Goal: Task Accomplishment & Management: Complete application form

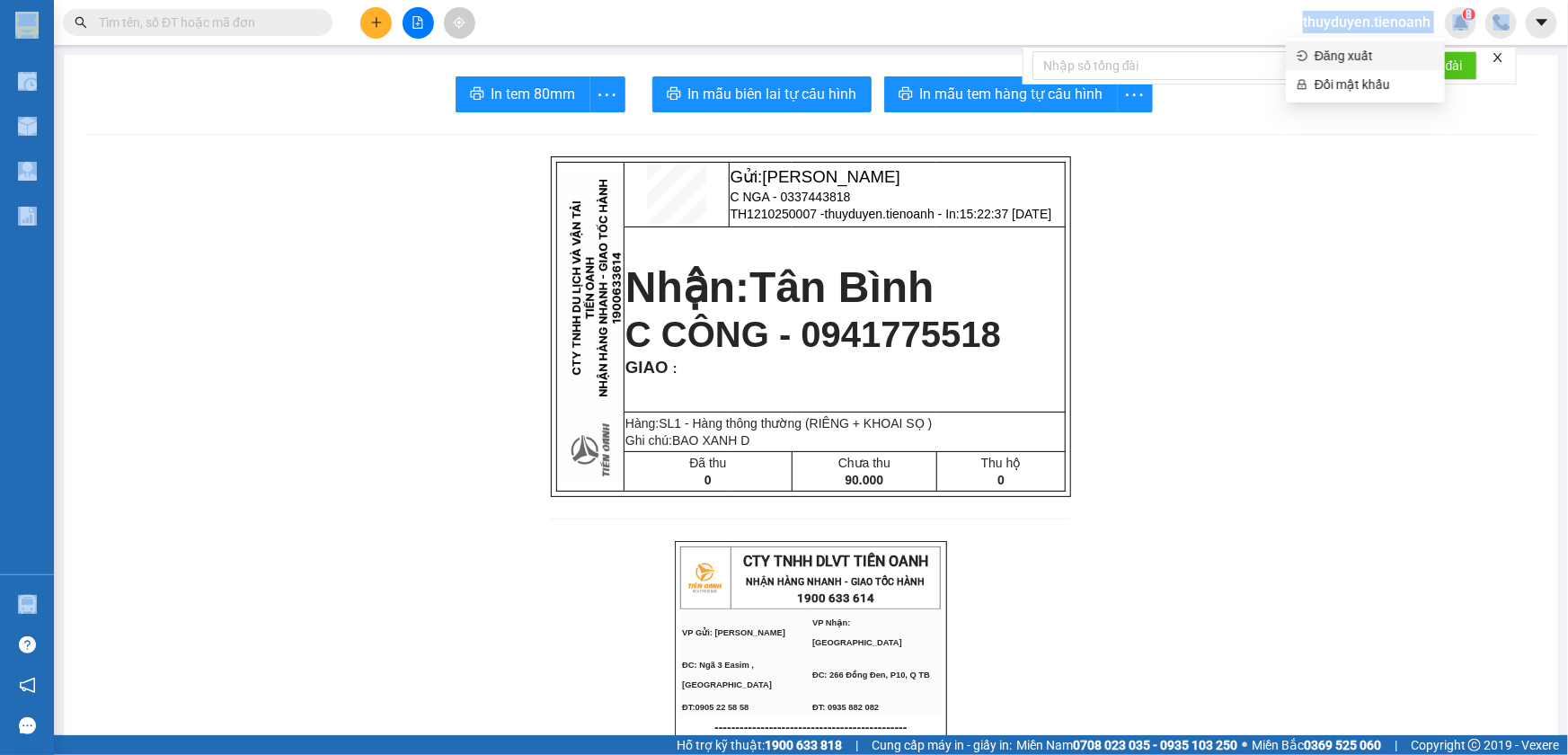
drag, startPoint x: 1151, startPoint y: -42, endPoint x: 1136, endPoint y: -37, distance: 15.8
click at [1136, 0] on html "Kết quả tìm kiếm ( 0 ) Bộ lọc No Data thuyduyen.tienoanh 8 Điều hành xe Kho hàn…" at bounding box center [784, 377] width 1568 height 755
click at [1336, 25] on span "thuyduyen.tienoanh" at bounding box center [1366, 22] width 156 height 23
click at [1333, 61] on span "Đăng xuất" at bounding box center [1375, 55] width 119 height 20
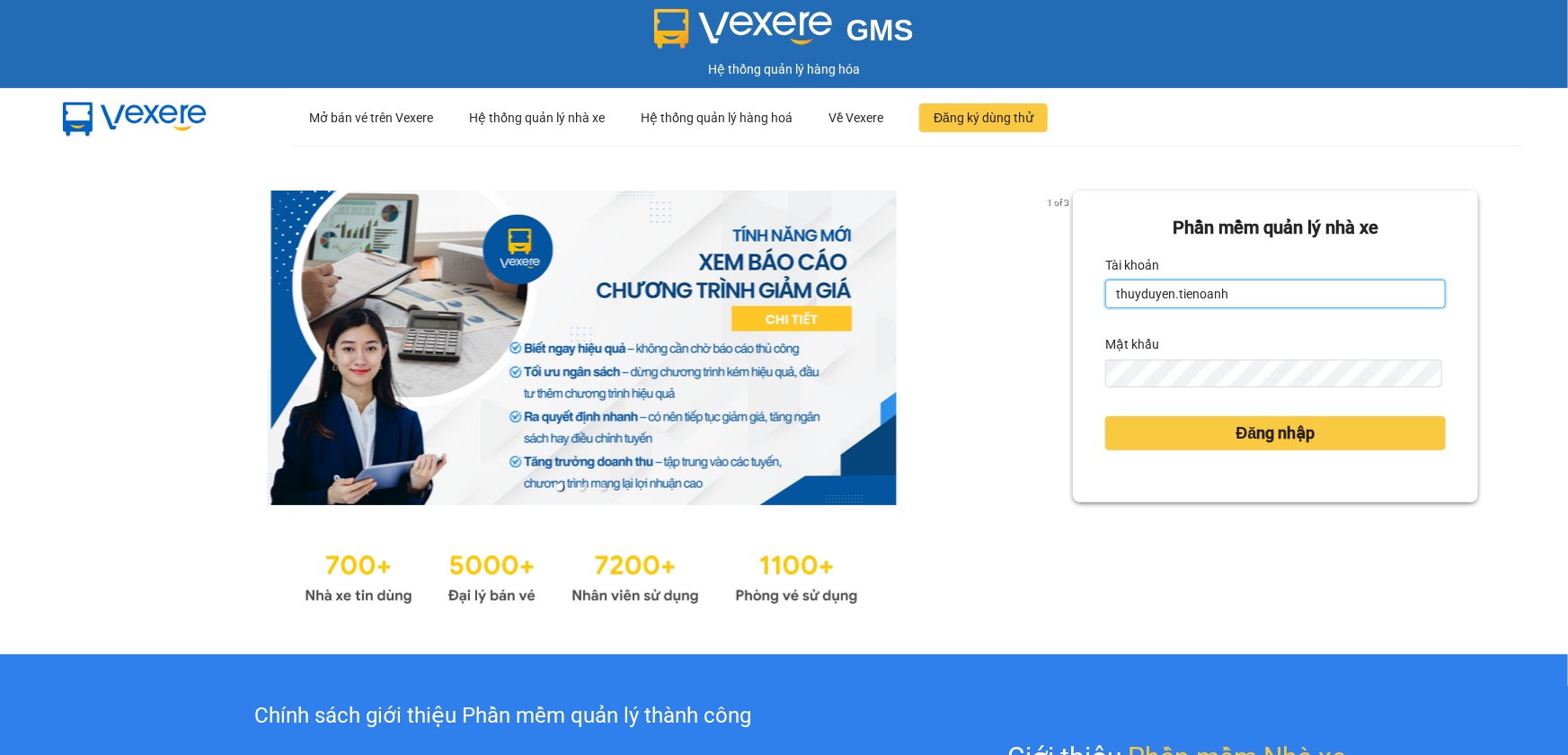
drag, startPoint x: 1236, startPoint y: 290, endPoint x: 1078, endPoint y: 290, distance: 158.0
click at [1078, 290] on div "Phần mềm quản lý nhà xe Tài khoản thuyduyen.tienoanh Mật khẩu Đăng nhập" at bounding box center [1275, 346] width 405 height 312
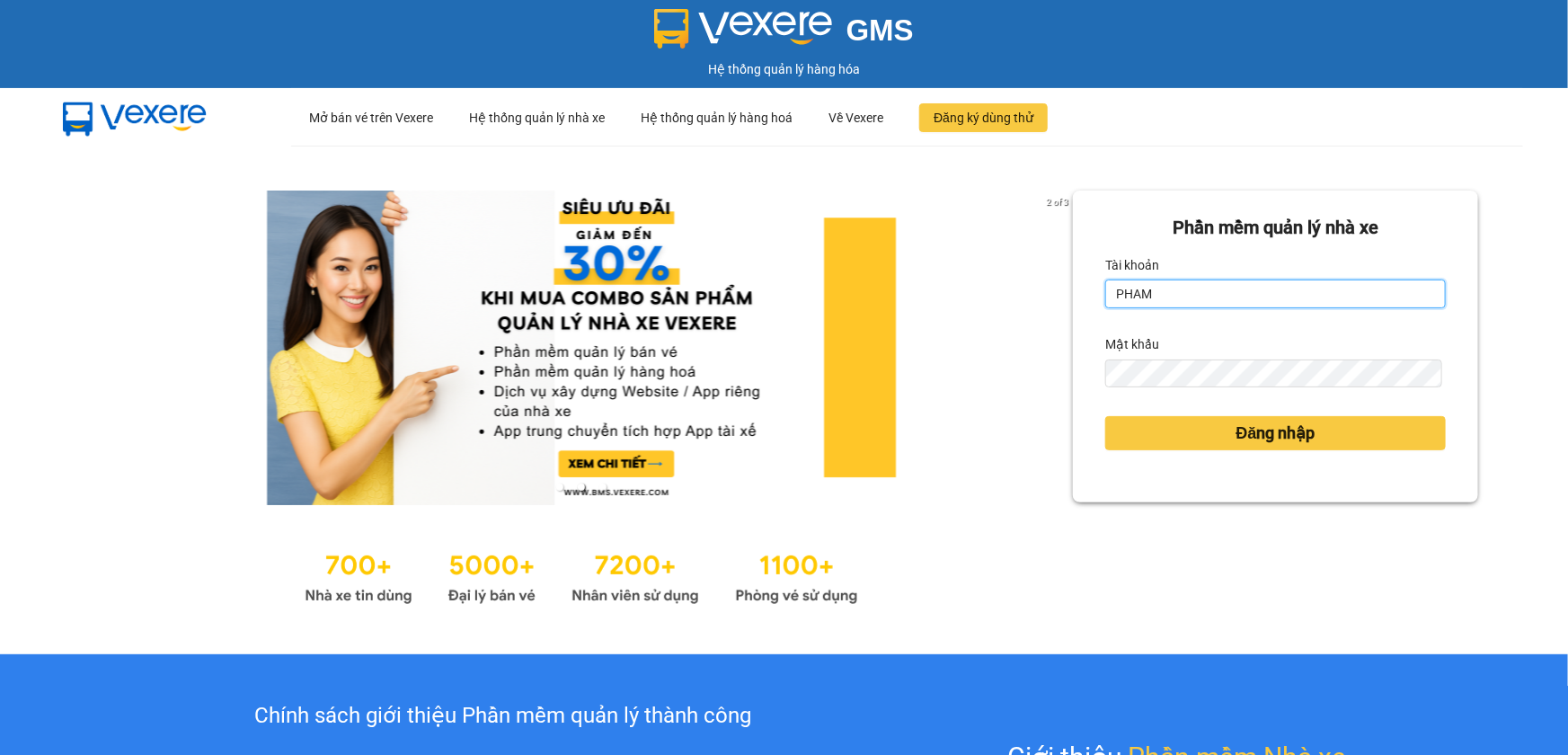
type input "phamthao.tienoanh"
click at [1163, 456] on div "Đăng nhập" at bounding box center [1275, 433] width 341 height 48
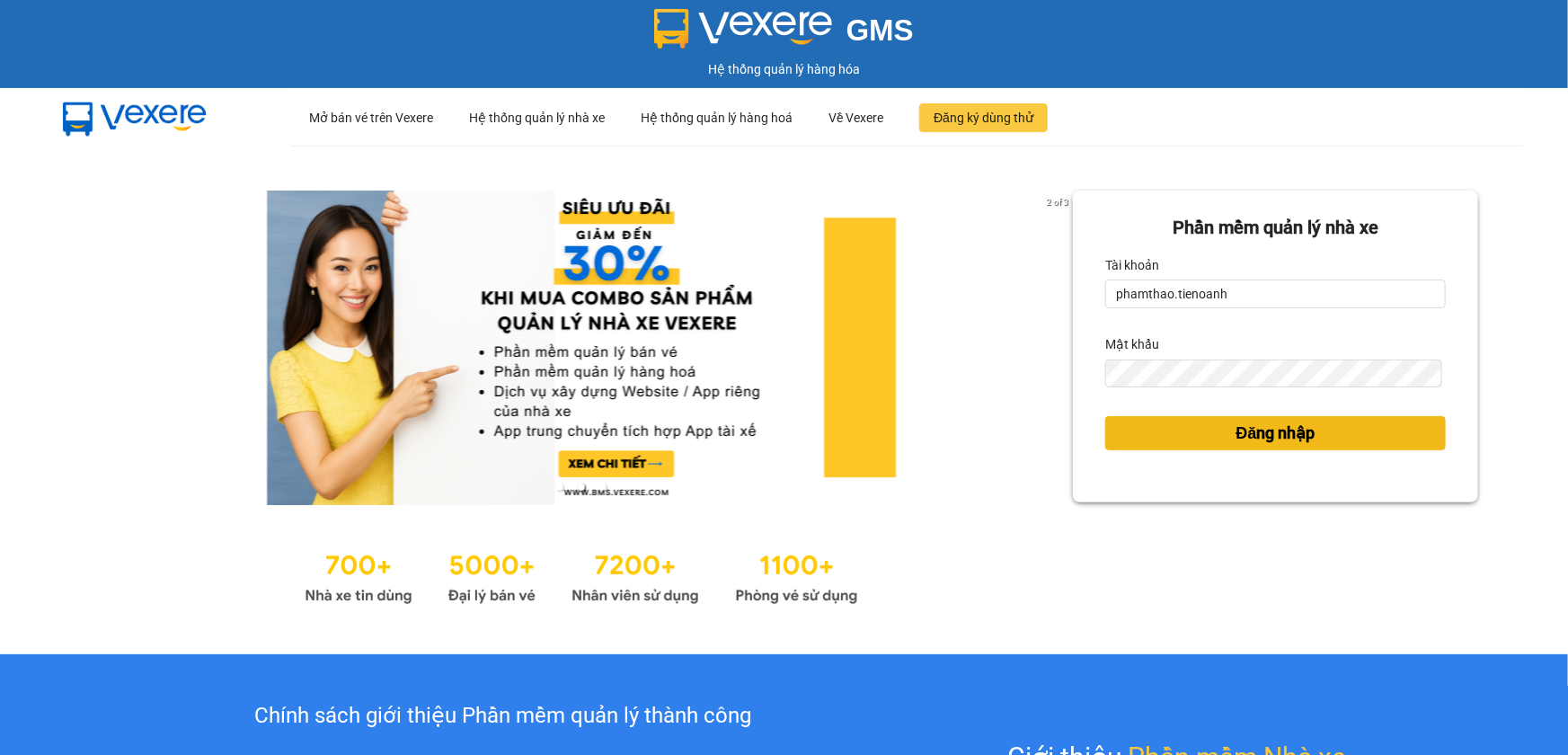
click at [1168, 436] on button "Đăng nhập" at bounding box center [1275, 433] width 341 height 34
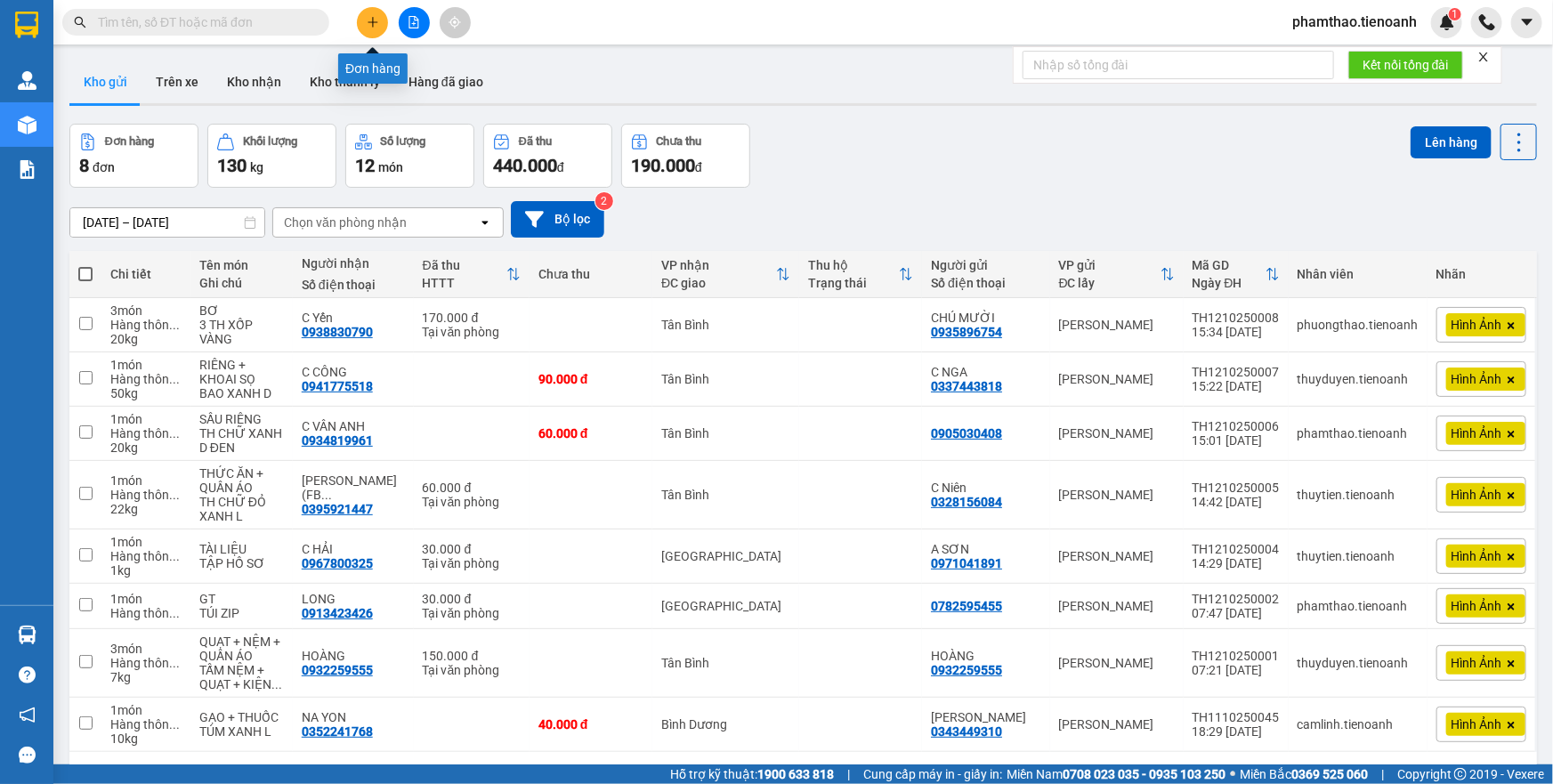
click at [386, 15] on button at bounding box center [372, 23] width 31 height 31
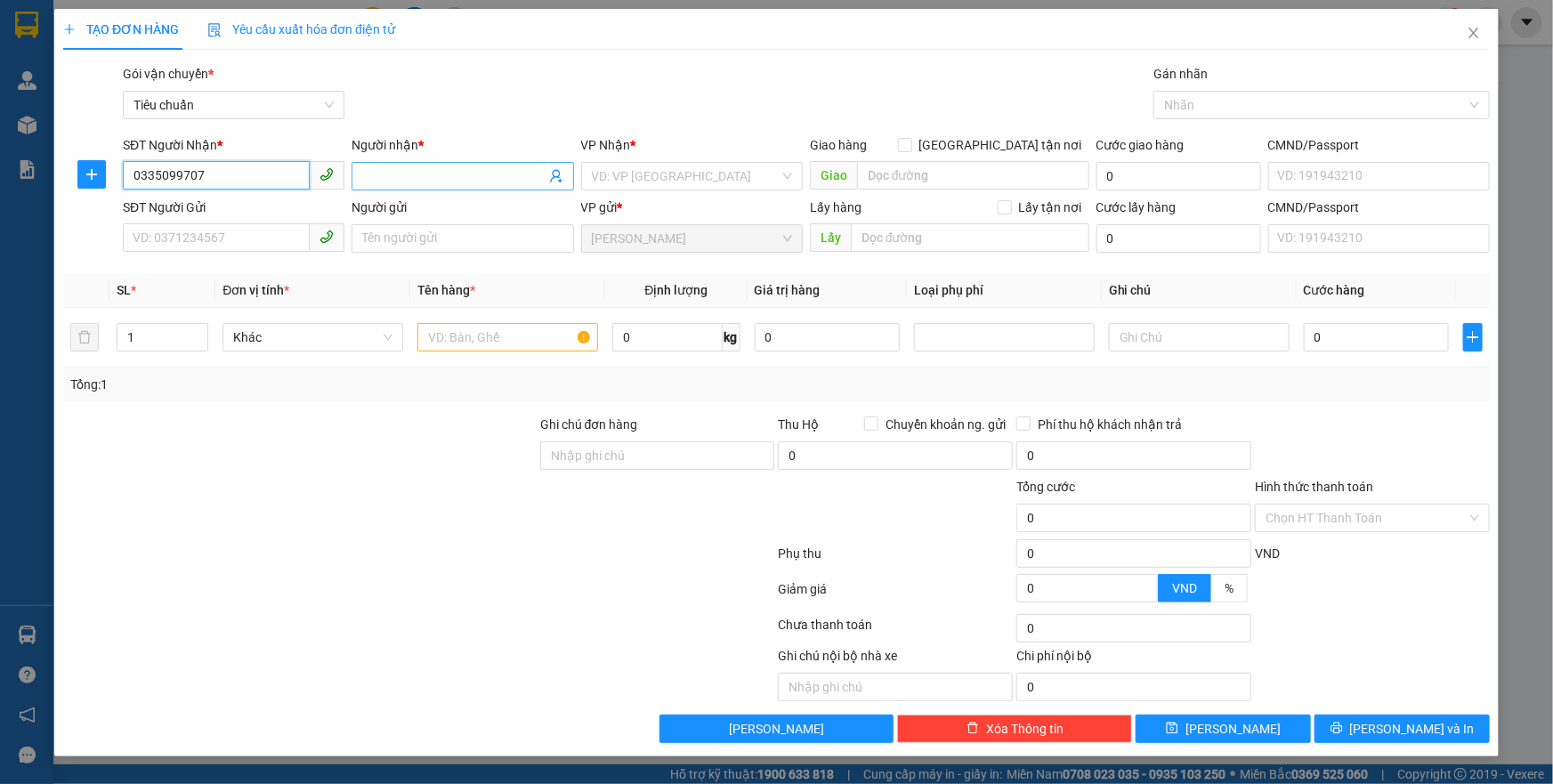
type input "0335099707"
click at [386, 167] on input "Người nhận *" at bounding box center [453, 175] width 183 height 20
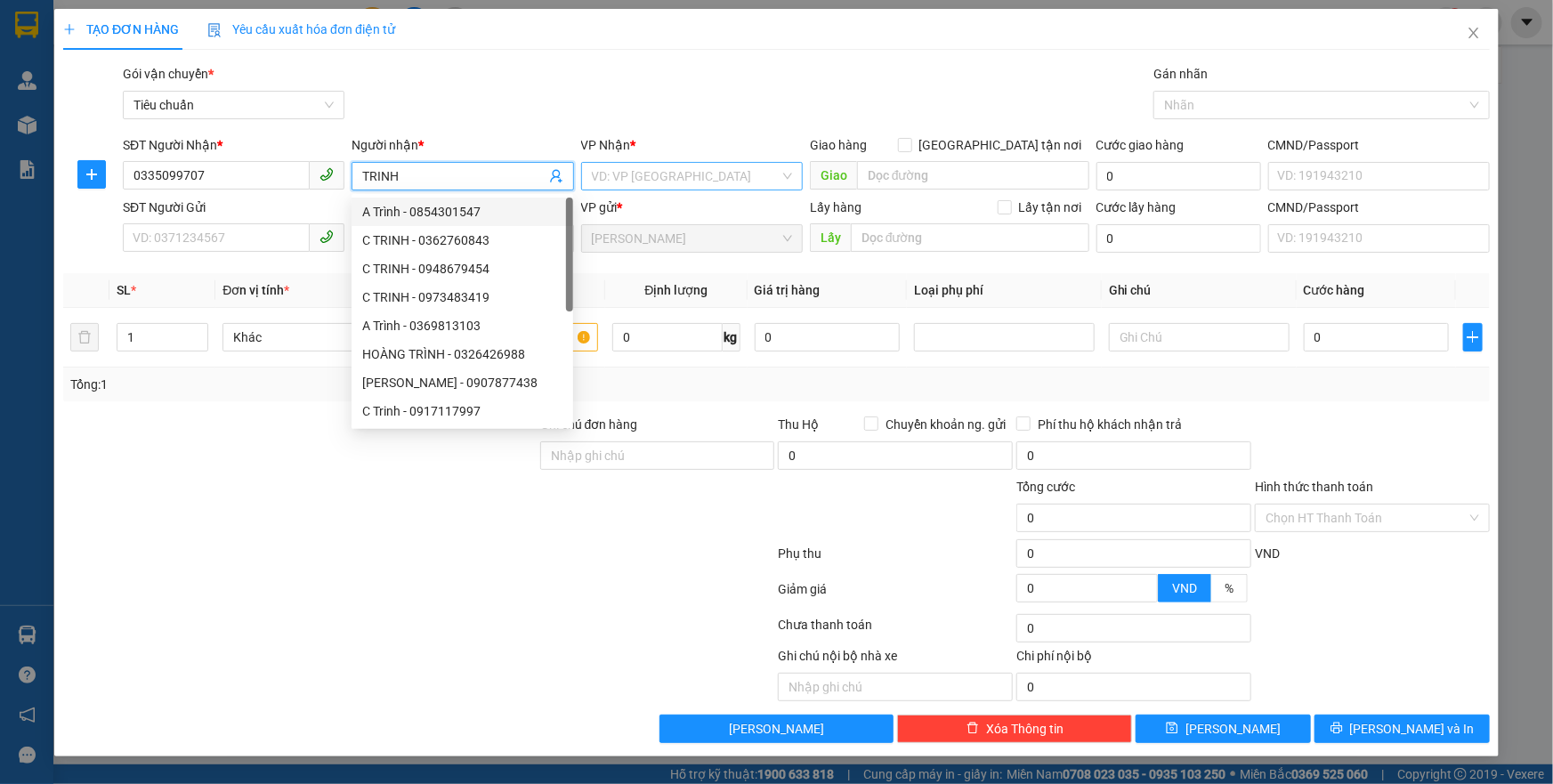
type input "TRINH"
click at [673, 170] on input "search" at bounding box center [686, 176] width 188 height 26
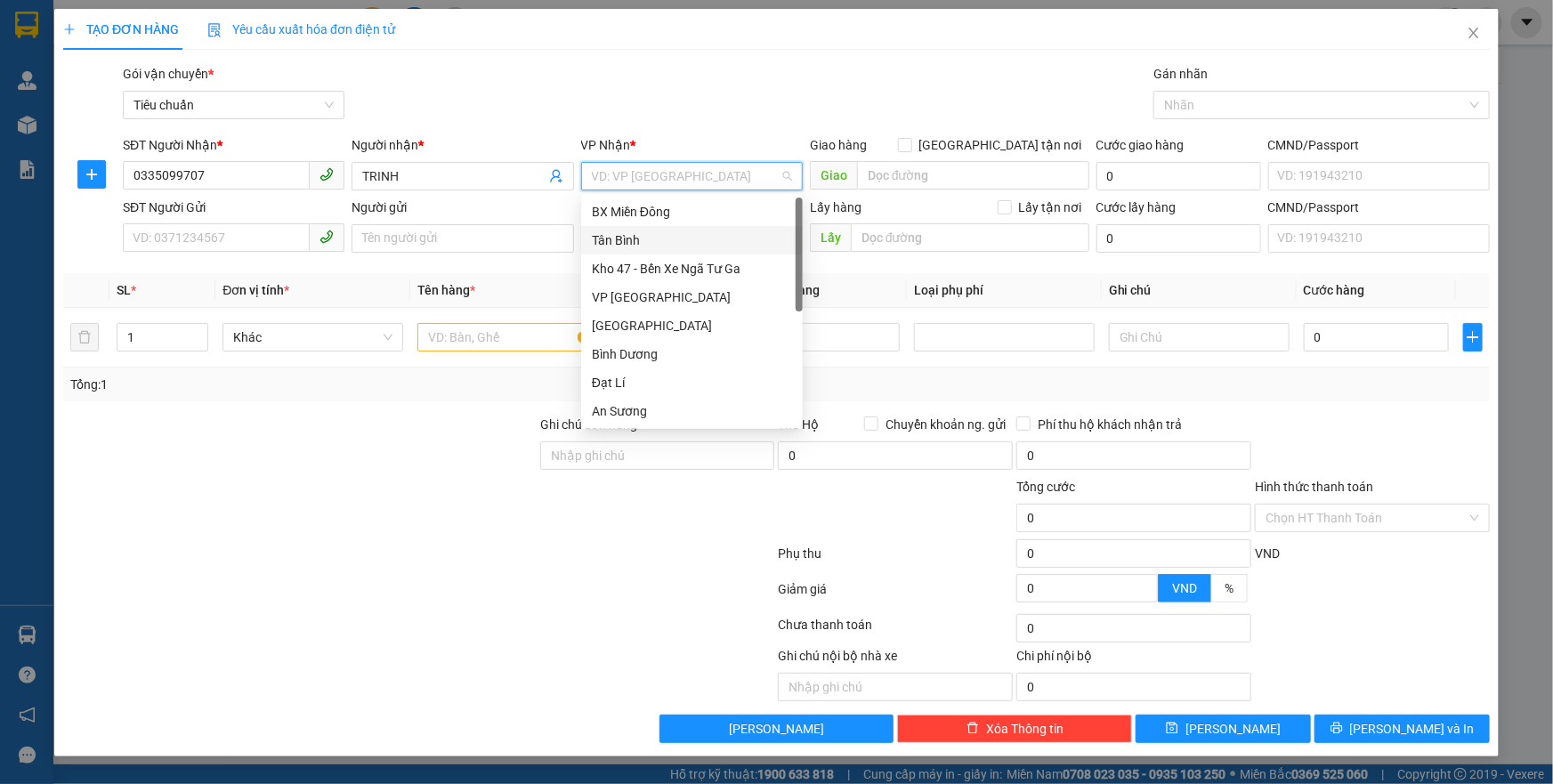
drag, startPoint x: 633, startPoint y: 234, endPoint x: 721, endPoint y: 204, distance: 93.0
click at [636, 233] on div "Tân Bình" at bounding box center [692, 240] width 201 height 20
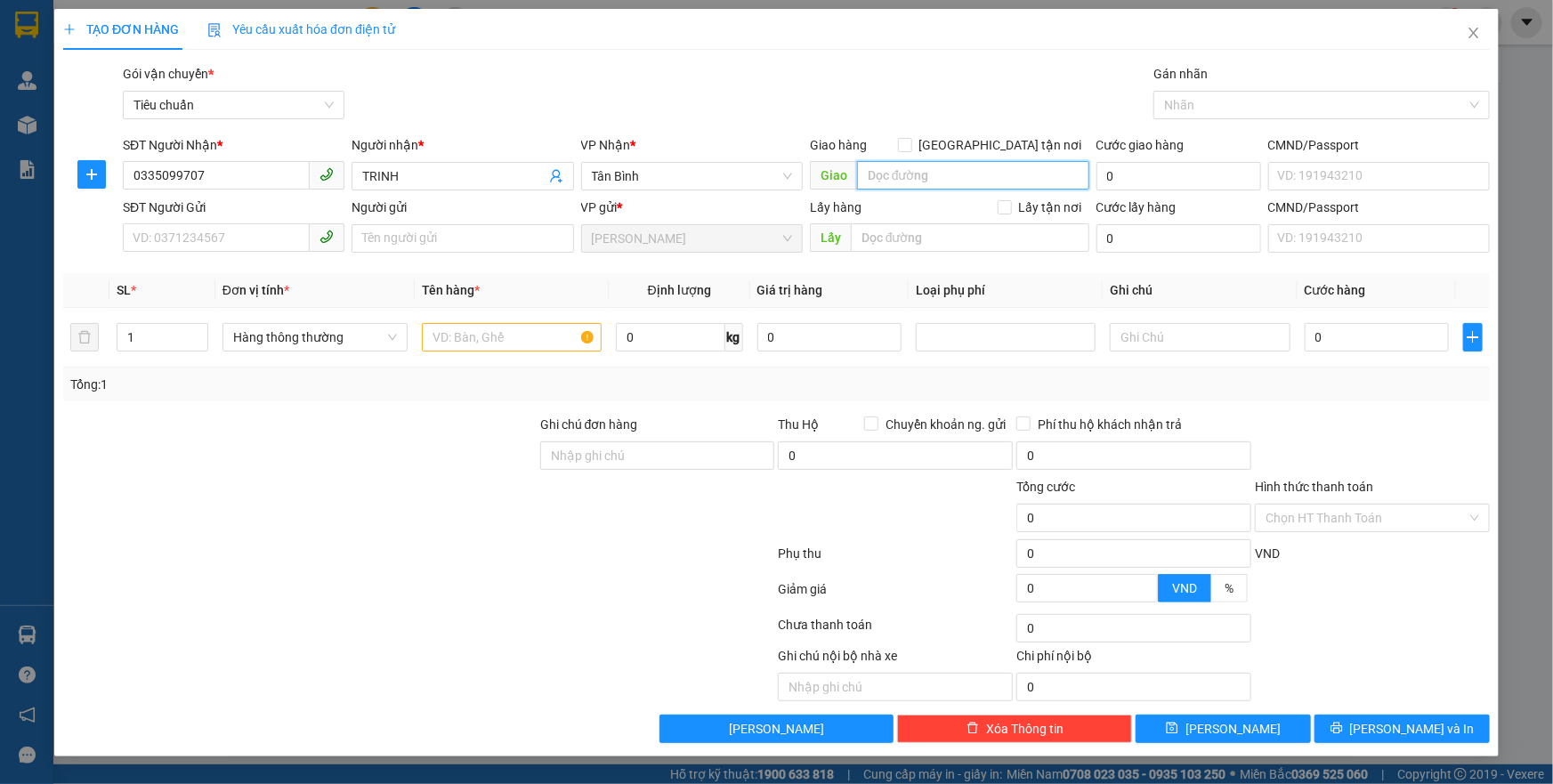
click at [892, 176] on input "search" at bounding box center [973, 175] width 233 height 28
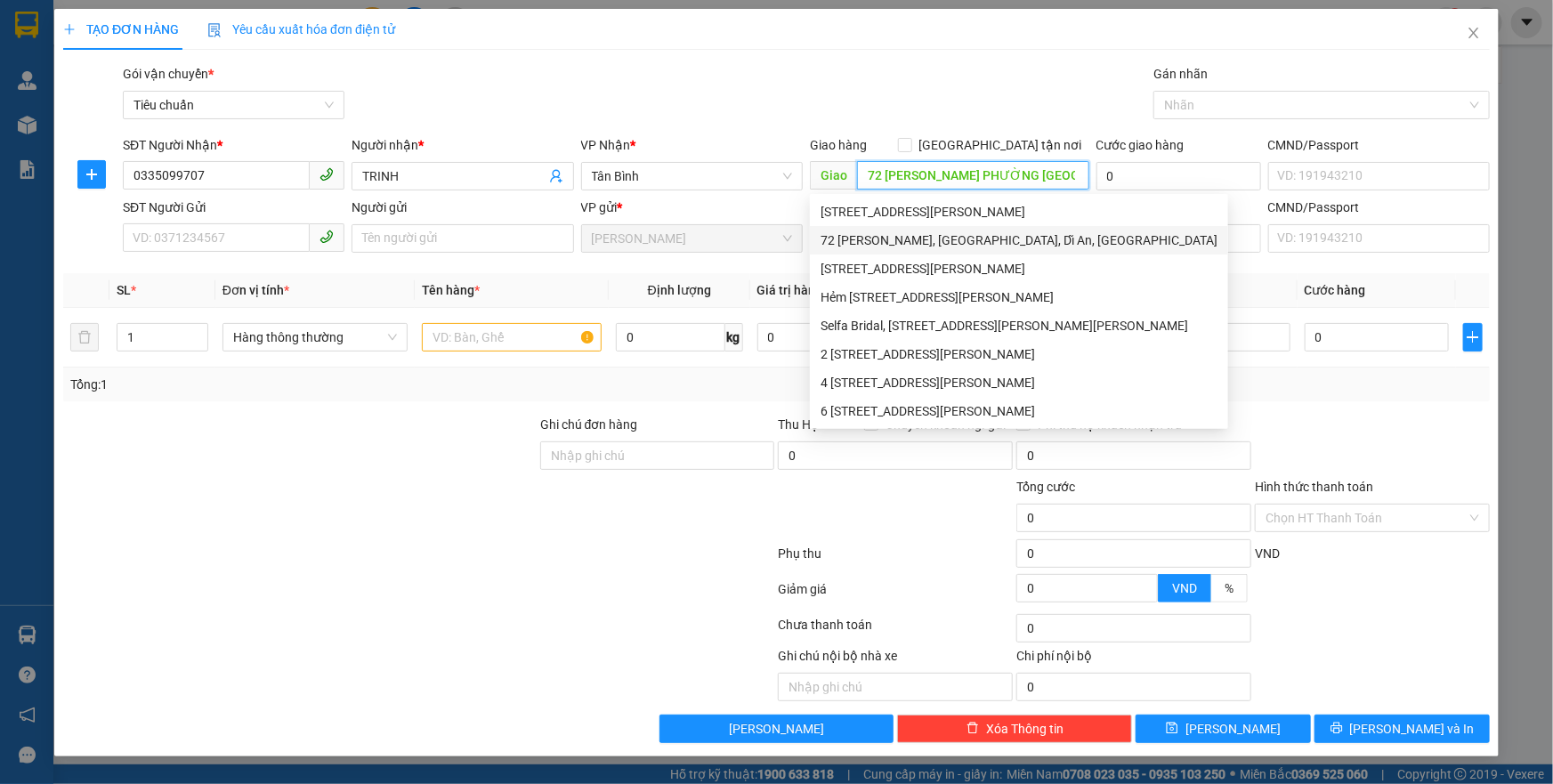
drag, startPoint x: 1073, startPoint y: 169, endPoint x: 873, endPoint y: 174, distance: 200.1
click at [858, 178] on input "72 BÙI THỊ XUÂN PHƯỜNG TÂN BÌNH" at bounding box center [973, 175] width 233 height 28
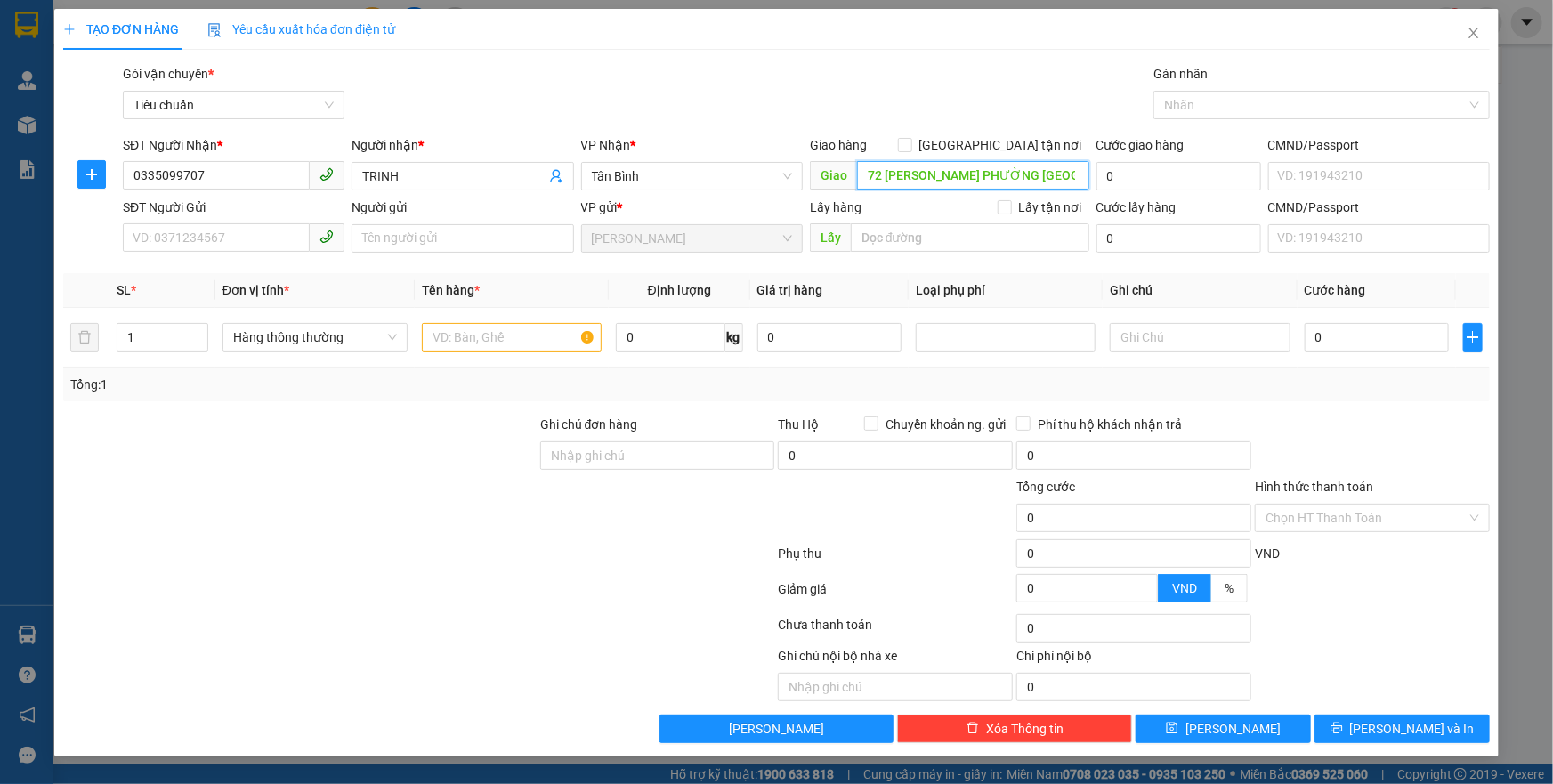
click at [1034, 174] on input "72 BÙI THỊ XUÂN PHƯỜNG TÂN BÌNH" at bounding box center [973, 175] width 233 height 28
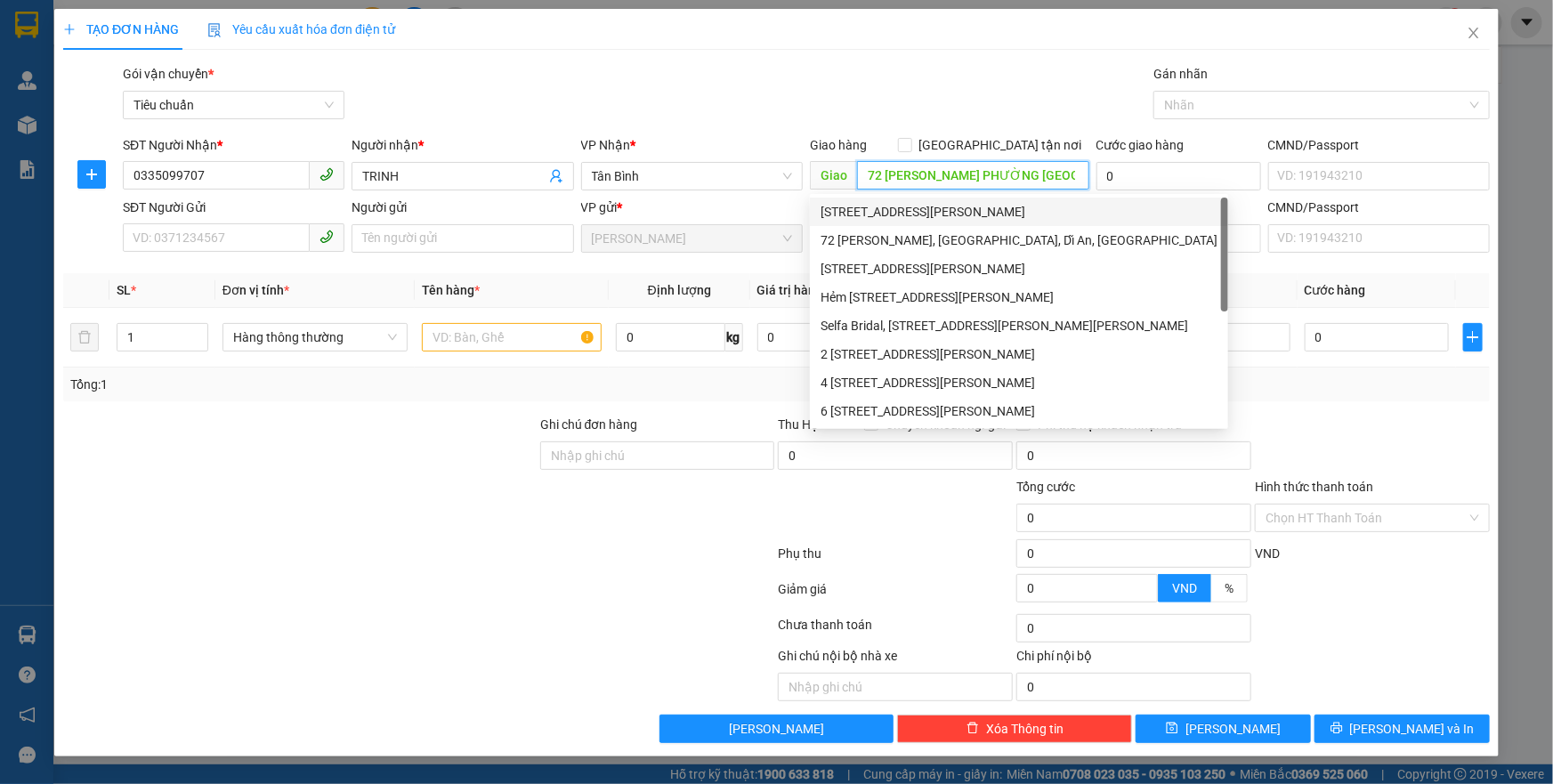
drag, startPoint x: 961, startPoint y: 211, endPoint x: 1006, endPoint y: 170, distance: 60.9
click at [961, 210] on div "72 Bùi Thị Xuân, Phường 2, Tân Bình, Hồ Chí Minh" at bounding box center [1018, 211] width 397 height 20
type input "72 Bùi Thị Xuân, Phường 2, Tân Bình, Hồ Chí Minh"
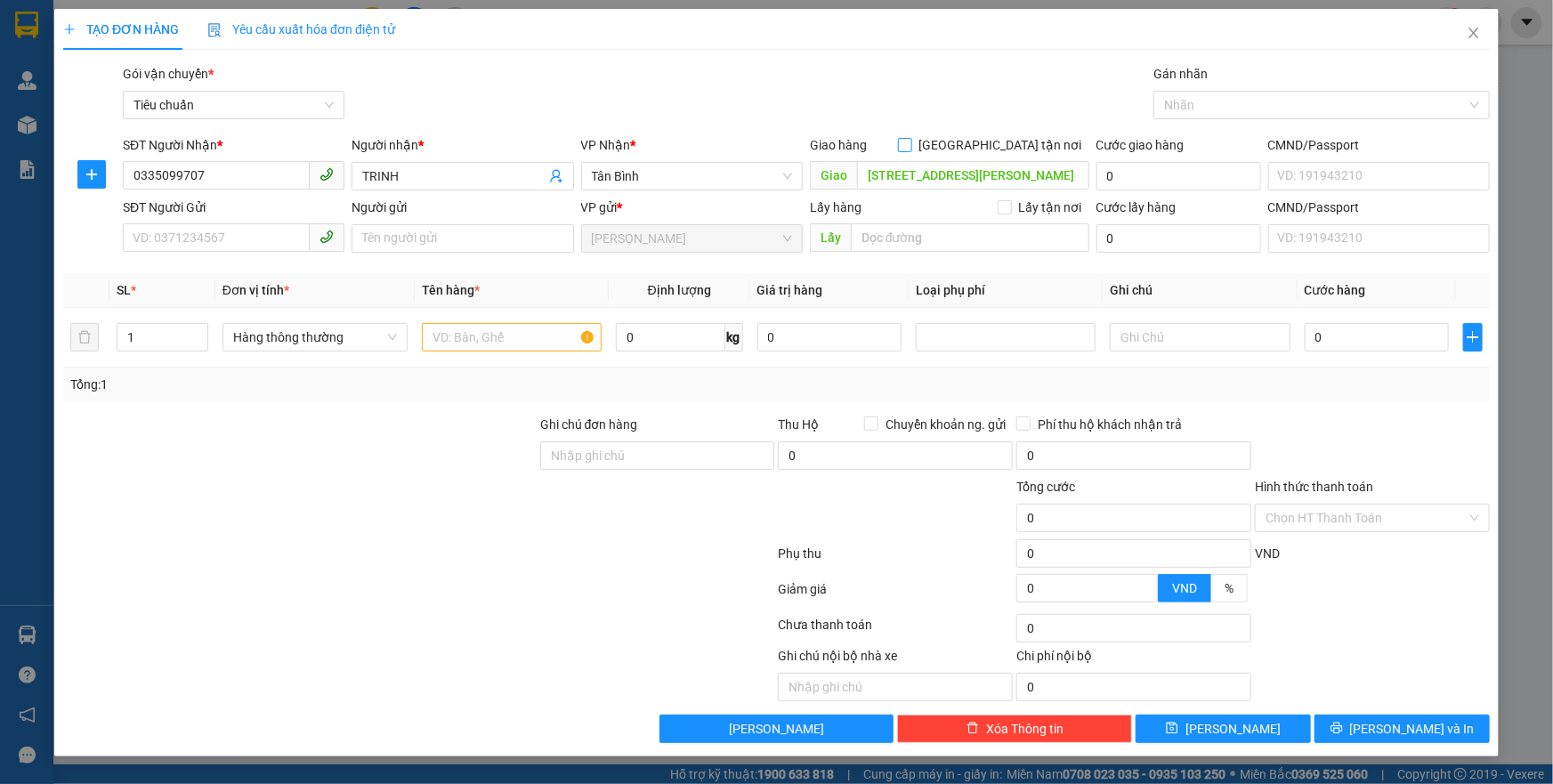
click at [912, 151] on span at bounding box center [905, 144] width 14 height 14
click at [911, 150] on input "[GEOGRAPHIC_DATA] tận nơi" at bounding box center [904, 143] width 12 height 12
checkbox input "true"
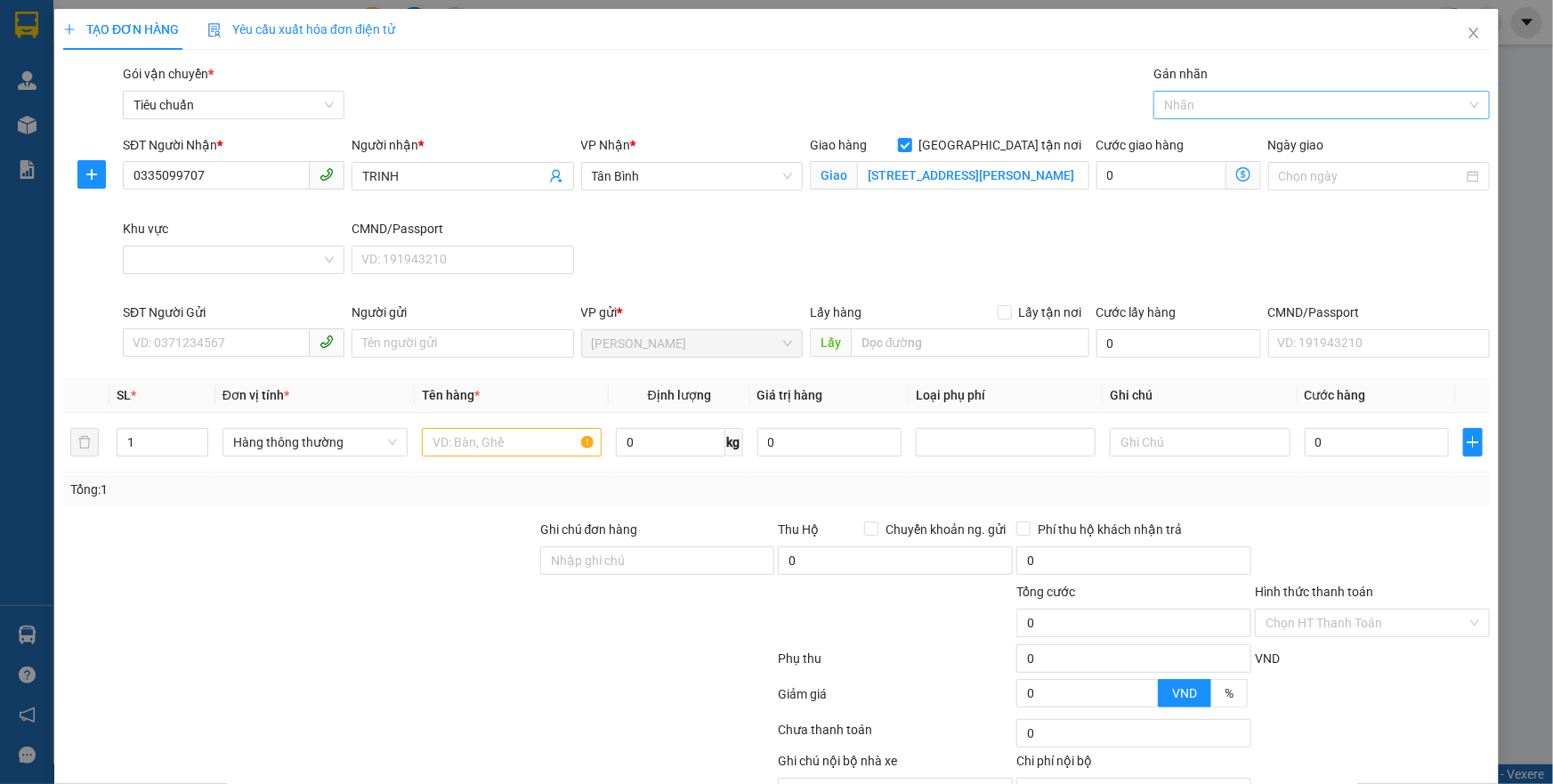
click at [1235, 114] on div at bounding box center [1313, 105] width 309 height 22
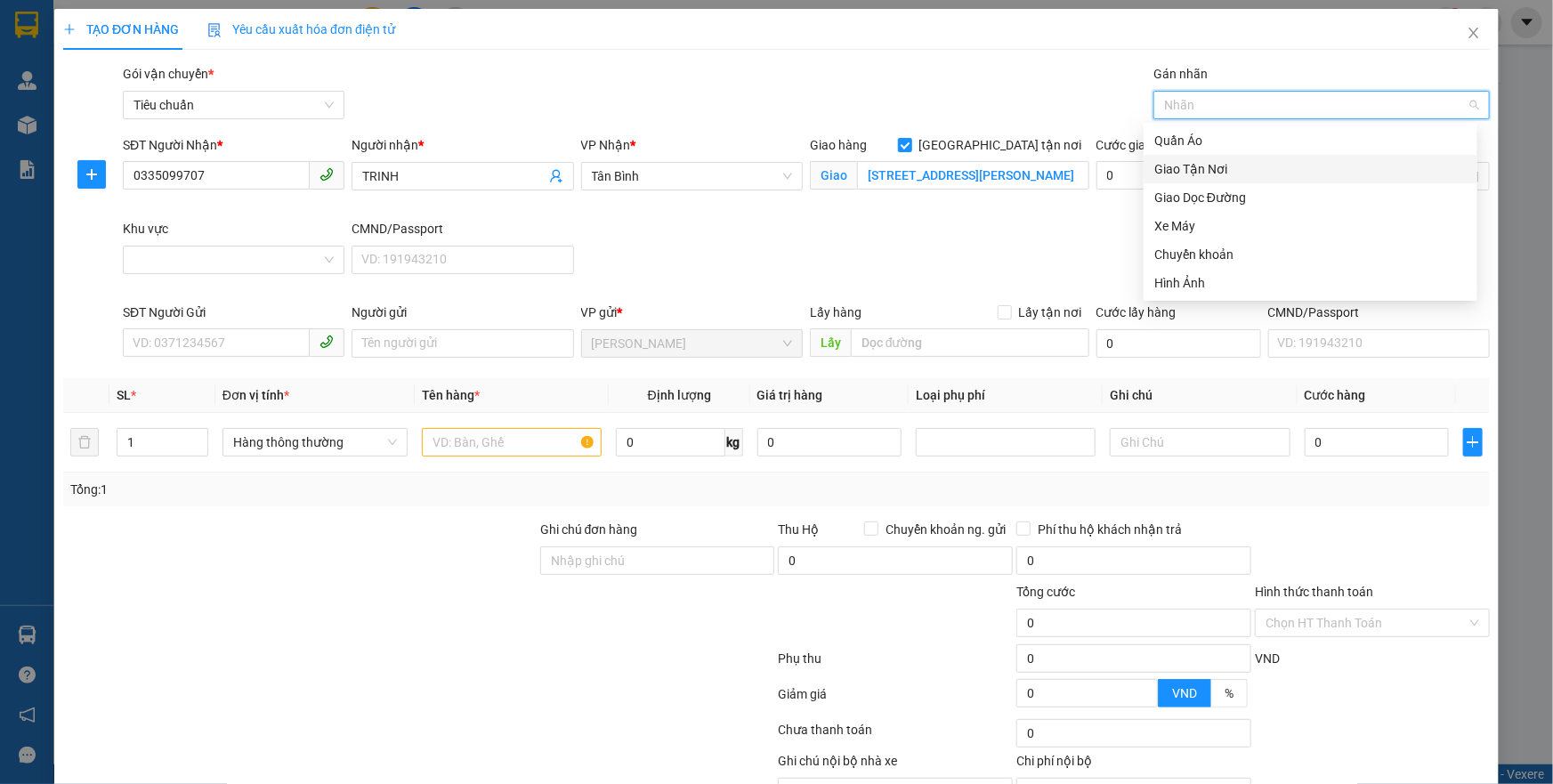
click at [1229, 161] on div "Giao Tận Nơi" at bounding box center [1310, 169] width 312 height 20
click at [271, 247] on input "Khu vực" at bounding box center [227, 260] width 188 height 26
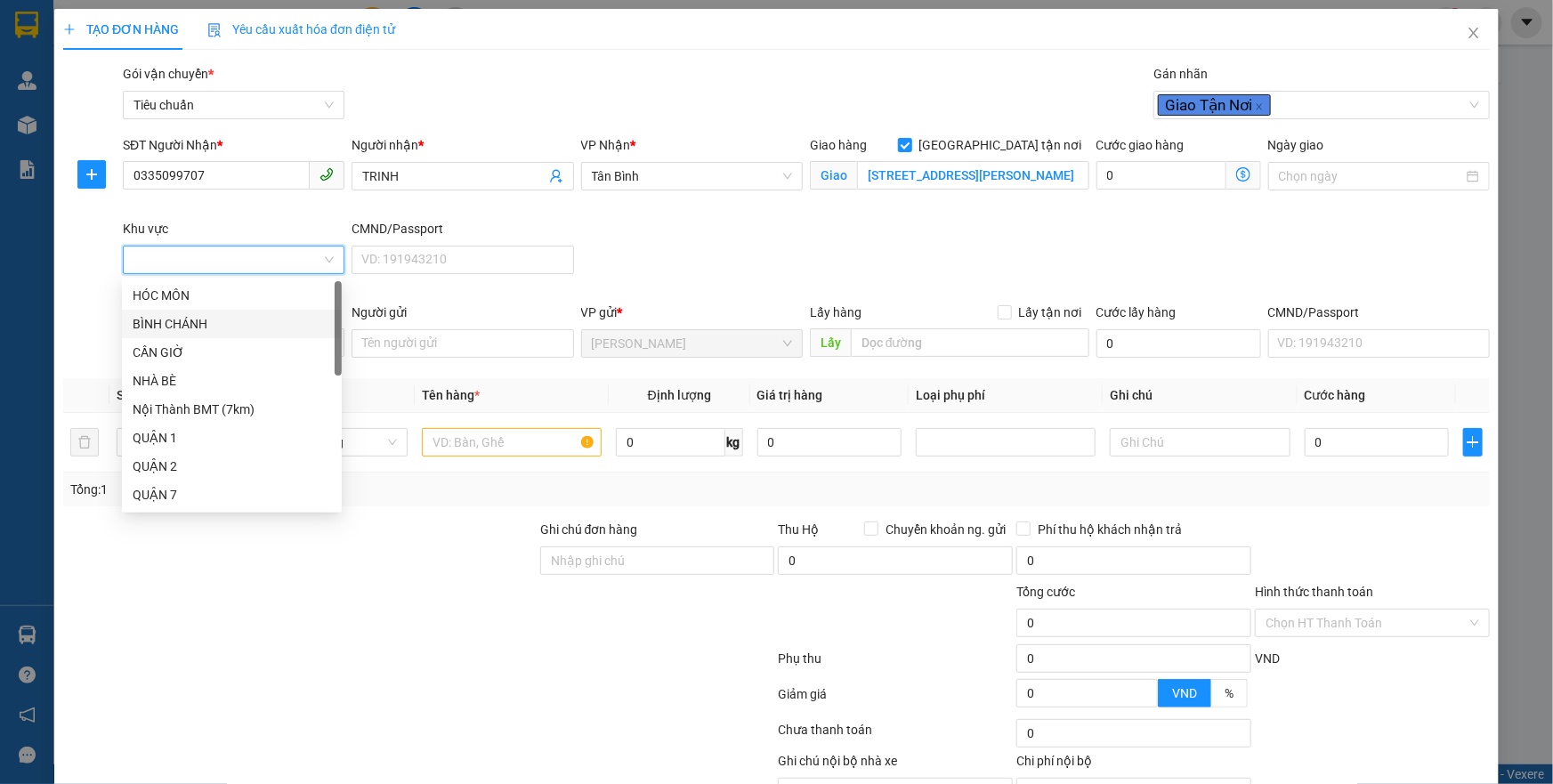
scroll to position [178, 0]
click at [169, 481] on div "TÂN BÌNH" at bounding box center [232, 488] width 199 height 20
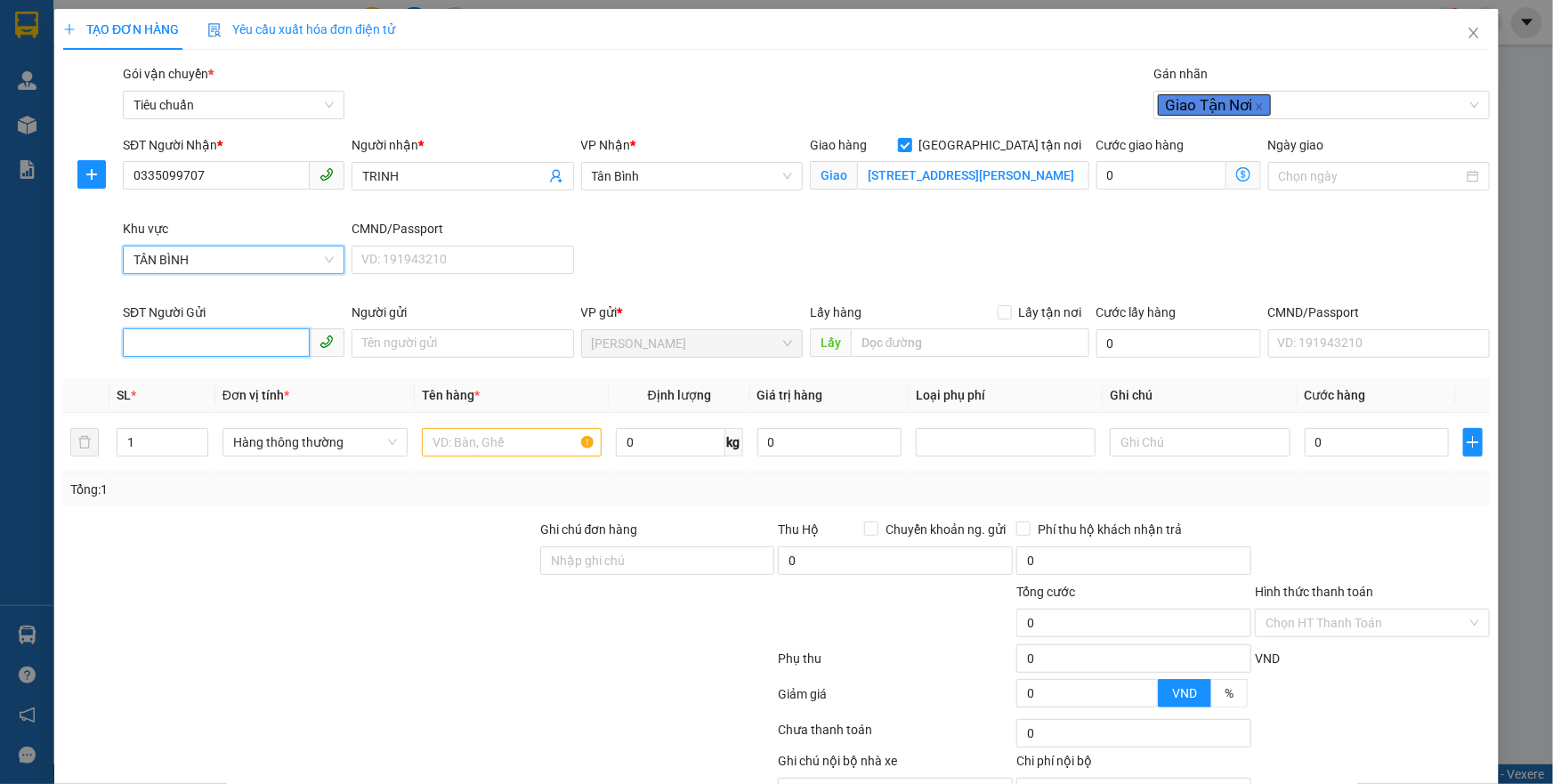
click at [205, 348] on input "SĐT Người Gửi" at bounding box center [216, 342] width 187 height 28
click at [463, 437] on input "text" at bounding box center [512, 443] width 180 height 28
click at [268, 347] on input "098787345" at bounding box center [216, 342] width 187 height 28
type input "0987873457"
drag, startPoint x: 491, startPoint y: 466, endPoint x: 481, endPoint y: 445, distance: 23.3
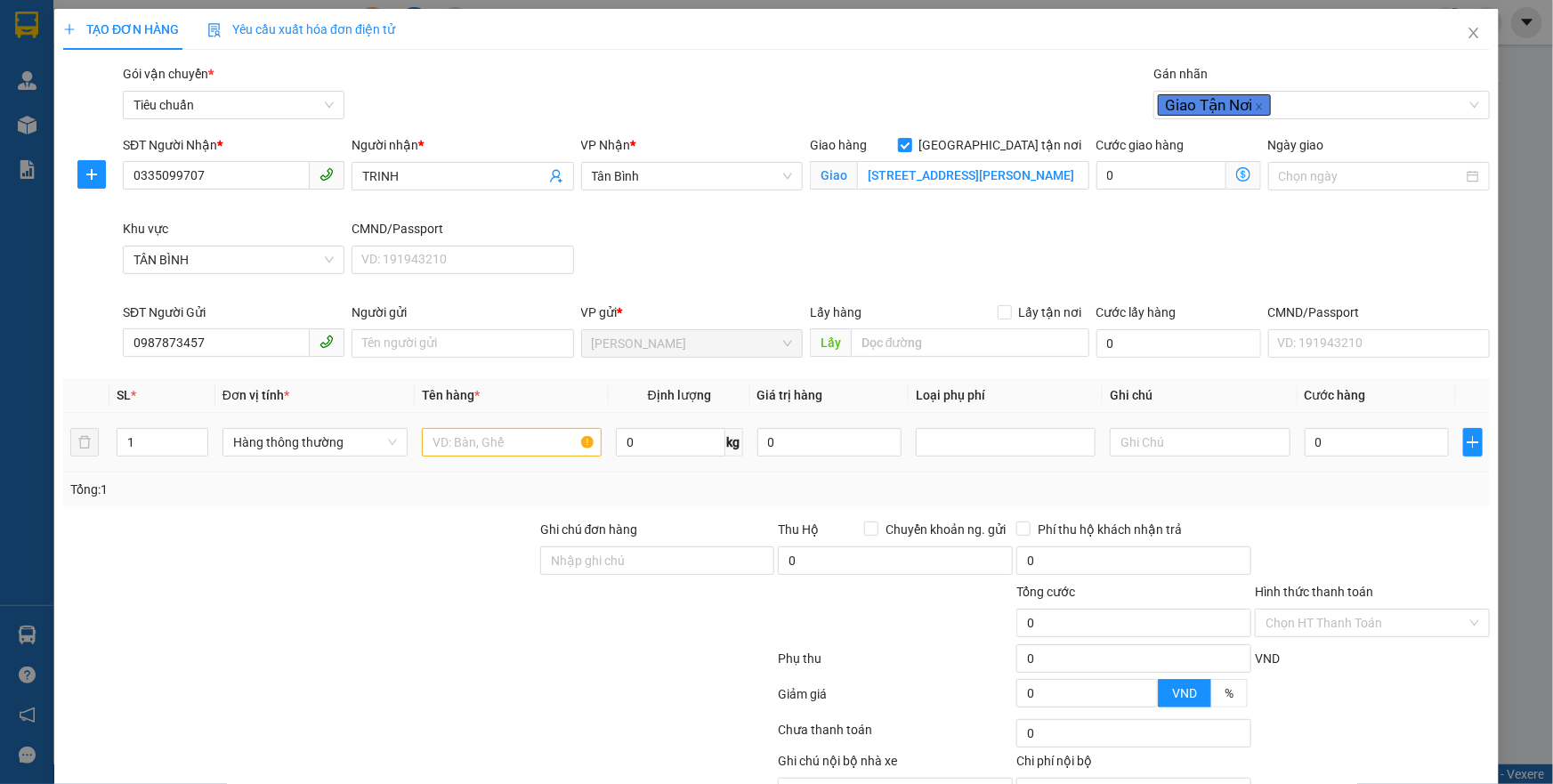
click at [491, 464] on td at bounding box center [511, 443] width 194 height 60
click at [481, 445] on input "text" at bounding box center [512, 443] width 180 height 28
type input "TRÁI CÂY"
click at [653, 446] on input "0" at bounding box center [671, 443] width 110 height 28
type input "13"
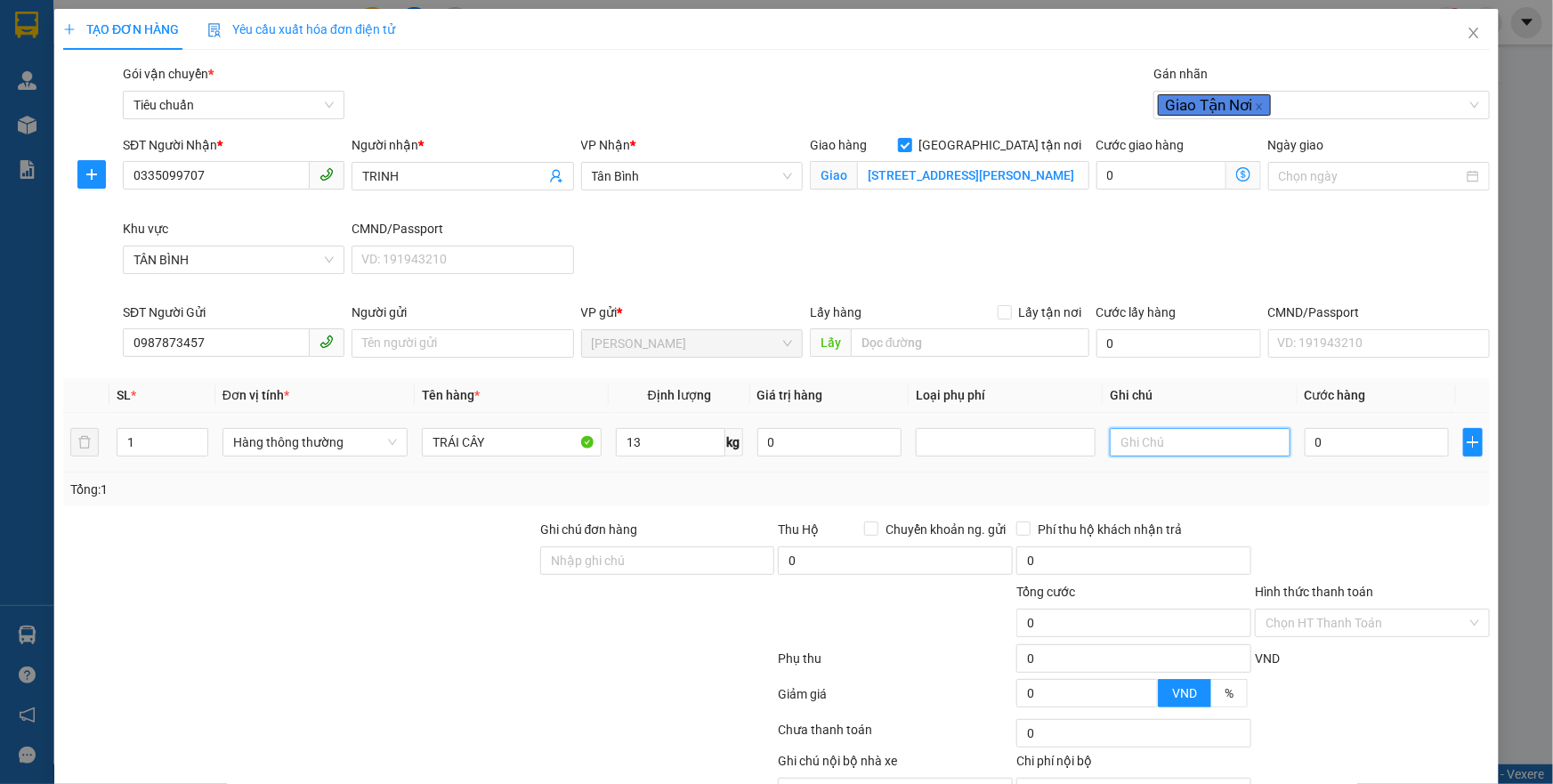
click at [1227, 448] on input "text" at bounding box center [1200, 443] width 180 height 28
type input "TH"
type input "50.000"
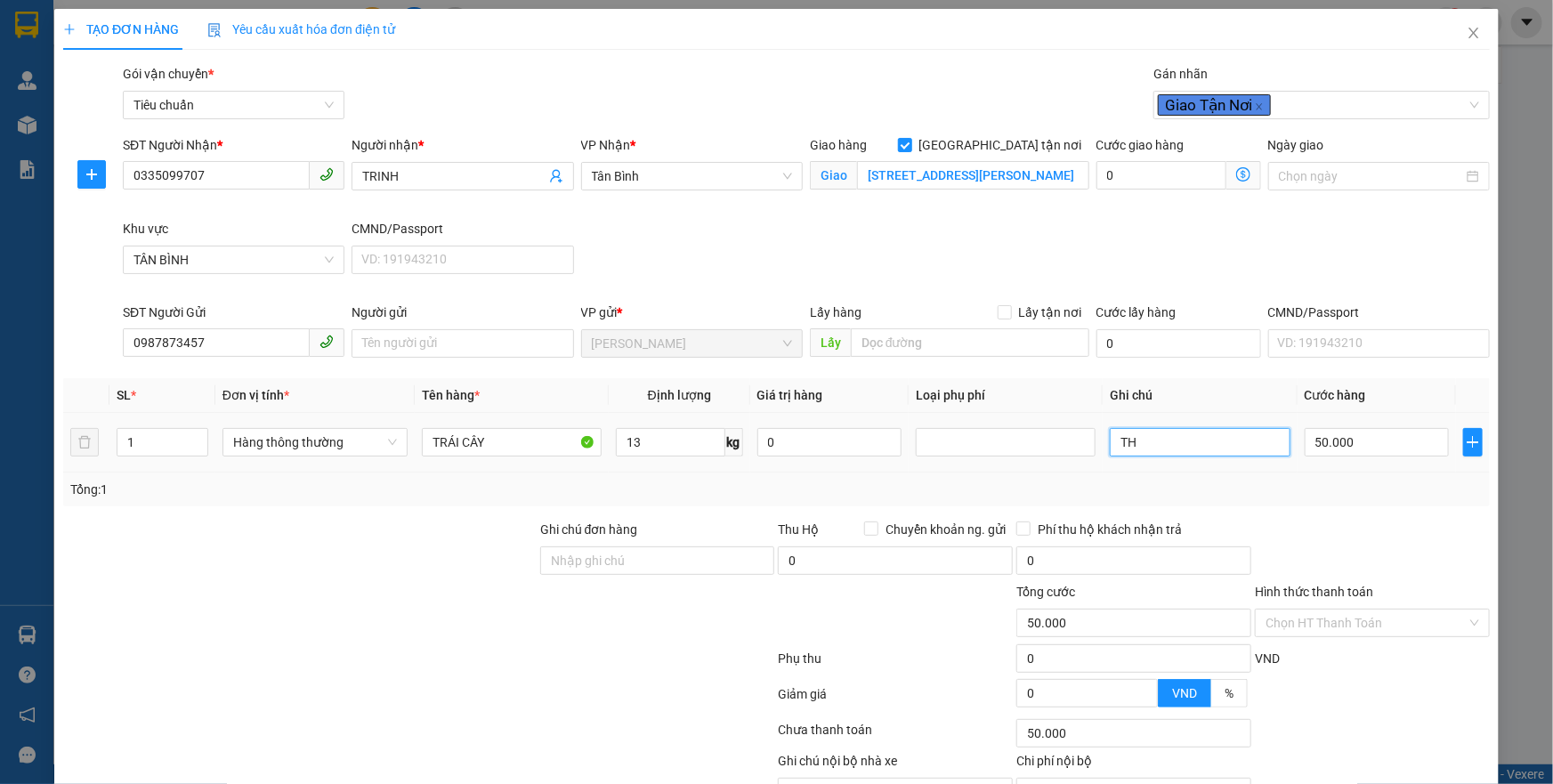
type input "TH T"
type input "95.000"
type input "45.000"
type input "TH TRẮNG CHỮ ĐỎ"
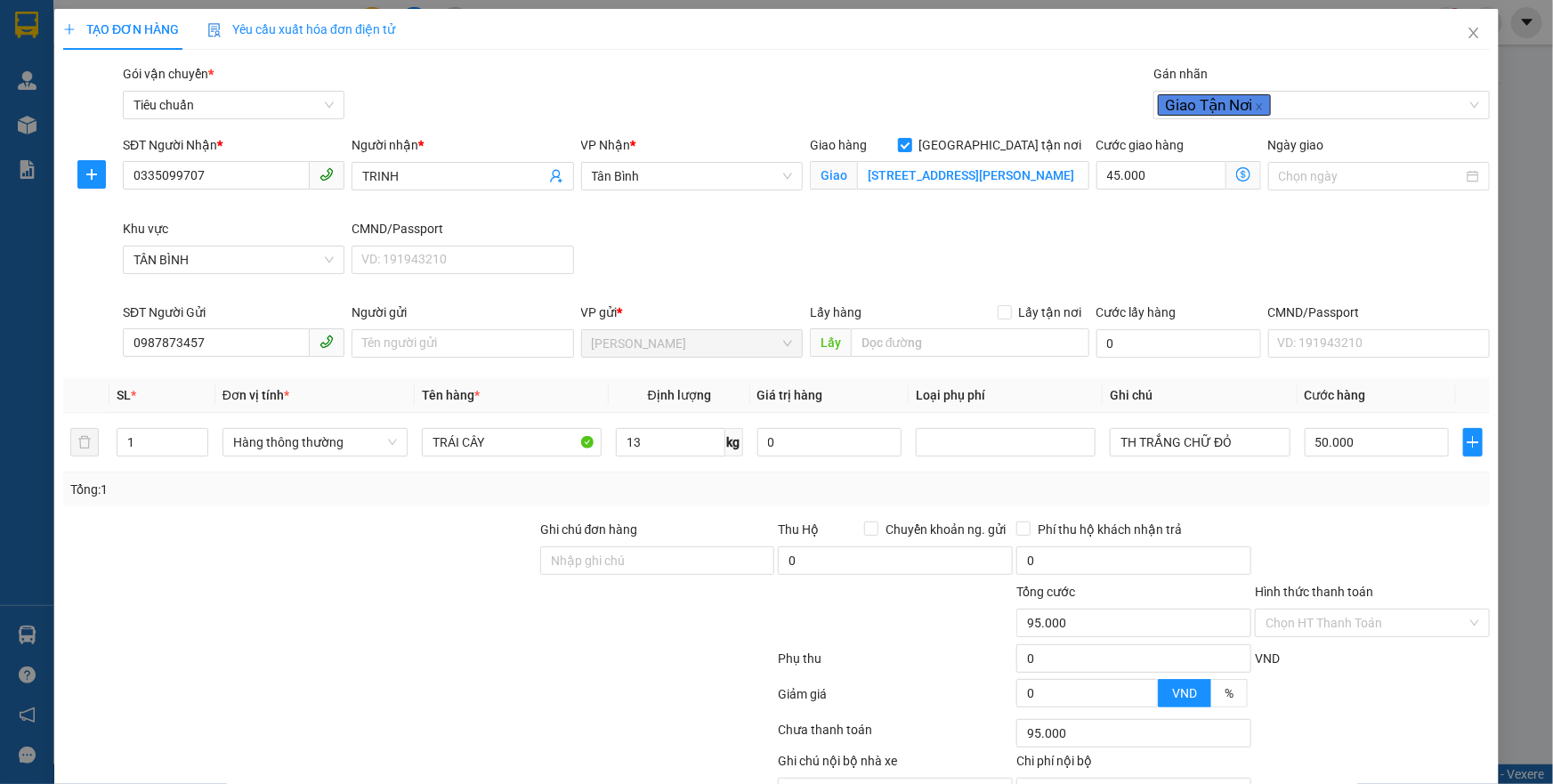
click at [1236, 173] on icon "dollar-circle" at bounding box center [1243, 173] width 14 height 14
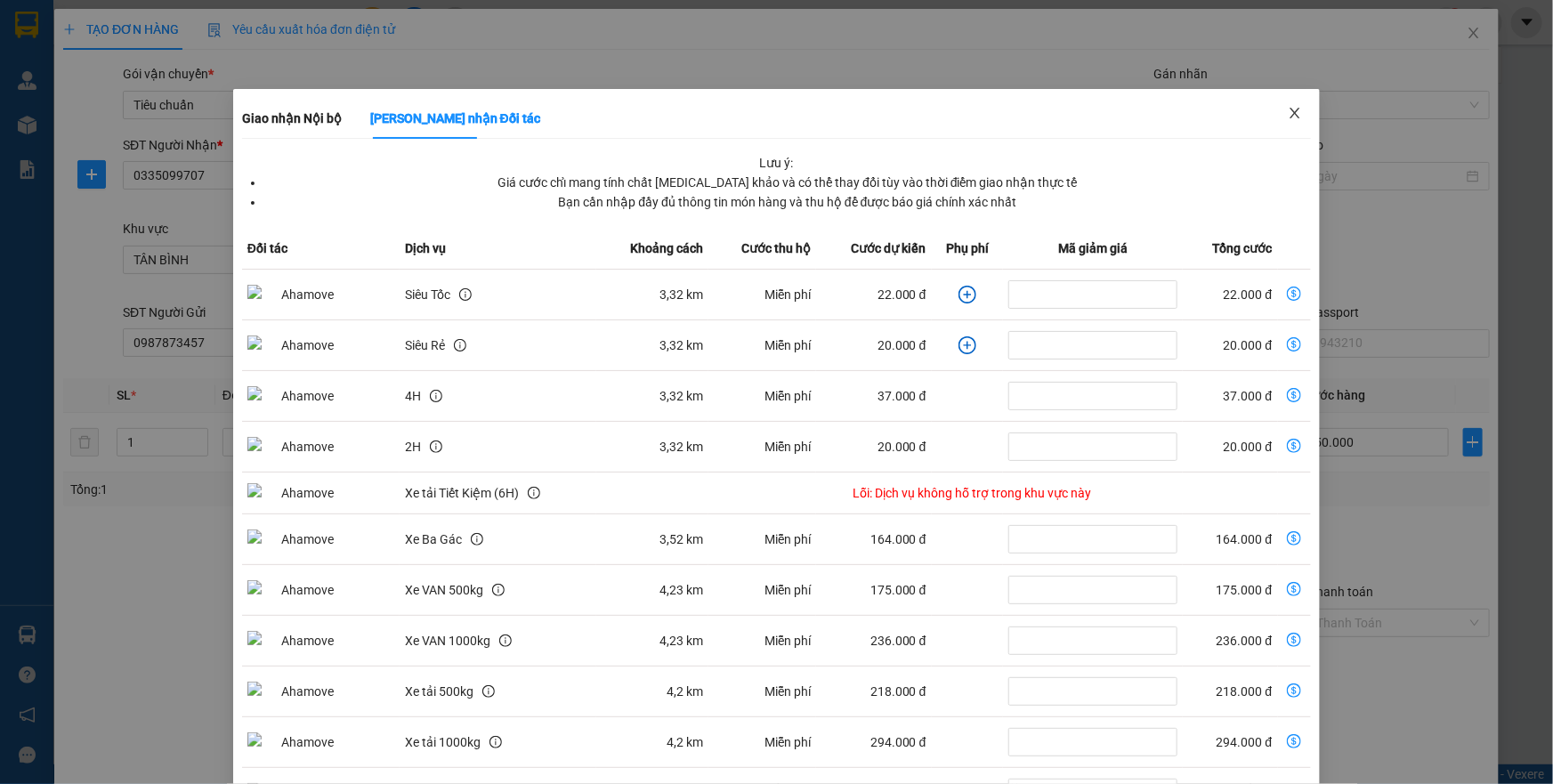
click at [1288, 113] on icon "close" at bounding box center [1294, 113] width 14 height 14
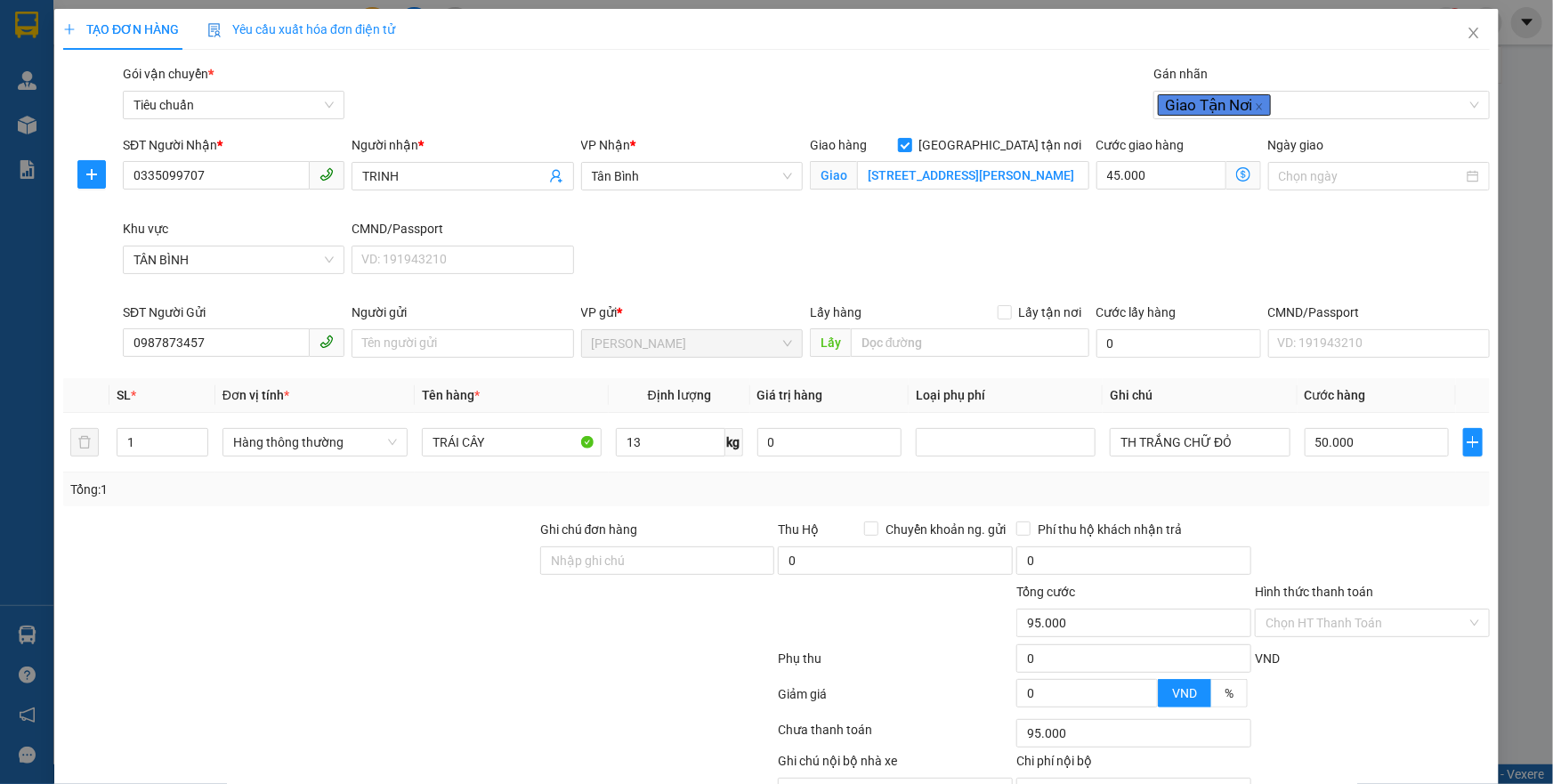
click at [1165, 195] on div "Cước giao hàng 45.000 Giao nhận Nội bộ Giao nhận Đối tác Lưu ý: Giá cước chỉ ma…" at bounding box center [1179, 166] width 165 height 62
click at [1159, 187] on input "45.000" at bounding box center [1161, 175] width 130 height 28
type input "4"
type input "50.004"
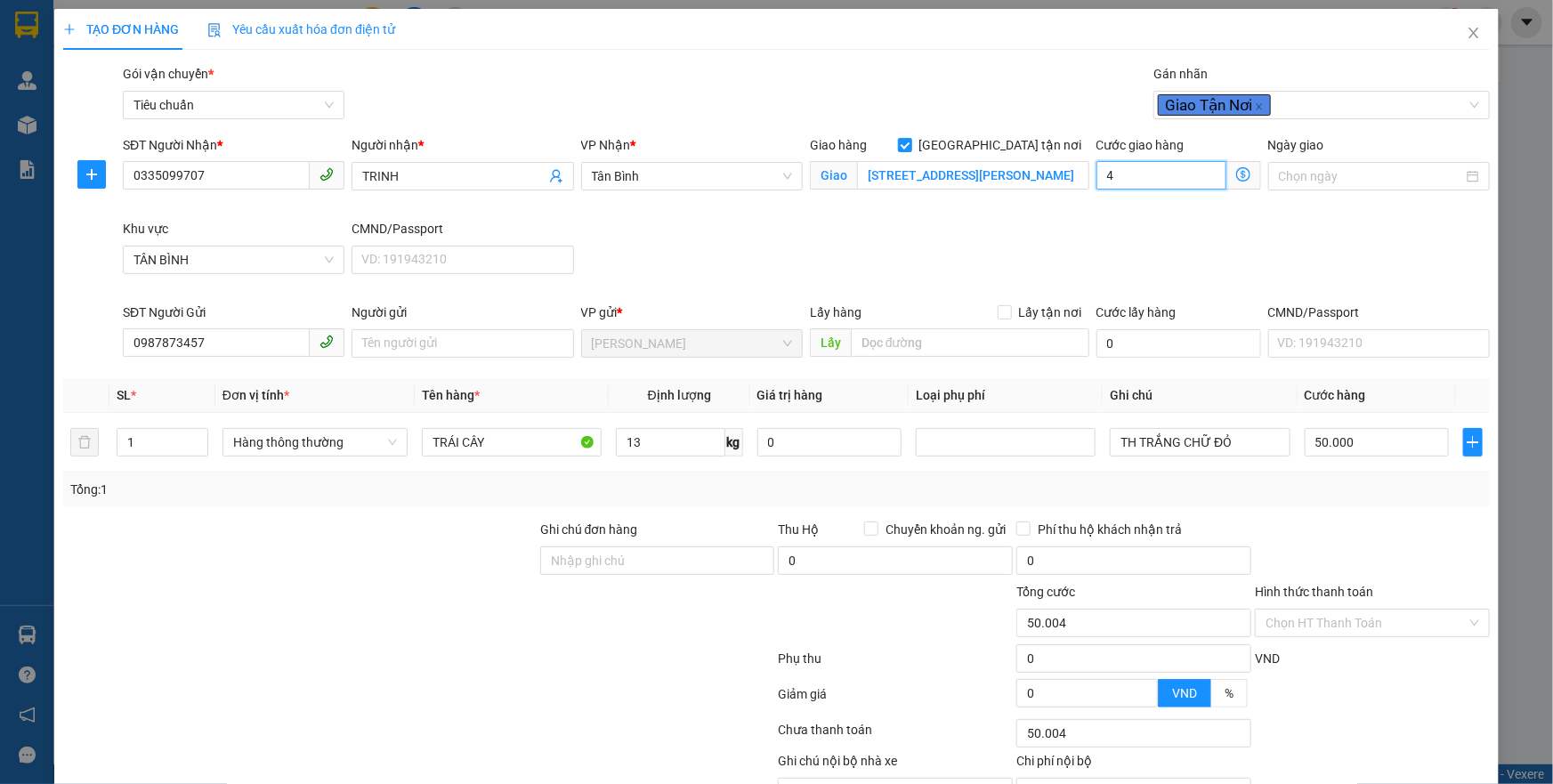
type input "40"
type input "50.040"
type input "40"
type input "90.000"
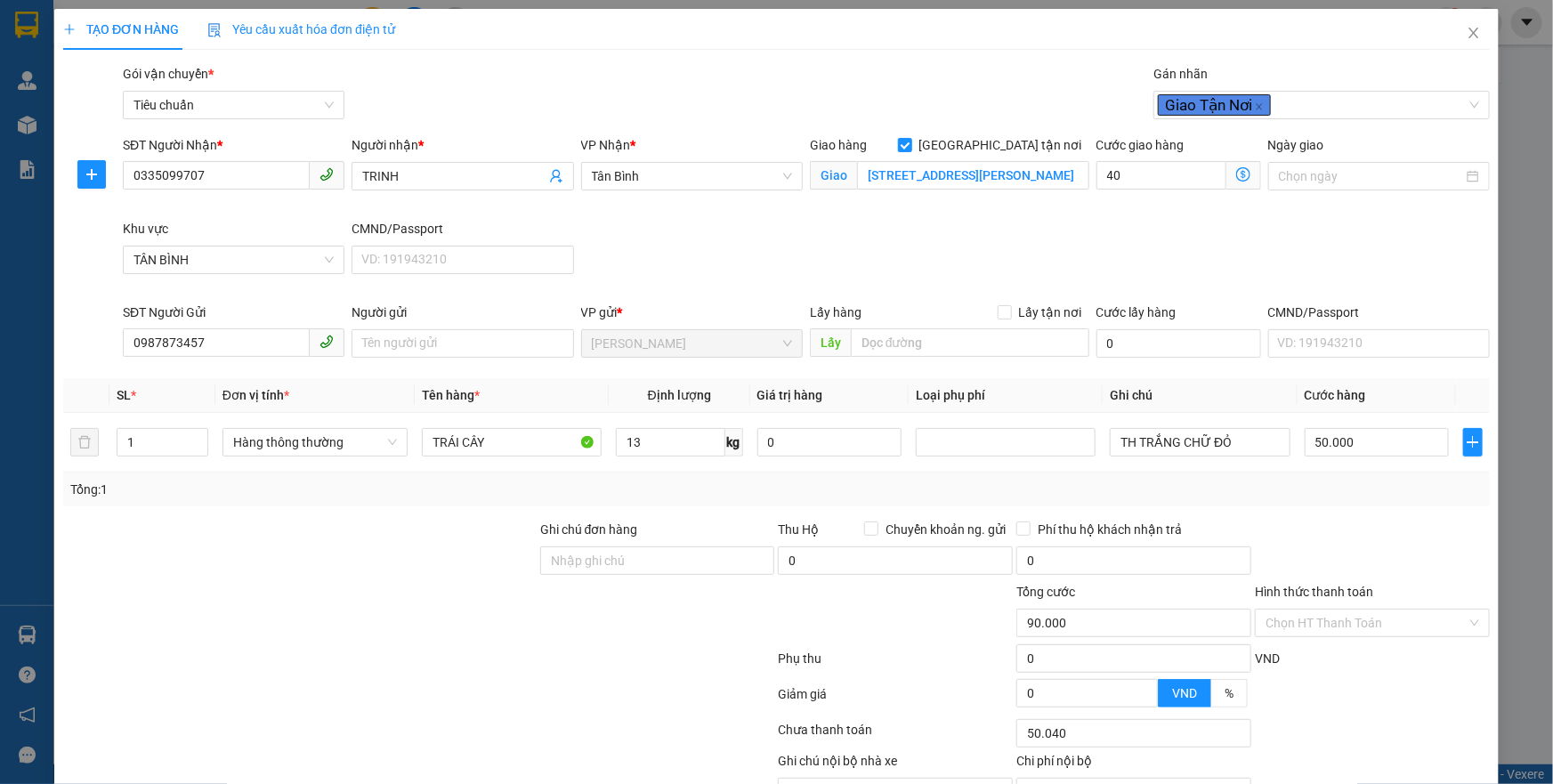
type input "90.000"
type input "40.000"
drag, startPoint x: 1084, startPoint y: 249, endPoint x: 1200, endPoint y: 341, distance: 148.1
click at [1090, 251] on div "SĐT Người Nhận * 0335099707 Người nhận * TRINH VP Nhận * Tân Bình Giao hàng Gia…" at bounding box center [806, 219] width 1374 height 167
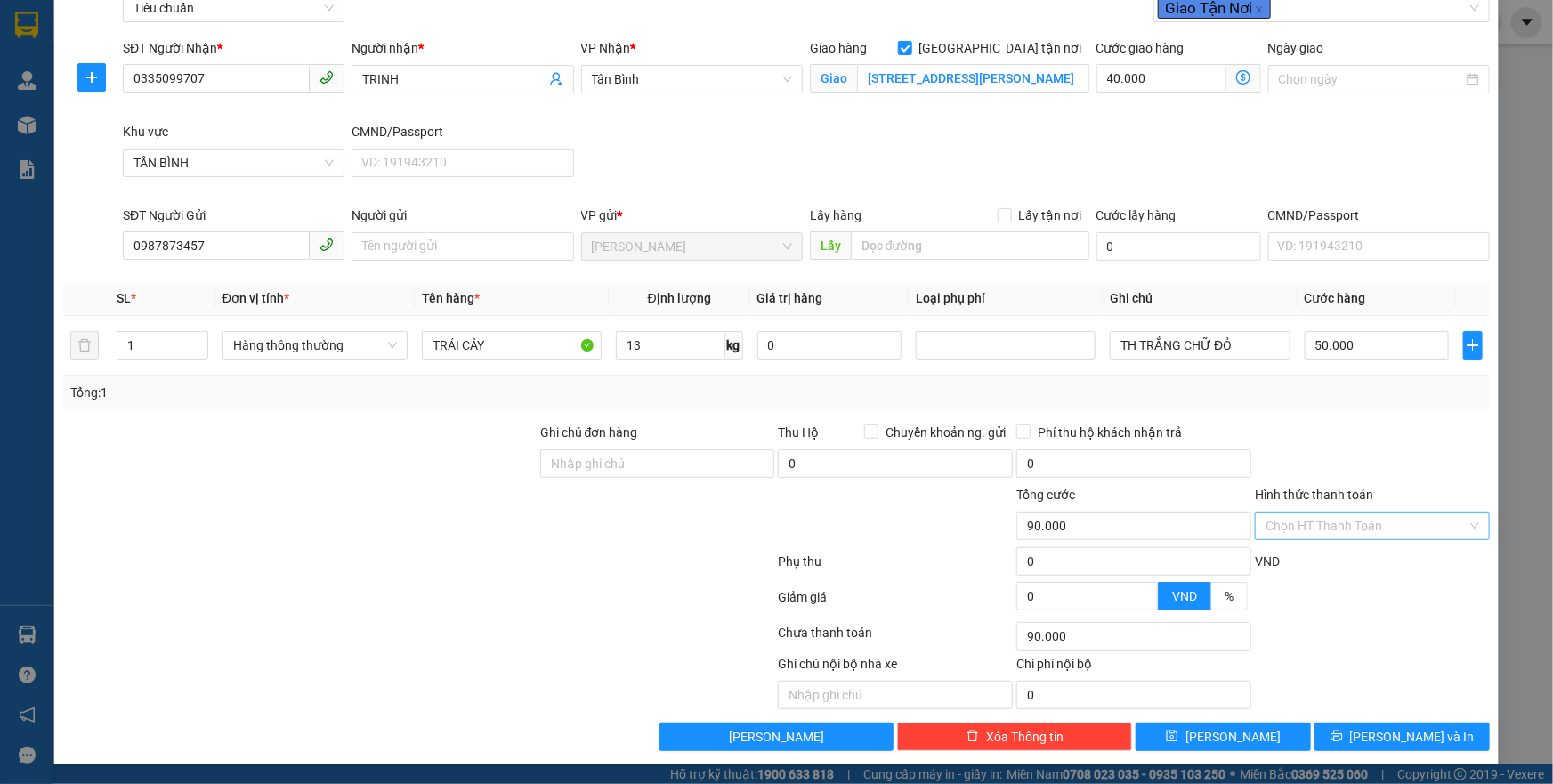
click at [1349, 524] on input "Hình thức thanh toán" at bounding box center [1366, 526] width 202 height 26
drag, startPoint x: 1304, startPoint y: 569, endPoint x: 1332, endPoint y: 620, distance: 58.2
click at [1304, 569] on div "Tại văn phòng" at bounding box center [1361, 561] width 211 height 20
type input "0"
click at [1366, 727] on button "[PERSON_NAME] và In" at bounding box center [1402, 737] width 175 height 28
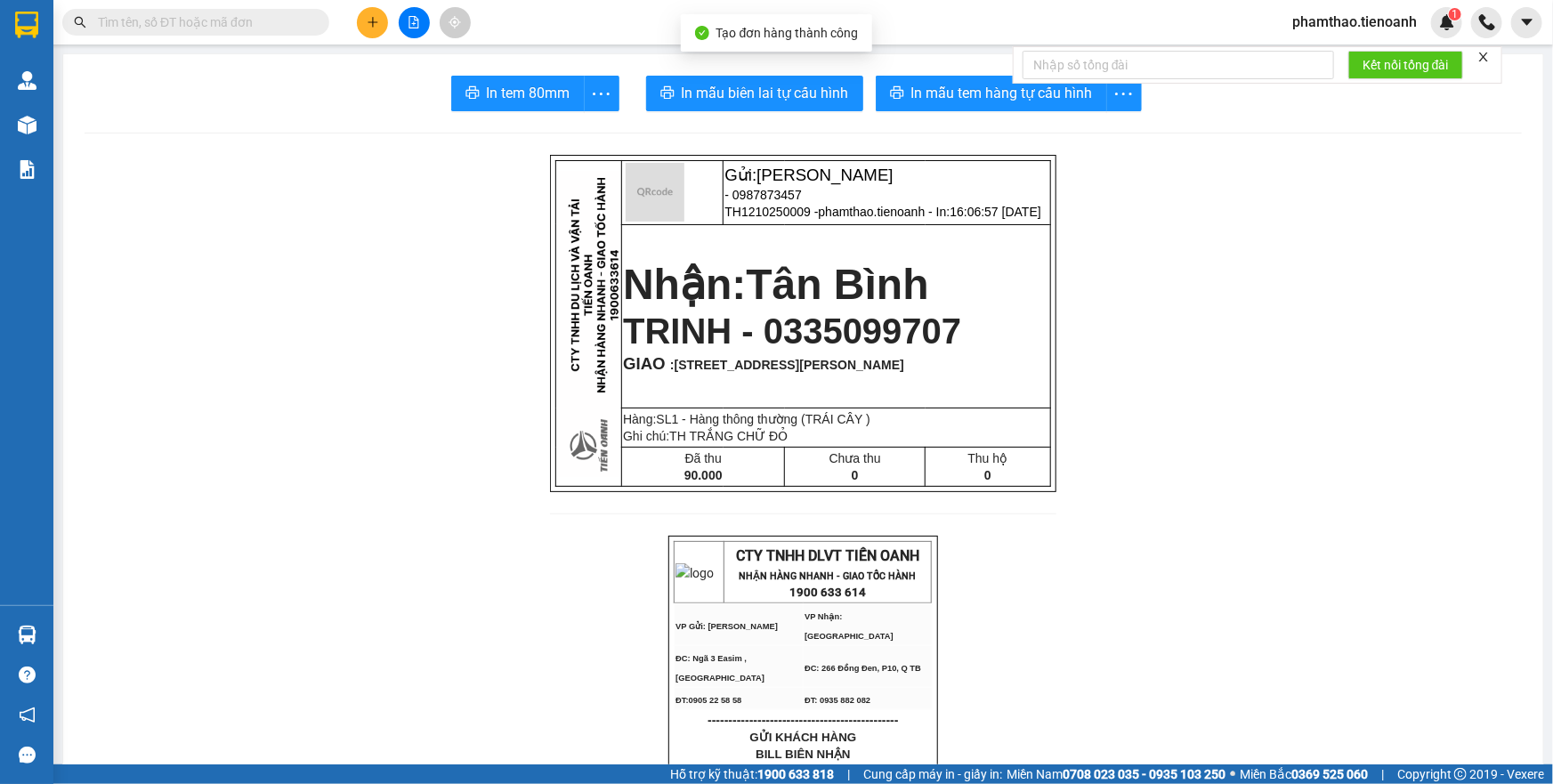
click at [998, 94] on span "In mẫu tem hàng tự cấu hình" at bounding box center [1003, 93] width 182 height 23
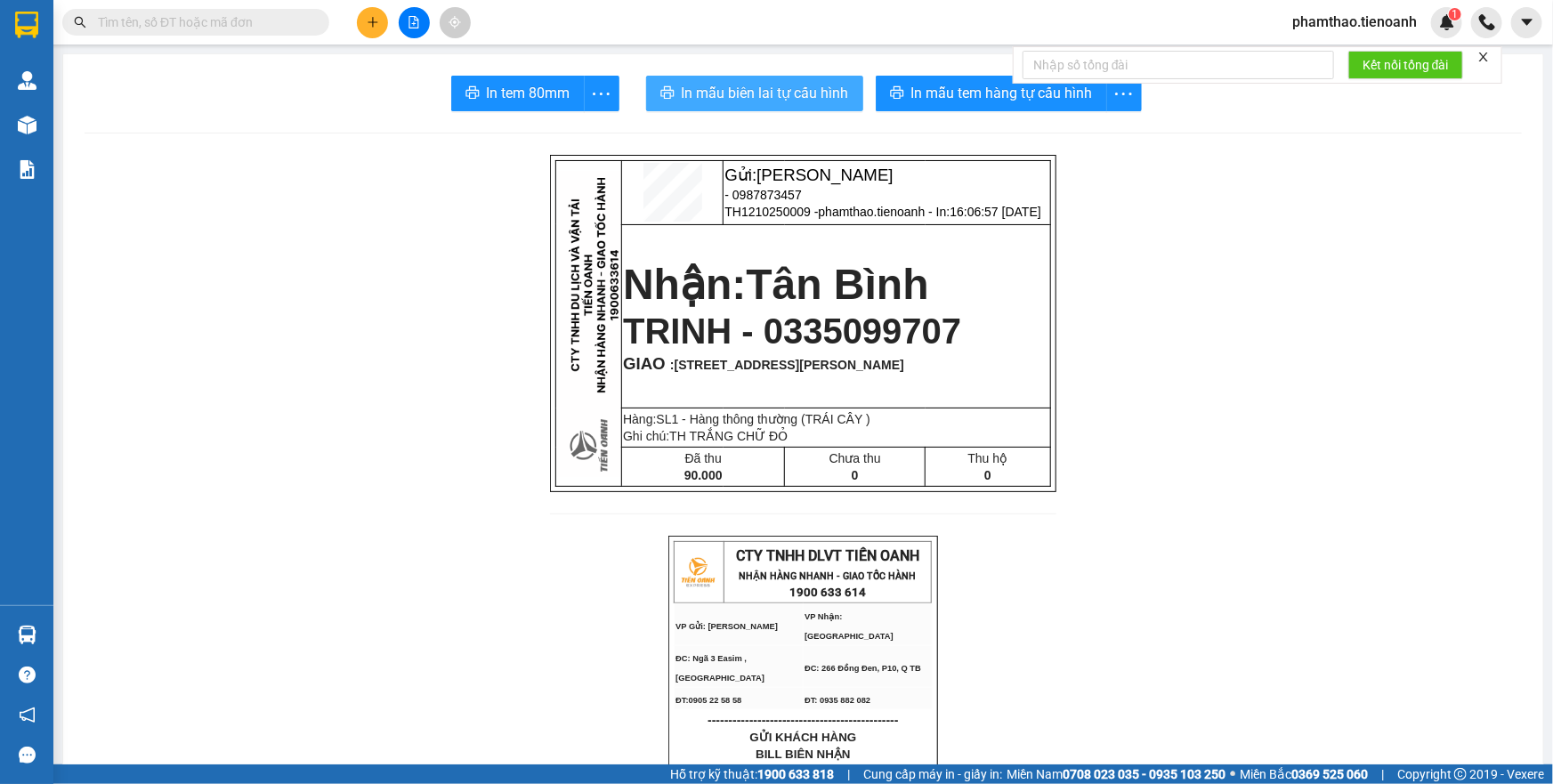
click at [763, 100] on span "In mẫu biên lai tự cấu hình" at bounding box center [765, 93] width 167 height 23
click at [384, 36] on div at bounding box center [414, 23] width 133 height 31
click at [383, 27] on button at bounding box center [372, 23] width 31 height 31
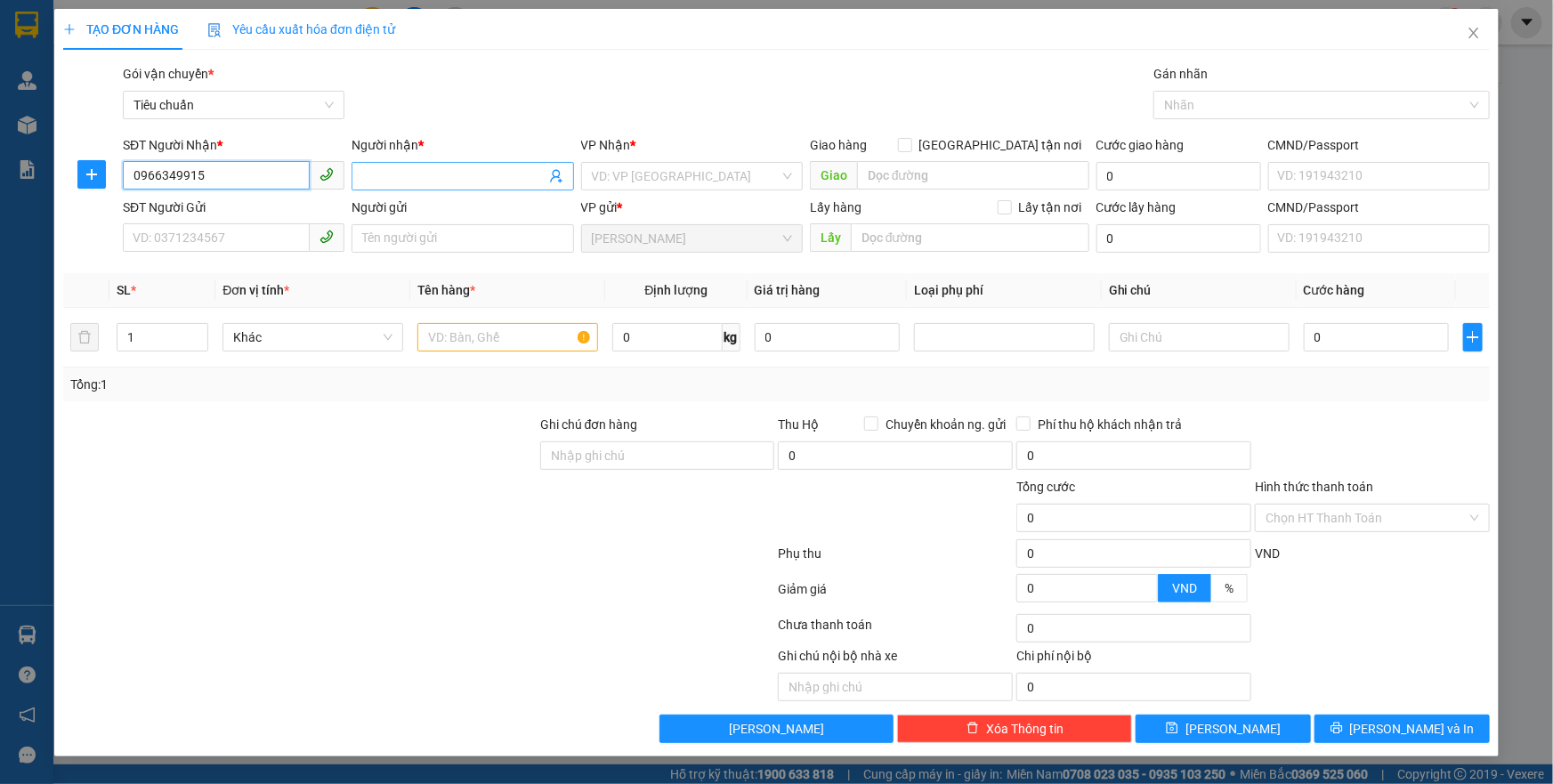
type input "0966349915"
click at [423, 178] on input "Người nhận *" at bounding box center [453, 175] width 183 height 20
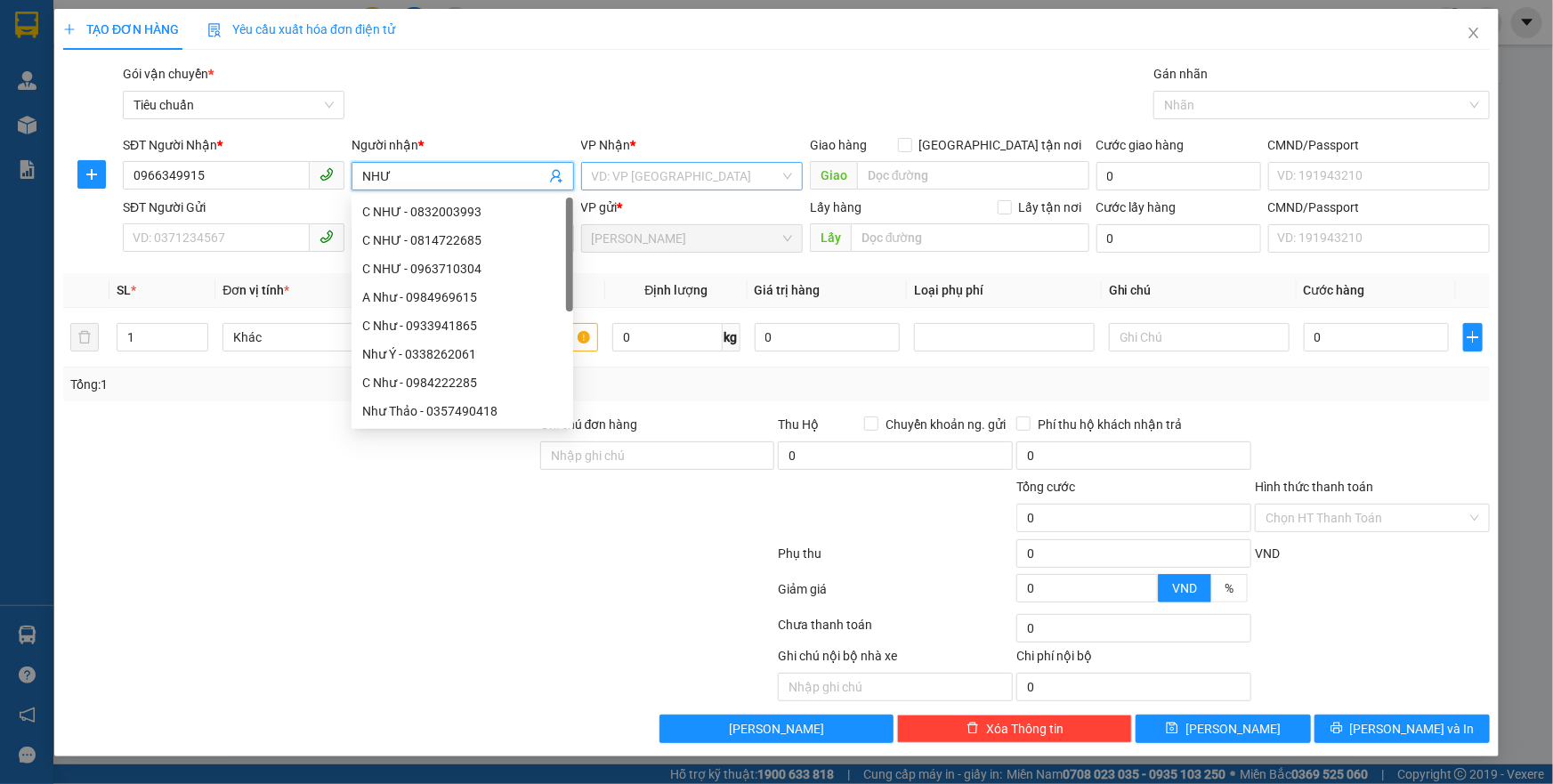
type input "NHƯ"
click at [641, 174] on input "search" at bounding box center [686, 176] width 188 height 26
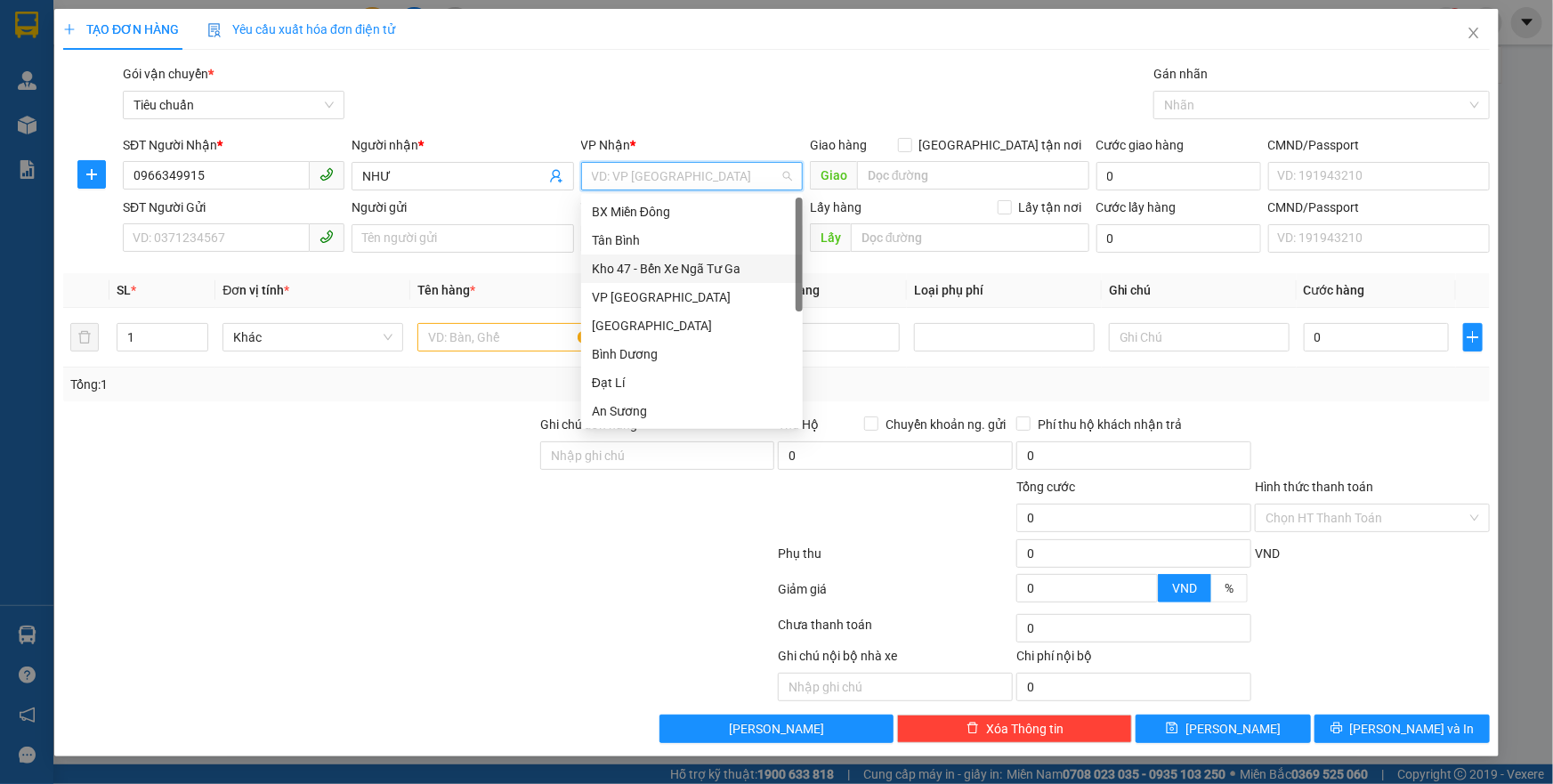
drag, startPoint x: 649, startPoint y: 270, endPoint x: 335, endPoint y: 204, distance: 320.9
click at [641, 271] on div "Kho 47 - Bến Xe Ngã Tư Ga" at bounding box center [692, 268] width 201 height 20
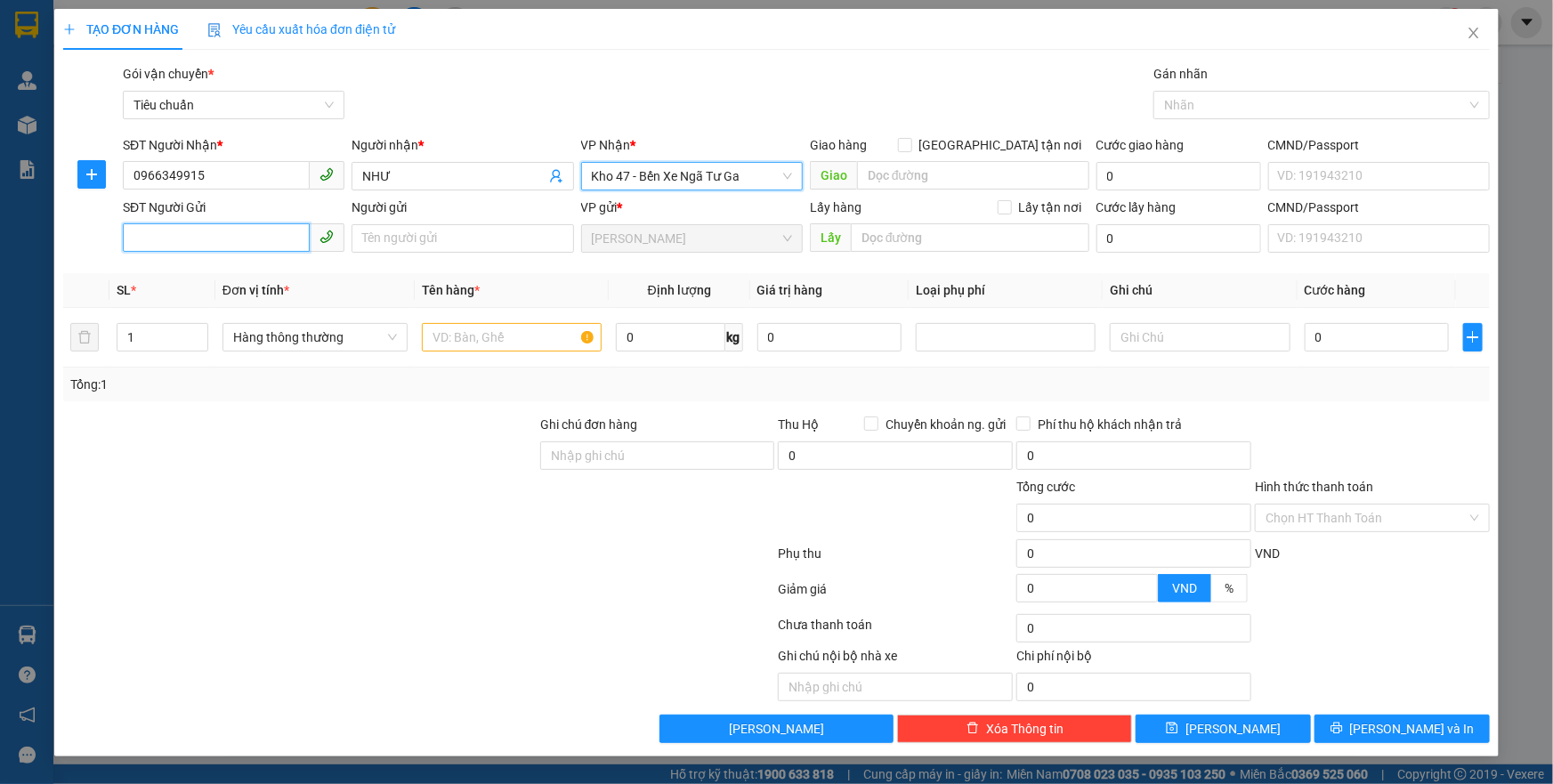
click at [233, 232] on input "SĐT Người Gửi" at bounding box center [216, 237] width 187 height 28
type input "0817697474"
click at [498, 347] on input "text" at bounding box center [512, 338] width 180 height 28
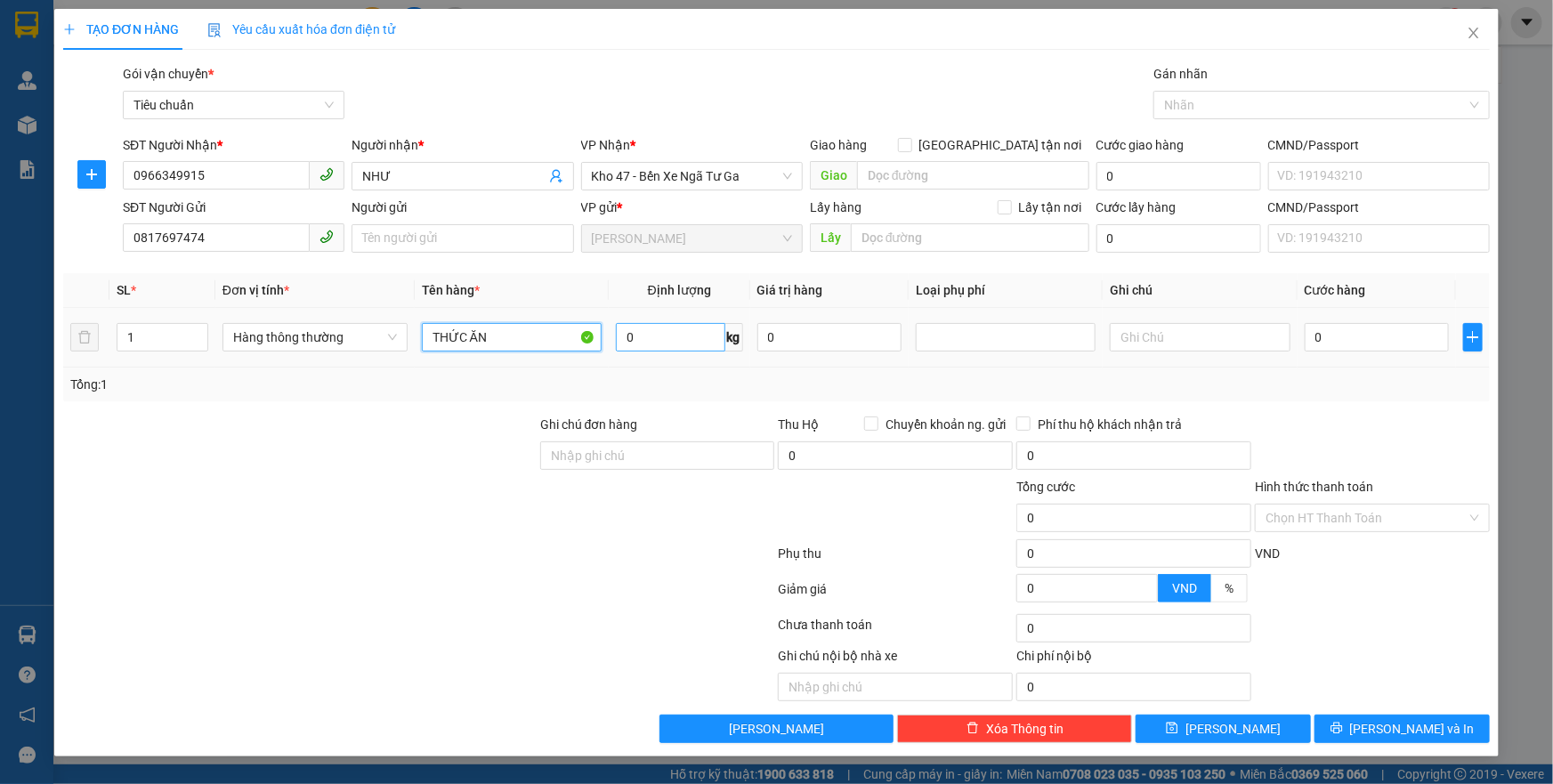
type input "THỨC ĂN"
click at [670, 351] on input "0" at bounding box center [671, 338] width 110 height 28
type input "10"
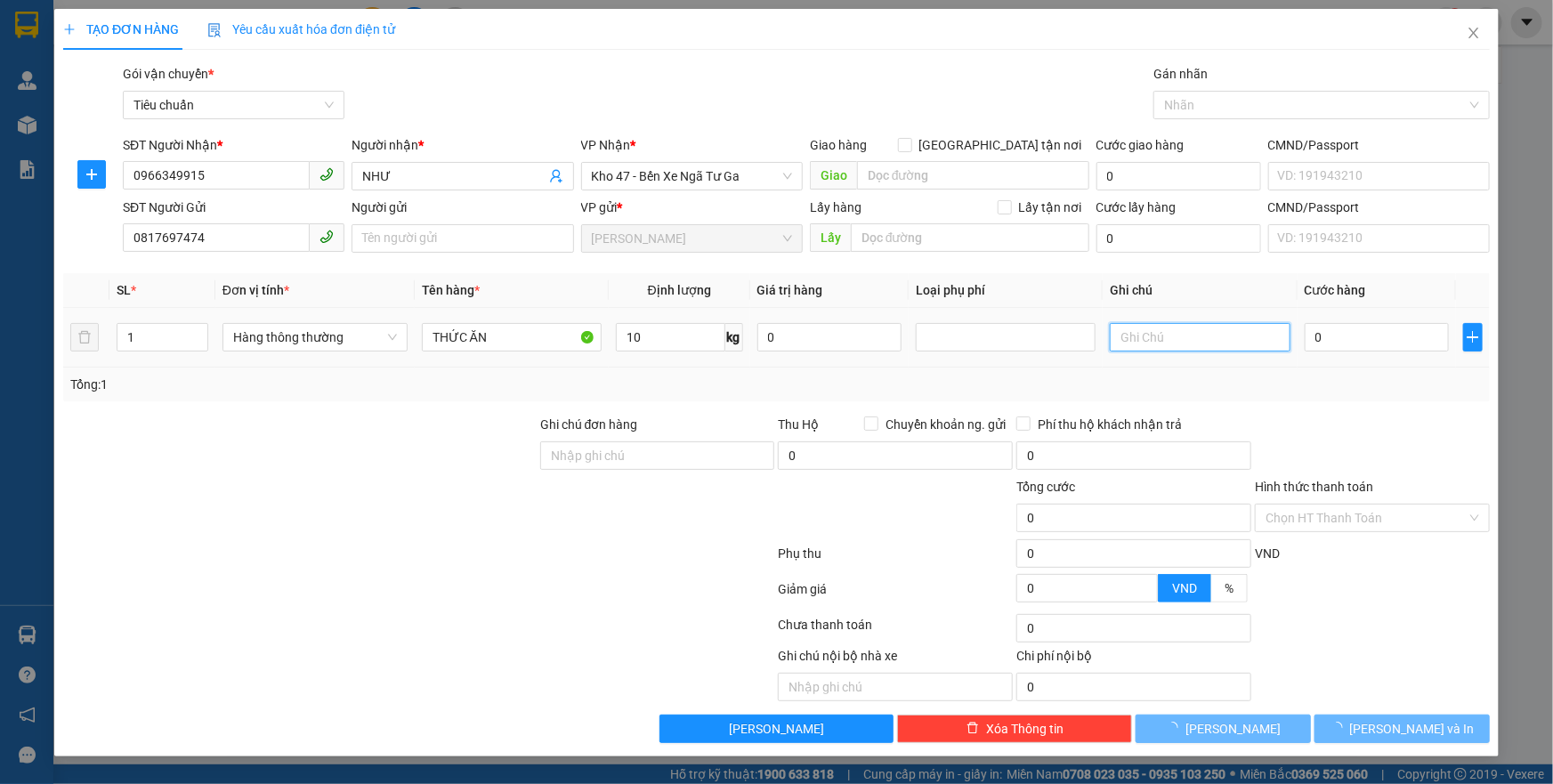
click at [1181, 334] on input "text" at bounding box center [1200, 338] width 180 height 28
click at [391, 444] on div at bounding box center [299, 445] width 477 height 62
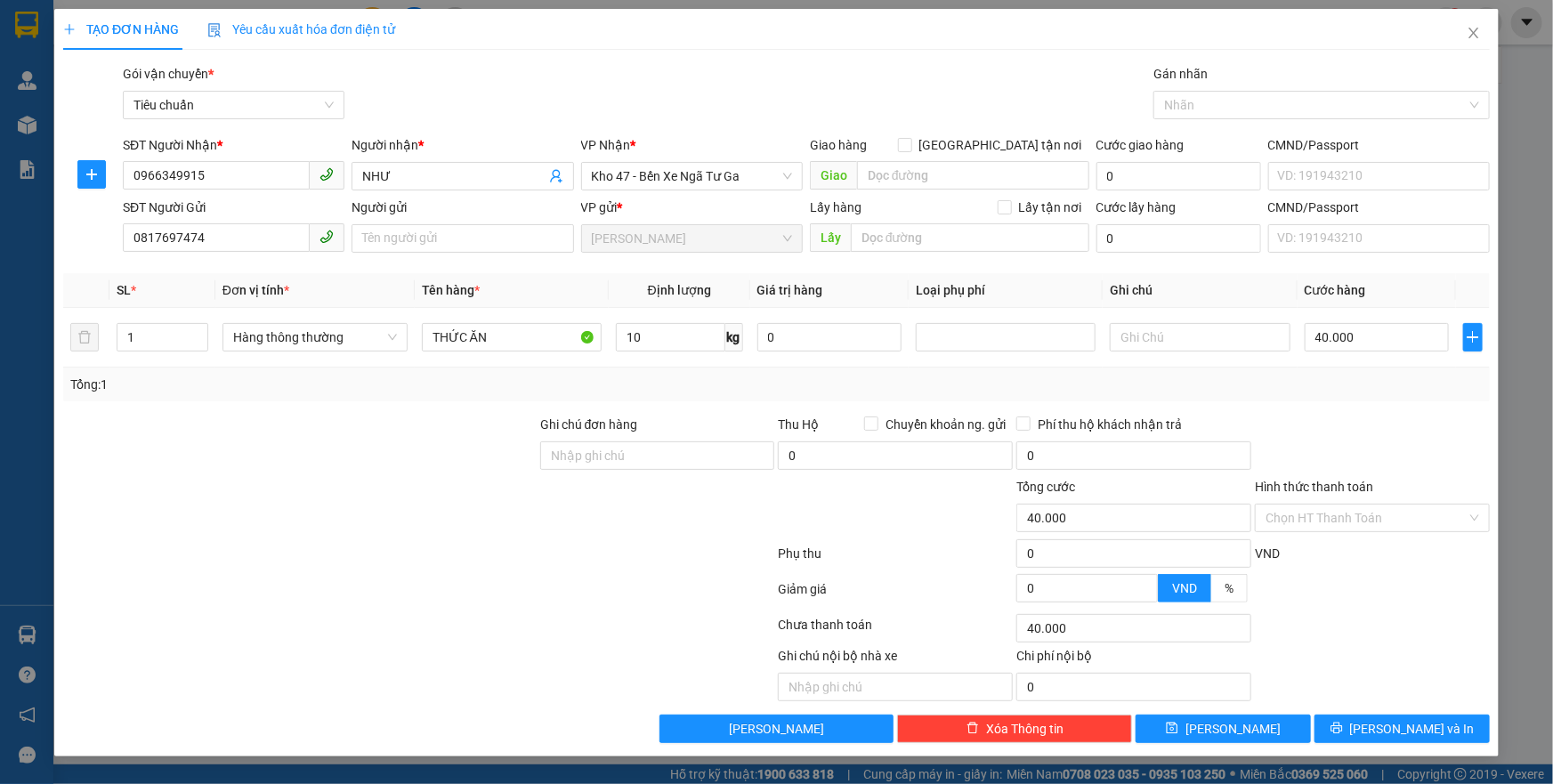
type input "40.000"
click at [1178, 327] on input "text" at bounding box center [1200, 338] width 180 height 28
type input "TXT"
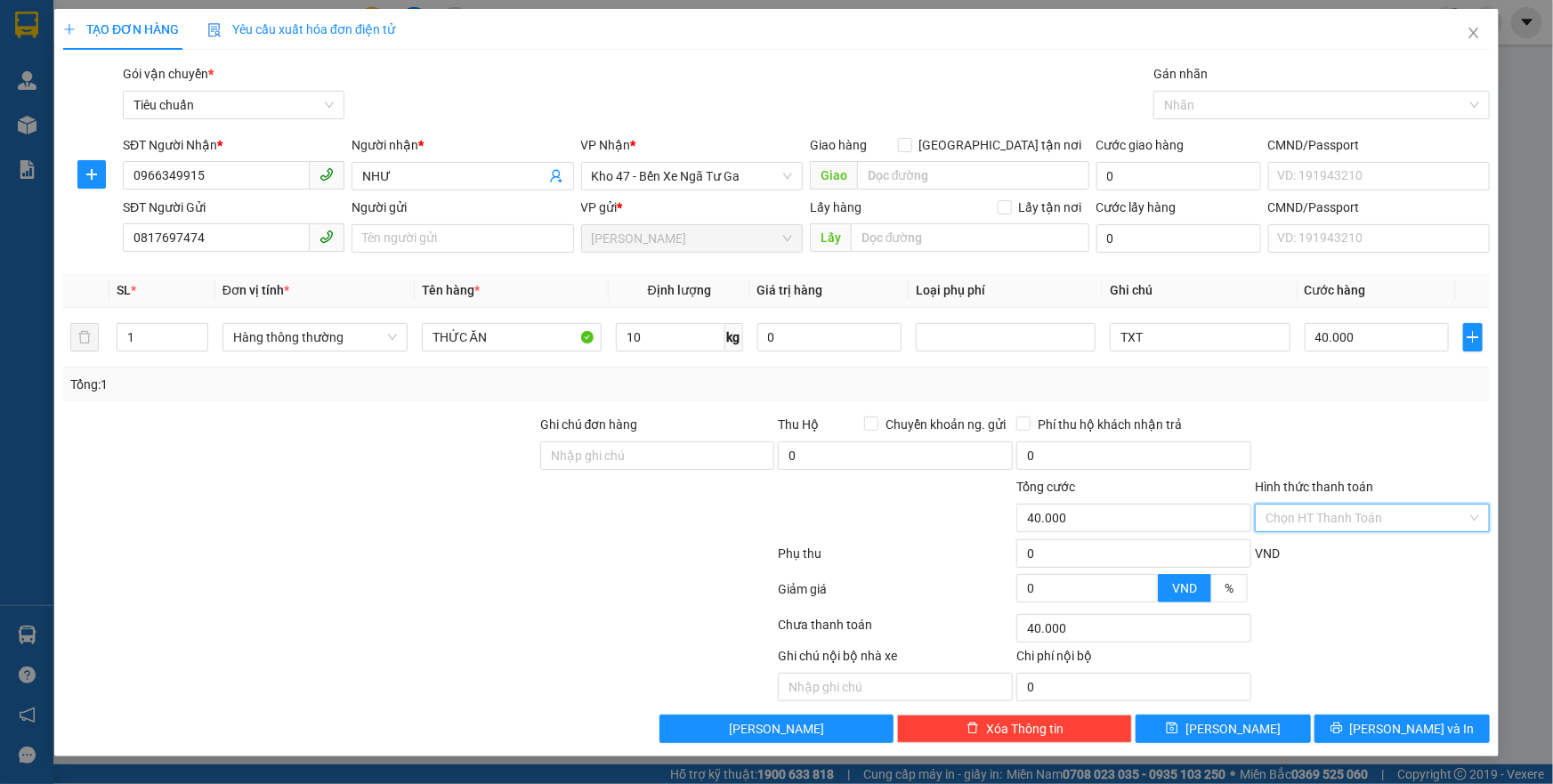
click at [1319, 519] on input "Hình thức thanh toán" at bounding box center [1366, 518] width 202 height 26
click at [1311, 554] on div "Tại văn phòng" at bounding box center [1373, 552] width 214 height 20
type input "0"
click at [1368, 712] on div "Transit Pickup Surcharge Ids Transit Deliver Surcharge Ids Transit Deliver Surc…" at bounding box center [776, 403] width 1426 height 679
click at [1343, 725] on icon "printer" at bounding box center [1336, 728] width 12 height 12
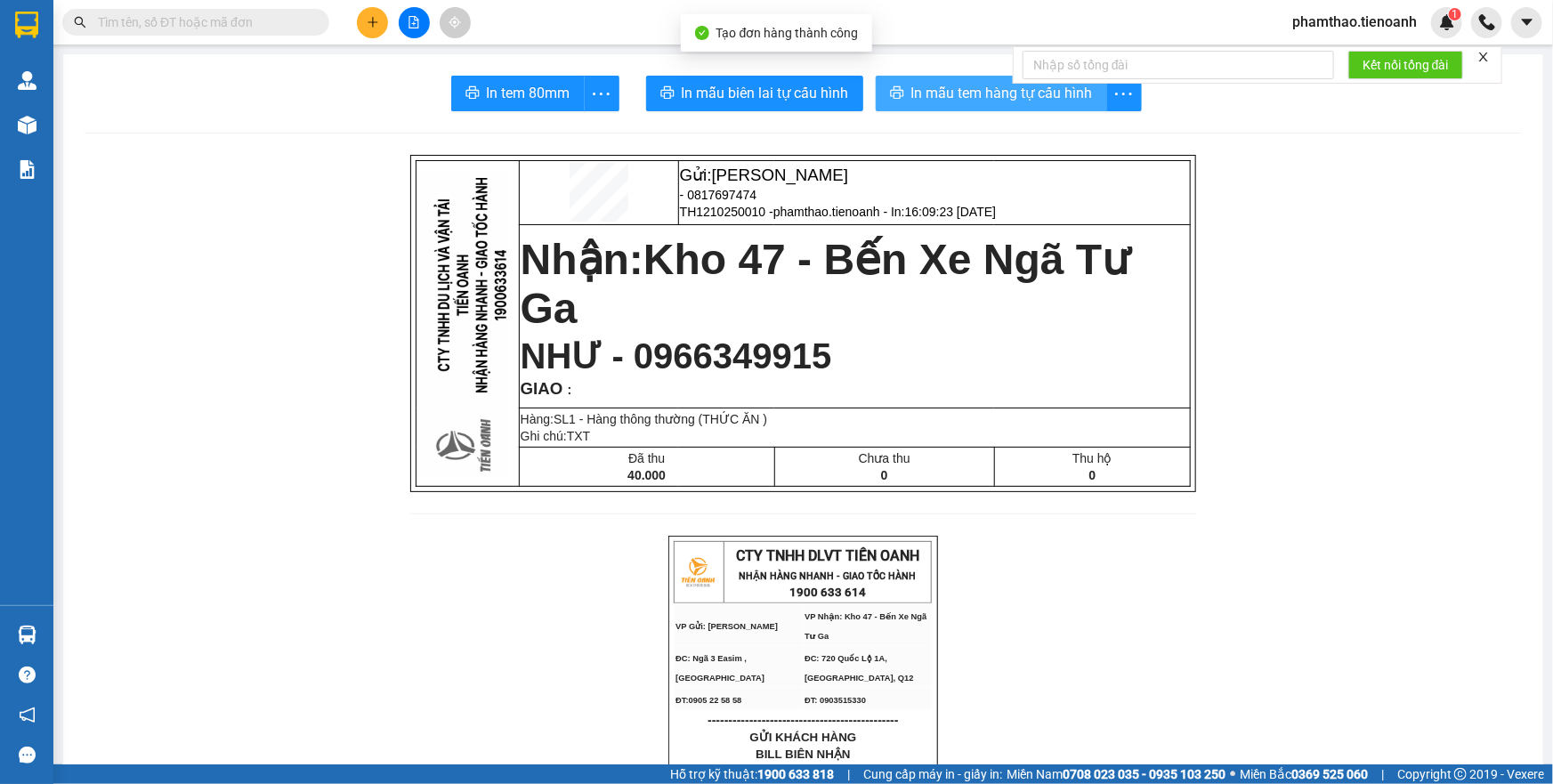
click at [1006, 99] on span "In mẫu tem hàng tự cấu hình" at bounding box center [1003, 93] width 182 height 23
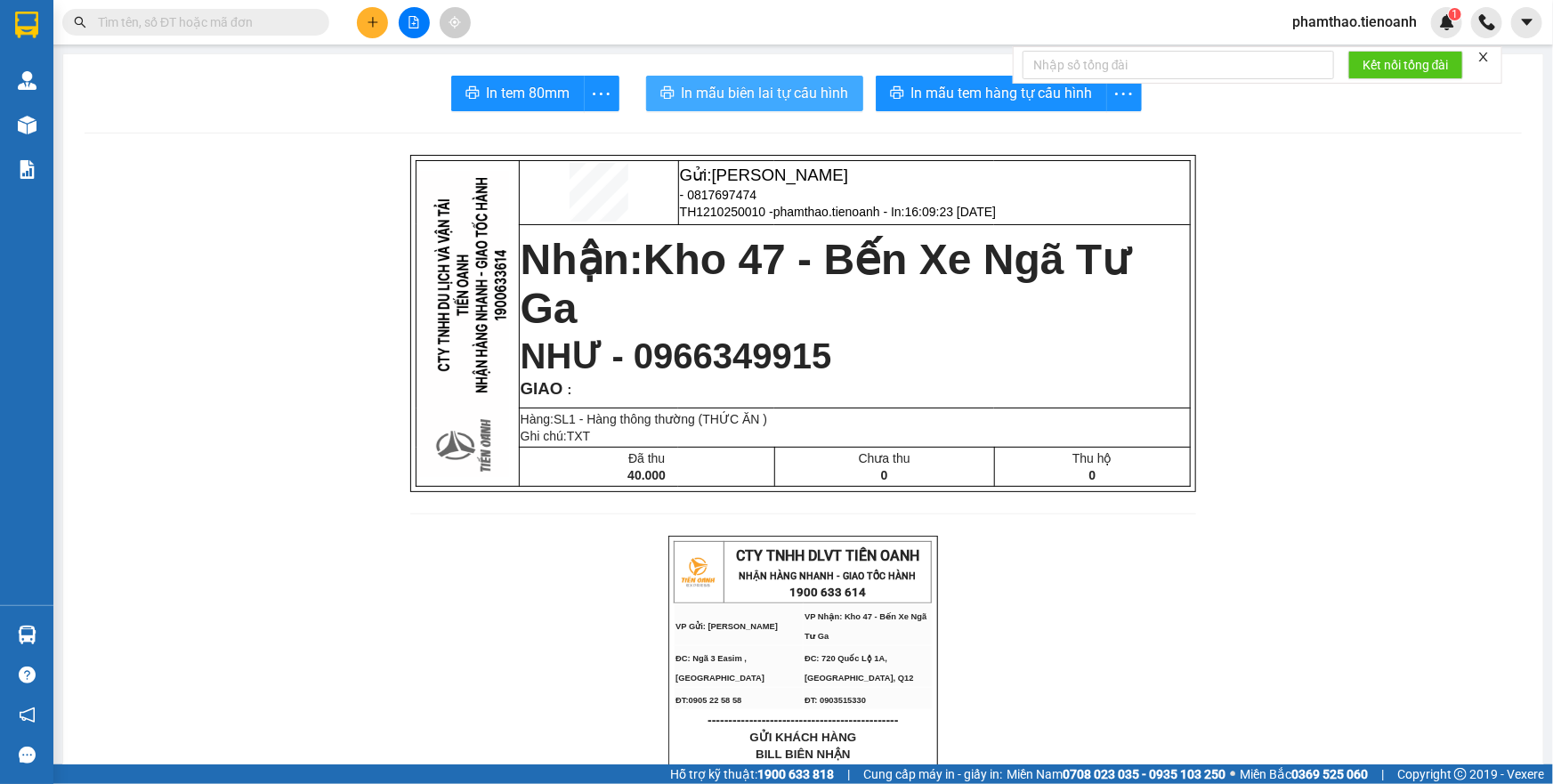
drag, startPoint x: 798, startPoint y: 101, endPoint x: 1170, endPoint y: 308, distance: 425.7
click at [809, 101] on span "In mẫu biên lai tự cấu hình" at bounding box center [765, 93] width 167 height 23
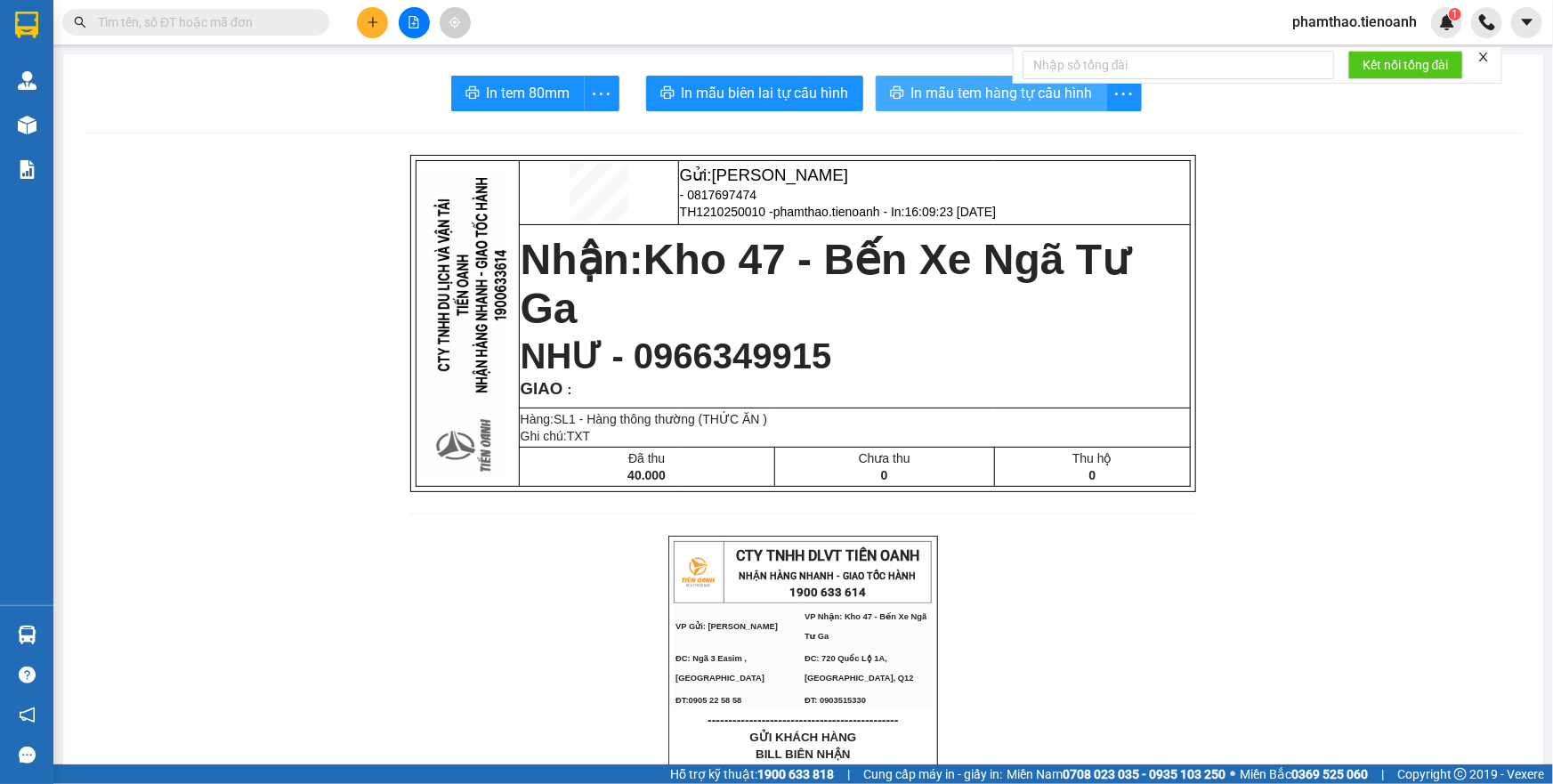
click at [954, 95] on span "In mẫu tem hàng tự cấu hình" at bounding box center [1003, 93] width 182 height 23
click at [374, 23] on icon "plus" at bounding box center [372, 22] width 12 height 12
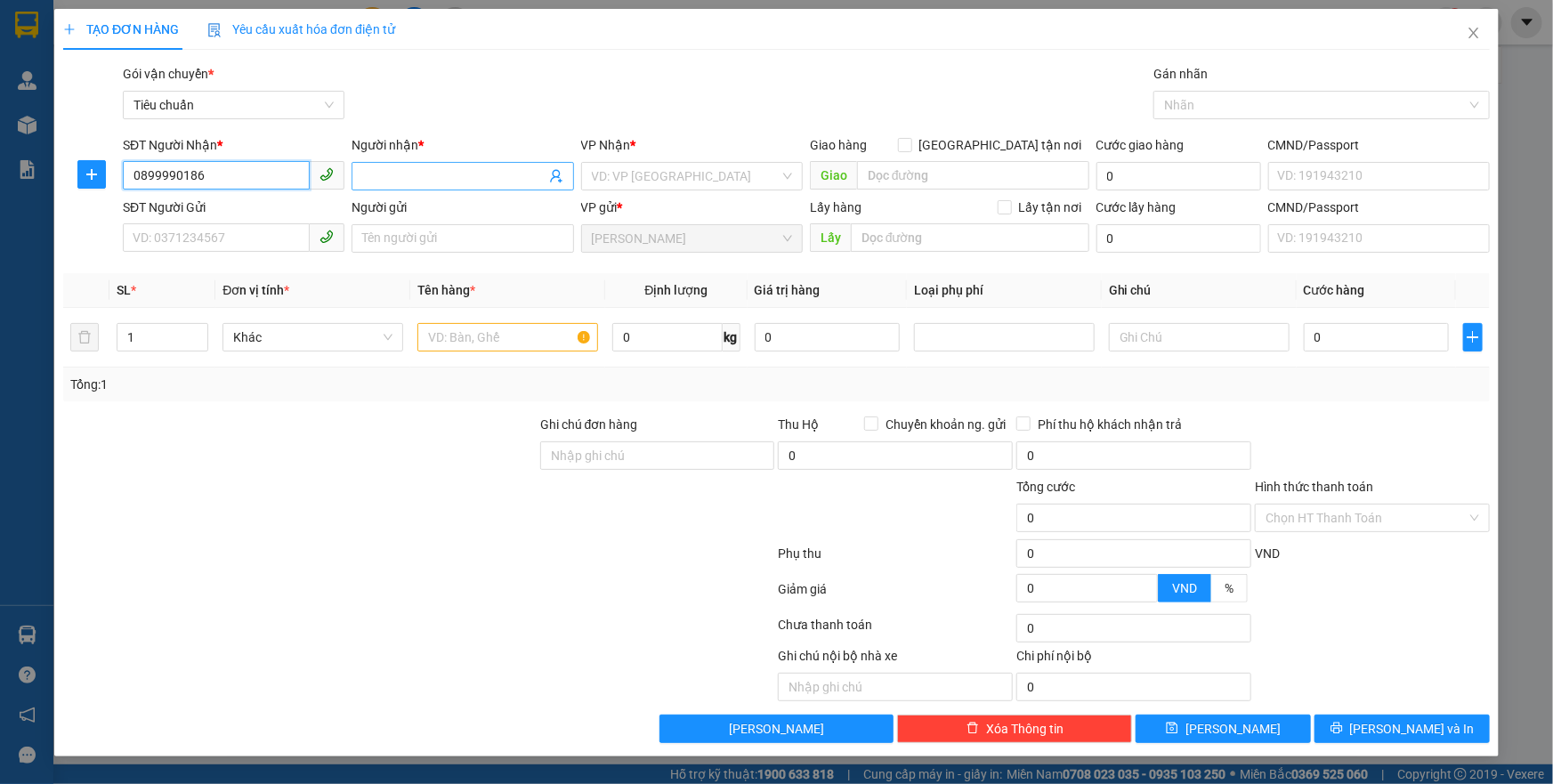
type input "0899990186"
click at [382, 168] on input "Người nhận *" at bounding box center [453, 175] width 183 height 20
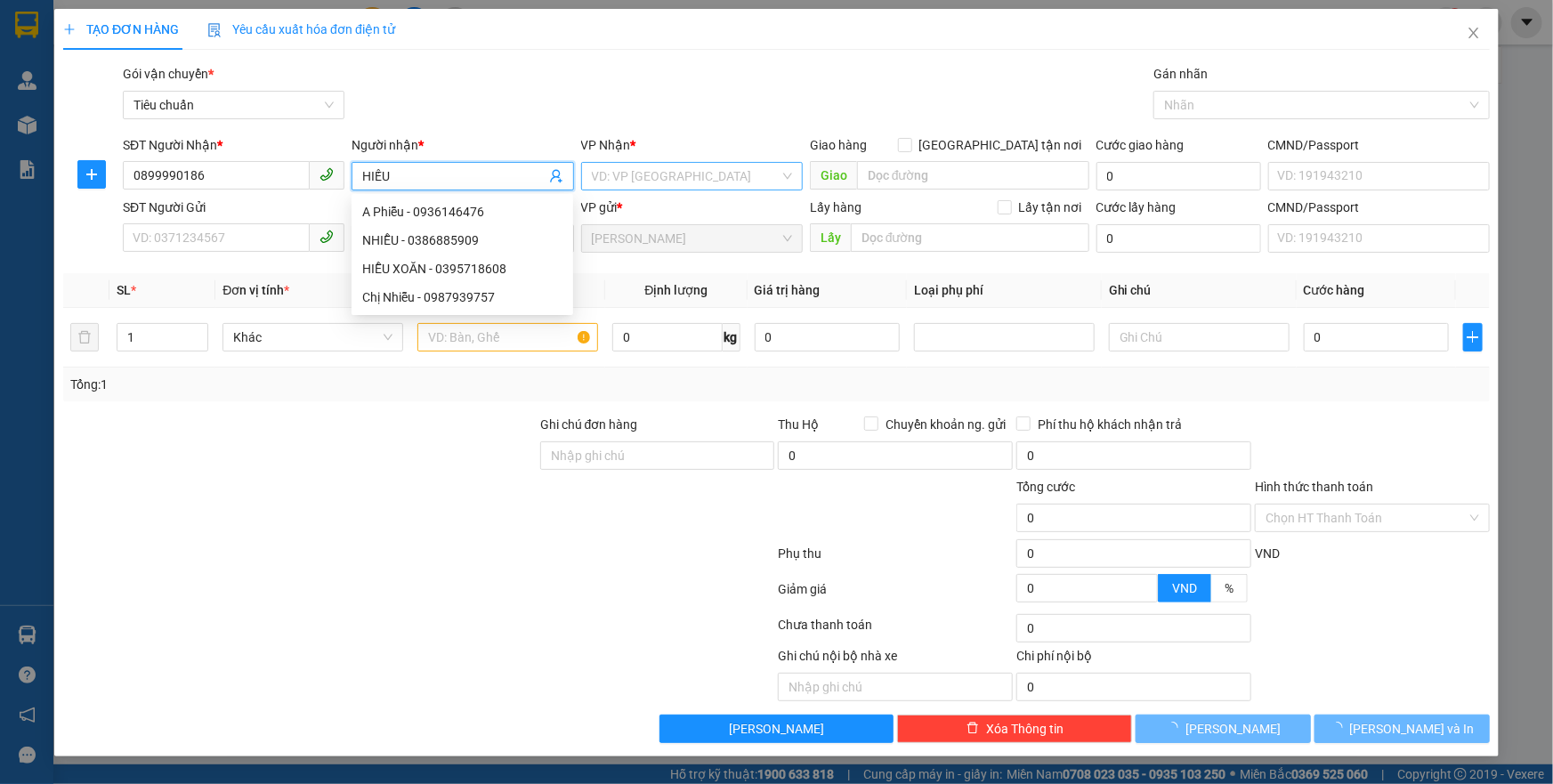
type input "HIẾU"
click at [622, 186] on input "search" at bounding box center [686, 176] width 188 height 26
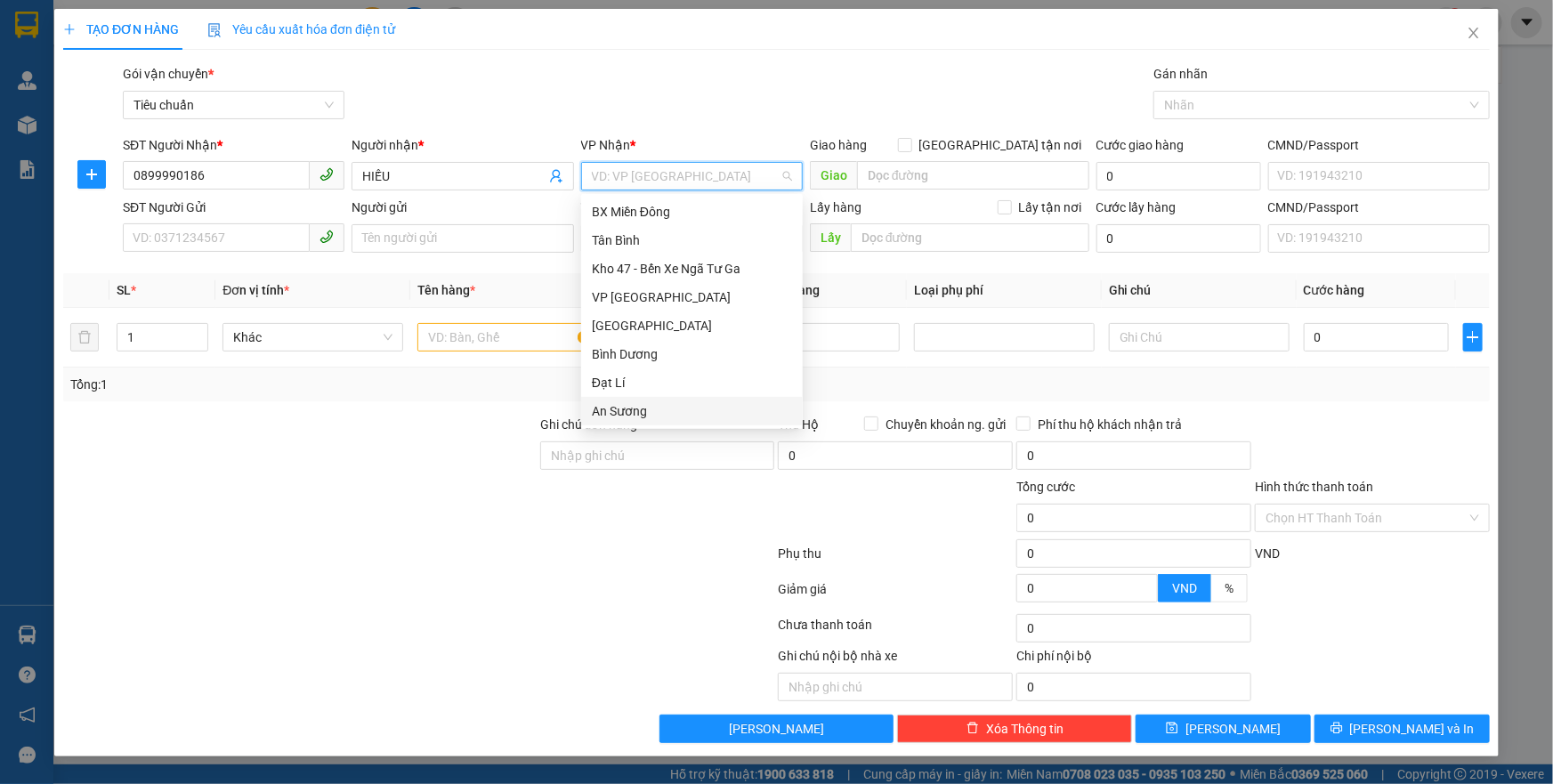
drag, startPoint x: 605, startPoint y: 412, endPoint x: 365, endPoint y: 285, distance: 271.5
click at [602, 409] on div "An Sương" at bounding box center [692, 411] width 201 height 20
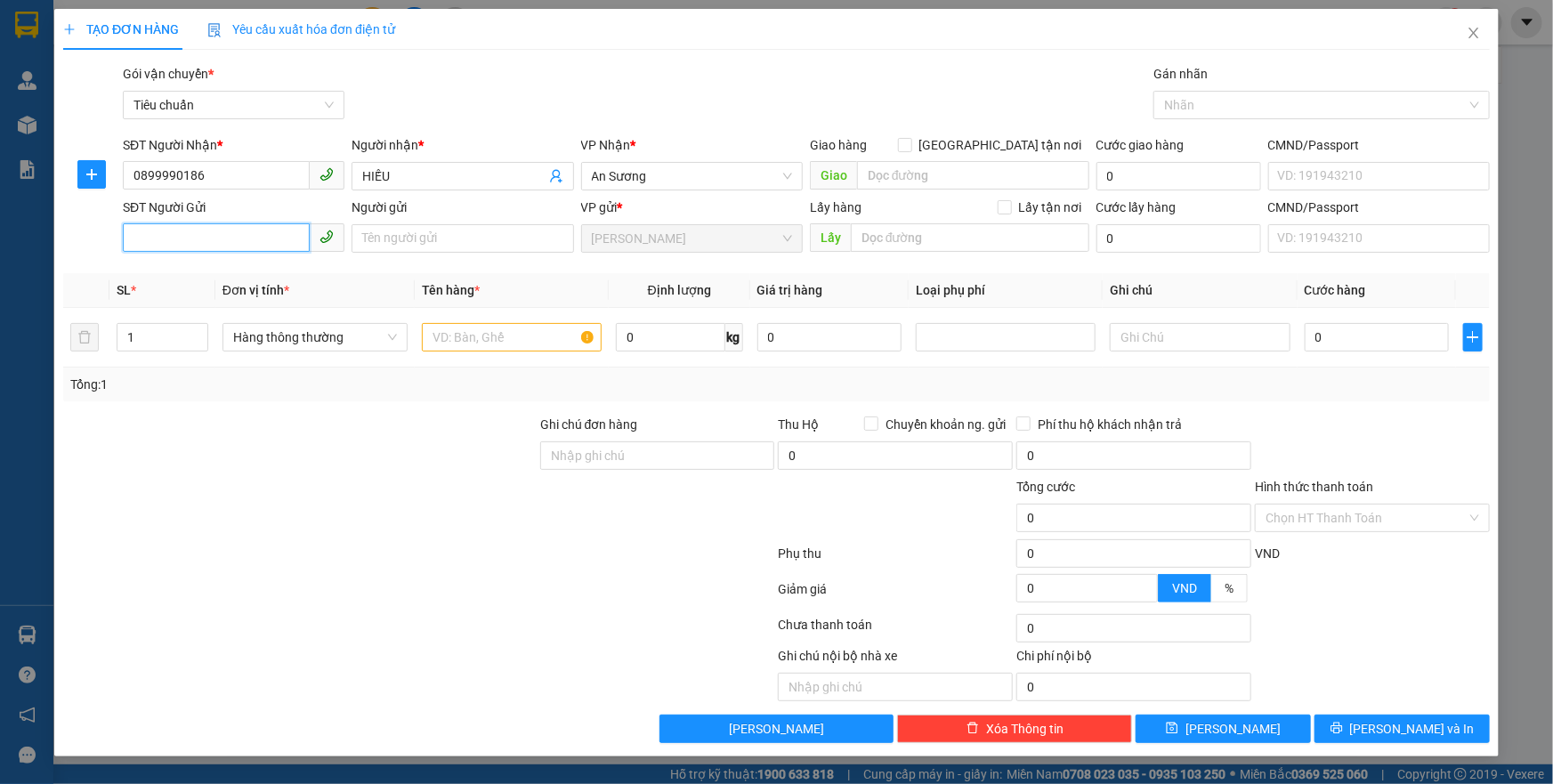
click at [215, 225] on input "SĐT Người Gửi" at bounding box center [216, 237] width 187 height 28
click at [216, 248] on input "SĐT Người Gửi" at bounding box center [216, 237] width 187 height 28
type input "0335958280"
drag, startPoint x: 231, startPoint y: 273, endPoint x: 346, endPoint y: 296, distance: 117.3
click at [241, 273] on div "0335958280 - C VĂN" at bounding box center [234, 274] width 201 height 20
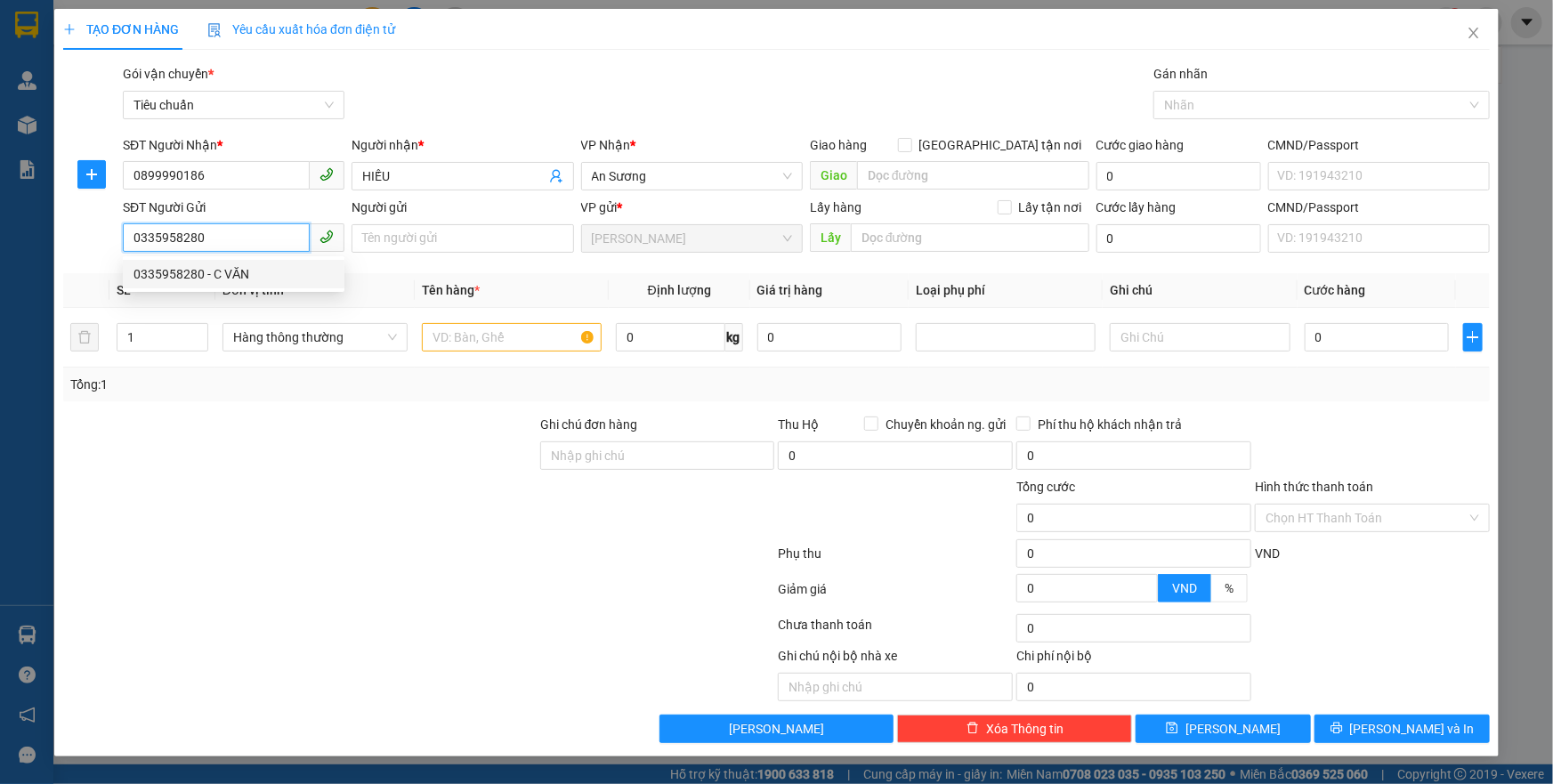
type input "C VĂN"
type input "50.000"
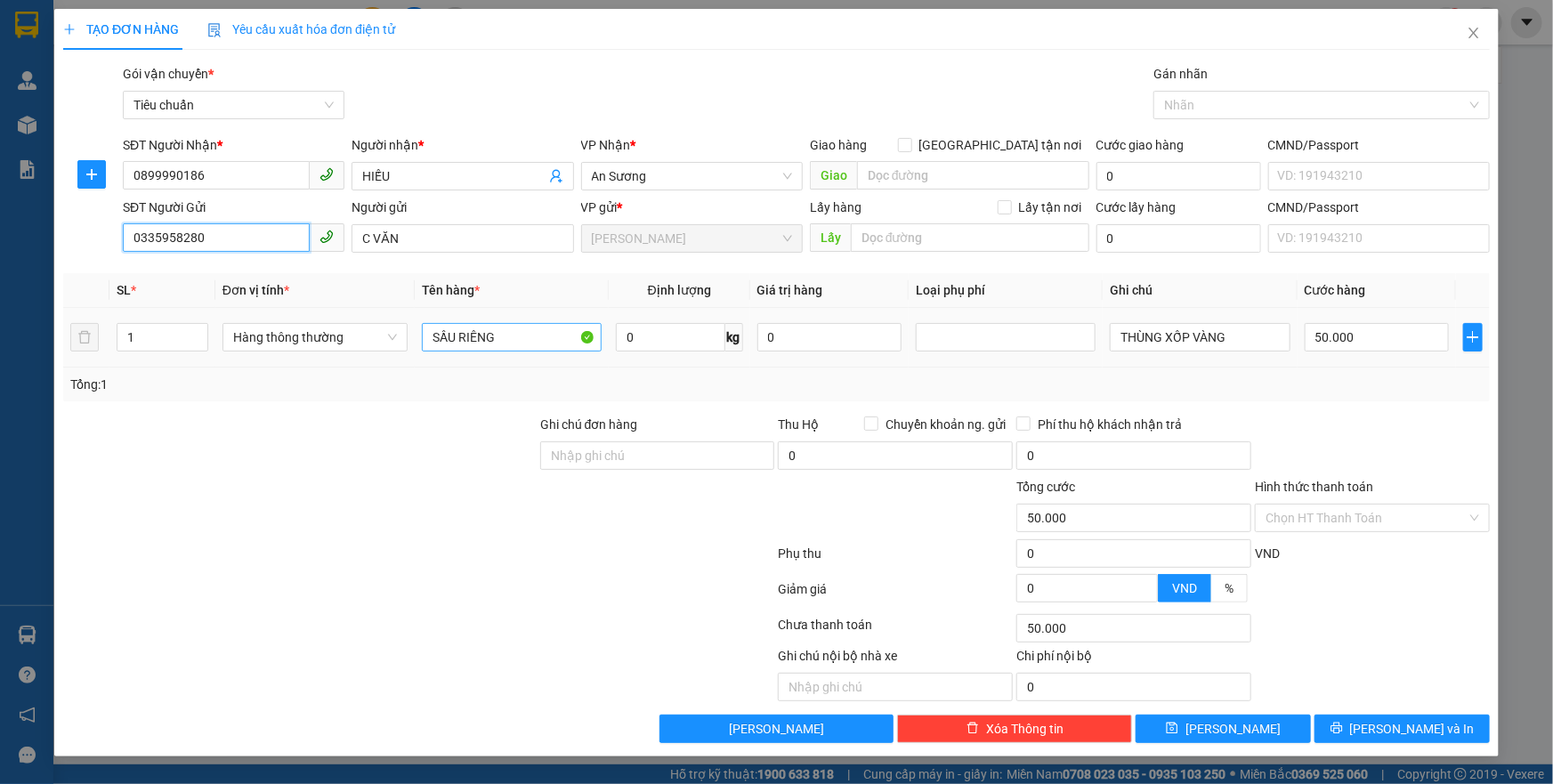
type input "0335958280"
drag, startPoint x: 505, startPoint y: 340, endPoint x: 352, endPoint y: 348, distance: 153.2
click at [352, 348] on tr "1 Hàng thông thường SẦU RIÊNG 0 kg 0 THÙNG XỐP VÀNG 50.000" at bounding box center [776, 338] width 1426 height 60
type input "THỨC ĂN + TRÁI CÂY + TRỨNG"
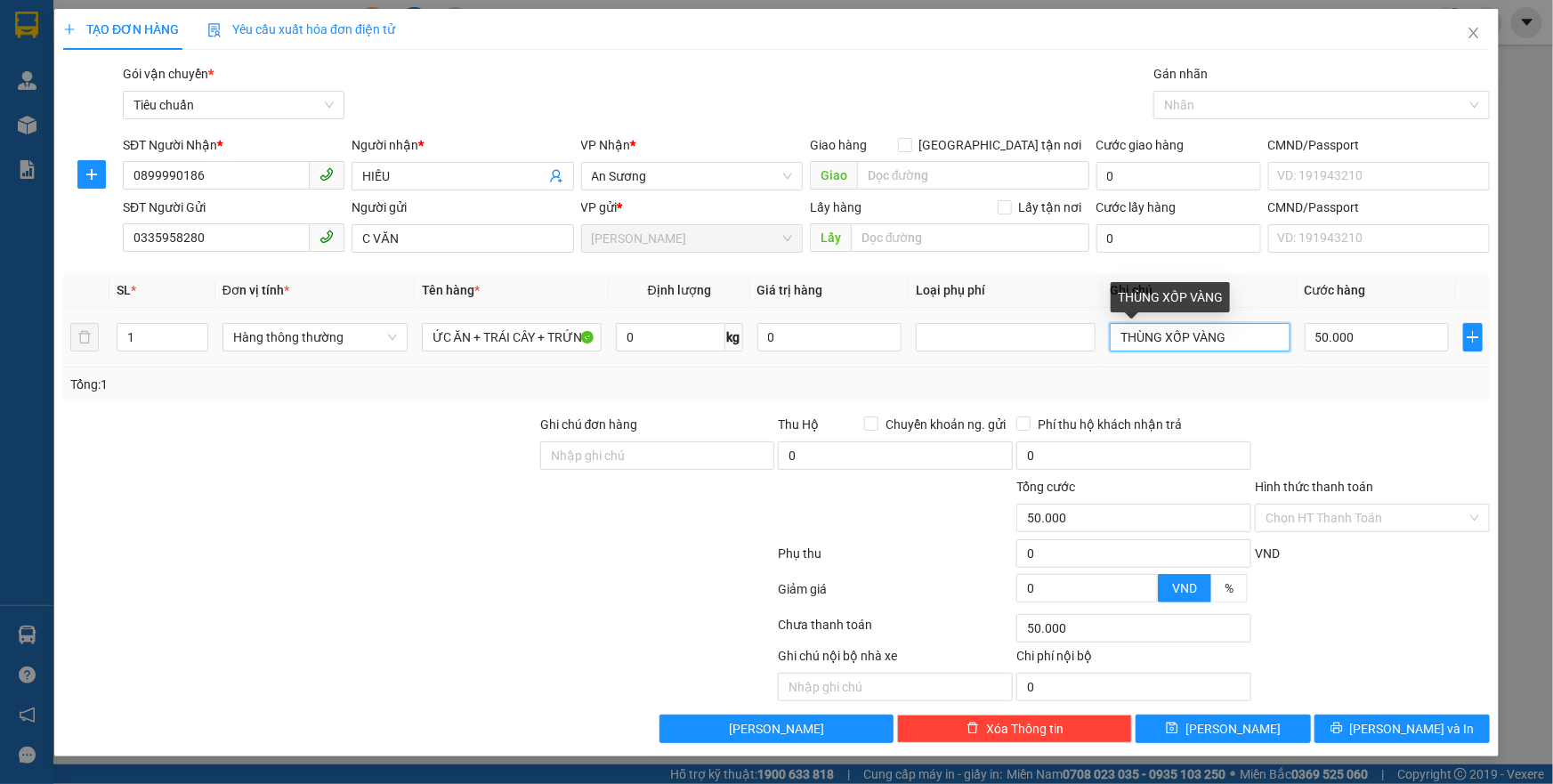
scroll to position [0, 0]
drag, startPoint x: 1259, startPoint y: 339, endPoint x: 1247, endPoint y: 339, distance: 12.0
click at [1247, 339] on input "THÙNG XỐP VÀNG" at bounding box center [1200, 338] width 180 height 28
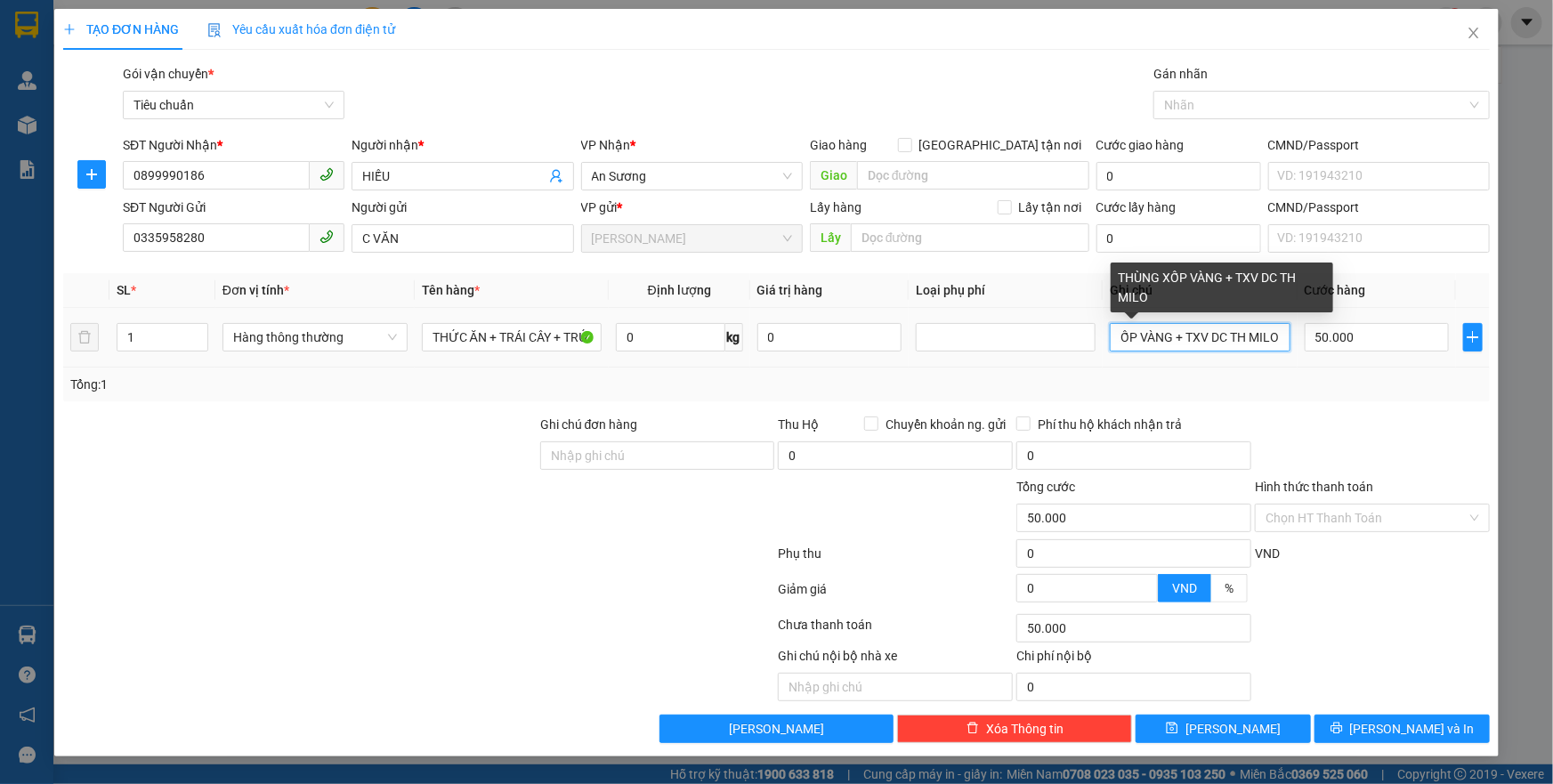
scroll to position [0, 57]
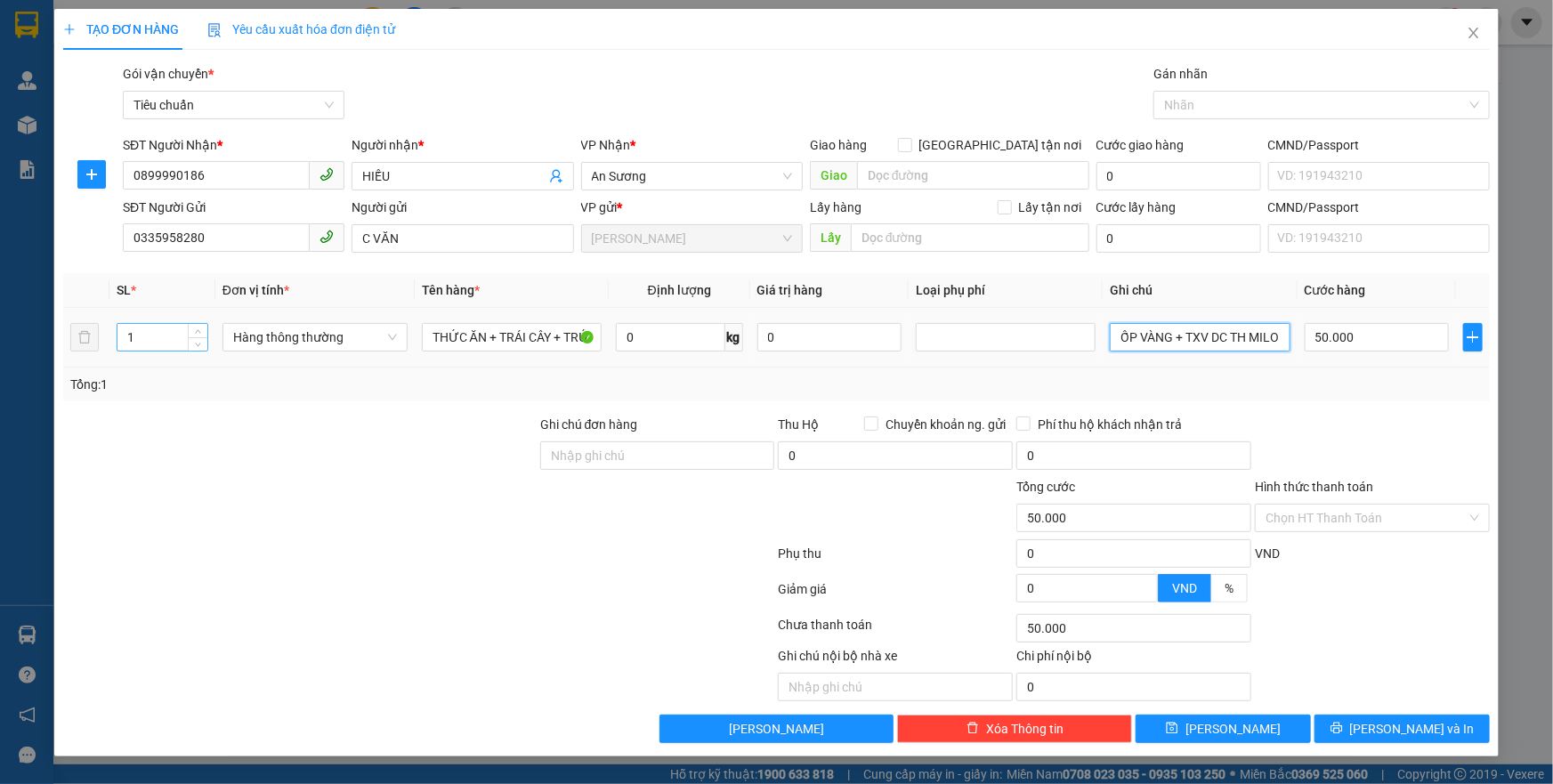
type input "THÙNG XỐP VÀNG + TXV DC TH MILO"
drag, startPoint x: 149, startPoint y: 336, endPoint x: 33, endPoint y: 360, distance: 118.5
click at [33, 360] on div "TẠO ĐƠN HÀNG Yêu cầu xuất hóa đơn điện tử Transit Pickup Surcharge Ids Transit …" at bounding box center [776, 392] width 1553 height 784
type input "2"
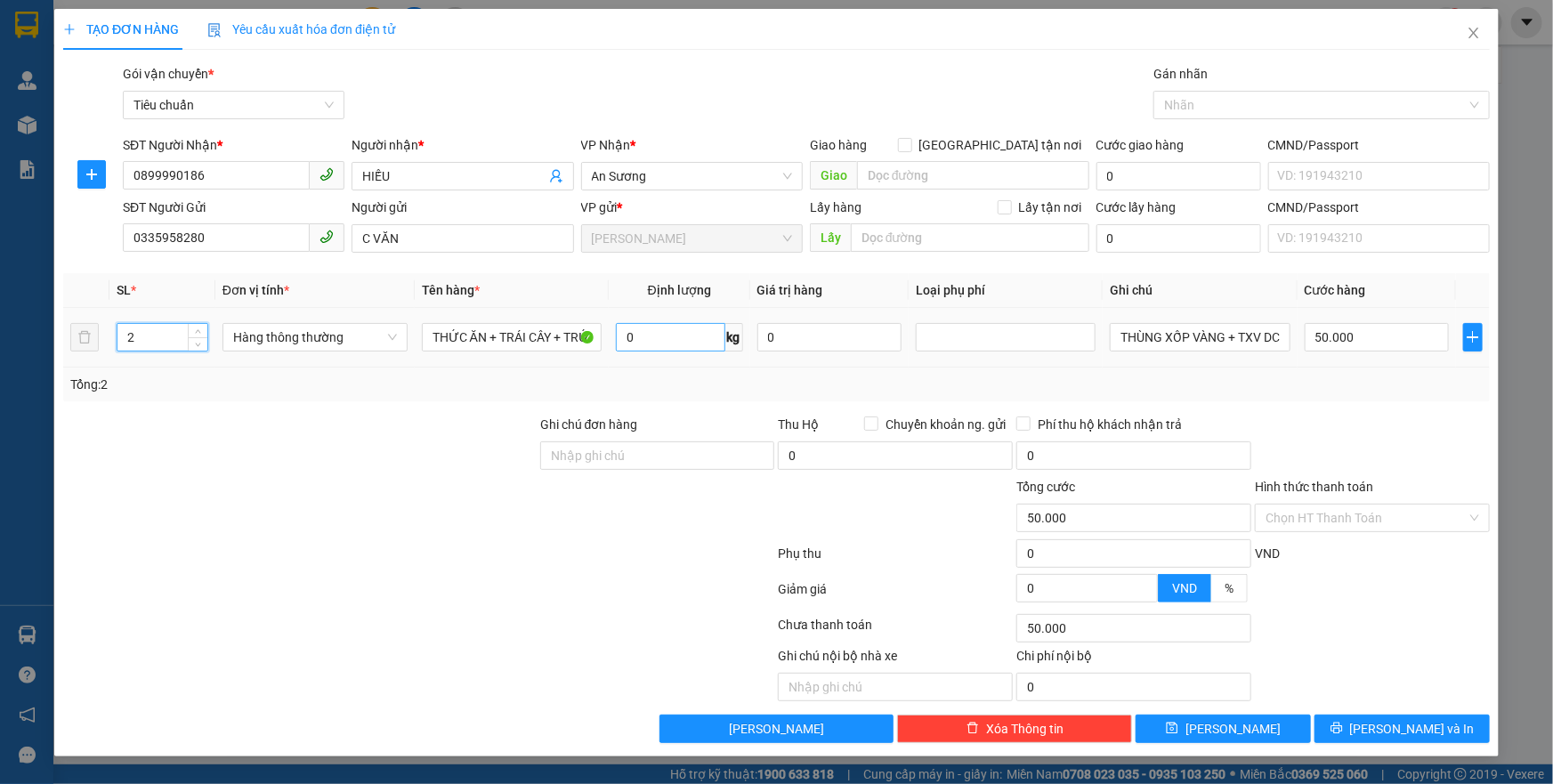
drag, startPoint x: 265, startPoint y: 512, endPoint x: 639, endPoint y: 339, distance: 412.1
click at [314, 484] on div at bounding box center [299, 508] width 477 height 62
type input "0"
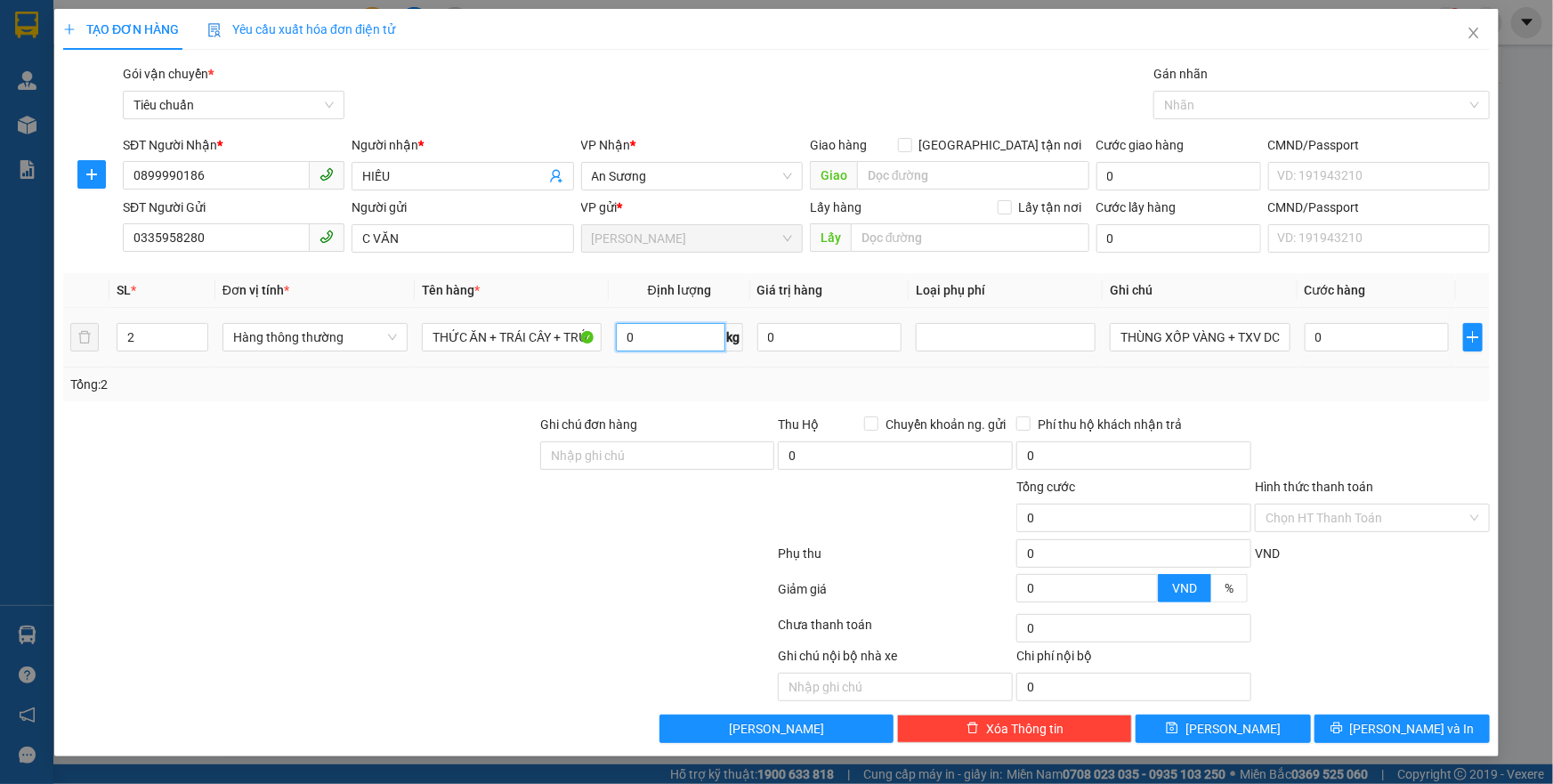
click at [639, 339] on input "0" at bounding box center [671, 338] width 110 height 28
type input "12"
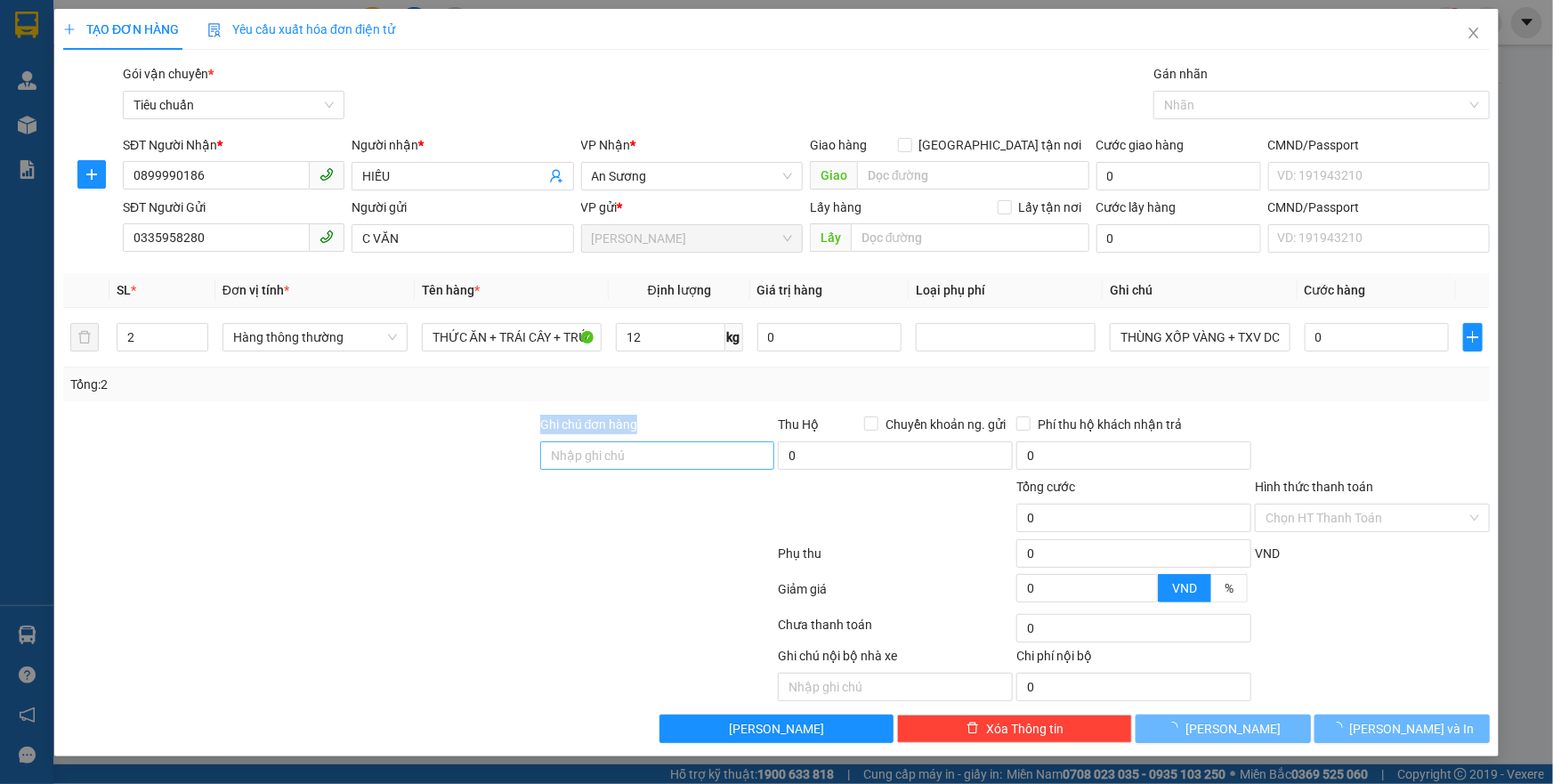
drag, startPoint x: 534, startPoint y: 454, endPoint x: 632, endPoint y: 443, distance: 98.6
click at [548, 451] on div "Ghi chú đơn hàng Thu Hộ Chuyển khoản ng. gửi 0 Phí thu hộ khách nhận trả 0" at bounding box center [776, 445] width 1430 height 62
click at [671, 518] on div at bounding box center [657, 508] width 238 height 62
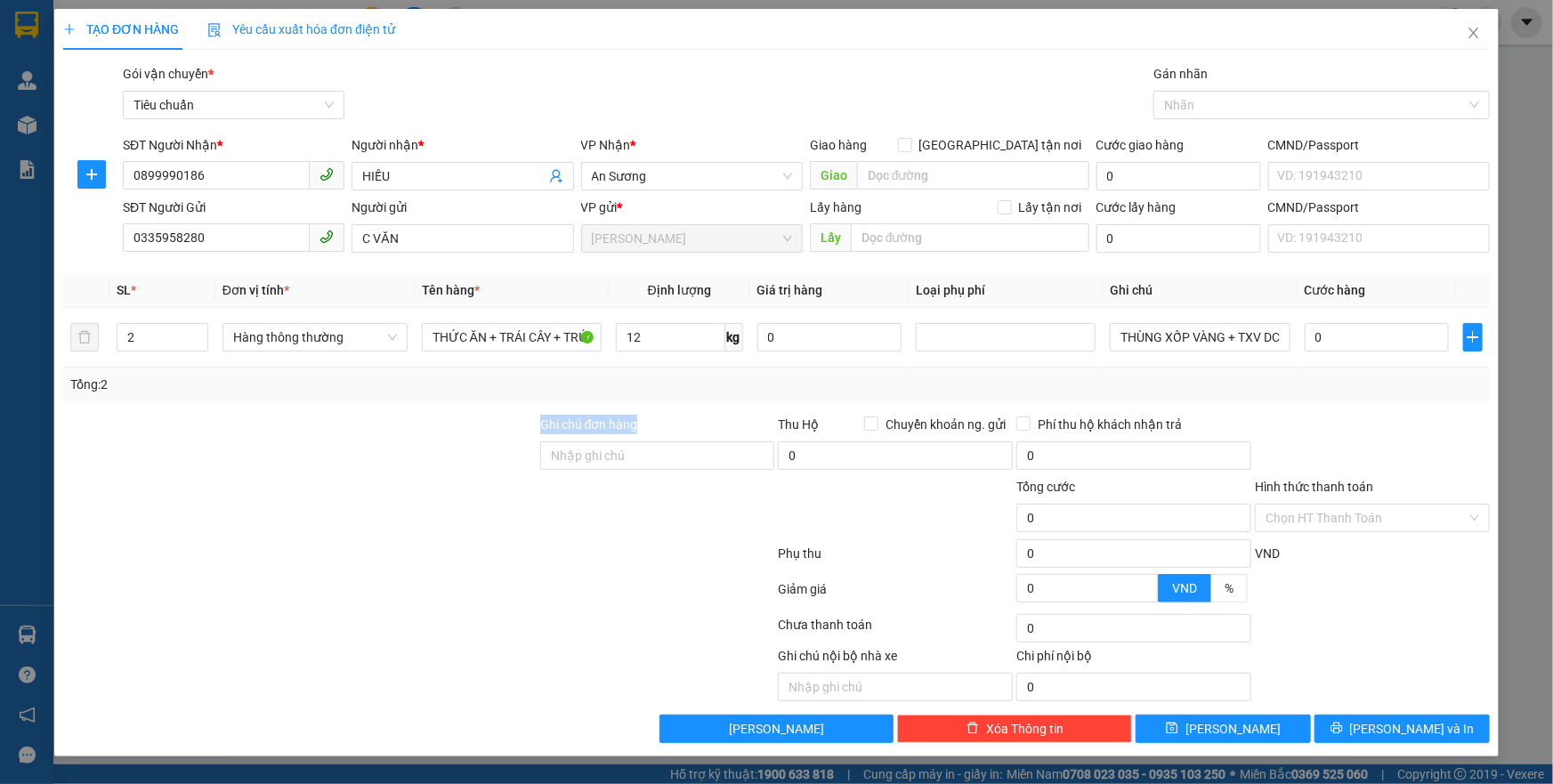
type input "50.000"
drag, startPoint x: 1549, startPoint y: 323, endPoint x: 1499, endPoint y: 324, distance: 50.0
click at [1545, 323] on div "TẠO ĐƠN HÀNG Yêu cầu xuất hóa đơn điện tử Transit Pickup Surcharge Ids Transit …" at bounding box center [776, 392] width 1553 height 784
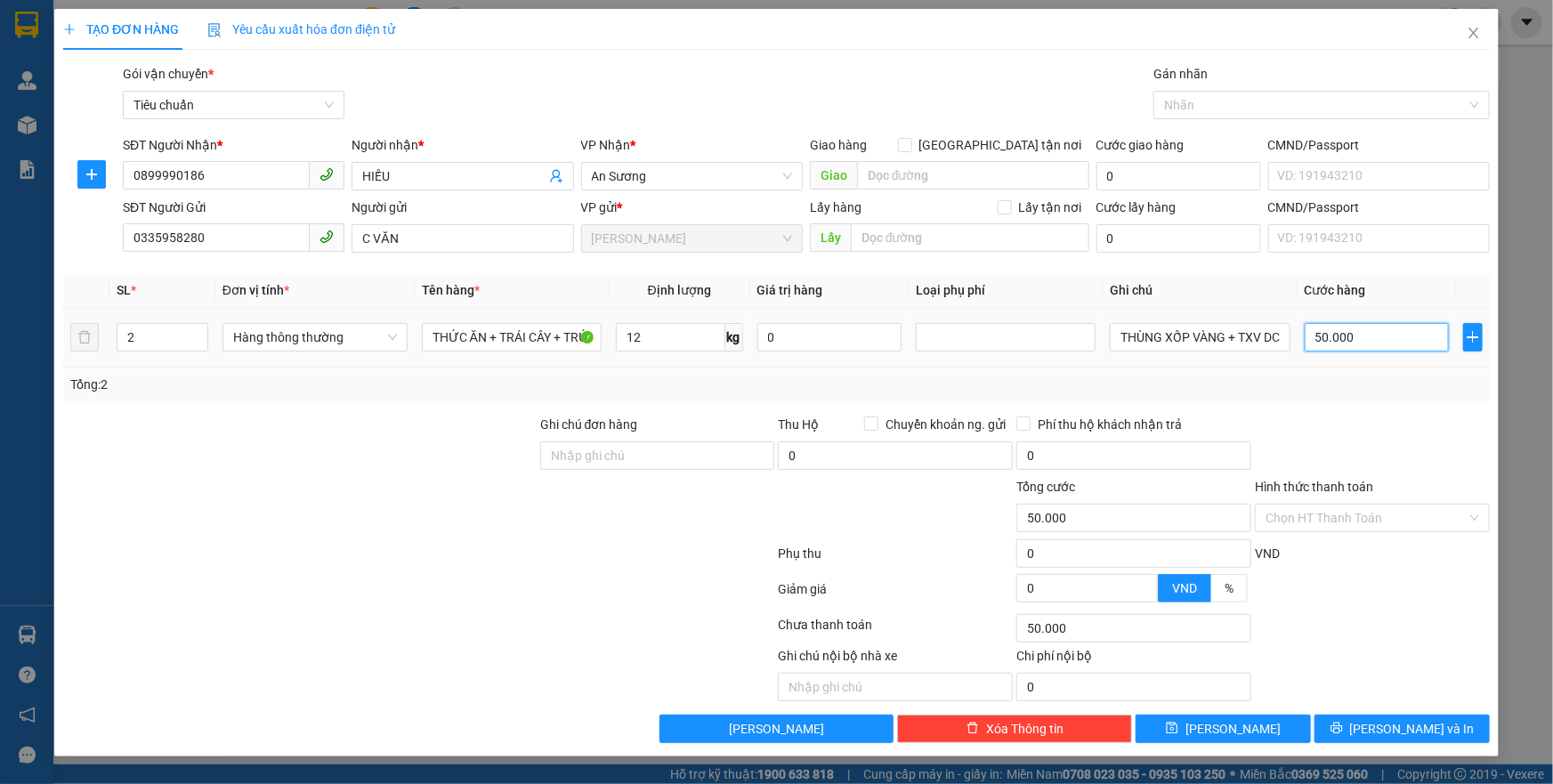
click at [1339, 341] on input "50.000" at bounding box center [1377, 338] width 145 height 28
type input "1"
type input "10"
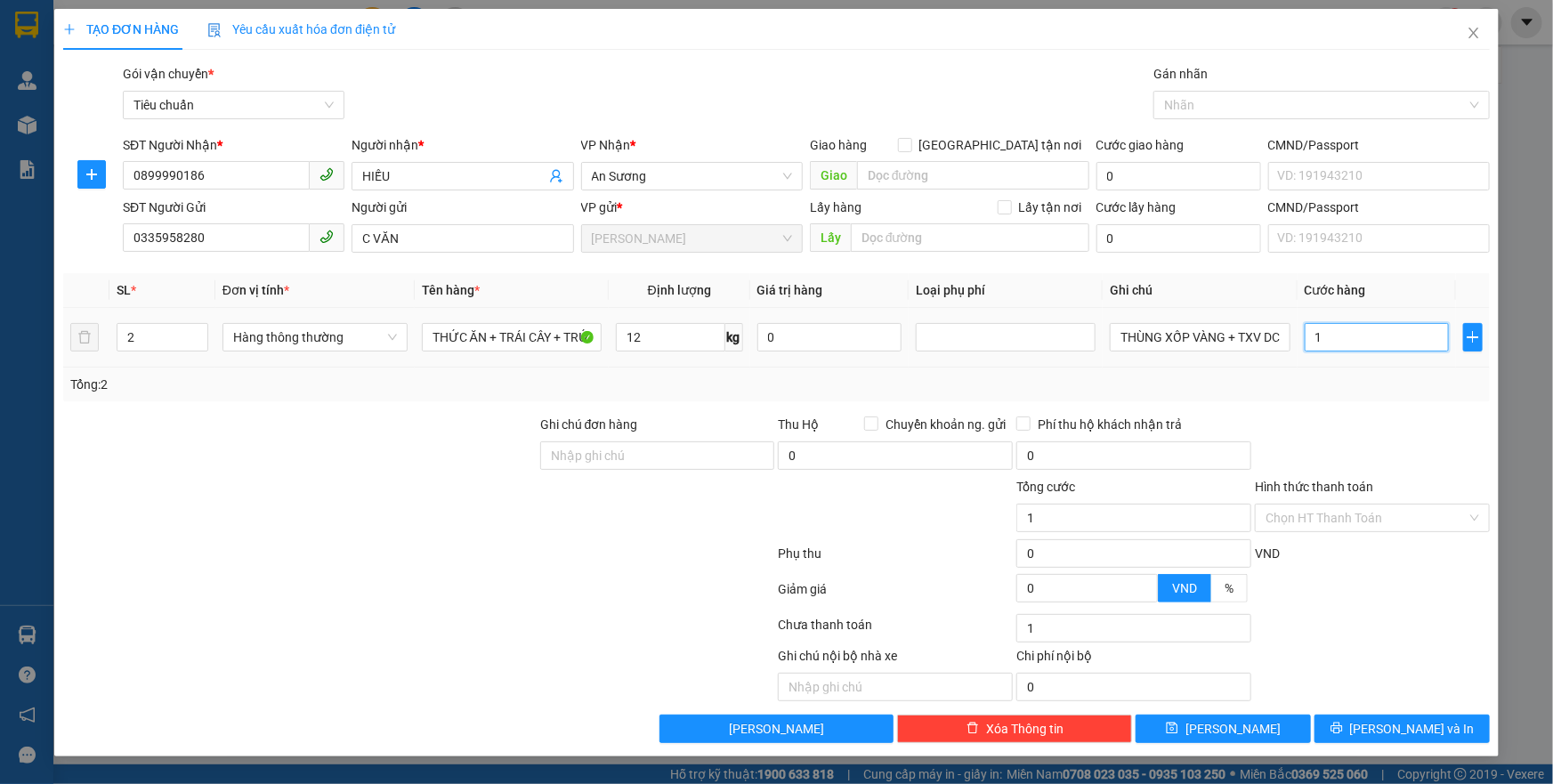
type input "10"
type input "100"
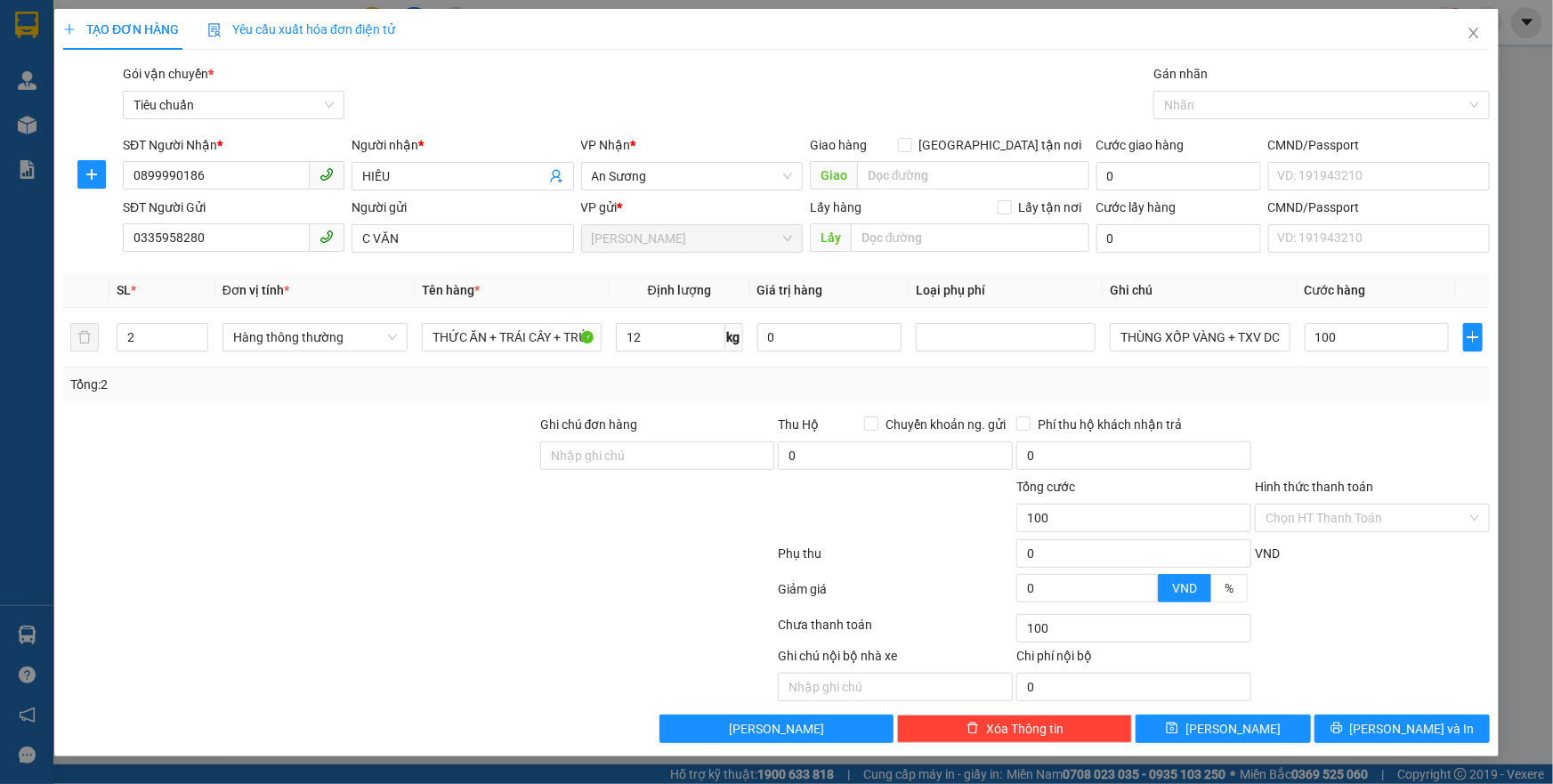
type input "100.000"
drag, startPoint x: 1355, startPoint y: 430, endPoint x: 1338, endPoint y: 463, distance: 37.1
click at [1344, 448] on div at bounding box center [1372, 445] width 238 height 62
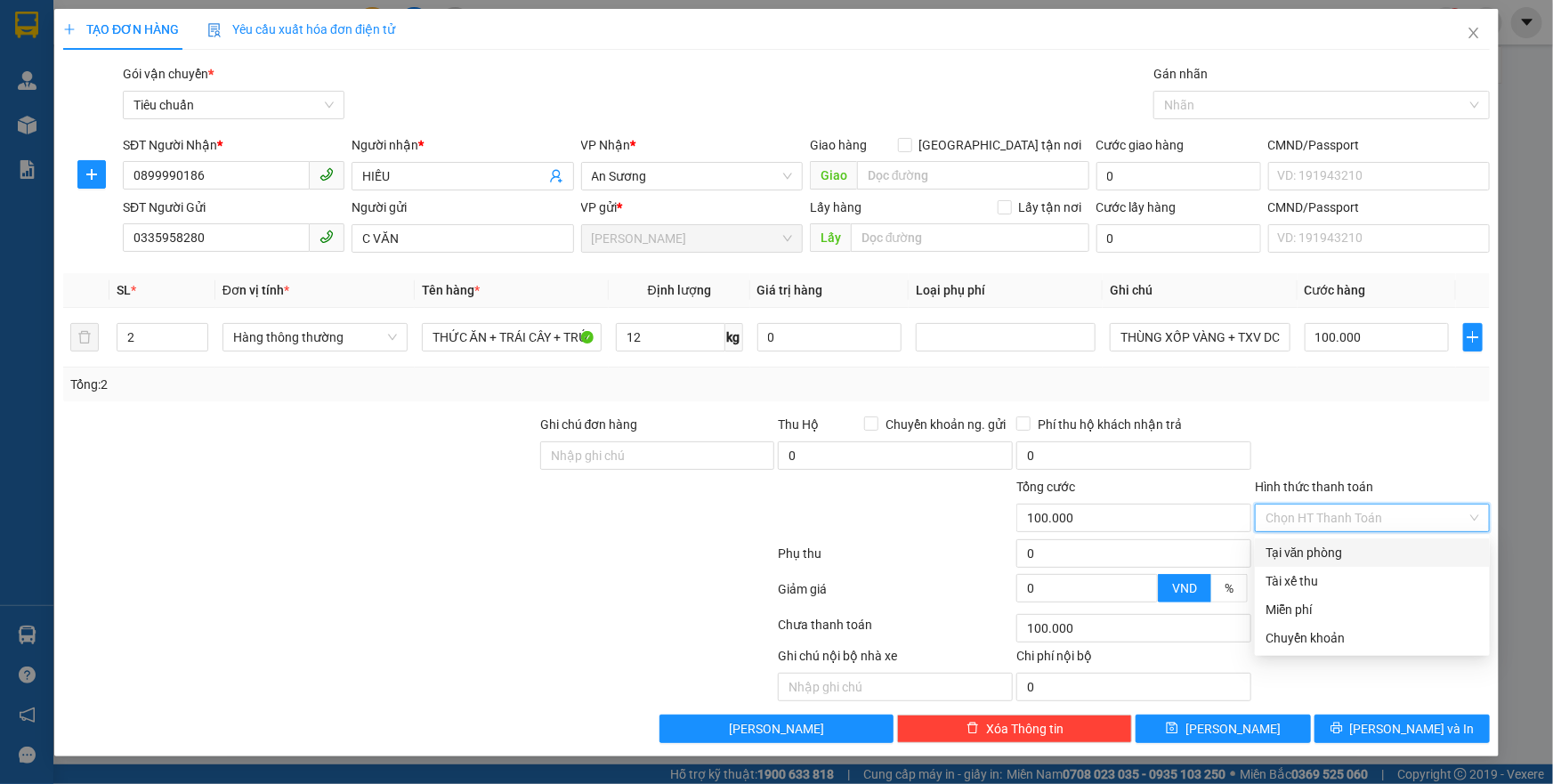
click at [1334, 517] on input "Hình thức thanh toán" at bounding box center [1366, 518] width 202 height 26
drag, startPoint x: 1334, startPoint y: 552, endPoint x: 1334, endPoint y: 584, distance: 32.0
click at [1322, 548] on div "Tại văn phòng" at bounding box center [1373, 552] width 214 height 20
type input "0"
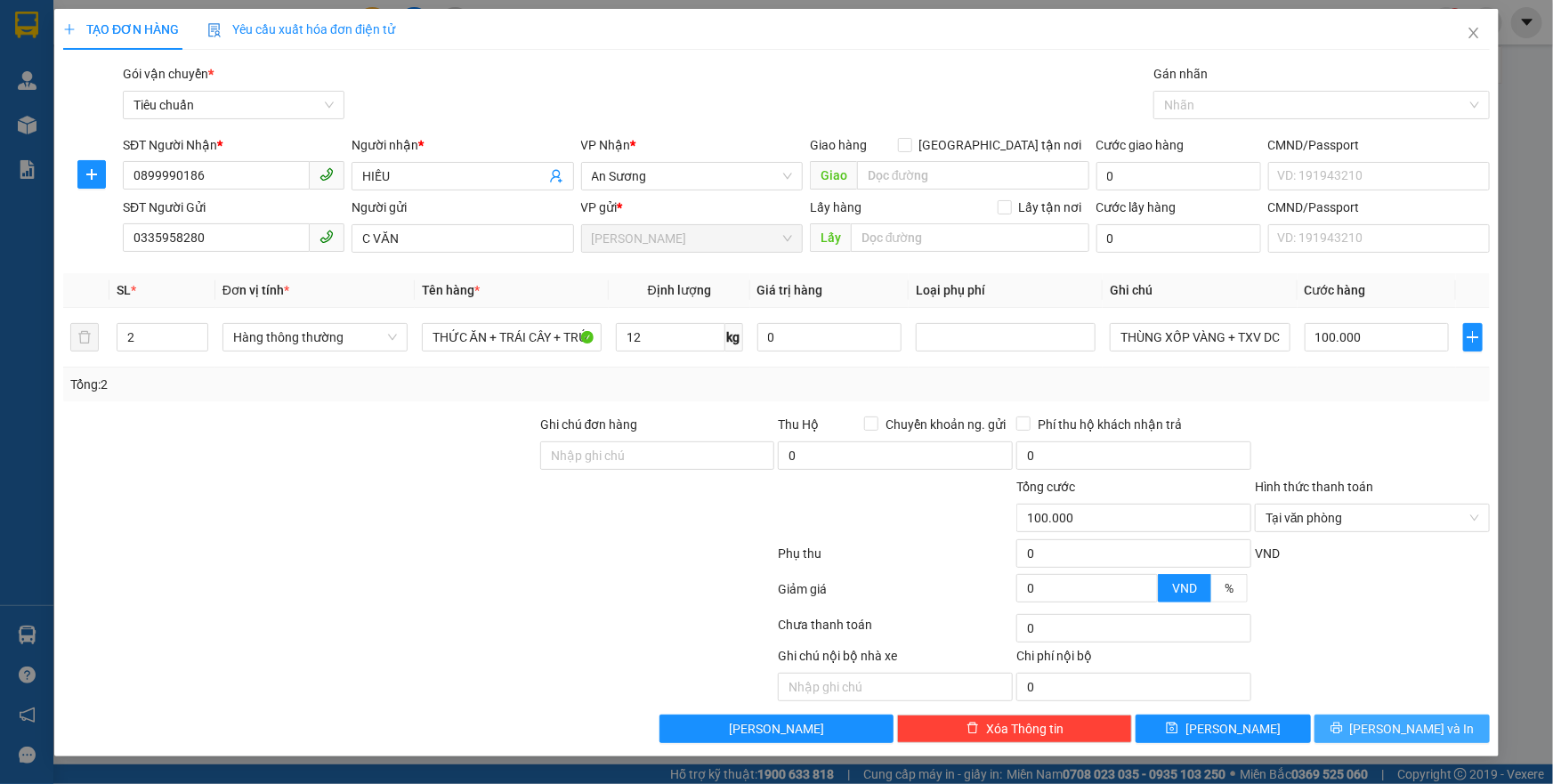
drag, startPoint x: 1380, startPoint y: 726, endPoint x: 1094, endPoint y: 376, distance: 452.0
click at [1343, 724] on icon "printer" at bounding box center [1336, 728] width 12 height 12
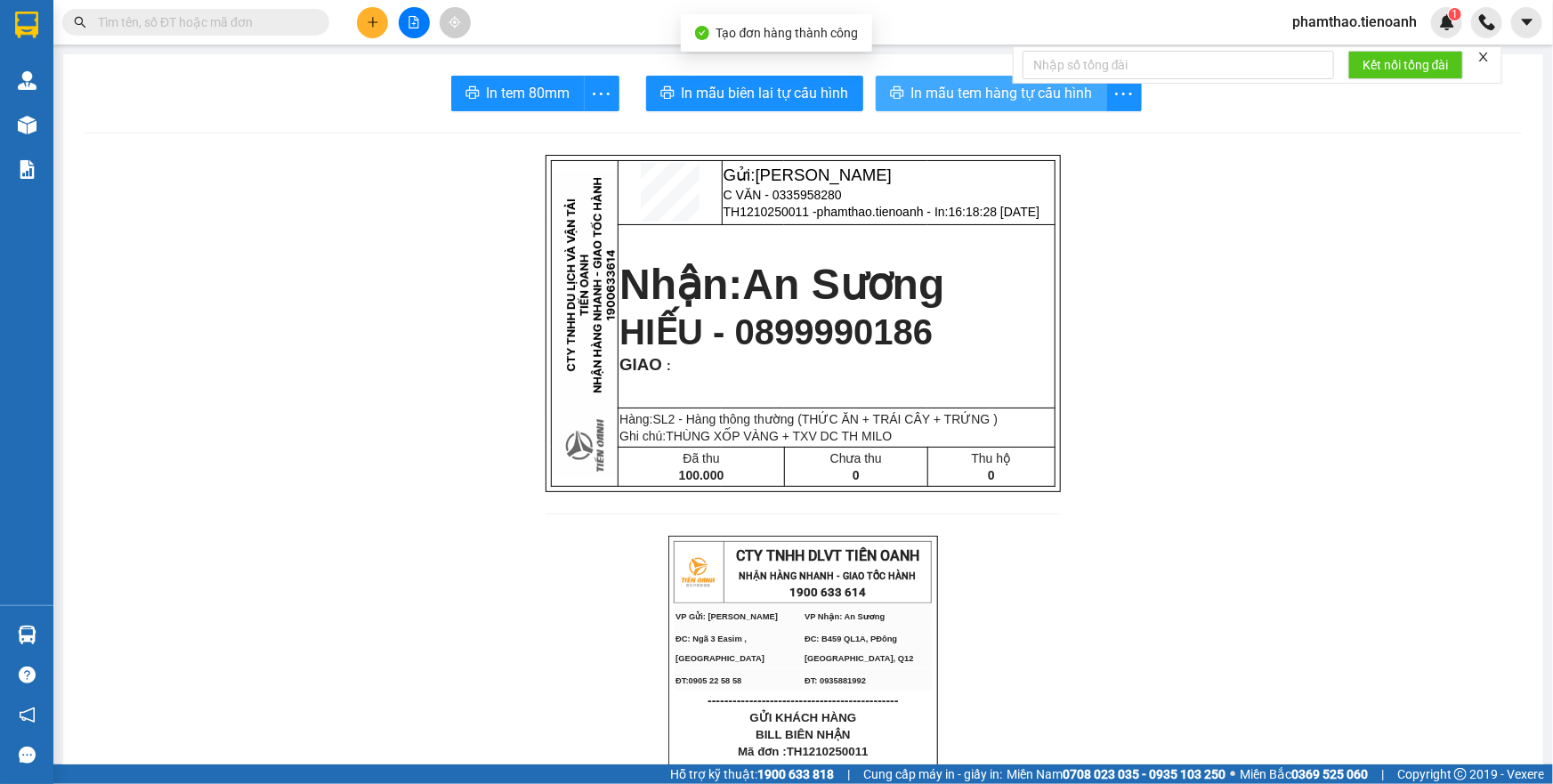
click at [946, 83] on span "In mẫu tem hàng tự cấu hình" at bounding box center [1003, 93] width 182 height 23
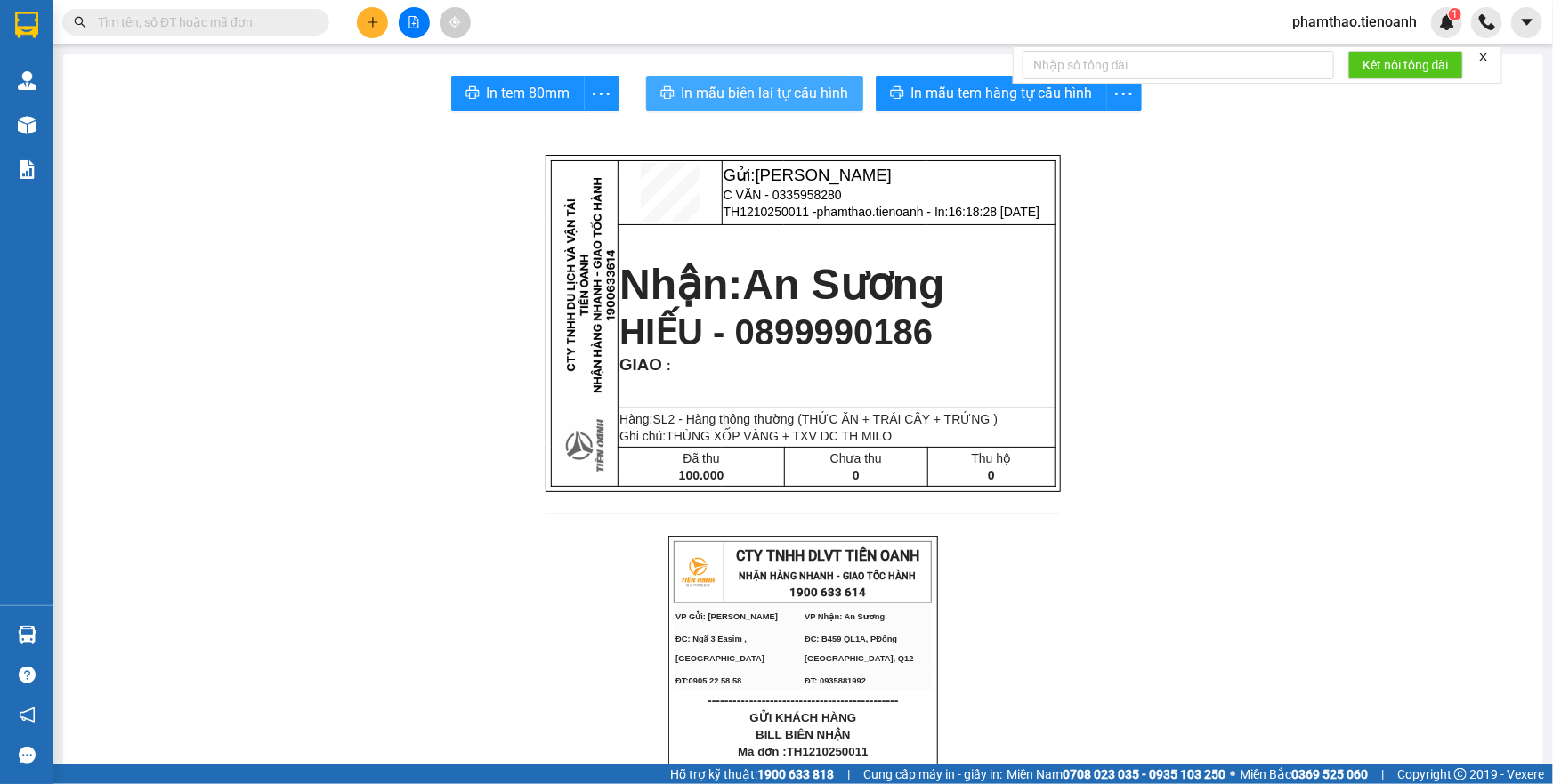
drag, startPoint x: 739, startPoint y: 91, endPoint x: 618, endPoint y: 0, distance: 151.4
click at [727, 82] on span "In mẫu biên lai tự cấu hình" at bounding box center [765, 93] width 167 height 23
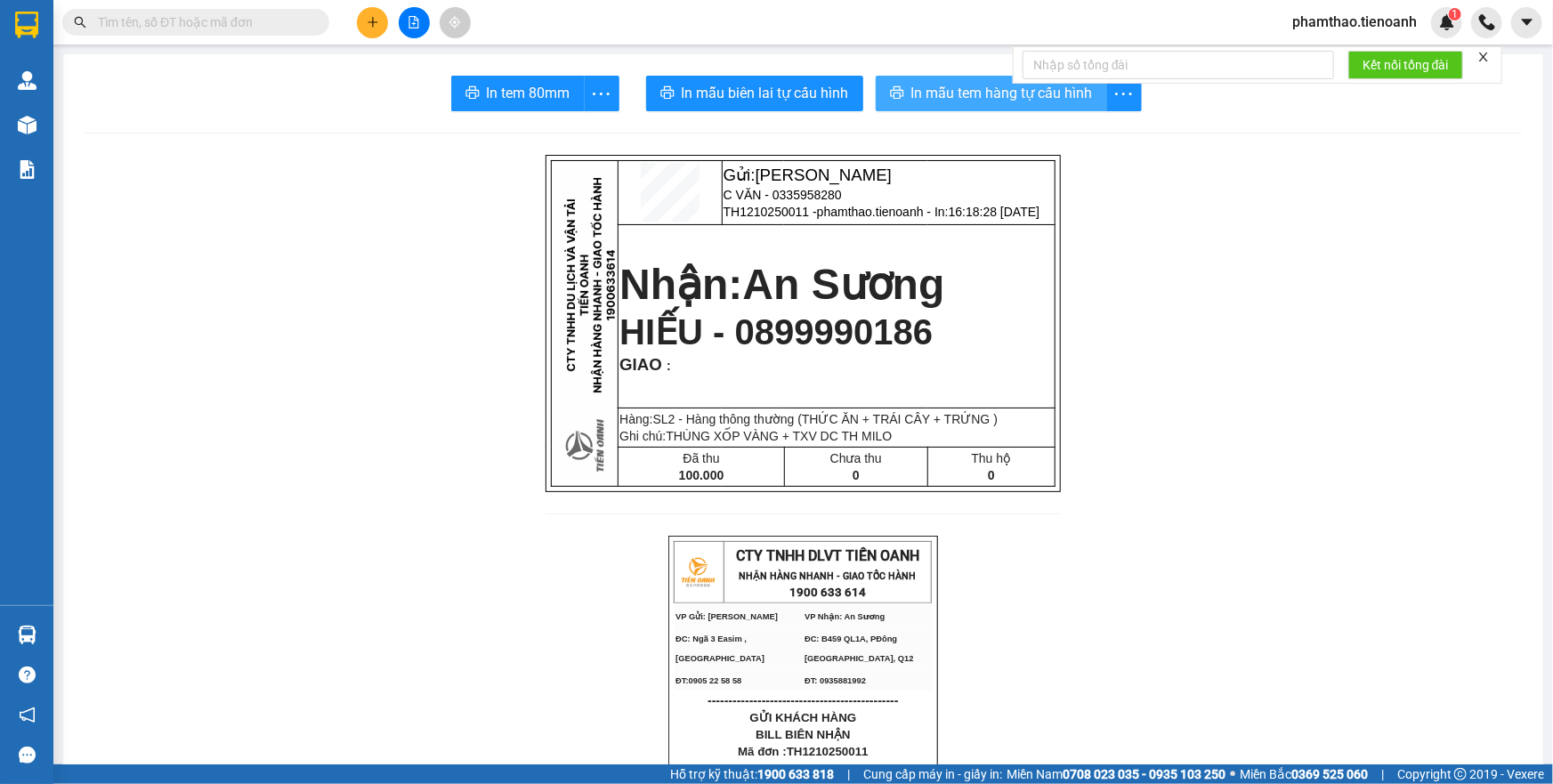
click at [980, 102] on span "In mẫu tem hàng tự cấu hình" at bounding box center [1003, 93] width 182 height 23
click at [912, 78] on button "In mẫu tem hàng tự cấu hình" at bounding box center [991, 94] width 232 height 36
drag, startPoint x: 995, startPoint y: 89, endPoint x: 1048, endPoint y: 363, distance: 279.1
click at [993, 89] on span "In mẫu tem hàng tự cấu hình" at bounding box center [1003, 93] width 182 height 23
click at [1300, 33] on span "phamthao.tienoanh" at bounding box center [1354, 22] width 153 height 23
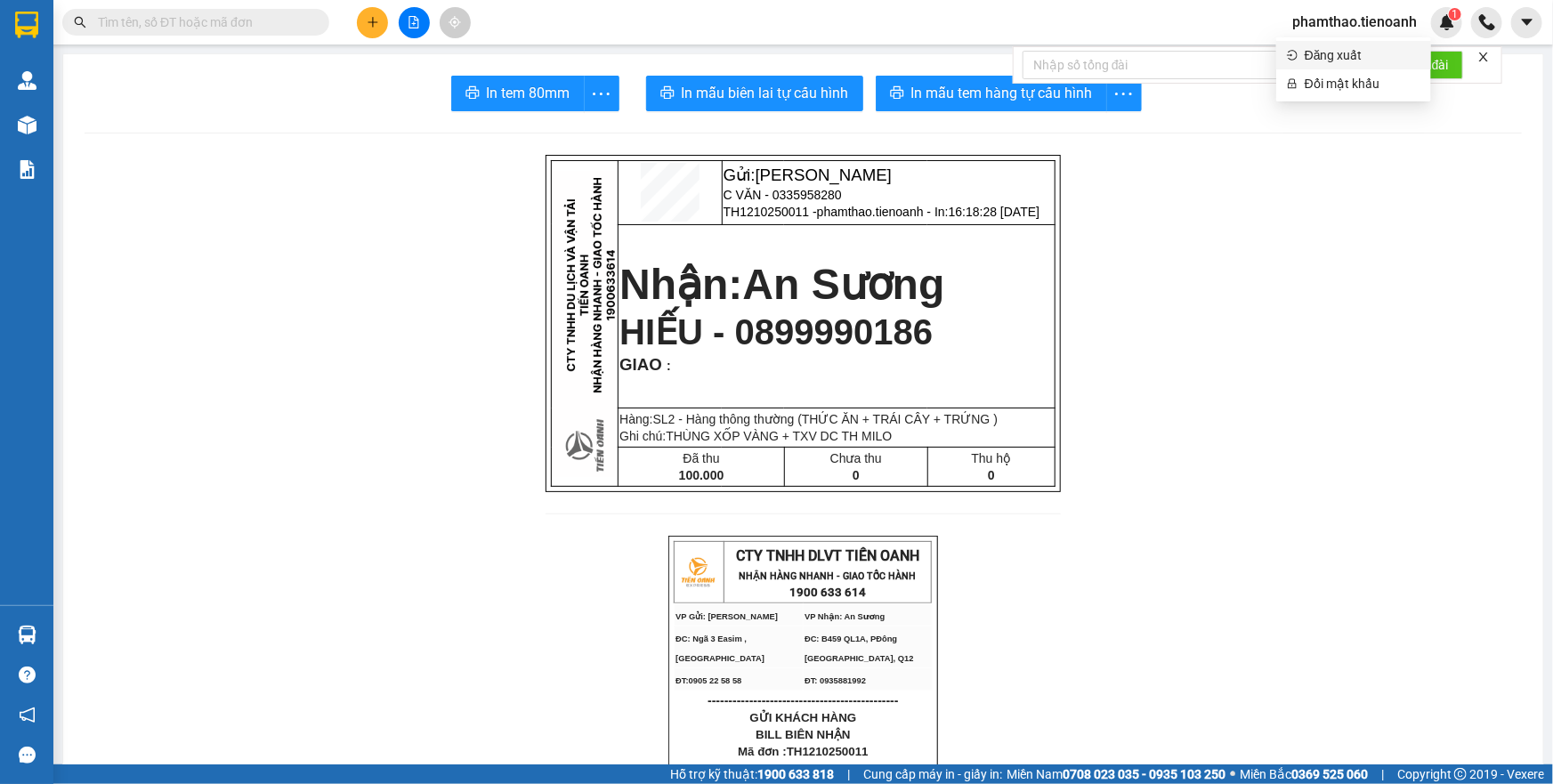
click at [1304, 53] on span "Đăng xuất" at bounding box center [1362, 54] width 115 height 20
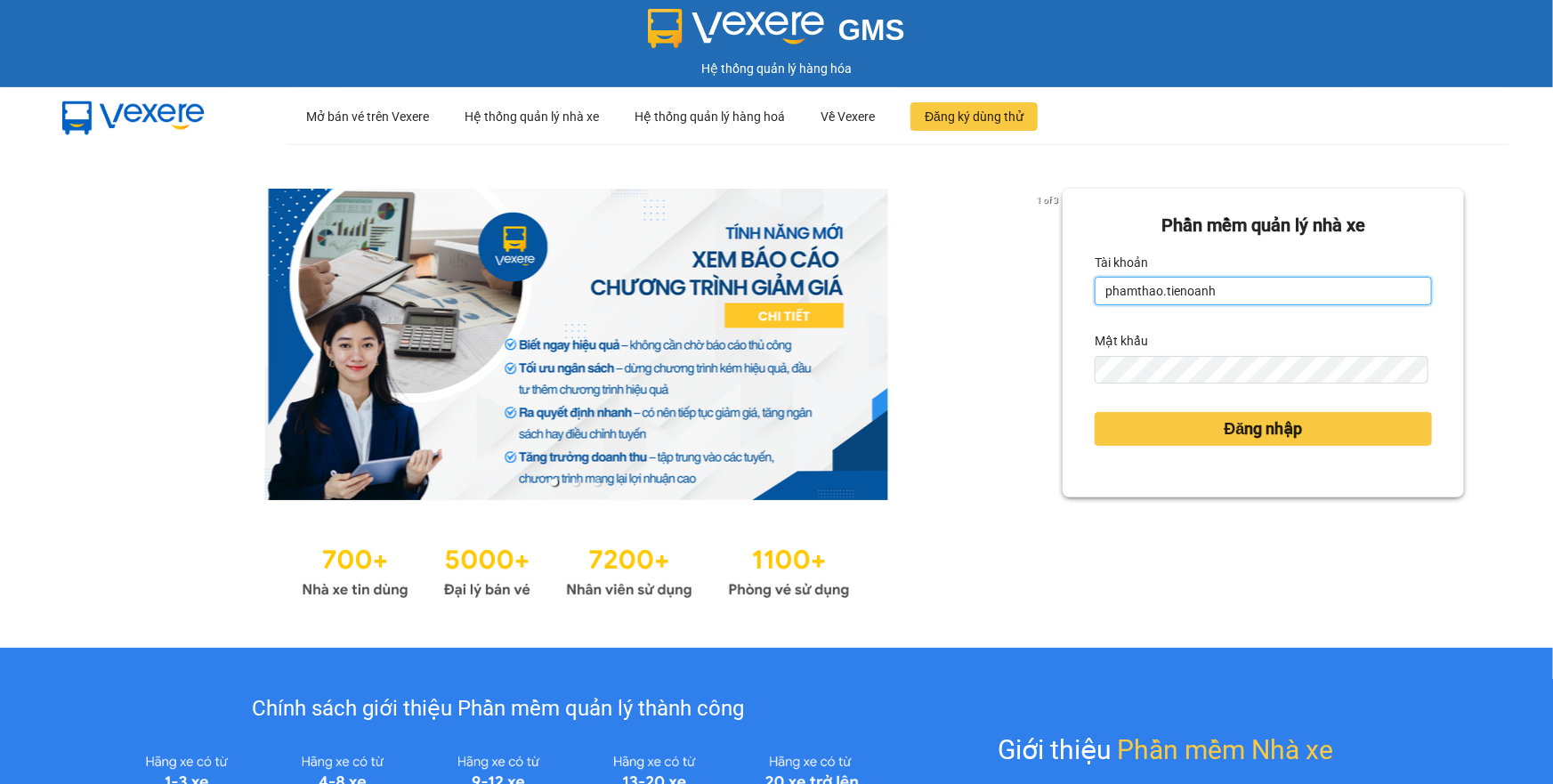
click at [1229, 294] on input "phamthao.tienoanh" at bounding box center [1263, 291] width 338 height 28
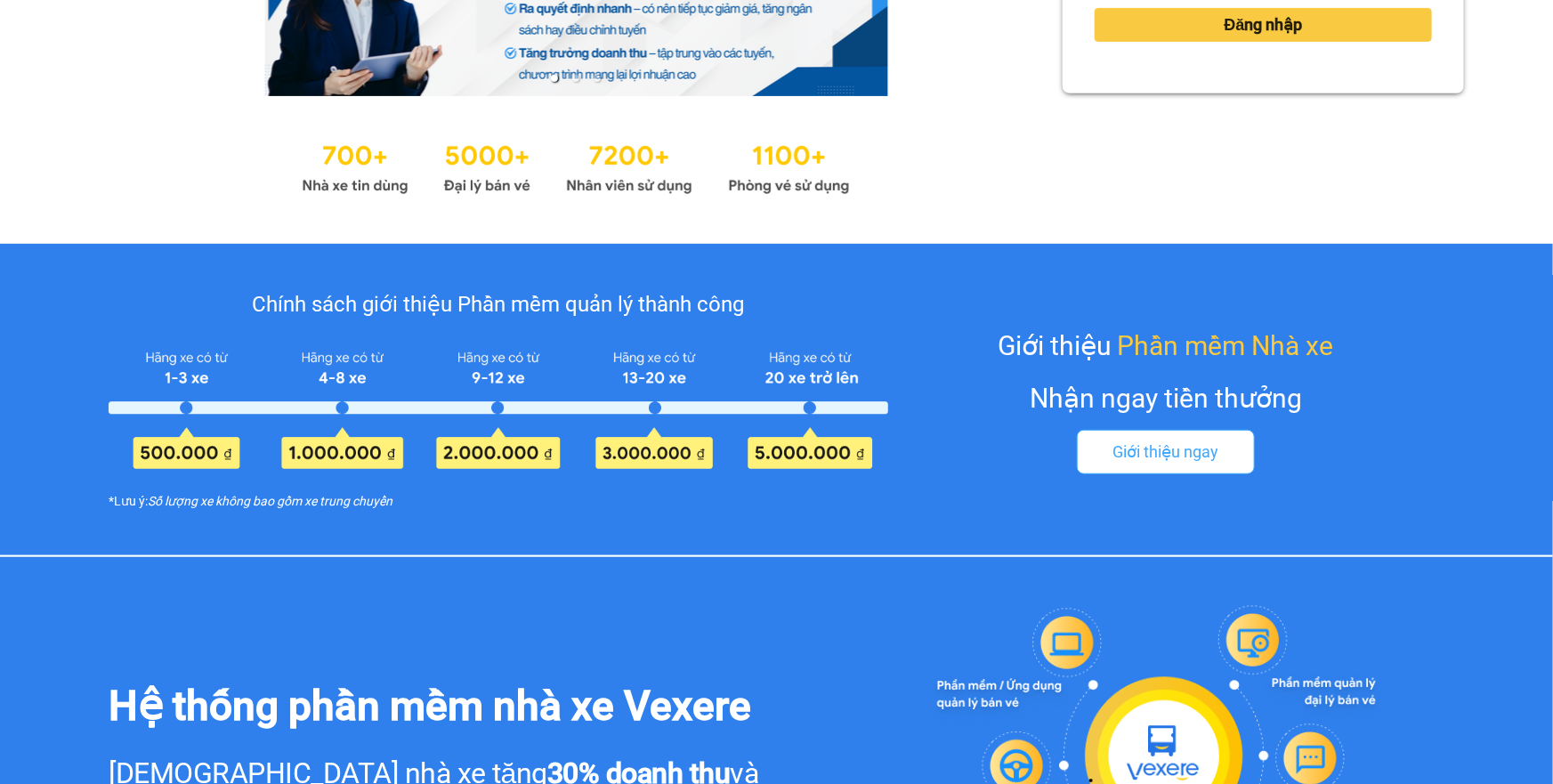
type input "thuyduyen.tienoanh"
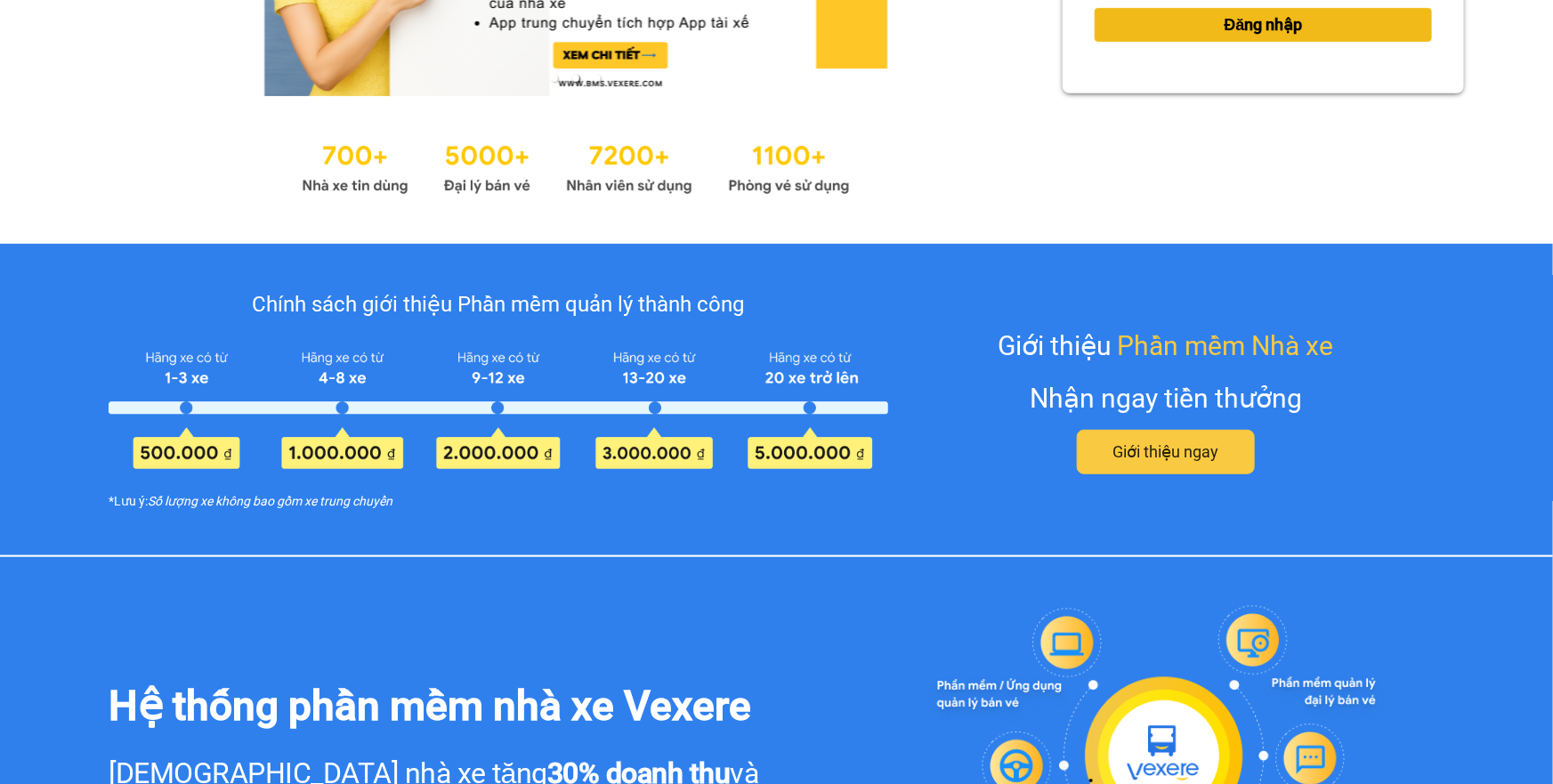
click at [1230, 15] on span "Đăng nhập" at bounding box center [1264, 24] width 79 height 25
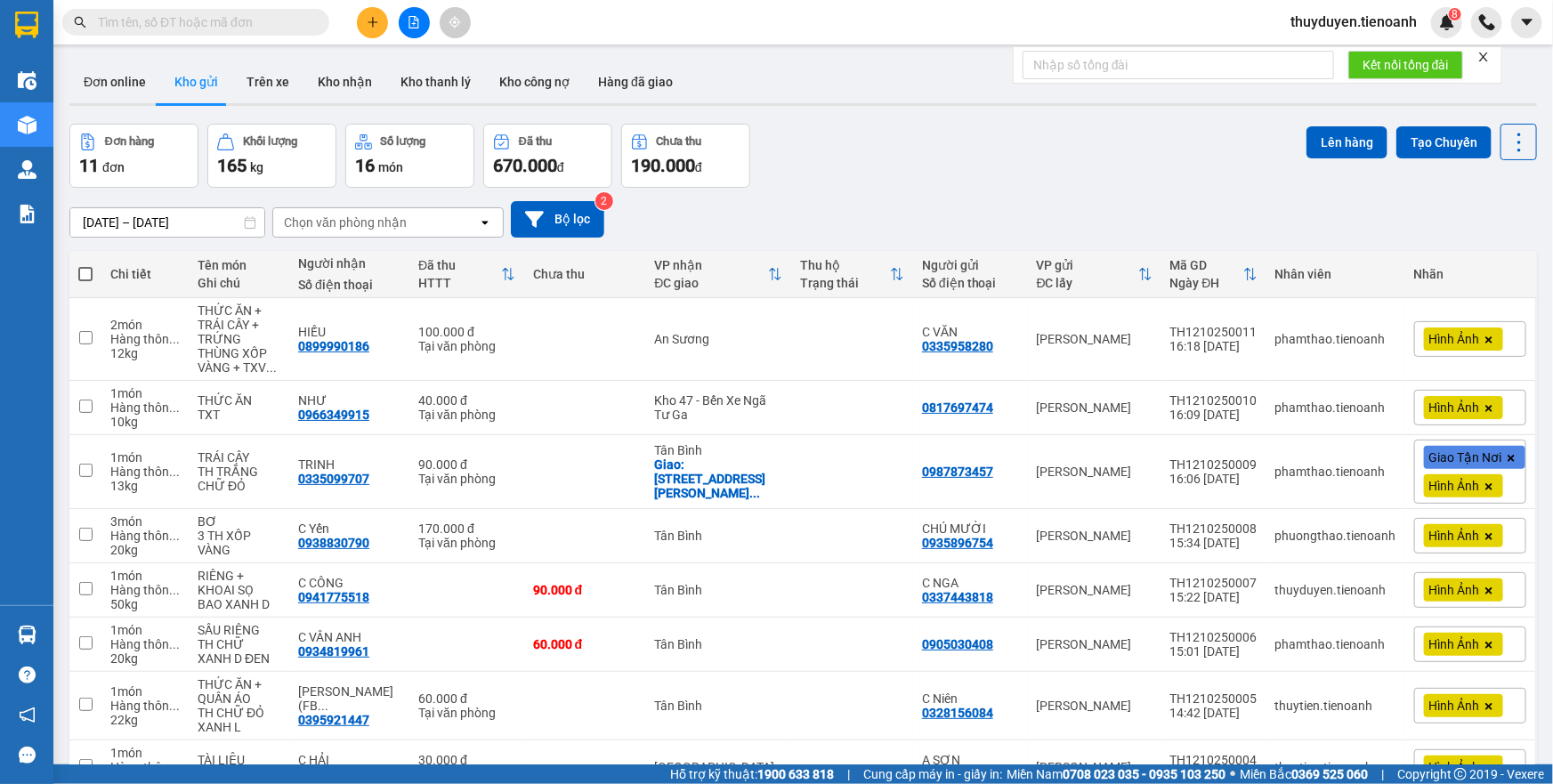
click at [367, 25] on icon "plus" at bounding box center [372, 22] width 12 height 12
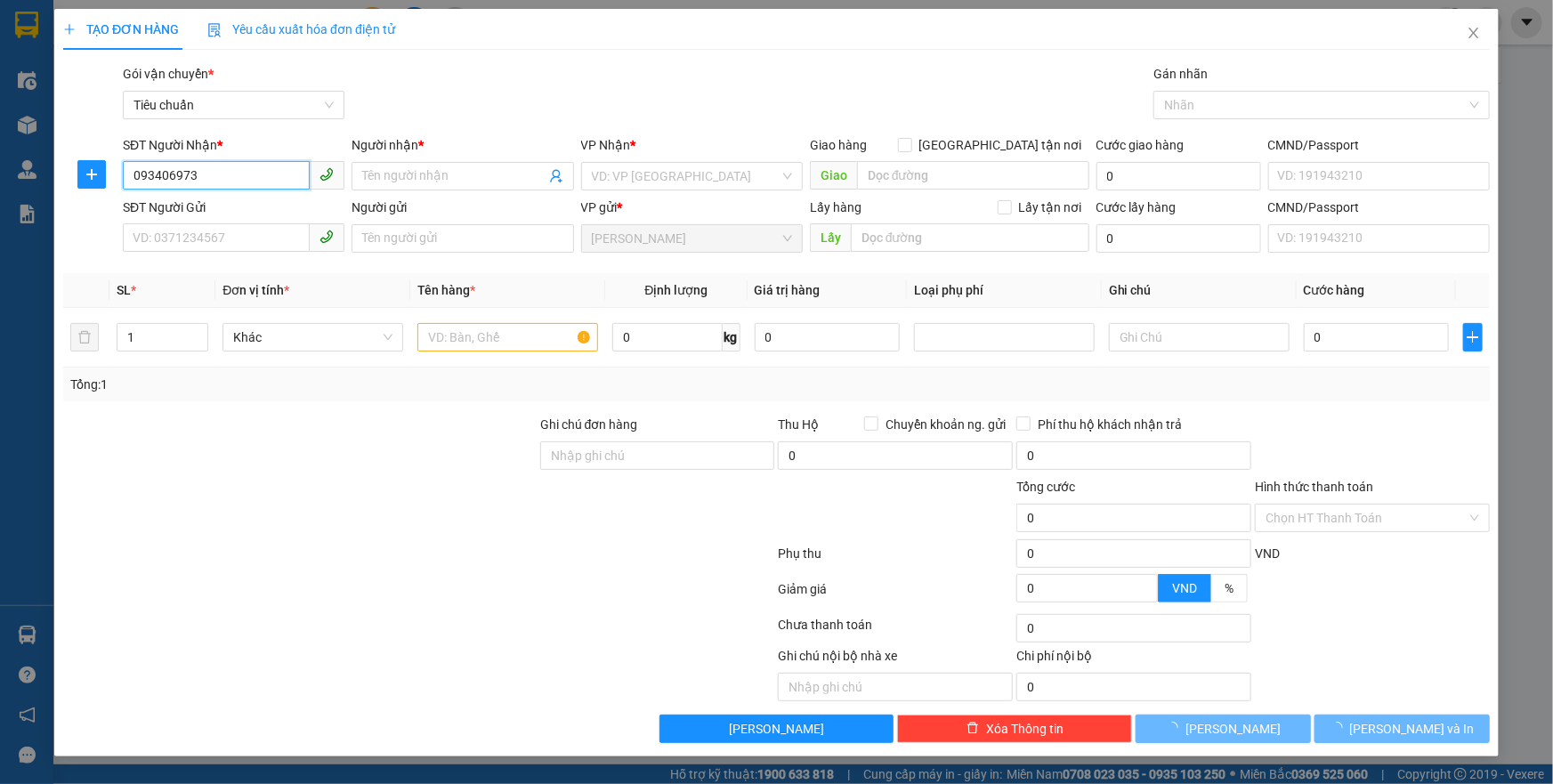
type input "0934069734"
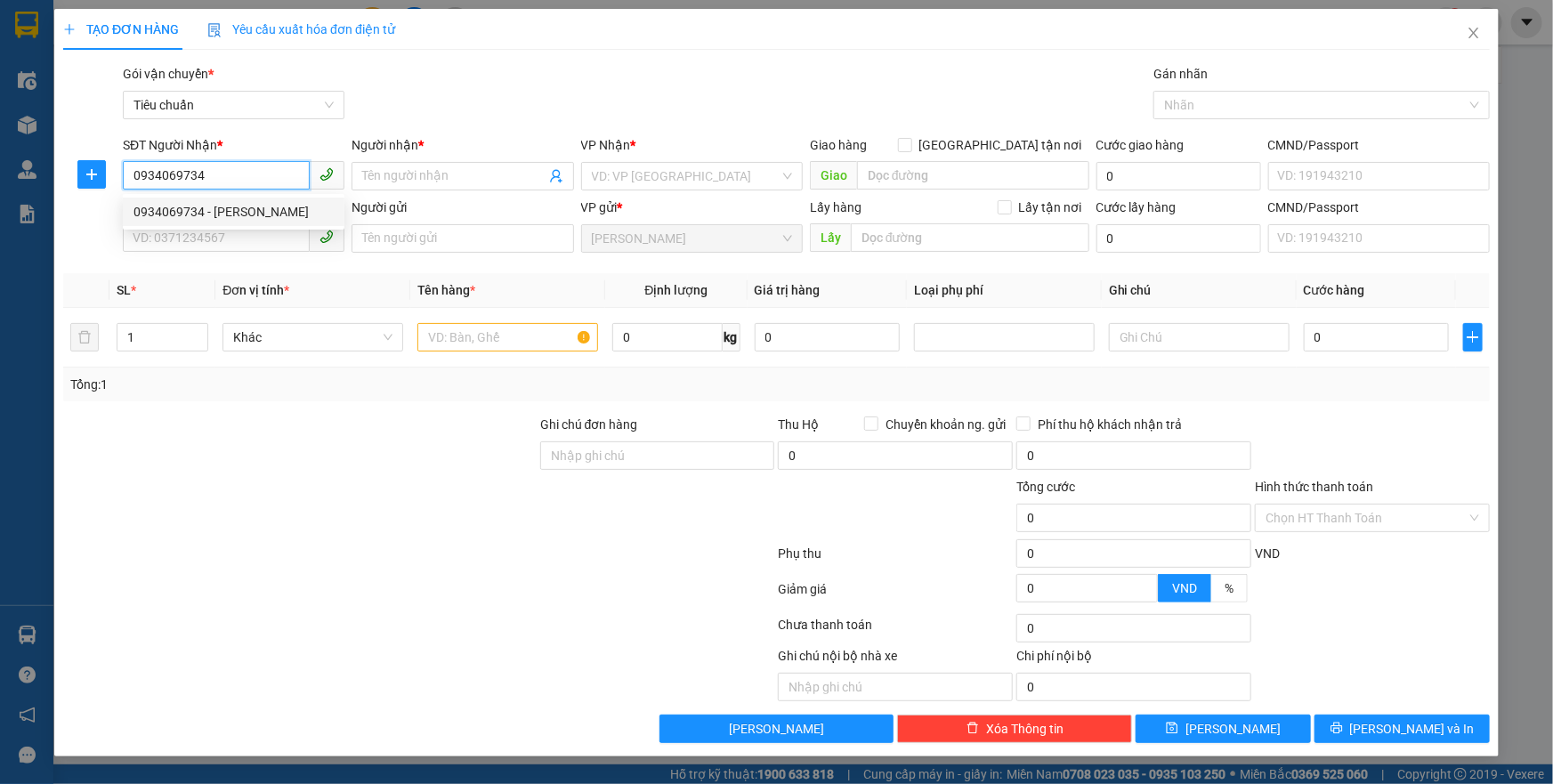
click at [243, 212] on div "0934069734 - C Vân" at bounding box center [234, 211] width 201 height 20
type input "C Vân"
type input "079185006951"
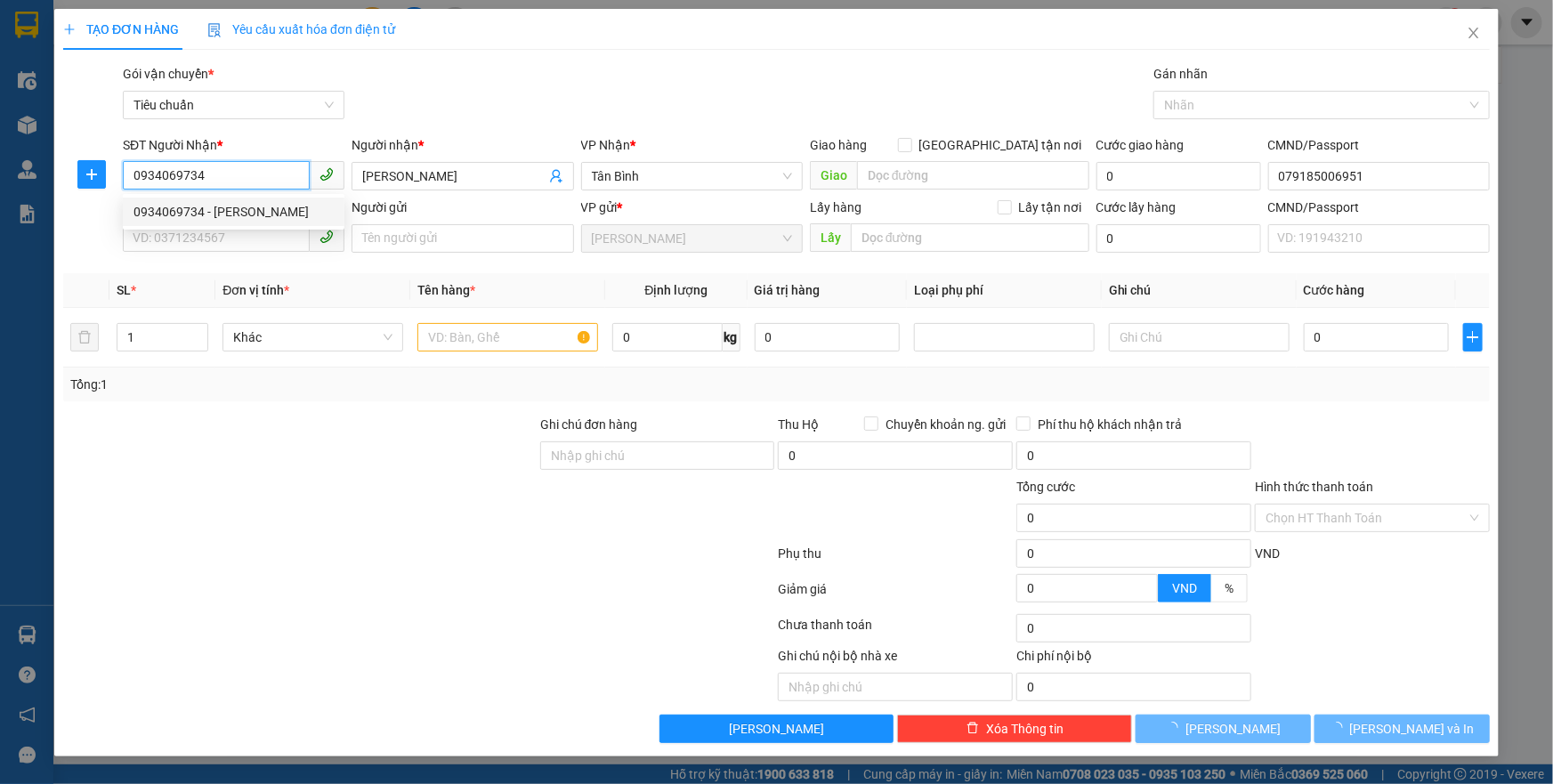
type input "50.000"
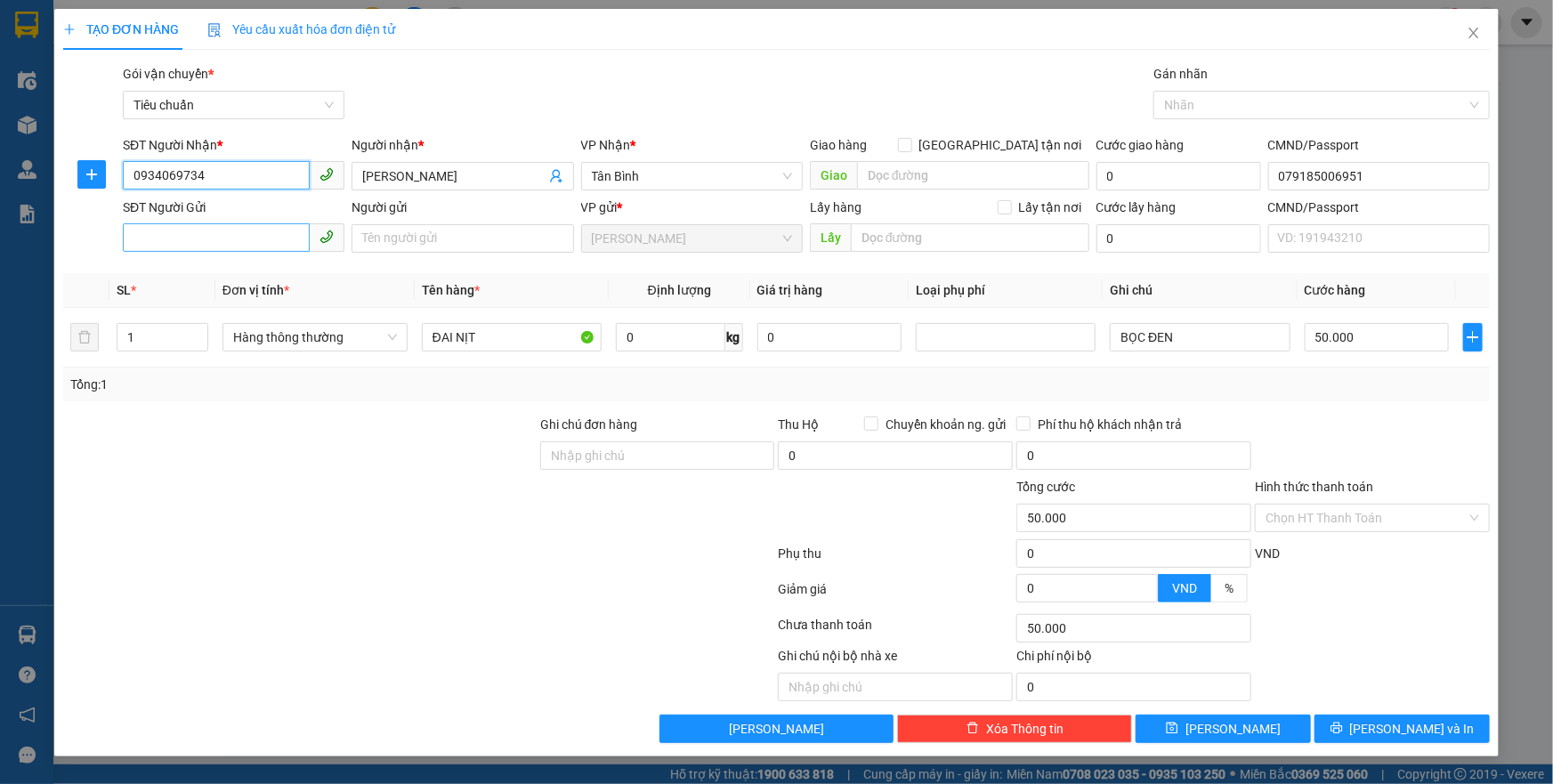
type input "0934069734"
click at [229, 250] on input "SĐT Người Gửi" at bounding box center [216, 237] width 187 height 28
click at [241, 277] on div "0962777781 - C TRINH" at bounding box center [234, 274] width 201 height 20
type input "0962777781"
type input "[PERSON_NAME]"
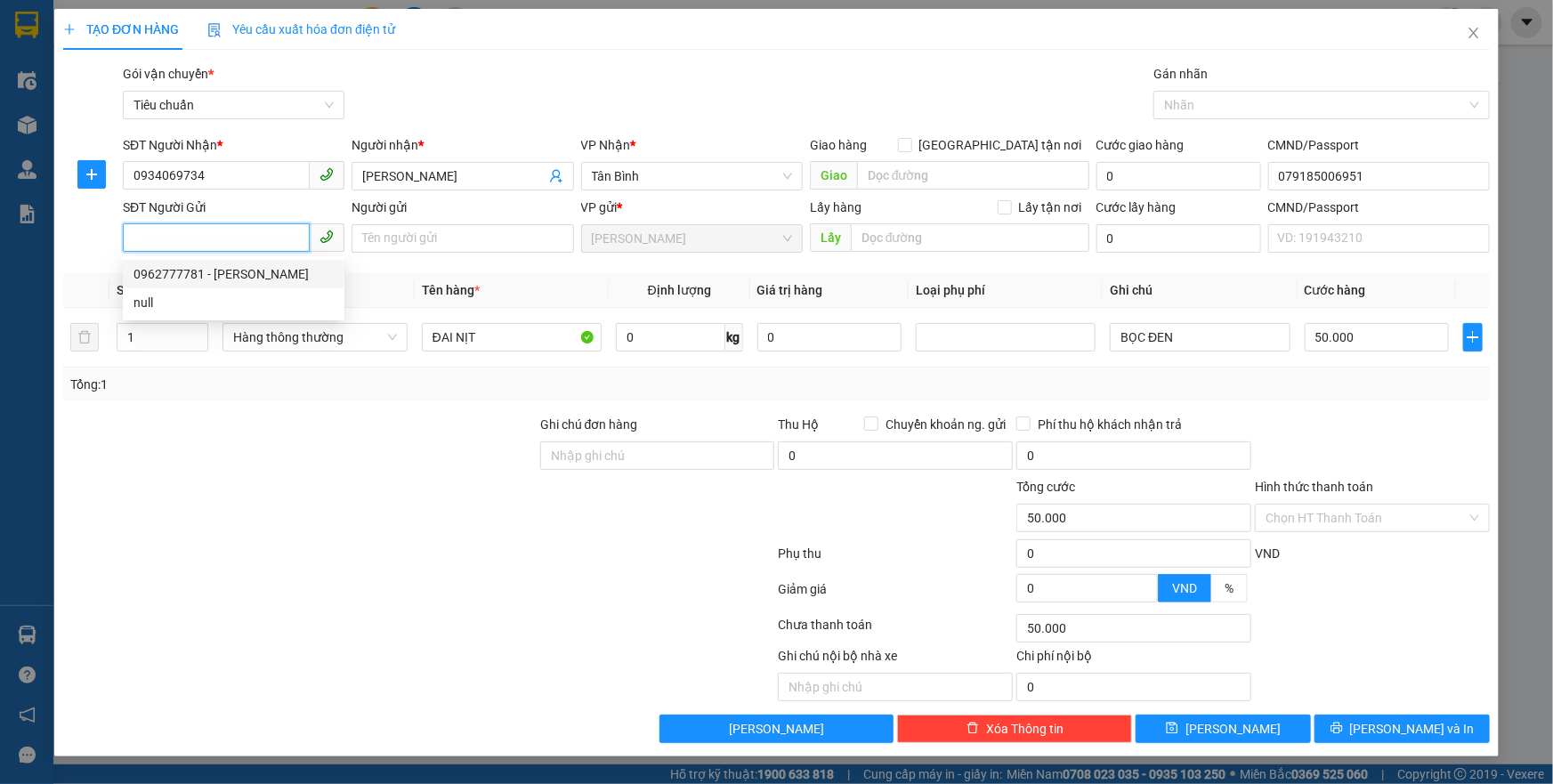
type input "040052001899"
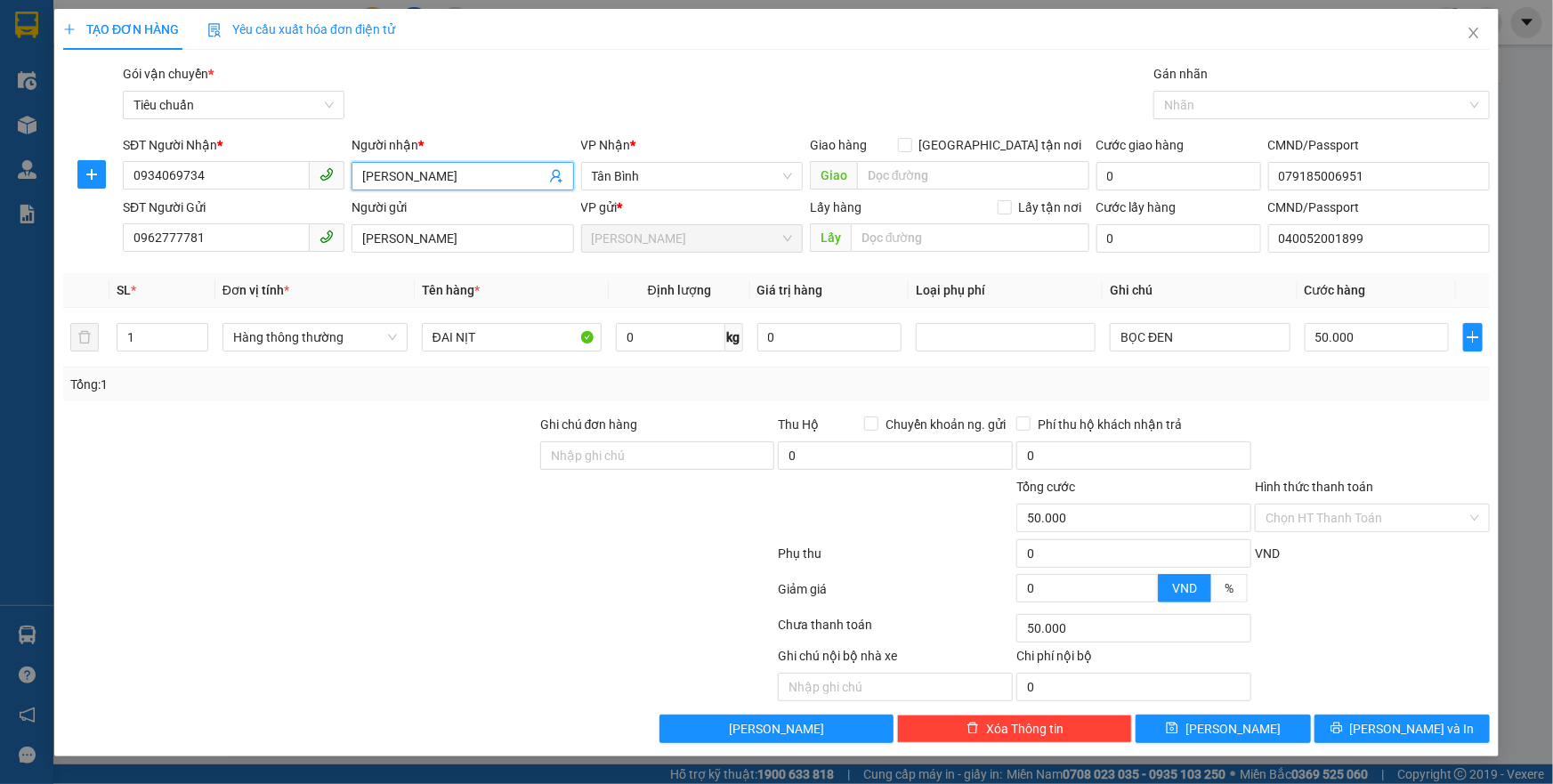
drag, startPoint x: 398, startPoint y: 178, endPoint x: 380, endPoint y: 180, distance: 18.1
click at [380, 180] on input "C Vân" at bounding box center [453, 175] width 183 height 20
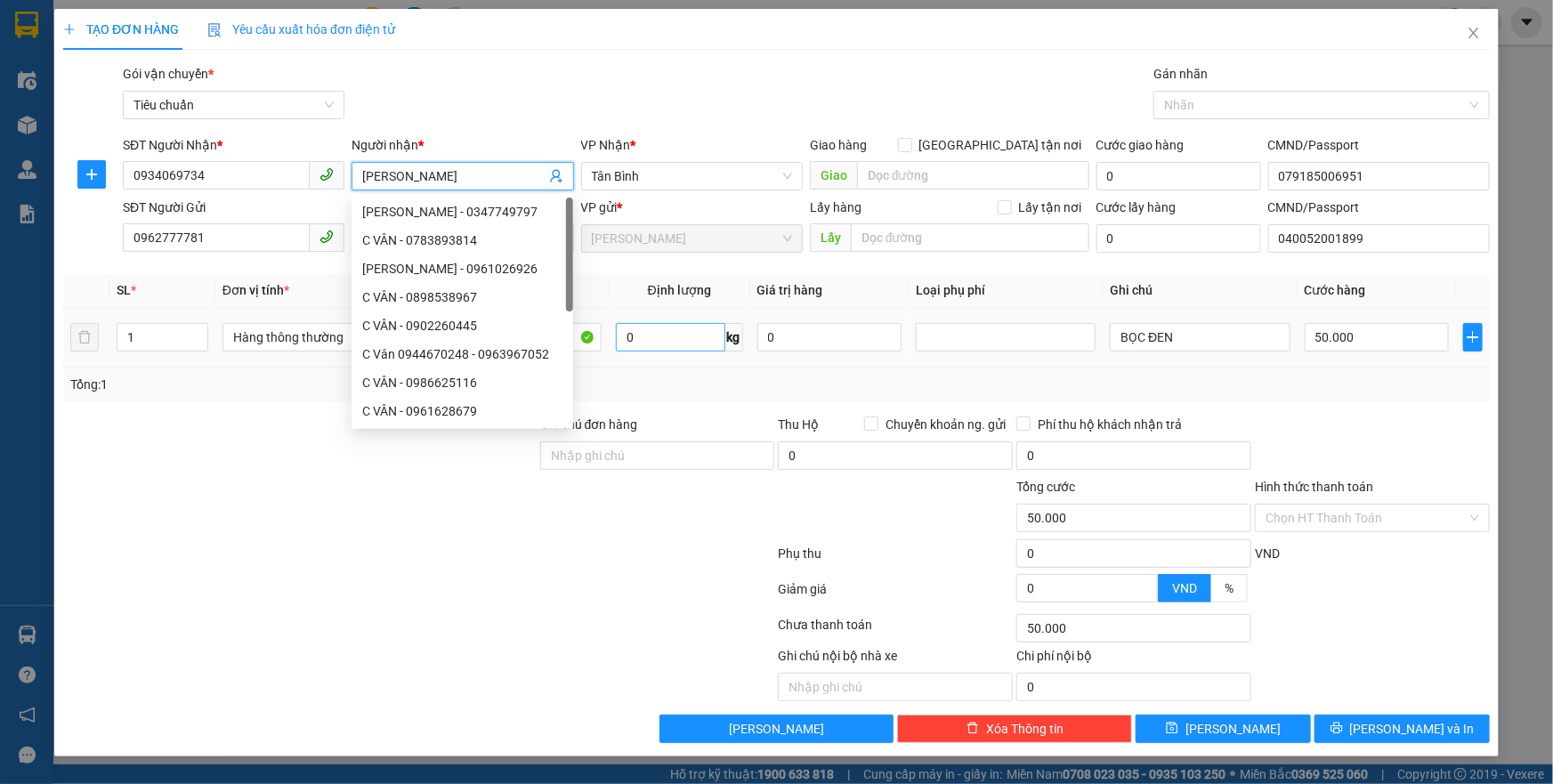
type input "[PERSON_NAME]"
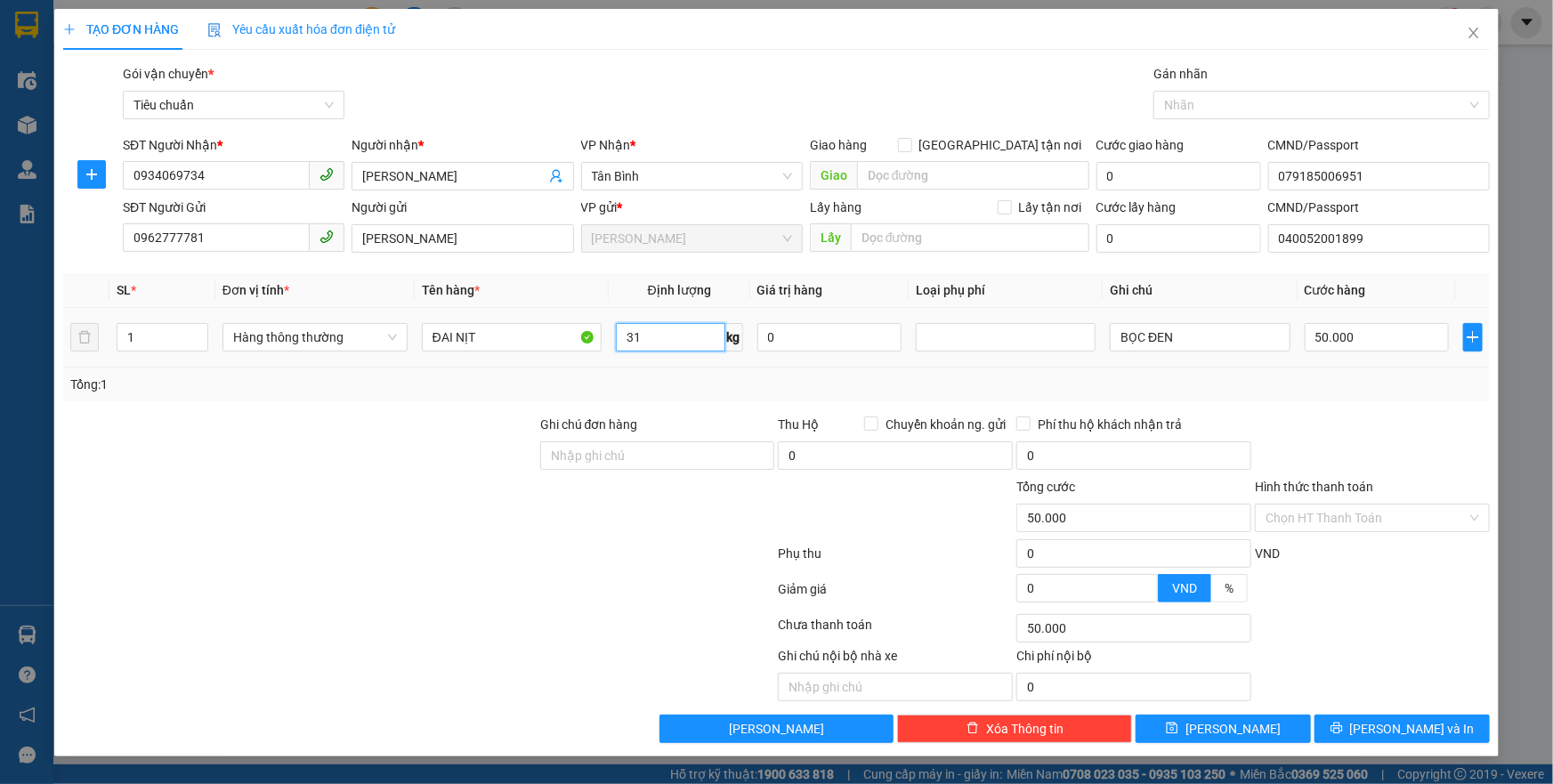
type input "31"
click at [708, 373] on div "Tổng: 1" at bounding box center [776, 384] width 1426 height 34
type input "70.000"
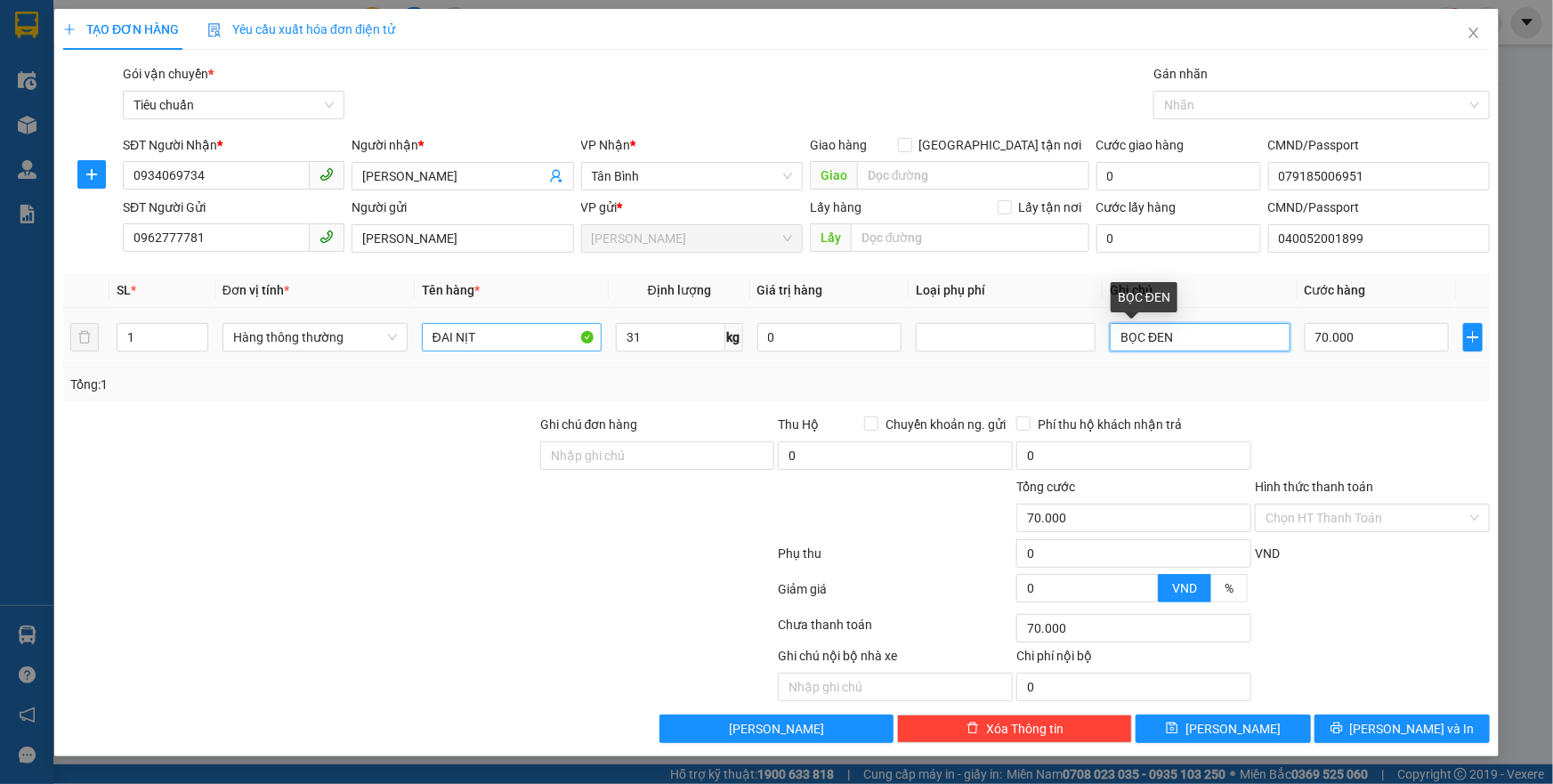
drag, startPoint x: 1226, startPoint y: 339, endPoint x: 594, endPoint y: 347, distance: 632.1
click at [594, 347] on tr "1 Hàng thông thường ĐAI NỊT 31 kg 0 BỌC ĐEN 70.000" at bounding box center [776, 338] width 1426 height 60
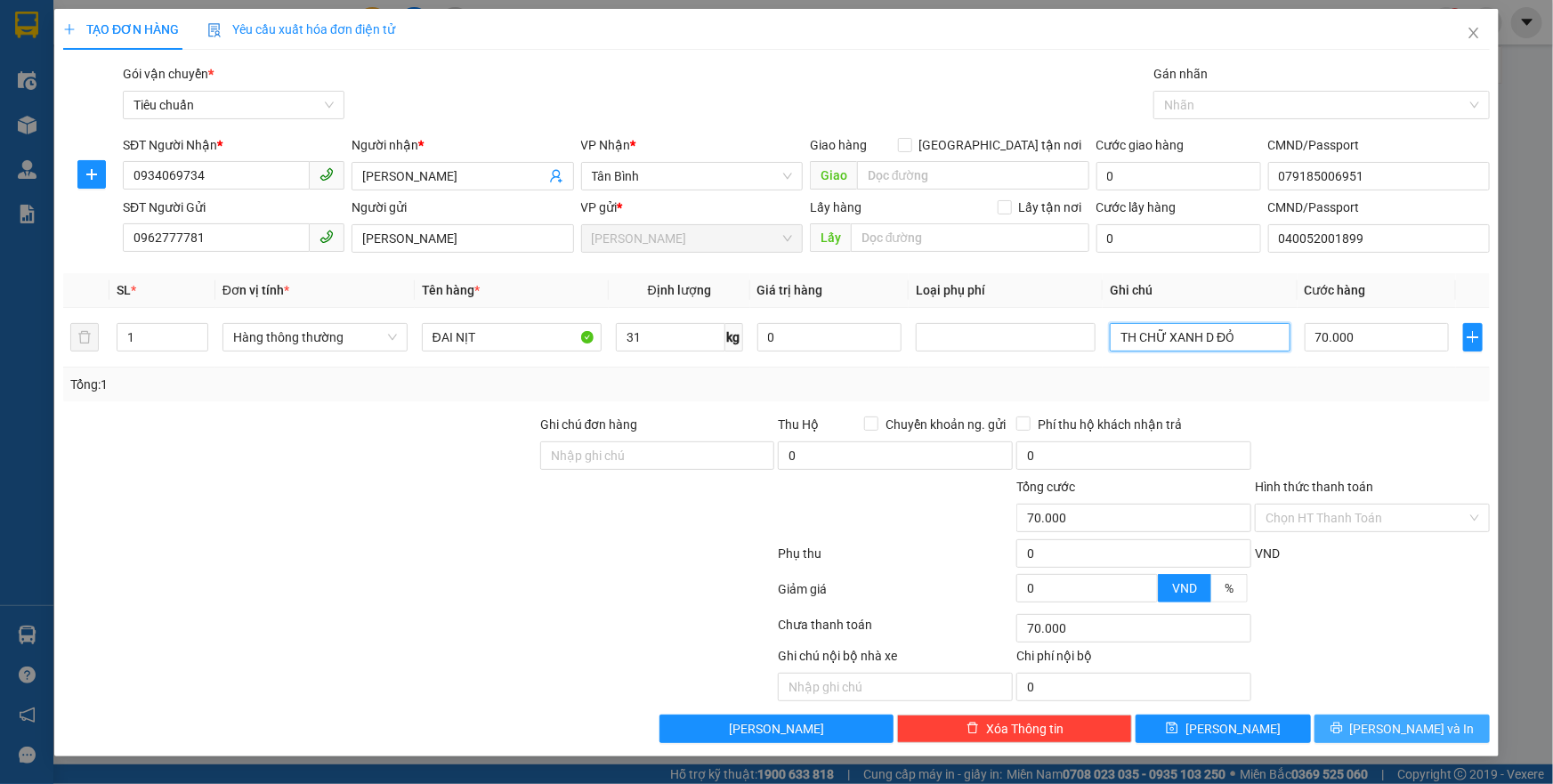
type input "TH CHỮ XANH D ĐỎ"
click at [1380, 718] on button "[PERSON_NAME] và In" at bounding box center [1402, 729] width 175 height 28
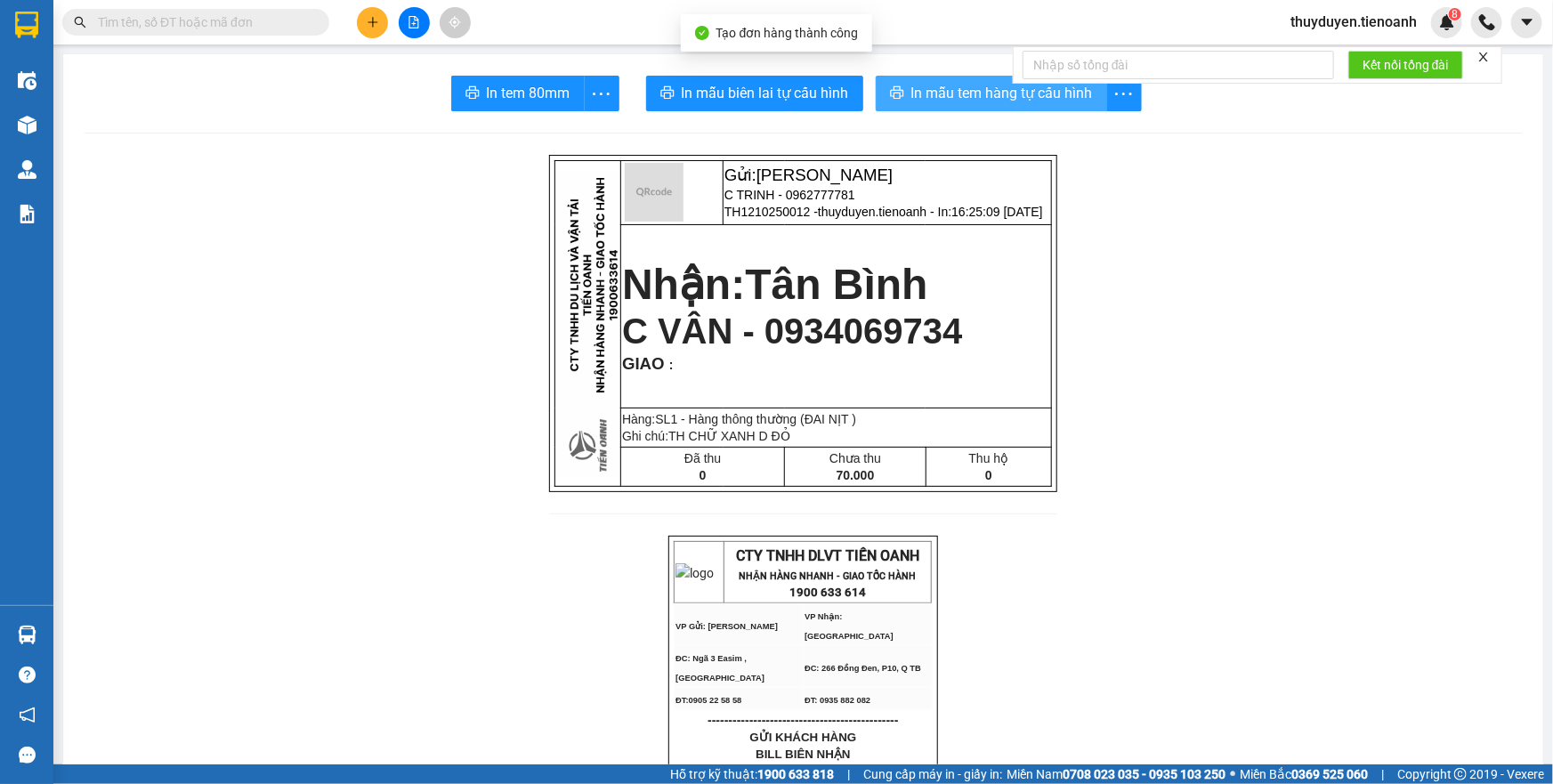
click at [912, 97] on span "In mẫu tem hàng tự cấu hình" at bounding box center [1003, 93] width 182 height 23
drag, startPoint x: 934, startPoint y: 97, endPoint x: 1446, endPoint y: 213, distance: 525.0
click at [935, 97] on span "In mẫu tem hàng tự cấu hình" at bounding box center [1003, 93] width 182 height 23
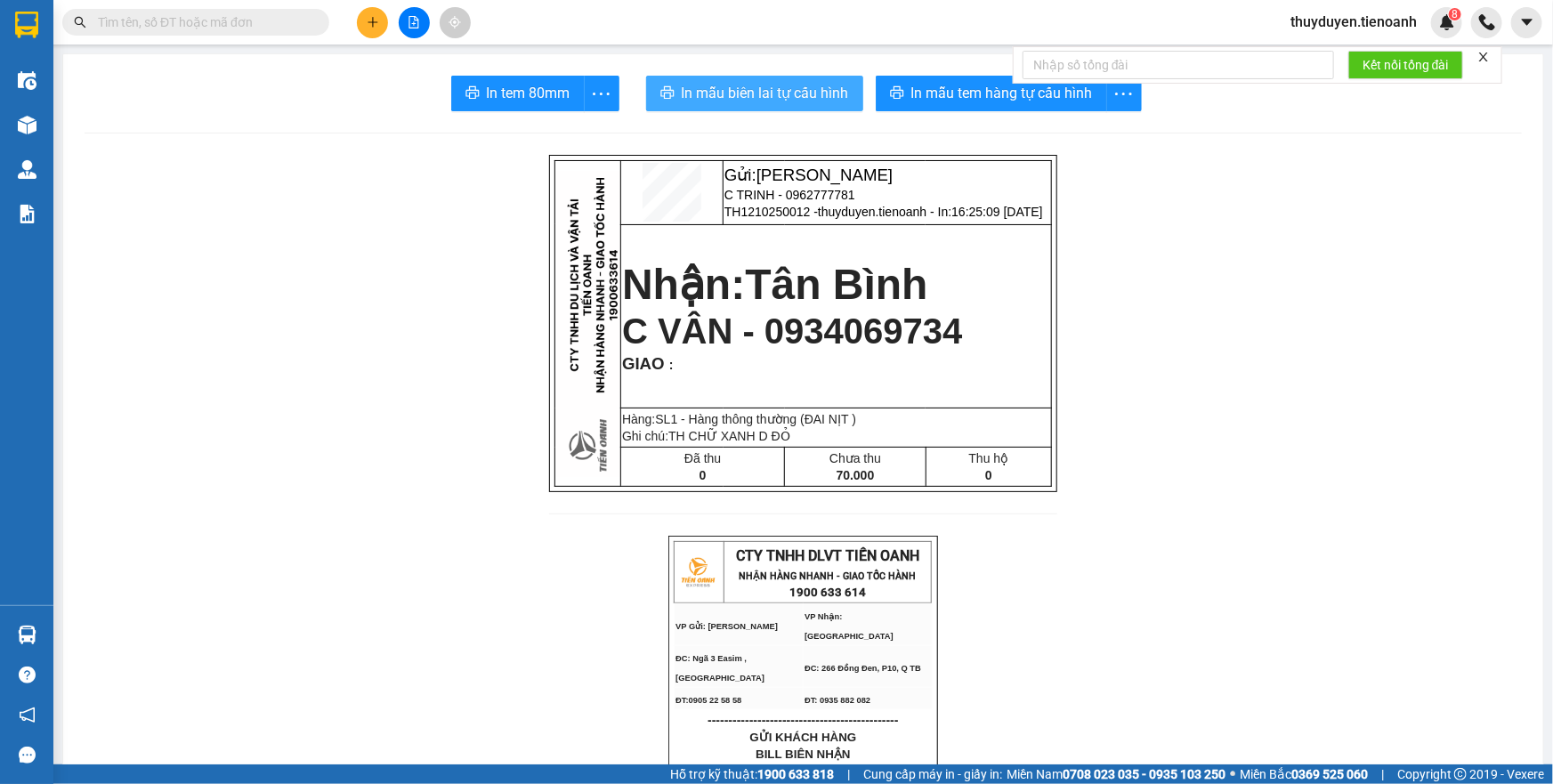
click at [738, 88] on span "In mẫu biên lai tự cấu hình" at bounding box center [765, 93] width 167 height 23
click at [382, 15] on button at bounding box center [372, 23] width 31 height 31
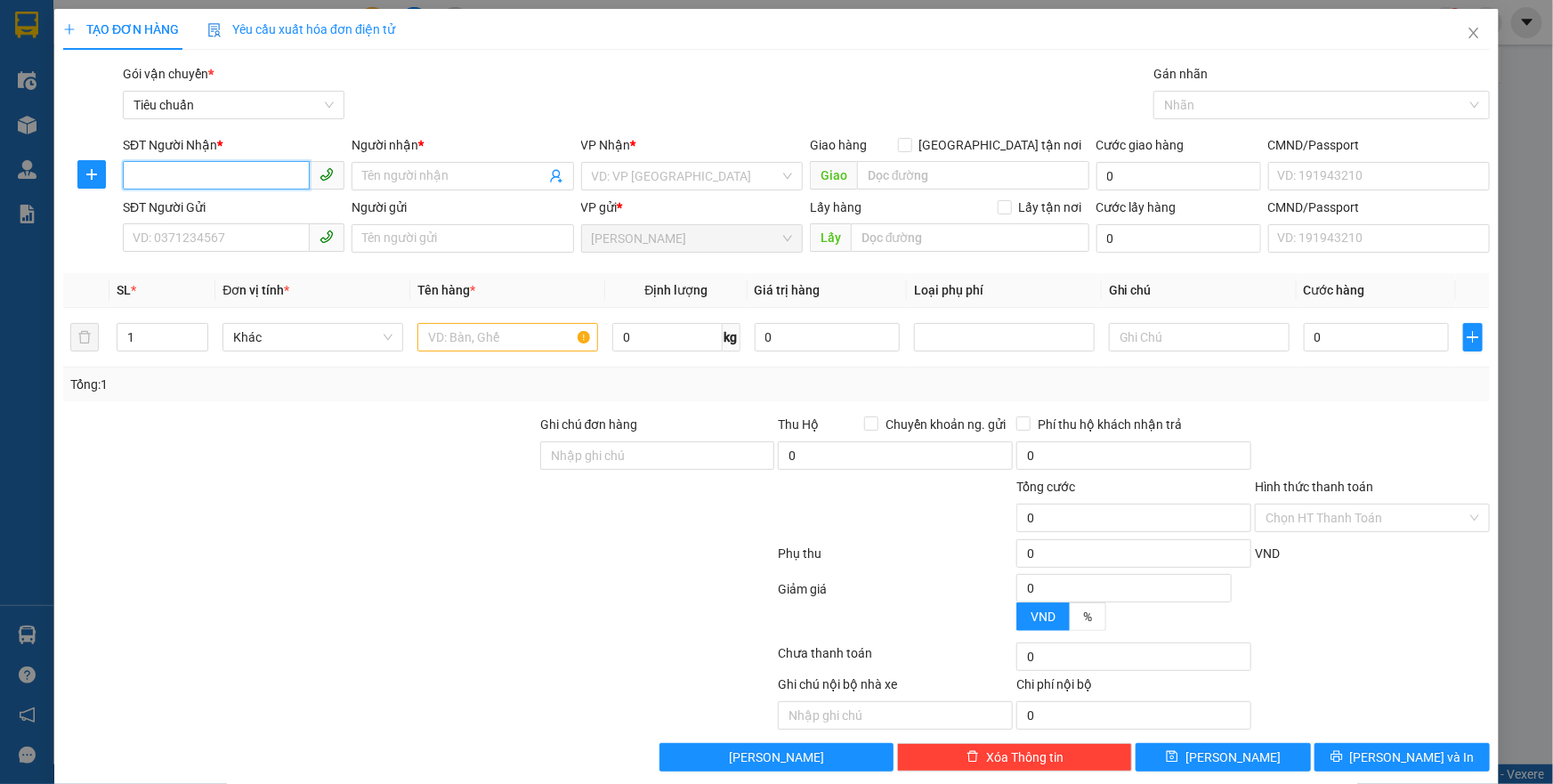
click at [221, 178] on input "SĐT Người Nhận *" at bounding box center [216, 175] width 187 height 28
click at [221, 175] on input "SĐT Người Nhận *" at bounding box center [216, 175] width 187 height 28
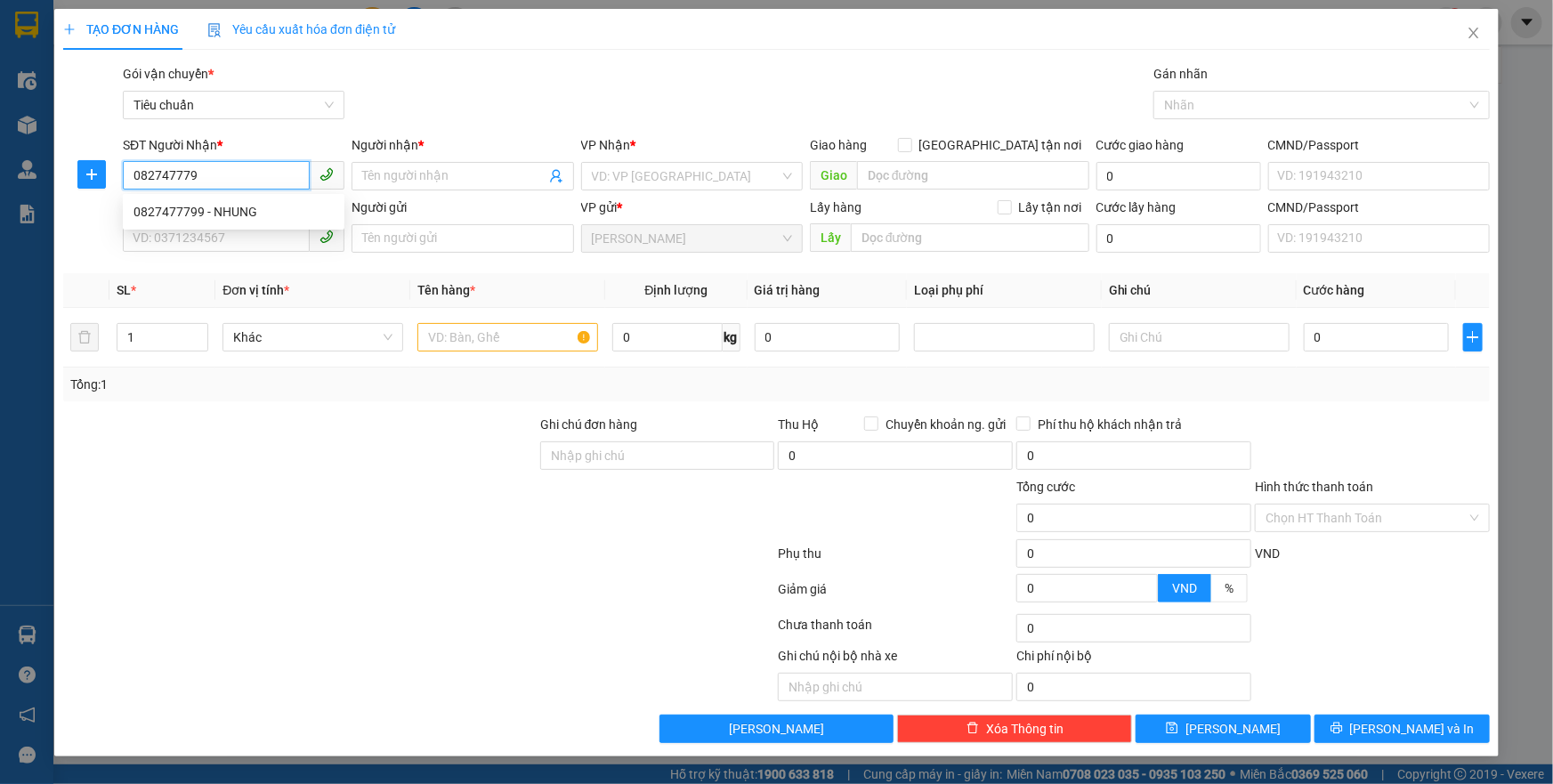
type input "0827477799"
click at [184, 221] on div "0827477799 - NHUNG" at bounding box center [234, 212] width 221 height 28
type input "NHUNG"
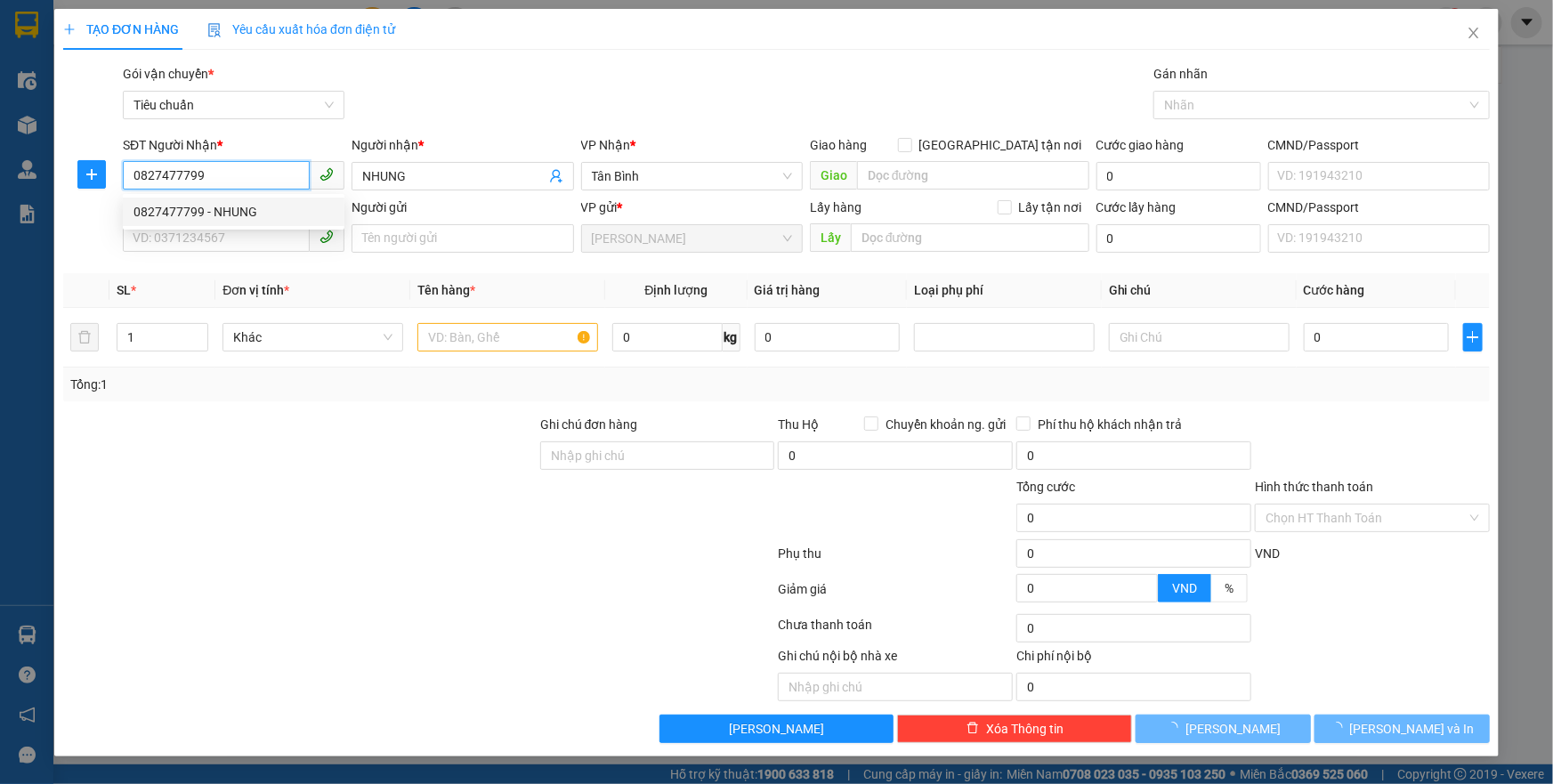
type input "50.000"
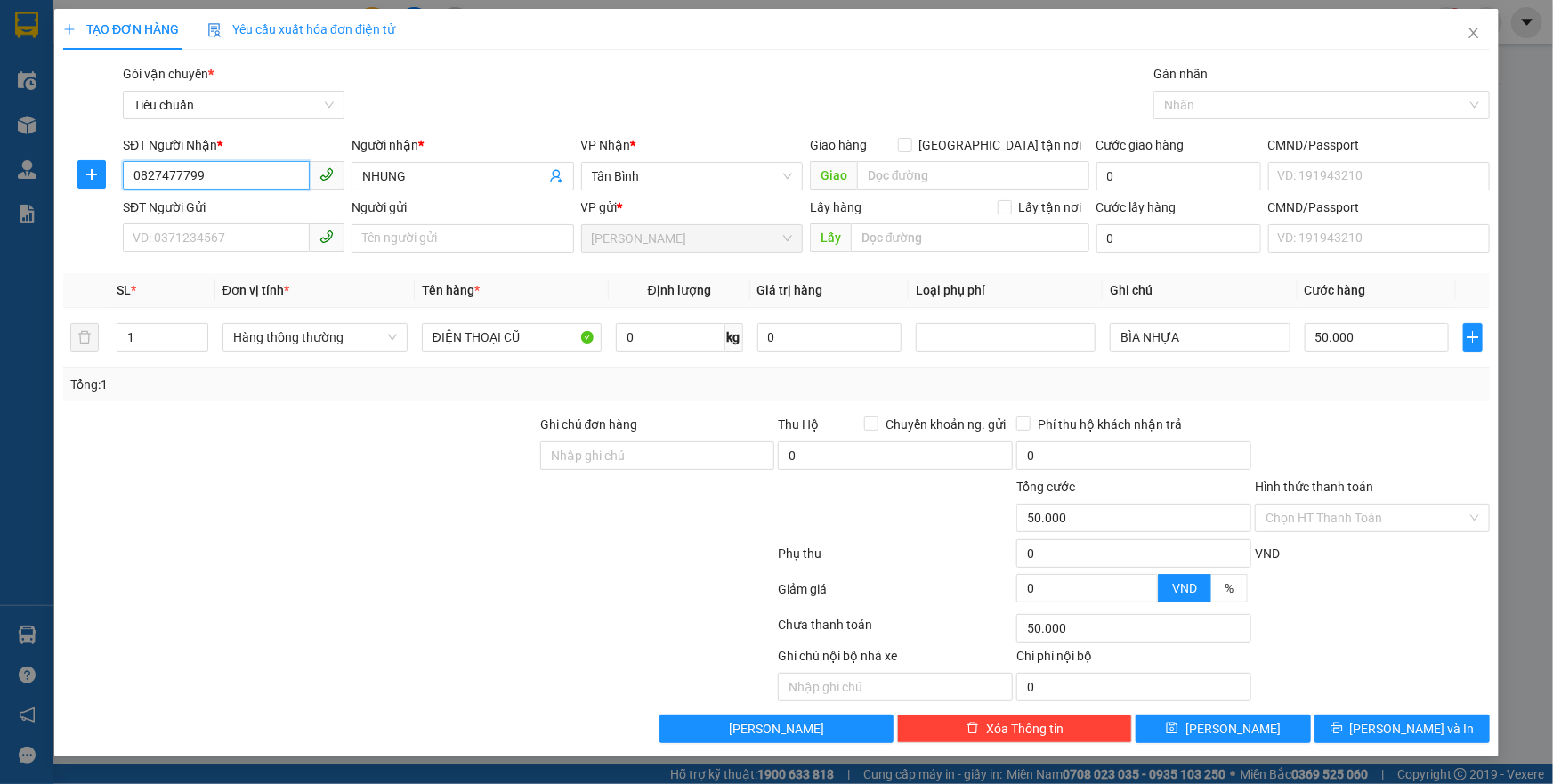
type input "0827477799"
click at [219, 254] on div "SĐT Người Gửi VD: 0371234567" at bounding box center [234, 229] width 221 height 62
click at [221, 238] on input "SĐT Người Gửi" at bounding box center [216, 237] width 187 height 28
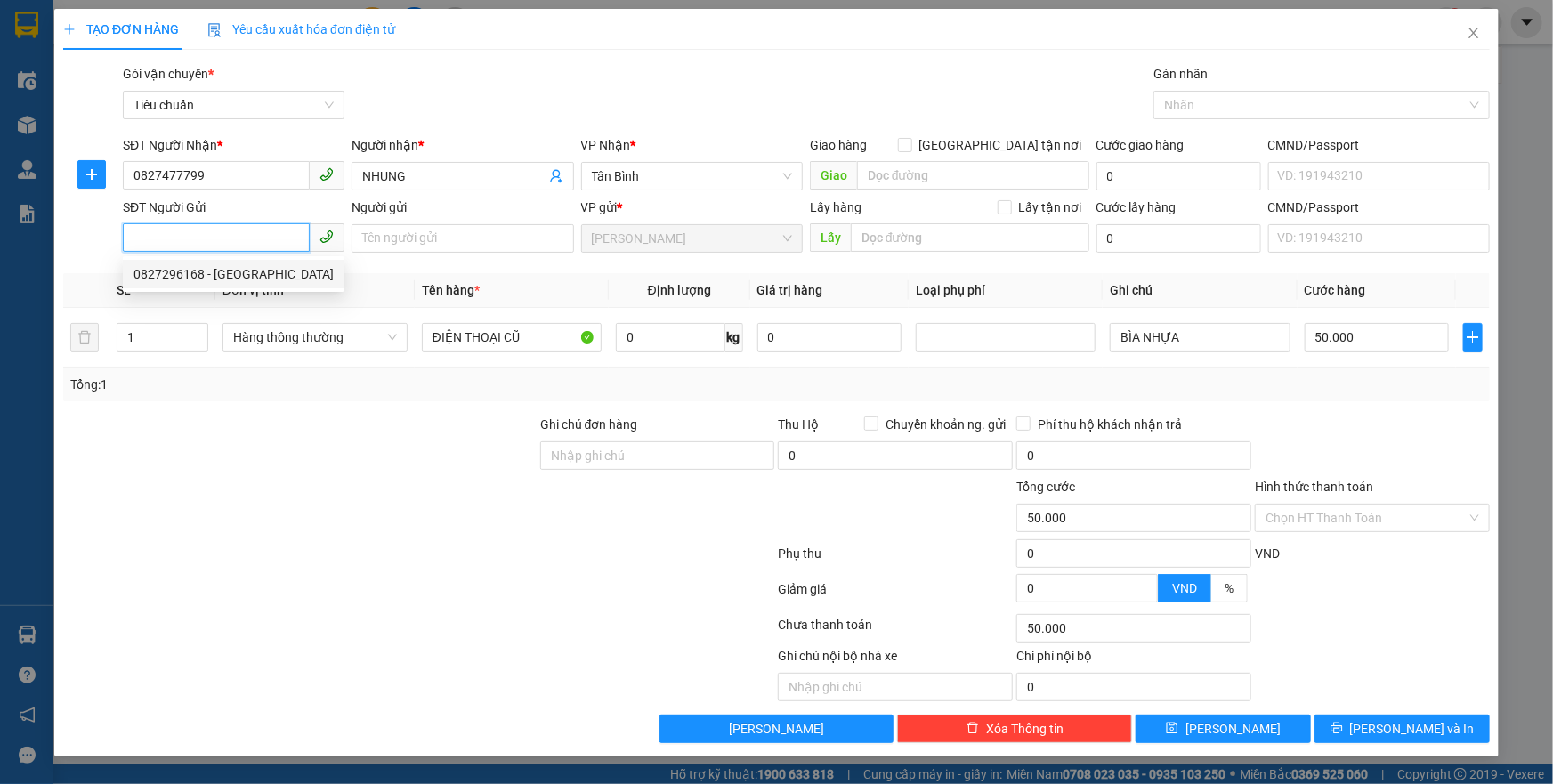
click at [229, 271] on div "0827296168 - NGA" at bounding box center [234, 274] width 201 height 20
type input "0827296168"
type input "NGA"
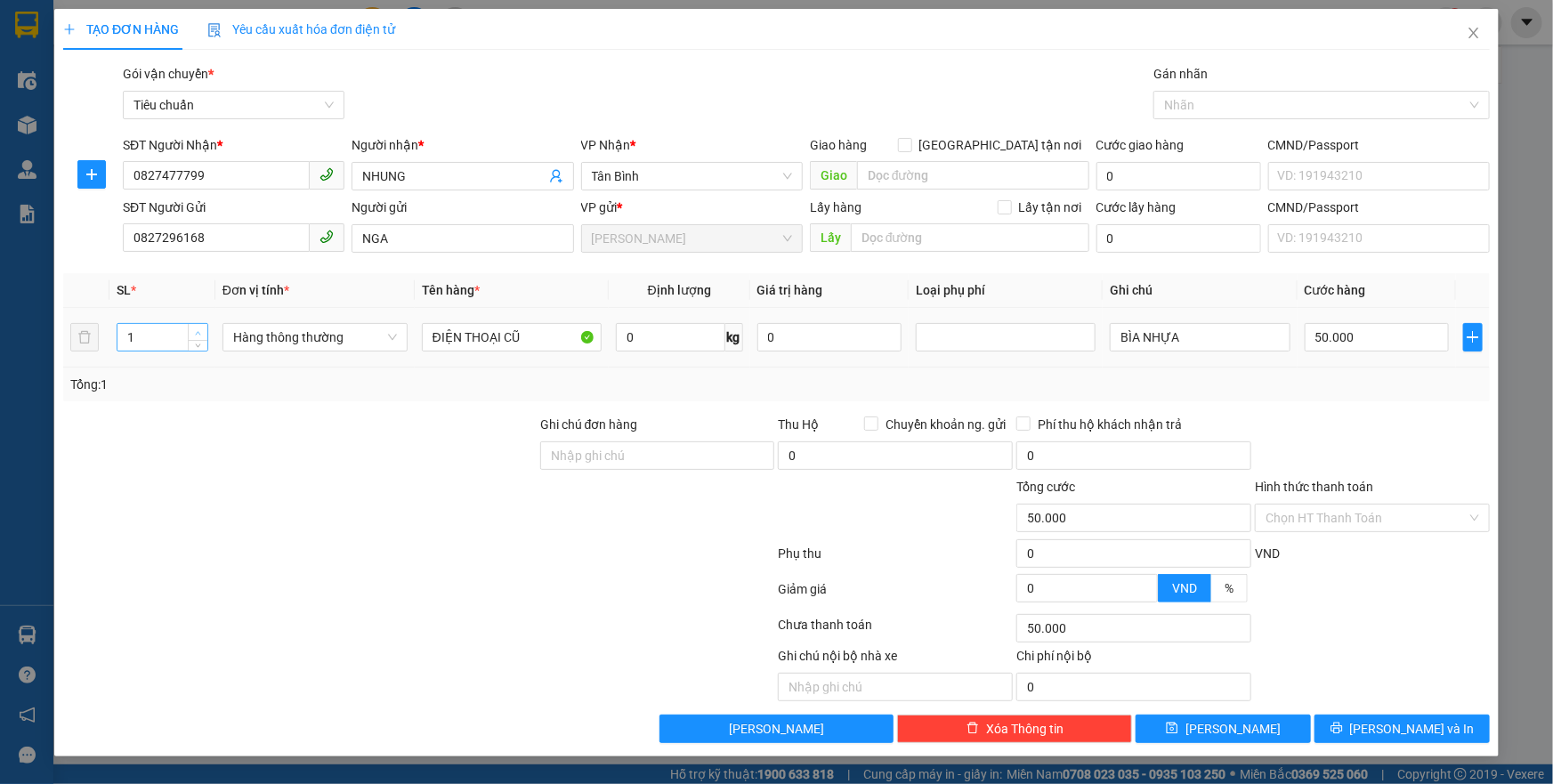
type input "2"
click at [199, 330] on icon "up" at bounding box center [198, 333] width 7 height 7
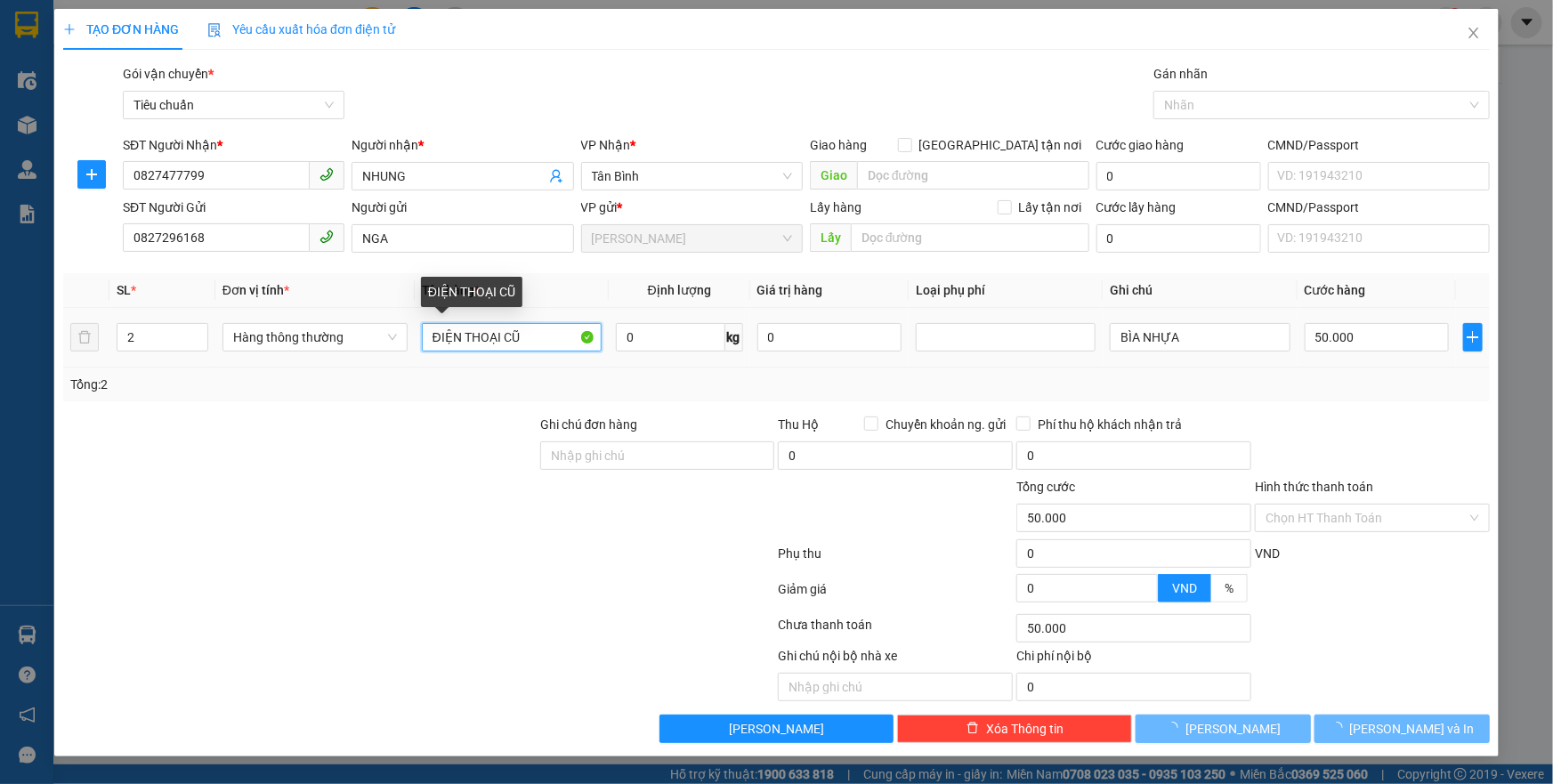
drag, startPoint x: 532, startPoint y: 339, endPoint x: 0, endPoint y: 356, distance: 532.3
click at [0, 356] on div "TẠO ĐƠN HÀNG Yêu cầu xuất hóa đơn điện tử Transit Pickup Surcharge Ids Transit …" at bounding box center [776, 392] width 1553 height 784
type input "0"
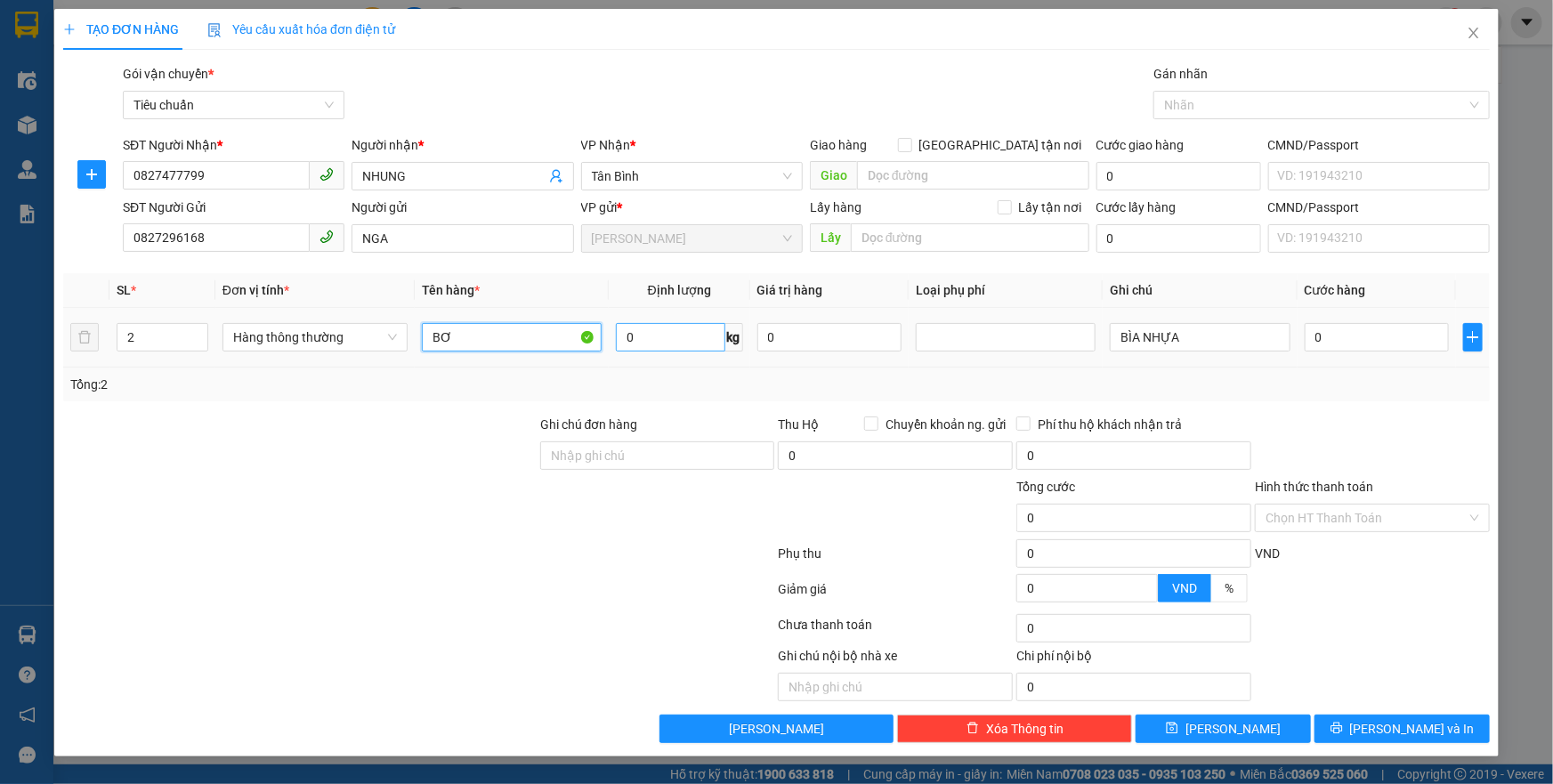
type input "BƠ"
click at [688, 335] on input "0" at bounding box center [671, 338] width 110 height 28
type input "18"
click at [694, 372] on div "Tổng: 2" at bounding box center [776, 384] width 1426 height 34
type input "55.000"
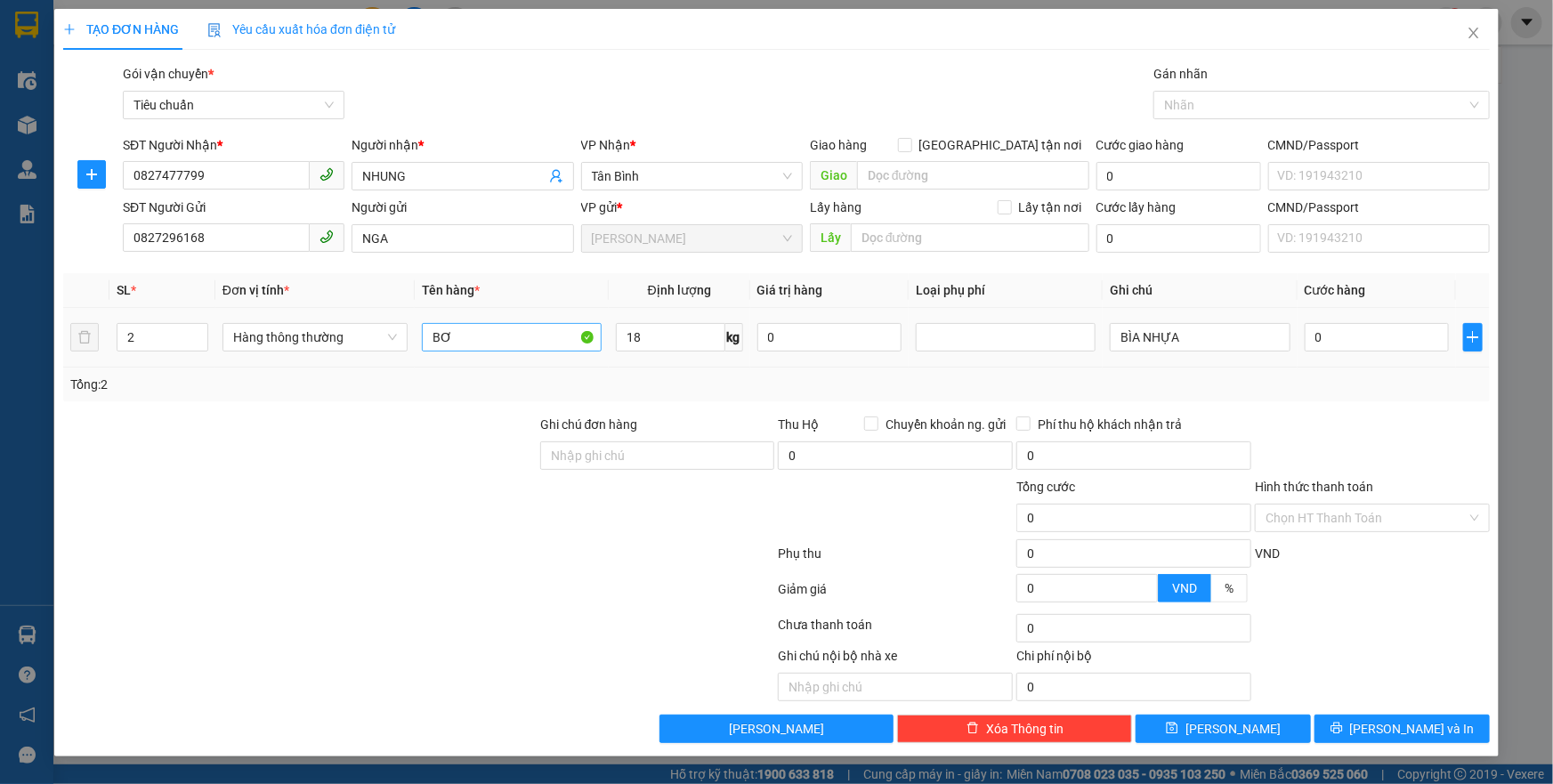
type input "55.000"
click at [463, 338] on input "BƠ" at bounding box center [512, 338] width 180 height 28
type input "BƠ + THỨC ĂN"
drag, startPoint x: 1033, startPoint y: 325, endPoint x: 687, endPoint y: 351, distance: 347.0
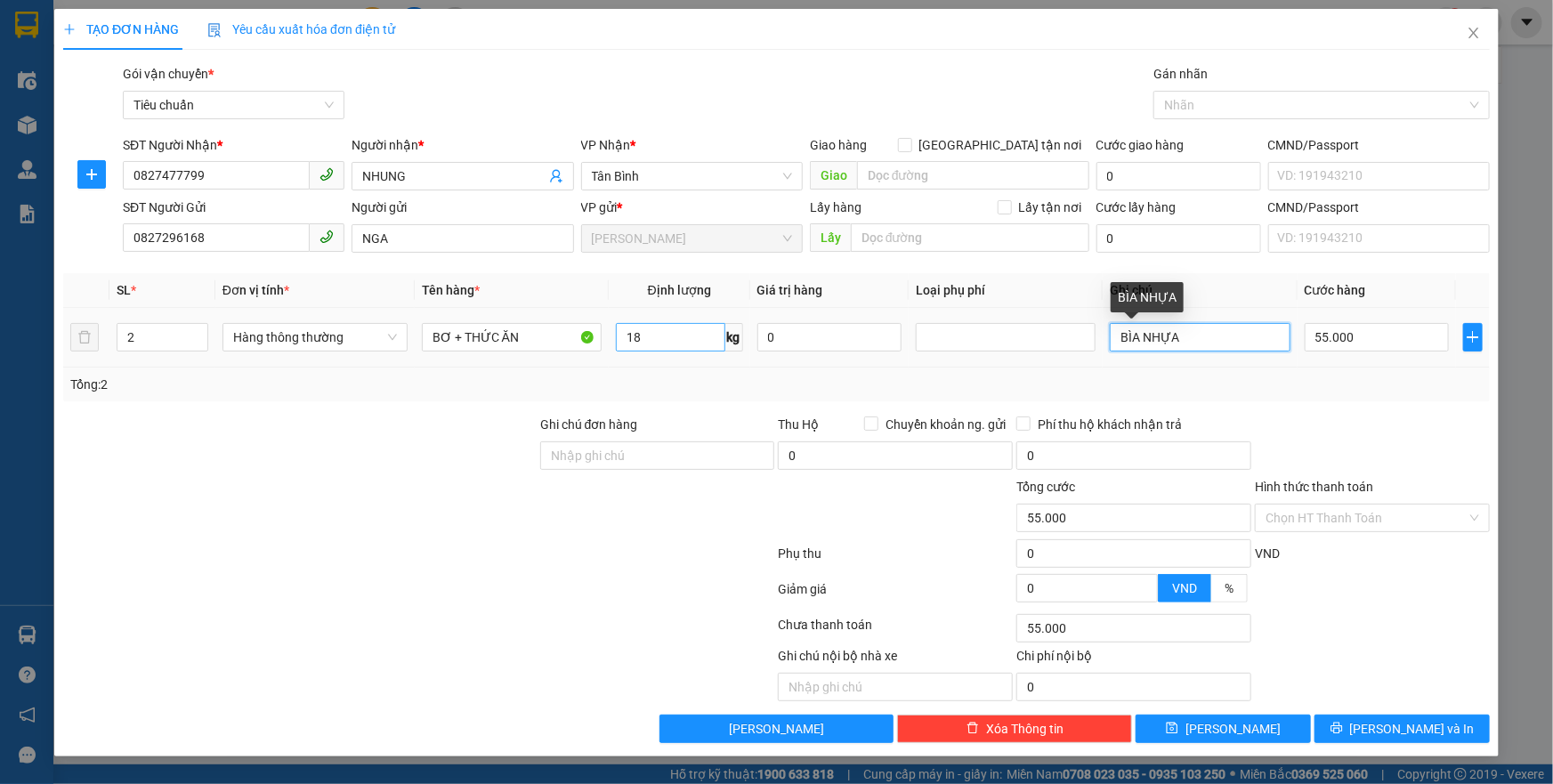
click at [693, 344] on tr "2 Hàng thông thường BƠ + THỨC ĂN 18 kg 0 BÌA NHỰA 55.000" at bounding box center [776, 338] width 1426 height 60
type input "TH CHỮ ĐEN + THXV"
click at [1349, 339] on input "55.000" at bounding box center [1377, 338] width 145 height 28
type input "1"
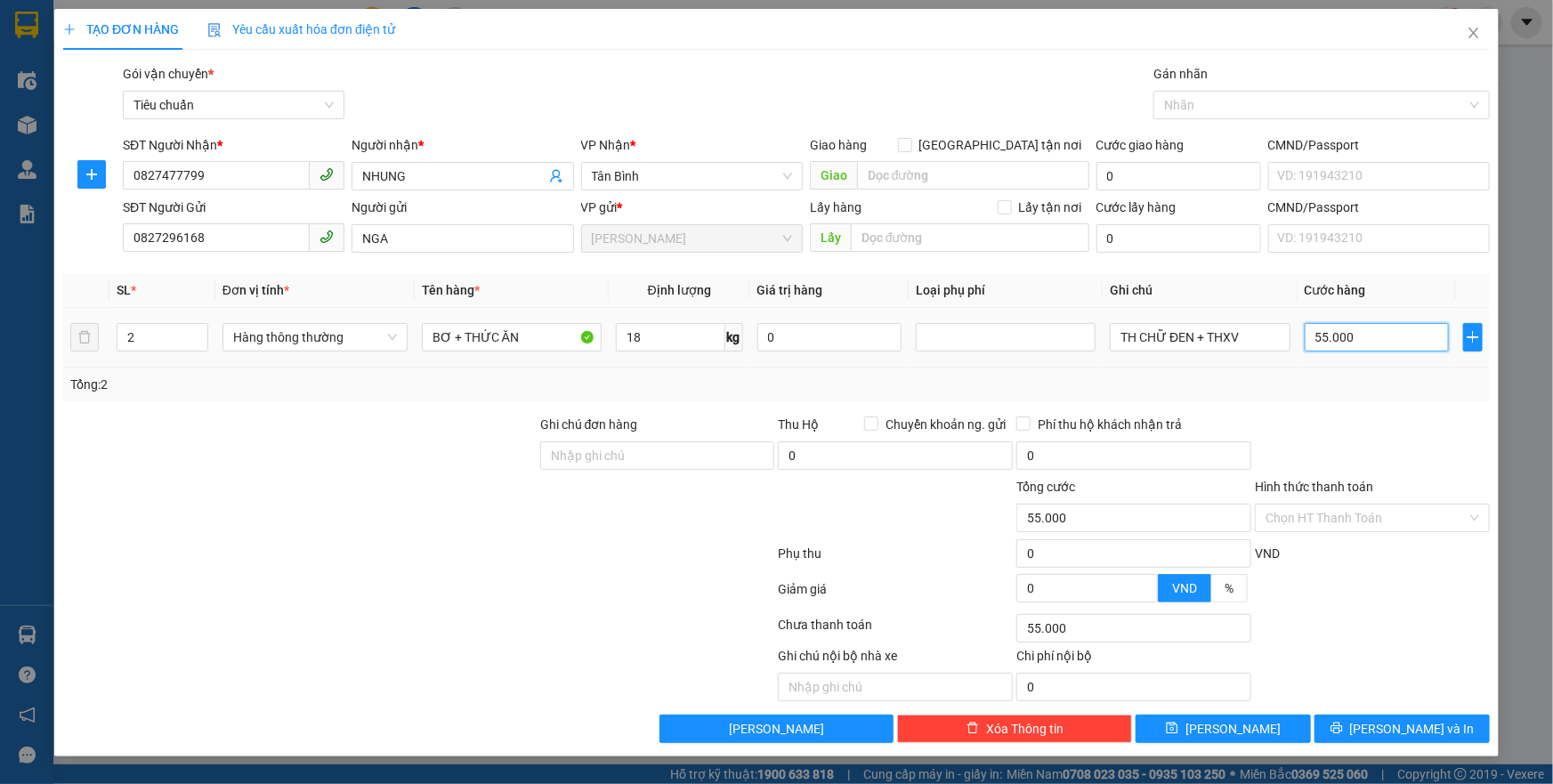
type input "1"
type input "11"
type input "110"
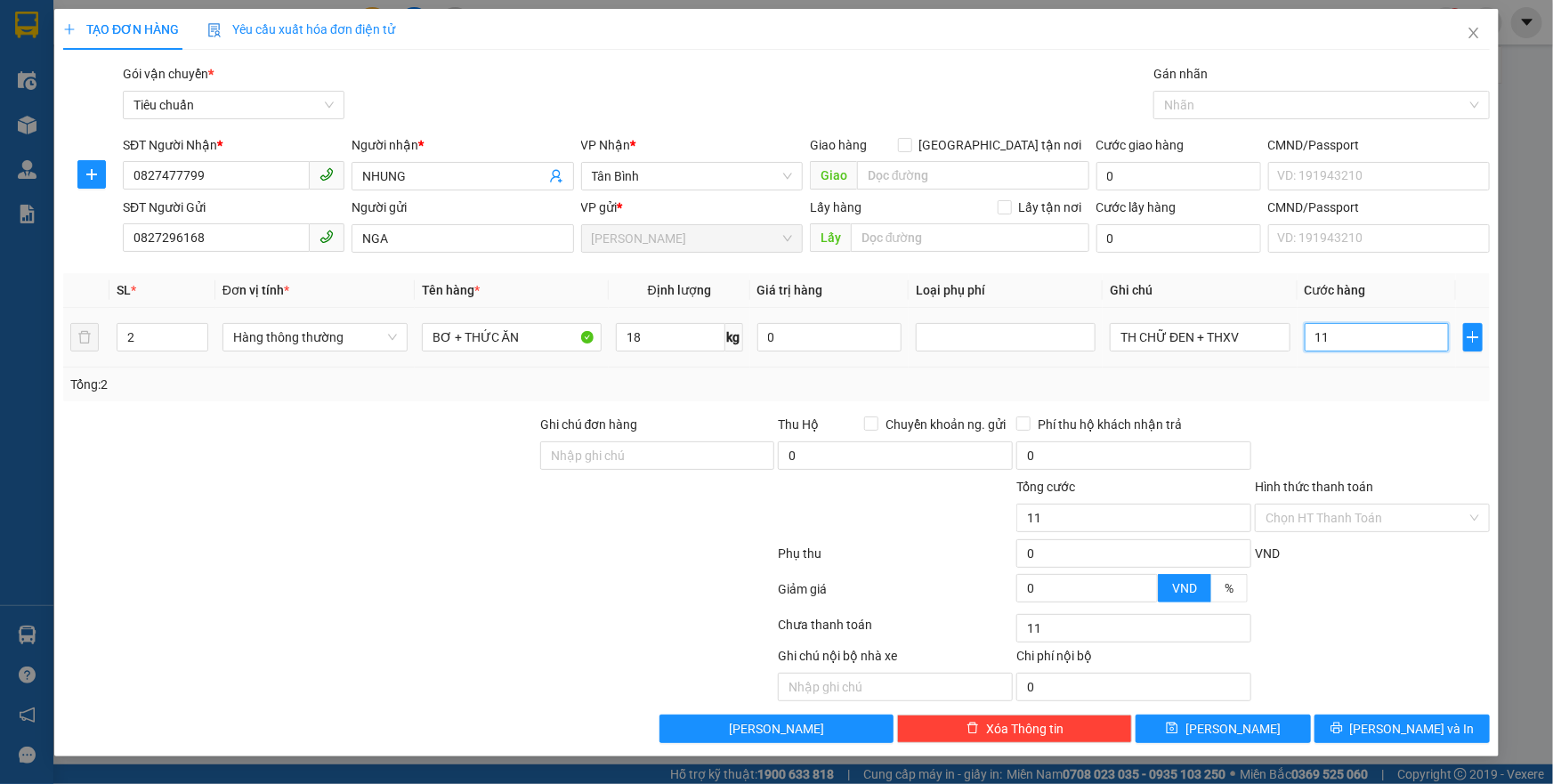
type input "110"
type input "110.000"
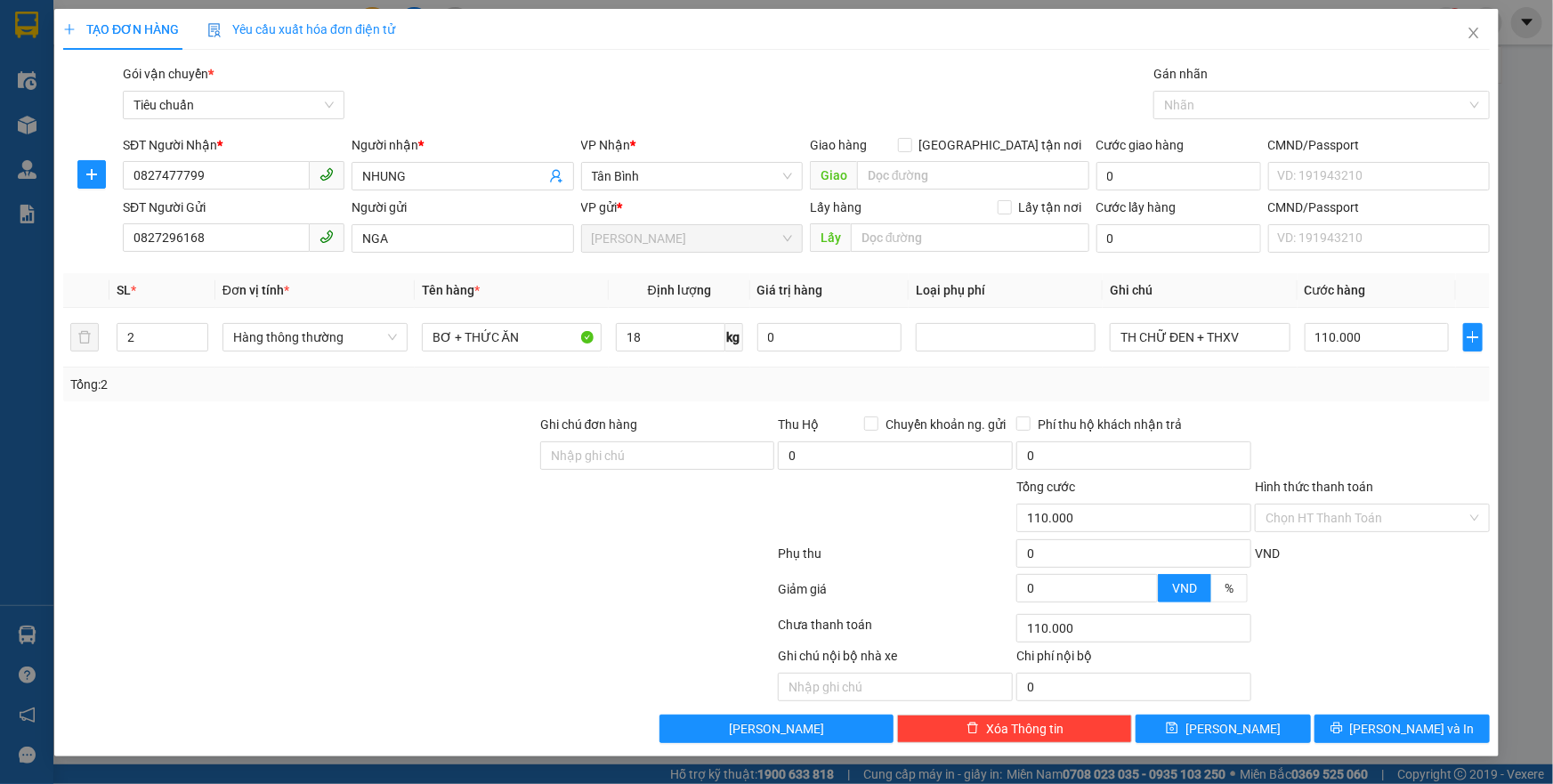
click at [1345, 377] on div "Tổng: 2" at bounding box center [776, 384] width 1412 height 20
click at [1344, 517] on input "Hình thức thanh toán" at bounding box center [1366, 518] width 202 height 26
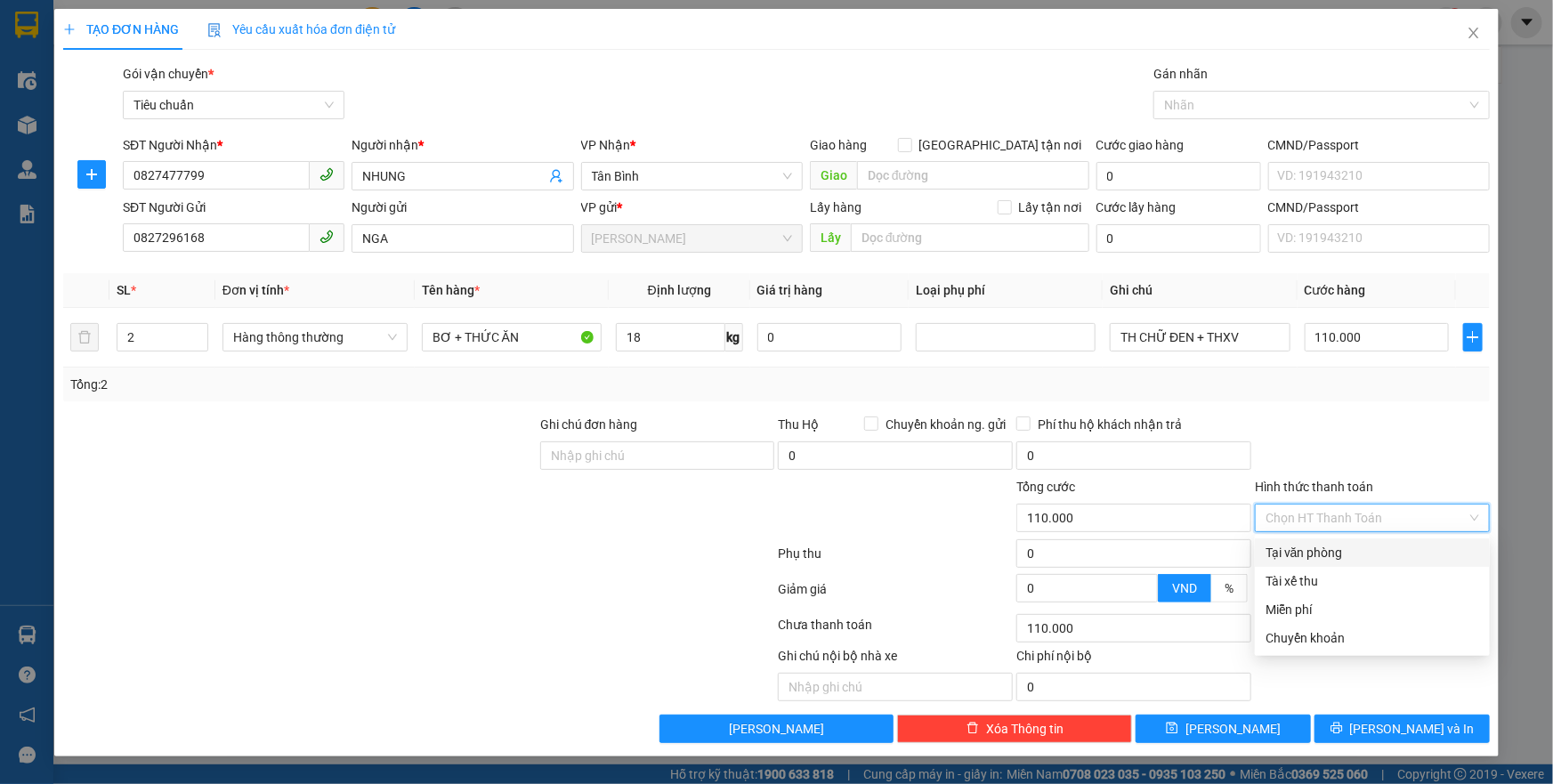
click at [1319, 546] on div "Tại văn phòng" at bounding box center [1373, 552] width 214 height 20
type input "0"
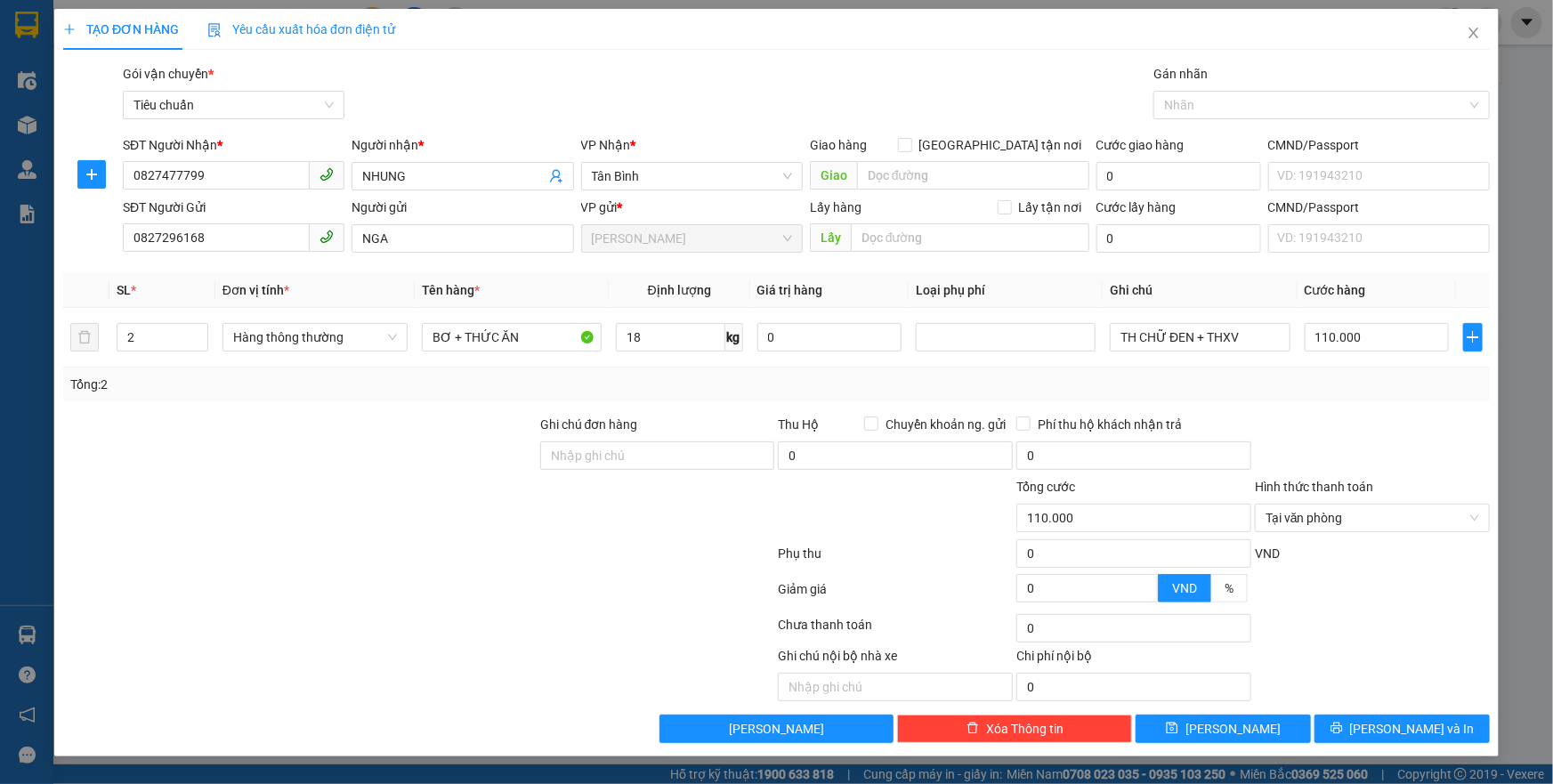
click at [1344, 710] on div "Transit Pickup Surcharge Ids Transit Deliver Surcharge Ids Transit Deliver Surc…" at bounding box center [776, 403] width 1426 height 679
click at [1346, 719] on button "[PERSON_NAME] và In" at bounding box center [1402, 729] width 175 height 28
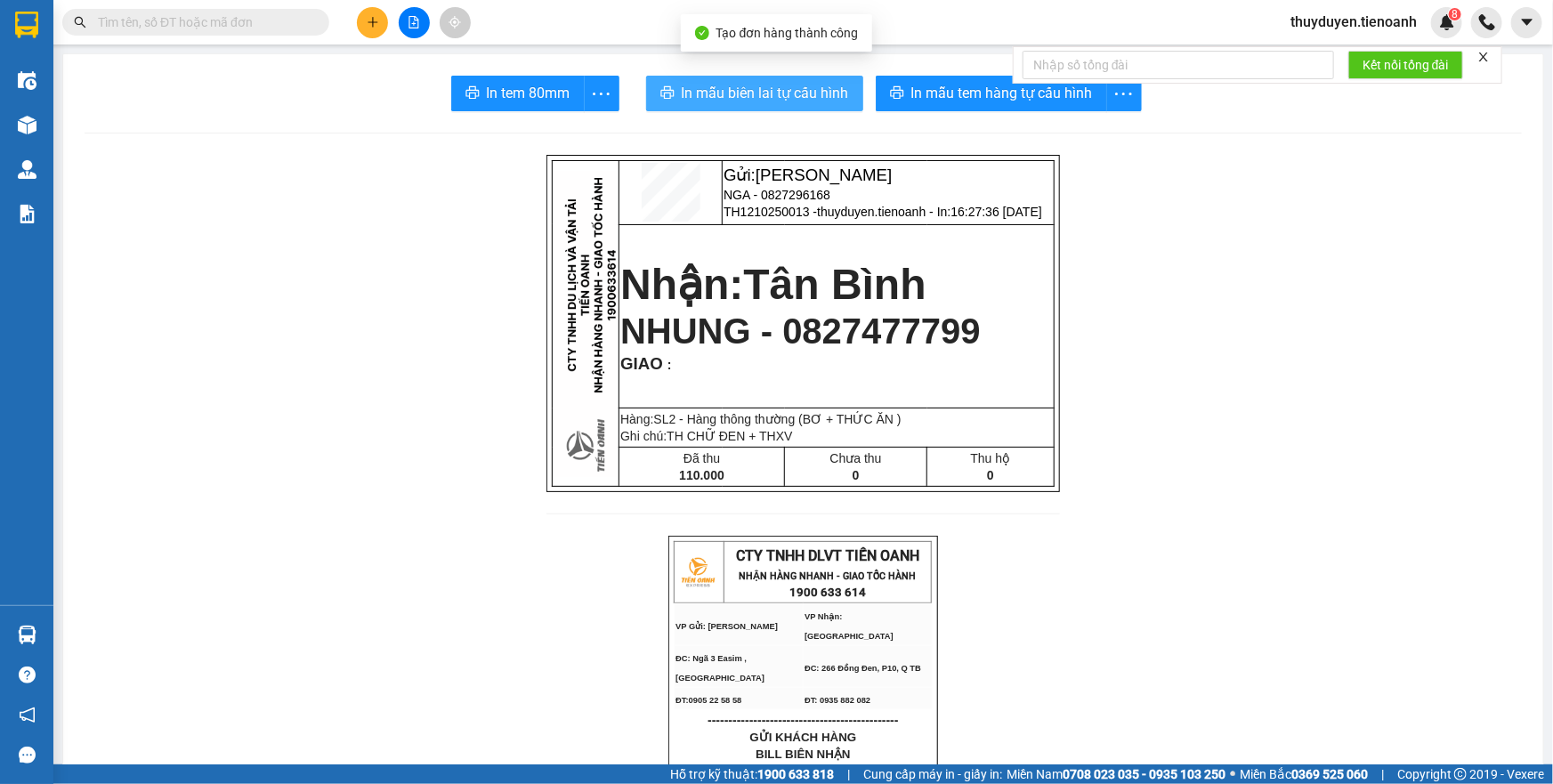
click at [804, 95] on span "In mẫu biên lai tự cấu hình" at bounding box center [765, 93] width 167 height 23
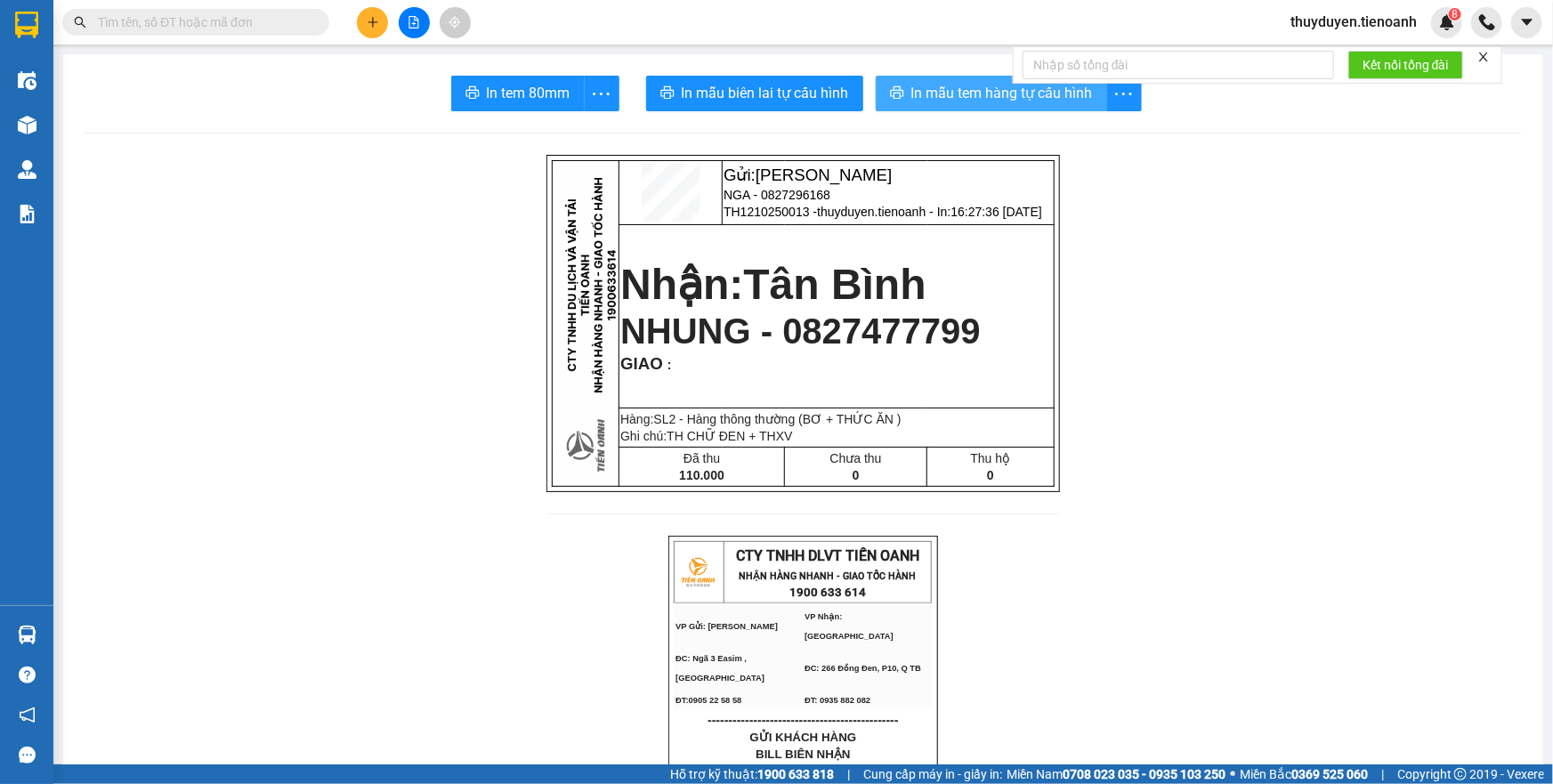
click at [987, 94] on span "In mẫu tem hàng tự cấu hình" at bounding box center [1003, 93] width 182 height 23
drag, startPoint x: 956, startPoint y: 58, endPoint x: 955, endPoint y: 78, distance: 20.0
click at [953, 95] on span "In mẫu tem hàng tự cấu hình" at bounding box center [1003, 93] width 182 height 23
click at [372, 21] on icon "plus" at bounding box center [372, 22] width 1 height 9
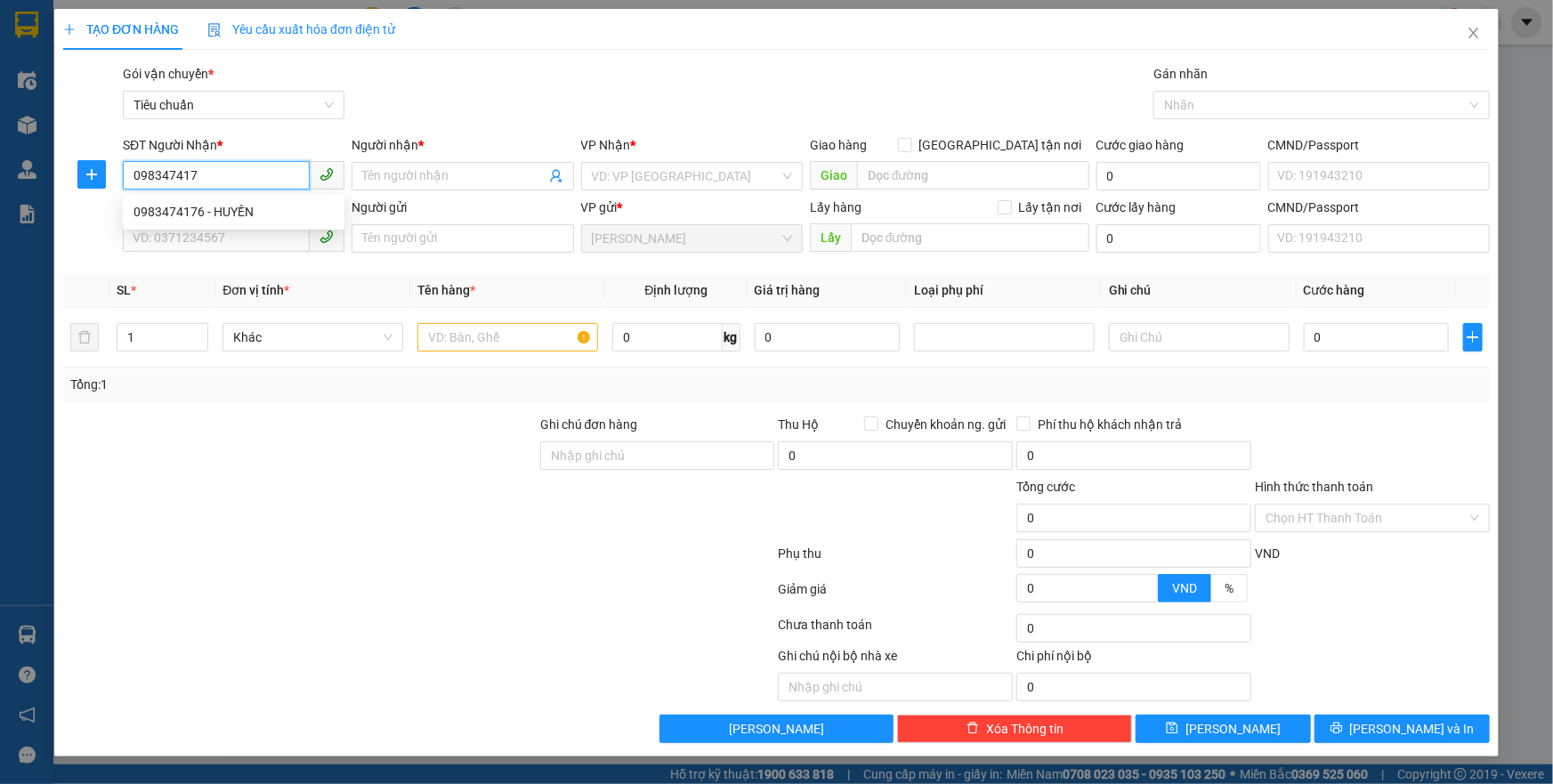
type input "0983474176"
click at [257, 213] on div "0983474176 - HUYỀN" at bounding box center [234, 211] width 201 height 20
type input "HUYỀN"
checkbox input "true"
type input "29/2A Đường Số 16, phường Linh Chiểu, Thủ Đức, Thành phố Hồ Chí Minh"
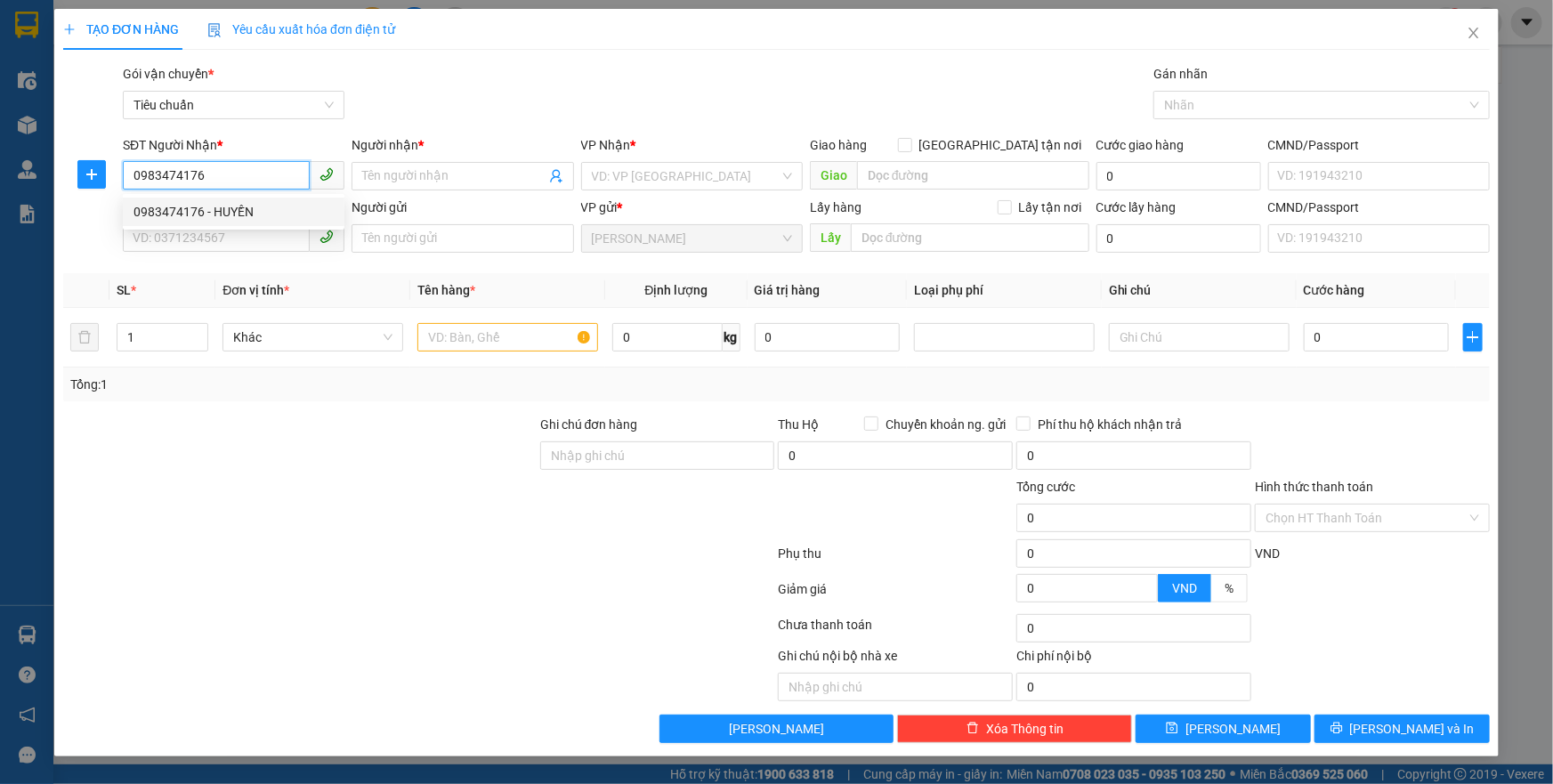
type input "60.000"
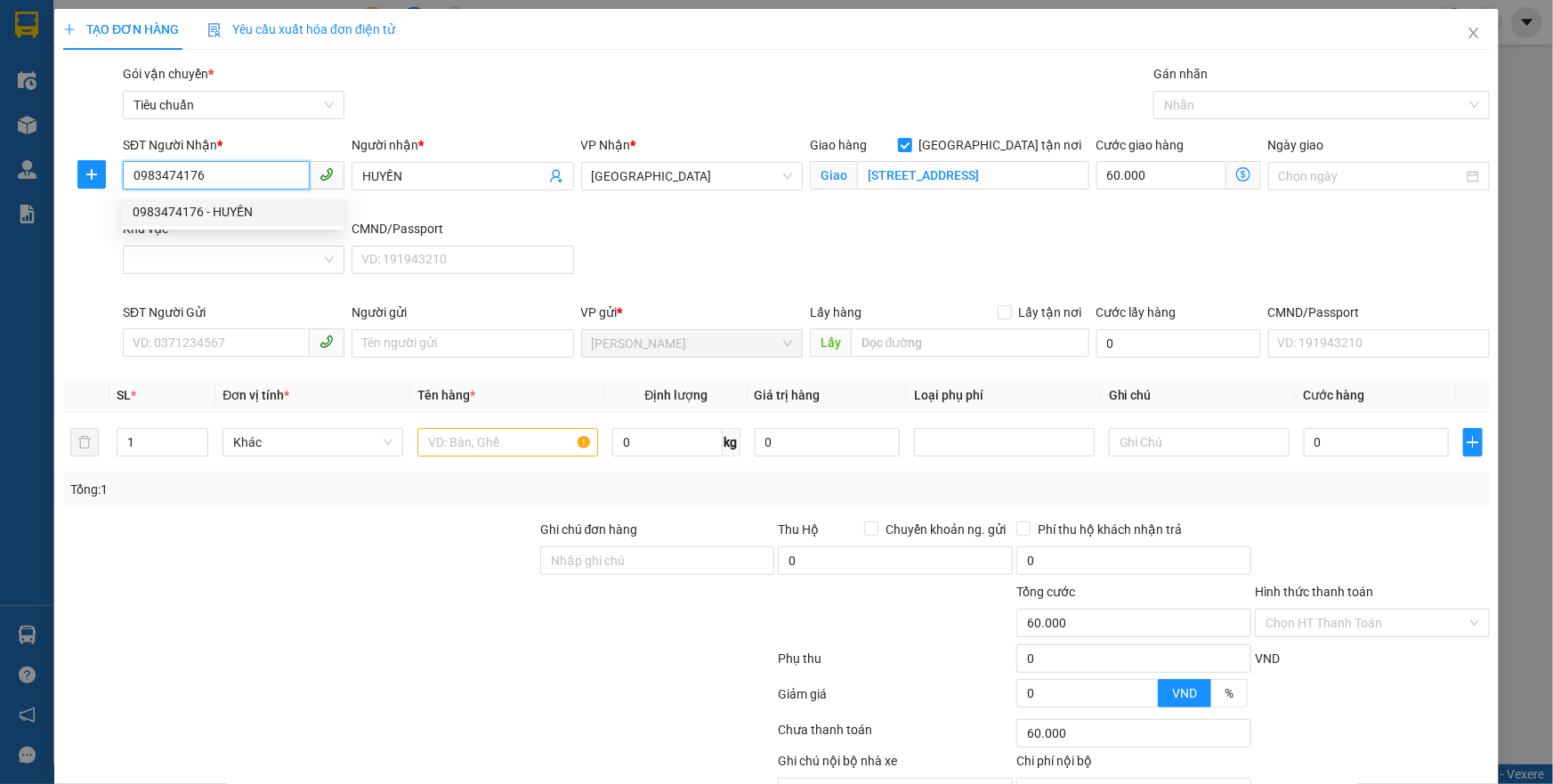
type input "170.000"
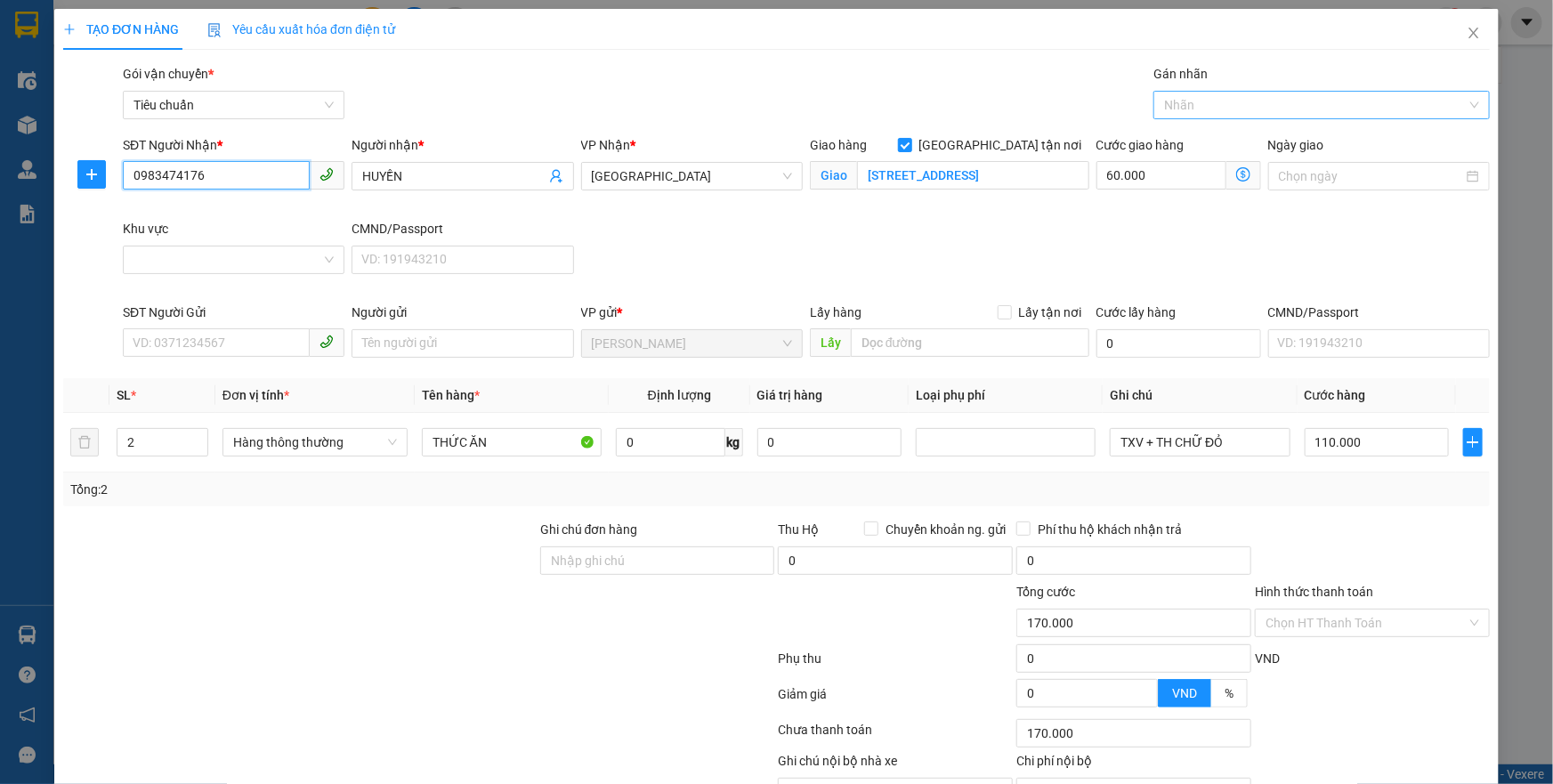
click at [1180, 97] on div at bounding box center [1313, 105] width 309 height 22
type input "0983474176"
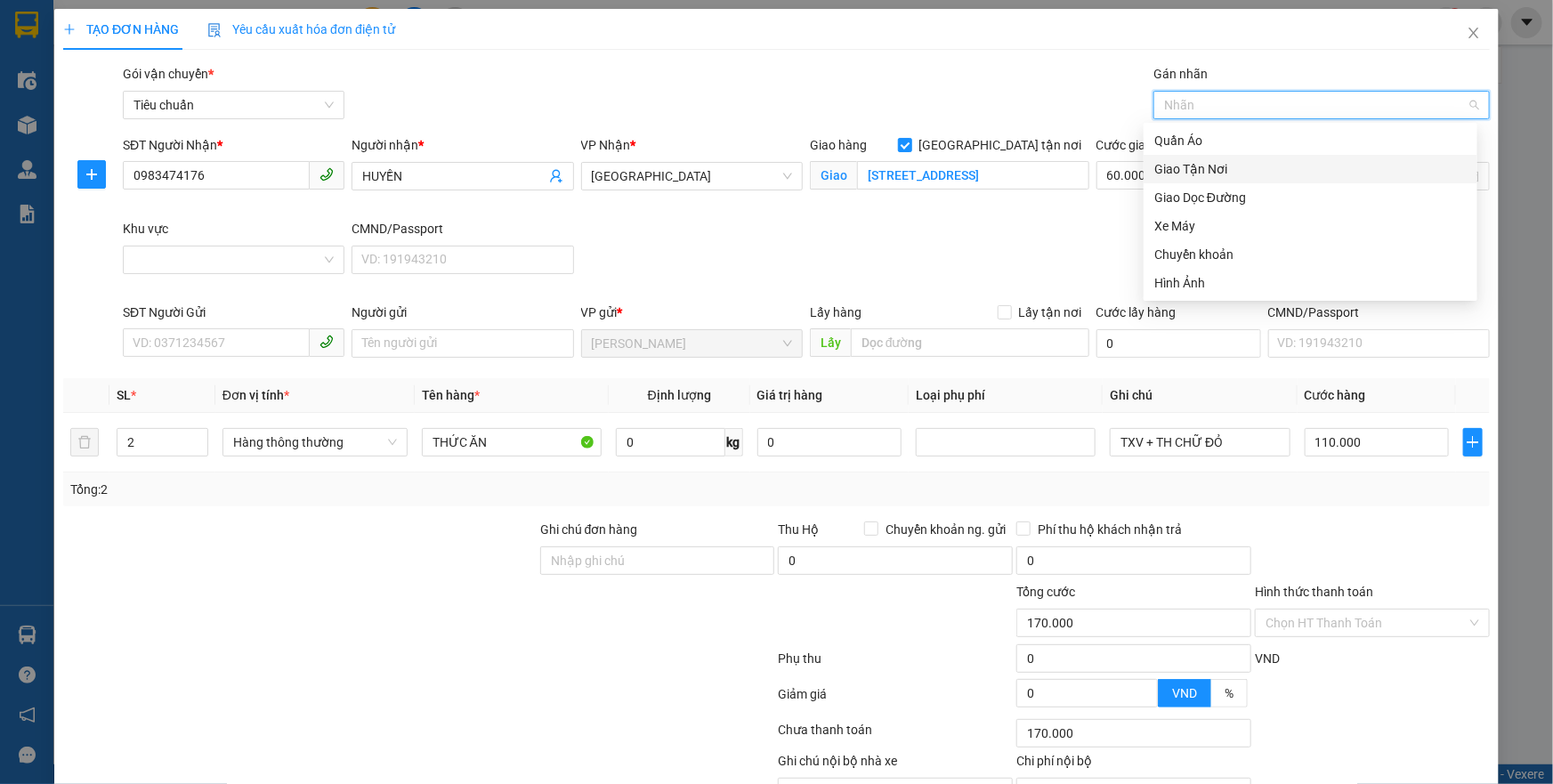
click at [1157, 166] on div "Giao Tận Nơi" at bounding box center [1310, 169] width 312 height 20
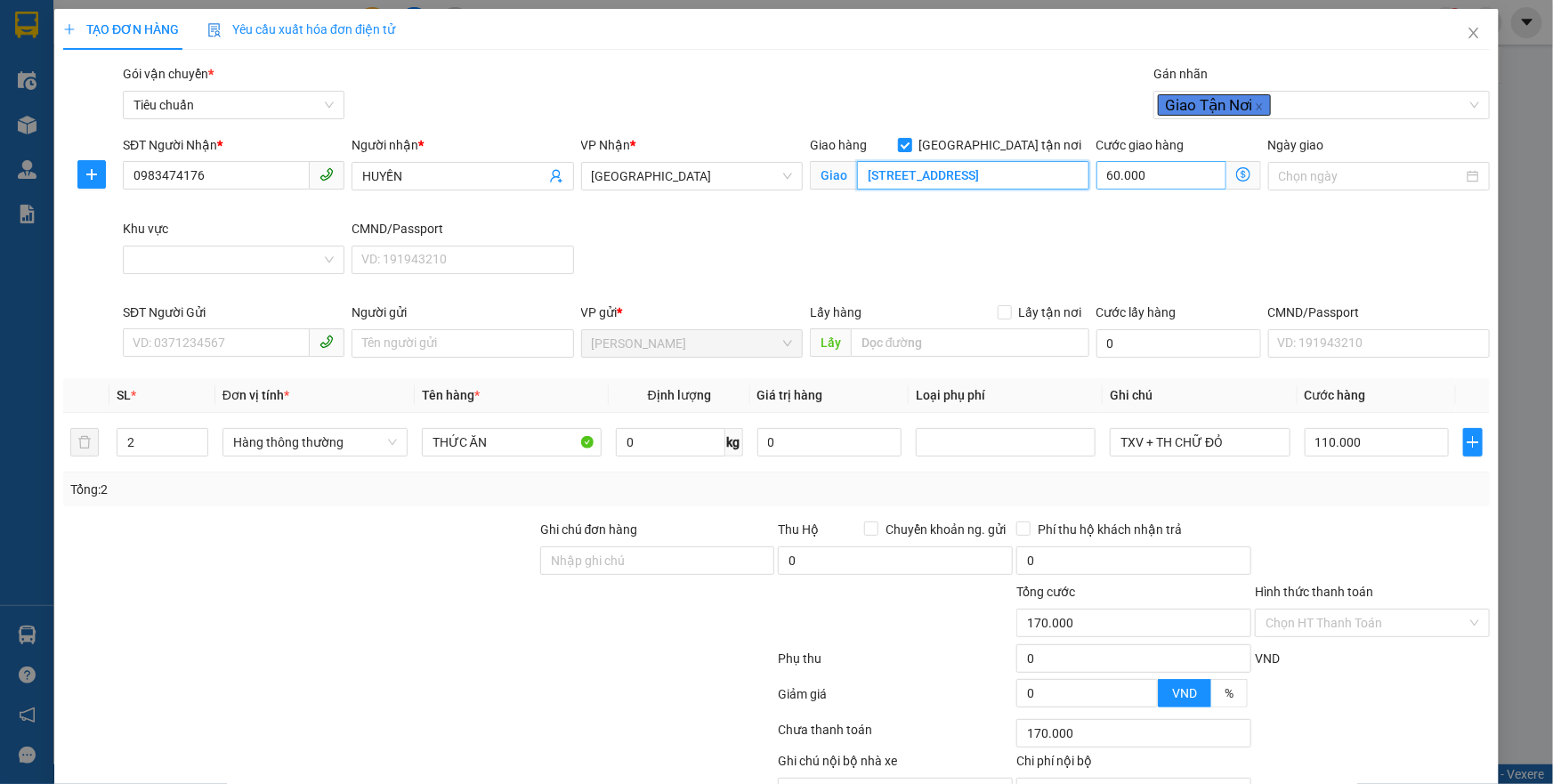
scroll to position [0, 216]
drag, startPoint x: 927, startPoint y: 185, endPoint x: 1094, endPoint y: 184, distance: 167.0
click at [1094, 184] on div "SĐT Người Nhận * 0983474176 Người nhận * HUYỀN VP Nhận * Thủ Đức Giao hàng Giao…" at bounding box center [806, 219] width 1374 height 167
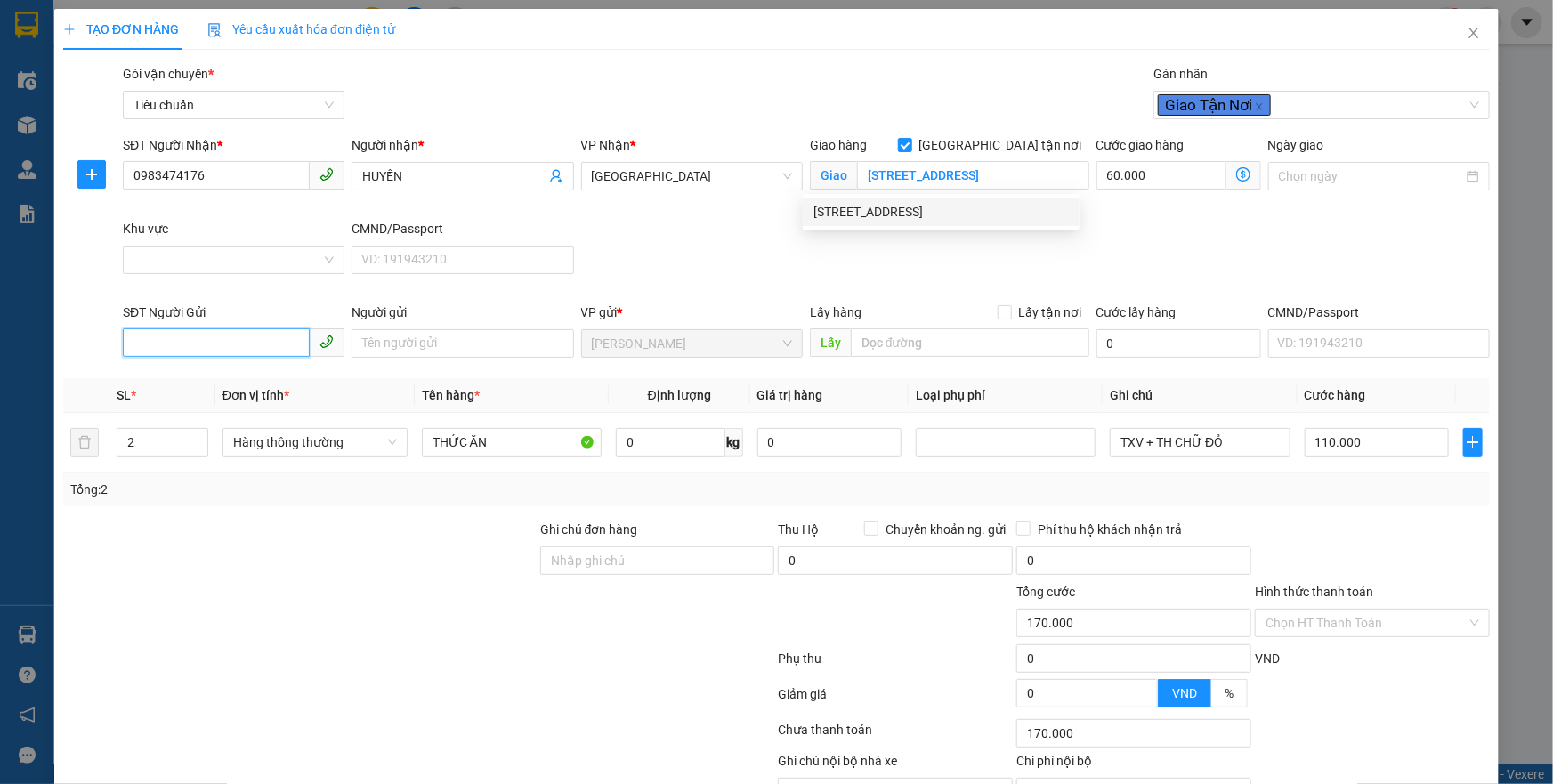
scroll to position [0, 0]
click at [178, 349] on input "SĐT Người Gửi" at bounding box center [216, 342] width 187 height 28
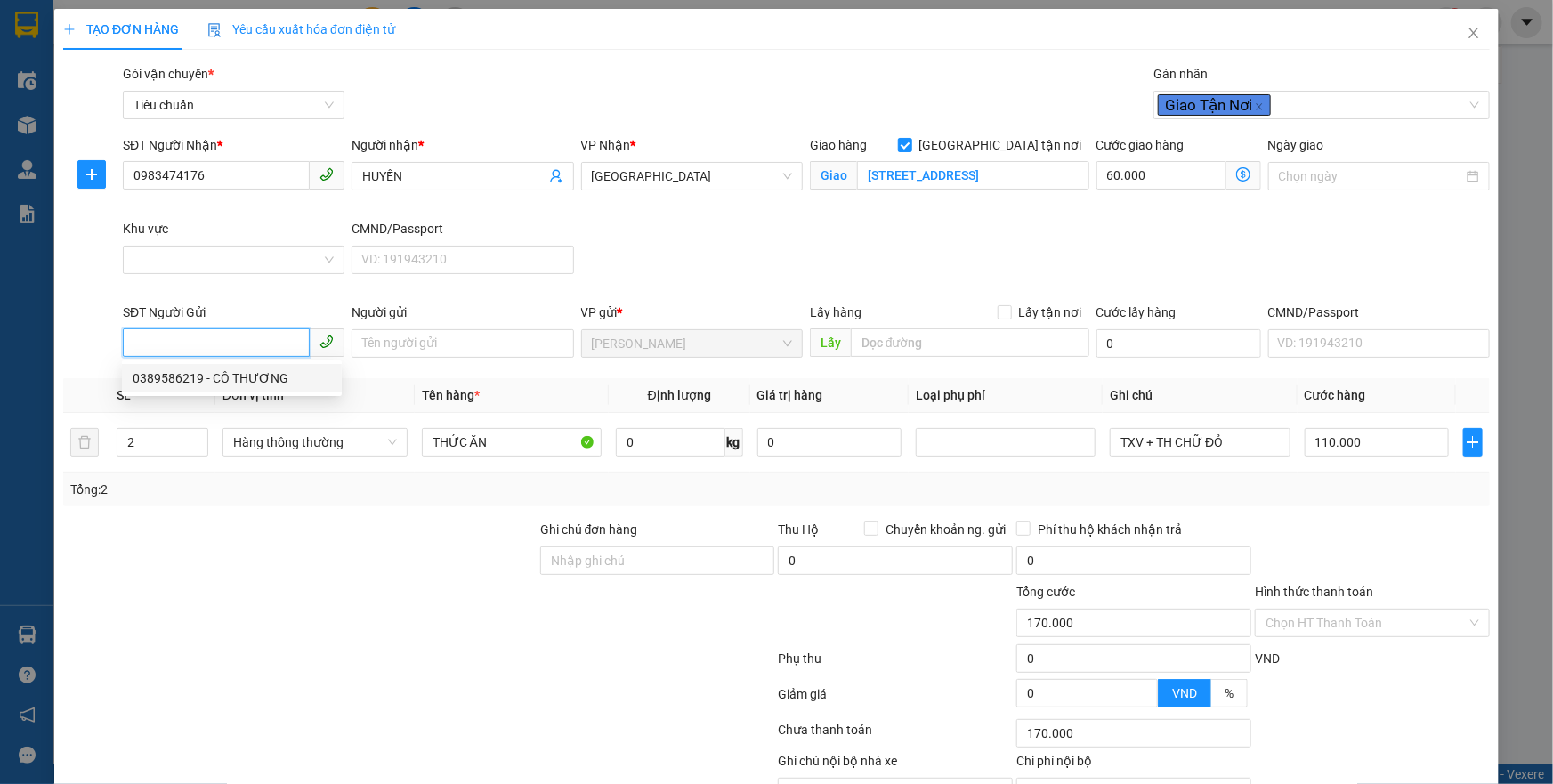
click at [187, 380] on div "0389586219 - CÔ THƯƠNG" at bounding box center [232, 378] width 199 height 20
type input "0389586219"
type input "CÔ THƯƠNG"
drag, startPoint x: 196, startPoint y: 279, endPoint x: 202, endPoint y: 272, distance: 9.2
click at [199, 276] on div "Khu vực" at bounding box center [234, 249] width 221 height 62
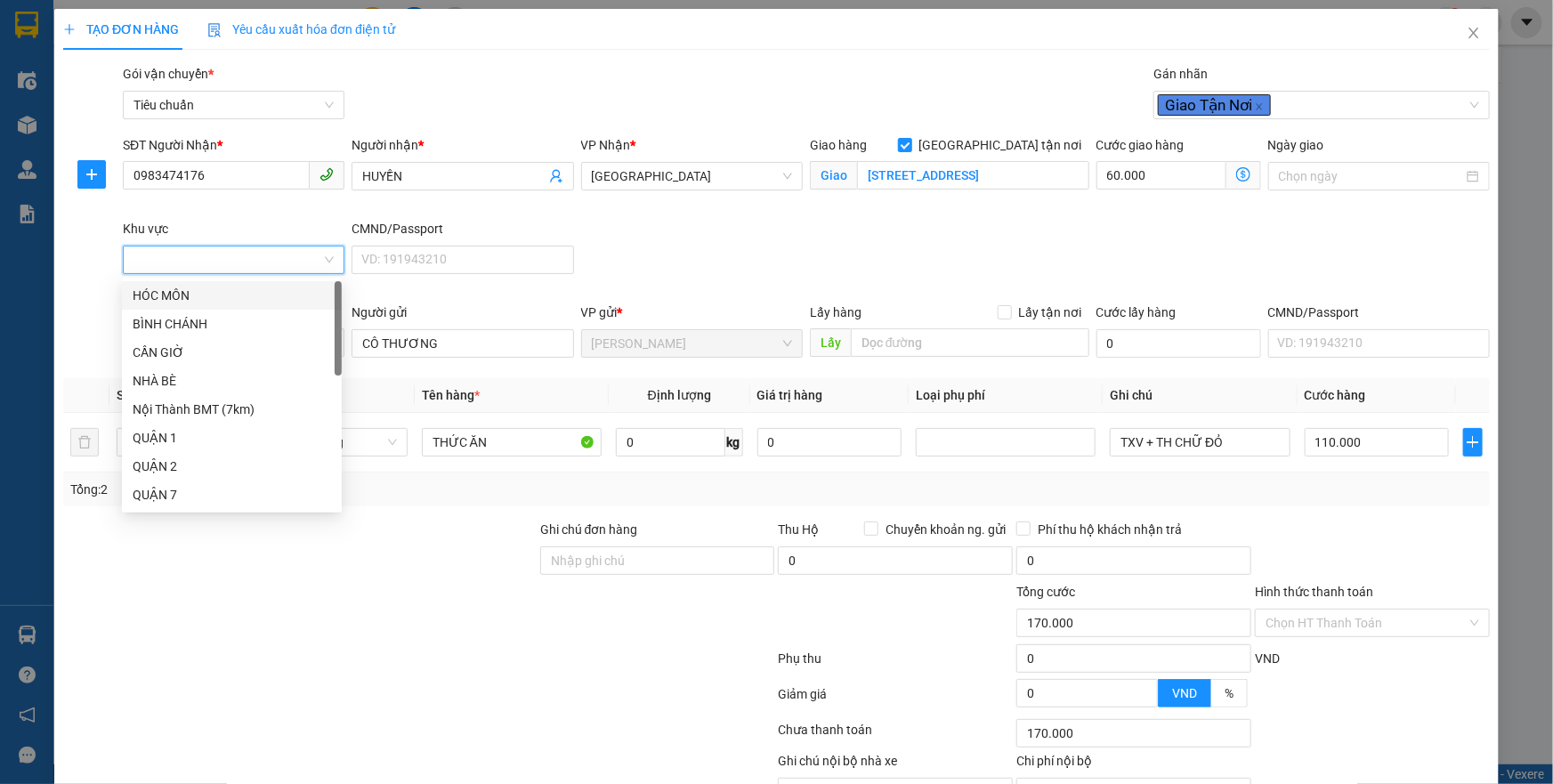
click at [204, 265] on input "Khu vực" at bounding box center [227, 260] width 188 height 26
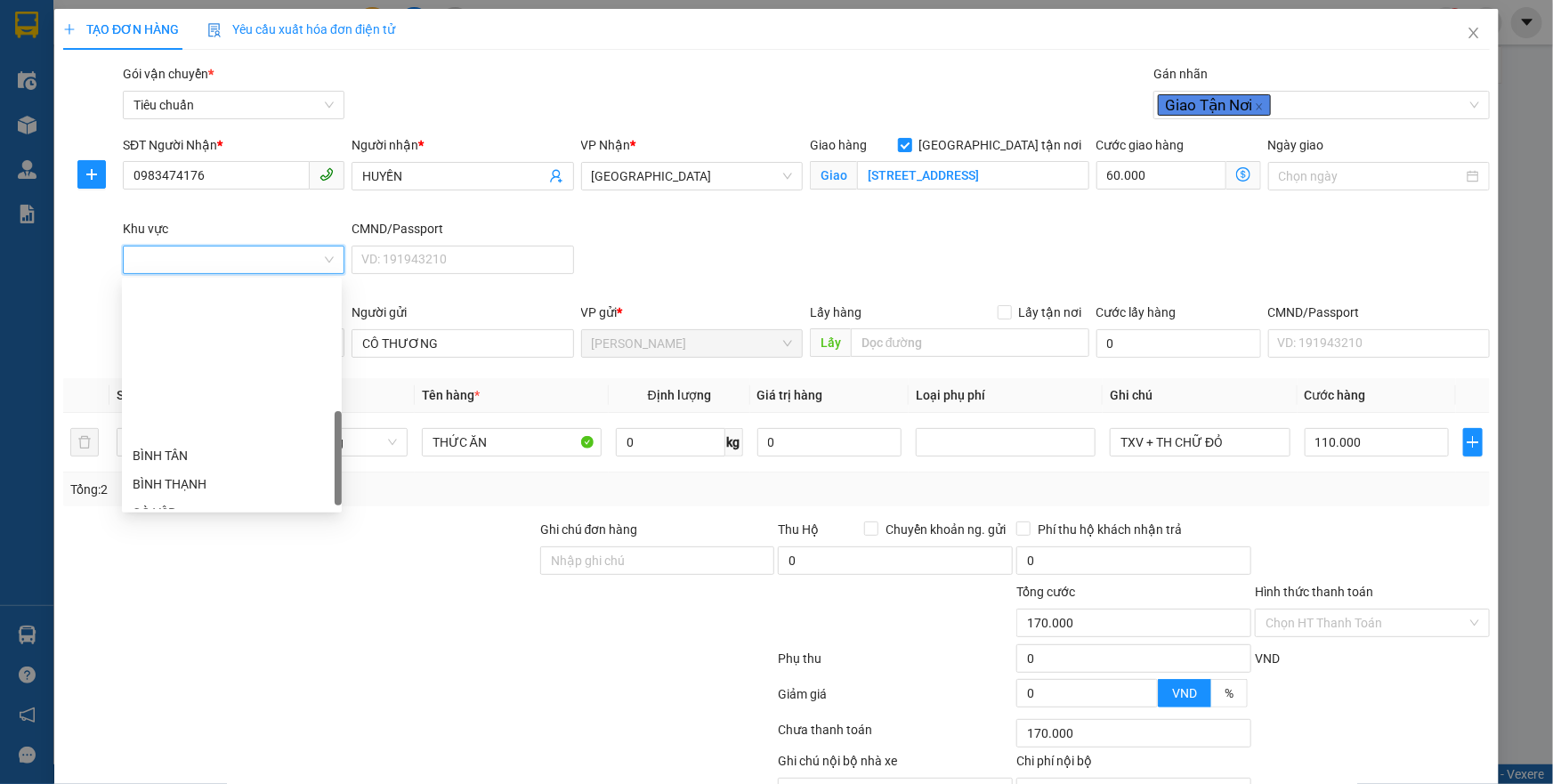
scroll to position [445, 0]
click at [178, 392] on div "THỦ ĐỨC" at bounding box center [232, 391] width 199 height 20
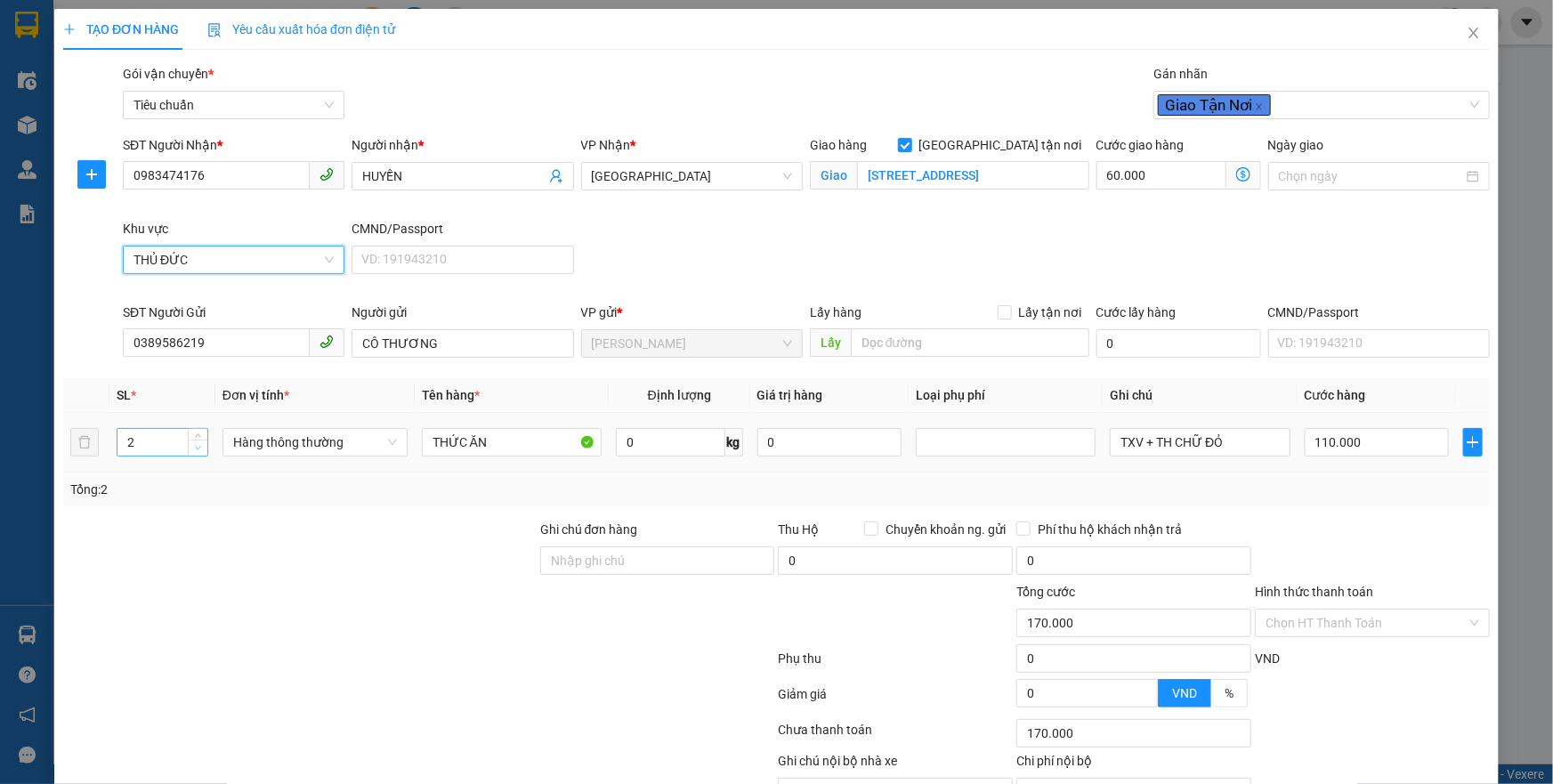
type input "110.000"
type input "0"
type input "1"
click at [188, 442] on span "Decrease Value" at bounding box center [197, 447] width 20 height 16
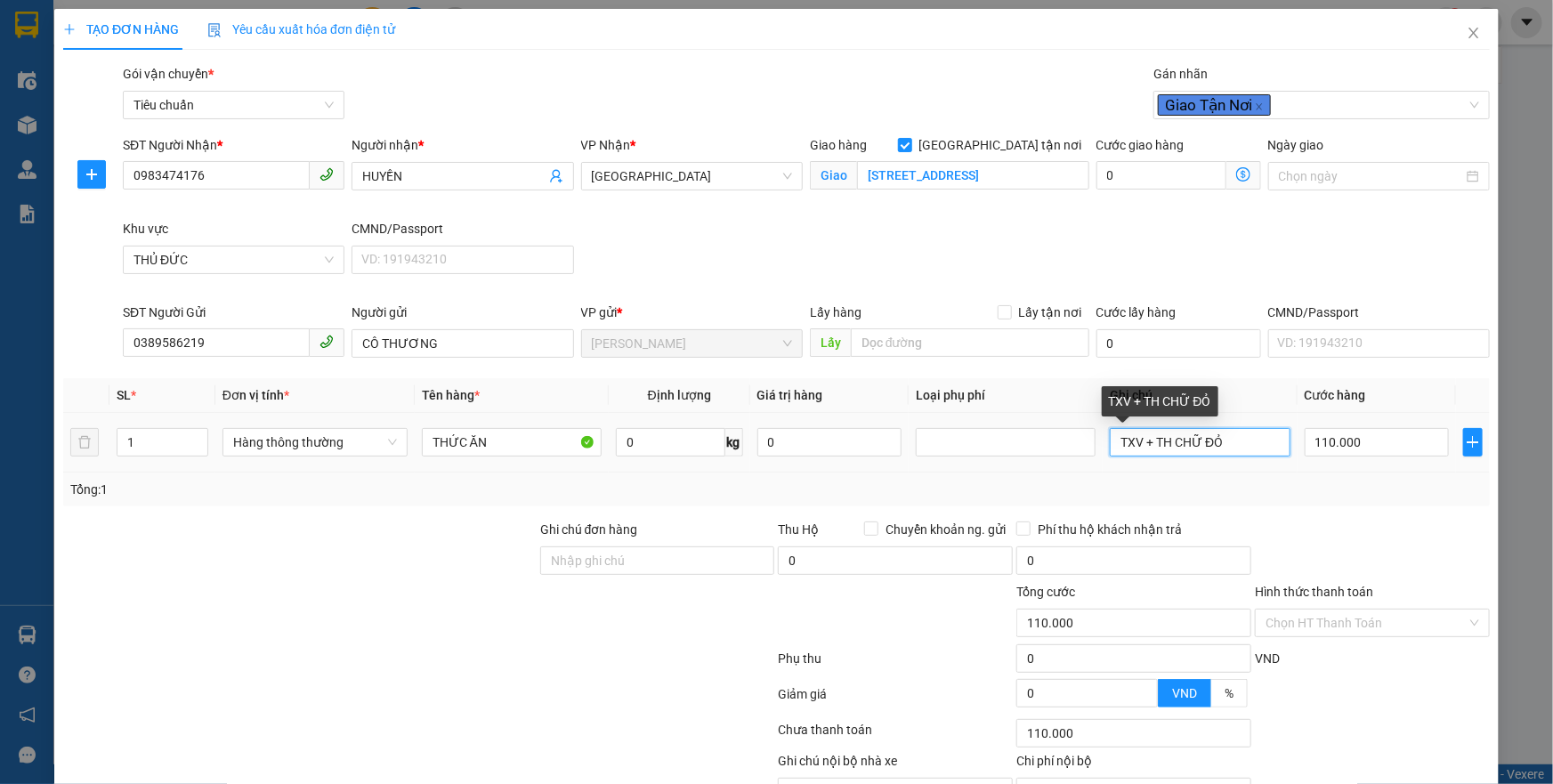
drag, startPoint x: 1218, startPoint y: 446, endPoint x: 1042, endPoint y: 460, distance: 176.6
click at [1043, 460] on tr "1 Hàng thông thường THỨC ĂN 0 kg 0 TXV + TH CHỮ ĐỎ 110.000" at bounding box center [776, 443] width 1426 height 60
type input "0"
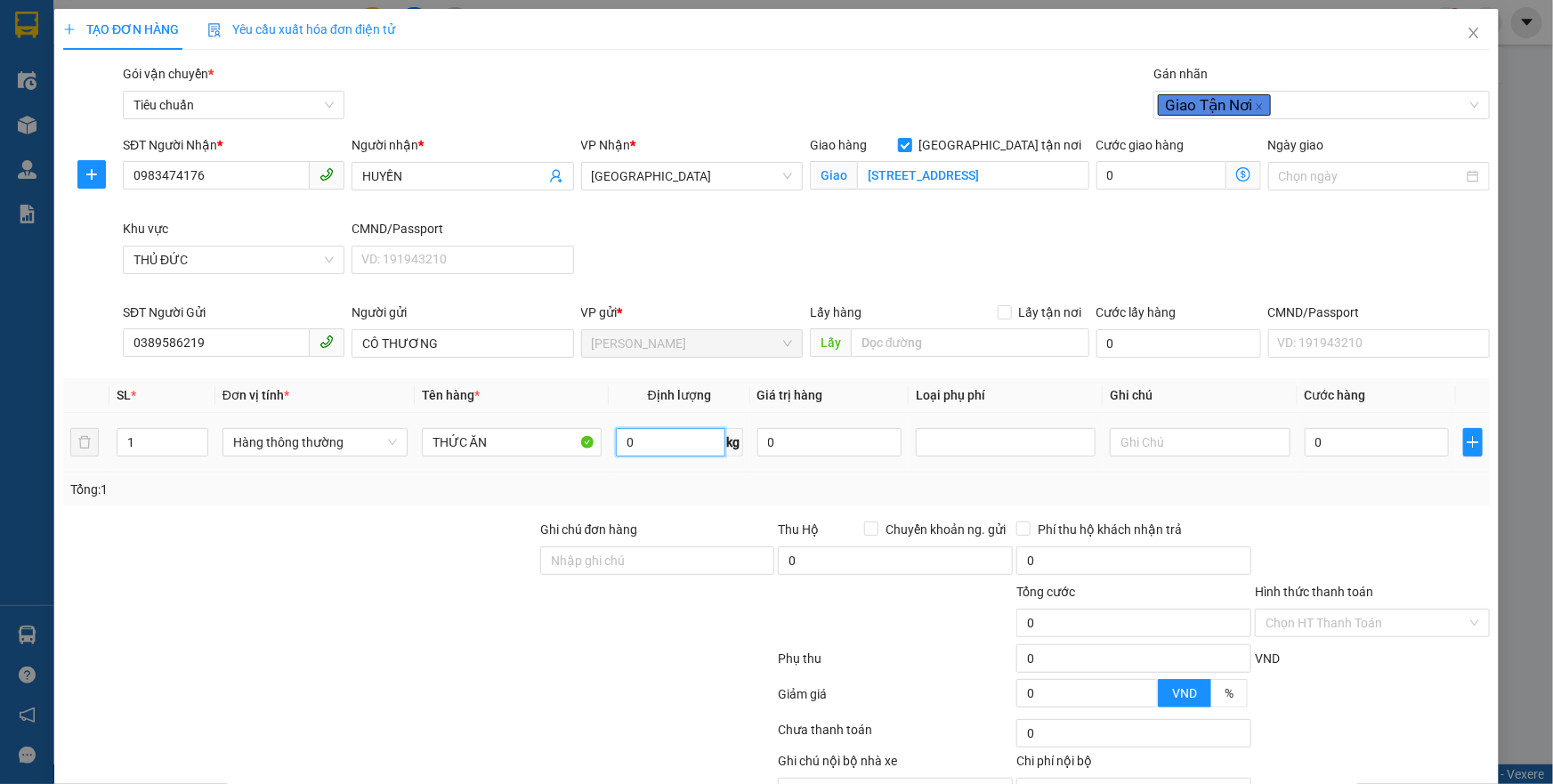
click at [639, 445] on input "0" at bounding box center [671, 443] width 110 height 28
type input "20"
drag, startPoint x: 661, startPoint y: 477, endPoint x: 1190, endPoint y: 429, distance: 531.2
click at [664, 477] on div "Tổng: 1" at bounding box center [776, 490] width 1426 height 34
type input "55.000"
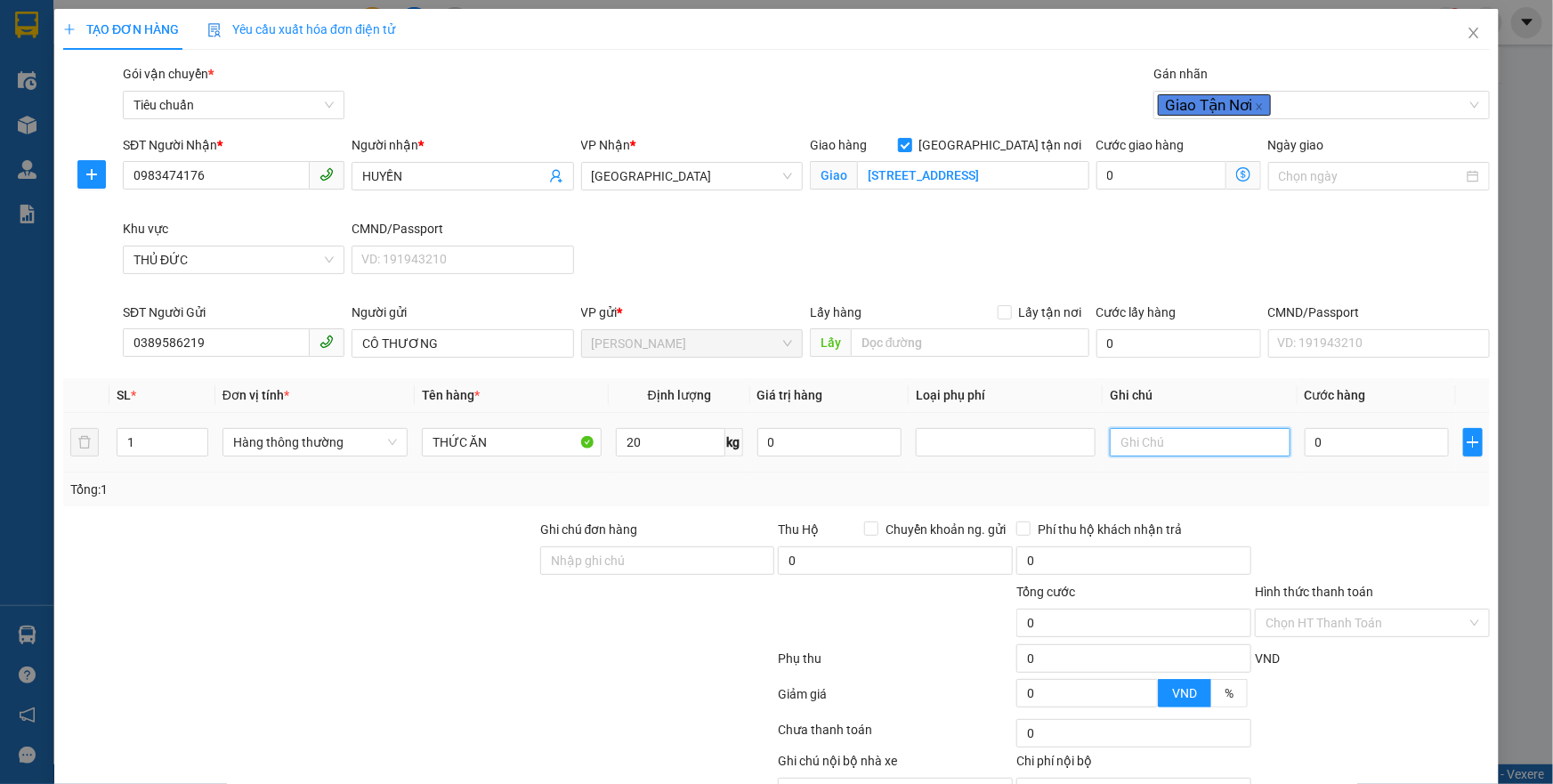
type input "55.000"
type input "115.000"
type input "60.000"
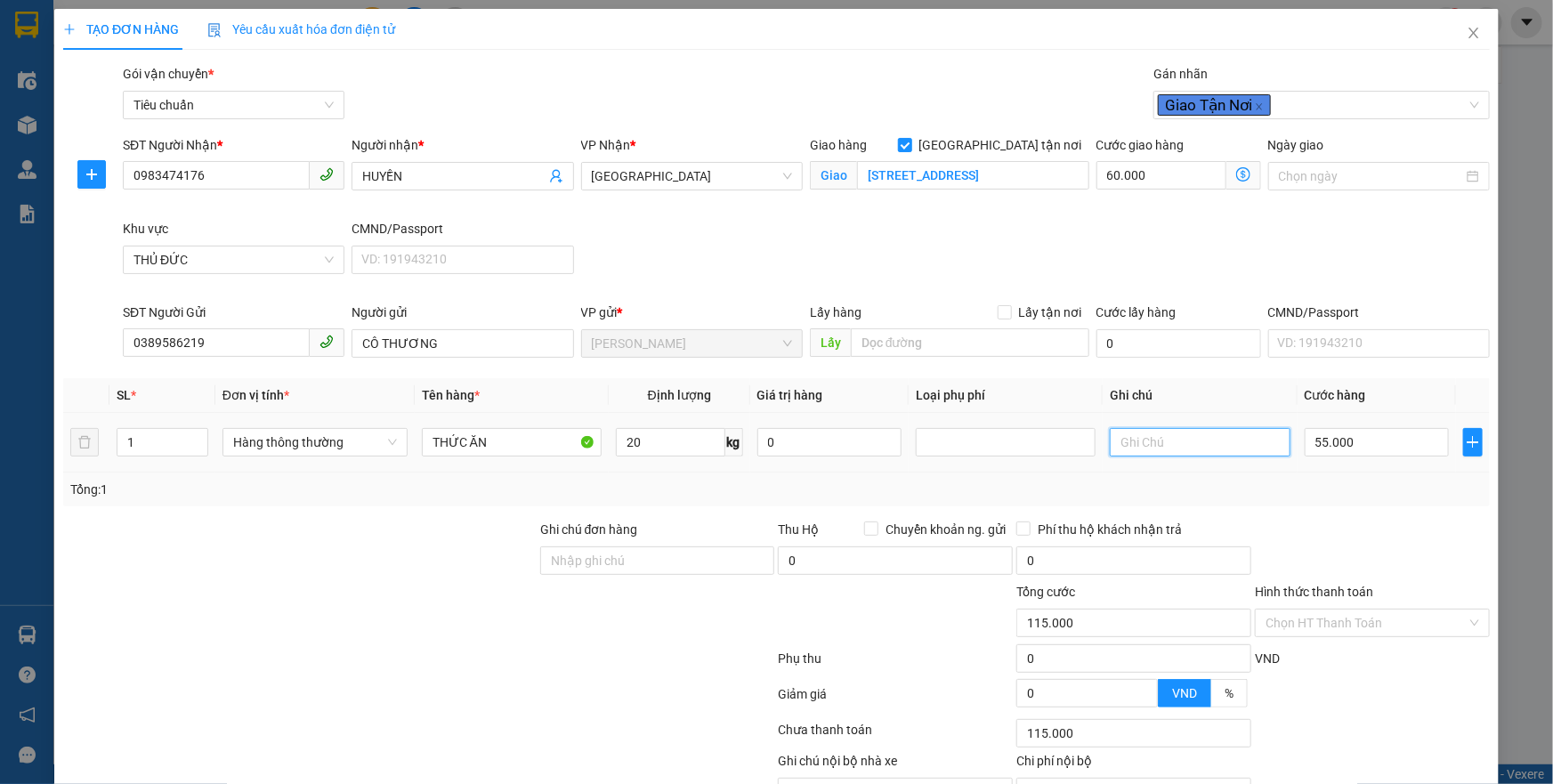
click at [1190, 429] on input "text" at bounding box center [1200, 443] width 180 height 28
click at [1200, 449] on input "text" at bounding box center [1200, 443] width 180 height 28
type input "TH CHỮ ĐỎ"
click at [1236, 178] on icon "dollar-circle" at bounding box center [1243, 173] width 14 height 14
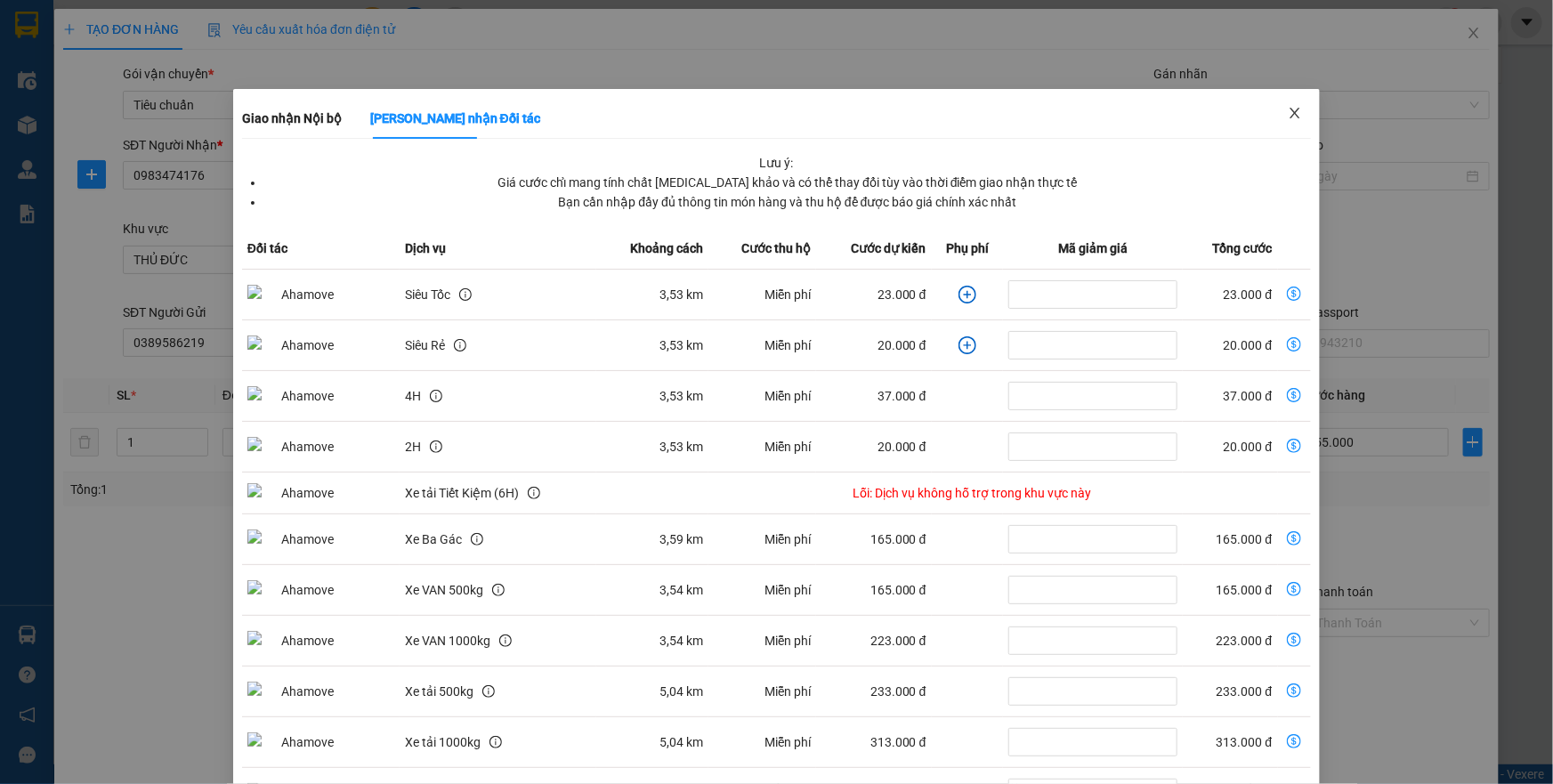
click at [1289, 112] on icon "close" at bounding box center [1294, 113] width 14 height 14
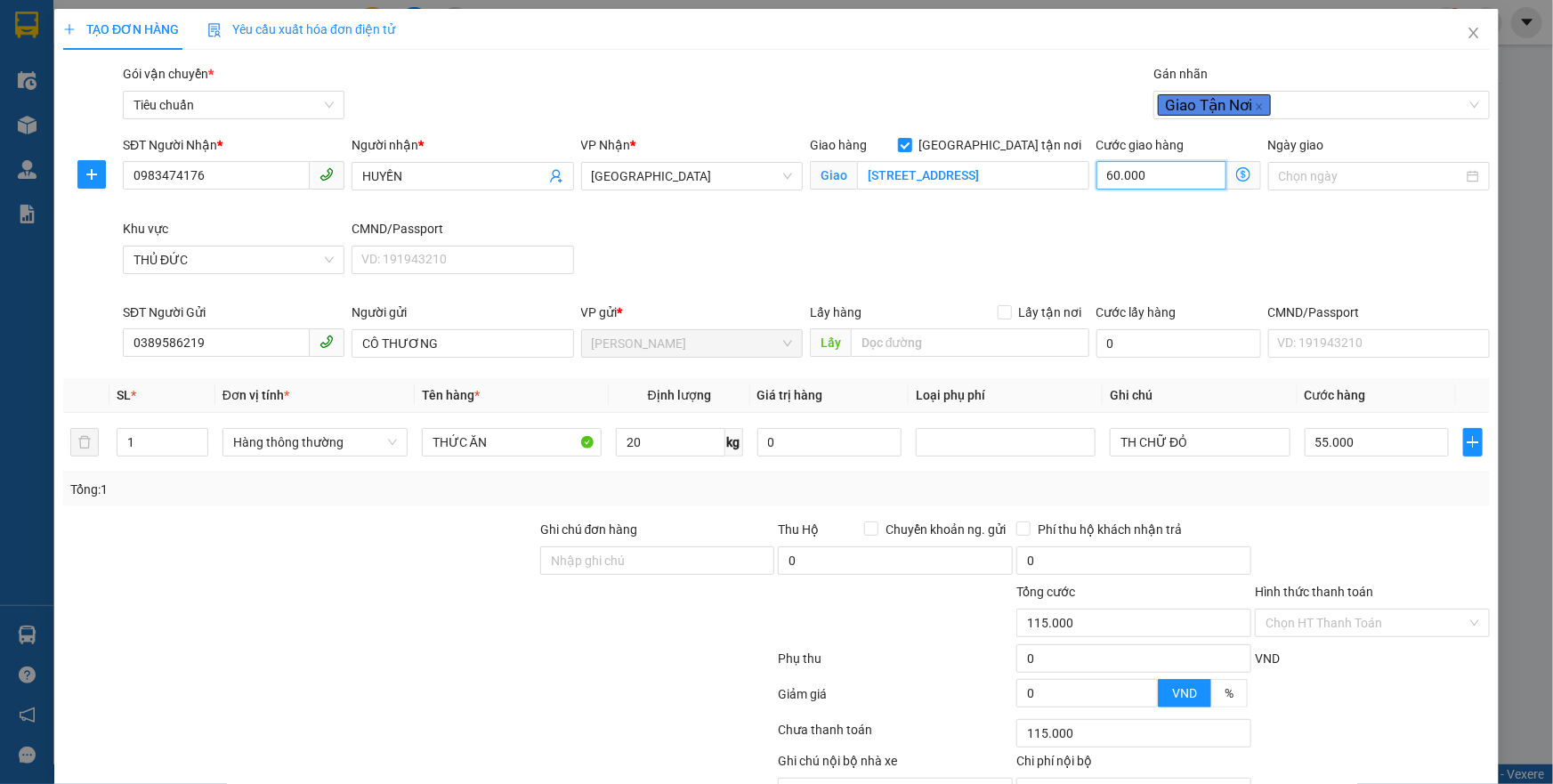
click at [1153, 163] on input "60.000" at bounding box center [1161, 175] width 130 height 28
type input "55.003"
type input "3"
type input "55.030"
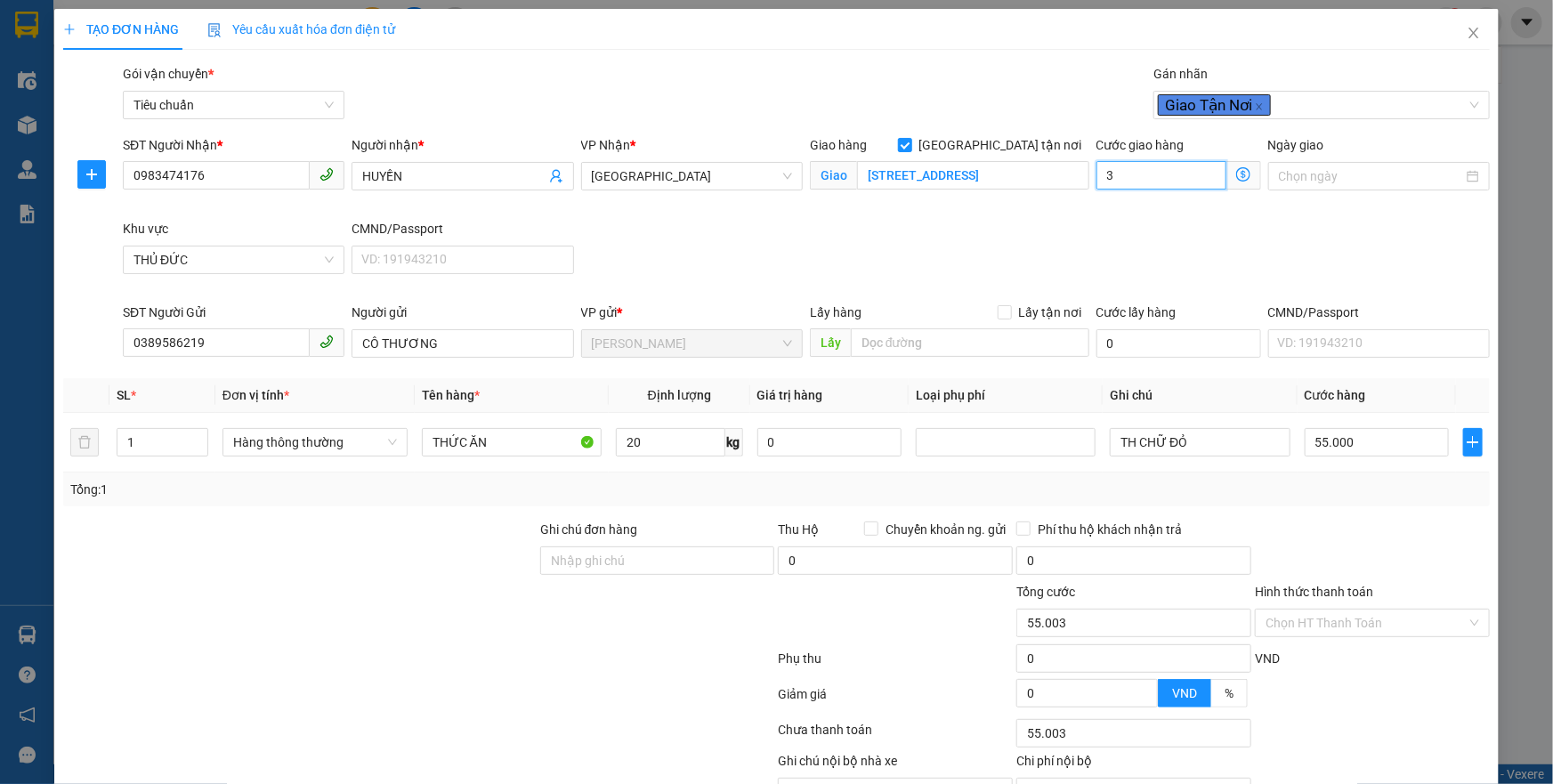
type input "55.030"
type input "30"
type input "85.000"
type input "30.000"
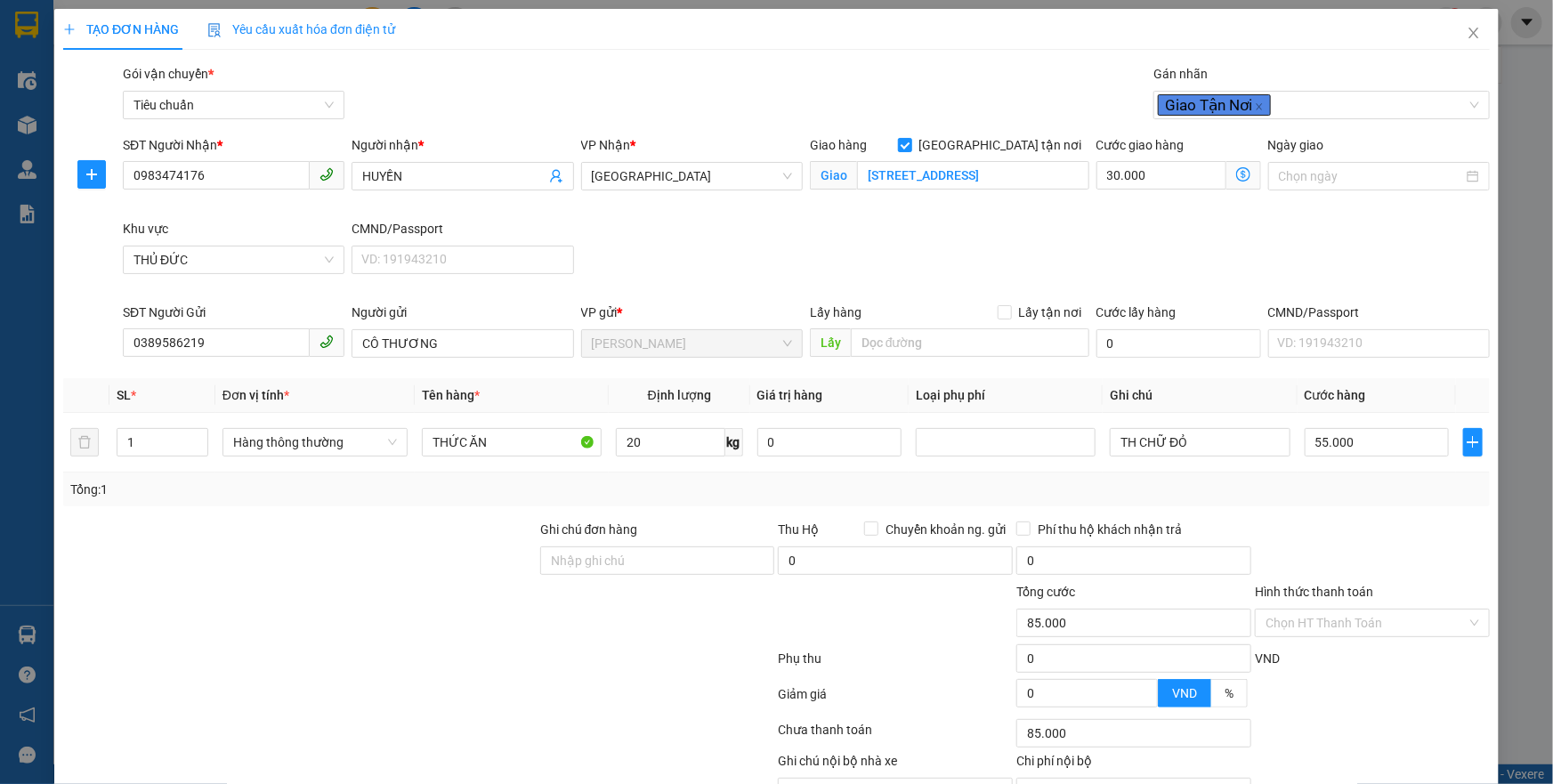
drag, startPoint x: 1255, startPoint y: 224, endPoint x: 1334, endPoint y: 409, distance: 201.2
click at [1259, 224] on div "SĐT Người Nhận * 0983474176 Người nhận * HUYỀN VP Nhận * Thủ Đức Giao hàng Giao…" at bounding box center [806, 219] width 1374 height 167
click at [1343, 444] on input "55.000" at bounding box center [1377, 443] width 145 height 28
type input "30.006"
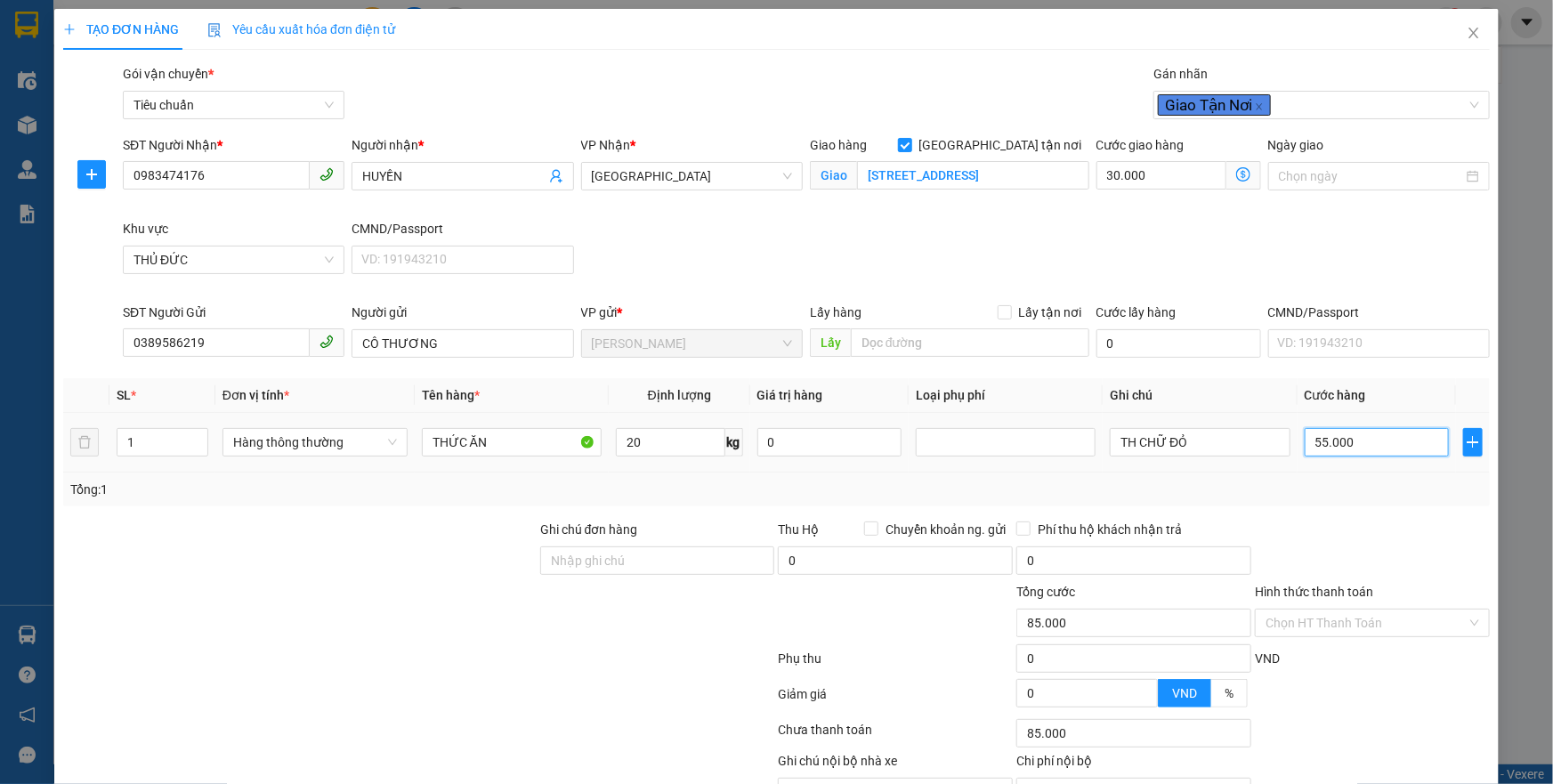
type input "6"
type input "30.060"
type input "60"
type input "90.000"
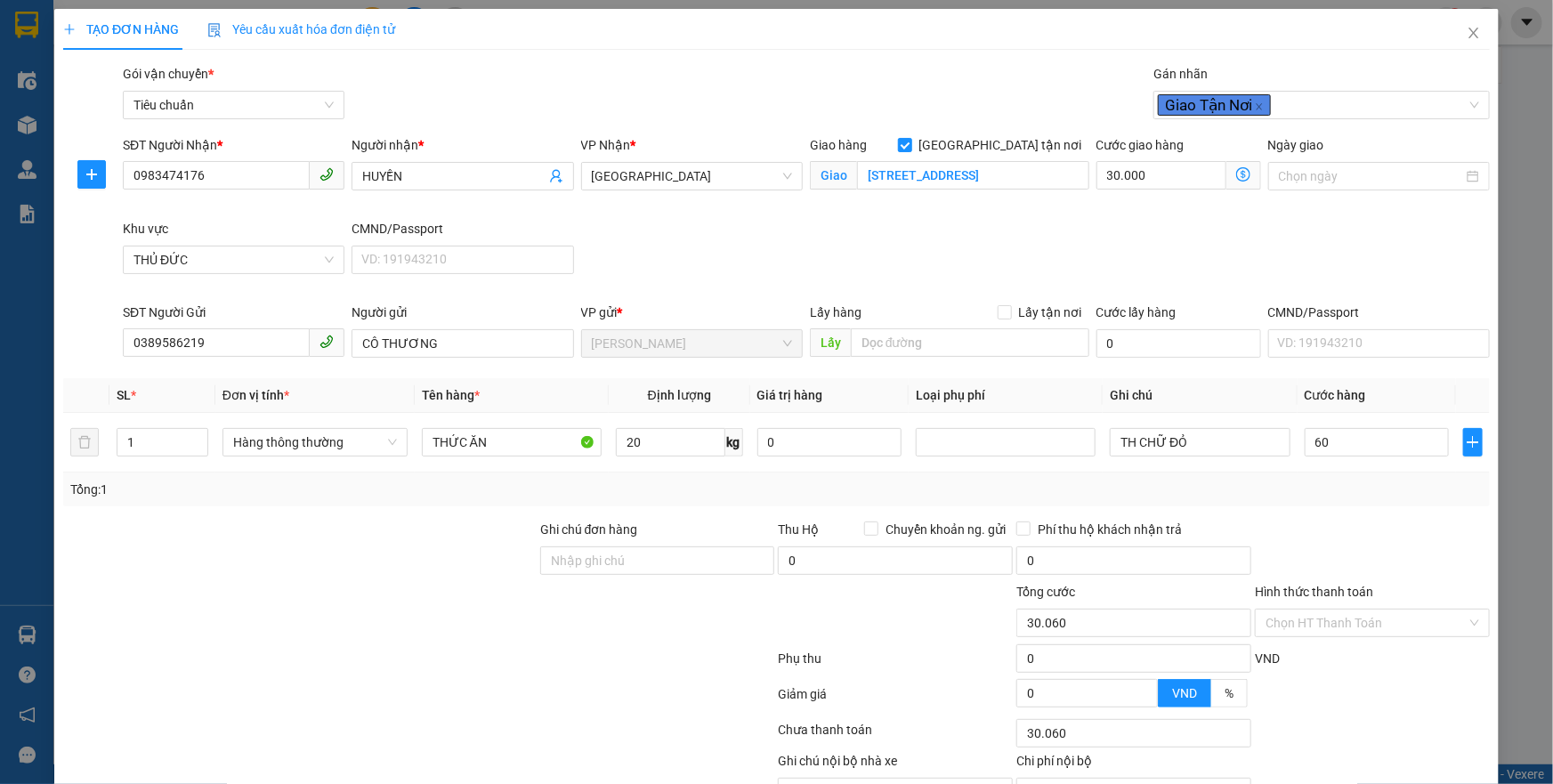
type input "90.000"
type input "60.000"
click at [1344, 508] on div "Transit Pickup Surcharge Ids Transit Deliver Surcharge Ids Transit Deliver Surc…" at bounding box center [776, 456] width 1426 height 784
drag, startPoint x: 218, startPoint y: 174, endPoint x: 0, endPoint y: 174, distance: 218.0
click at [0, 174] on div "TẠO ĐƠN HÀNG Yêu cầu xuất hóa đơn điện tử Transit Pickup Surcharge Ids Transit …" at bounding box center [776, 392] width 1553 height 784
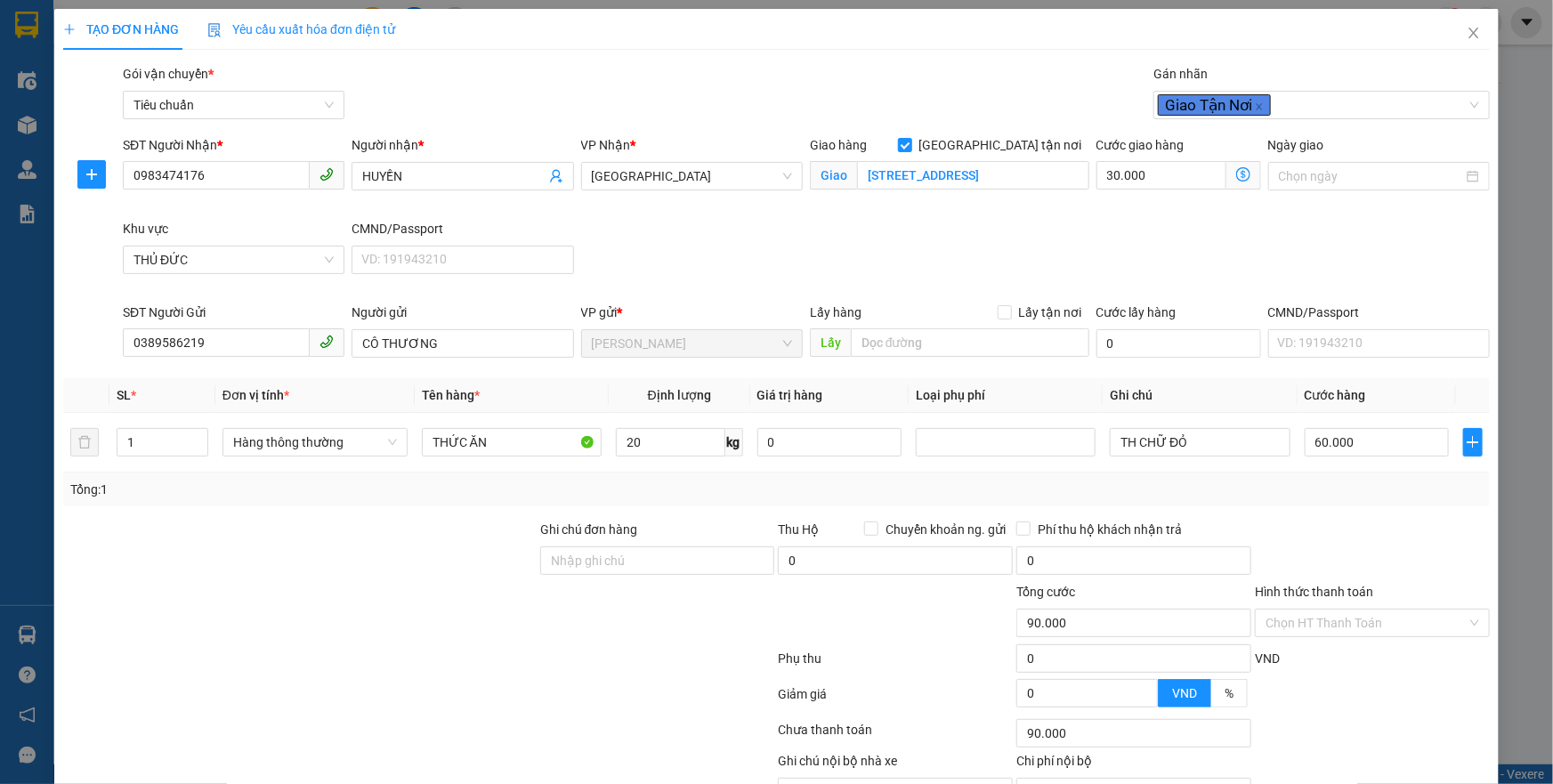
click at [671, 238] on div "SĐT Người Nhận * 0983474176 Người nhận * HUYỀN VP Nhận * Thủ Đức Giao hàng Giao…" at bounding box center [806, 219] width 1374 height 167
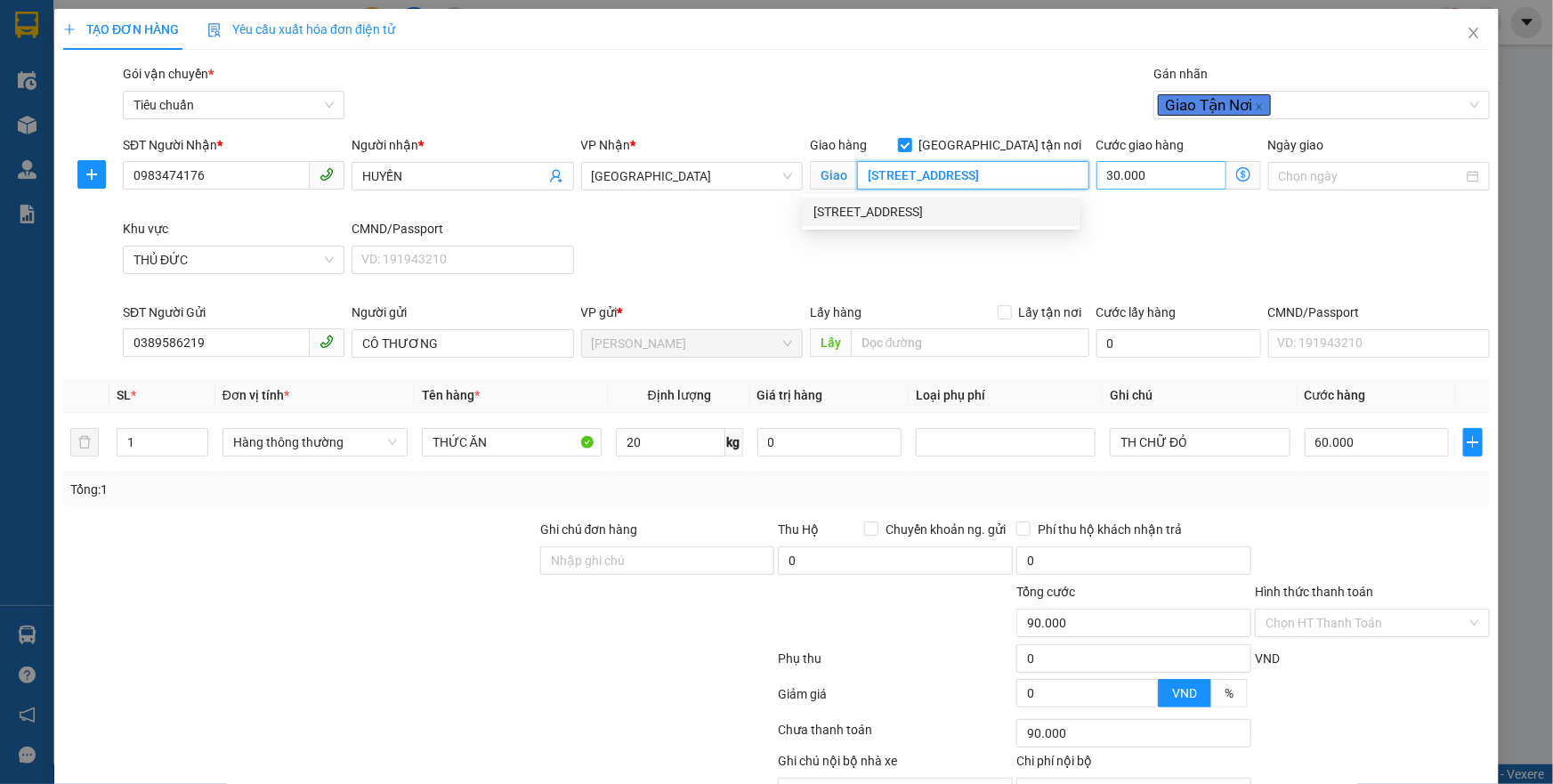
drag, startPoint x: 941, startPoint y: 183, endPoint x: 1154, endPoint y: 182, distance: 213.0
click at [1154, 182] on div "SĐT Người Nhận * 0983474176 Người nhận * HUYỀN VP Nhận * Thủ Đức Giao hàng Giao…" at bounding box center [806, 219] width 1374 height 167
click at [943, 238] on div "SĐT Người Nhận * 0983474176 Người nhận * HUYỀN VP Nhận * Thủ Đức Giao hàng Giao…" at bounding box center [806, 219] width 1374 height 167
click at [966, 180] on input "29/2A Đường Số 16, phường Linh Chiểu, Thủ Đức, Thành phố Hồ Chí Minh" at bounding box center [973, 175] width 233 height 28
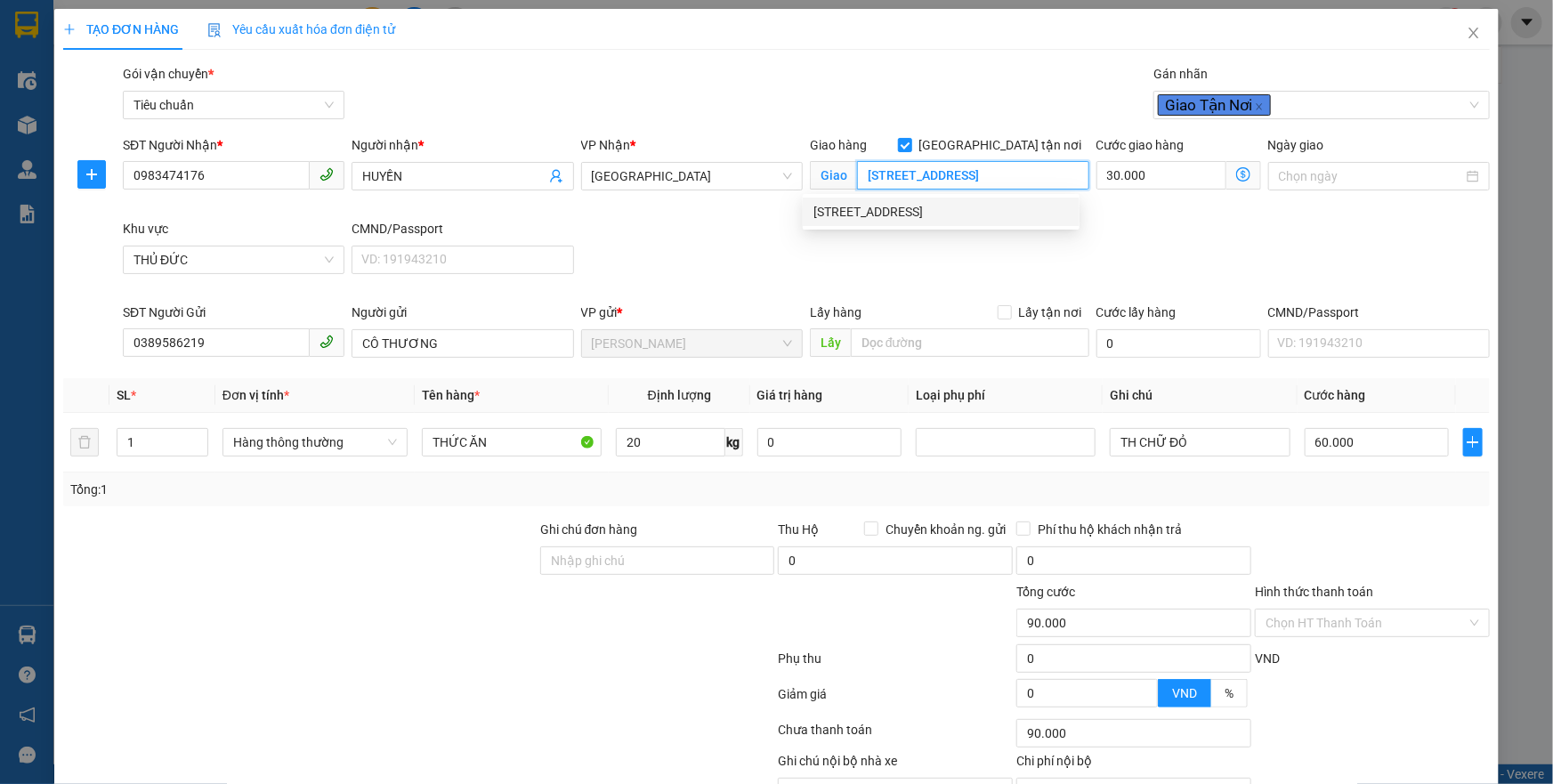
click at [934, 205] on div "29/2A Đường Số 16, phường Linh Chiểu, Thủ Đức, Thành phố Hồ Chí Minh" at bounding box center [942, 211] width 255 height 20
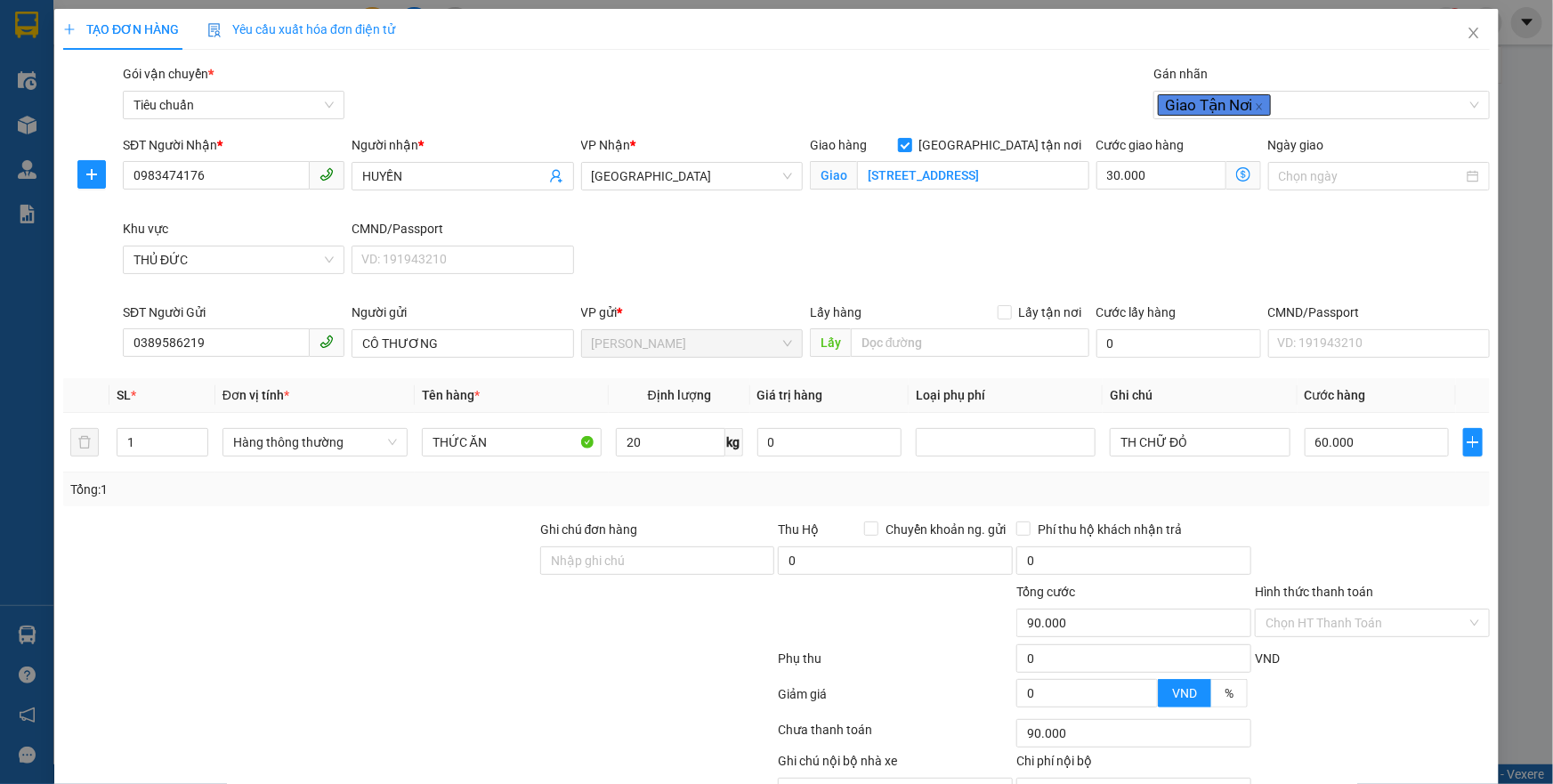
click at [1236, 169] on icon "dollar-circle" at bounding box center [1243, 173] width 14 height 14
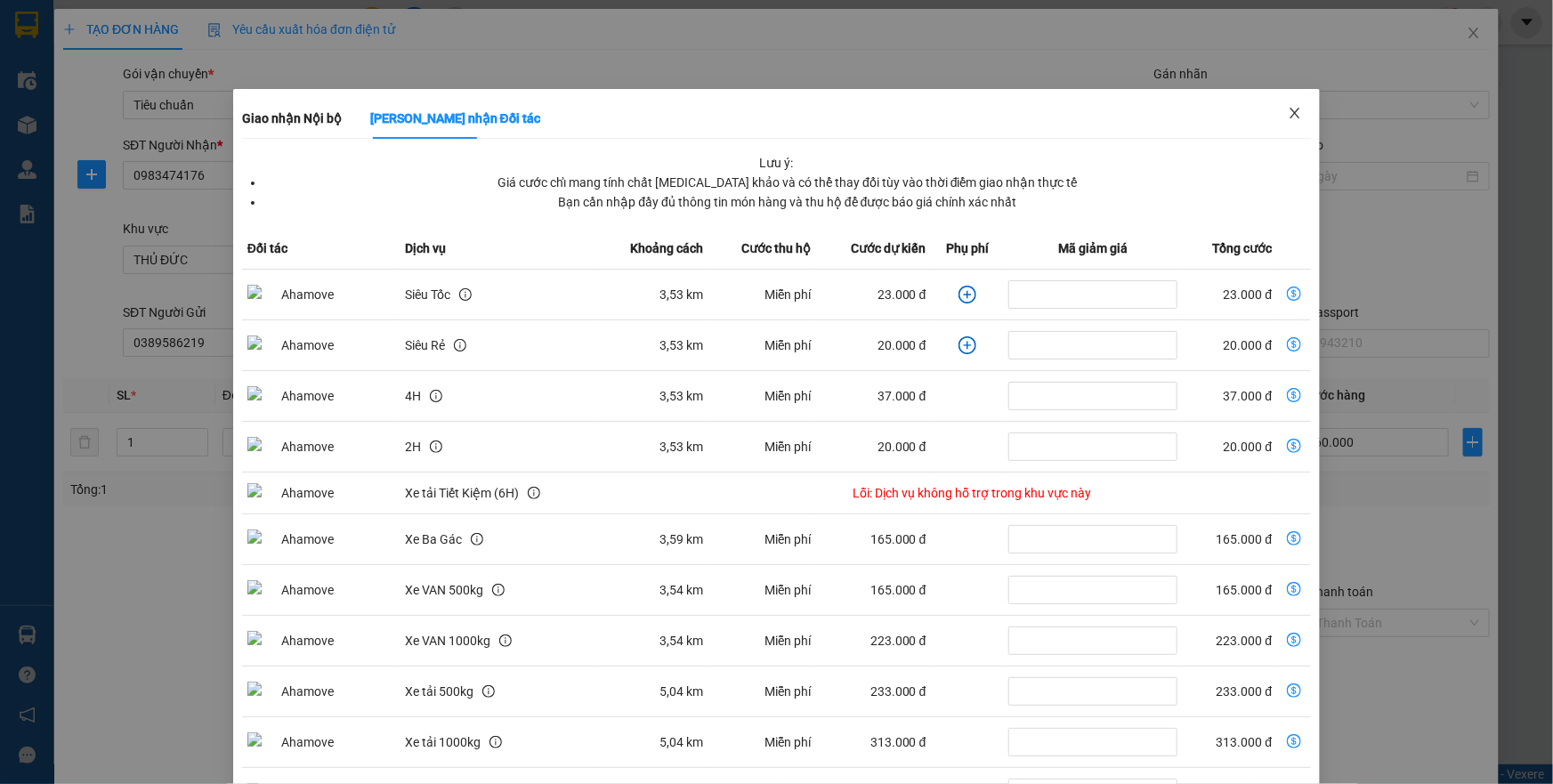
click at [1288, 108] on icon "close" at bounding box center [1294, 113] width 14 height 14
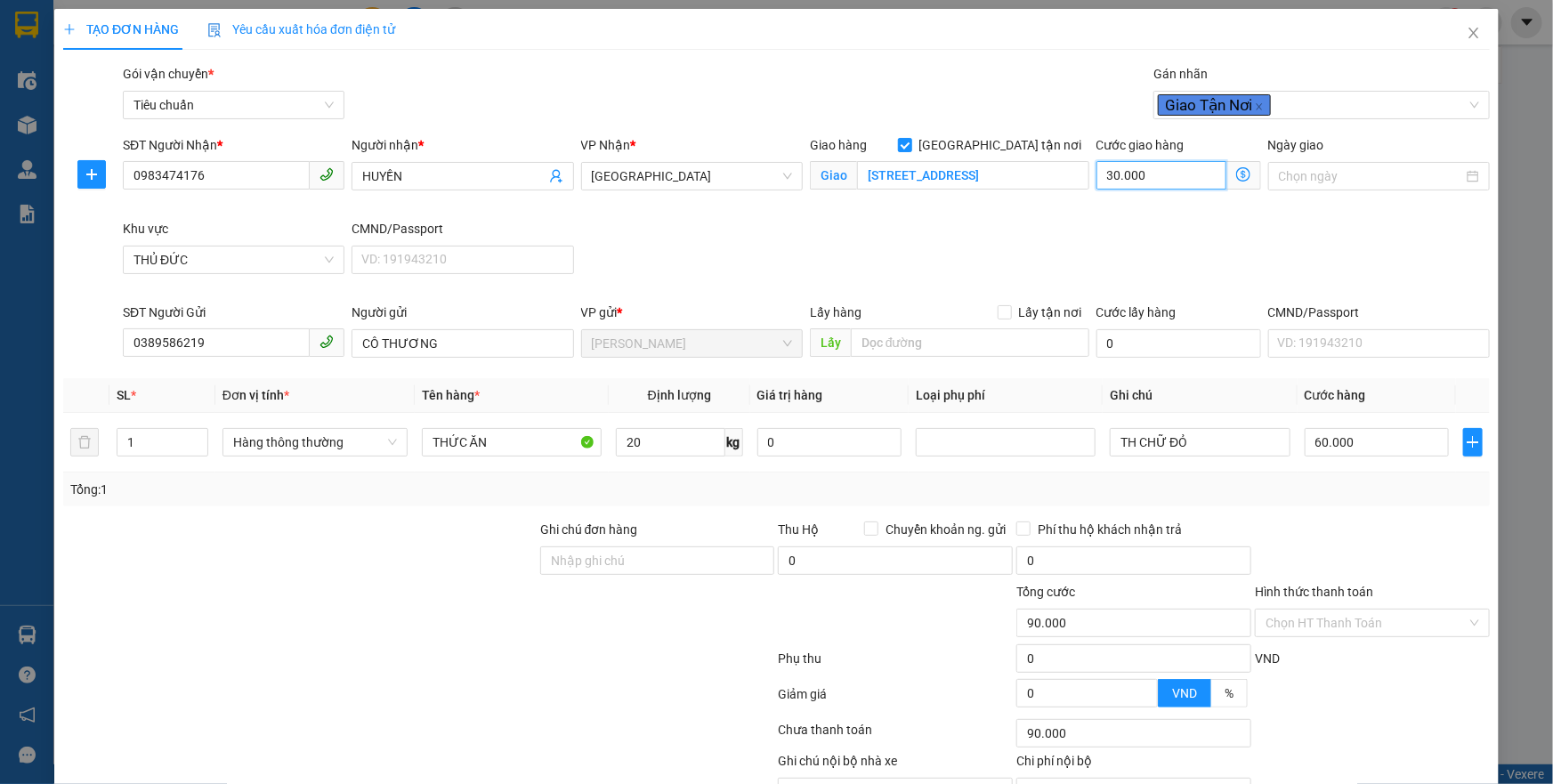
click at [1175, 173] on input "30.000" at bounding box center [1161, 175] width 130 height 28
click at [1317, 474] on div "Tổng: 1" at bounding box center [776, 490] width 1426 height 34
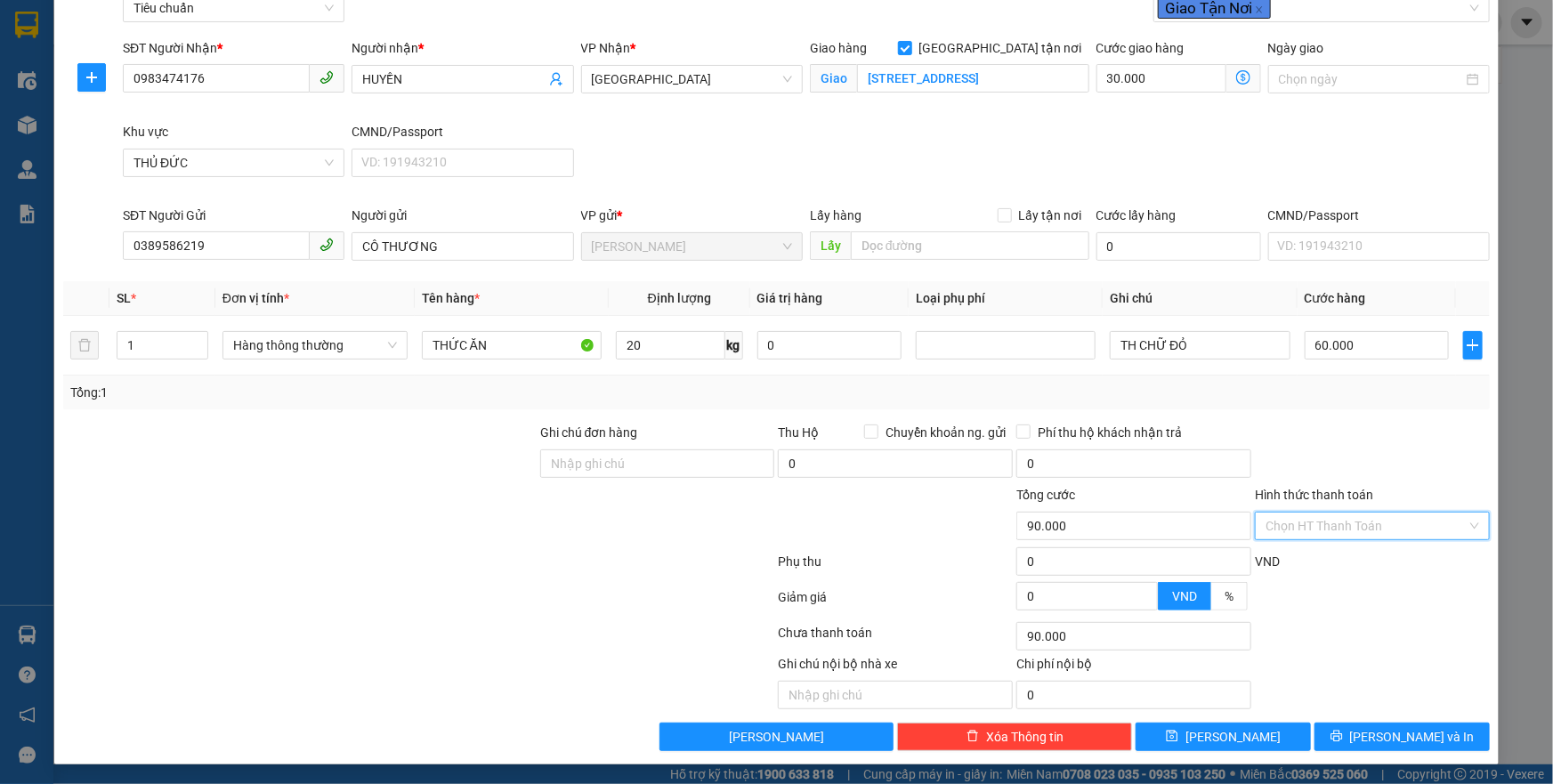
click at [1304, 524] on input "Hình thức thanh toán" at bounding box center [1366, 526] width 202 height 26
click at [1318, 555] on div "Tại văn phòng" at bounding box center [1361, 561] width 211 height 20
type input "0"
click at [1334, 727] on button "[PERSON_NAME] và In" at bounding box center [1402, 737] width 175 height 28
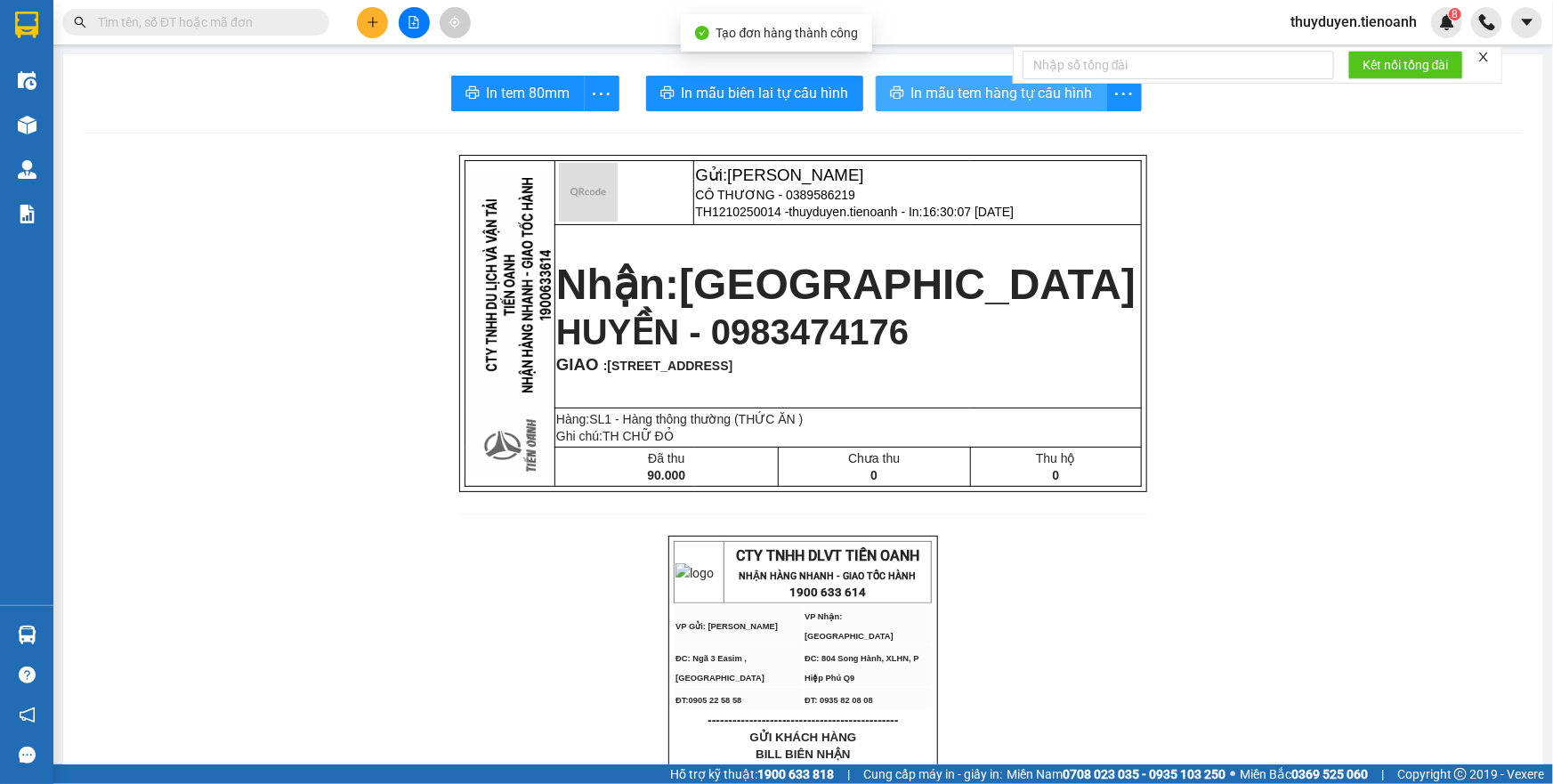
click at [901, 81] on button "In mẫu tem hàng tự cấu hình" at bounding box center [991, 94] width 232 height 36
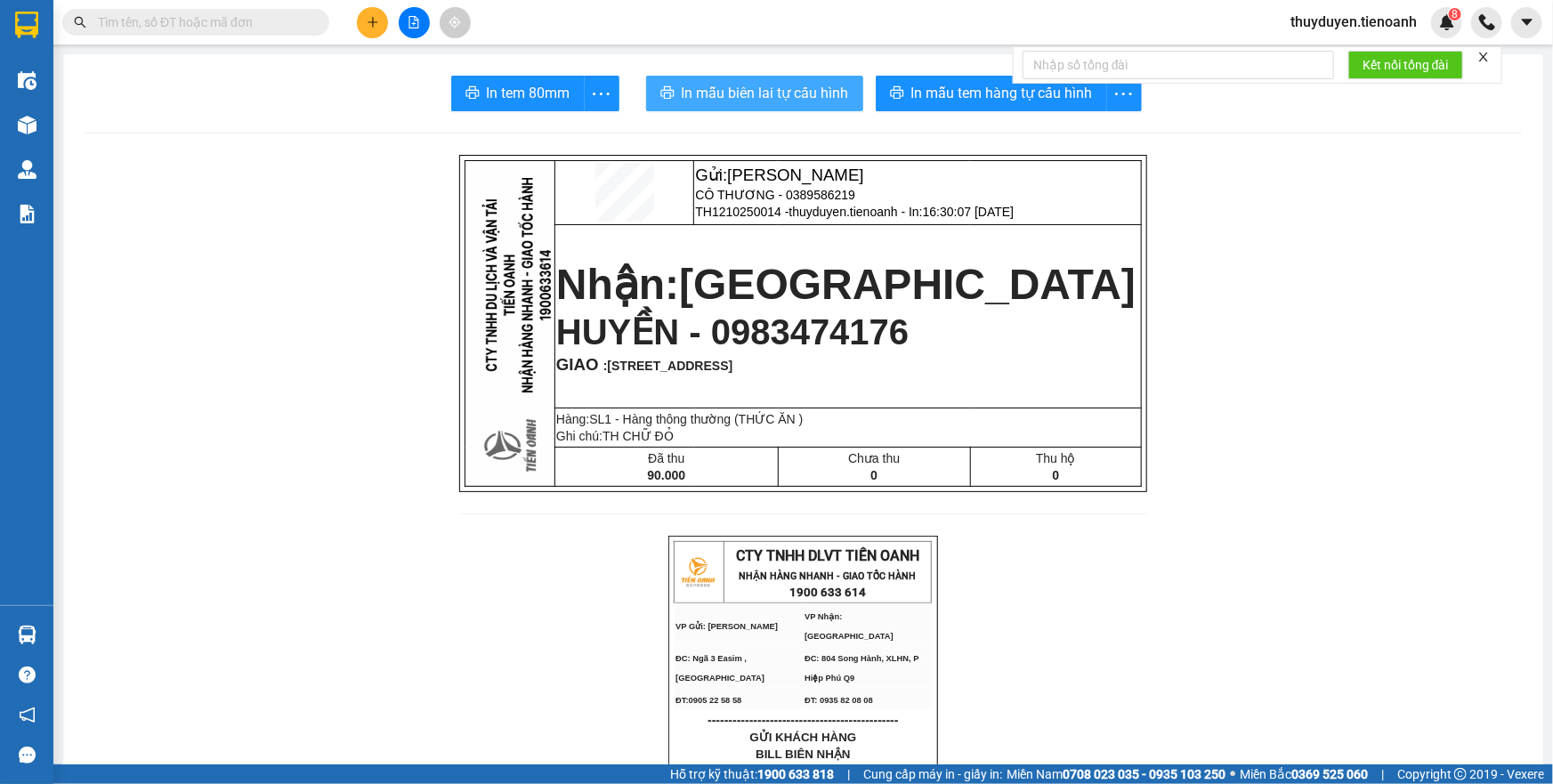
click at [713, 87] on span "In mẫu biên lai tự cấu hình" at bounding box center [765, 93] width 167 height 23
click at [372, 19] on icon "plus" at bounding box center [372, 22] width 1 height 9
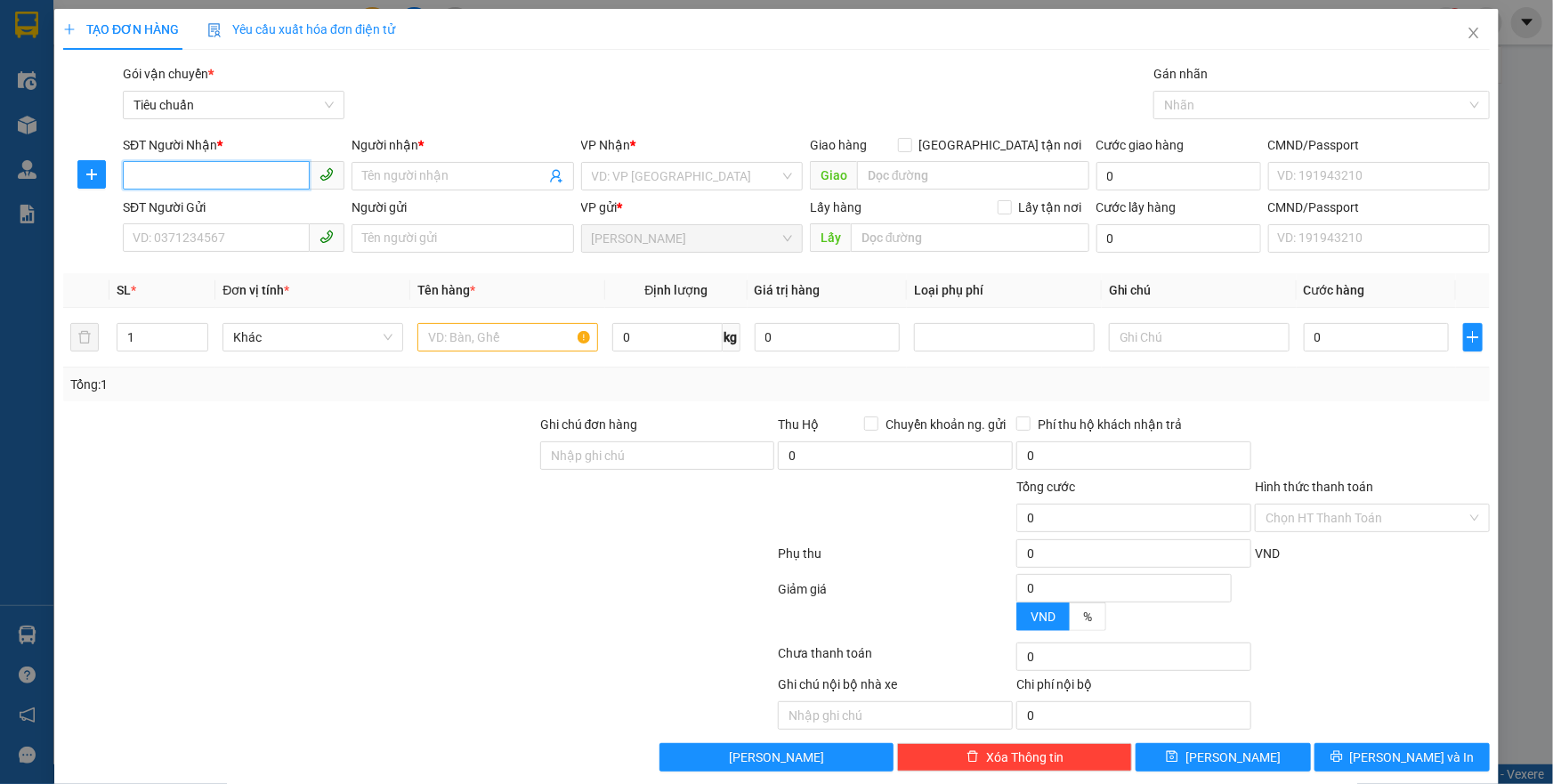
click at [261, 182] on input "SĐT Người Nhận *" at bounding box center [216, 175] width 187 height 28
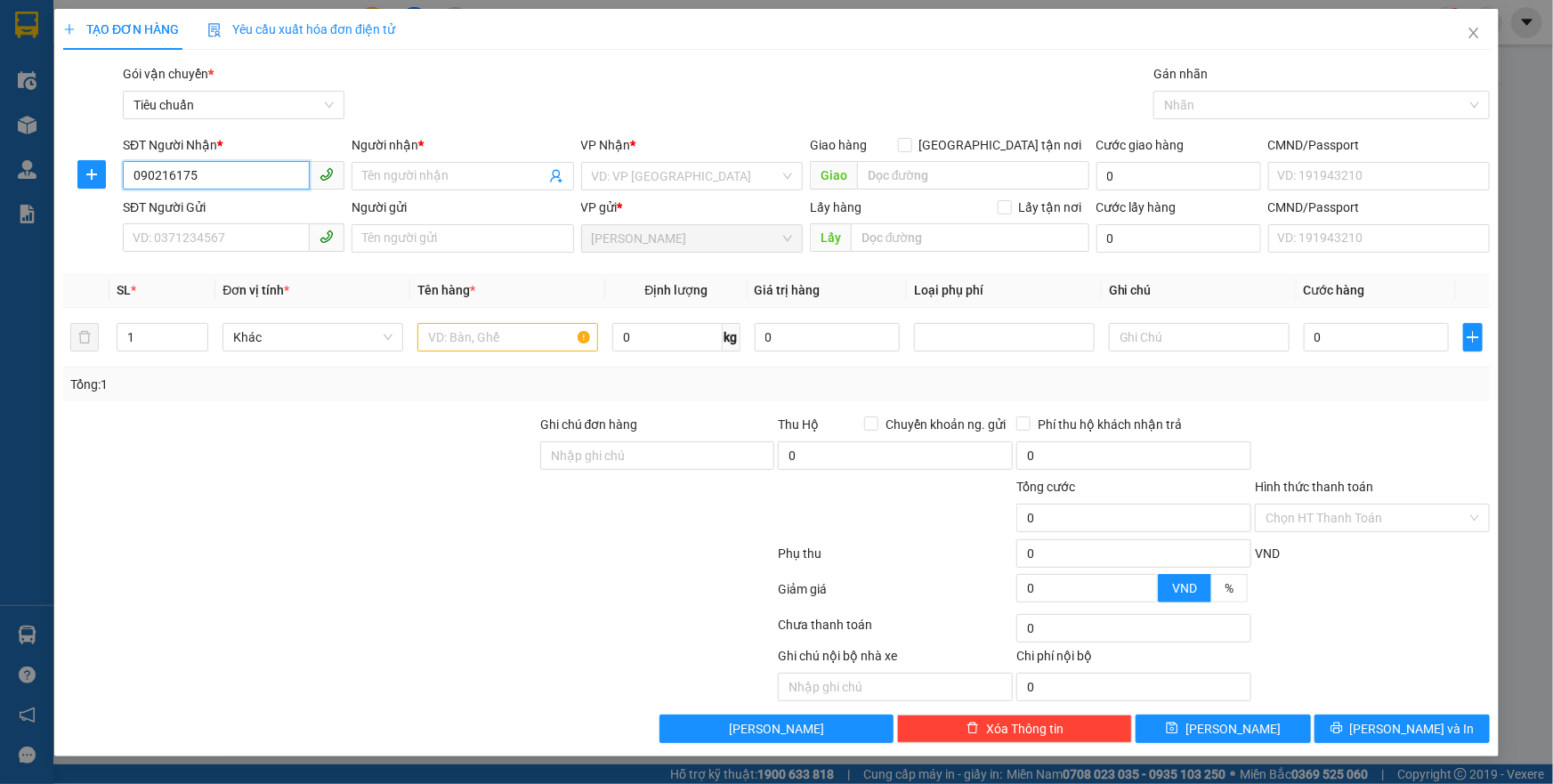
type input "0902161757"
click at [222, 214] on div "0902161757 - A NGUYÊN" at bounding box center [234, 211] width 201 height 20
type input "A NGUYÊN"
type input "130.000"
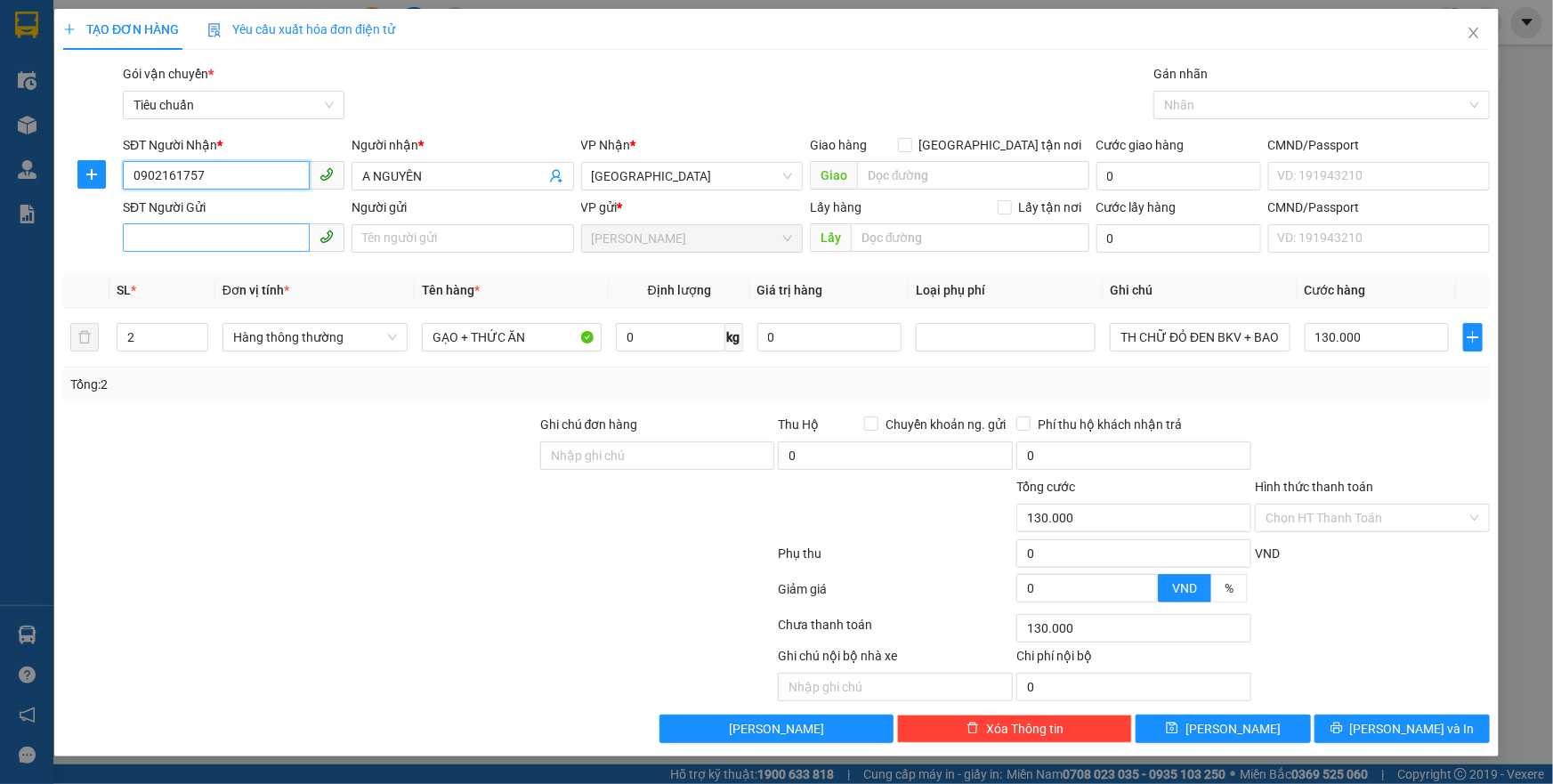
type input "0902161757"
click at [223, 245] on input "SĐT Người Gửi" at bounding box center [216, 237] width 187 height 28
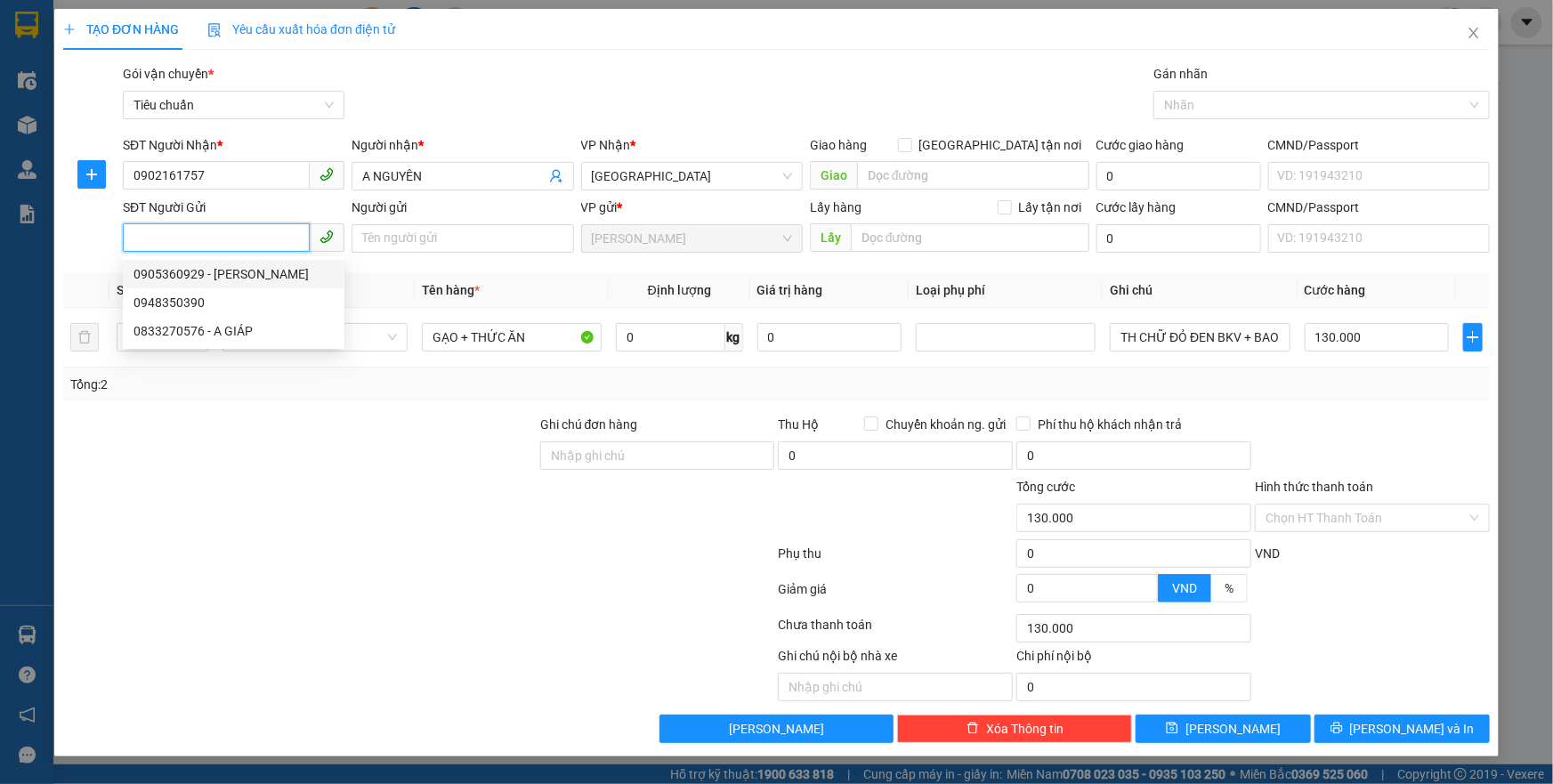
click at [224, 272] on div "0905360929 - CÔ THANH" at bounding box center [234, 274] width 201 height 20
type input "0905360929"
type input "CÔ THANH"
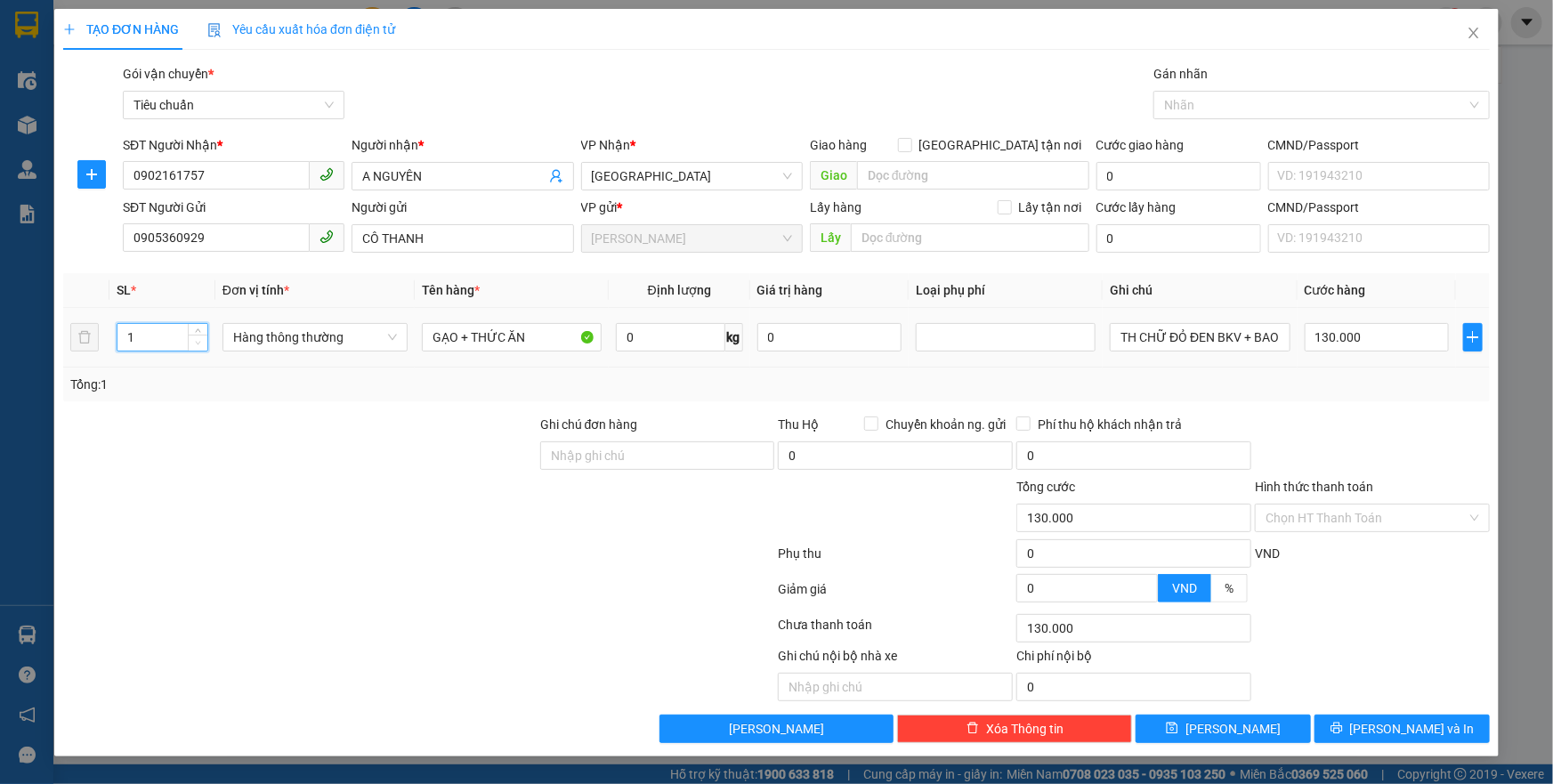
click at [199, 344] on icon "down" at bounding box center [198, 343] width 7 height 7
type input "2"
drag, startPoint x: 195, startPoint y: 324, endPoint x: 198, endPoint y: 395, distance: 71.1
click at [202, 348] on div at bounding box center [197, 337] width 20 height 26
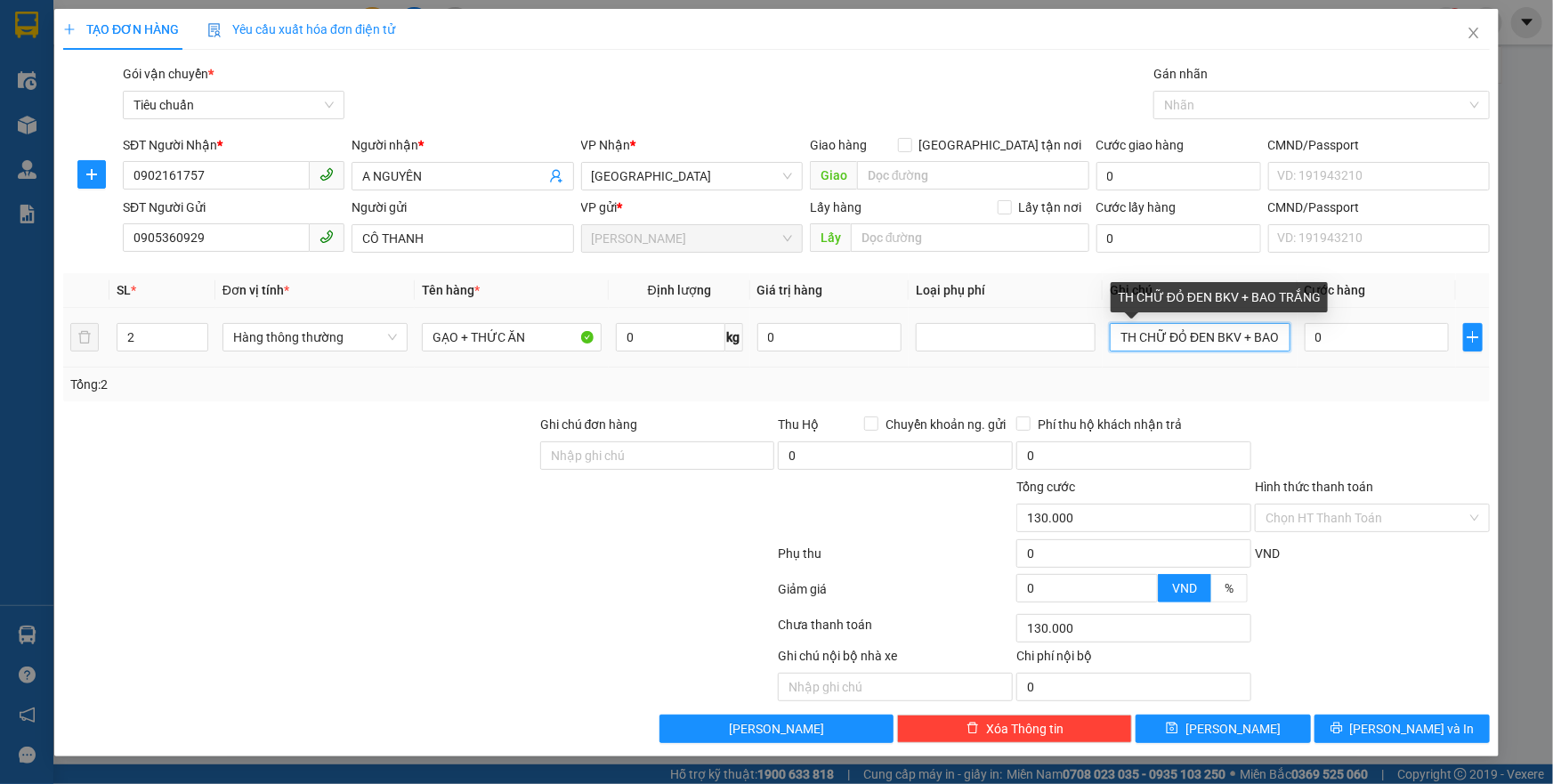
type input "0"
drag, startPoint x: 1170, startPoint y: 343, endPoint x: 1191, endPoint y: 351, distance: 22.5
click at [1191, 351] on input "TH CHỮ ĐỎ ĐEN BKV + BAO TRẮNG" at bounding box center [1200, 338] width 180 height 28
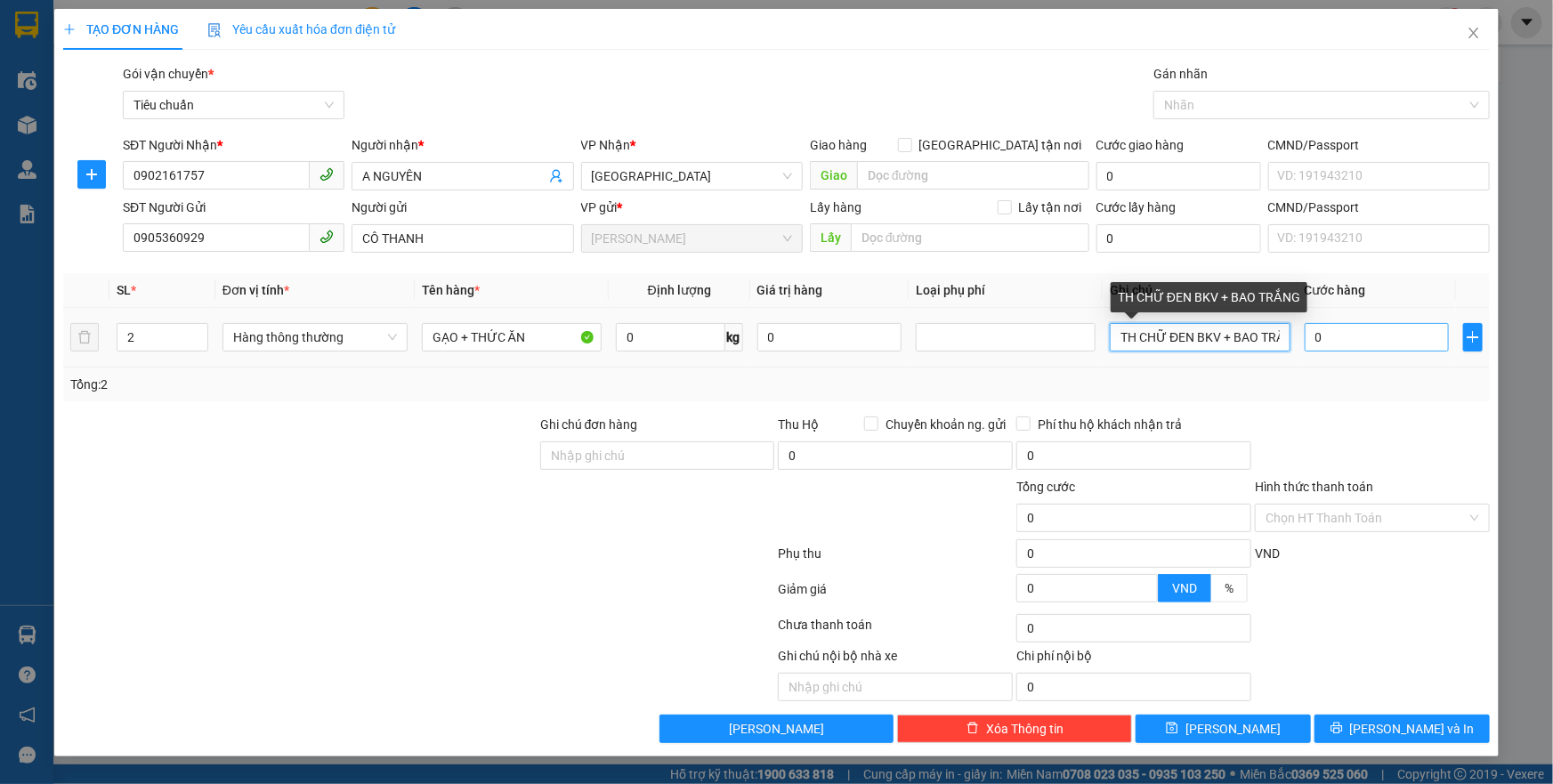
scroll to position [0, 21]
drag, startPoint x: 1224, startPoint y: 335, endPoint x: 1316, endPoint y: 336, distance: 92.0
click at [1316, 336] on tr "2 Hàng thông thường GẠO + THỨC ĂN 0 kg 0 TH CHỮ ĐEN BKV + BAO TRẮNG 0" at bounding box center [776, 338] width 1426 height 60
click at [1279, 331] on input "TH CHỮ ĐEN BKV + BAO TRẮNG" at bounding box center [1200, 338] width 180 height 28
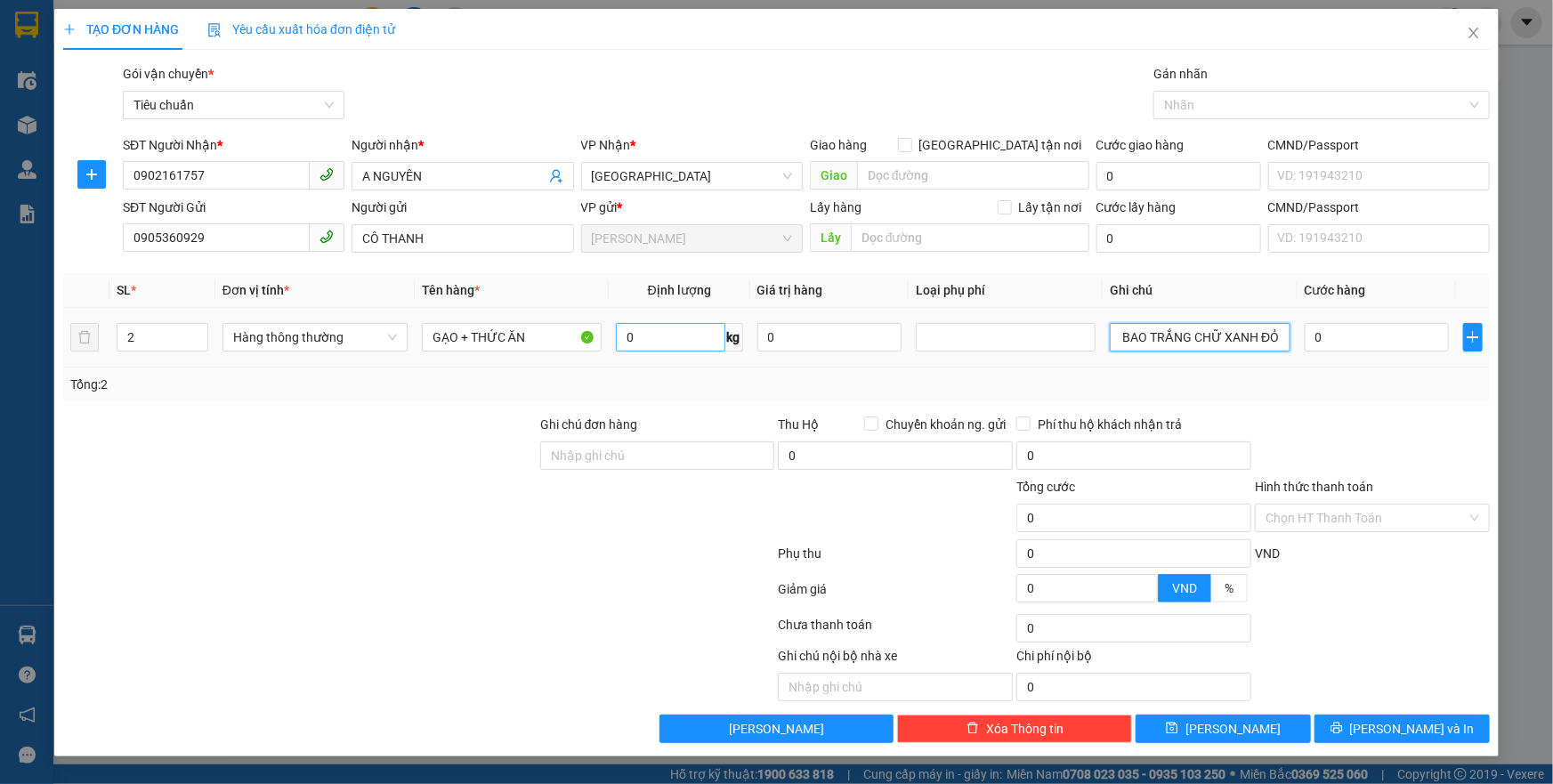
type input "TH CHỮ ĐEN BKV + BAO TRẮNG CHỮ XANH ĐỎ"
type input "23"
click at [727, 377] on div "Tổng: 2" at bounding box center [776, 384] width 1412 height 20
type input "60.000"
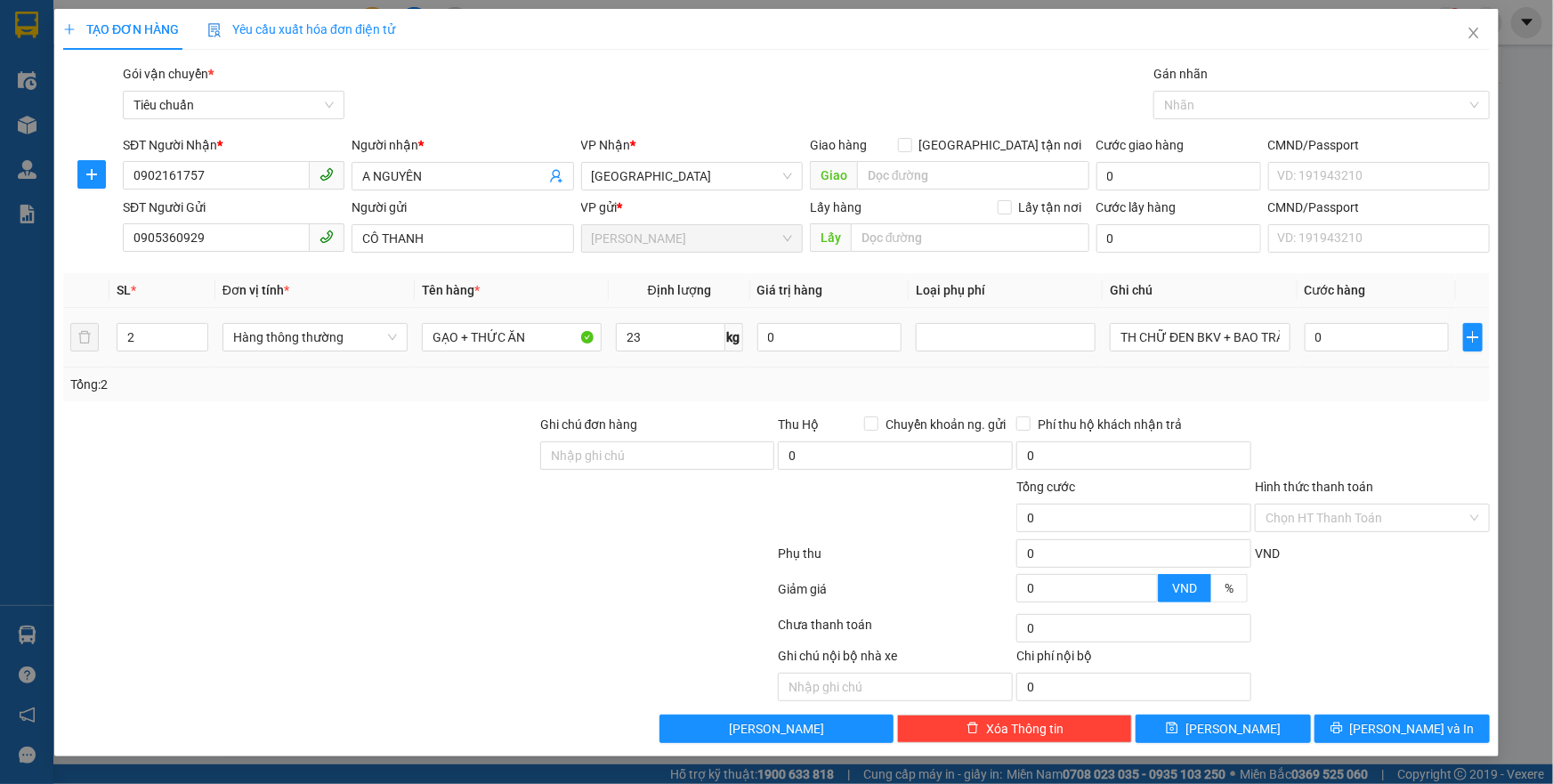
type input "60.000"
click at [1342, 341] on input "60.000" at bounding box center [1377, 338] width 145 height 28
type input "1"
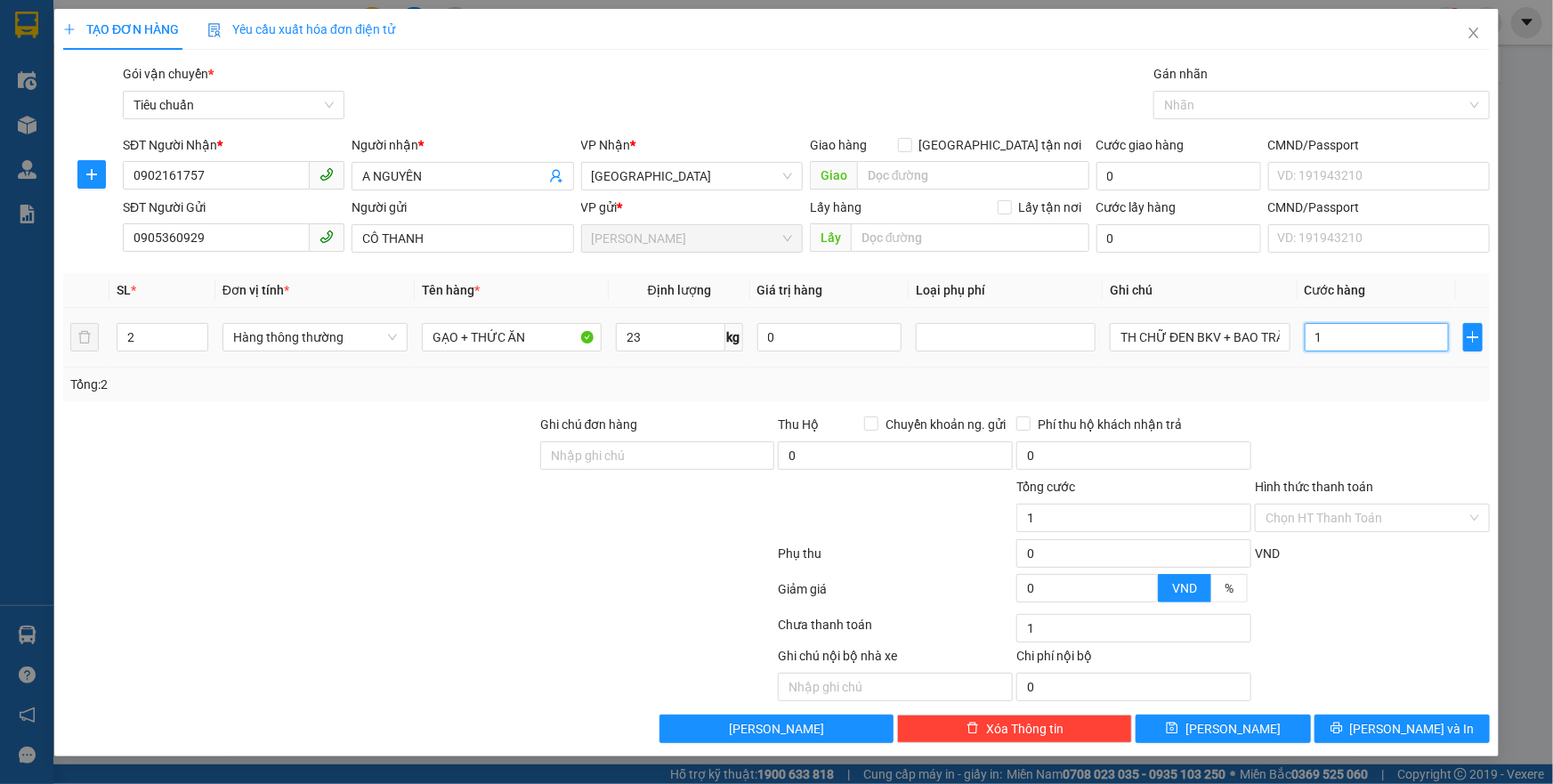
type input "12"
type input "120"
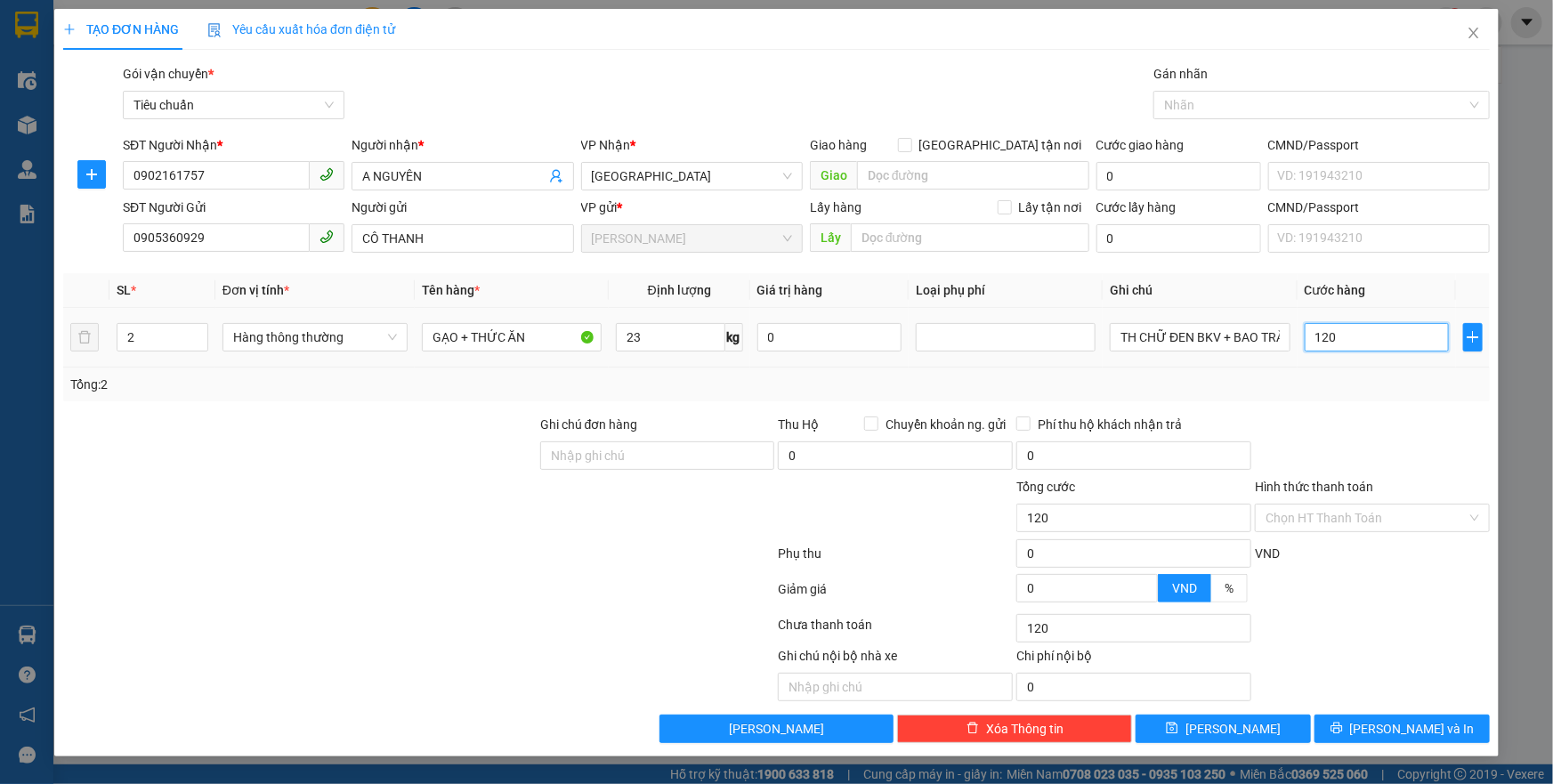
type input "120"
type input "120.000"
click at [1340, 356] on td "120.000" at bounding box center [1378, 338] width 159 height 60
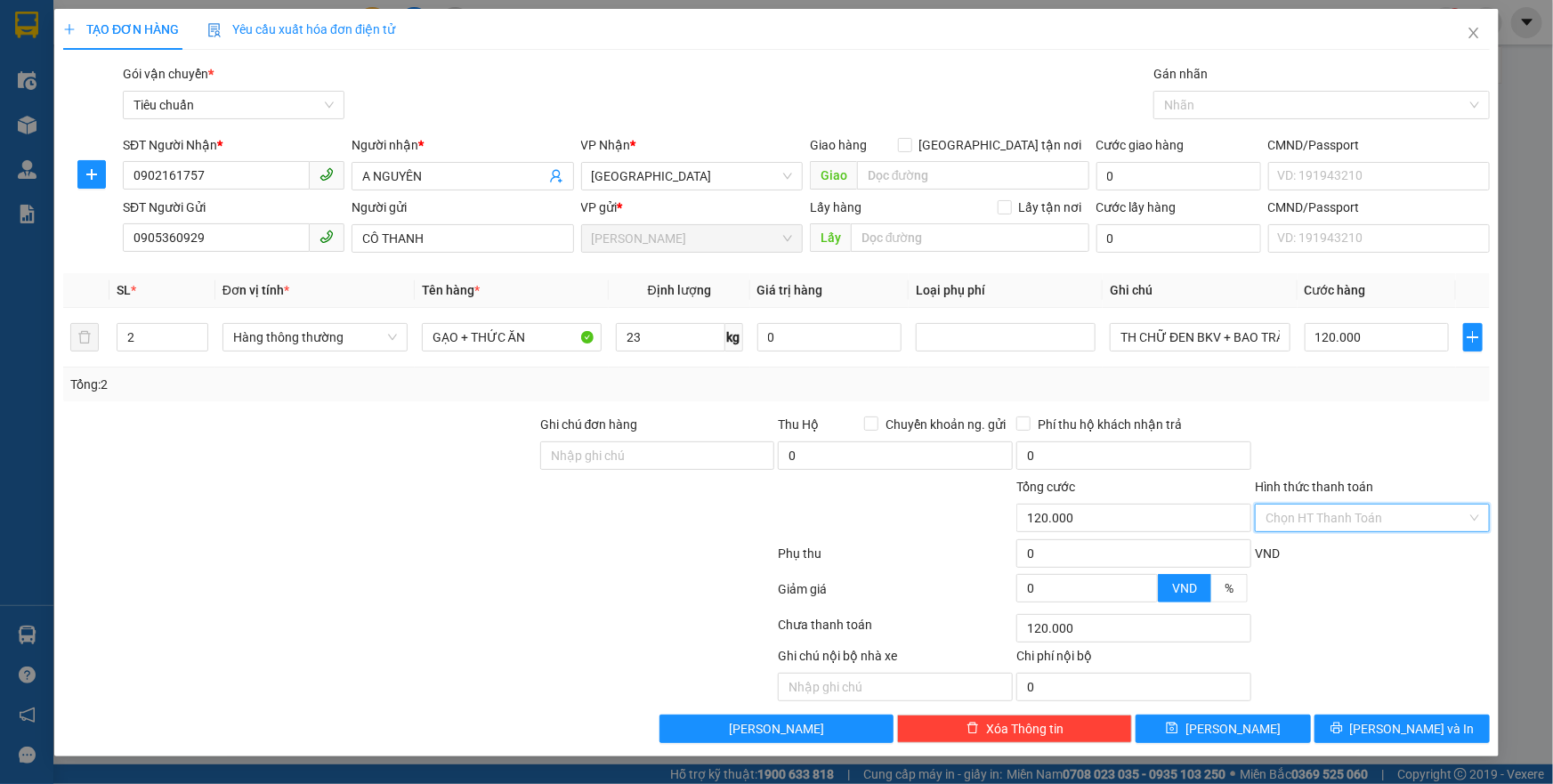
click at [1335, 515] on input "Hình thức thanh toán" at bounding box center [1366, 518] width 202 height 26
click at [1320, 550] on div "Tại văn phòng" at bounding box center [1373, 552] width 214 height 20
type input "0"
click at [1340, 736] on button "[PERSON_NAME] và In" at bounding box center [1402, 729] width 175 height 28
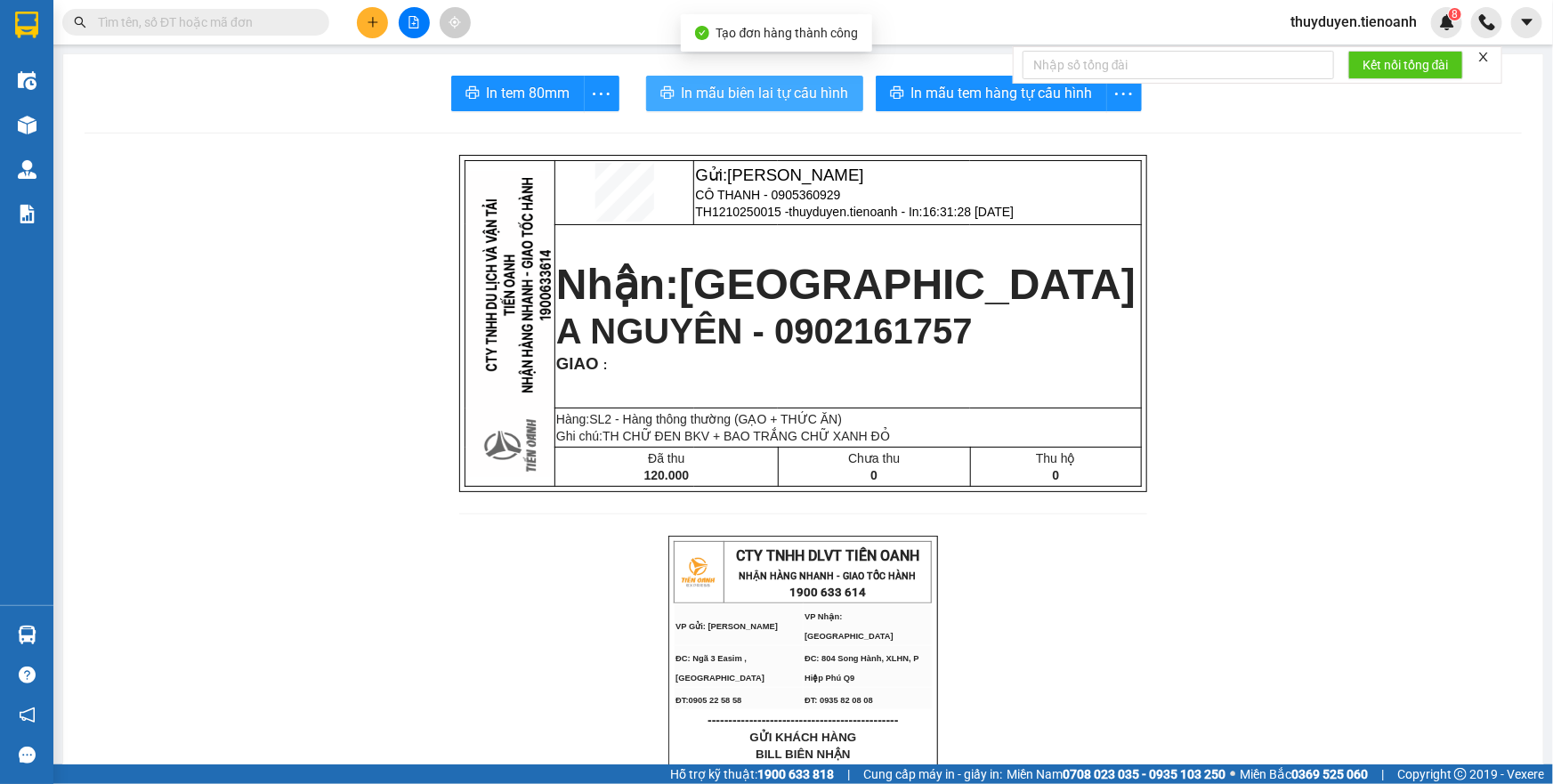
click at [714, 95] on span "In mẫu biên lai tự cấu hình" at bounding box center [765, 93] width 167 height 23
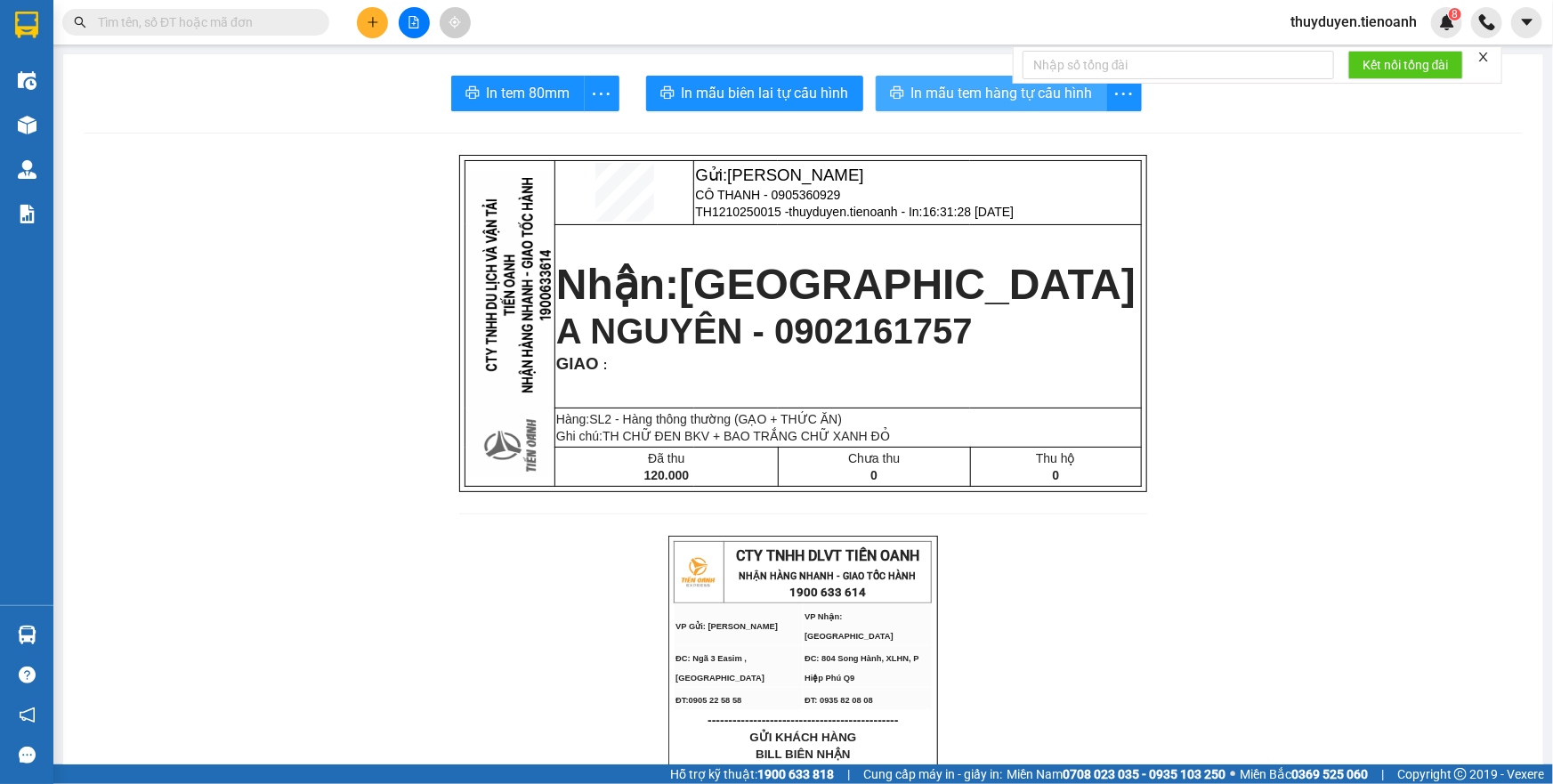
click at [975, 91] on span "In mẫu tem hàng tự cấu hình" at bounding box center [1003, 93] width 182 height 23
click at [943, 91] on span "In mẫu tem hàng tự cấu hình" at bounding box center [1003, 93] width 182 height 23
click at [952, 98] on span "In mẫu tem hàng tự cấu hình" at bounding box center [1003, 93] width 182 height 23
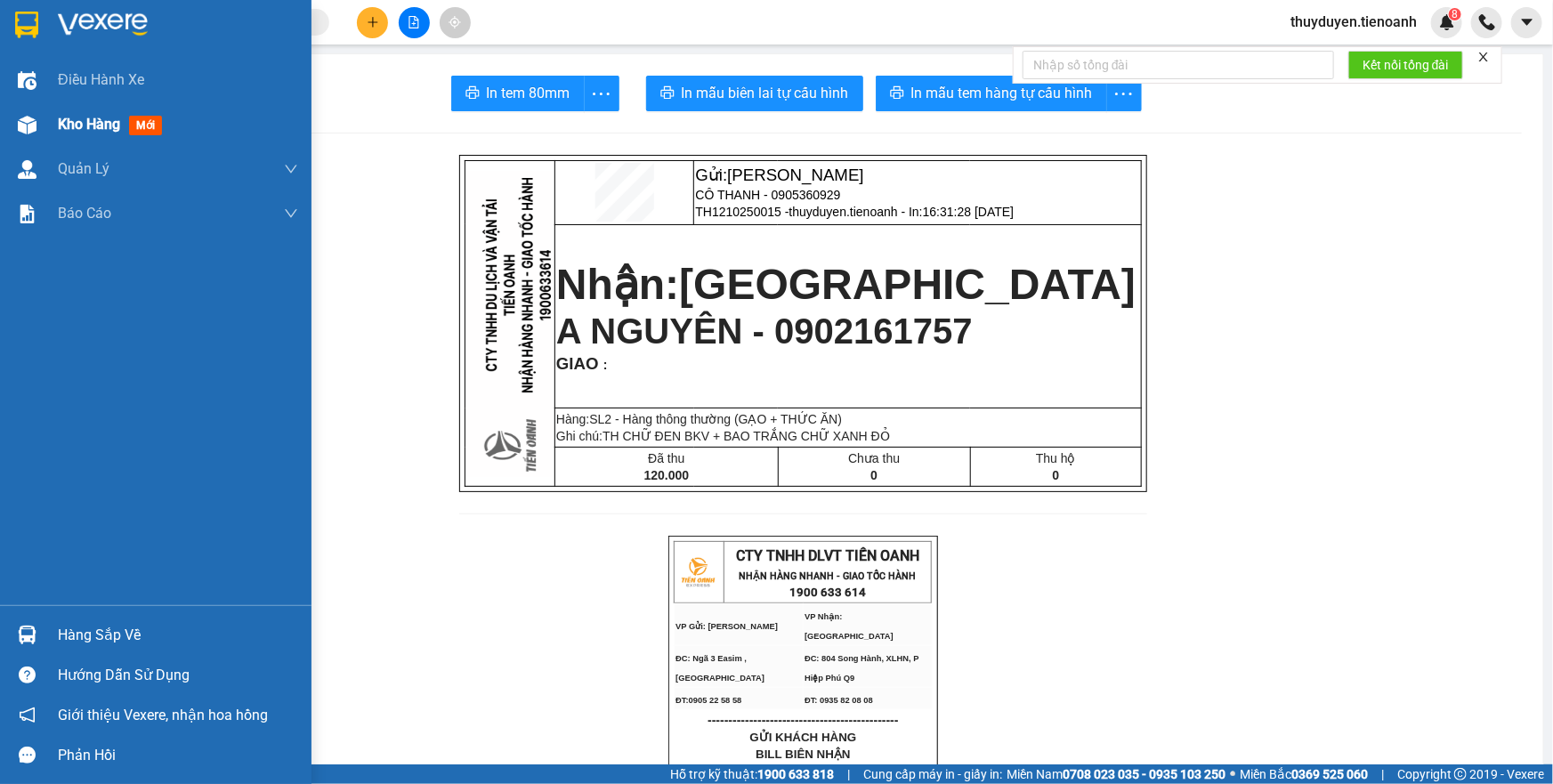
click at [75, 132] on span "Kho hàng" at bounding box center [89, 124] width 62 height 17
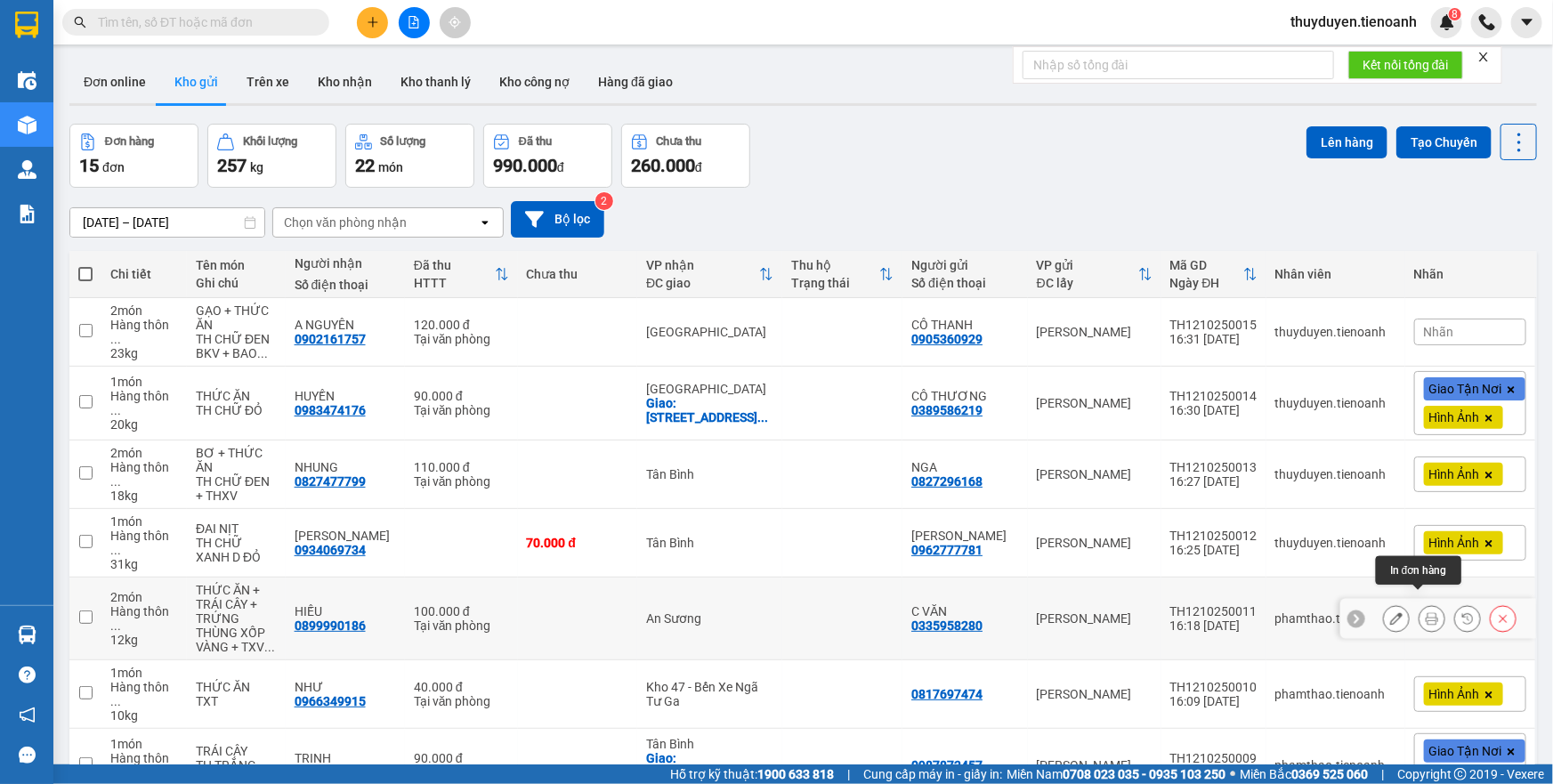
click at [1426, 612] on icon at bounding box center [1432, 618] width 12 height 12
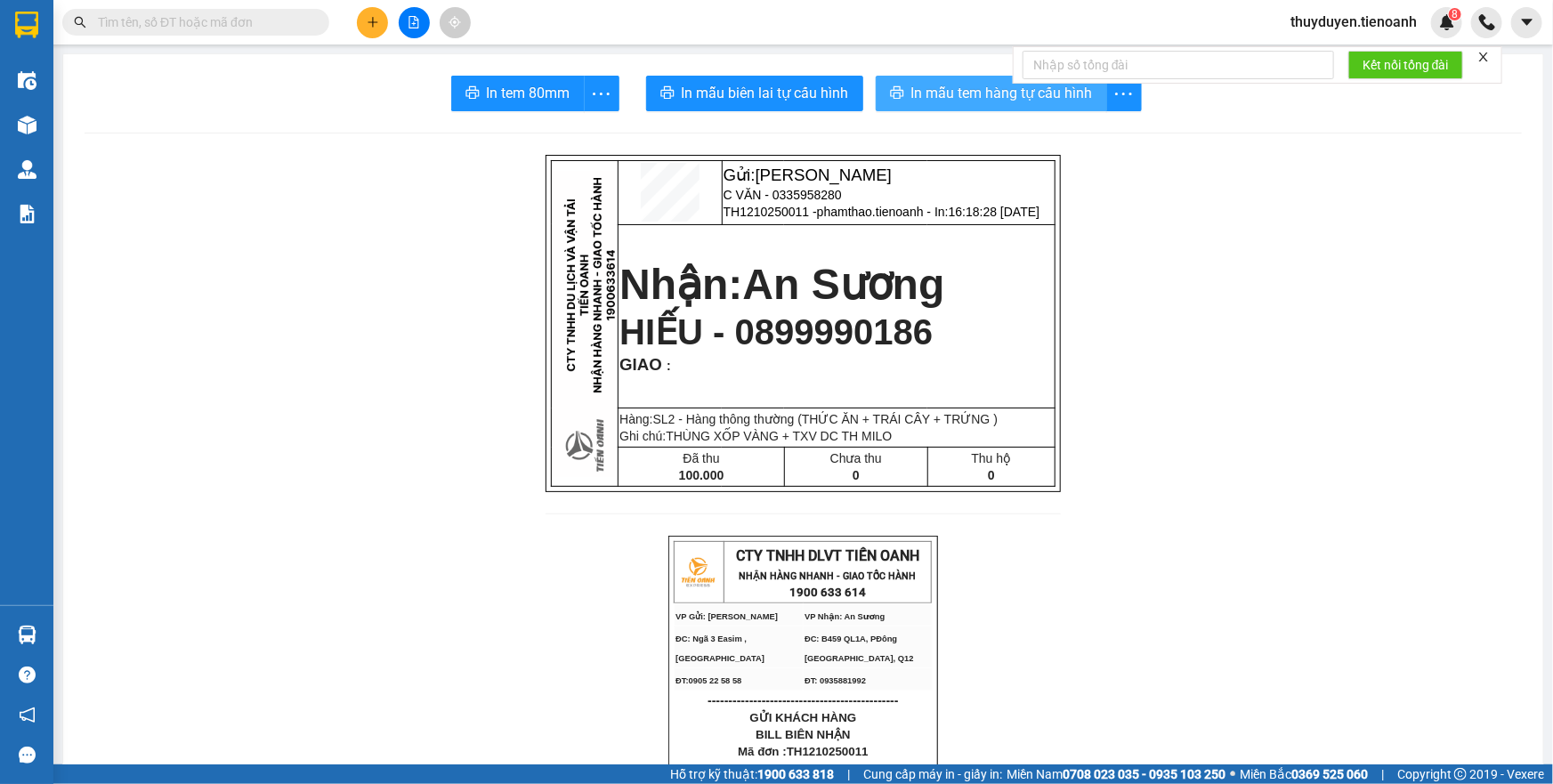
click at [937, 88] on span "In mẫu tem hàng tự cấu hình" at bounding box center [1003, 93] width 182 height 23
click at [1000, 106] on button "In mẫu tem hàng tự cấu hình" at bounding box center [991, 94] width 232 height 36
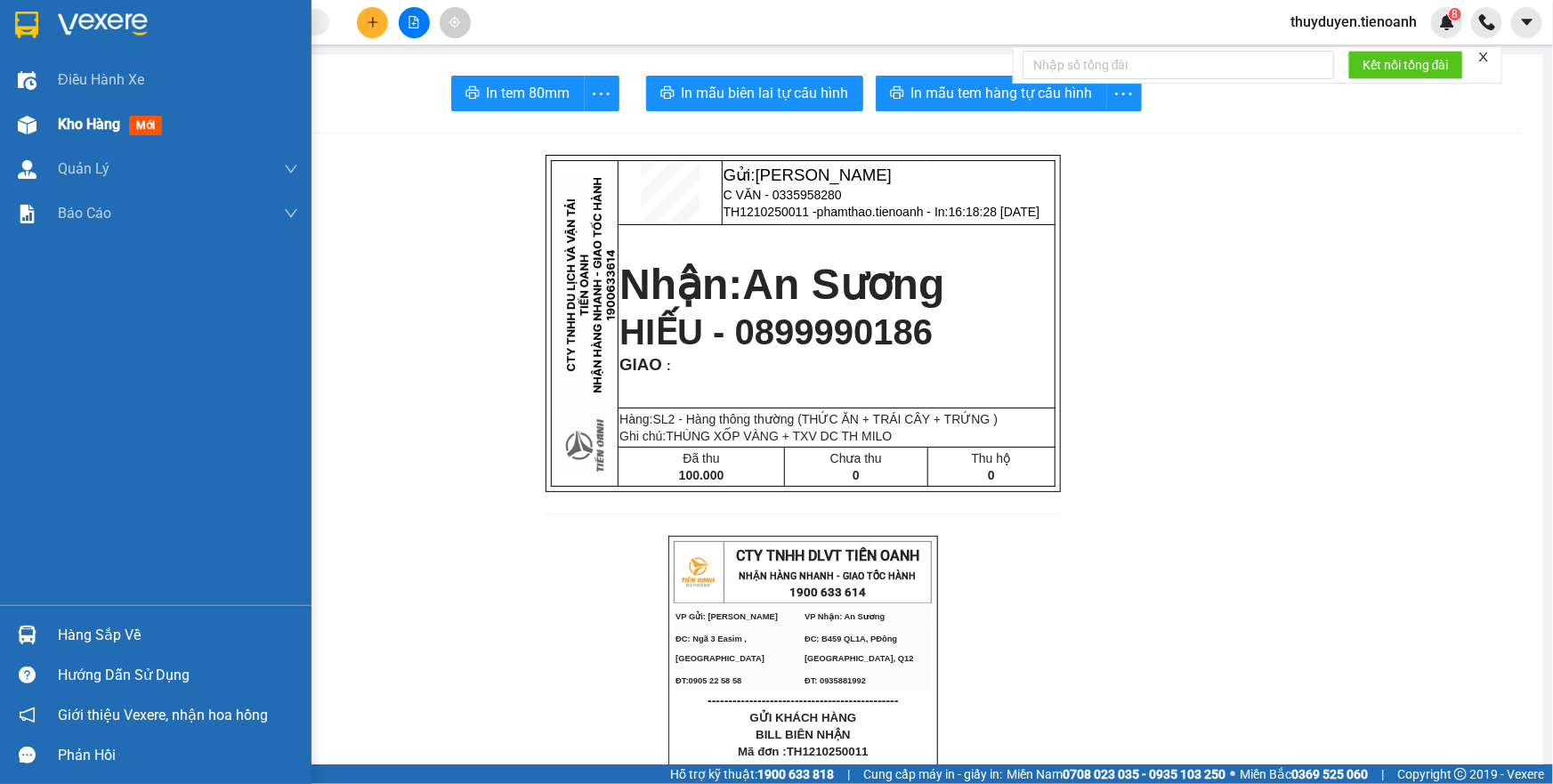
click at [83, 122] on span "Kho hàng" at bounding box center [89, 124] width 62 height 17
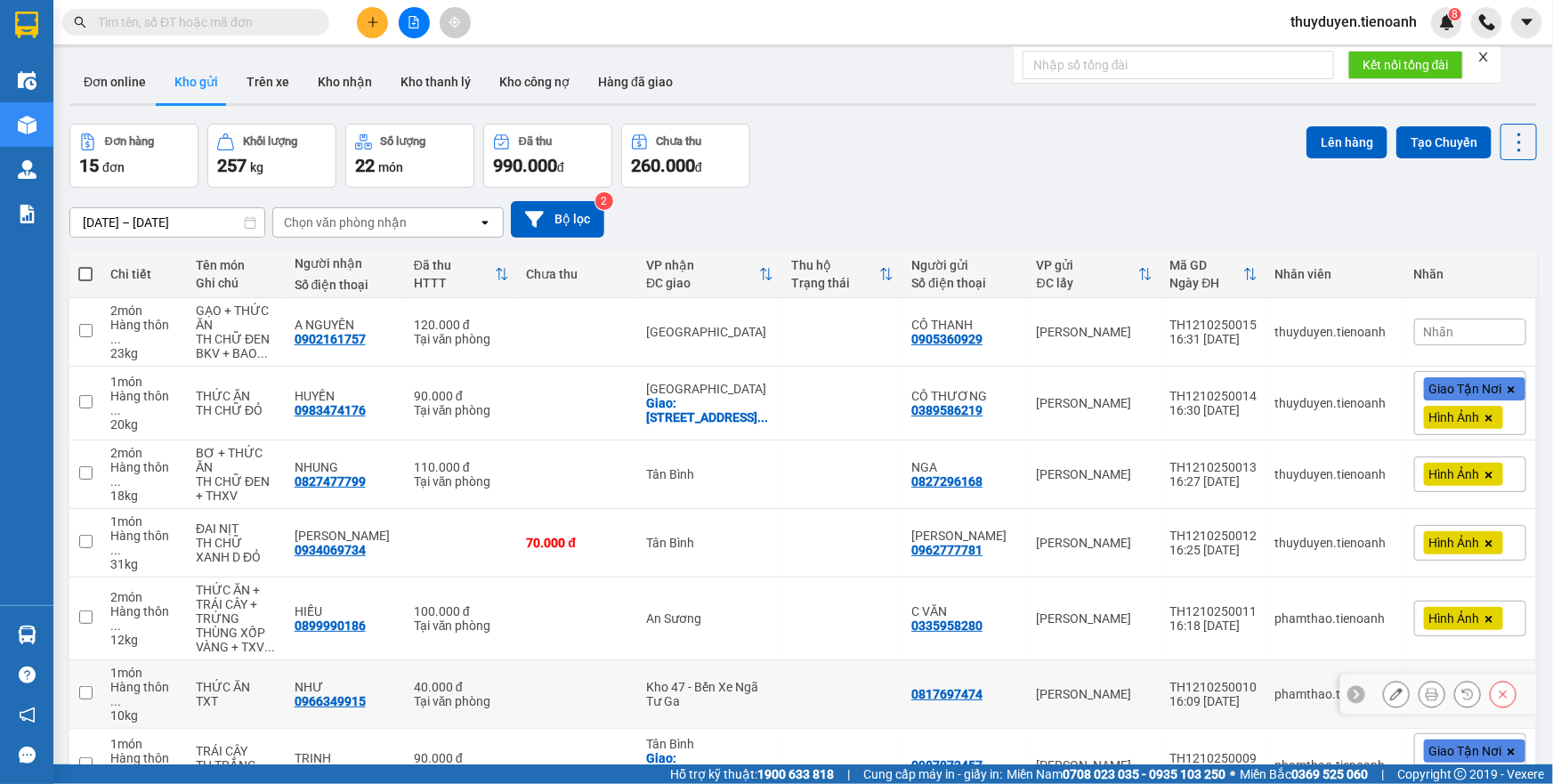
click at [1420, 679] on button at bounding box center [1432, 694] width 25 height 31
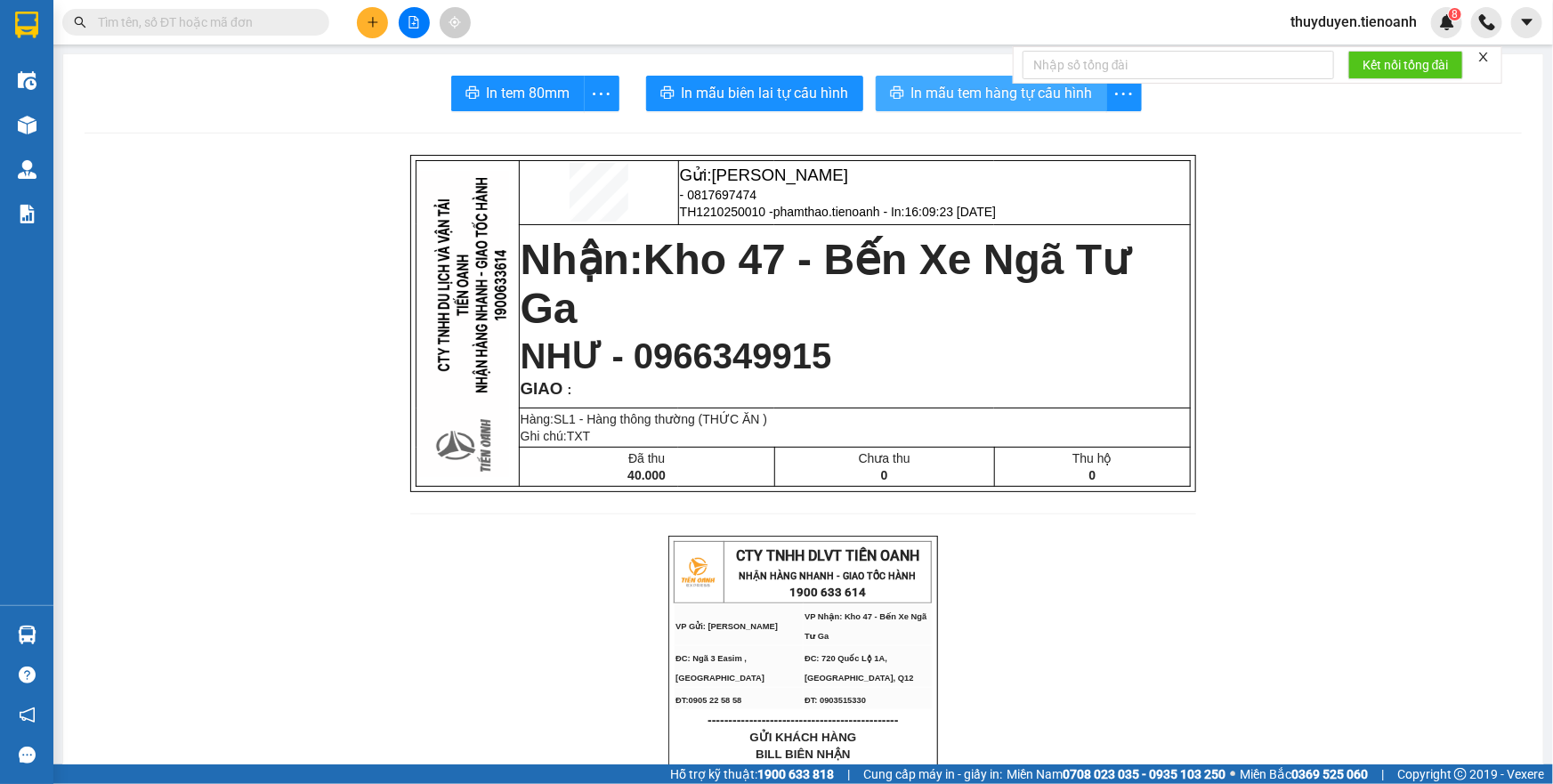
click at [943, 87] on span "In mẫu tem hàng tự cấu hình" at bounding box center [1003, 93] width 182 height 23
click at [1302, 19] on span "thuyduyen.tienoanh" at bounding box center [1353, 22] width 155 height 23
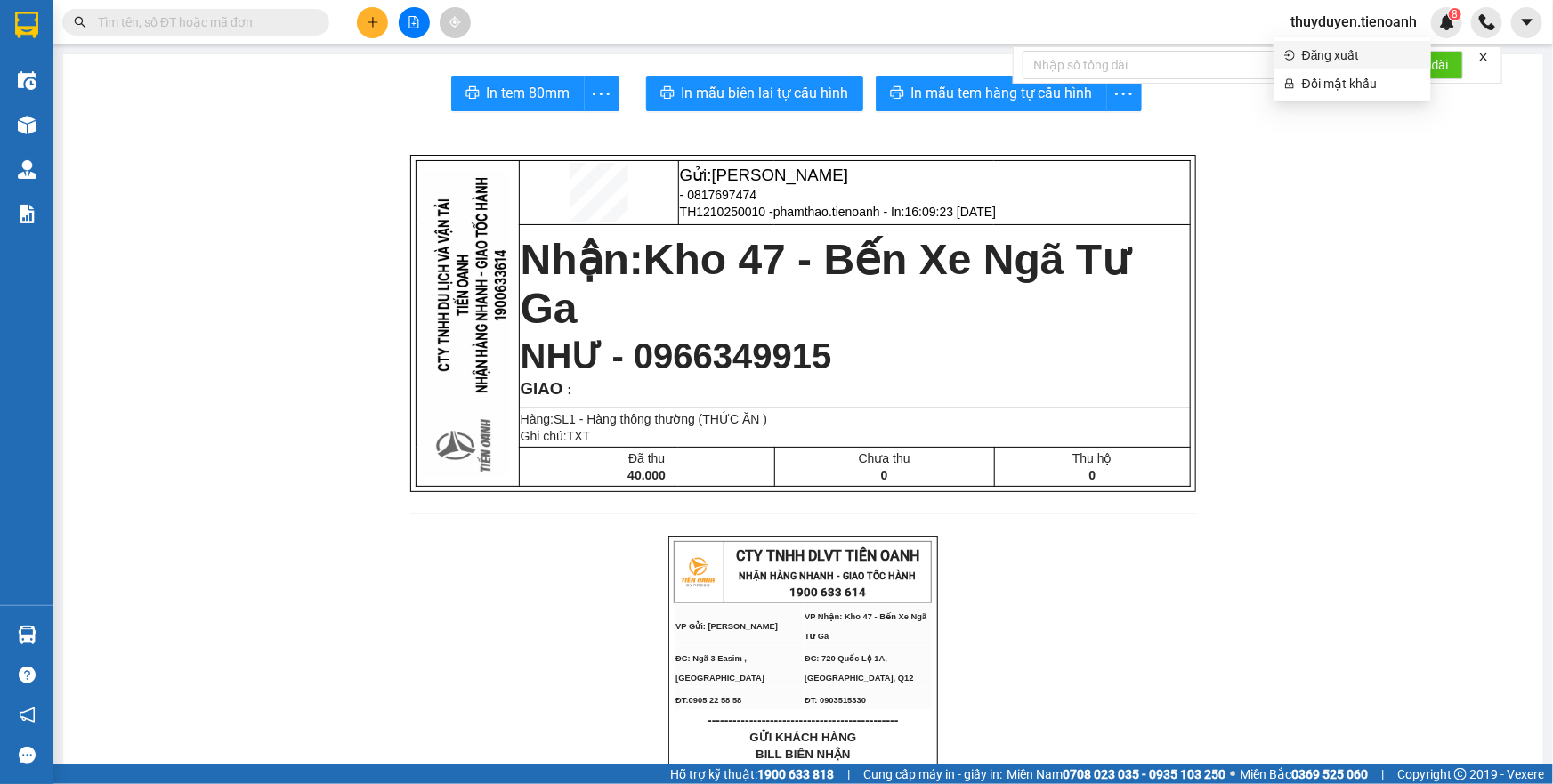
click at [1300, 62] on li "Đăng xuất" at bounding box center [1352, 55] width 158 height 28
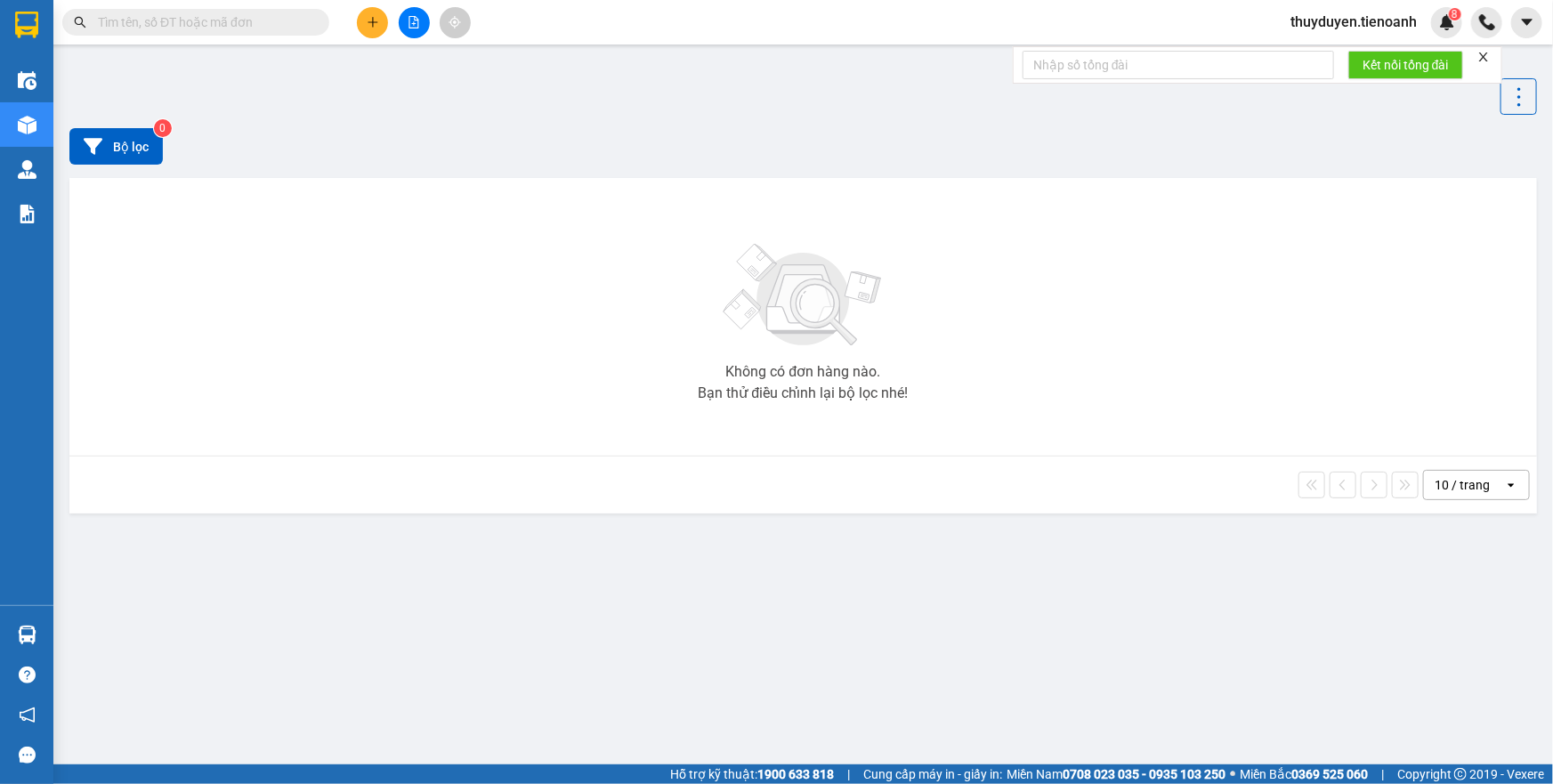
click at [246, 26] on input "text" at bounding box center [203, 22] width 210 height 20
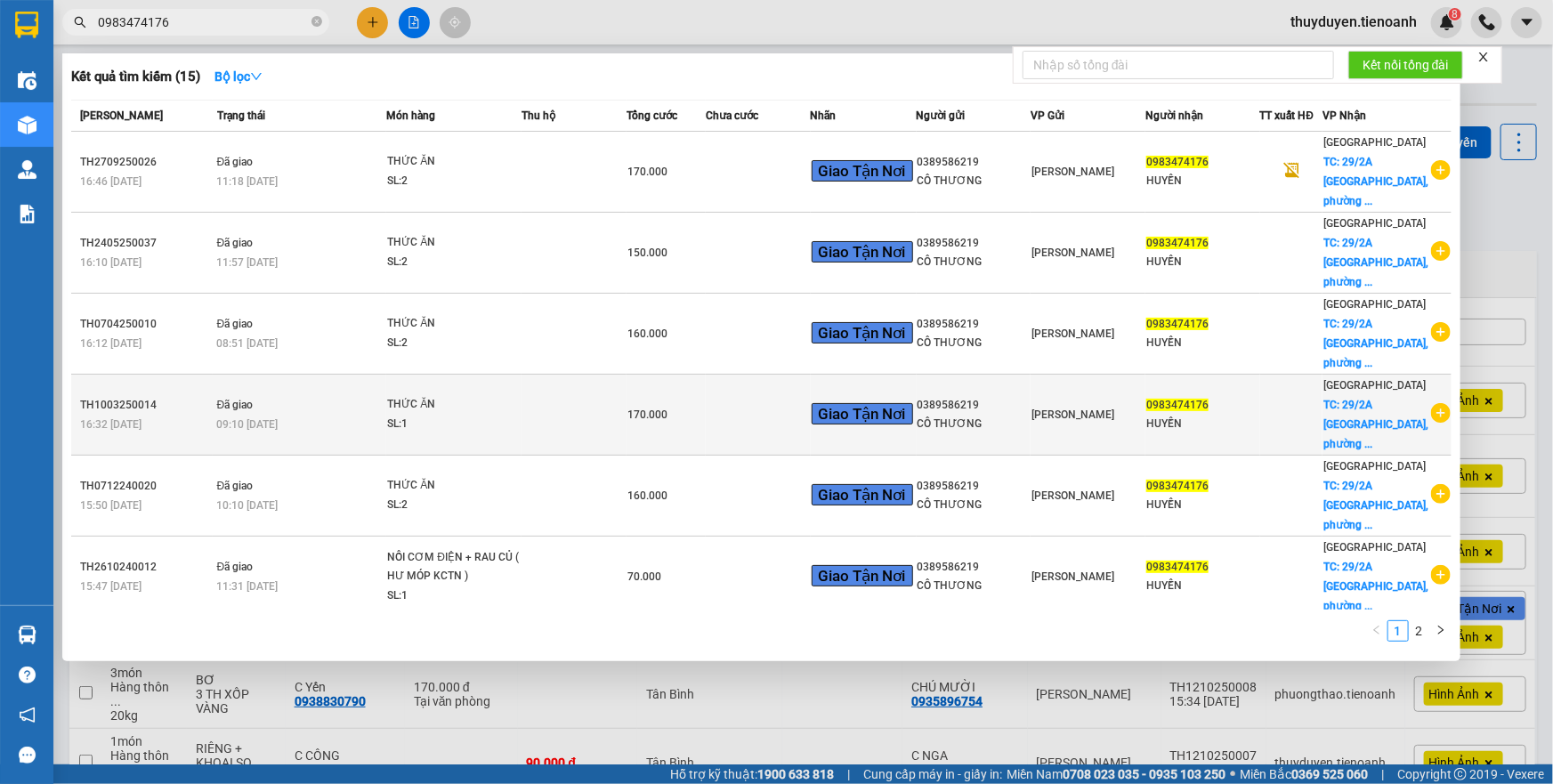
type input "0983474176"
click at [712, 375] on td at bounding box center [759, 415] width 105 height 81
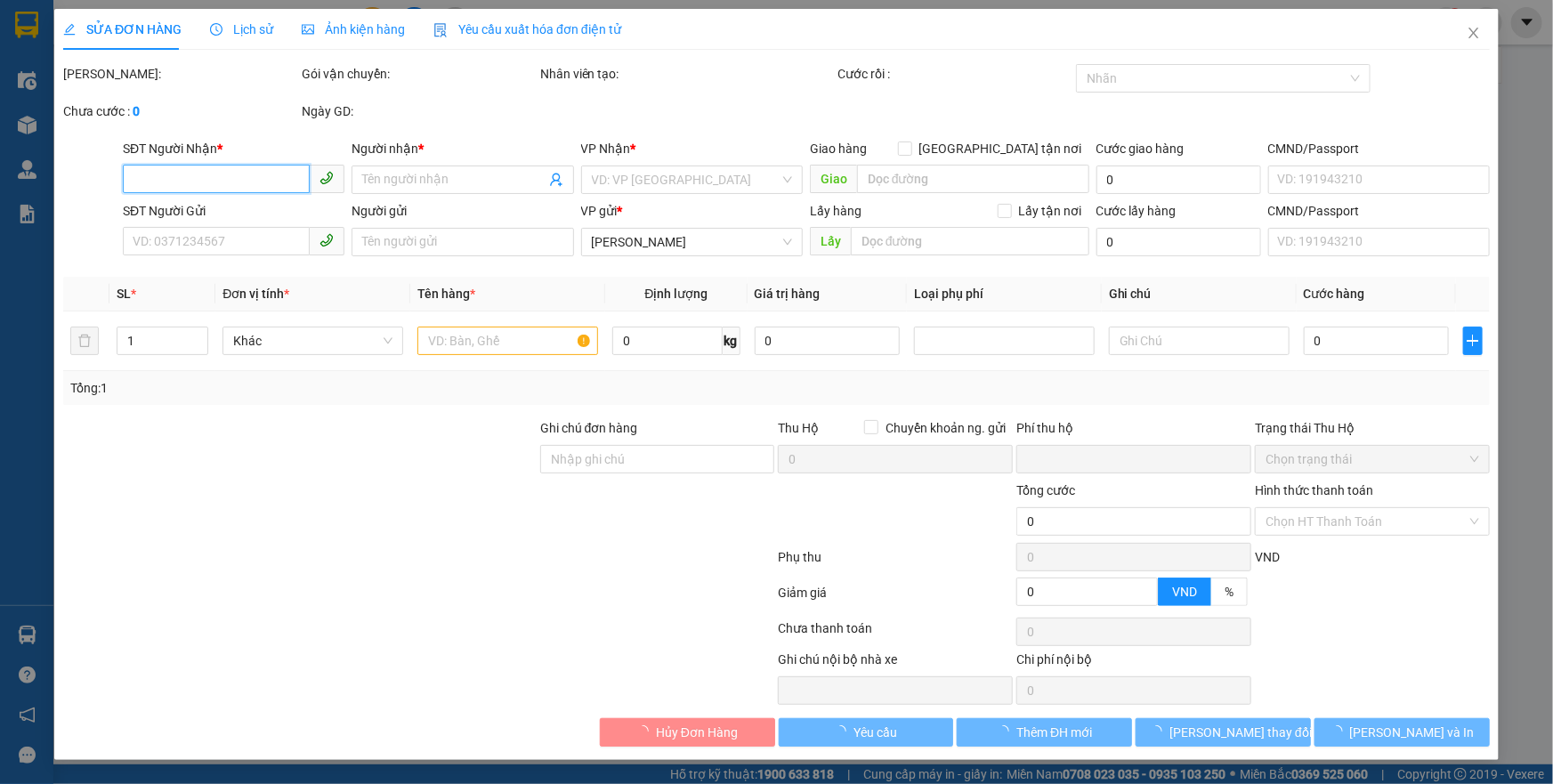
type input "0983474176"
type input "HUYỀN"
checkbox input "true"
type input "29/2A Đường Số 16, phường Linh Chiểu, Thủ Đức, Thành phố Hồ Chí Minh"
type input "100.000"
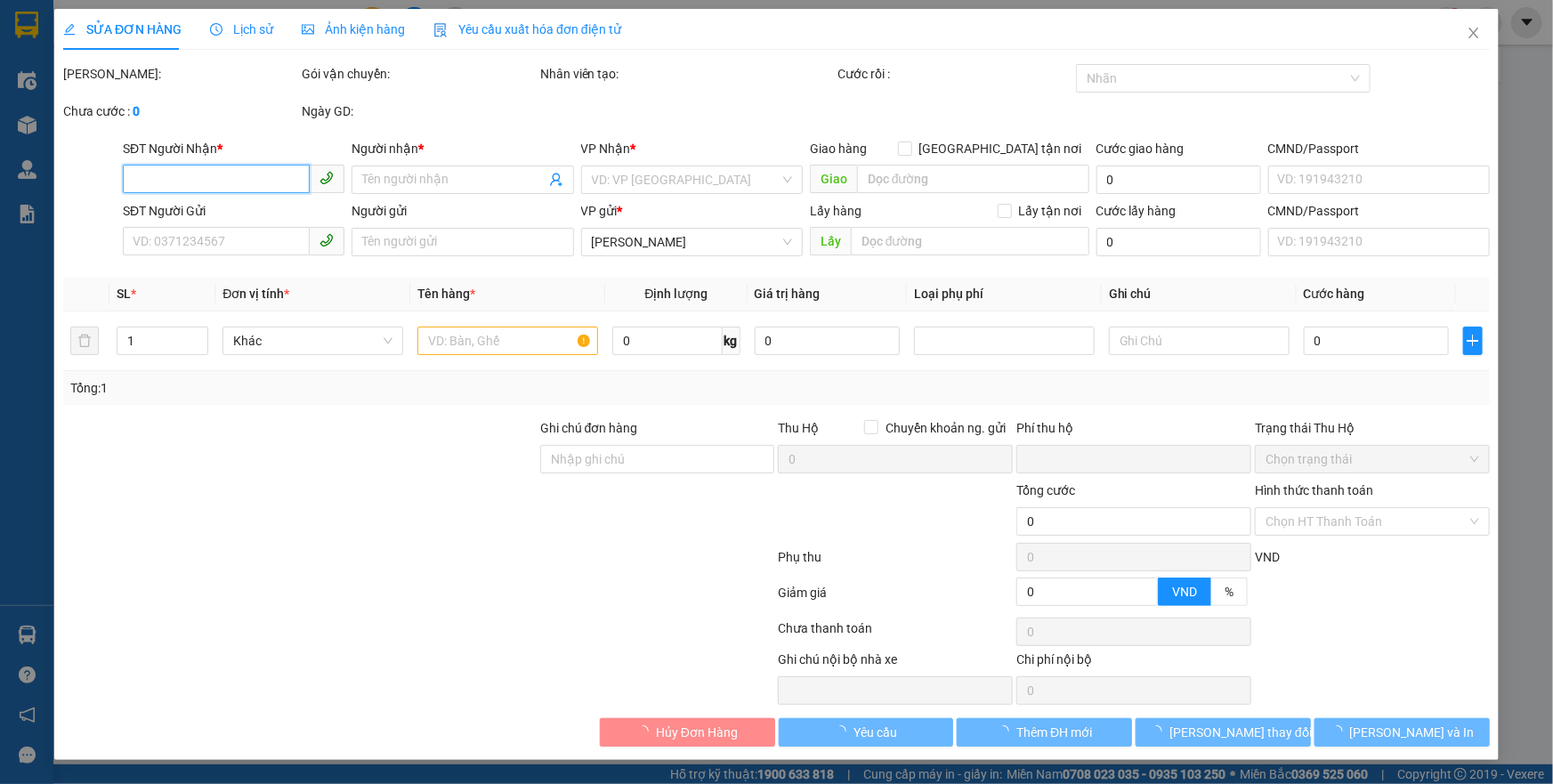
type input "0389586219"
type input "CÔ THƯƠNG"
type input "0"
type input "170.000"
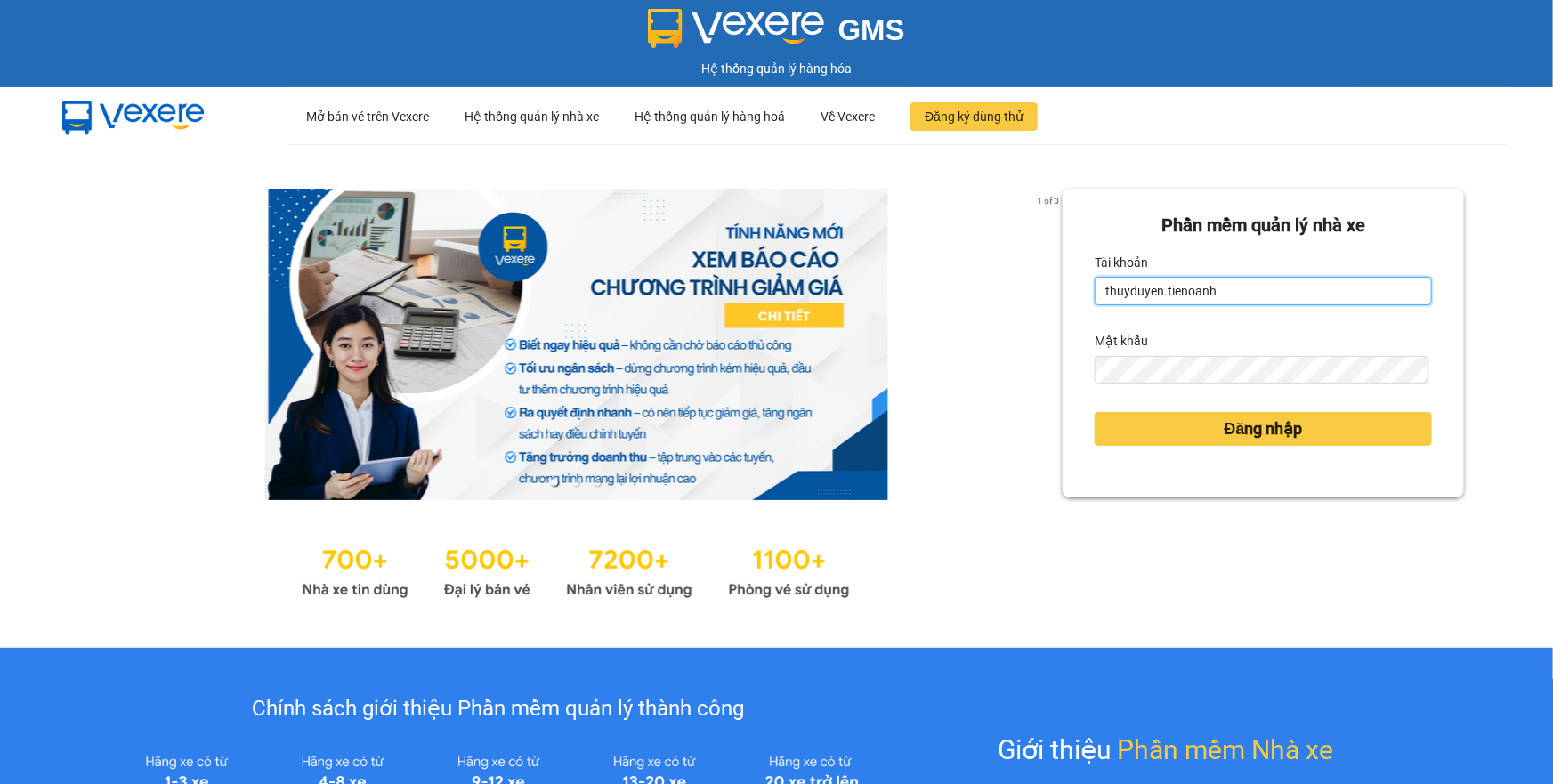
click at [1284, 289] on input "thuyduyen.tienoanh" at bounding box center [1263, 291] width 338 height 28
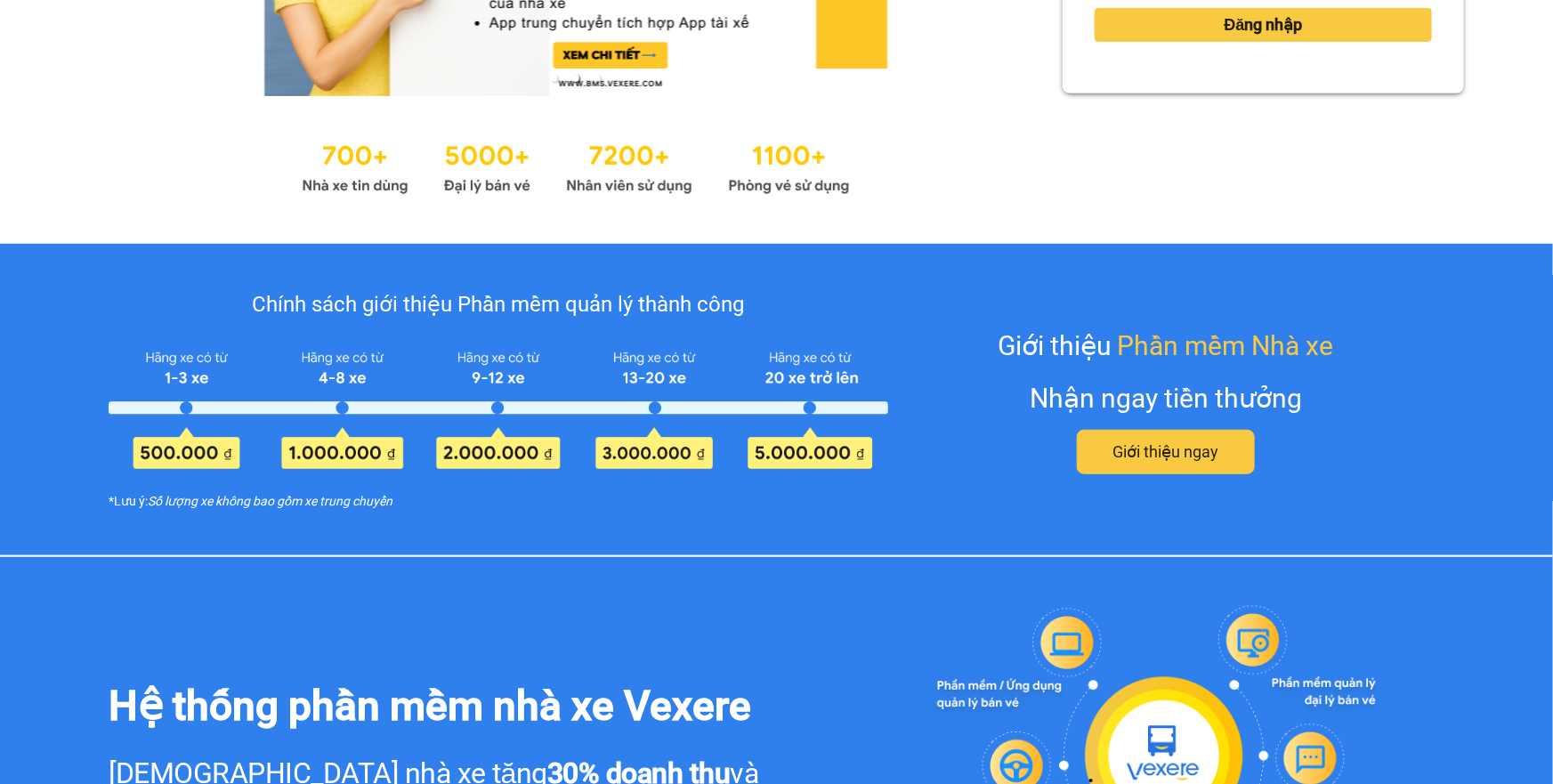
type input "thuytien.tienoanh"
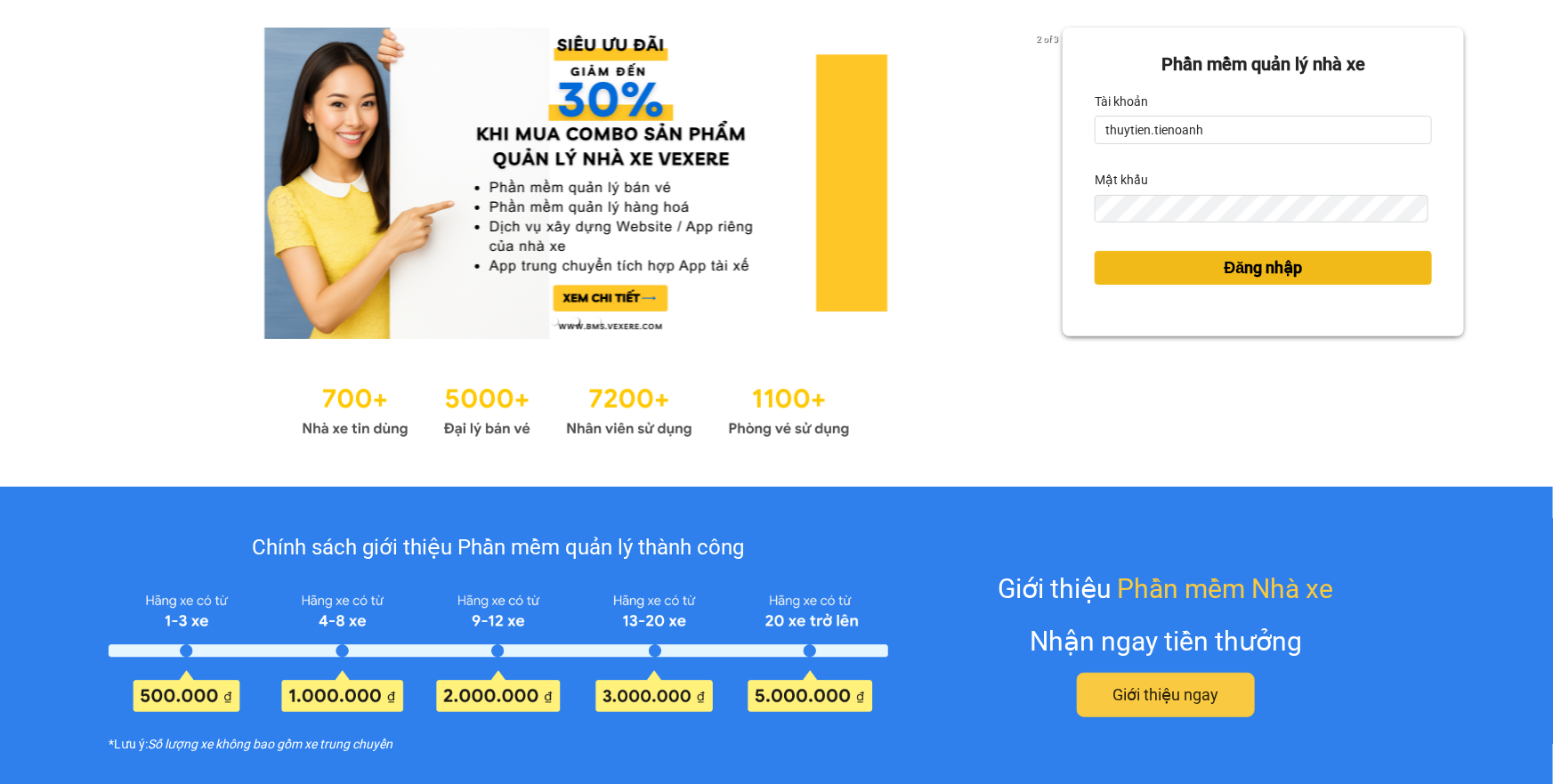
click at [1225, 272] on span "Đăng nhập" at bounding box center [1264, 267] width 79 height 25
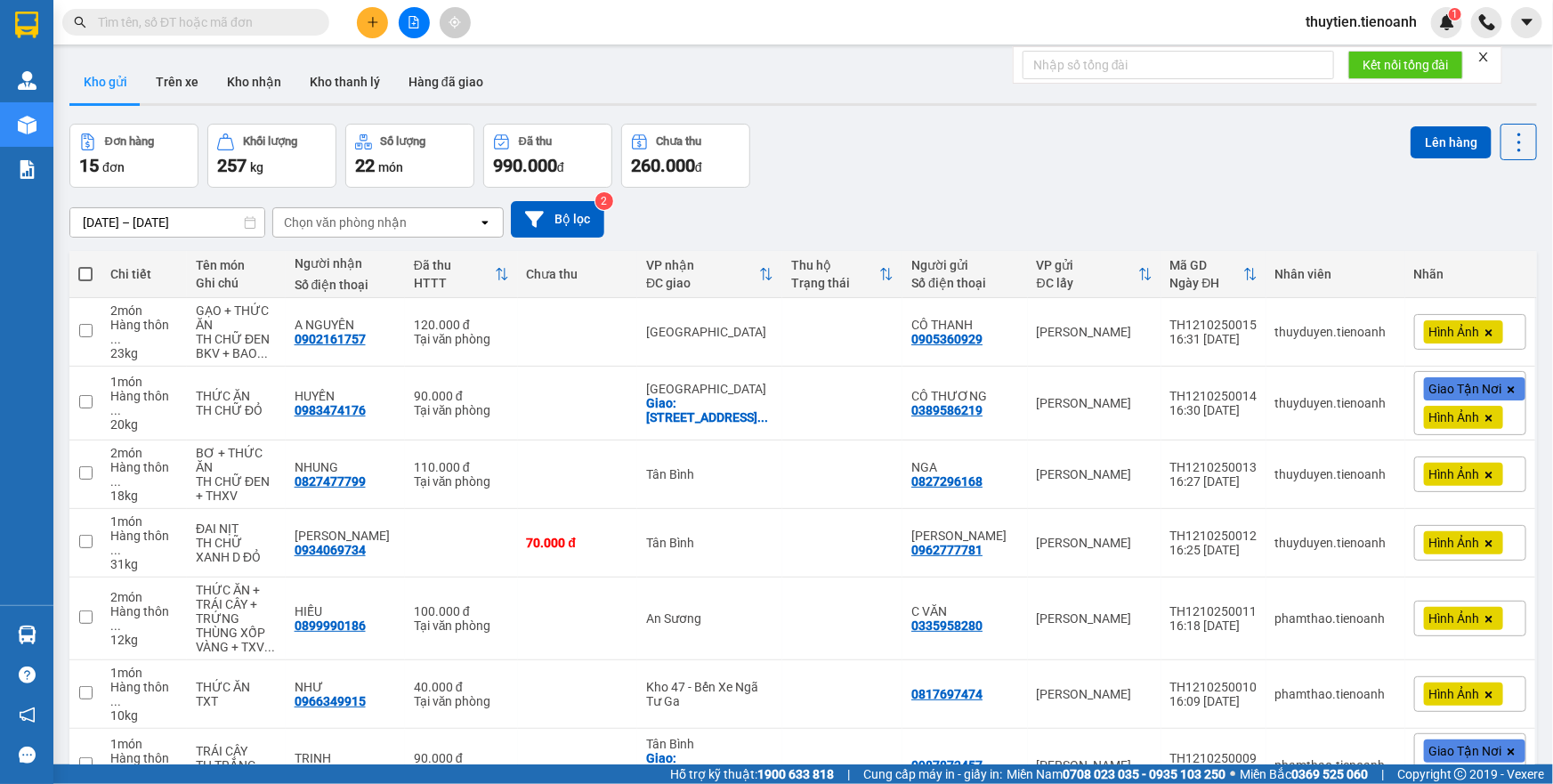
click at [368, 32] on button at bounding box center [372, 23] width 31 height 31
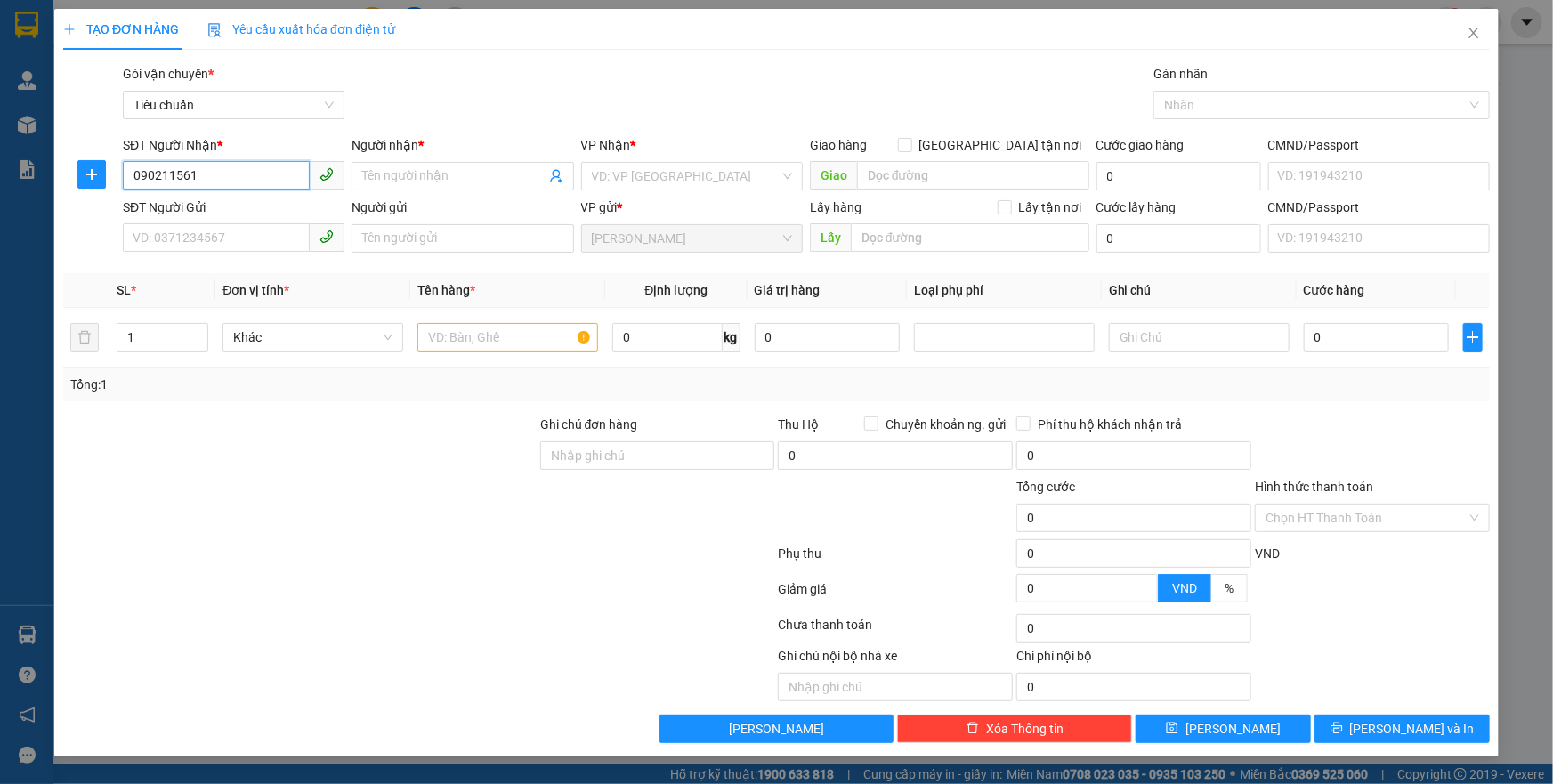
type input "0902115615"
click at [204, 204] on div "0902115615 - A KHA" at bounding box center [234, 211] width 201 height 20
type input "A KHA"
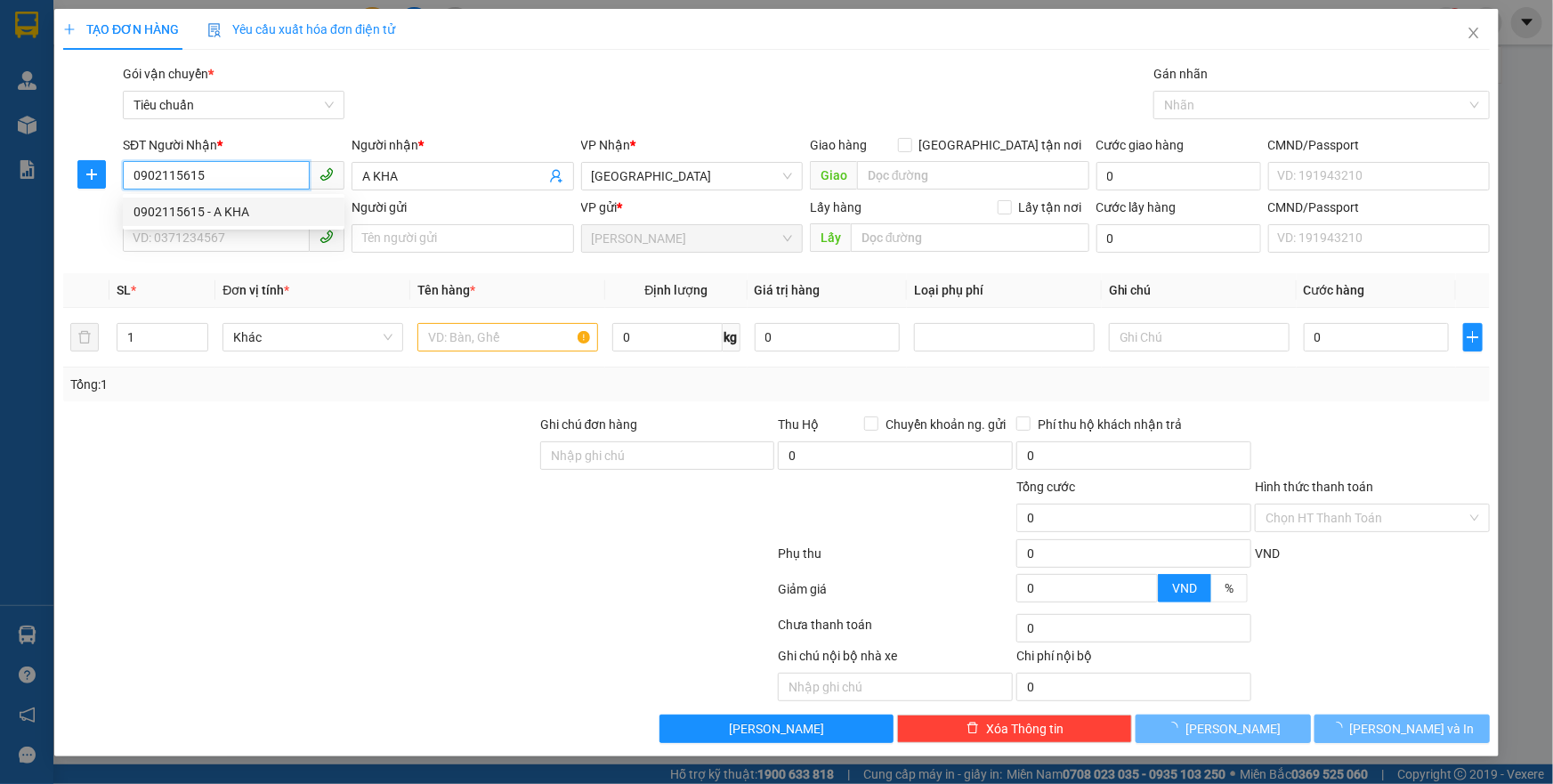
type input "50.000"
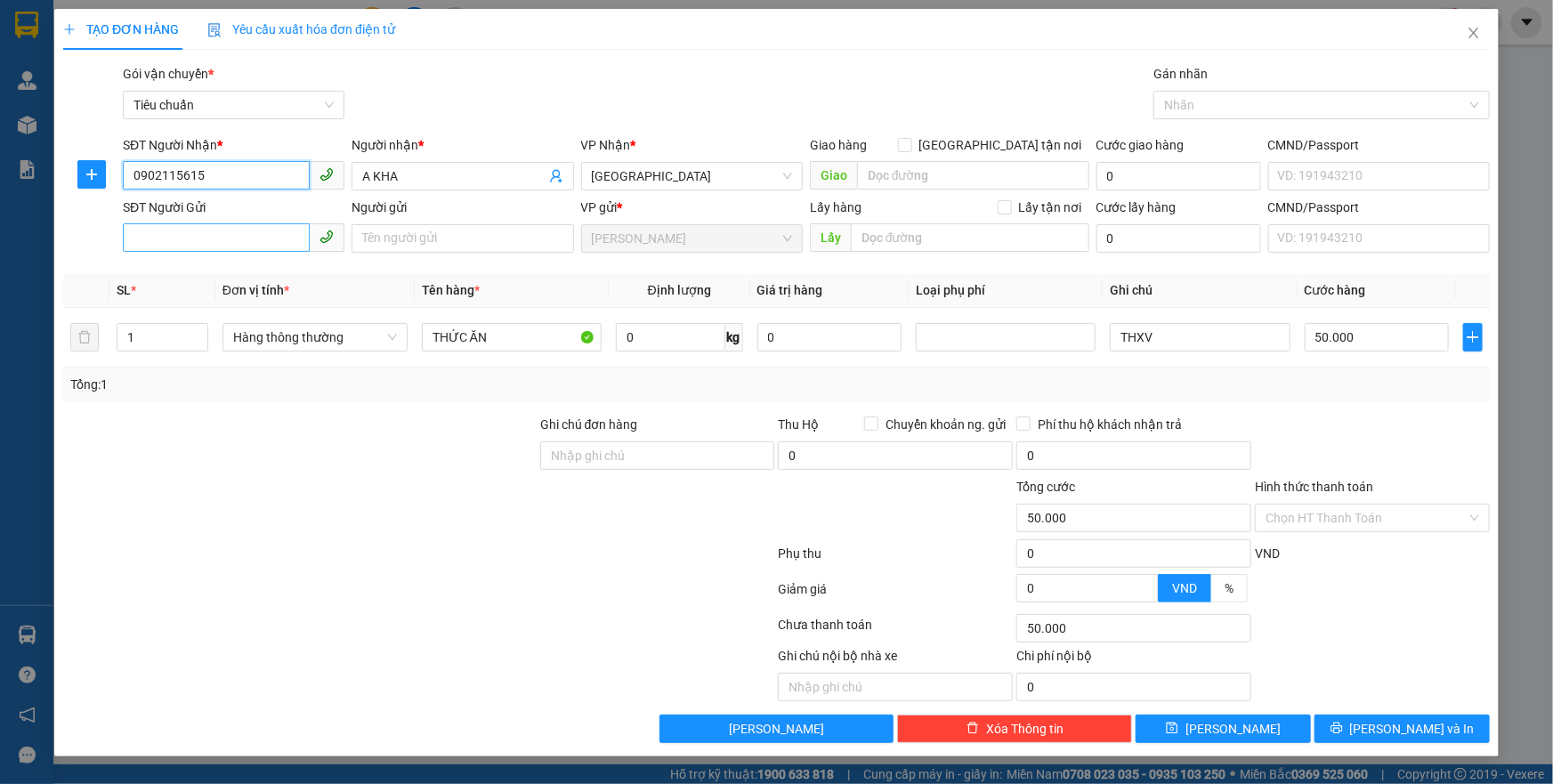
type input "0902115615"
click at [211, 245] on input "SĐT Người Gửi" at bounding box center [216, 237] width 187 height 28
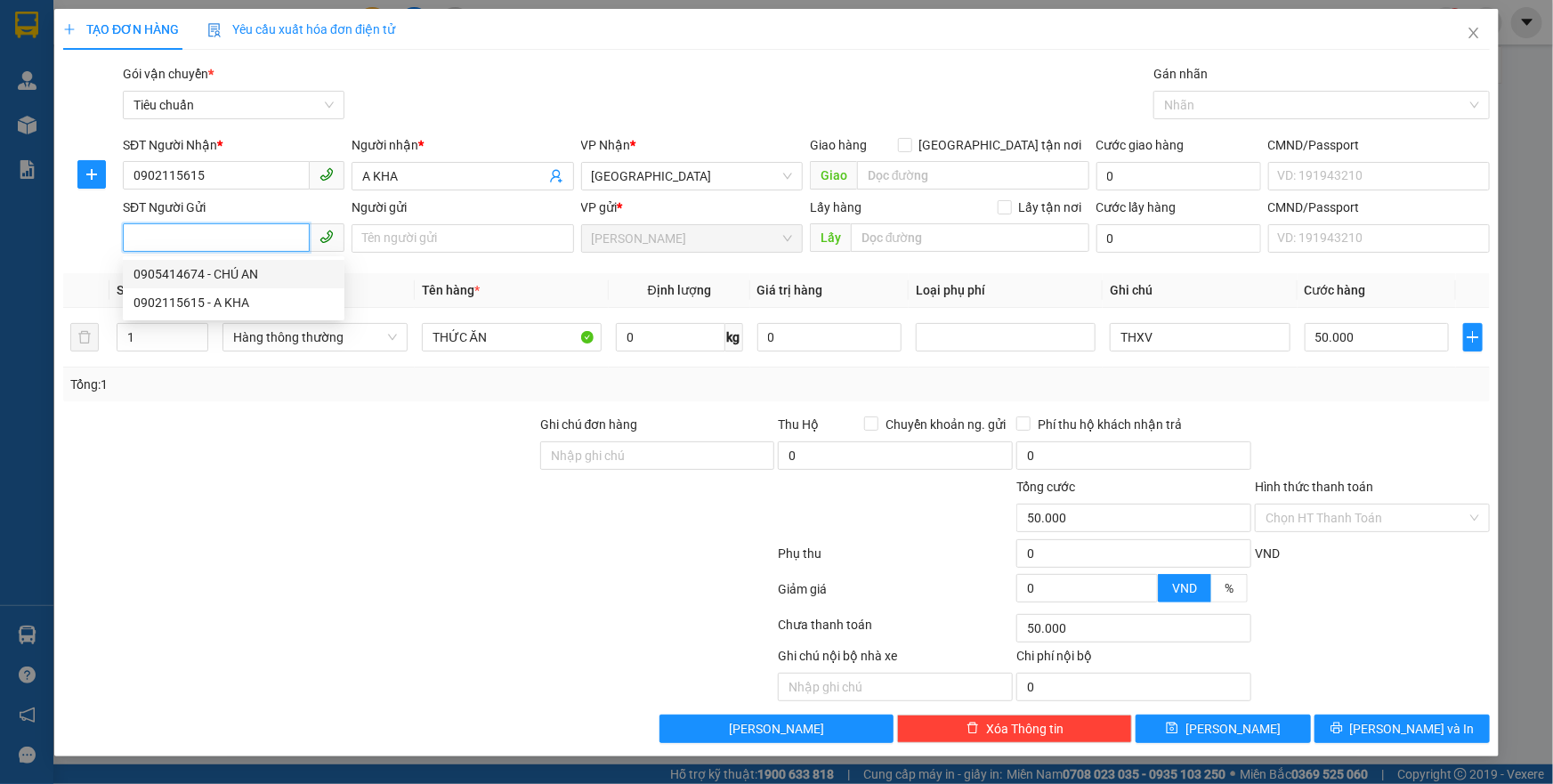
click at [221, 274] on div "0905414674 - CHÚ AN" at bounding box center [234, 274] width 201 height 20
type input "0905414674"
type input "CHÚ AN"
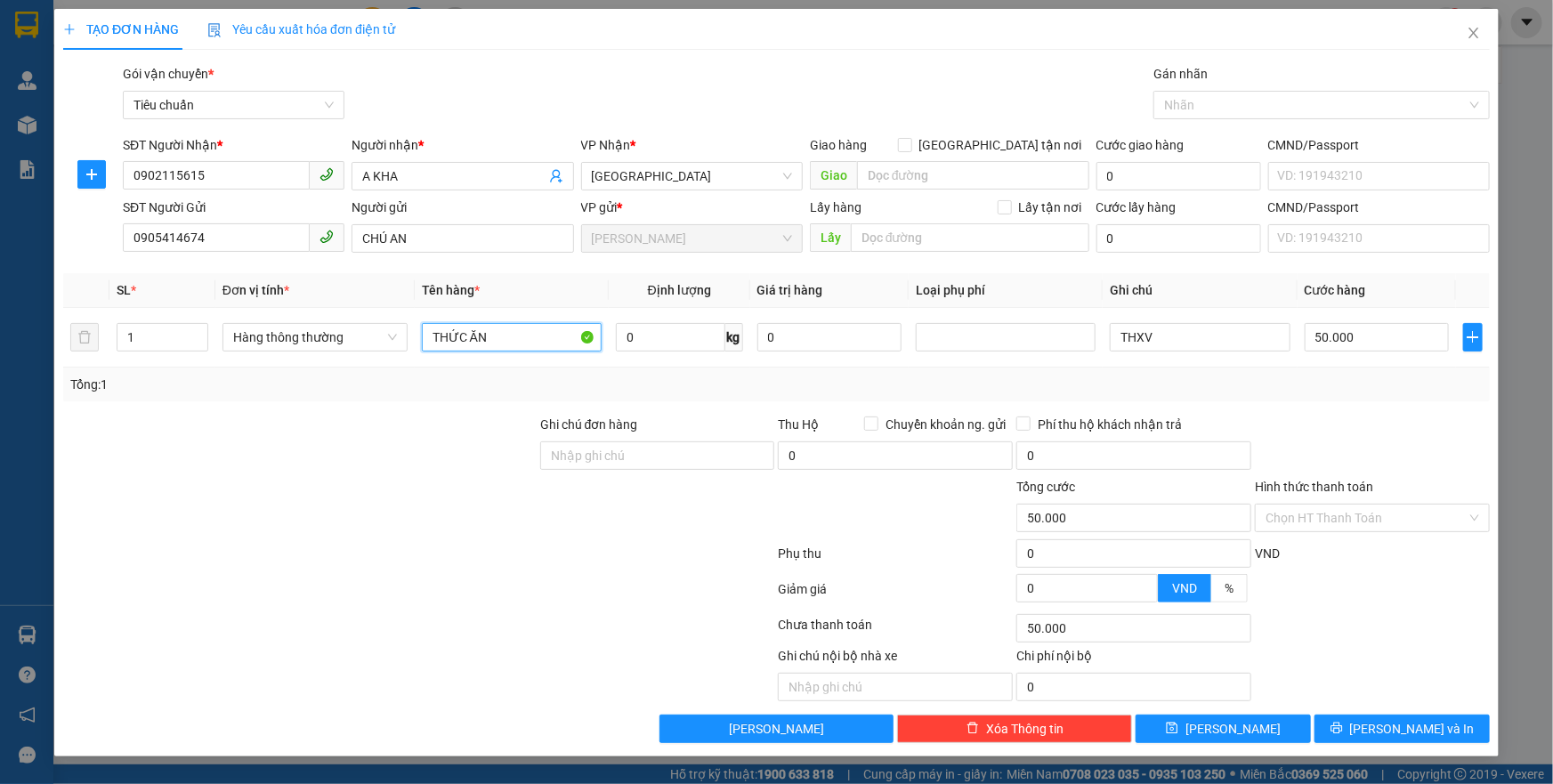
drag, startPoint x: 524, startPoint y: 343, endPoint x: 129, endPoint y: 293, distance: 398.2
click at [129, 293] on table "SL * Đơn vị tính * Tên hàng * Định lượng Giá trị hàng Loại phụ phí Ghi chú Cước…" at bounding box center [776, 320] width 1426 height 95
type input "TRÁI CÂY"
click at [632, 336] on input "0" at bounding box center [671, 338] width 110 height 28
type input "11"
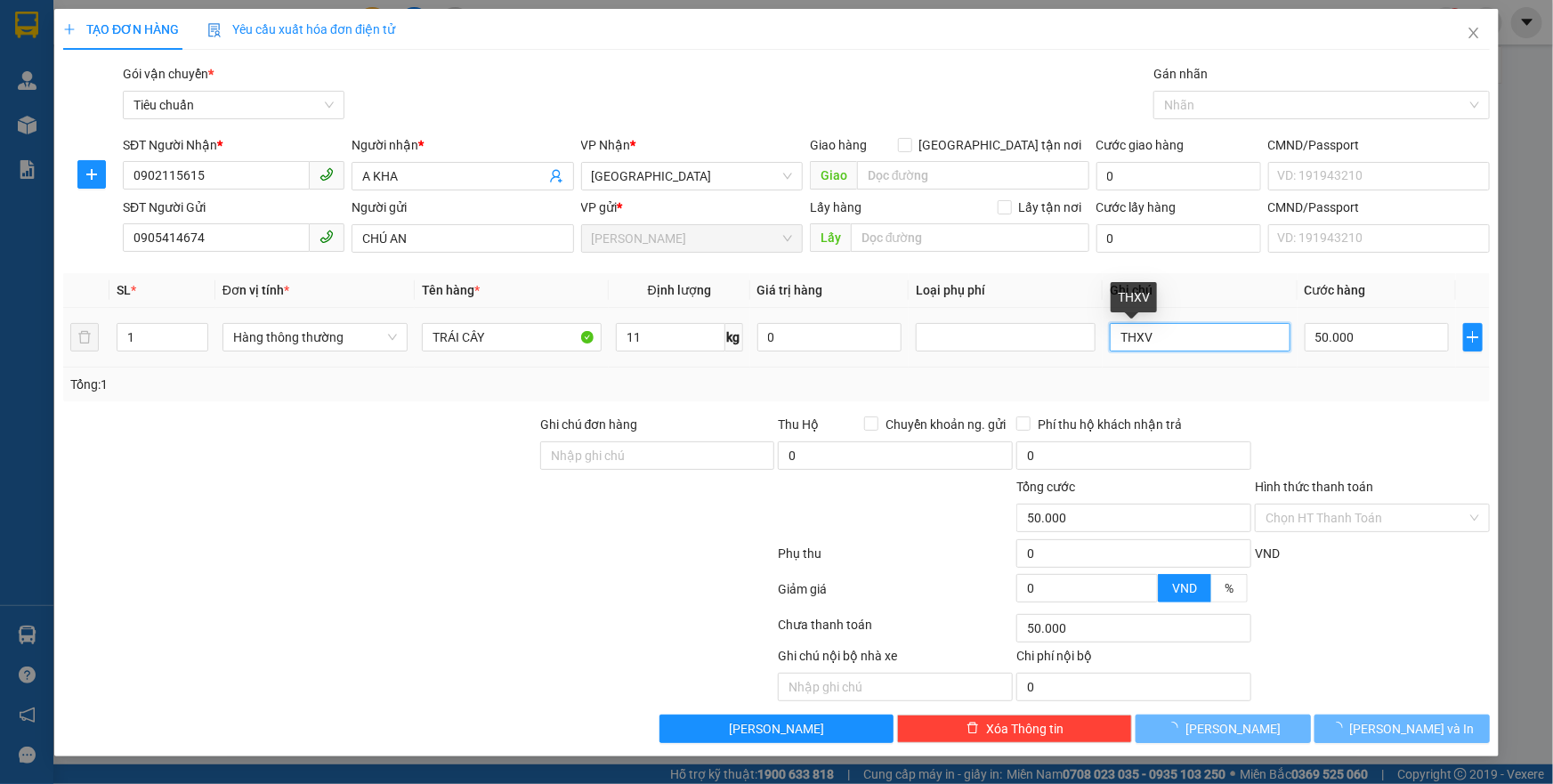
drag, startPoint x: 1229, startPoint y: 343, endPoint x: 909, endPoint y: 321, distance: 320.8
click at [909, 322] on tr "1 Hàng thông thường TRÁI CÂY 11 kg 0 THXV 50.000" at bounding box center [776, 338] width 1426 height 60
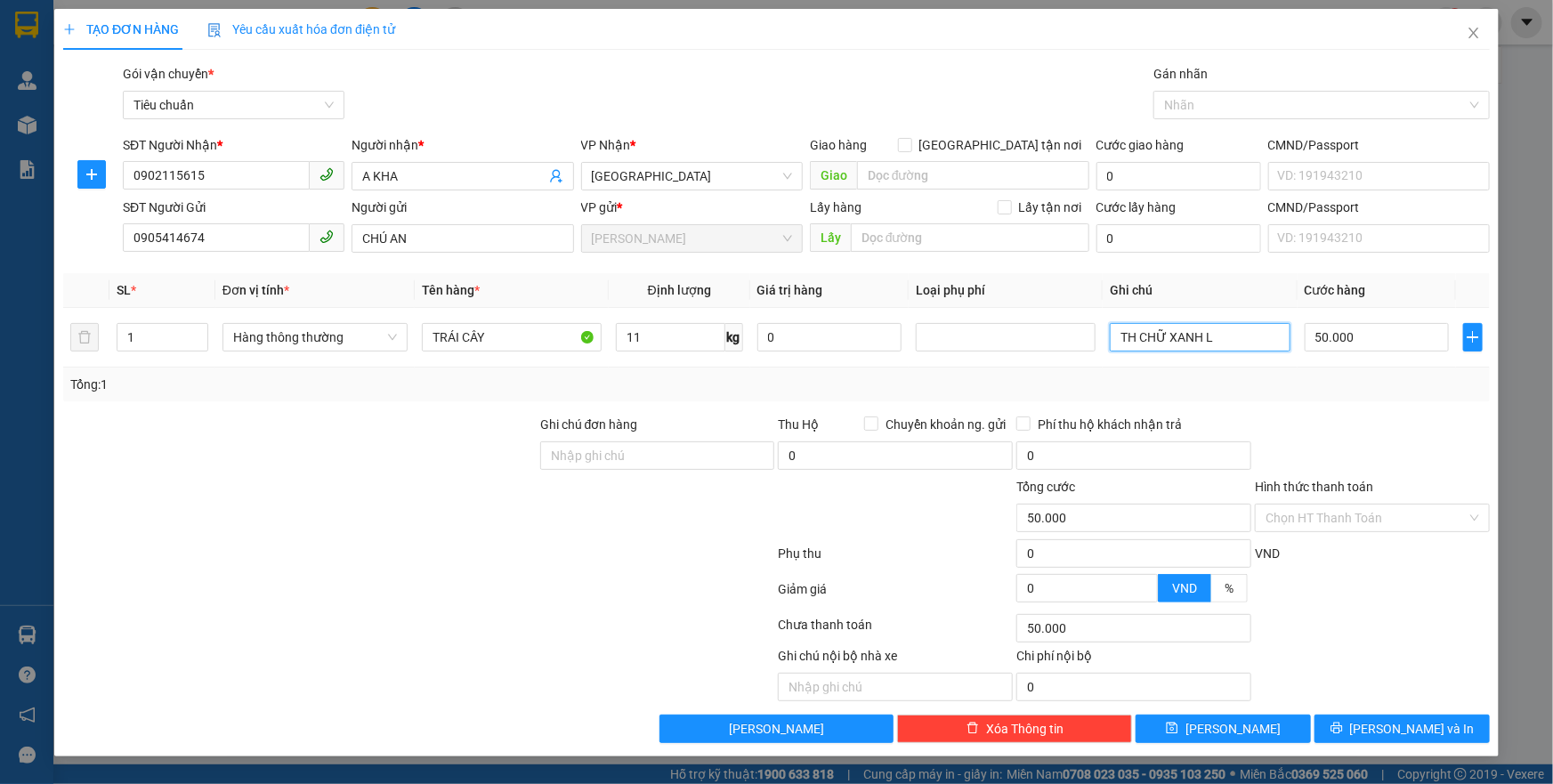
type input "TH CHỮ XANH L"
click at [1335, 495] on div "Hình thức thanh toán" at bounding box center [1372, 490] width 235 height 26
click at [1304, 523] on input "Hình thức thanh toán" at bounding box center [1366, 518] width 202 height 26
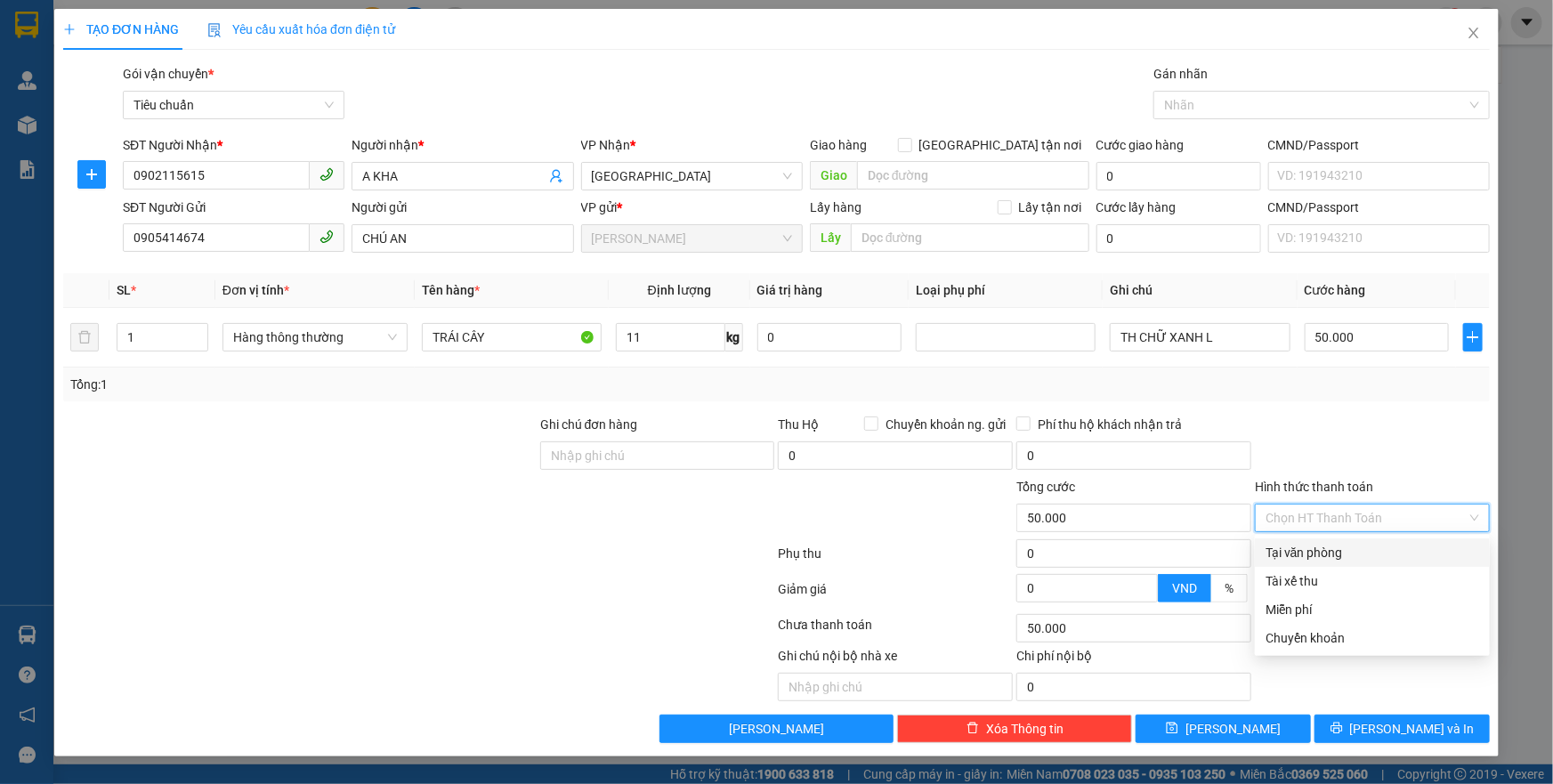
click at [1293, 549] on div "Tại văn phòng" at bounding box center [1373, 552] width 214 height 20
type input "0"
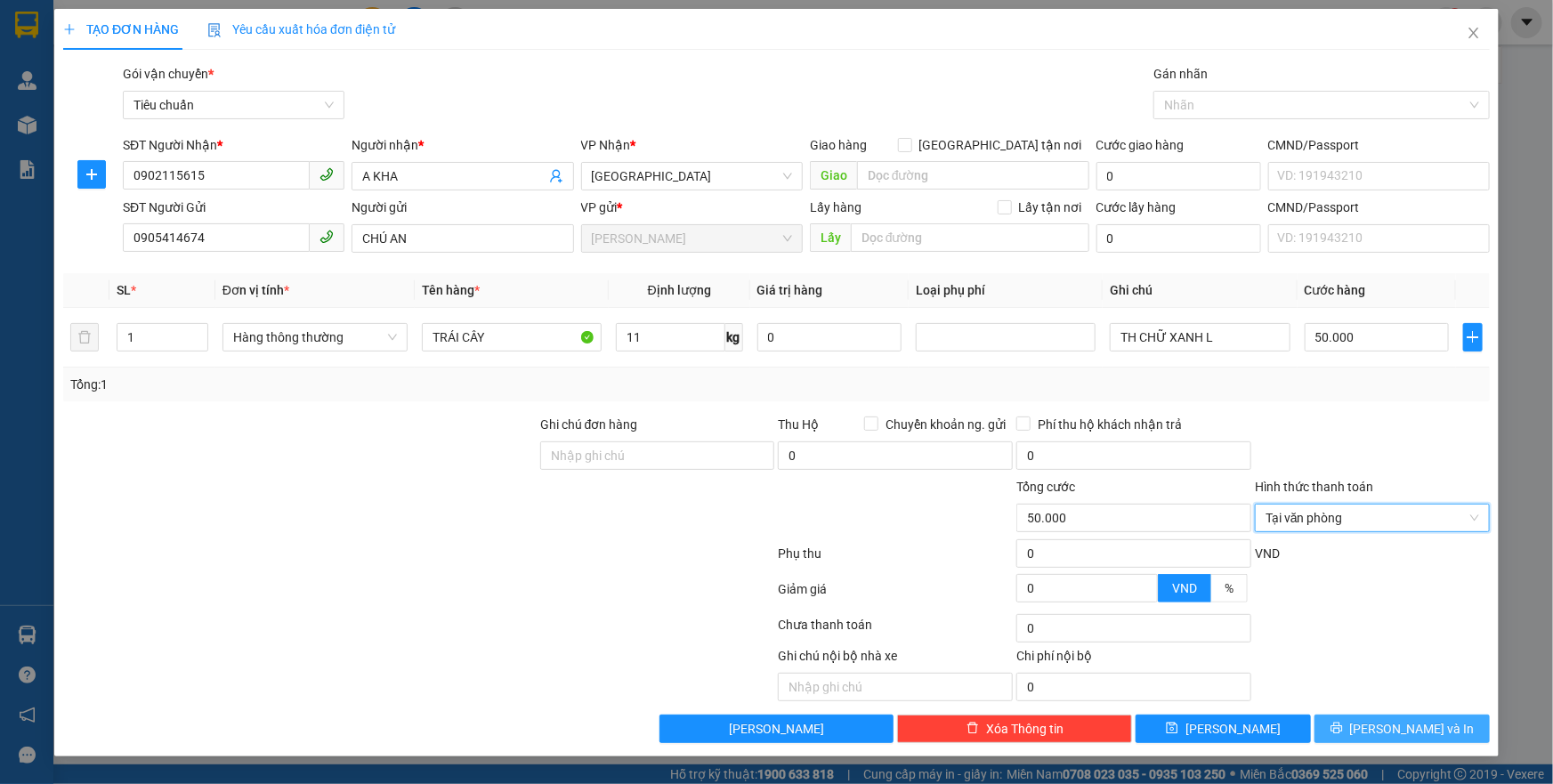
drag, startPoint x: 1384, startPoint y: 722, endPoint x: 1368, endPoint y: 704, distance: 24.1
click at [1385, 722] on button "[PERSON_NAME] và In" at bounding box center [1402, 729] width 175 height 28
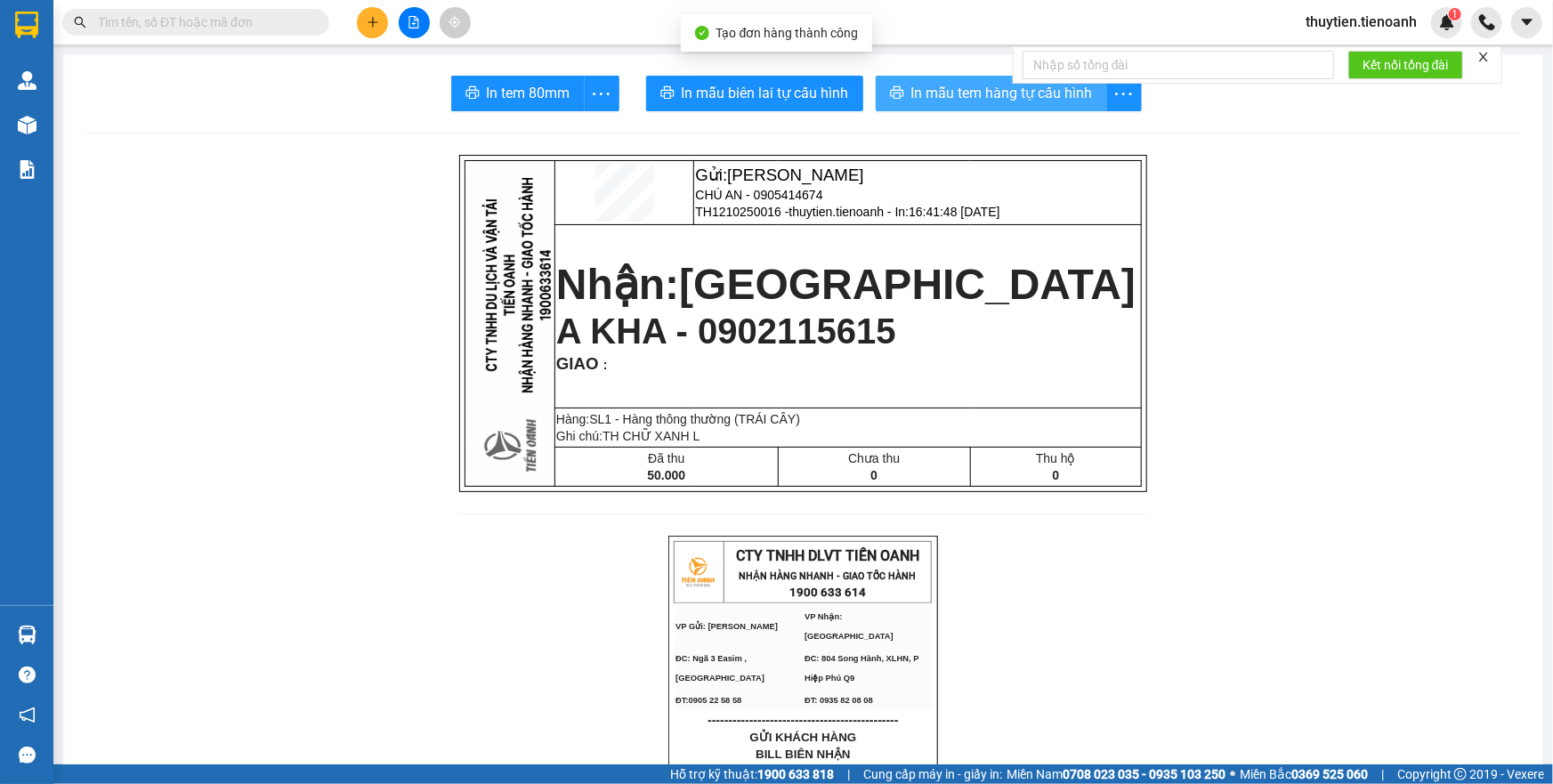
click at [927, 97] on span "In mẫu tem hàng tự cấu hình" at bounding box center [1003, 93] width 182 height 23
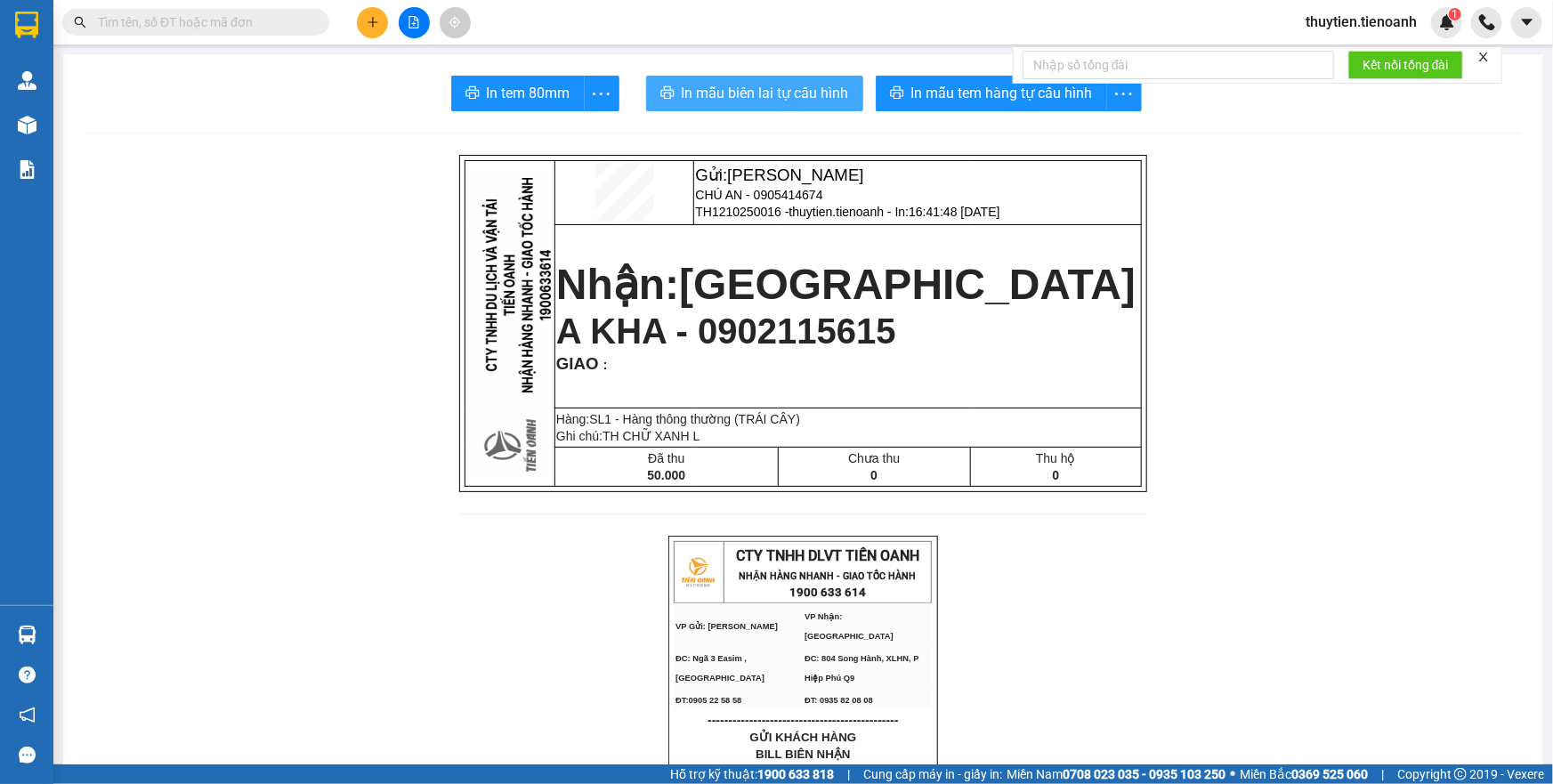
click at [707, 93] on span "In mẫu biên lai tự cấu hình" at bounding box center [765, 93] width 167 height 23
drag, startPoint x: 372, startPoint y: 27, endPoint x: 361, endPoint y: 23, distance: 11.7
click at [361, 23] on button at bounding box center [372, 23] width 31 height 31
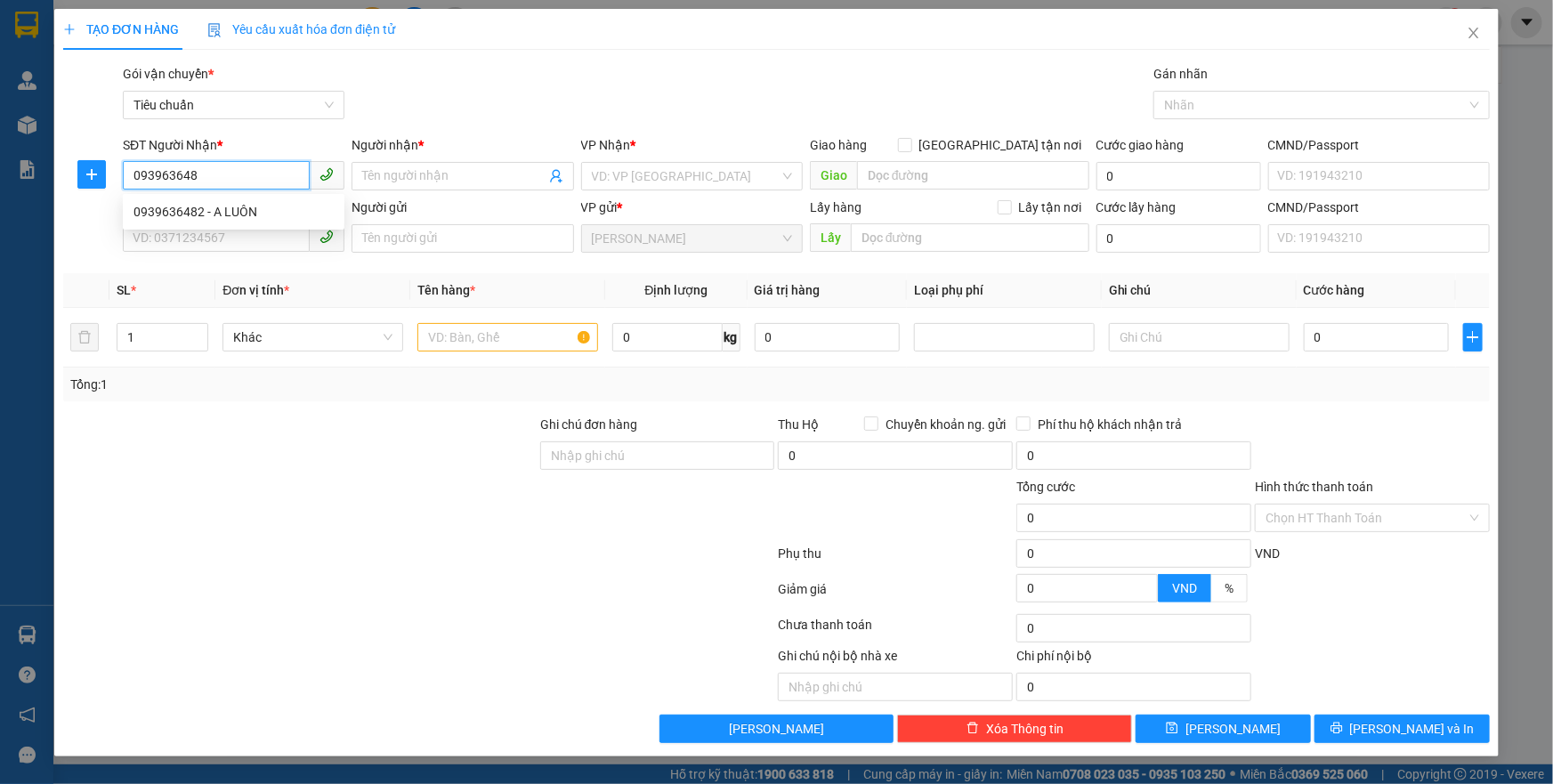
type input "0939636482"
click at [237, 209] on div "0939636482 - A LUÔN" at bounding box center [234, 211] width 201 height 20
type input "A LUÔN"
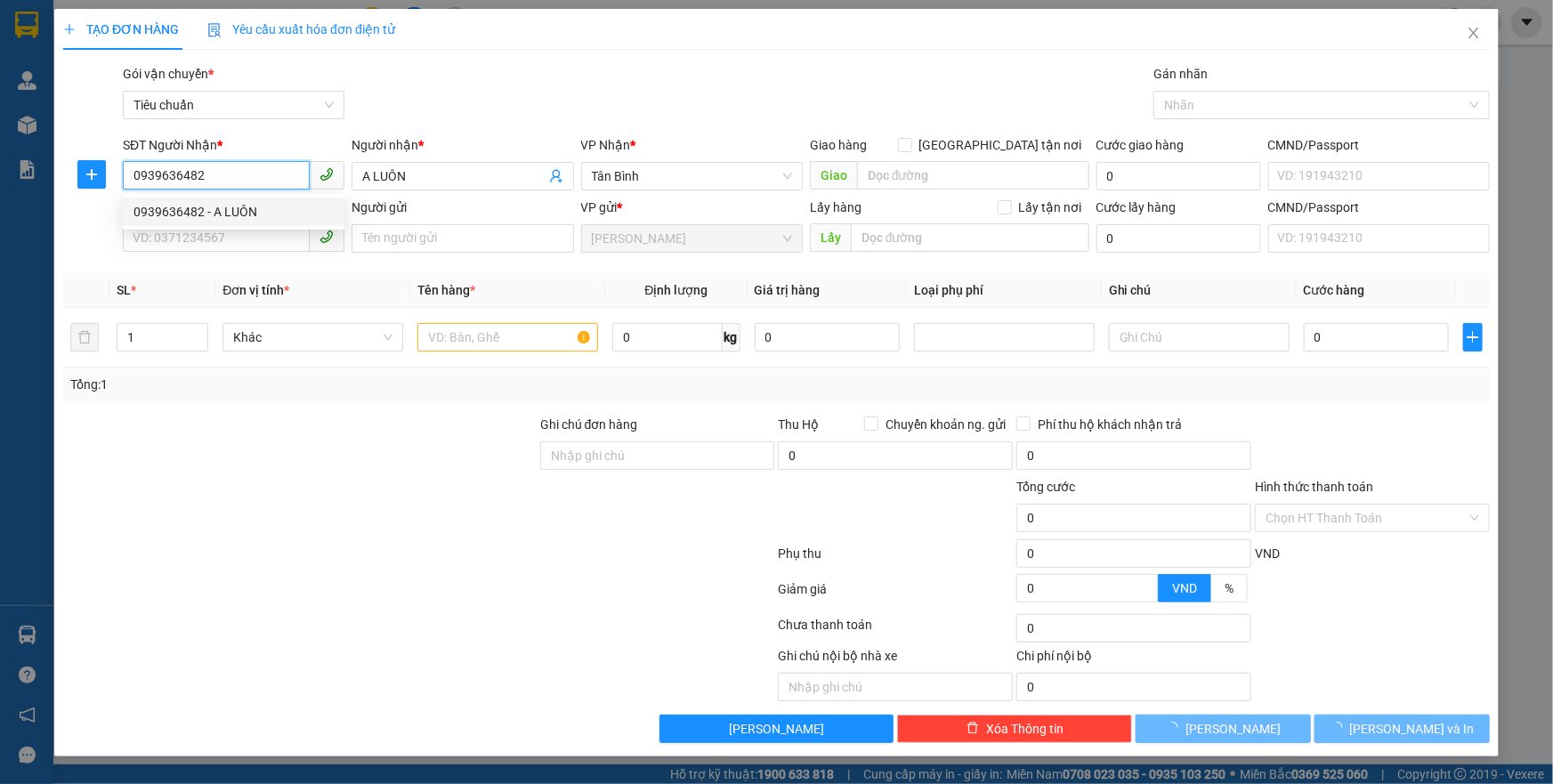
type input "30.000"
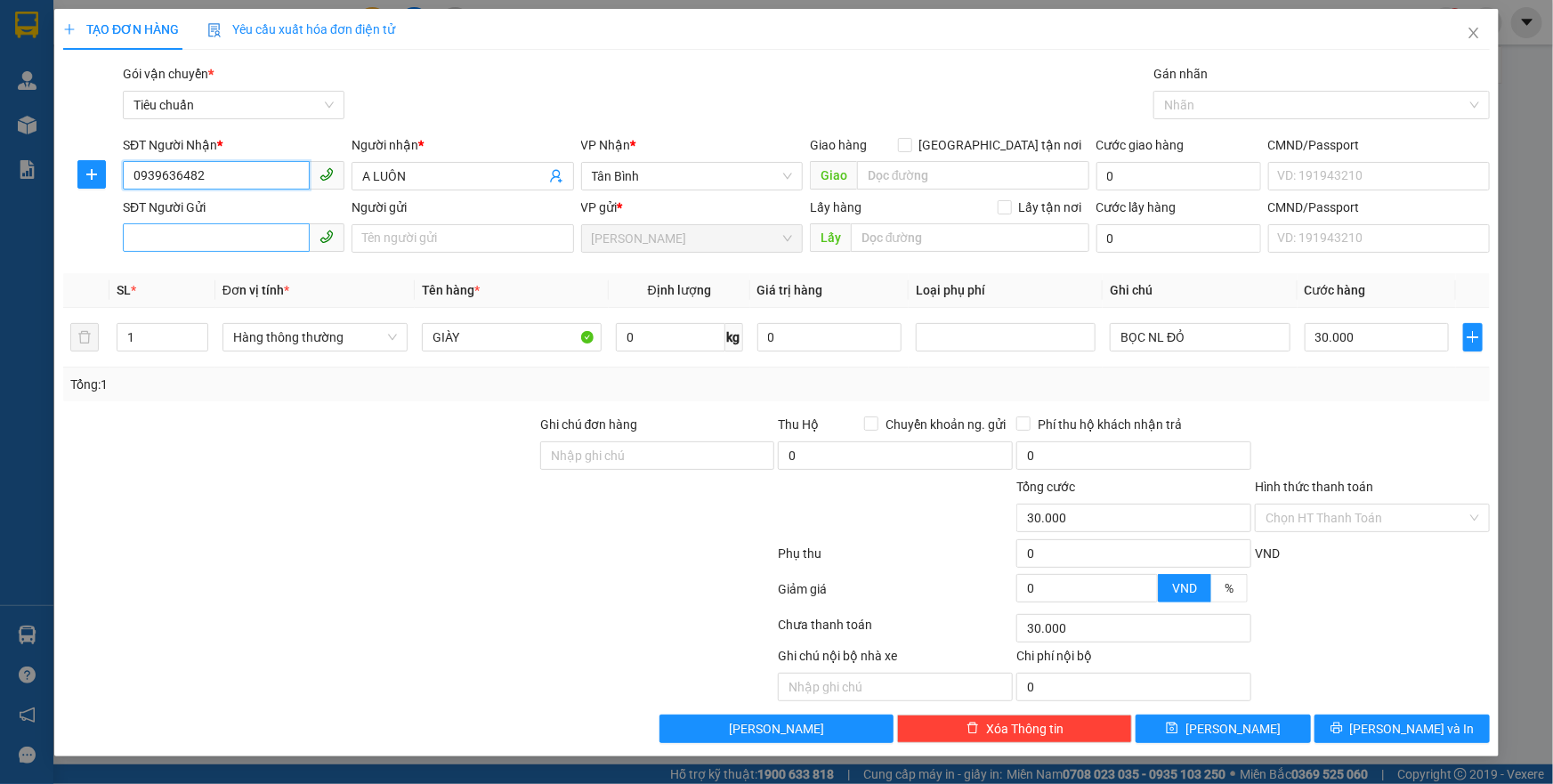
type input "0939636482"
click at [221, 248] on input "SĐT Người Gửi" at bounding box center [216, 237] width 187 height 28
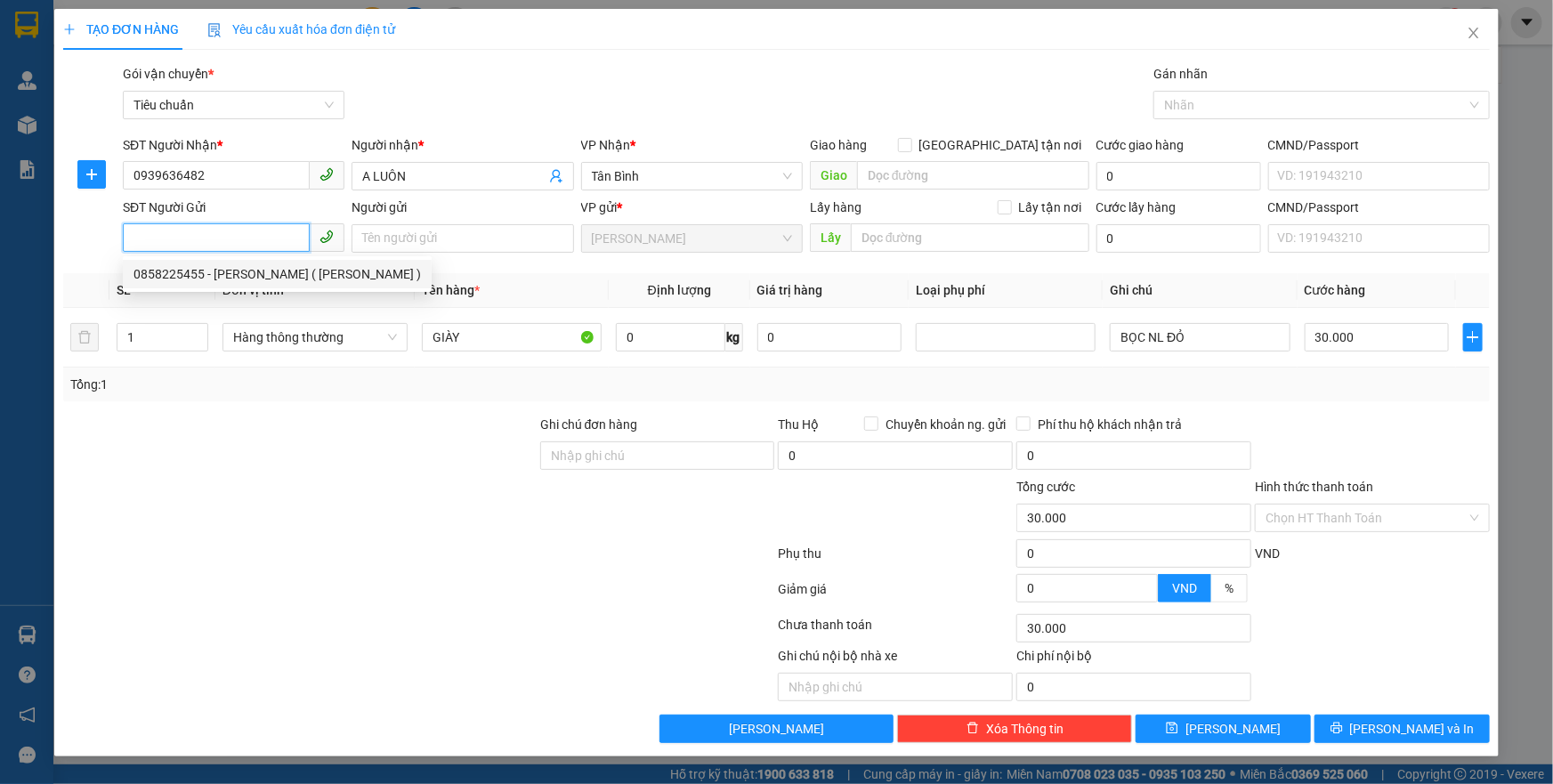
click at [237, 272] on div "0858225455 - A KHÁNH ( PHƯƠNG )" at bounding box center [277, 274] width 288 height 20
type input "0858225455"
type input "A KHÁNH ( PHƯƠNG )"
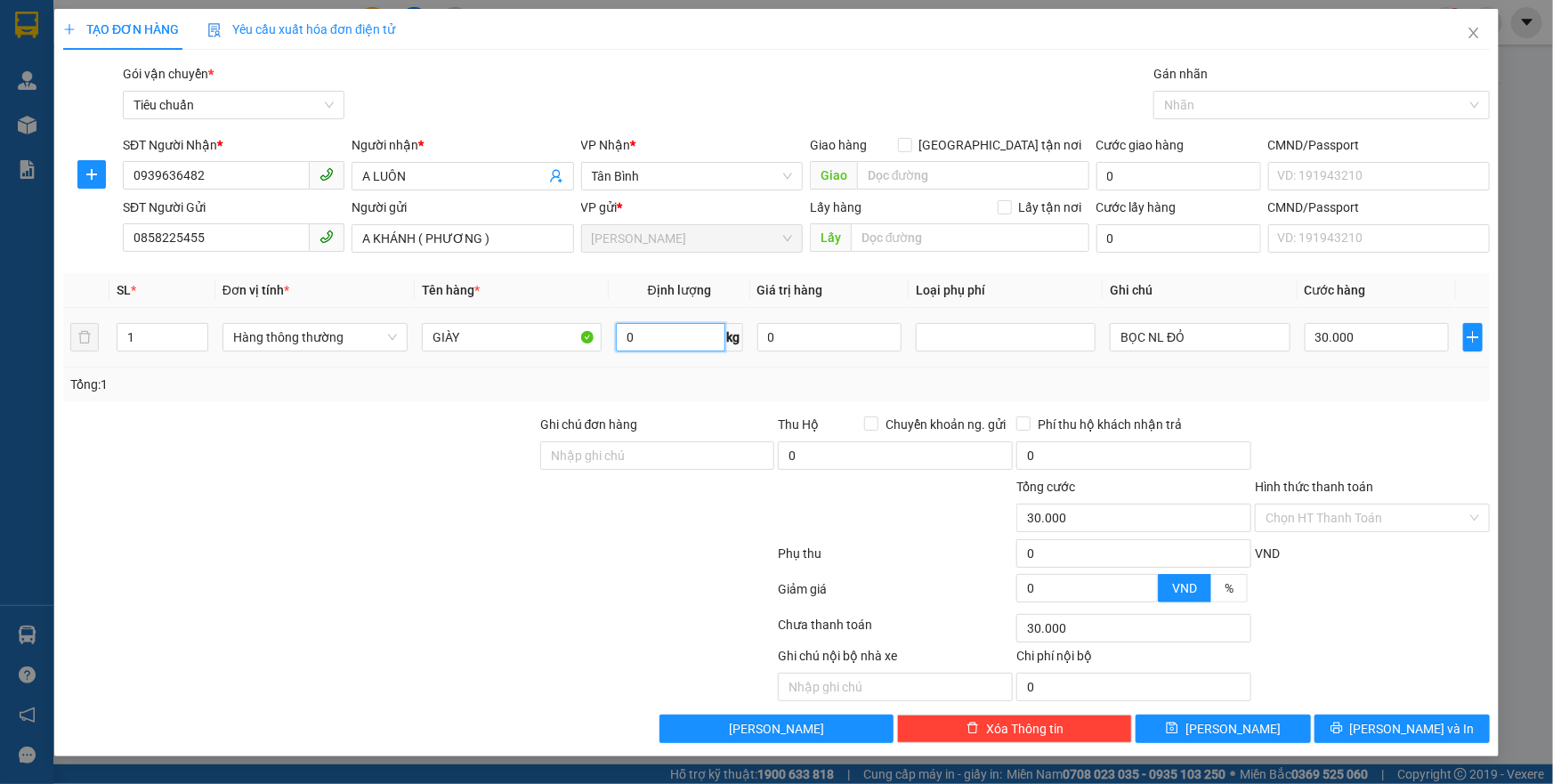
click at [650, 325] on input "0" at bounding box center [671, 338] width 110 height 28
type input "4"
drag, startPoint x: 1219, startPoint y: 330, endPoint x: 849, endPoint y: 360, distance: 371.2
click at [849, 360] on tr "1 Hàng thông thường GIÀY 4 kg 0 BỌC NL ĐỎ 30.000" at bounding box center [776, 338] width 1426 height 60
type input "BỌC NL ĐEN BKV"
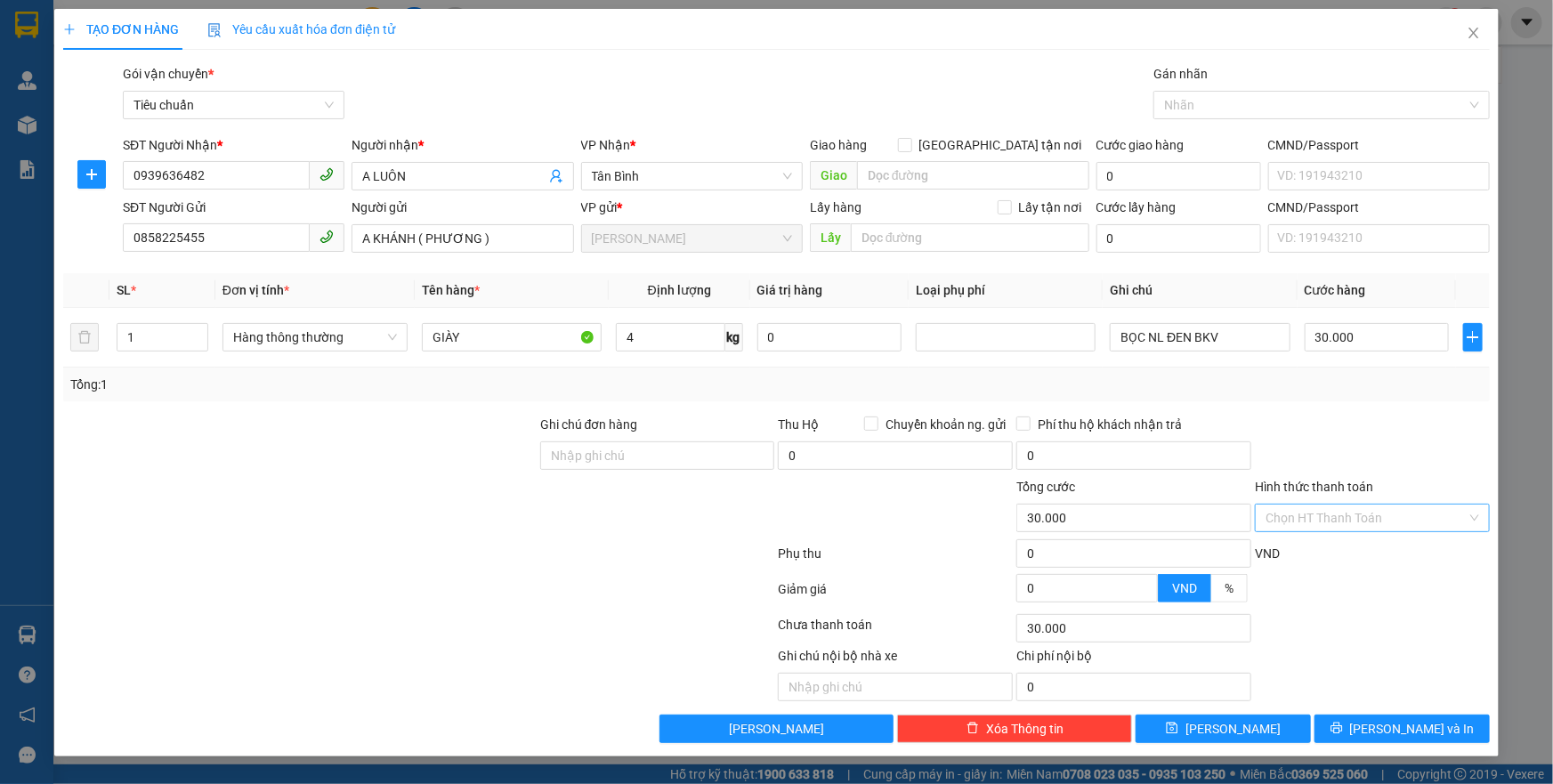
click at [1335, 513] on input "Hình thức thanh toán" at bounding box center [1366, 518] width 202 height 26
click at [1309, 546] on div "Tại văn phòng" at bounding box center [1373, 552] width 214 height 20
type input "0"
click at [1353, 718] on button "[PERSON_NAME] và In" at bounding box center [1402, 729] width 175 height 28
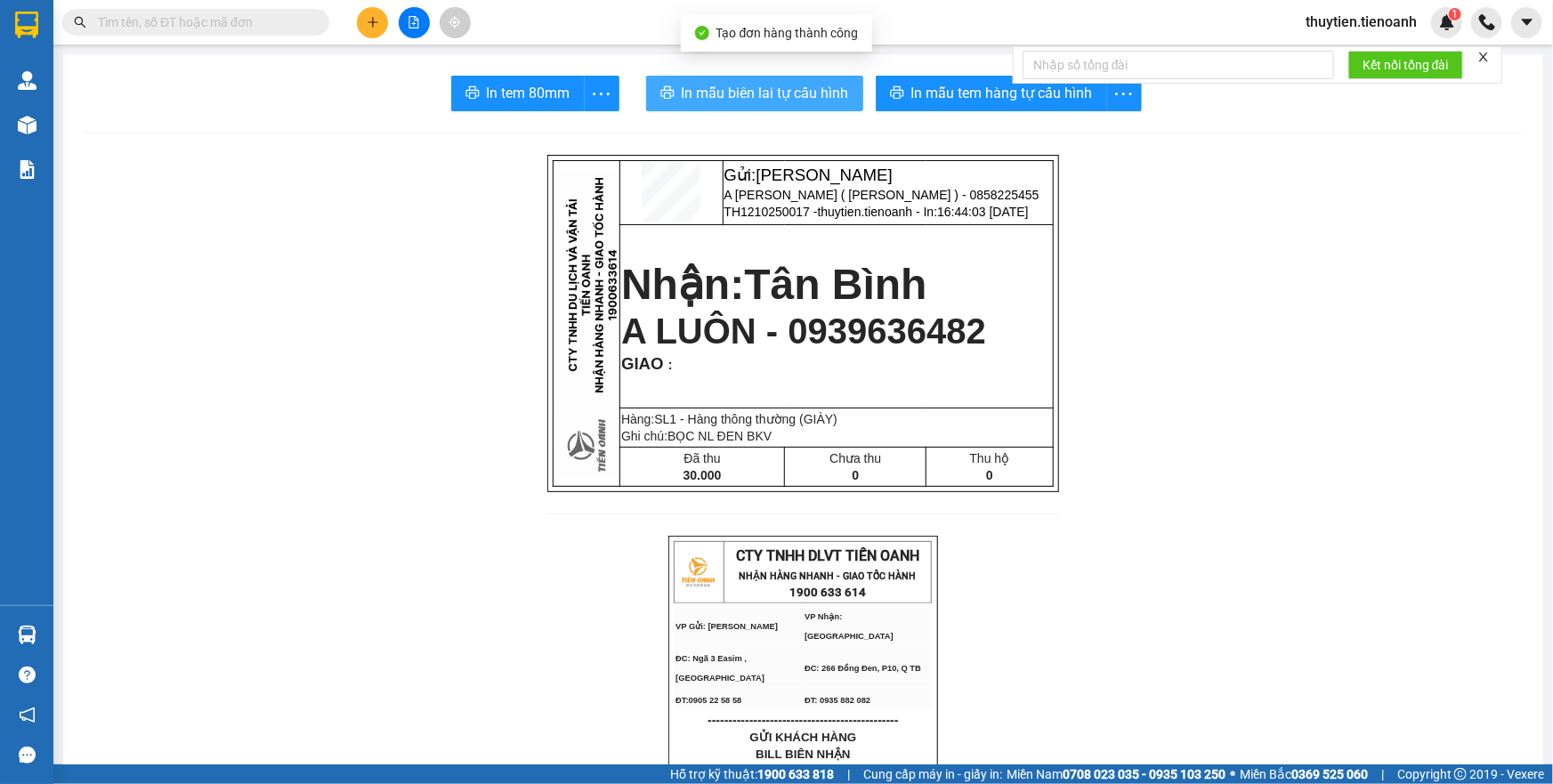
click at [780, 89] on span "In mẫu biên lai tự cấu hình" at bounding box center [765, 93] width 167 height 23
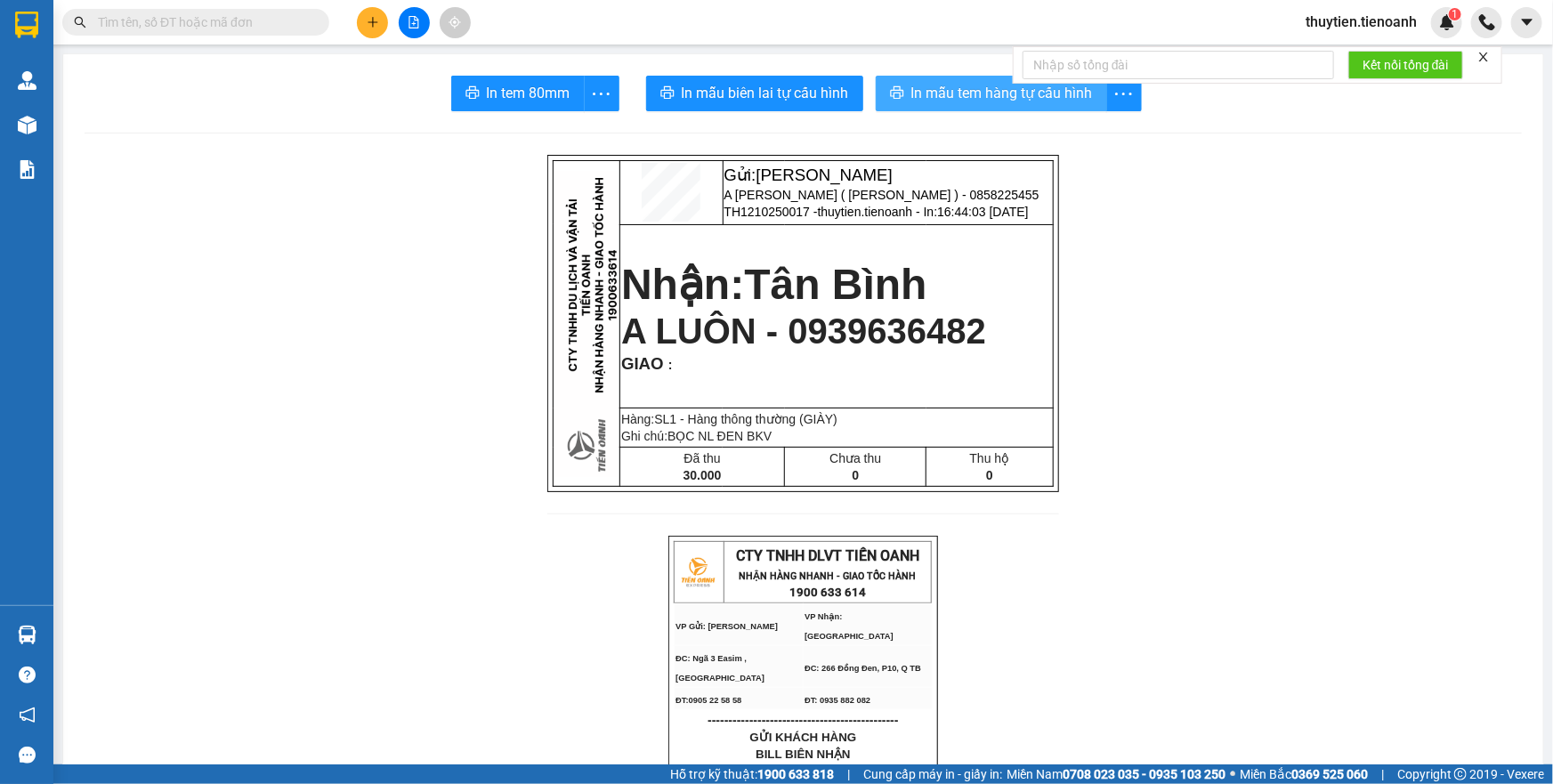
click at [921, 86] on span "In mẫu tem hàng tự cấu hình" at bounding box center [1003, 93] width 182 height 23
click at [369, 18] on icon "plus" at bounding box center [372, 22] width 12 height 12
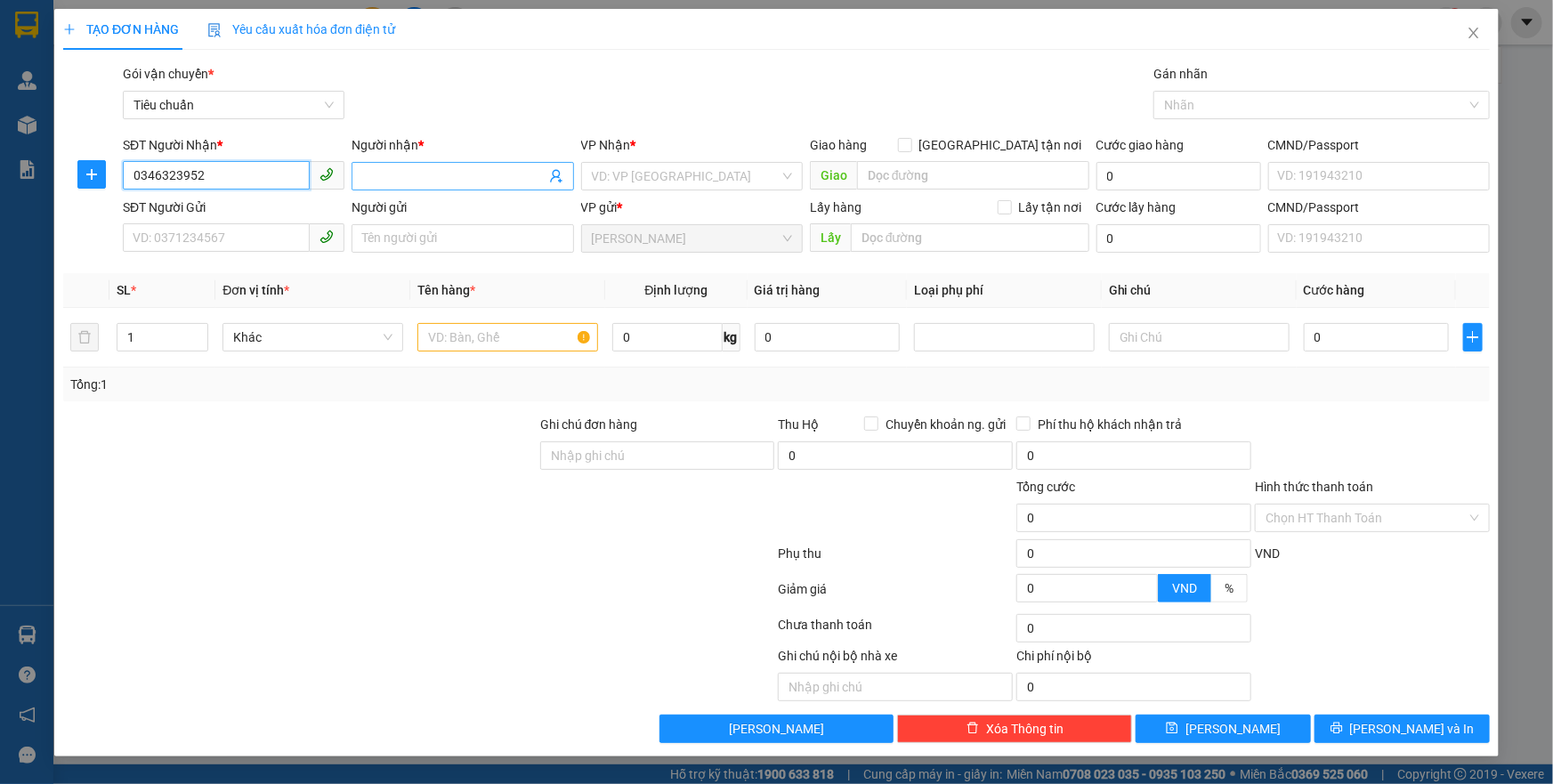
type input "0346323952"
click at [472, 172] on input "Người nhận *" at bounding box center [453, 175] width 183 height 20
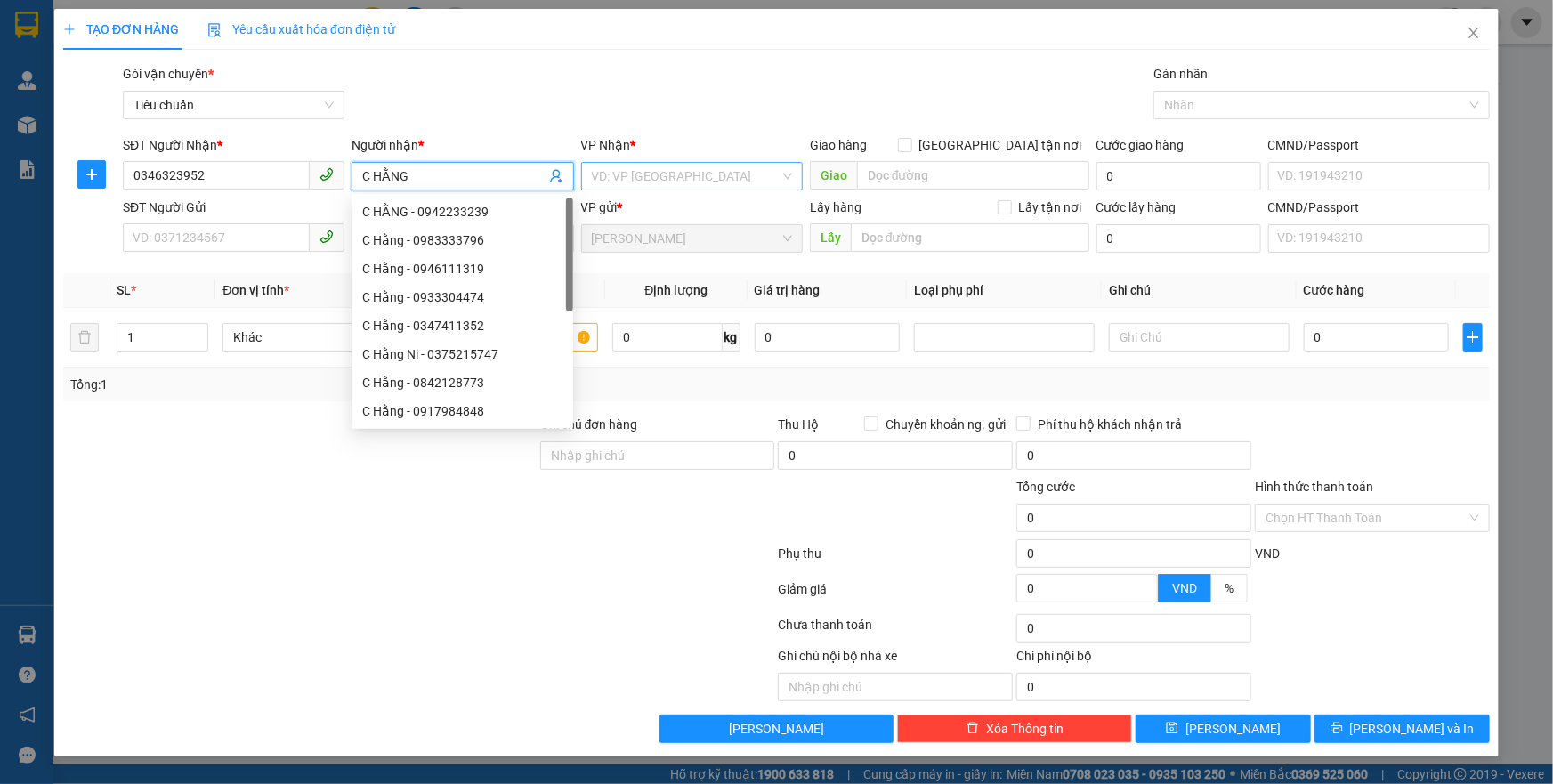
type input "C HẰNG"
click at [632, 174] on input "search" at bounding box center [686, 176] width 188 height 26
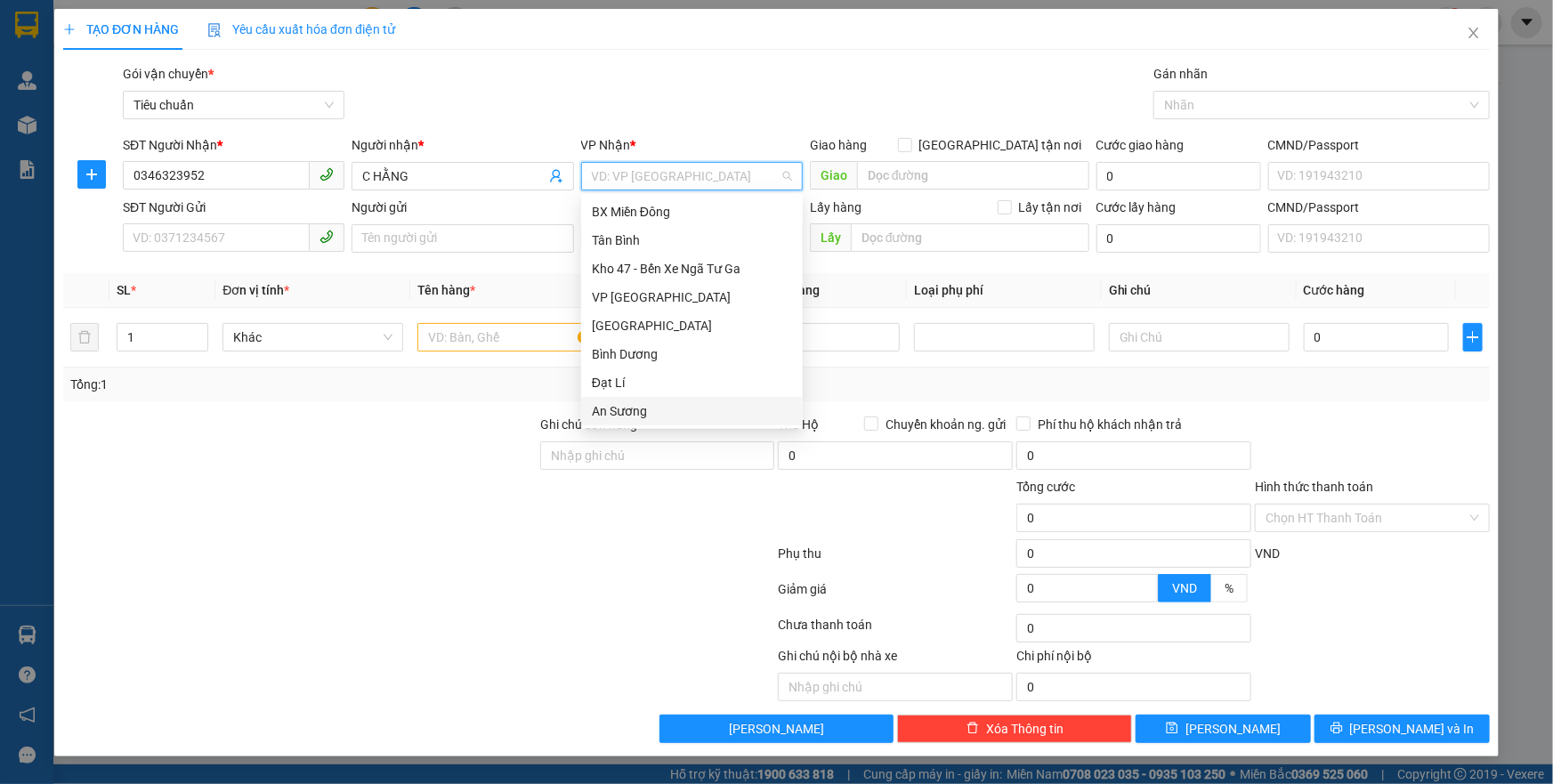
click at [639, 411] on div "An Sương" at bounding box center [692, 411] width 201 height 20
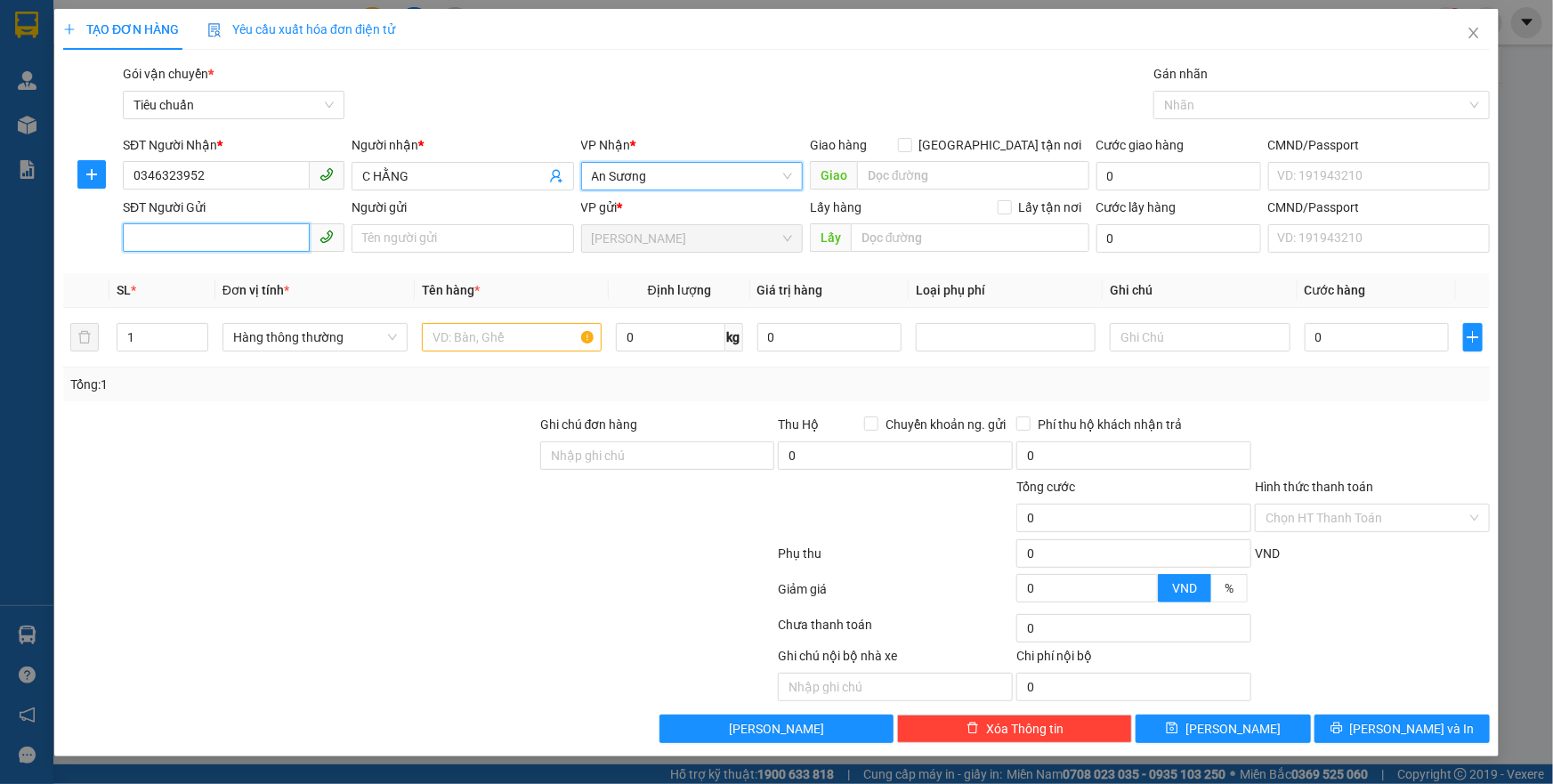
click at [145, 238] on input "SĐT Người Gửi" at bounding box center [216, 237] width 187 height 28
type input "0996471234"
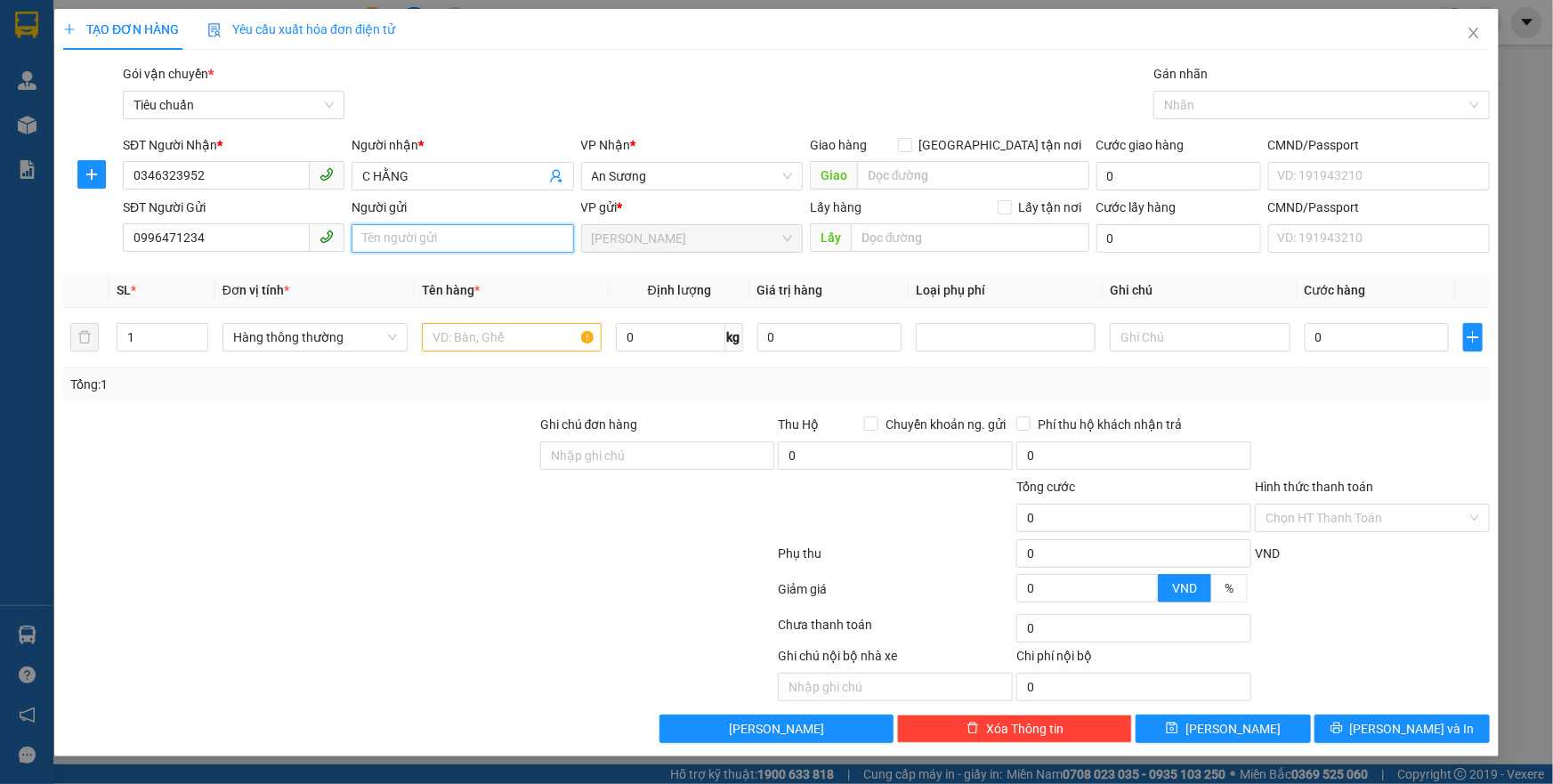
click at [376, 232] on input "Người gửi" at bounding box center [462, 238] width 221 height 28
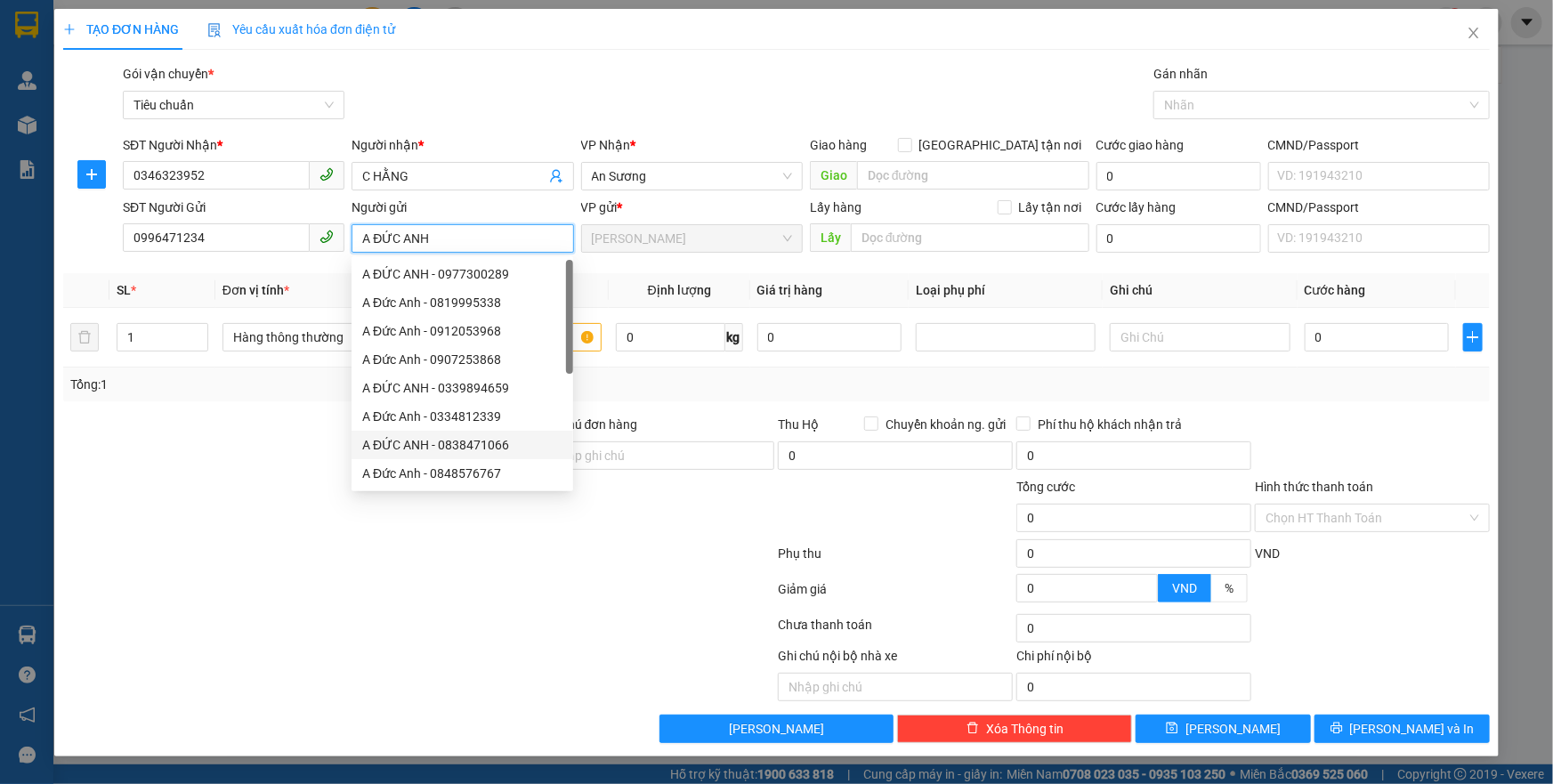
type input "A ĐỨC ANH"
drag, startPoint x: 435, startPoint y: 623, endPoint x: 425, endPoint y: 546, distance: 77.6
click at [430, 586] on div "Transit Pickup Surcharge Ids Transit Deliver Surcharge Ids Transit Deliver Surc…" at bounding box center [776, 403] width 1426 height 679
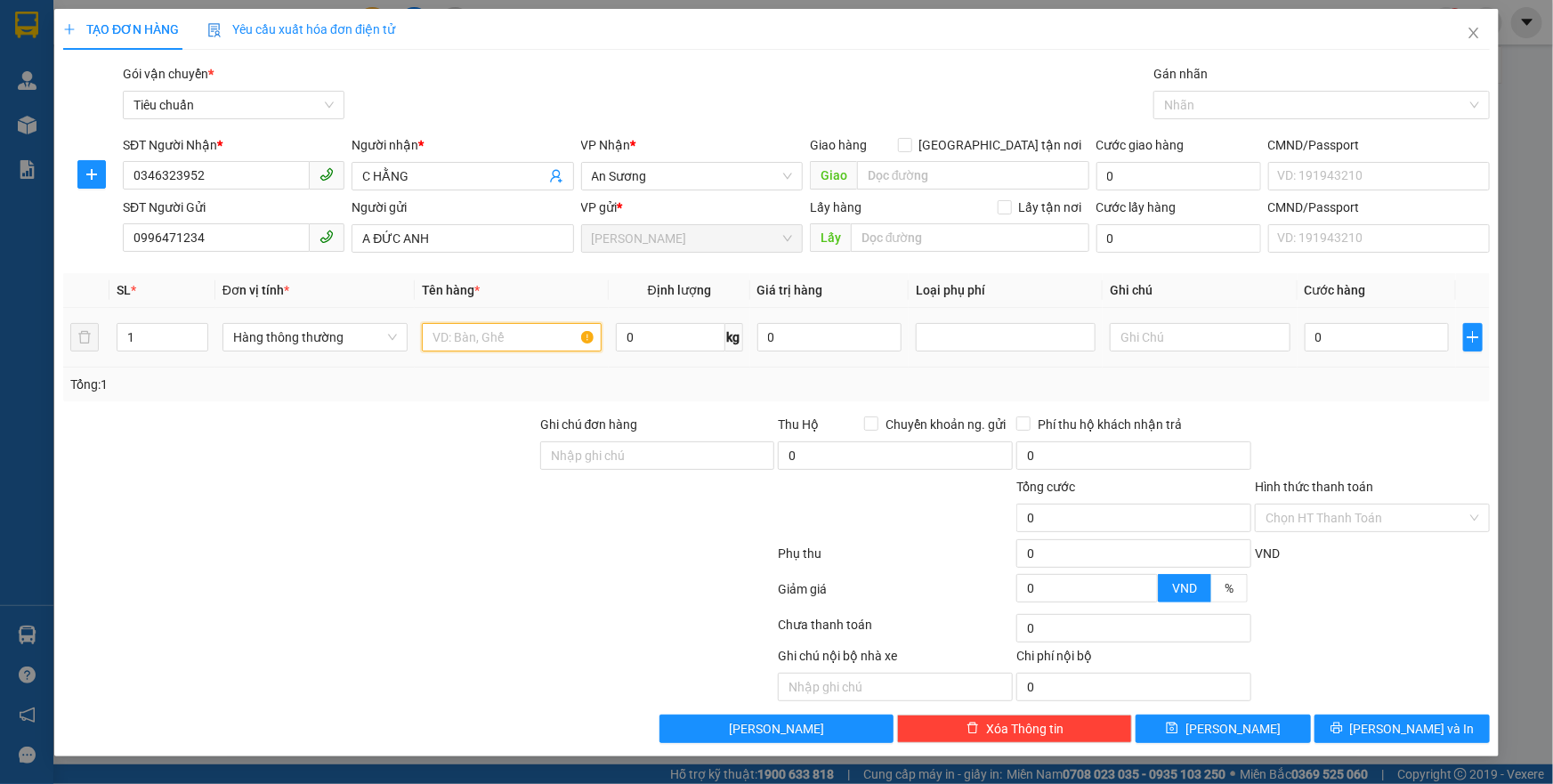
click at [541, 324] on input "text" at bounding box center [512, 338] width 180 height 28
type input "THỨC ĂN"
click at [656, 343] on input "0" at bounding box center [671, 338] width 110 height 28
click at [675, 339] on input "0" at bounding box center [671, 338] width 110 height 28
type input "13"
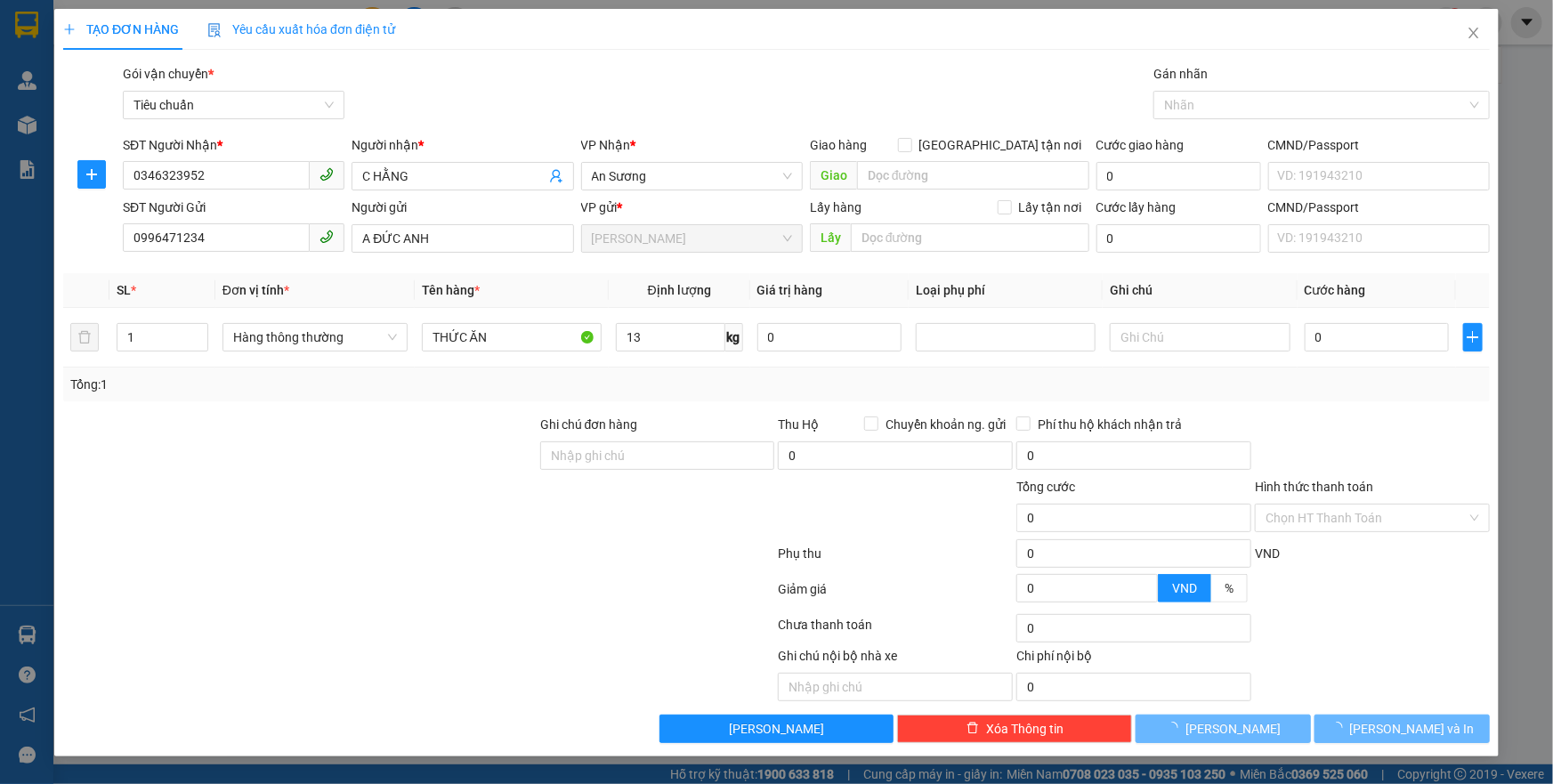
click at [733, 396] on div "Tổng: 1" at bounding box center [776, 384] width 1426 height 34
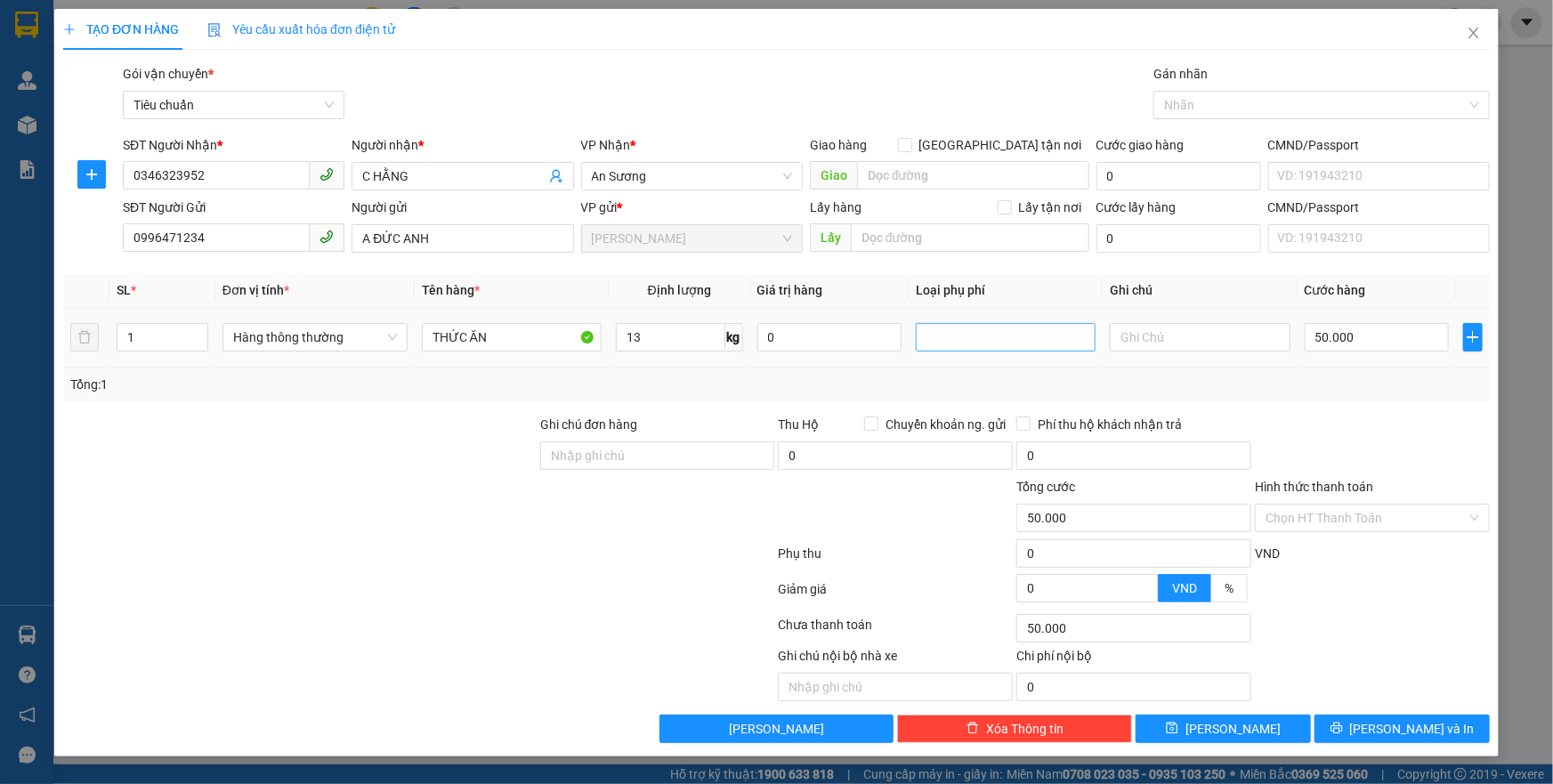
type input "50.000"
click at [1125, 335] on input "text" at bounding box center [1200, 338] width 180 height 28
type input "T"
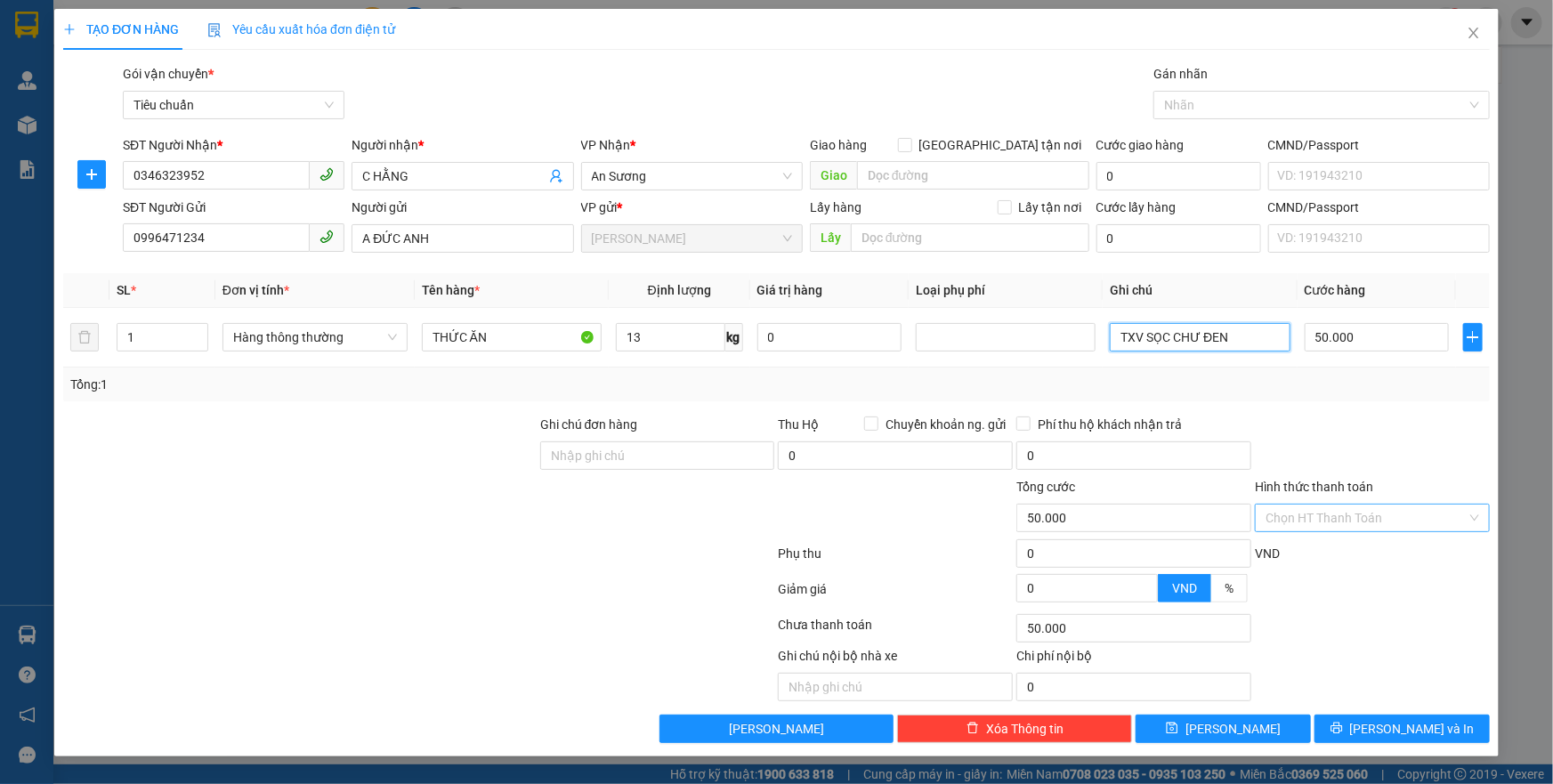
type input "TXV SỌC CHƯ ĐEN"
click at [1339, 511] on input "Hình thức thanh toán" at bounding box center [1366, 518] width 202 height 26
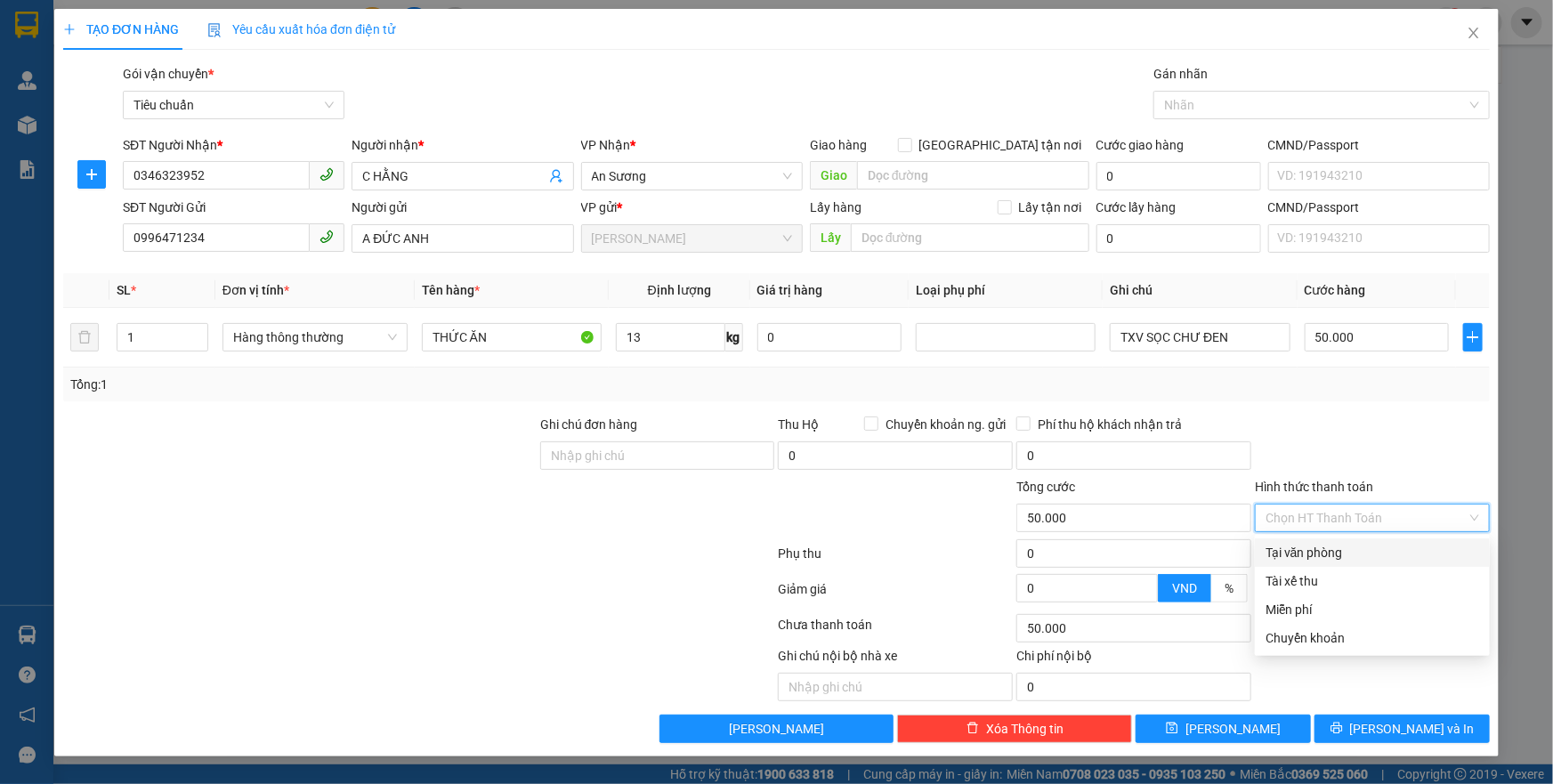
click at [1293, 546] on div "Tại văn phòng" at bounding box center [1373, 552] width 214 height 20
type input "0"
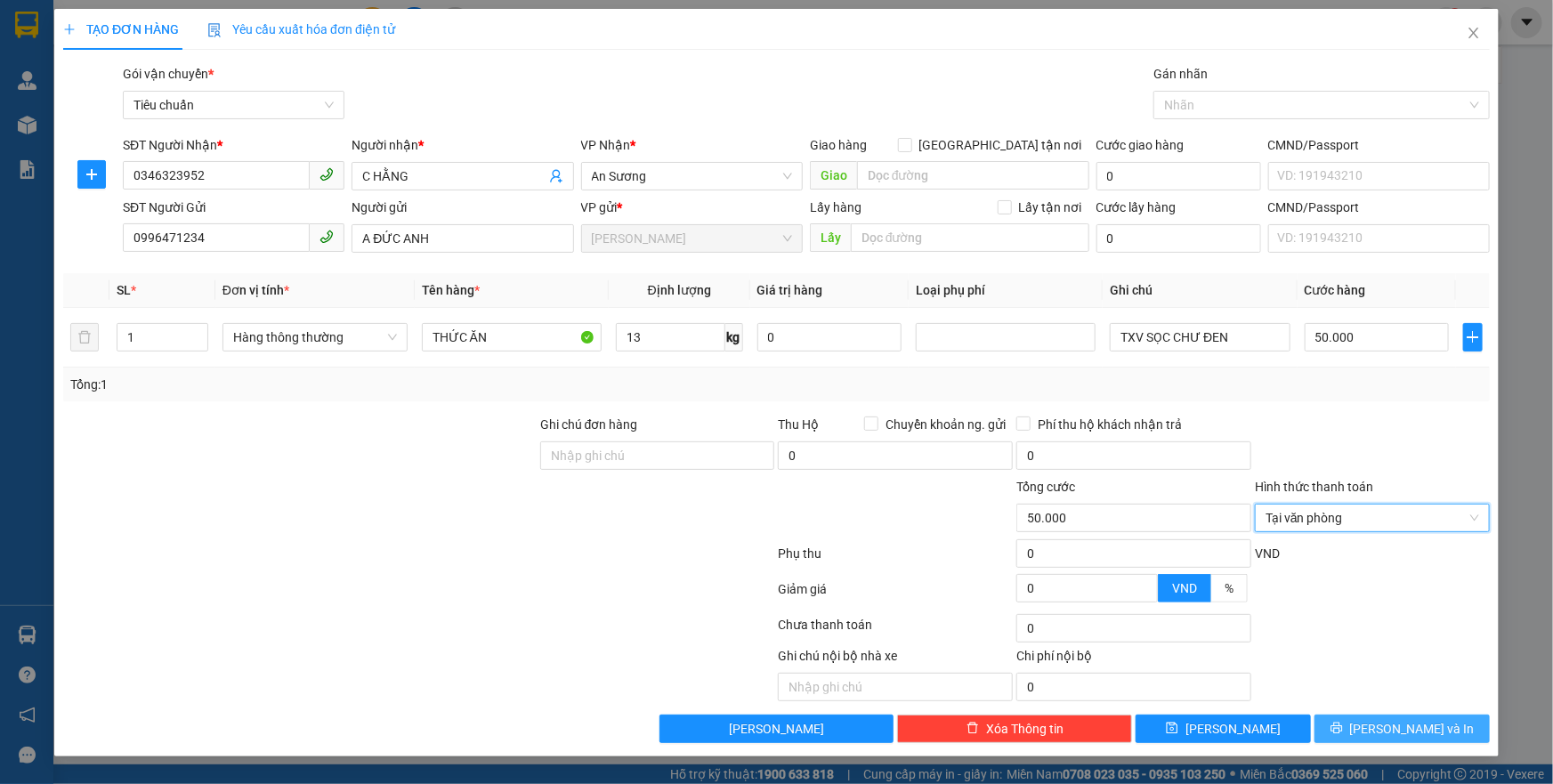
click at [1400, 725] on span "[PERSON_NAME] và In" at bounding box center [1412, 729] width 125 height 20
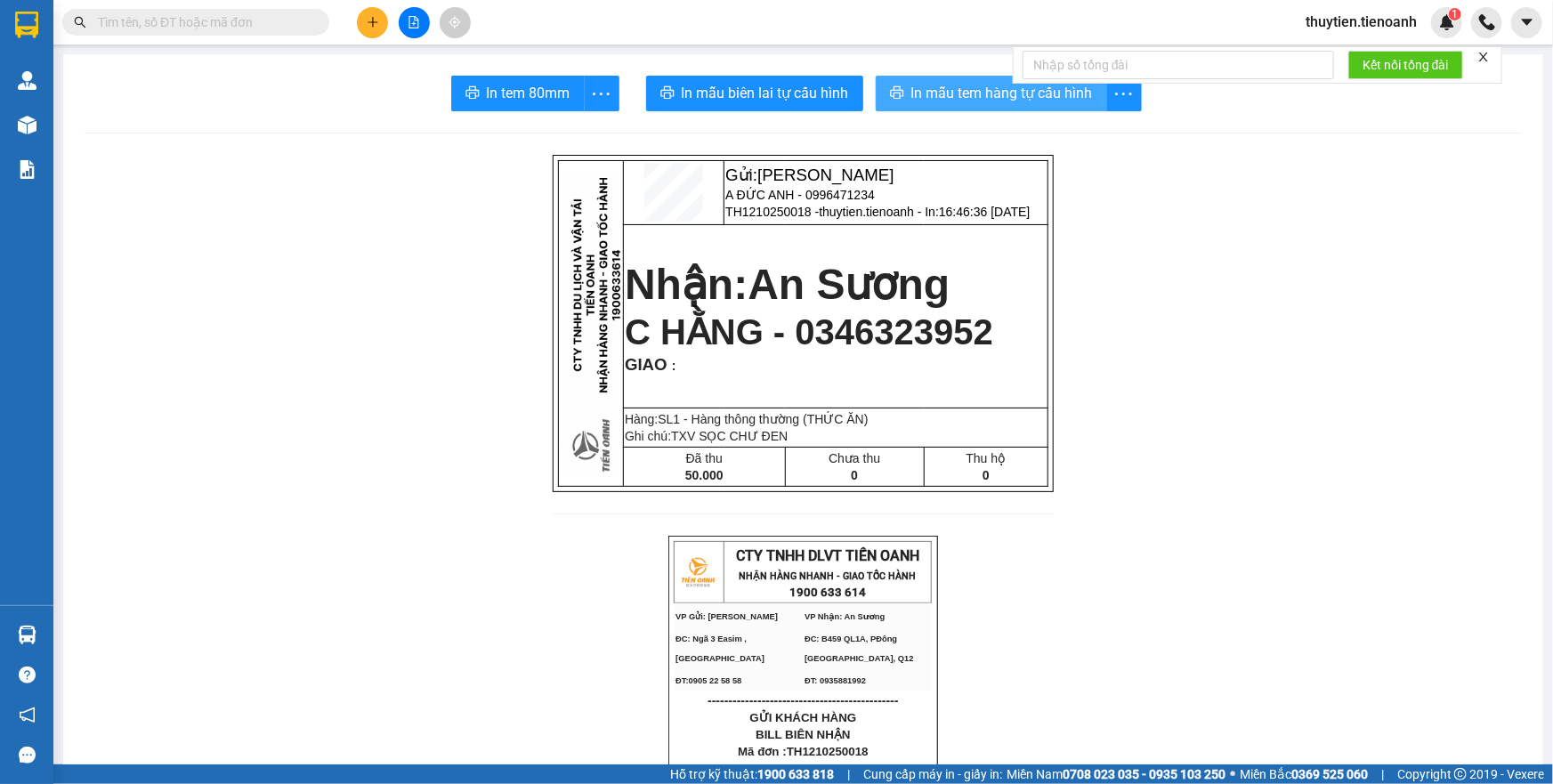
click at [933, 98] on span "In mẫu tem hàng tự cấu hình" at bounding box center [1003, 93] width 182 height 23
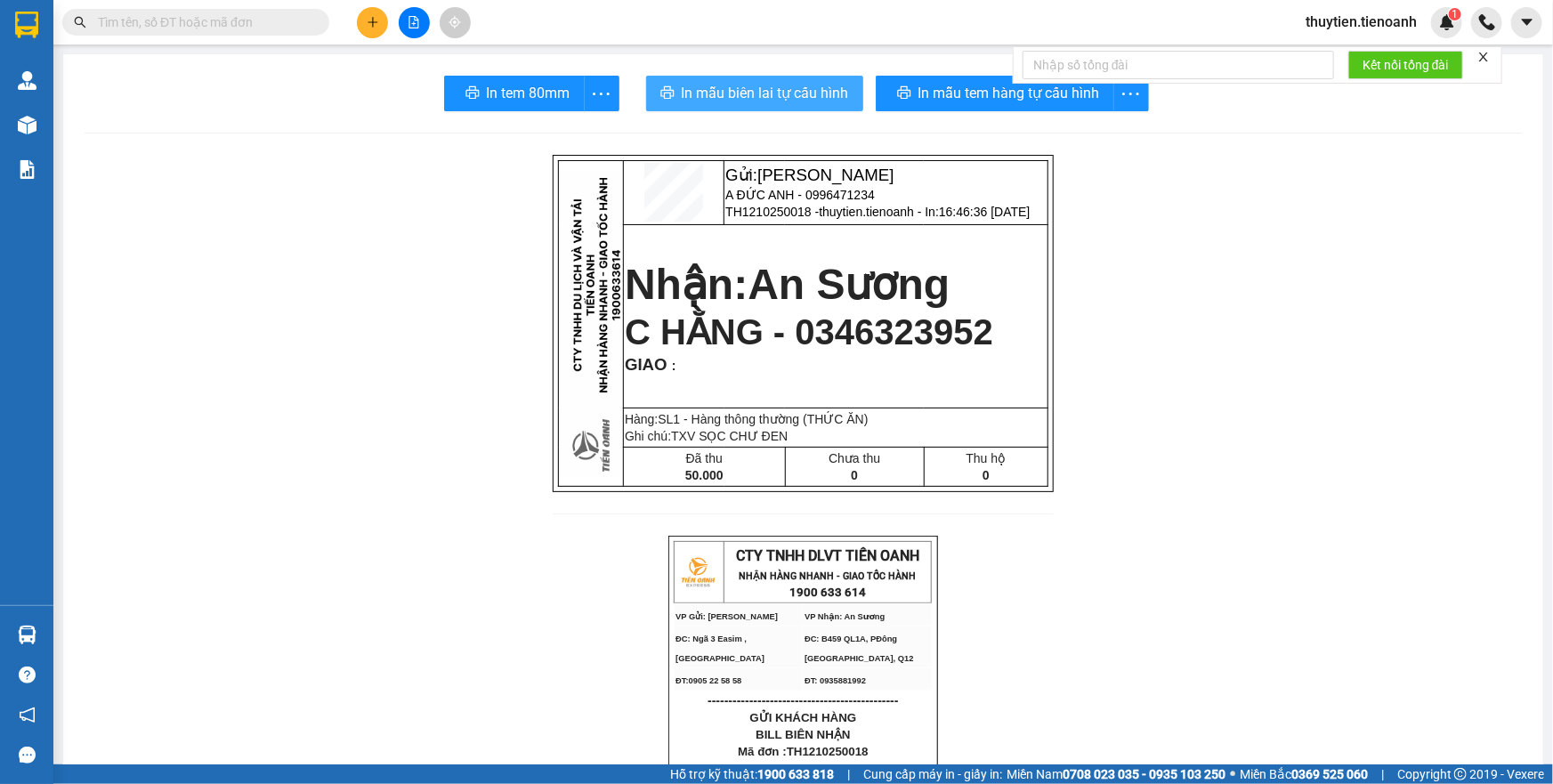
click at [767, 79] on button "In mẫu biên lai tự cấu hình" at bounding box center [755, 94] width 218 height 36
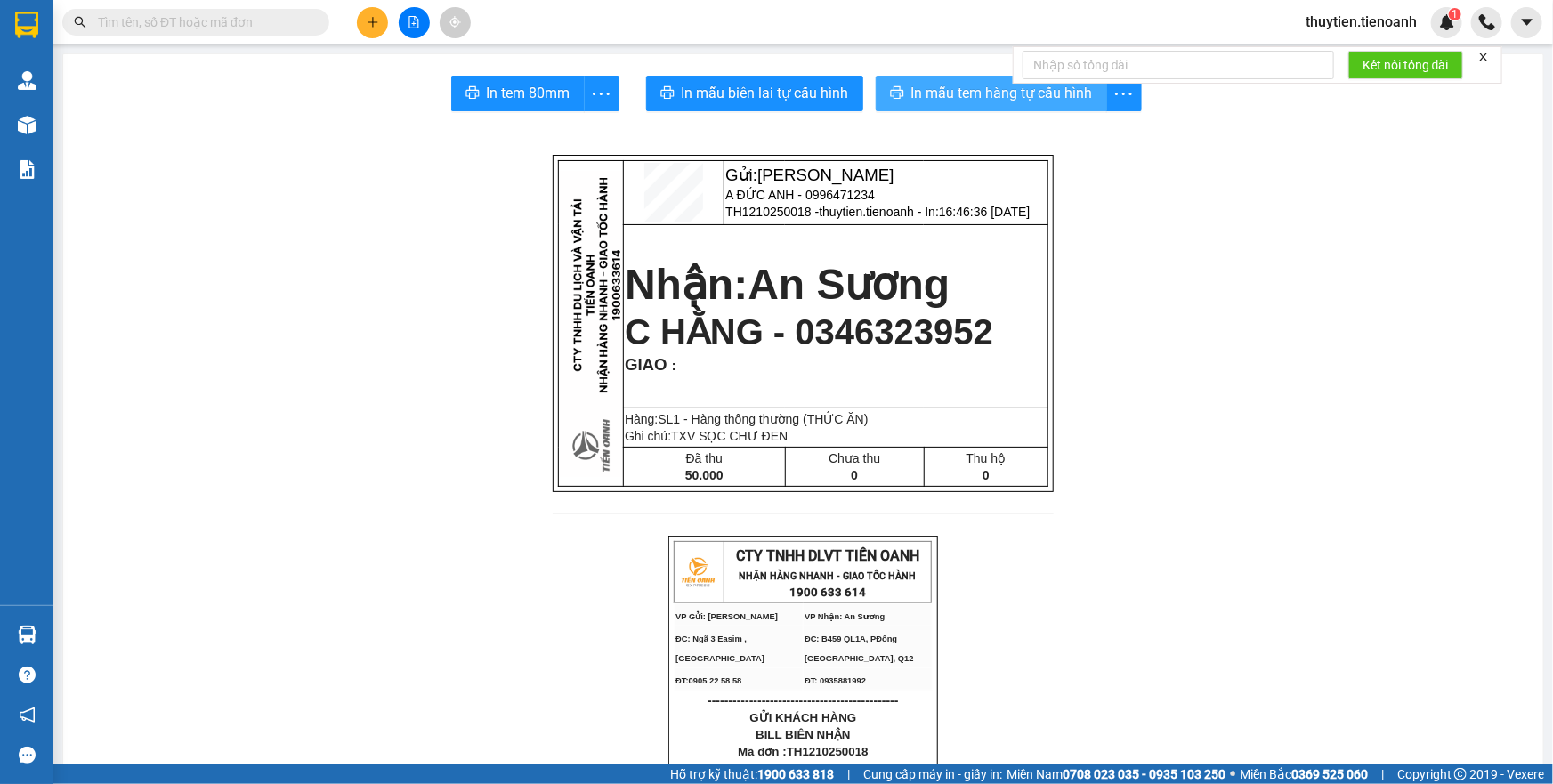
click at [948, 96] on span "In mẫu tem hàng tự cấu hình" at bounding box center [1003, 93] width 182 height 23
click at [962, 90] on span "In mẫu tem hàng tự cấu hình" at bounding box center [1003, 93] width 182 height 23
click at [107, 13] on input "text" at bounding box center [203, 22] width 210 height 20
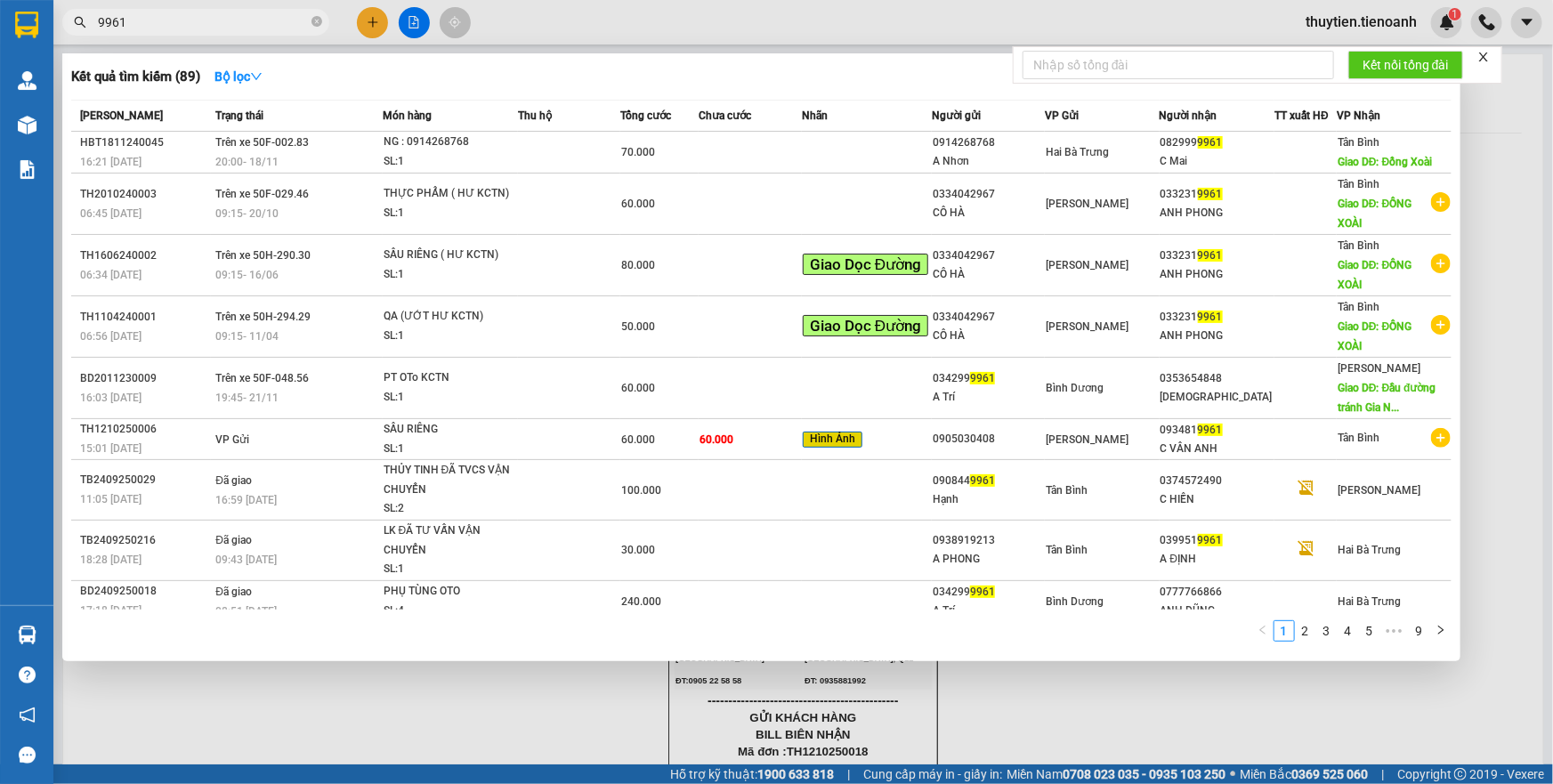
click at [390, 782] on div at bounding box center [776, 392] width 1553 height 784
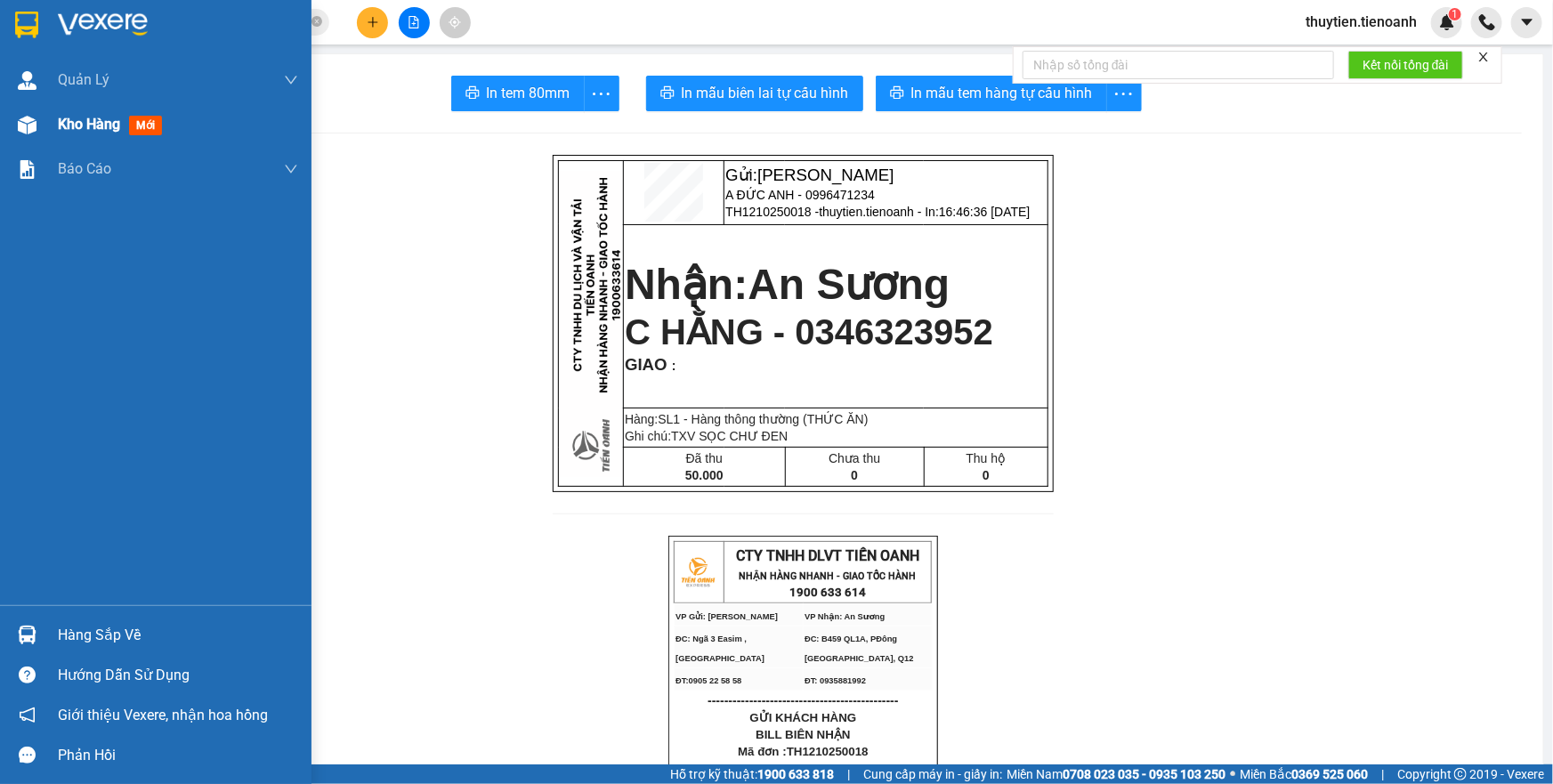
click at [47, 129] on div "Kho hàng mới" at bounding box center [156, 124] width 311 height 44
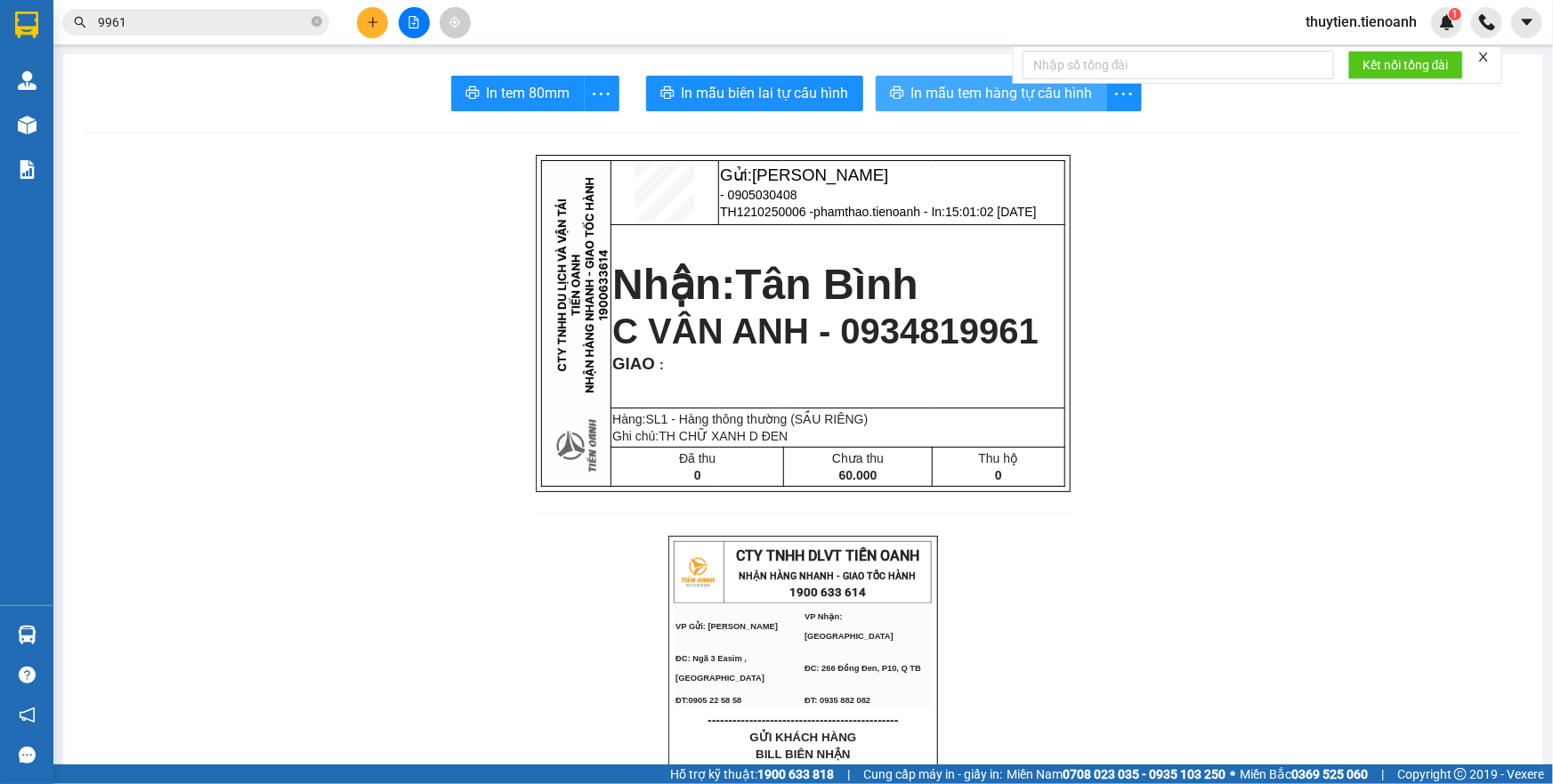
click at [957, 99] on span "In mẫu tem hàng tự cấu hình" at bounding box center [1003, 93] width 182 height 23
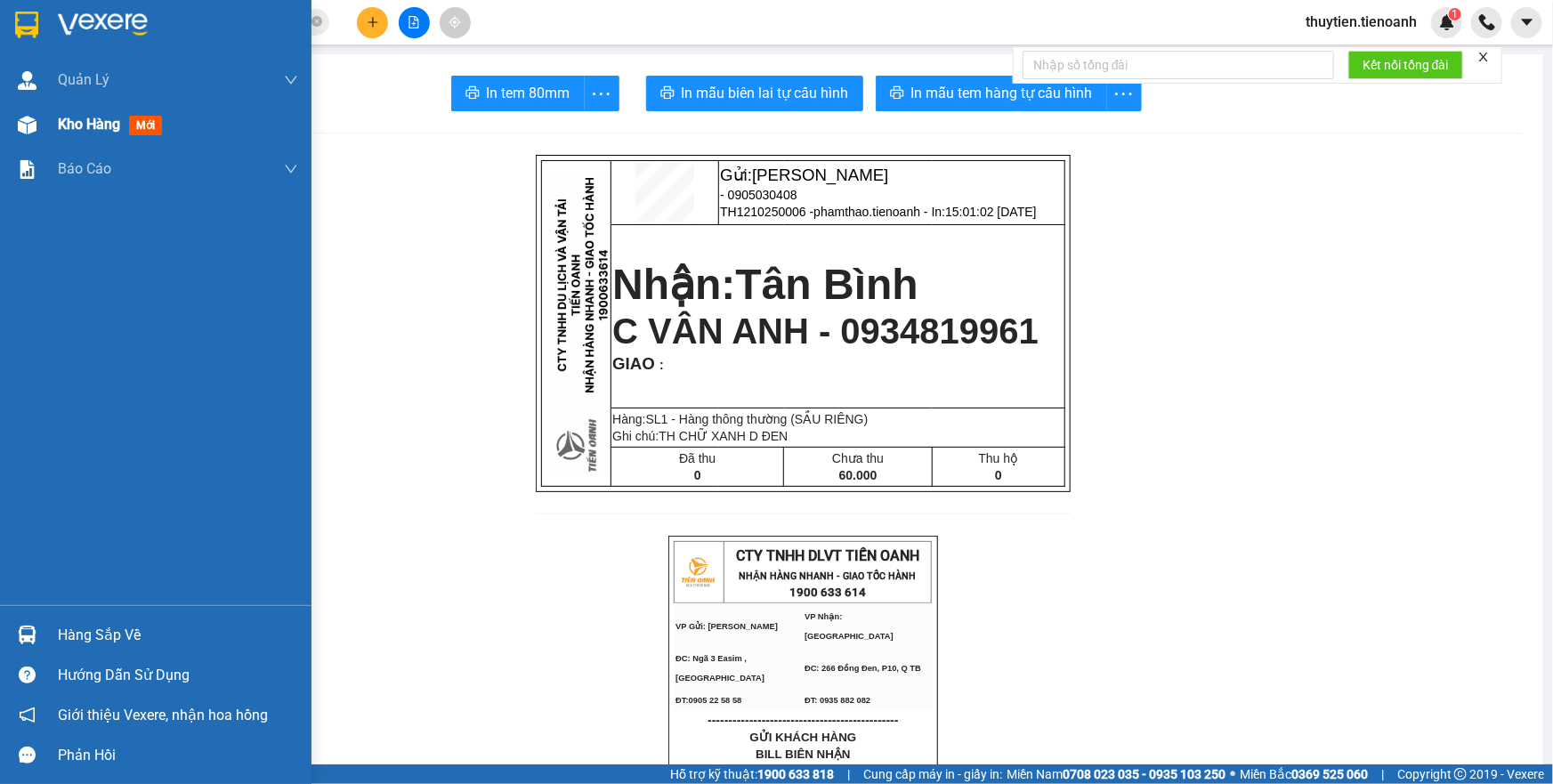
click at [50, 126] on div "Kho hàng mới" at bounding box center [156, 124] width 311 height 44
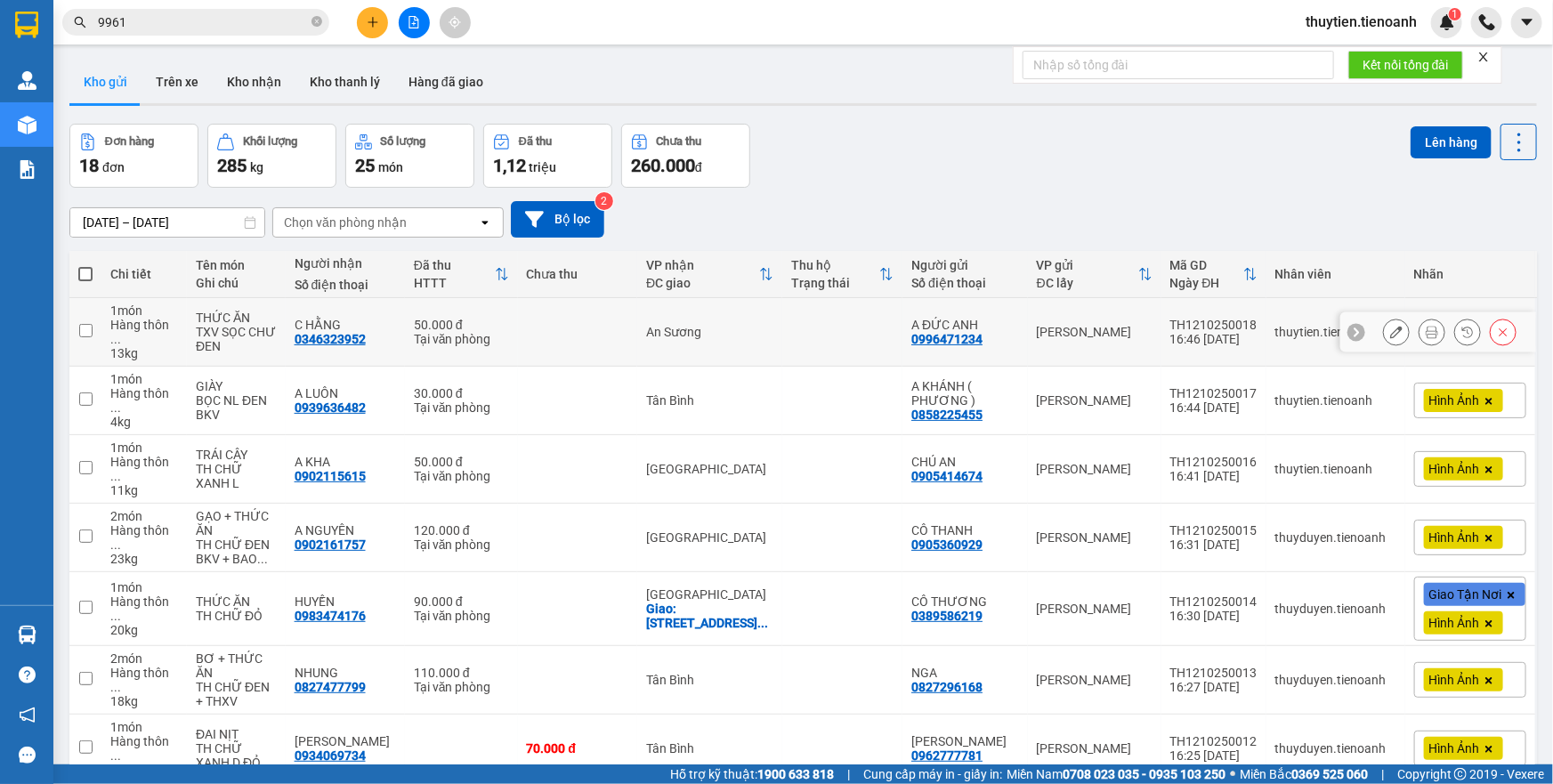
click at [1420, 331] on button at bounding box center [1432, 332] width 25 height 31
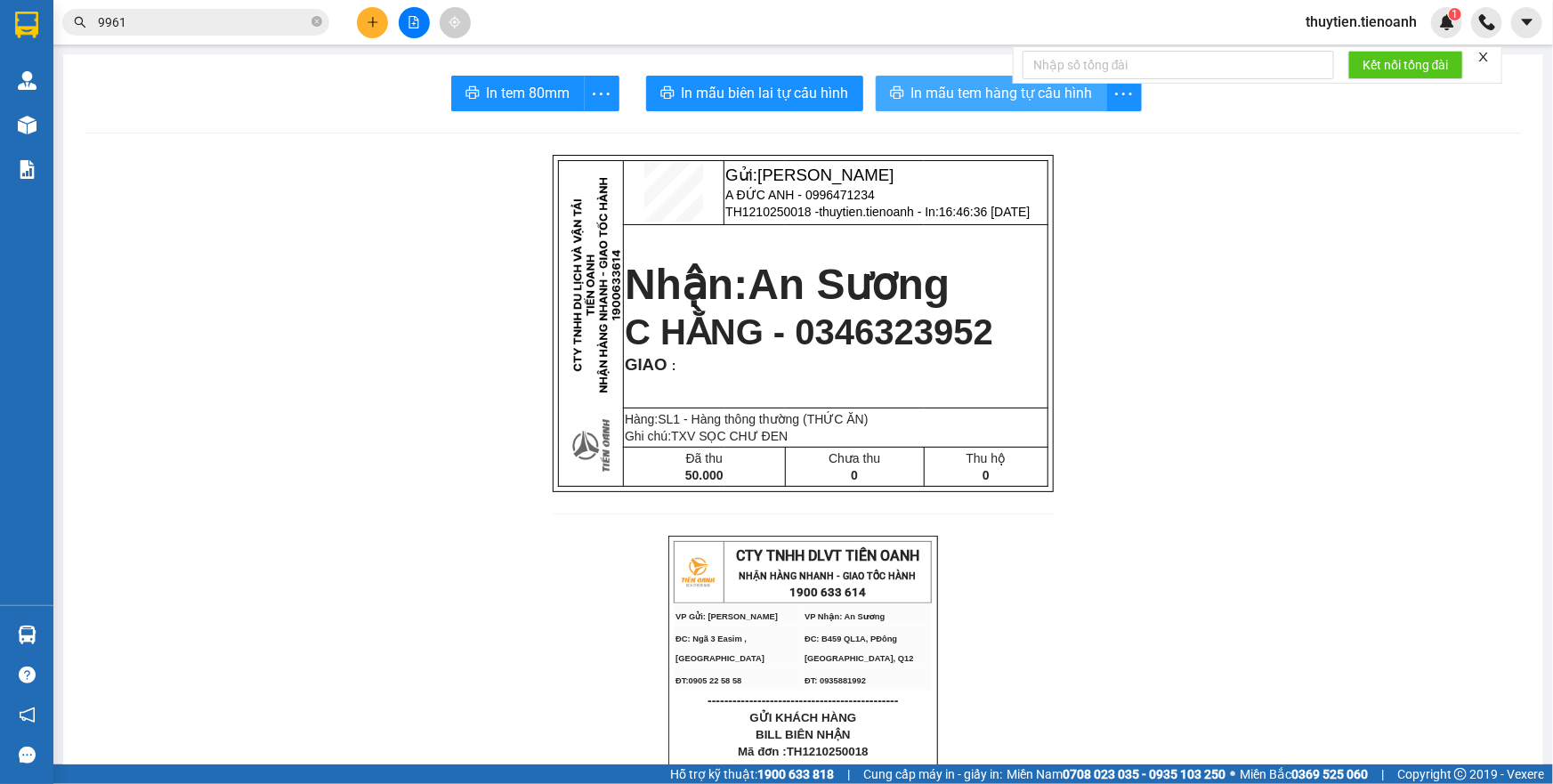
click at [943, 86] on span "In mẫu tem hàng tự cấu hình" at bounding box center [1003, 93] width 182 height 23
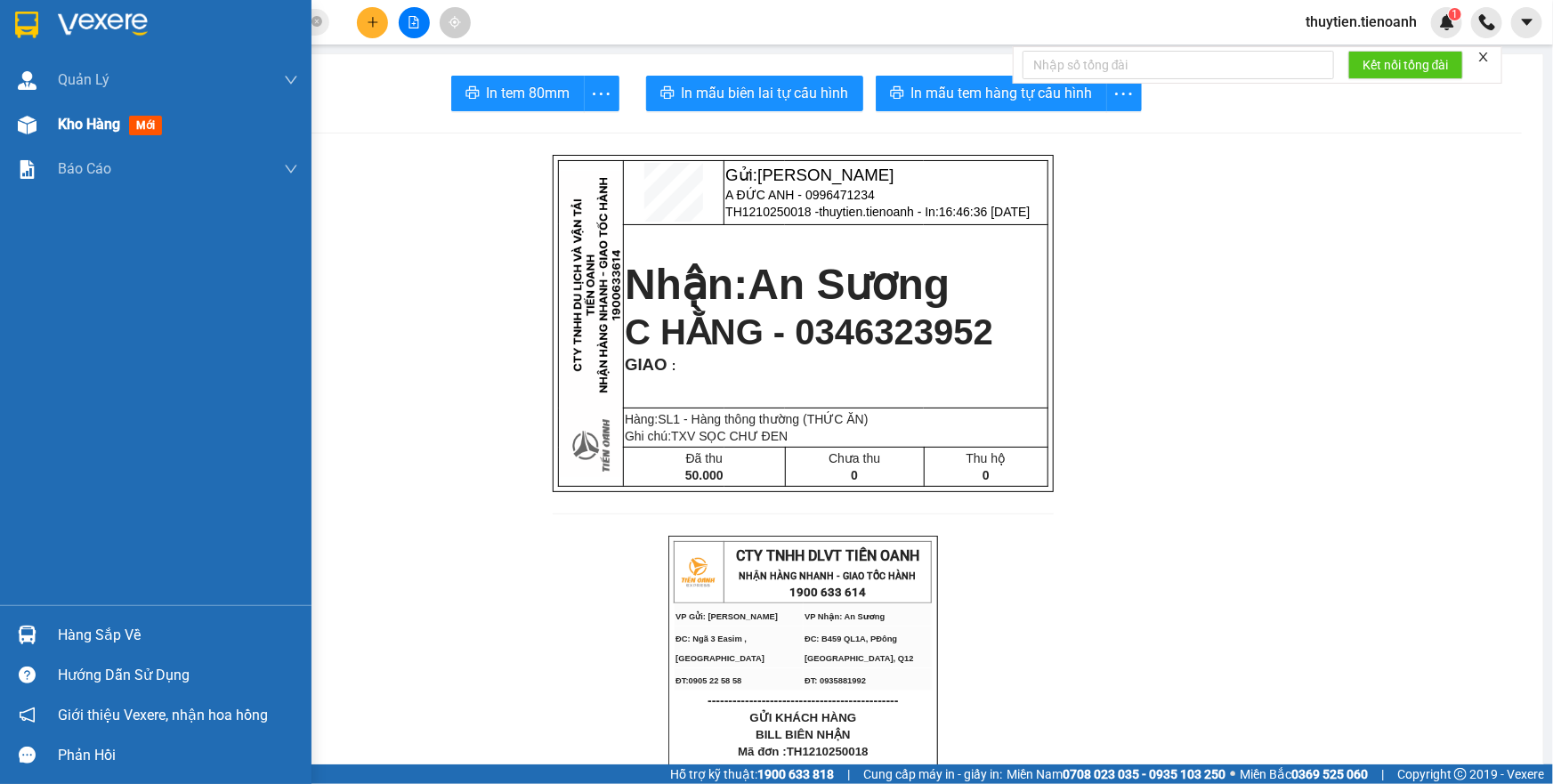
click at [69, 122] on span "Kho hàng" at bounding box center [89, 124] width 62 height 17
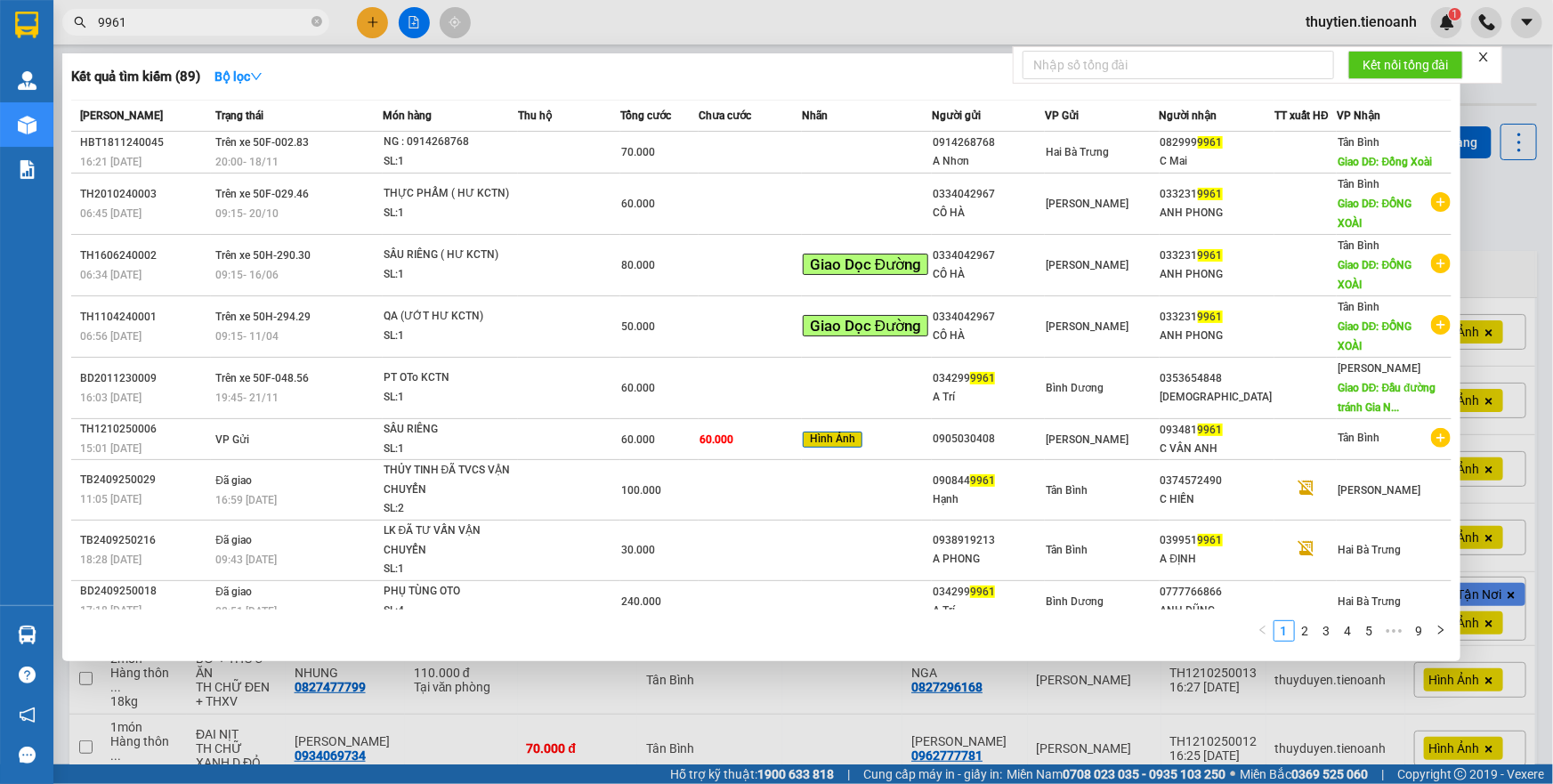
drag, startPoint x: 195, startPoint y: 14, endPoint x: 57, endPoint y: 46, distance: 141.7
click at [57, 38] on div "Kết quả tìm kiếm ( 89 ) Bộ lọc Mã ĐH Trạng thái Món hàng Thu hộ Tổng cước Chưa …" at bounding box center [173, 23] width 347 height 31
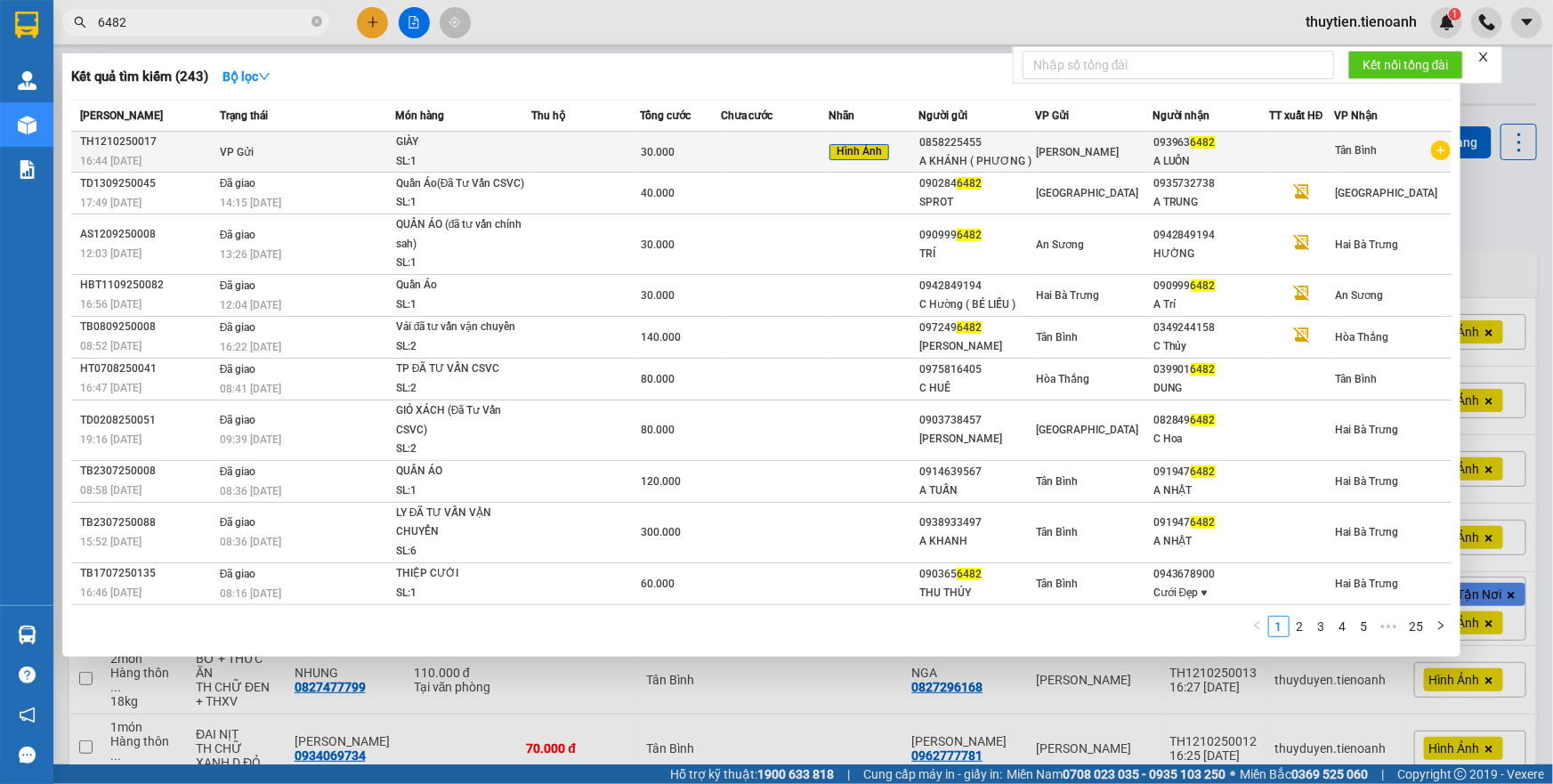
click at [772, 160] on td at bounding box center [775, 152] width 108 height 41
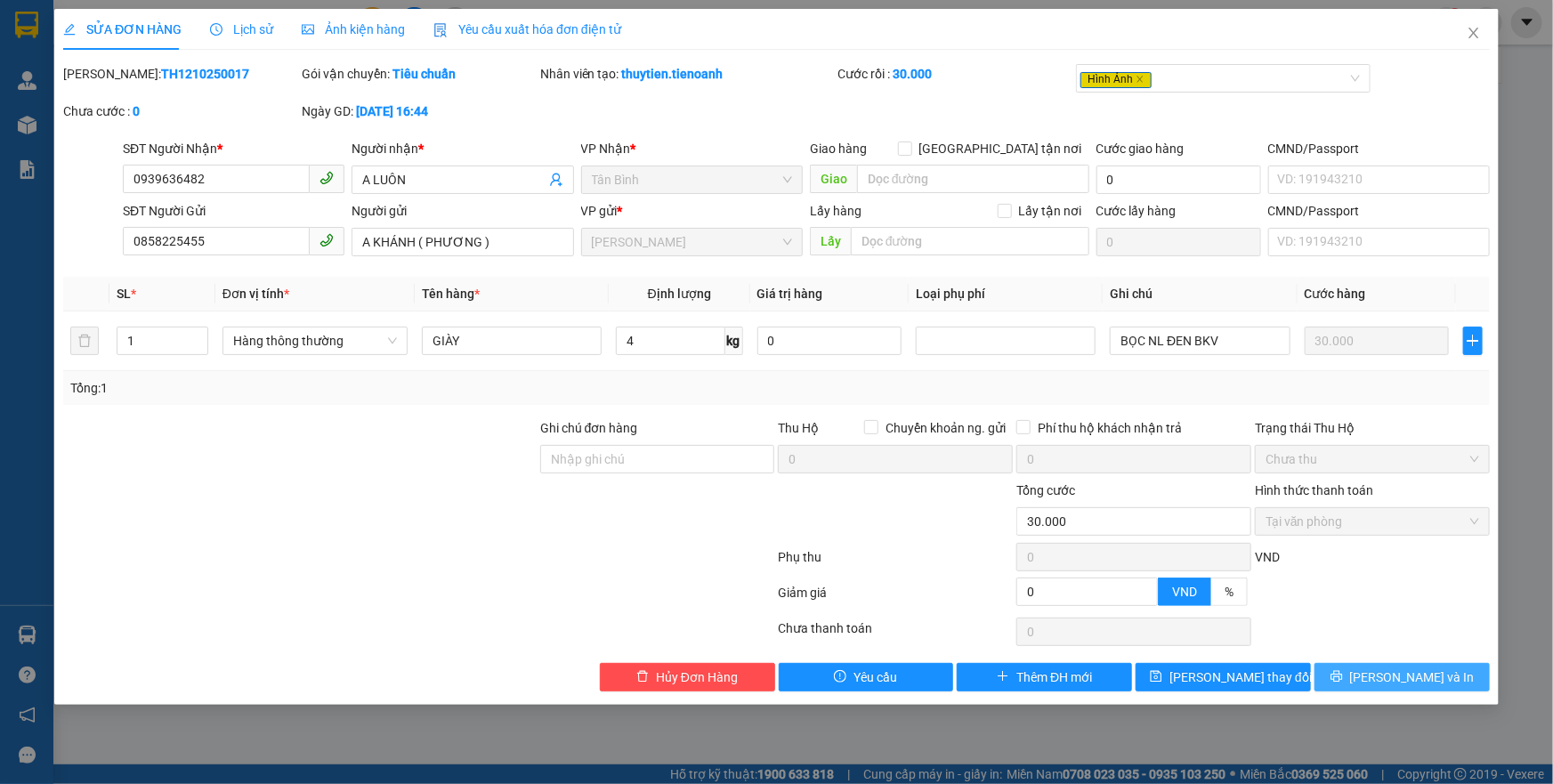
click at [1442, 674] on button "[PERSON_NAME] và In" at bounding box center [1402, 677] width 175 height 28
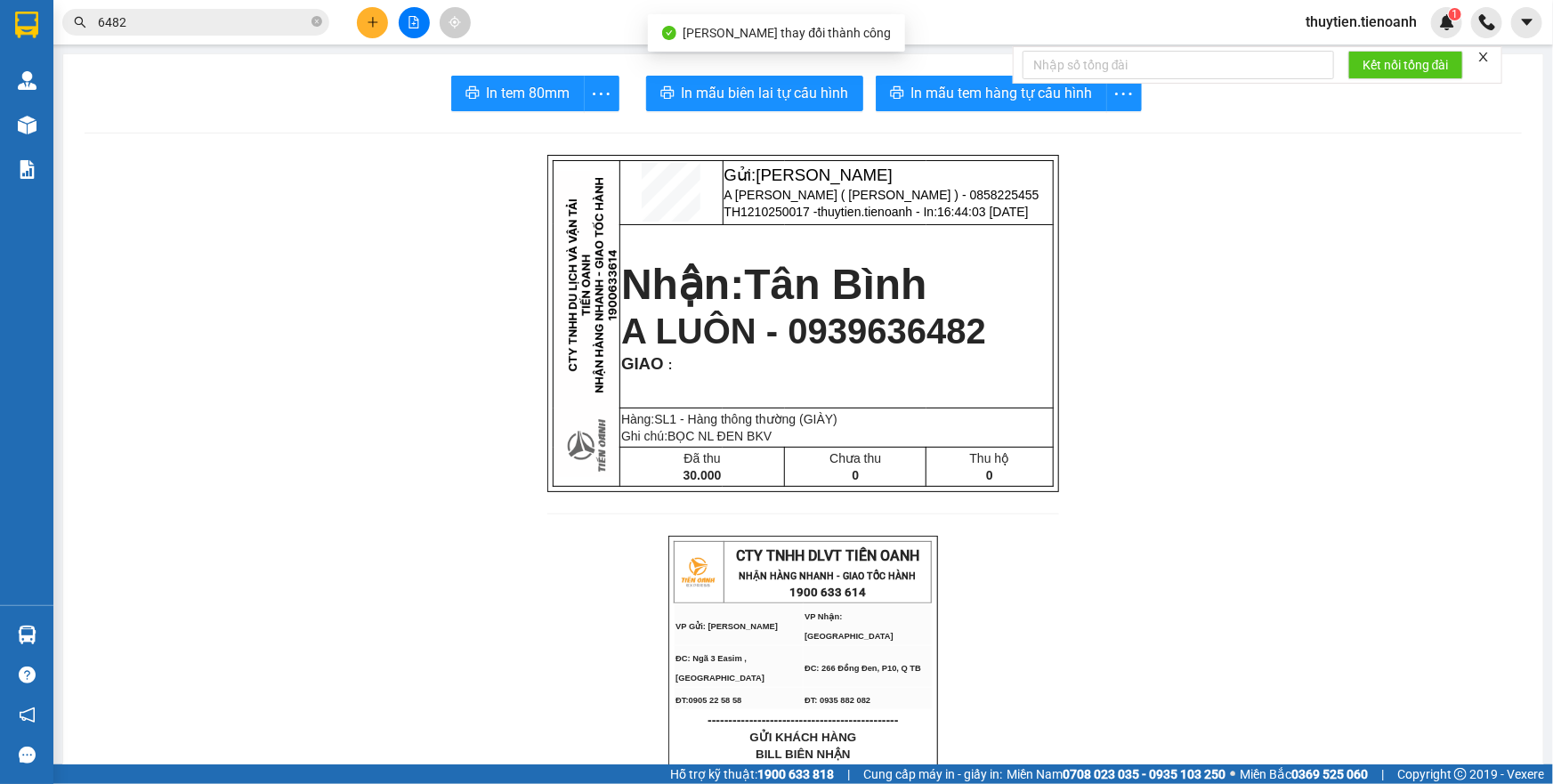
click at [953, 104] on span "In mẫu tem hàng tự cấu hình" at bounding box center [1003, 93] width 182 height 23
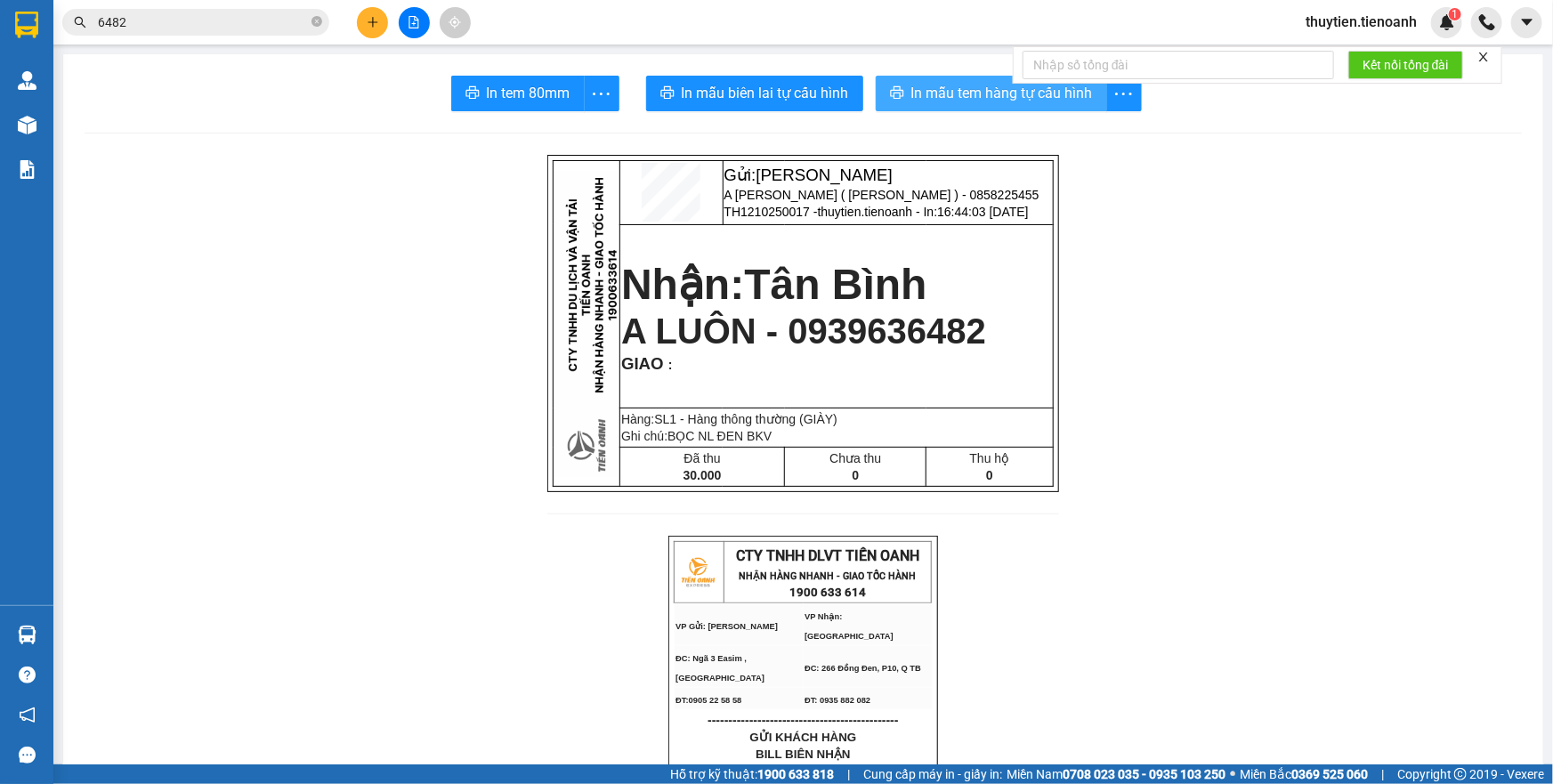
drag, startPoint x: 992, startPoint y: 118, endPoint x: 976, endPoint y: 94, distance: 28.8
click at [976, 94] on span "In mẫu tem hàng tự cấu hình" at bounding box center [1003, 93] width 182 height 23
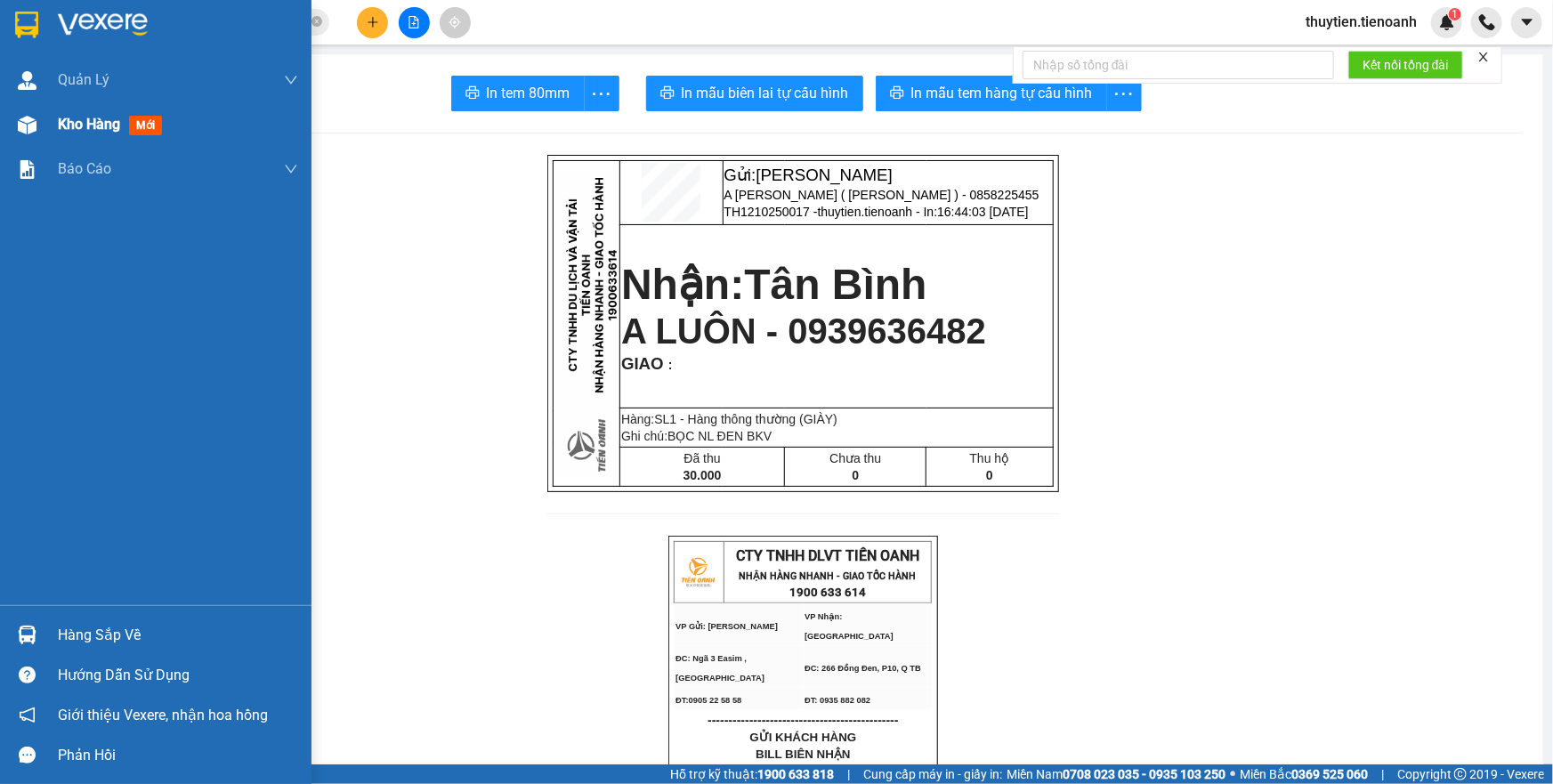
click at [101, 133] on div "Kho hàng mới" at bounding box center [113, 125] width 112 height 23
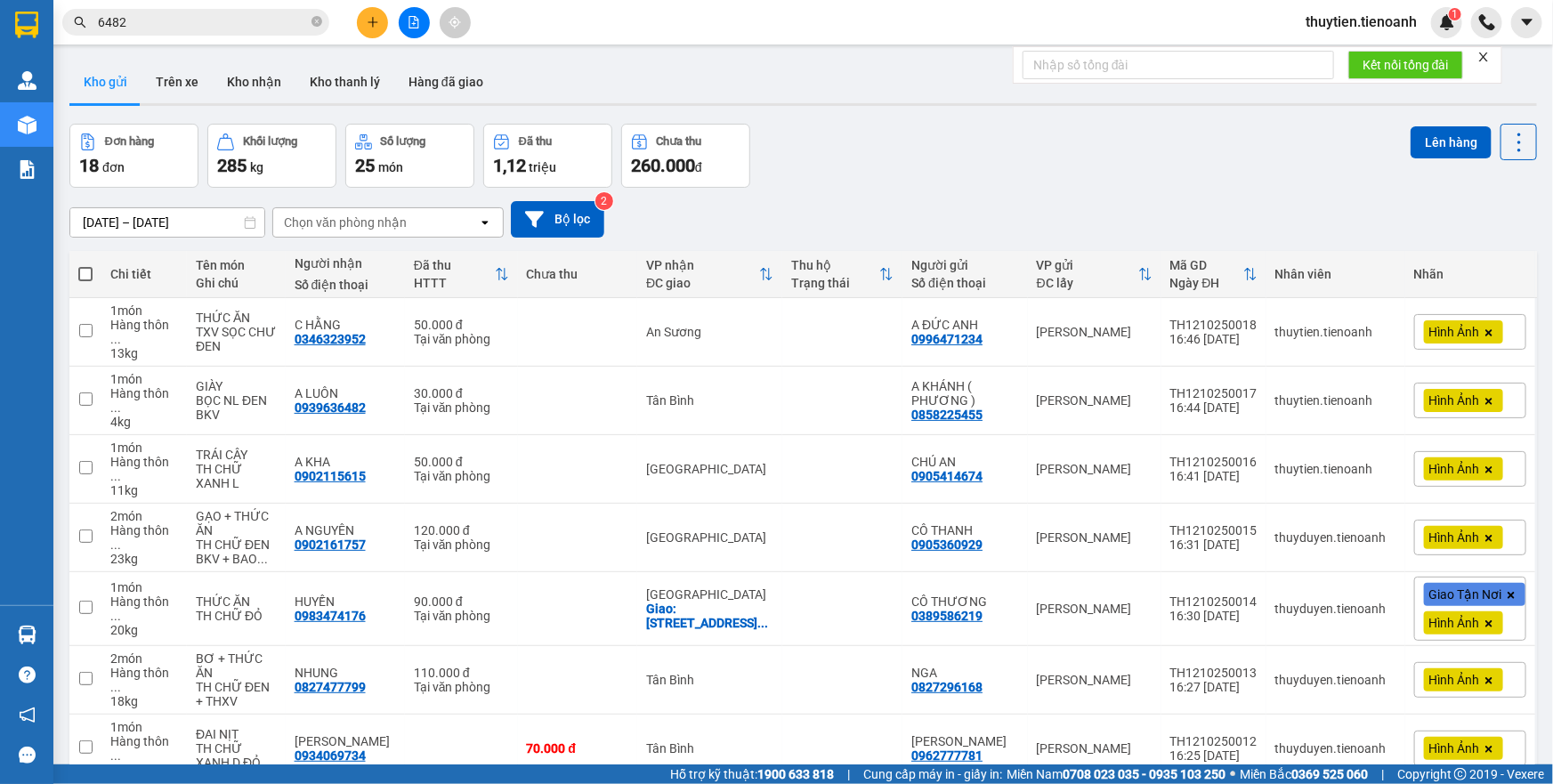
drag, startPoint x: 149, startPoint y: 36, endPoint x: 118, endPoint y: 32, distance: 31.3
click at [107, 36] on div "Kết quả tìm kiếm ( 243 ) Bộ lọc Mã ĐH Trạng thái Món hàng Thu hộ Tổng cước Chưa…" at bounding box center [173, 23] width 347 height 31
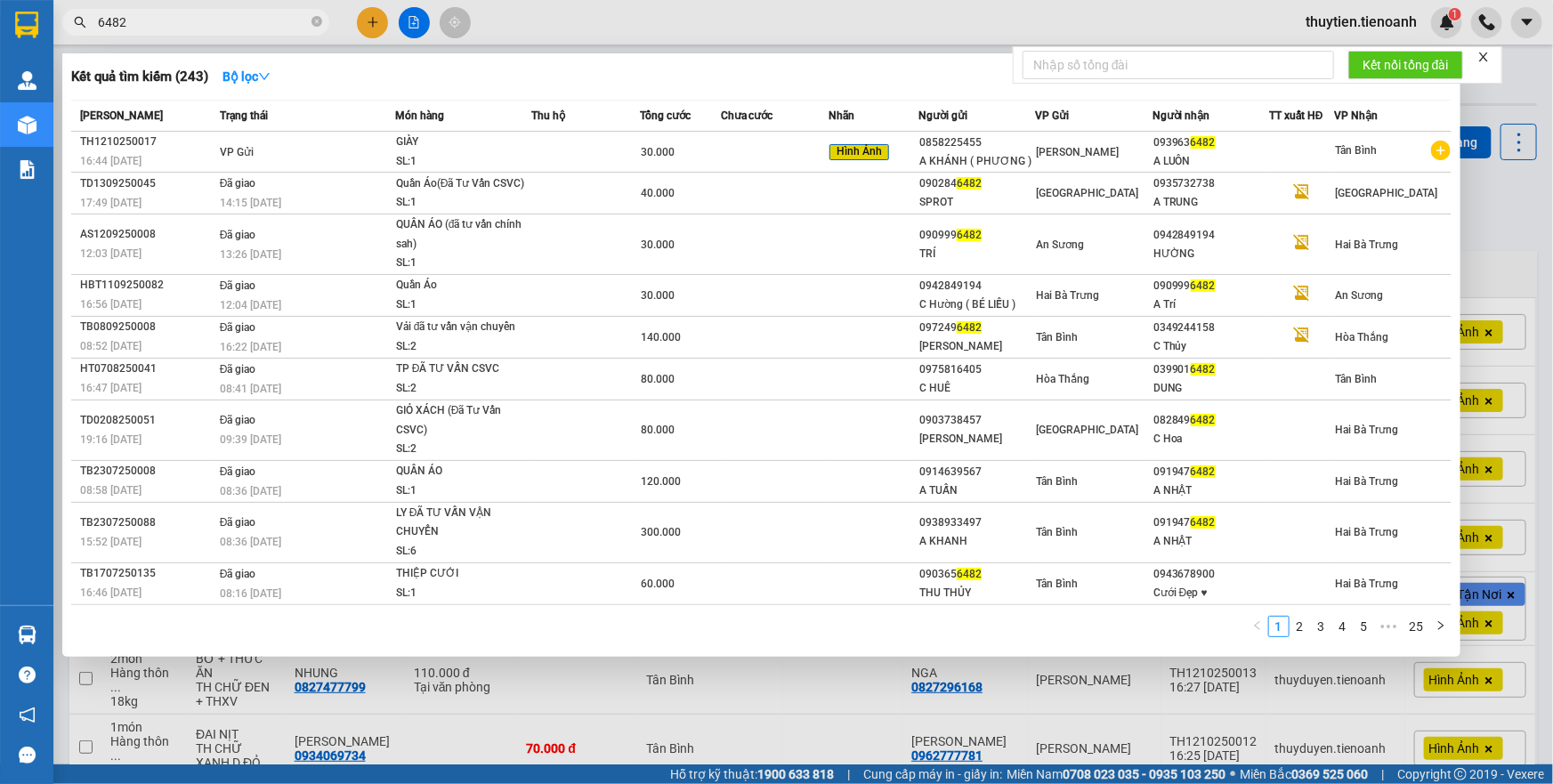
drag, startPoint x: 132, startPoint y: 30, endPoint x: 72, endPoint y: 6, distance: 64.6
click at [72, 8] on div "Kết quả tìm kiếm ( 243 ) Bộ lọc Mã ĐH Trạng thái Món hàng Thu hộ Tổng cước Chưa…" at bounding box center [173, 23] width 347 height 31
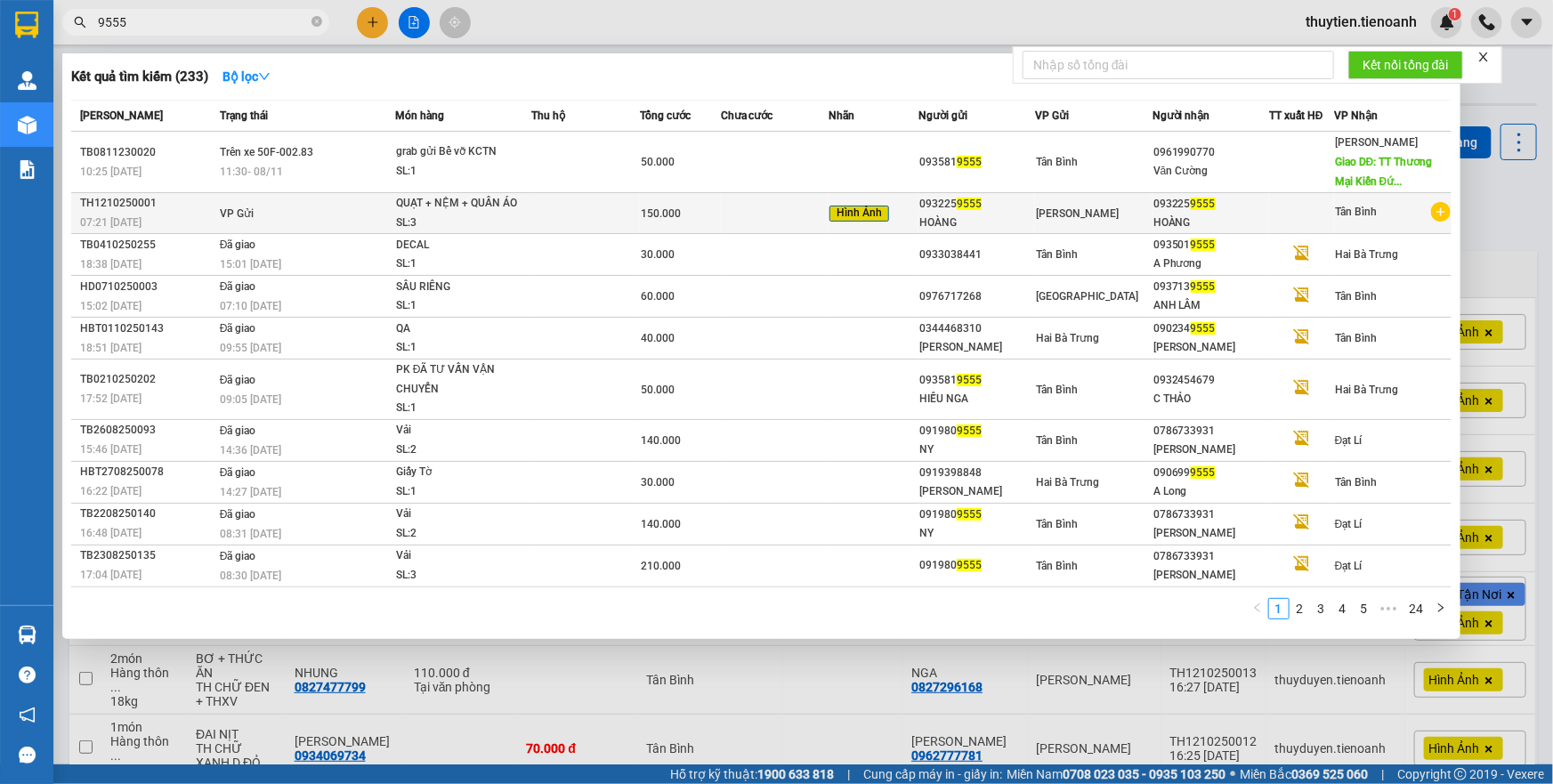
type input "9555"
click at [709, 224] on td "150.000" at bounding box center [680, 214] width 81 height 41
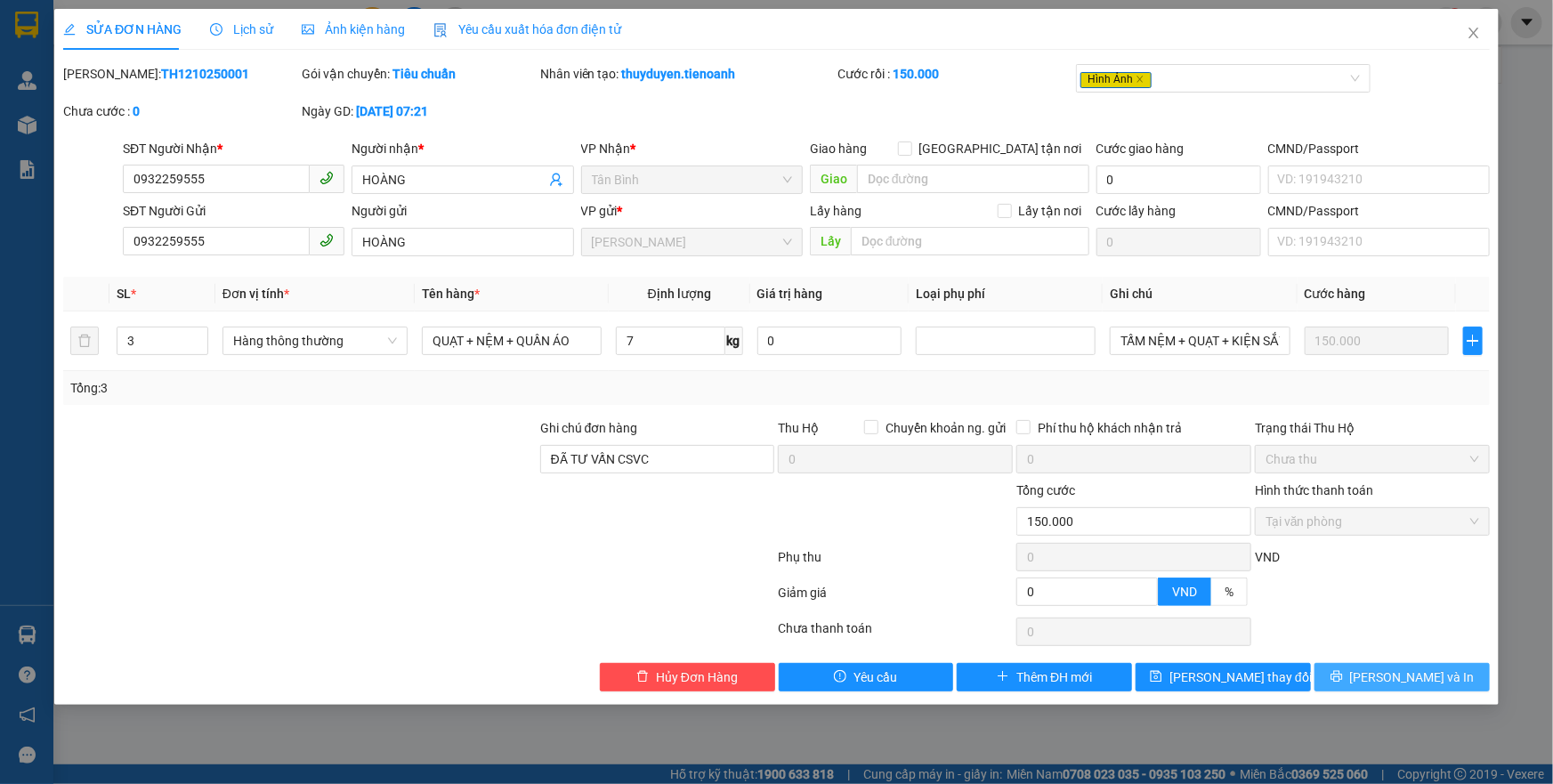
click at [1343, 675] on icon "printer" at bounding box center [1336, 676] width 12 height 12
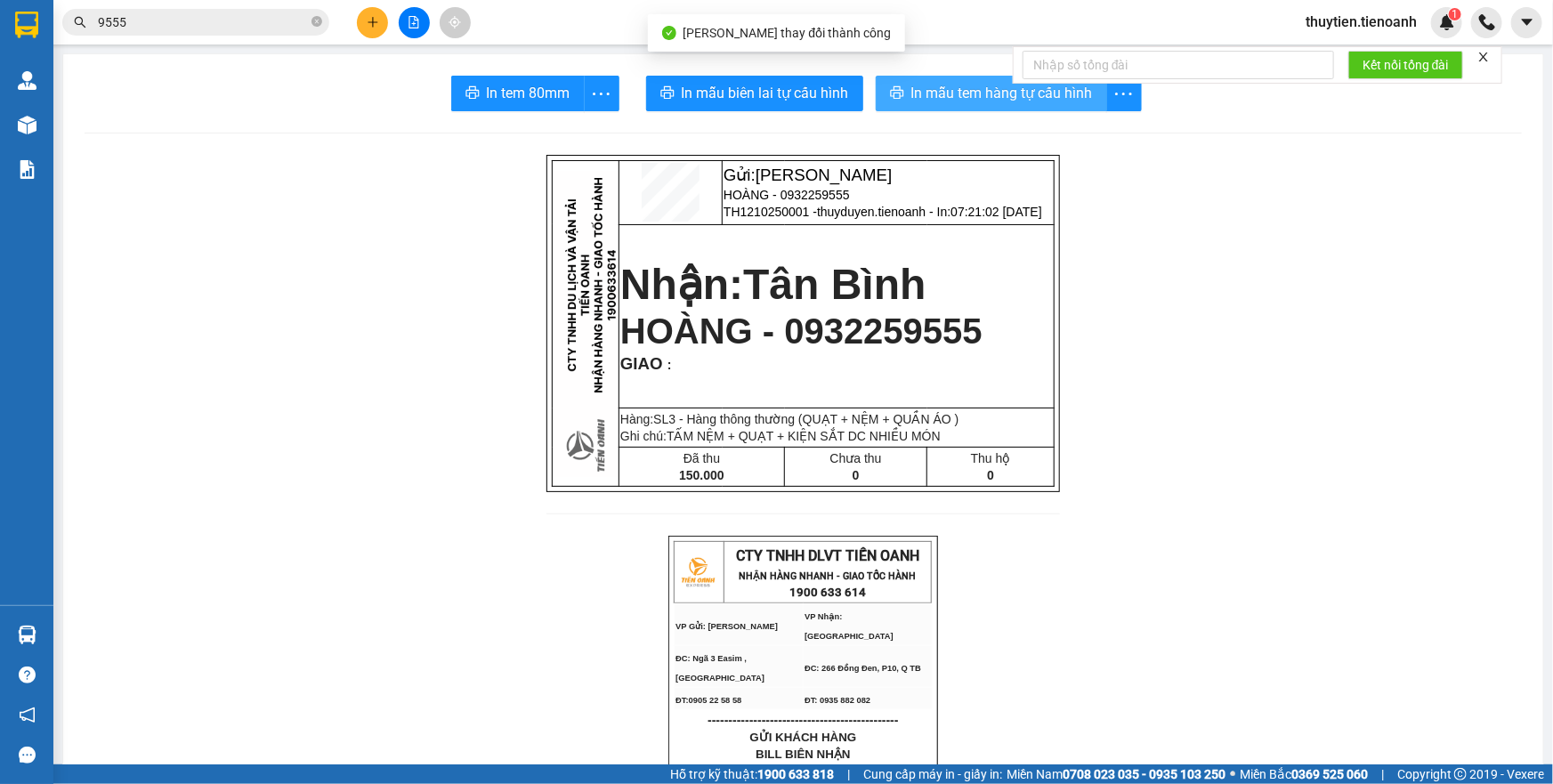
click at [961, 90] on span "In mẫu tem hàng tự cấu hình" at bounding box center [1003, 93] width 182 height 23
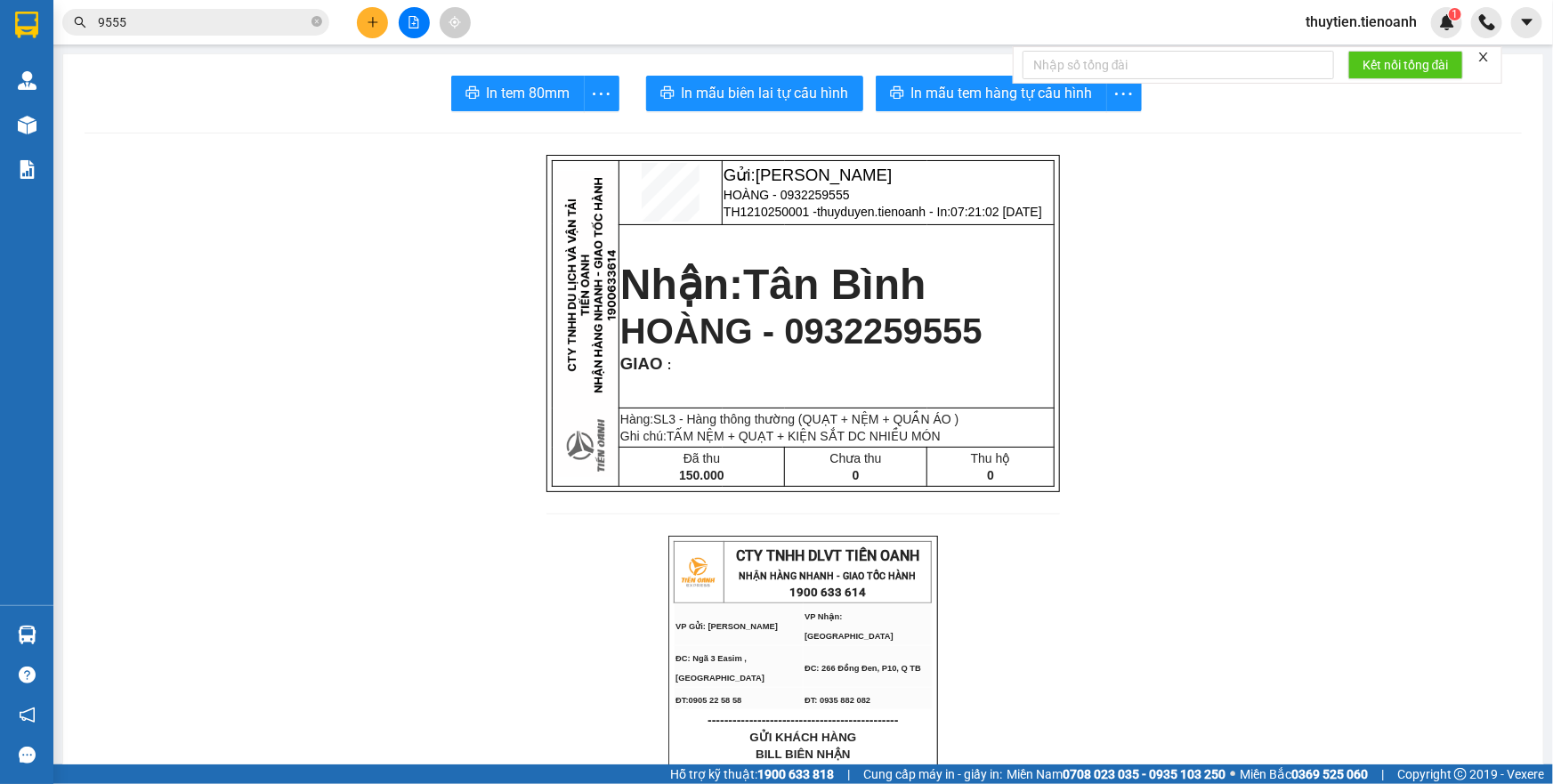
click at [1382, 39] on div "Kết quả tìm kiếm ( 233 ) Bộ lọc Mã ĐH Trạng thái Món hàng Thu hộ Tổng cước Chưa…" at bounding box center [776, 22] width 1553 height 44
drag, startPoint x: 1372, startPoint y: 22, endPoint x: 1281, endPoint y: 42, distance: 93.2
click at [1371, 22] on span "thuytien.tienoanh" at bounding box center [1361, 22] width 140 height 23
click at [1334, 61] on span "Đăng xuất" at bounding box center [1369, 54] width 103 height 20
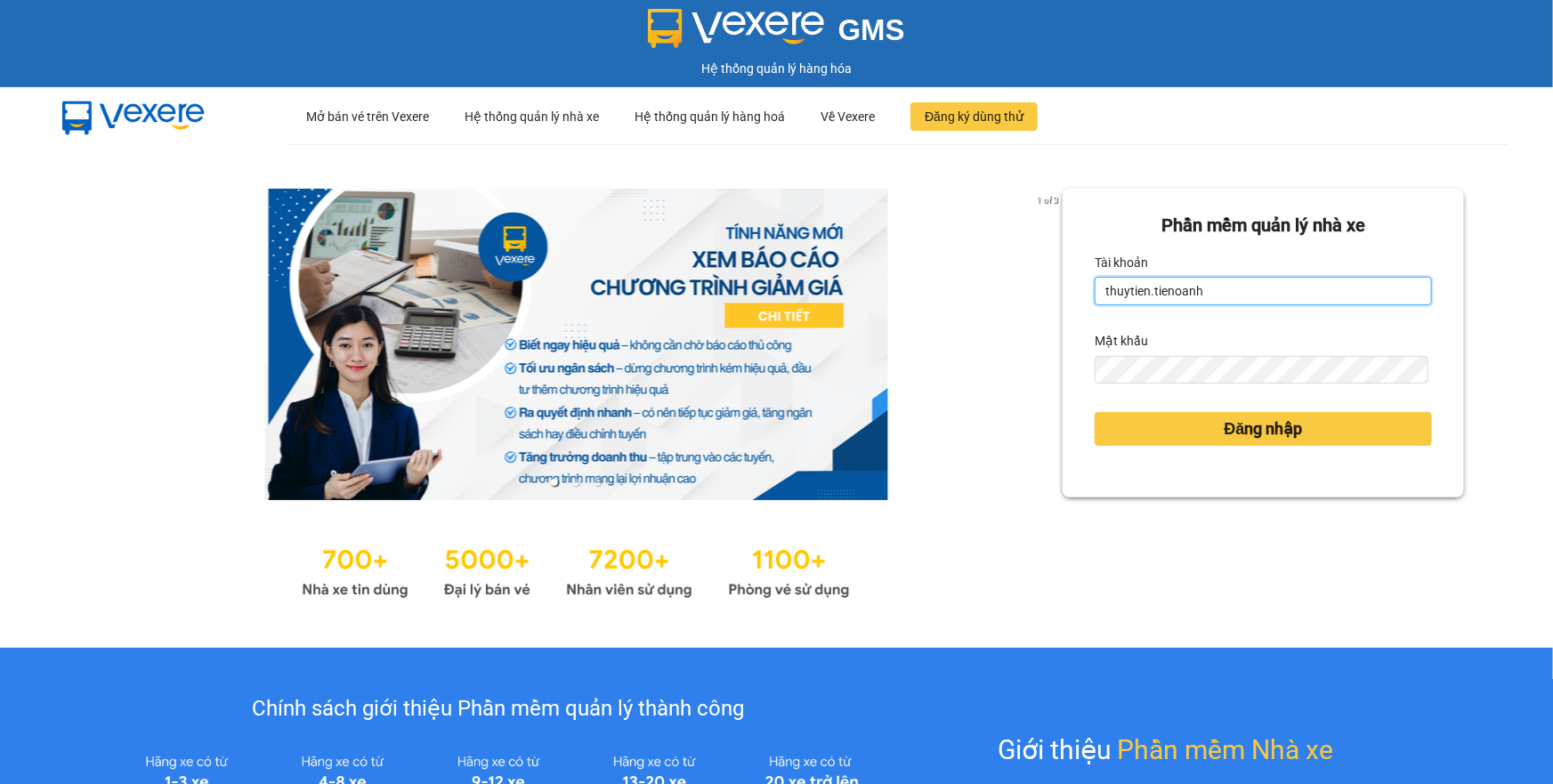
drag, startPoint x: 1200, startPoint y: 283, endPoint x: 1066, endPoint y: 310, distance: 136.7
click at [1066, 310] on div "Phần mềm quản lý nhà xe Tài khoản thuytien.tienoanh Mật khẩu Đăng nhập" at bounding box center [1263, 342] width 401 height 309
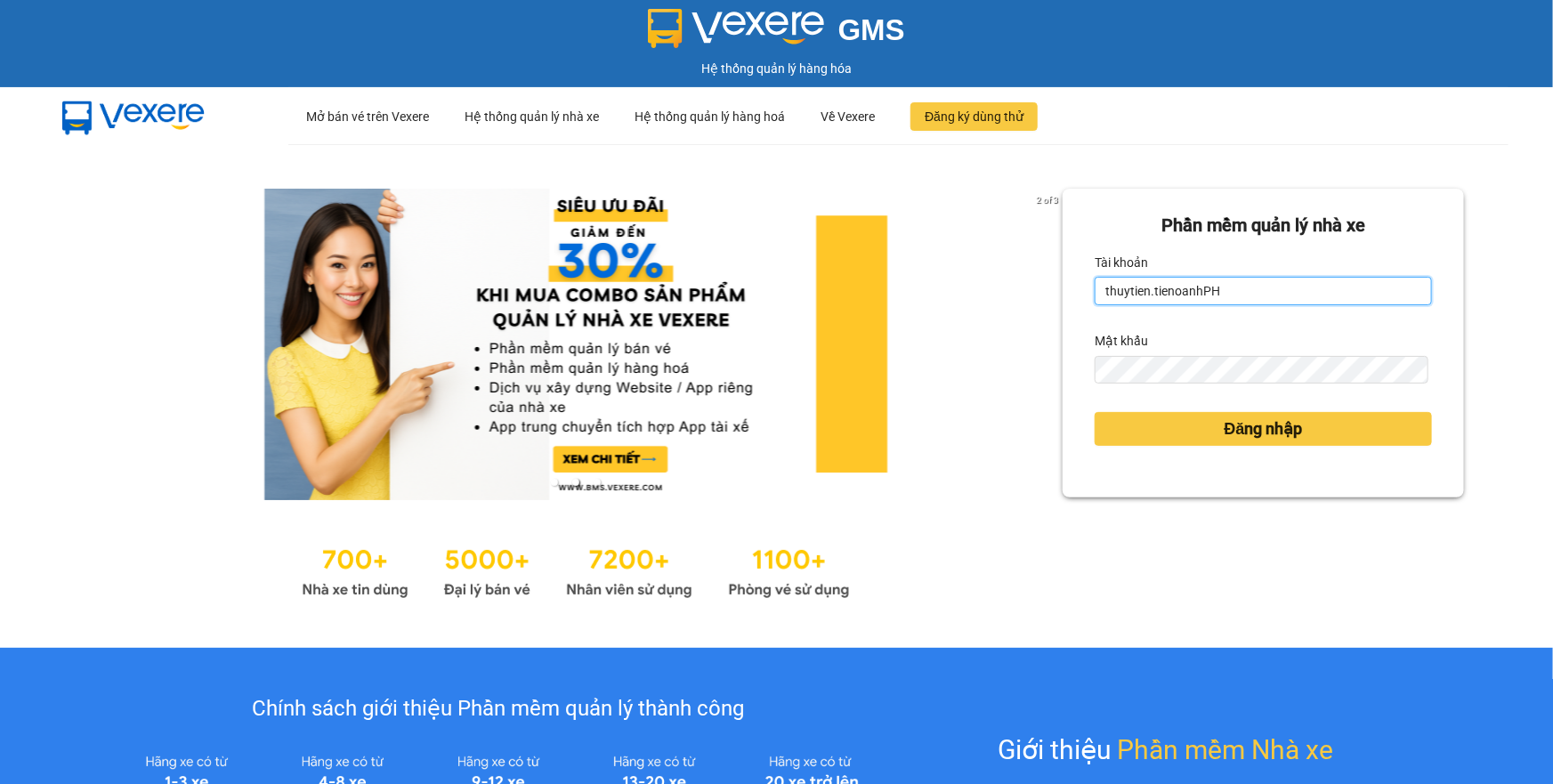
drag, startPoint x: 1234, startPoint y: 299, endPoint x: 1085, endPoint y: 317, distance: 150.1
click at [1094, 317] on form "Phần mềm quản lý nhà xe Tài khoản thuytien.tienoanhPH Mật khẩu Đăng nhập" at bounding box center [1263, 343] width 338 height 263
type input "phamthao.tienoanh"
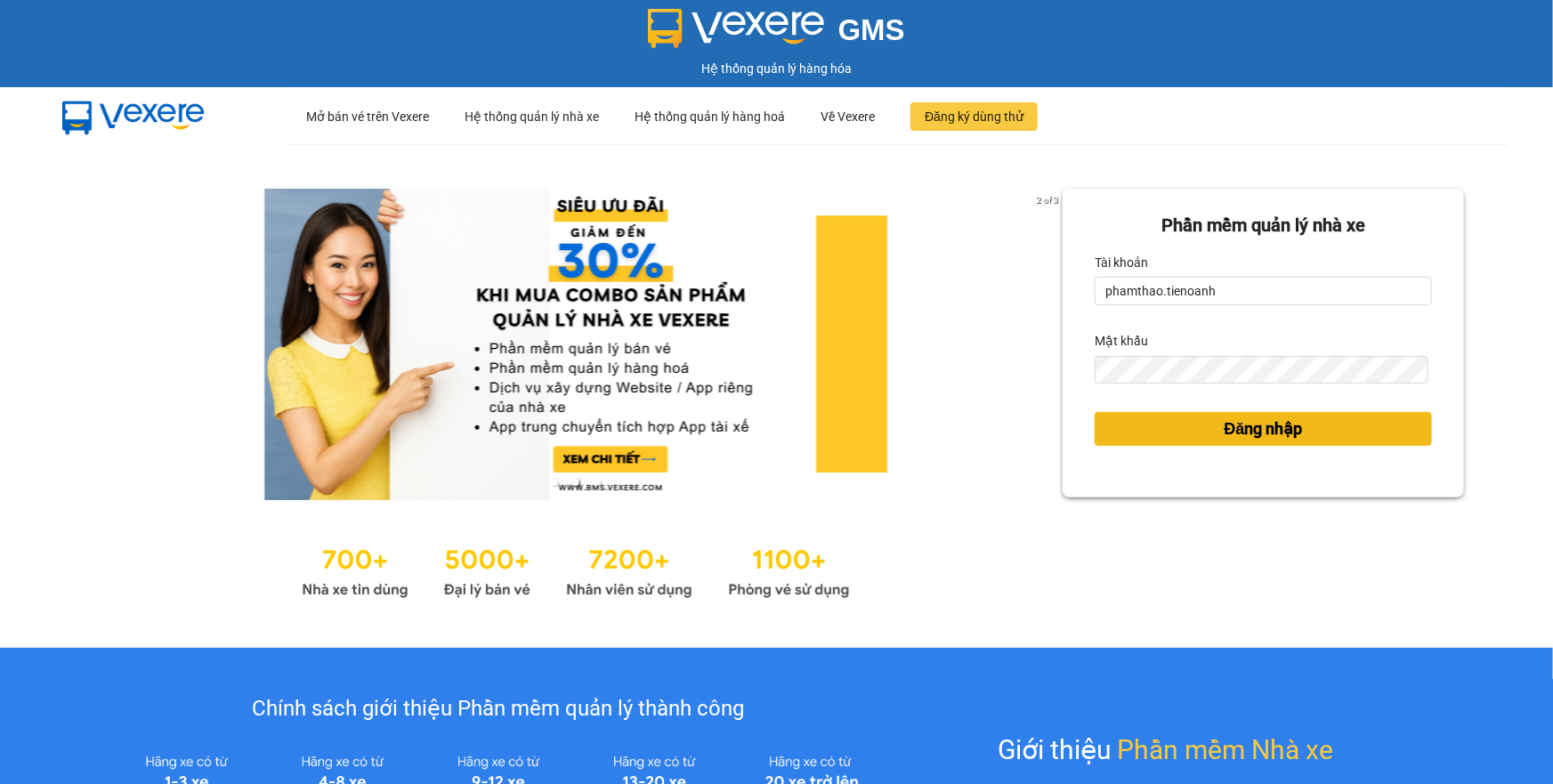
drag, startPoint x: 1151, startPoint y: 445, endPoint x: 1080, endPoint y: 393, distance: 88.0
click at [1152, 445] on button "Đăng nhập" at bounding box center [1263, 429] width 338 height 34
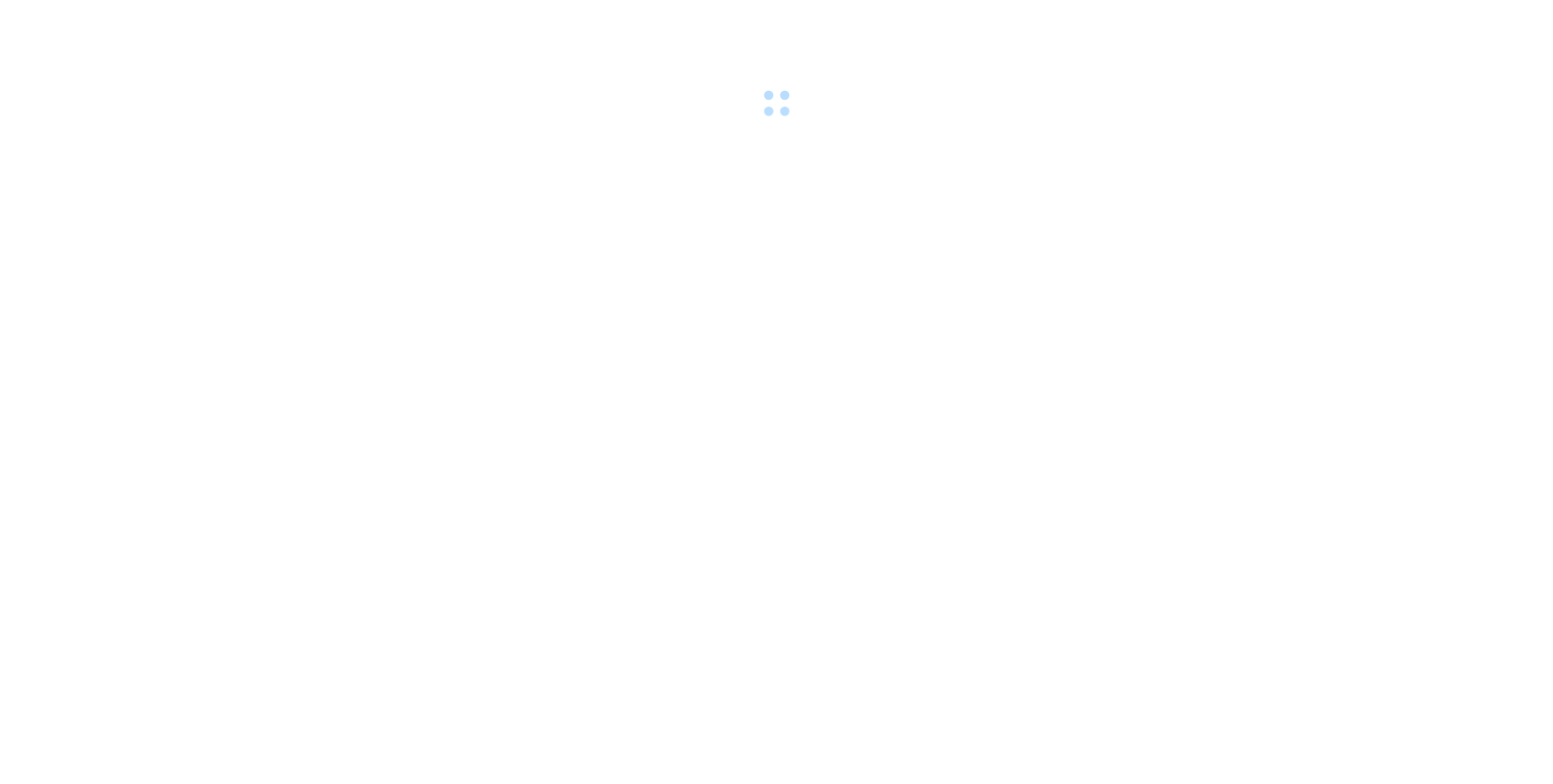
drag, startPoint x: 1111, startPoint y: 439, endPoint x: 482, endPoint y: 184, distance: 678.7
click at [1111, 439] on body at bounding box center [776, 392] width 1553 height 784
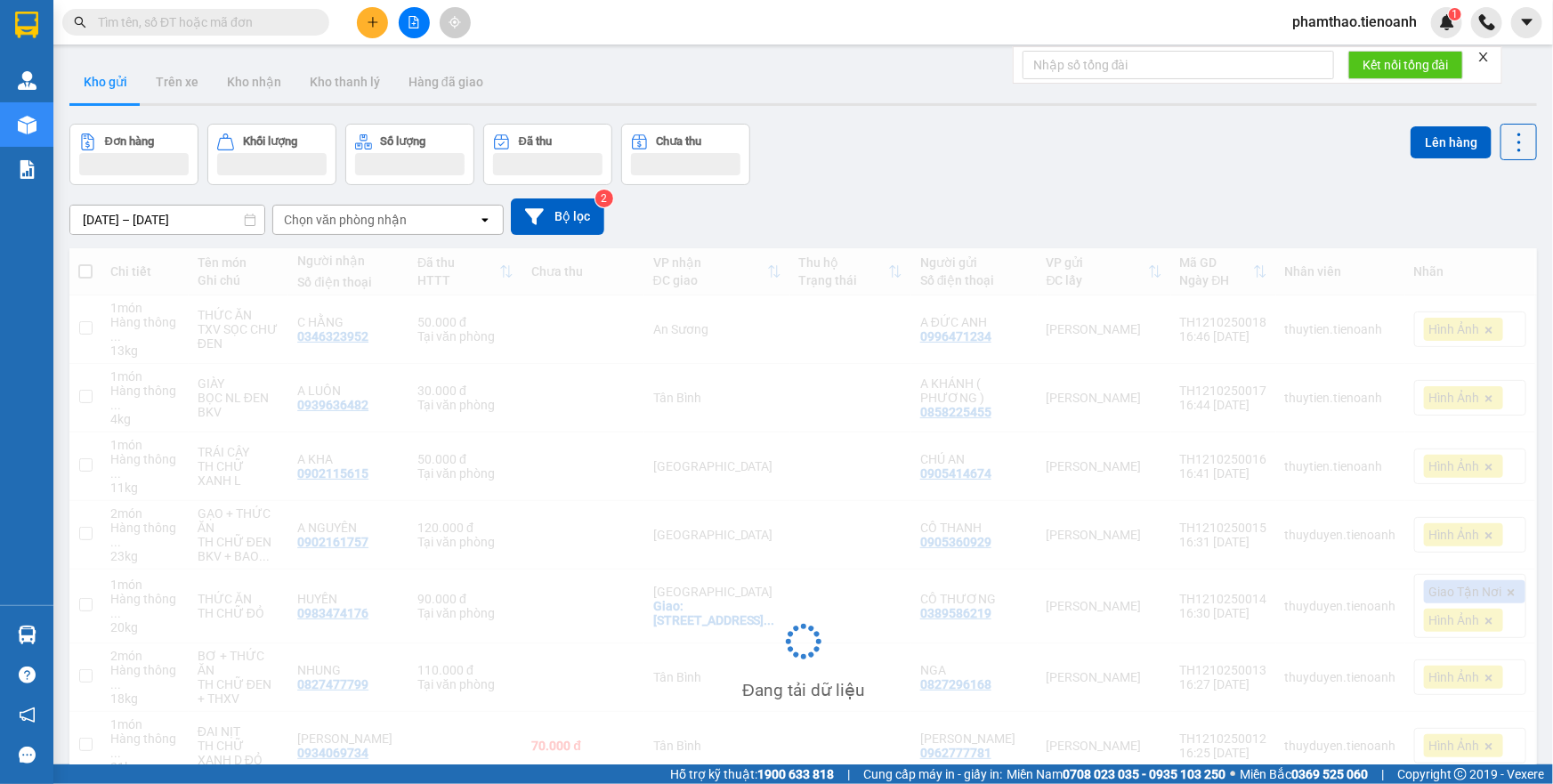
click at [370, 20] on icon "plus" at bounding box center [372, 22] width 12 height 12
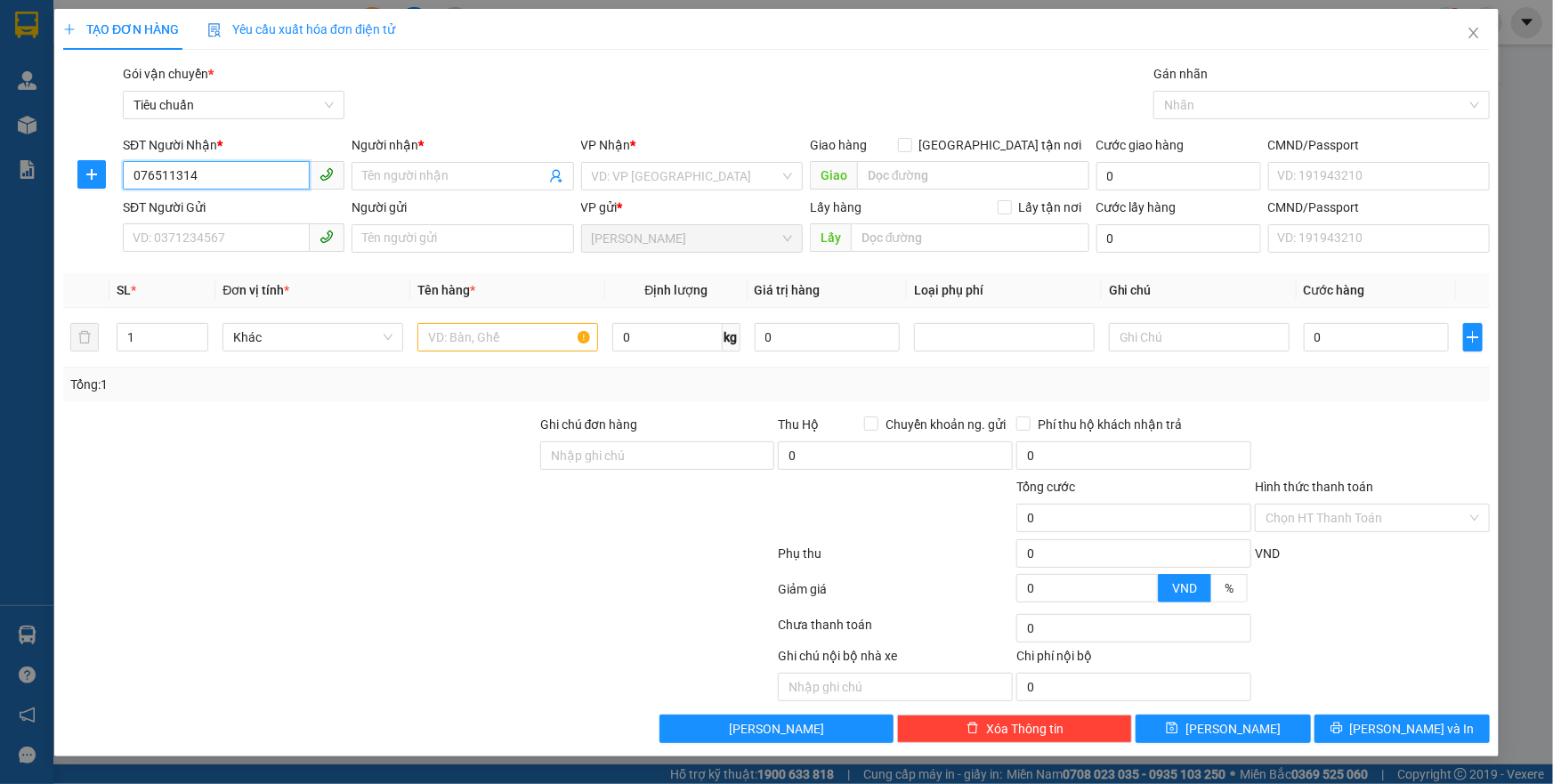
type input "0765113148"
drag, startPoint x: 254, startPoint y: 207, endPoint x: 240, endPoint y: 203, distance: 14.6
click at [249, 204] on div "0765113148 - [PERSON_NAME]" at bounding box center [234, 211] width 201 height 20
type input "[PERSON_NAME]"
type input "241155673"
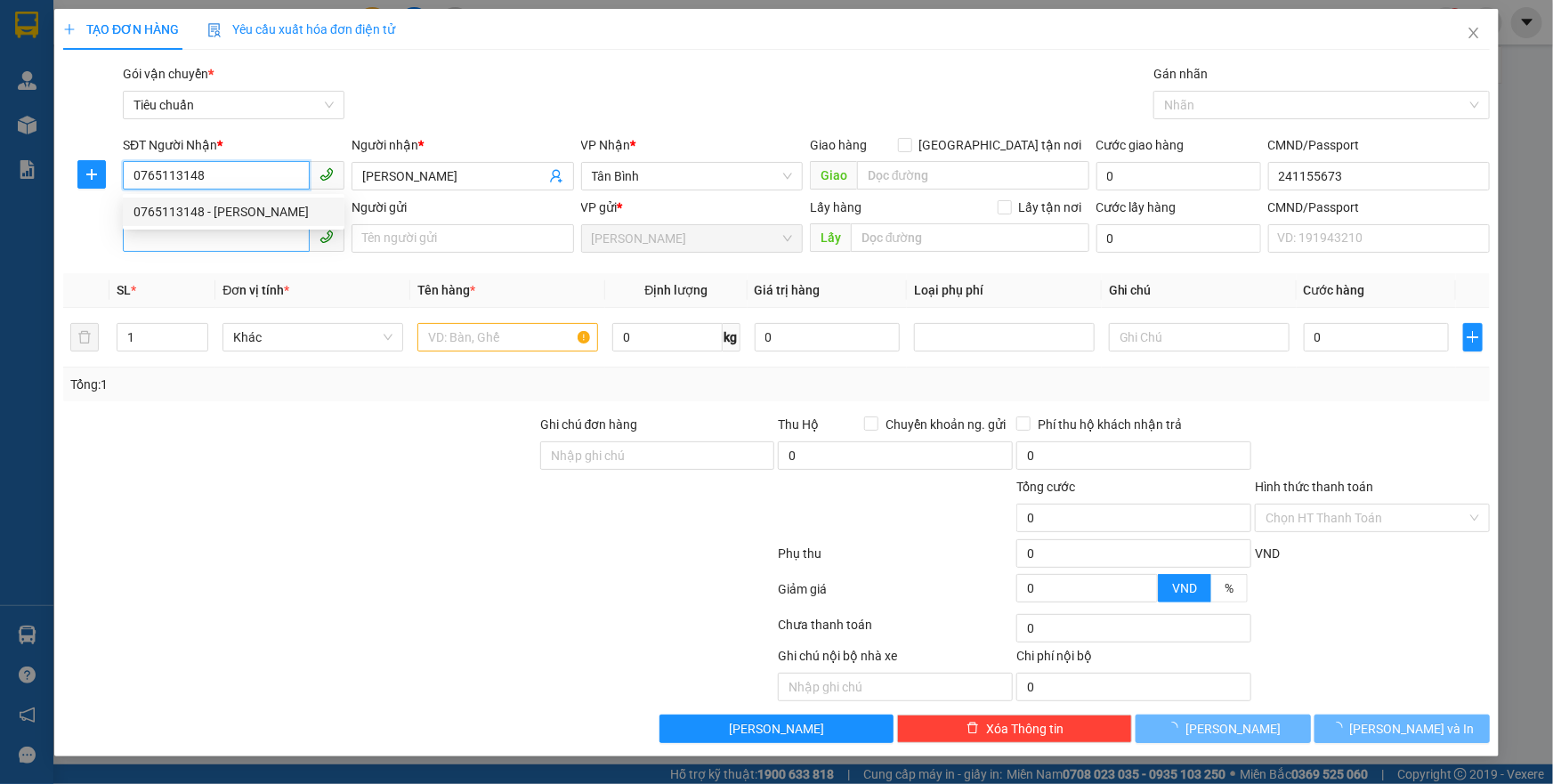
type input "0765113148"
type input "110.000"
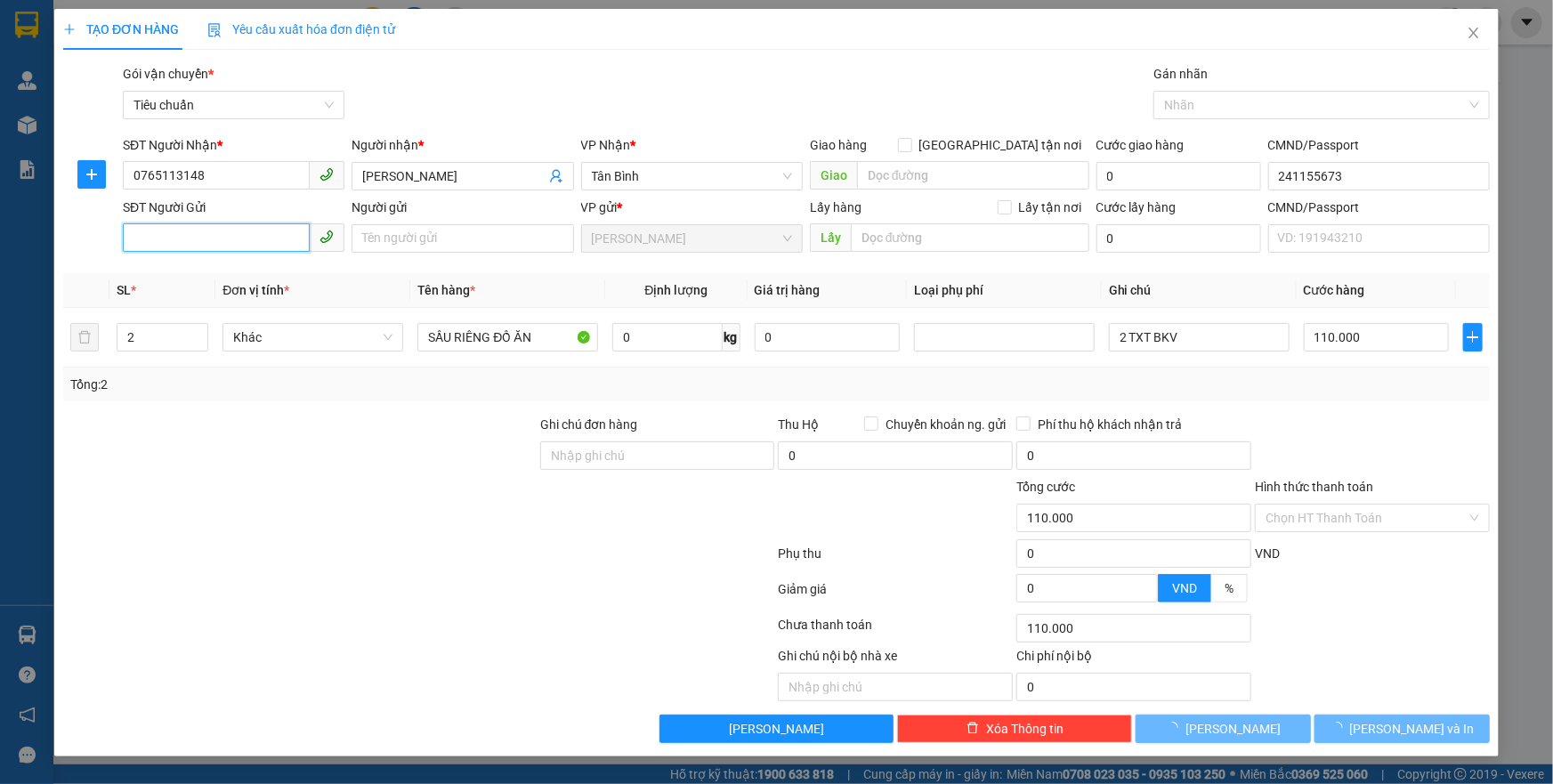
click at [222, 227] on input "SĐT Người Gửi" at bounding box center [216, 237] width 187 height 28
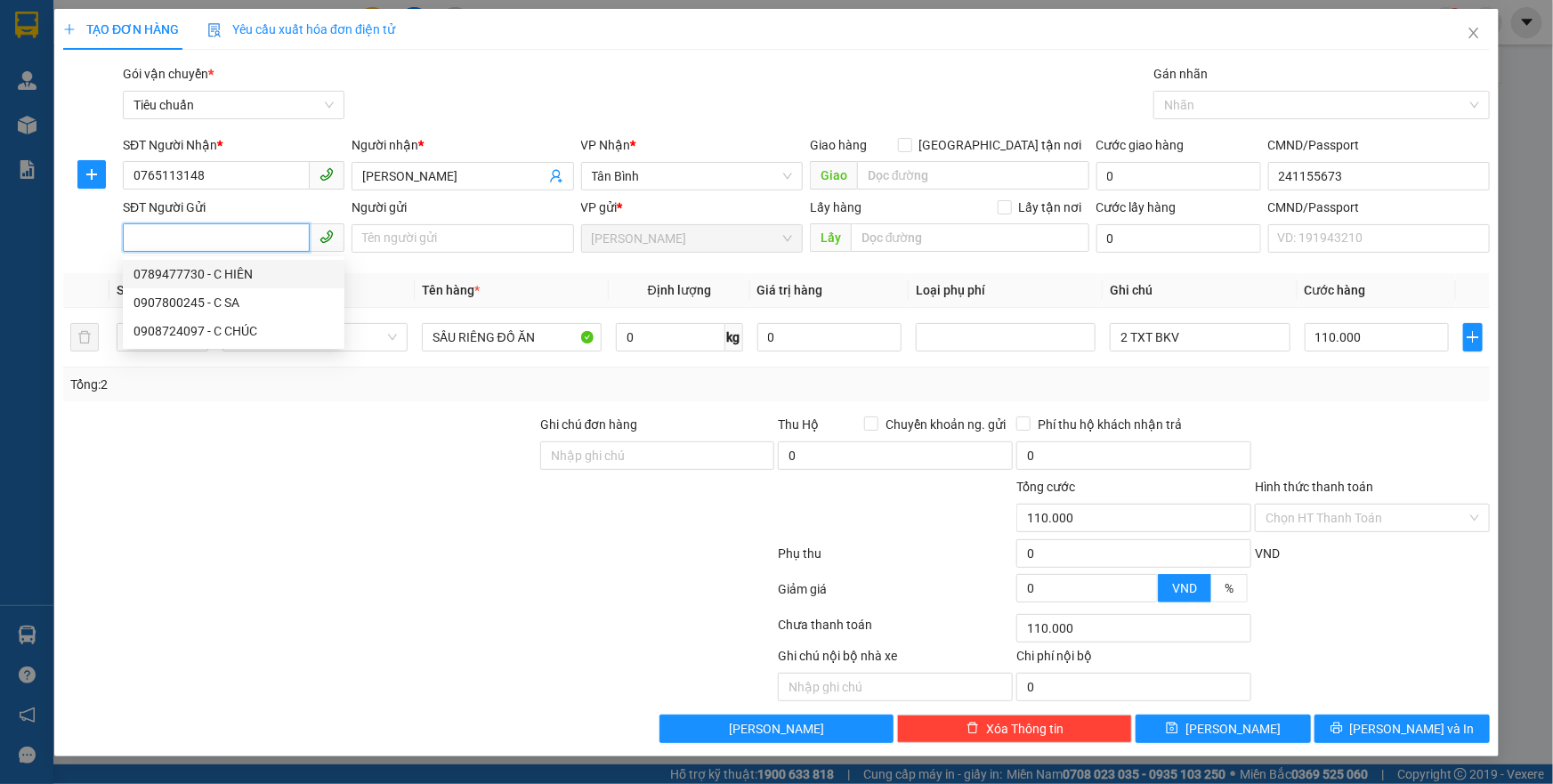
drag, startPoint x: 282, startPoint y: 279, endPoint x: 387, endPoint y: 269, distance: 105.5
click at [284, 279] on div "0789477730 - C HIÊN" at bounding box center [234, 274] width 201 height 20
type input "0789477730"
type input "C HIÊN"
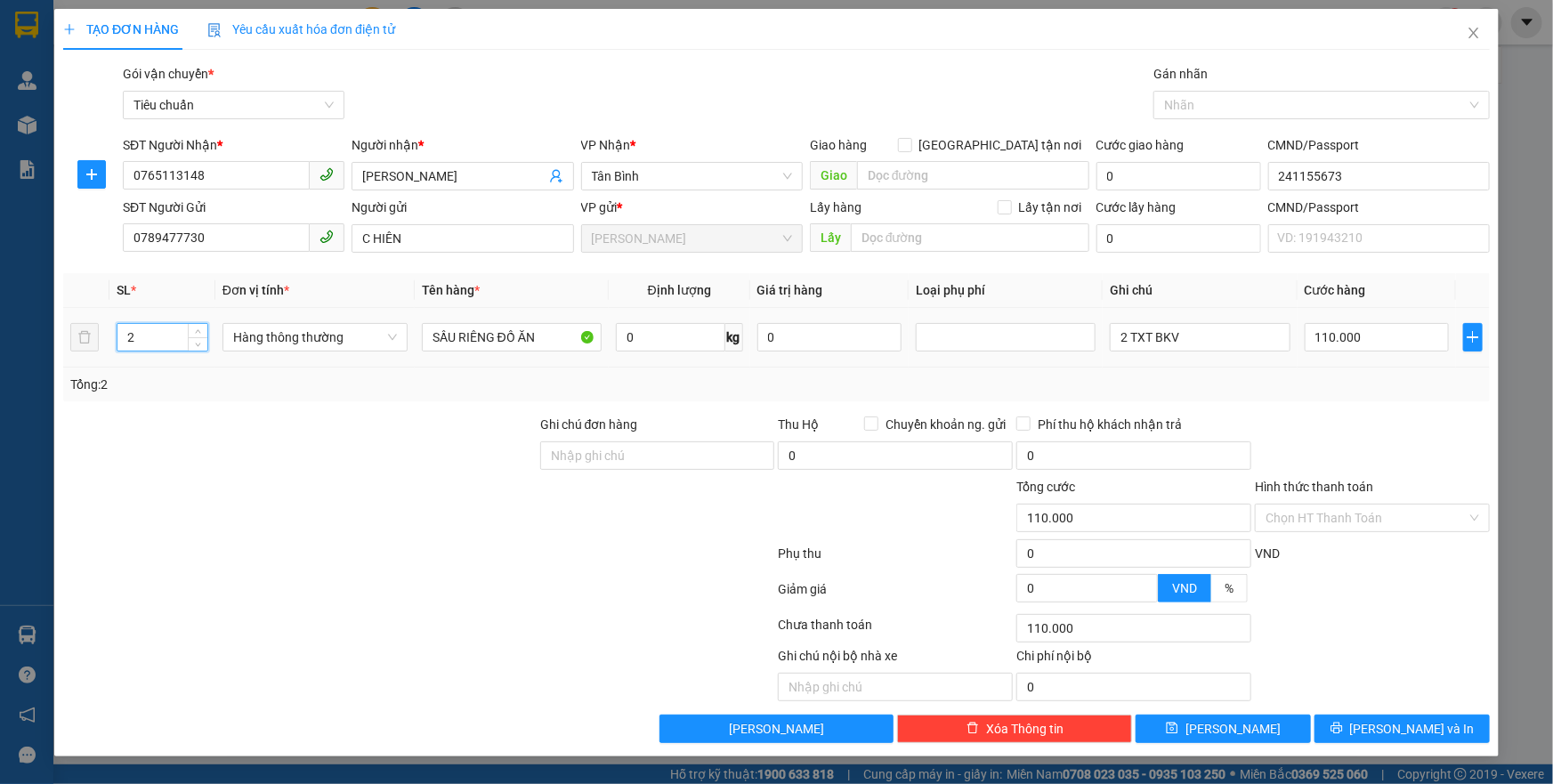
click at [159, 334] on input "2" at bounding box center [162, 337] width 90 height 26
type input "1"
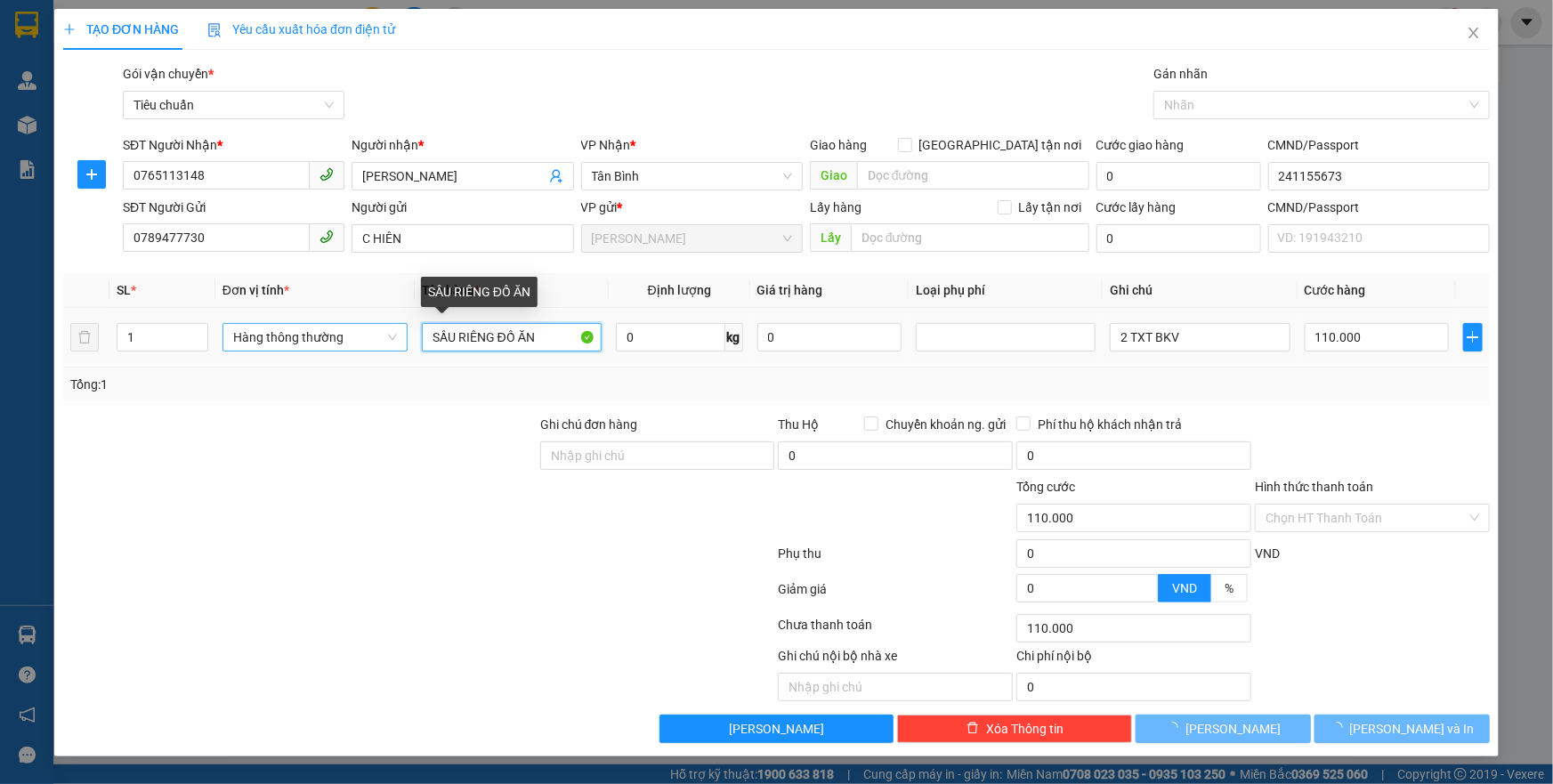
drag, startPoint x: 562, startPoint y: 339, endPoint x: 347, endPoint y: 330, distance: 215.2
click at [347, 336] on tr "1 Hàng thông thường SẦU RIÊNG ĐỒ ĂN 0 kg 0 2 TXT BKV 110.000" at bounding box center [776, 338] width 1426 height 60
type input "0"
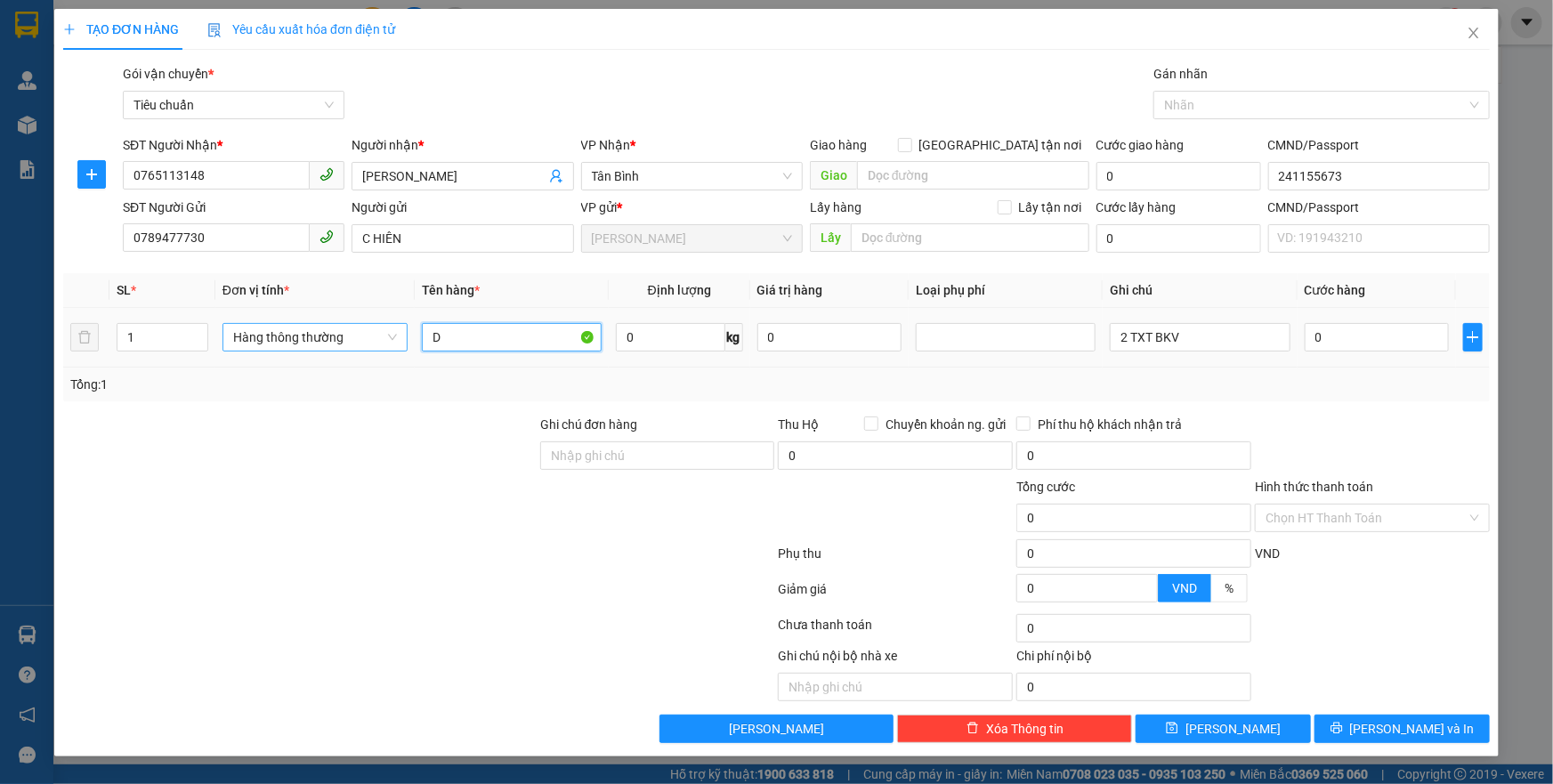
type input "D"
type input "ĐỒ ĂN"
click at [638, 344] on input "0" at bounding box center [671, 338] width 110 height 28
type input "20"
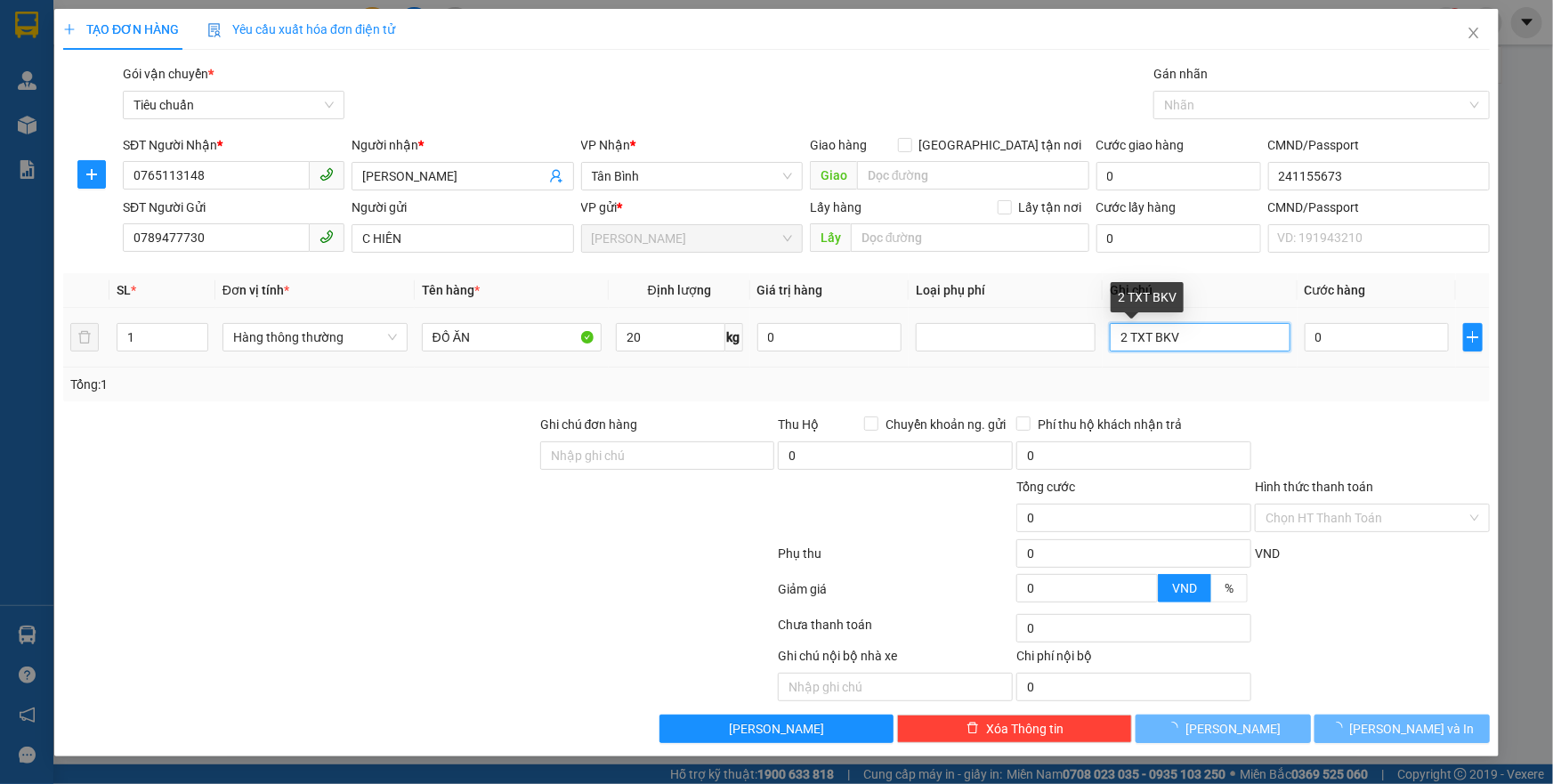
drag, startPoint x: 1127, startPoint y: 339, endPoint x: 1311, endPoint y: 371, distance: 186.8
click at [1018, 367] on div "SL * Đơn vị tính * Tên hàng * Định lượng Giá trị hàng Loại phụ phí Ghi chú Cước…" at bounding box center [776, 337] width 1426 height 128
type input "TXT BKV"
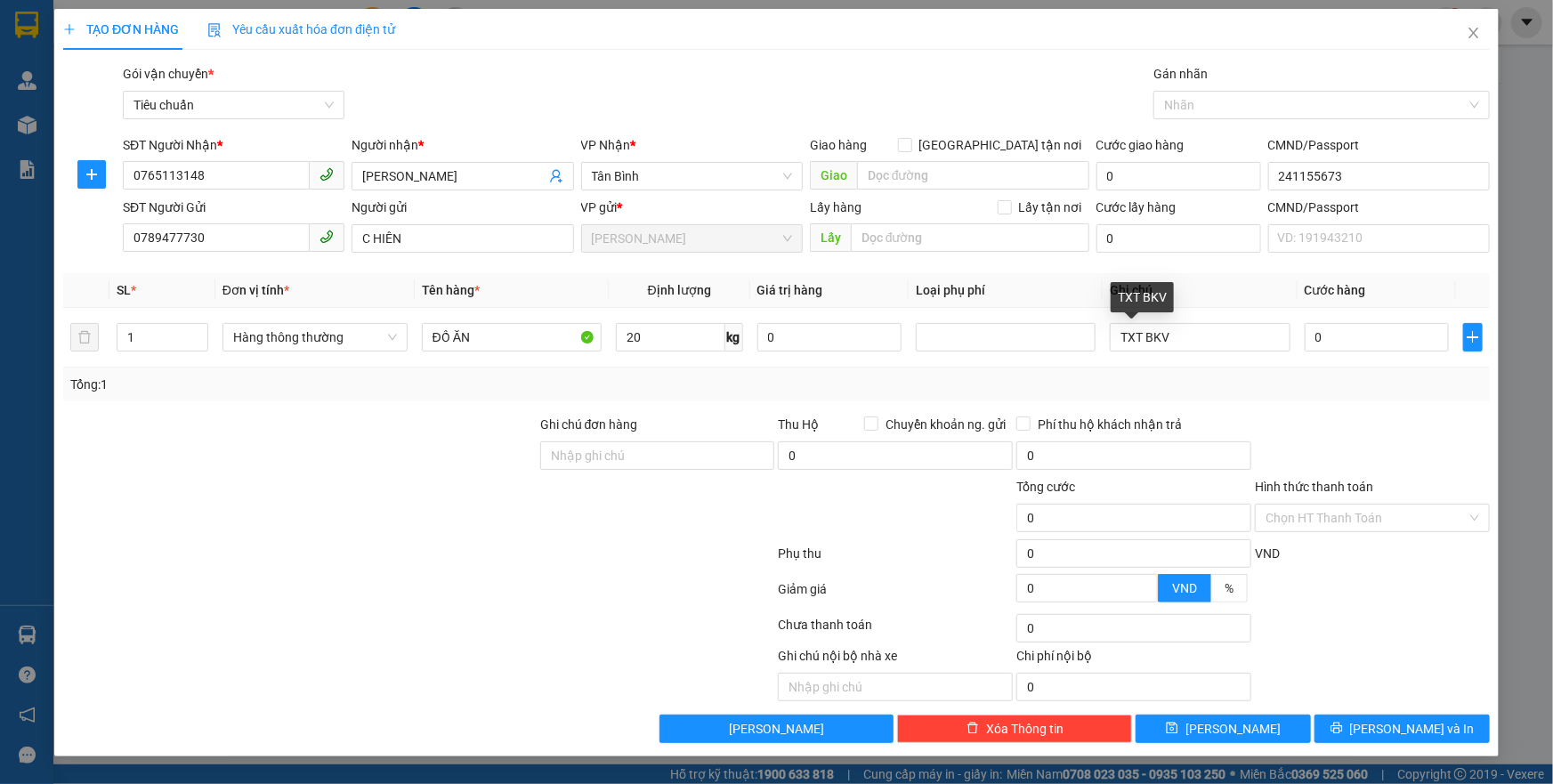
type input "55.000"
click at [1311, 371] on div "Tổng: 1" at bounding box center [776, 384] width 1426 height 34
click at [1380, 333] on input "55.000" at bounding box center [1377, 338] width 145 height 28
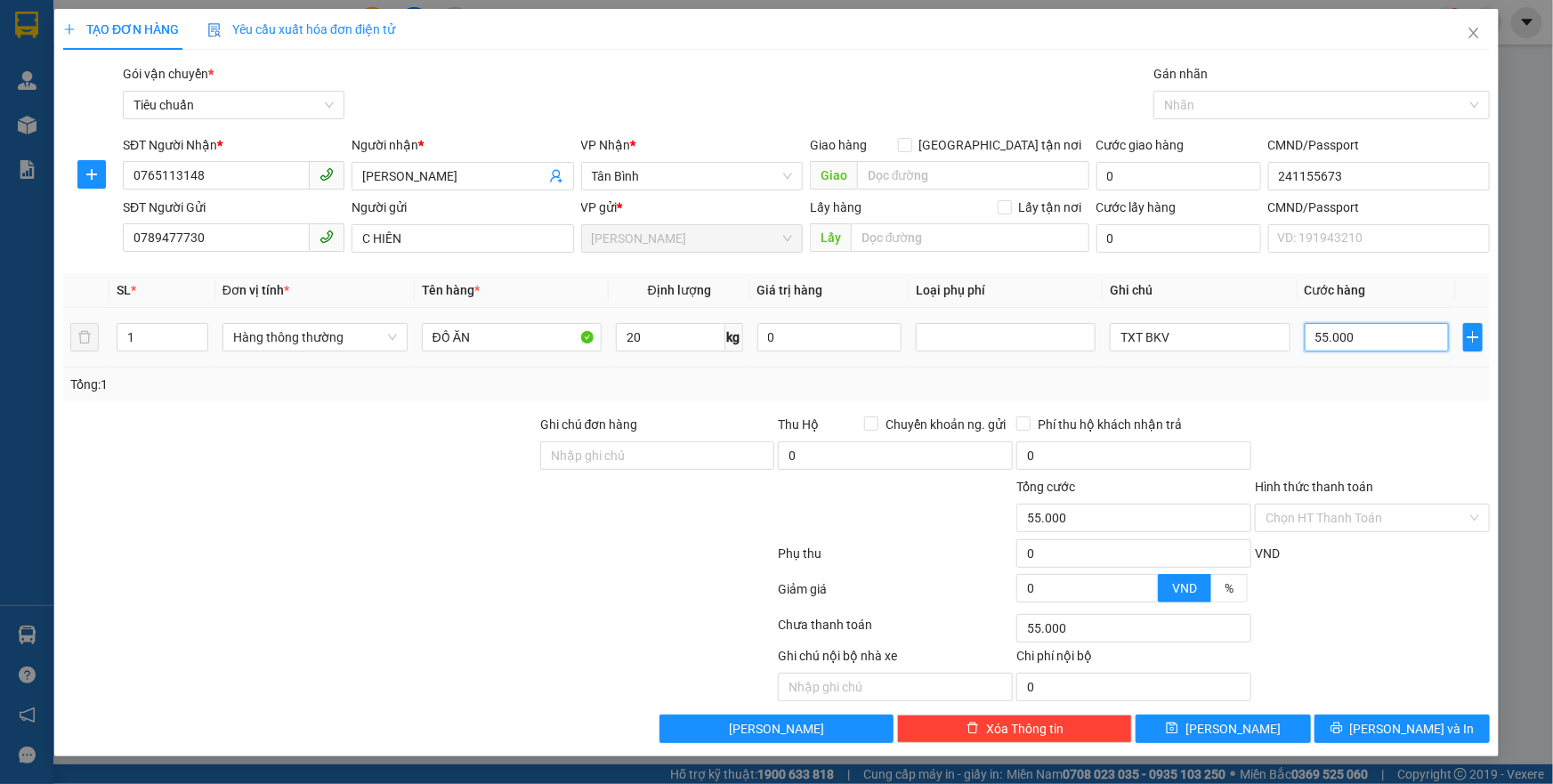
type input "6"
type input "60"
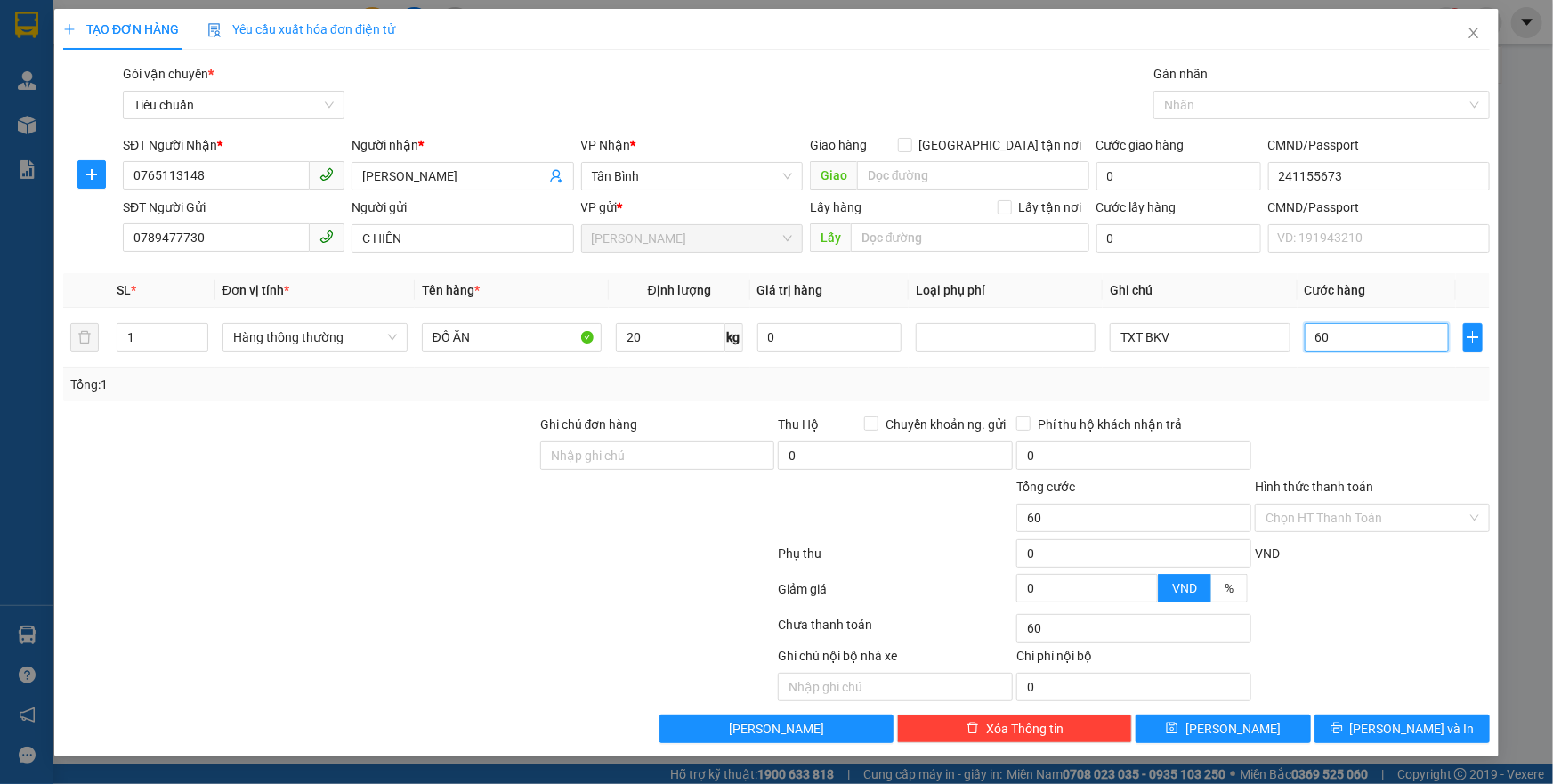
type input "60"
type input "60.000"
drag, startPoint x: 1344, startPoint y: 411, endPoint x: 1338, endPoint y: 427, distance: 17.1
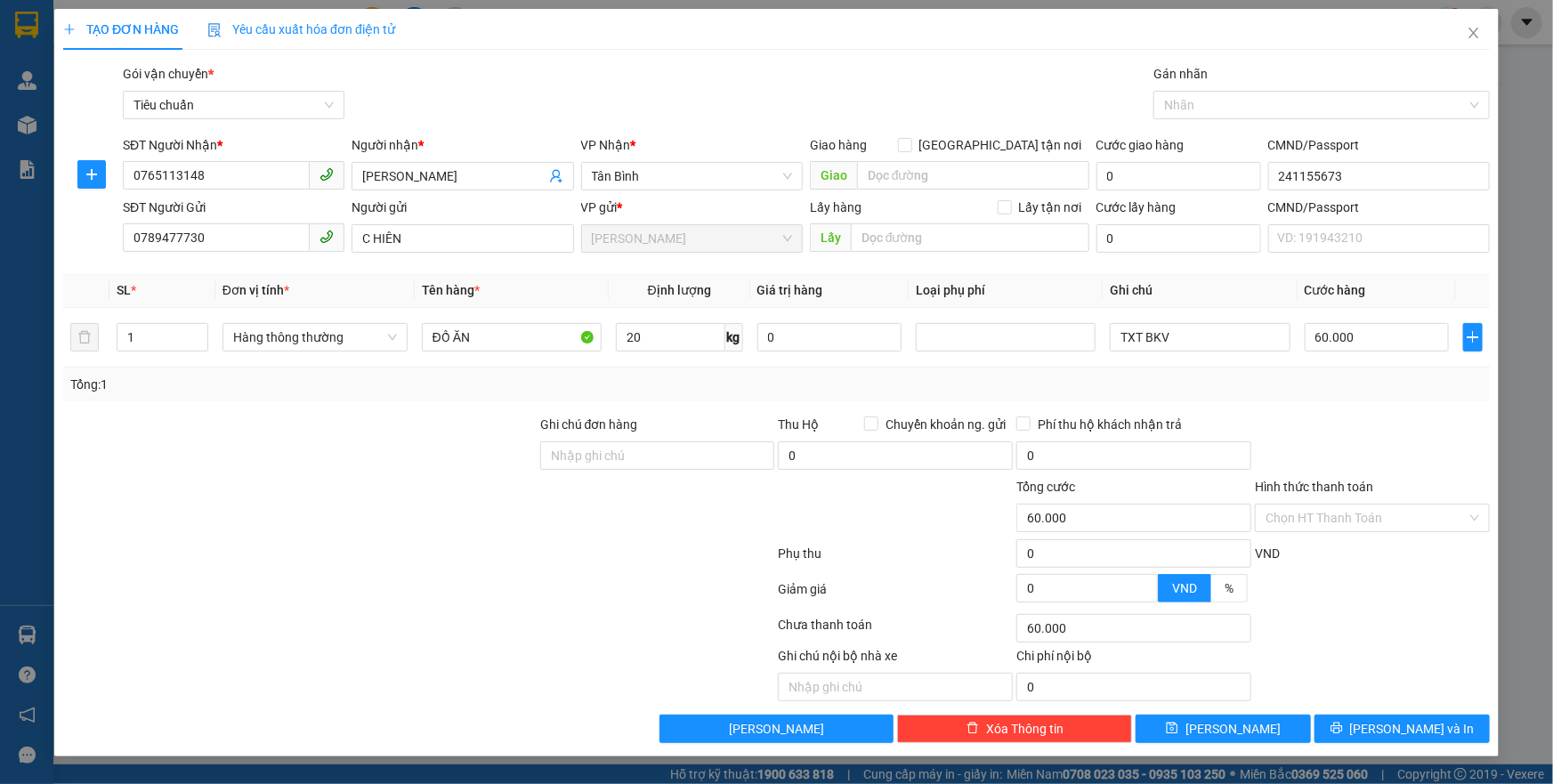
click at [1338, 427] on div "Transit Pickup Surcharge Ids Transit Deliver Surcharge Ids Transit Deliver Surc…" at bounding box center [776, 403] width 1426 height 679
drag, startPoint x: 1389, startPoint y: 736, endPoint x: 1305, endPoint y: 481, distance: 268.5
click at [1389, 735] on span "[PERSON_NAME] và In" at bounding box center [1412, 729] width 125 height 20
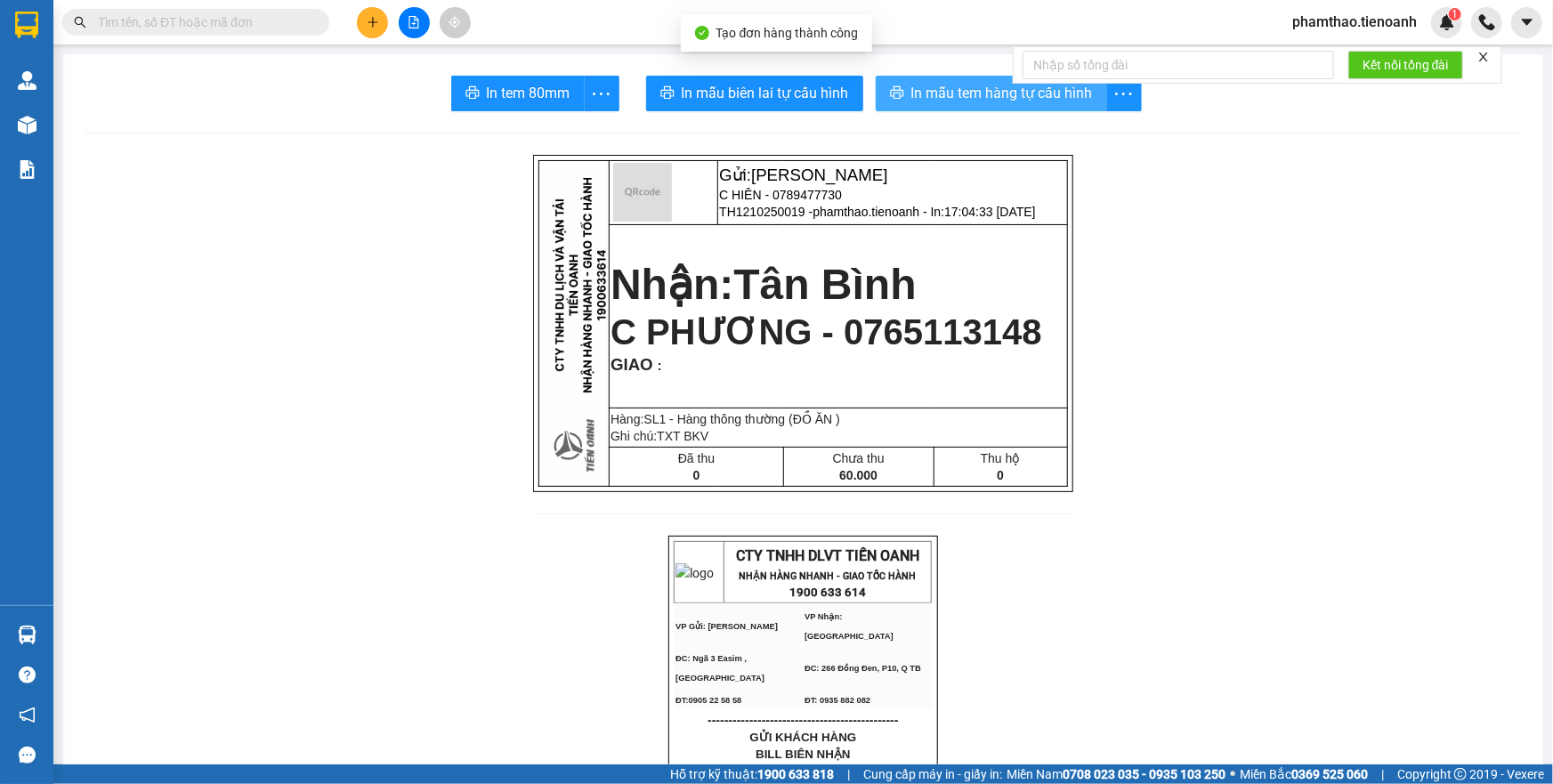
drag, startPoint x: 945, startPoint y: 98, endPoint x: 1014, endPoint y: 140, distance: 80.8
click at [945, 98] on span "In mẫu tem hàng tự cấu hình" at bounding box center [1003, 93] width 182 height 23
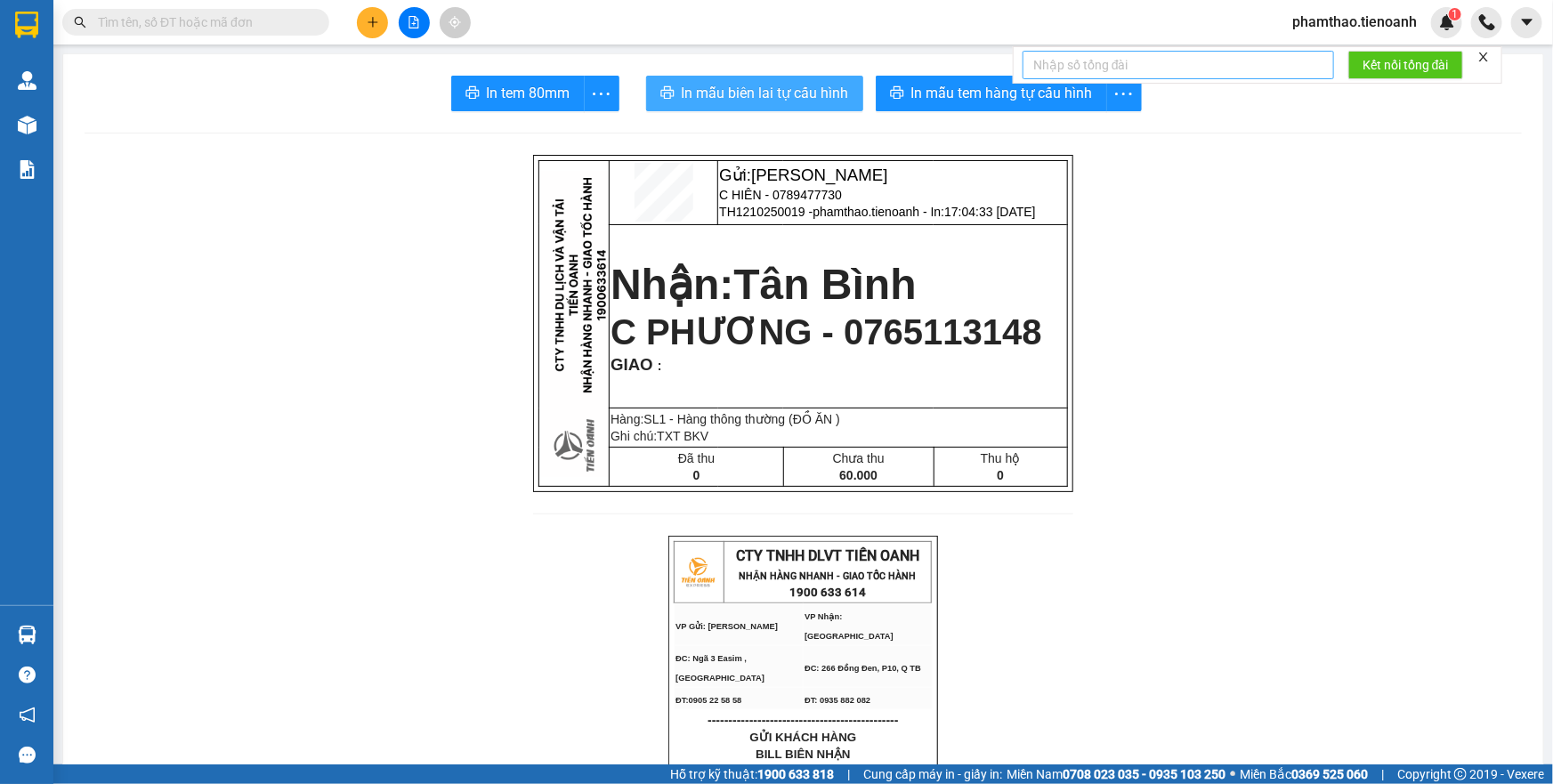
drag, startPoint x: 788, startPoint y: 91, endPoint x: 1221, endPoint y: 67, distance: 433.7
click at [794, 88] on span "In mẫu biên lai tự cấu hình" at bounding box center [765, 93] width 167 height 23
click at [360, 24] on button at bounding box center [372, 23] width 31 height 31
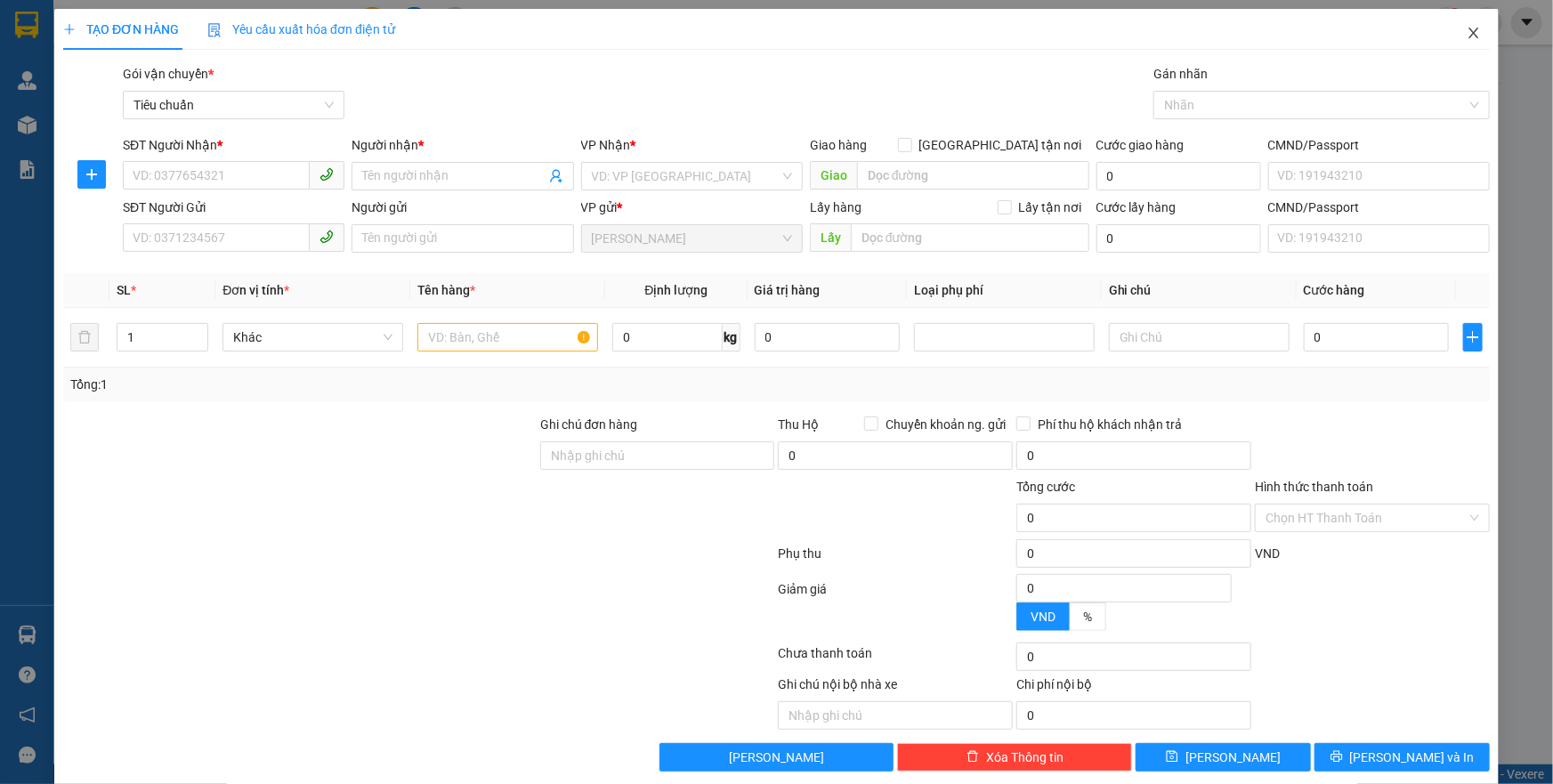
click at [1455, 26] on span "Close" at bounding box center [1473, 33] width 50 height 50
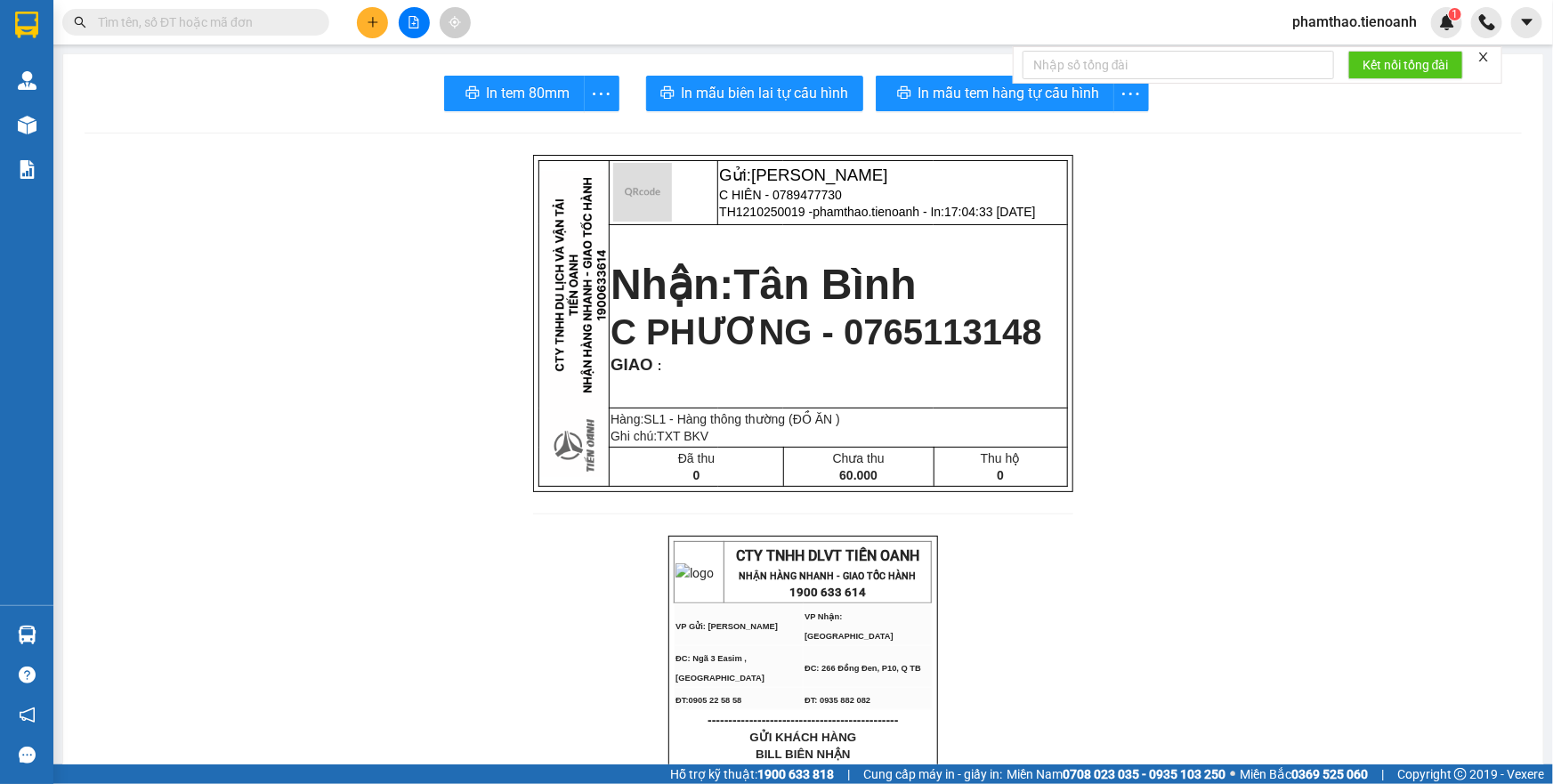
click at [1356, 33] on div "phamthao.tienoanh 1" at bounding box center [1370, 23] width 184 height 31
click at [1343, 24] on span "phamthao.tienoanh" at bounding box center [1354, 22] width 153 height 23
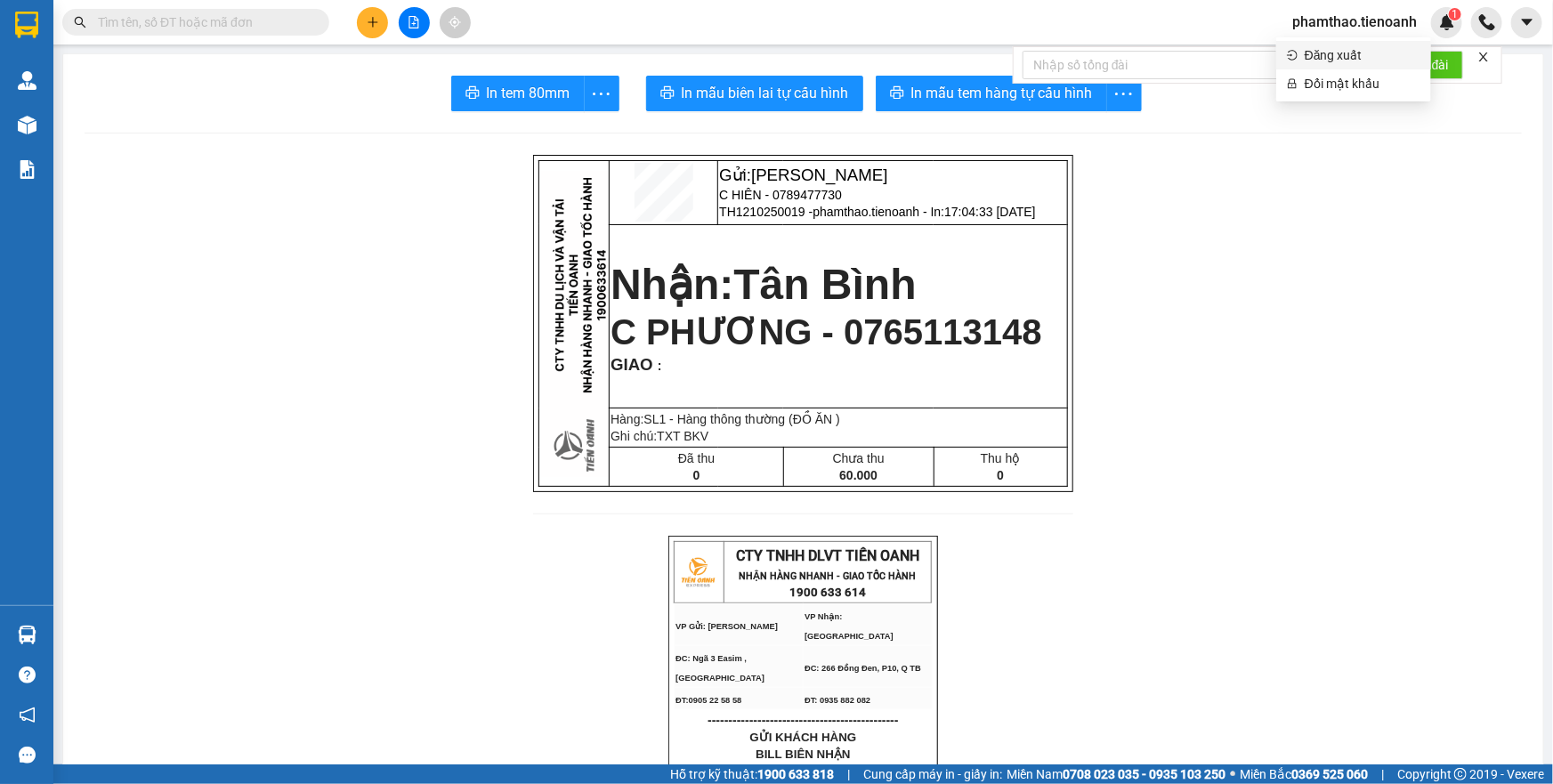
click at [1318, 61] on span "Đăng xuất" at bounding box center [1362, 54] width 115 height 20
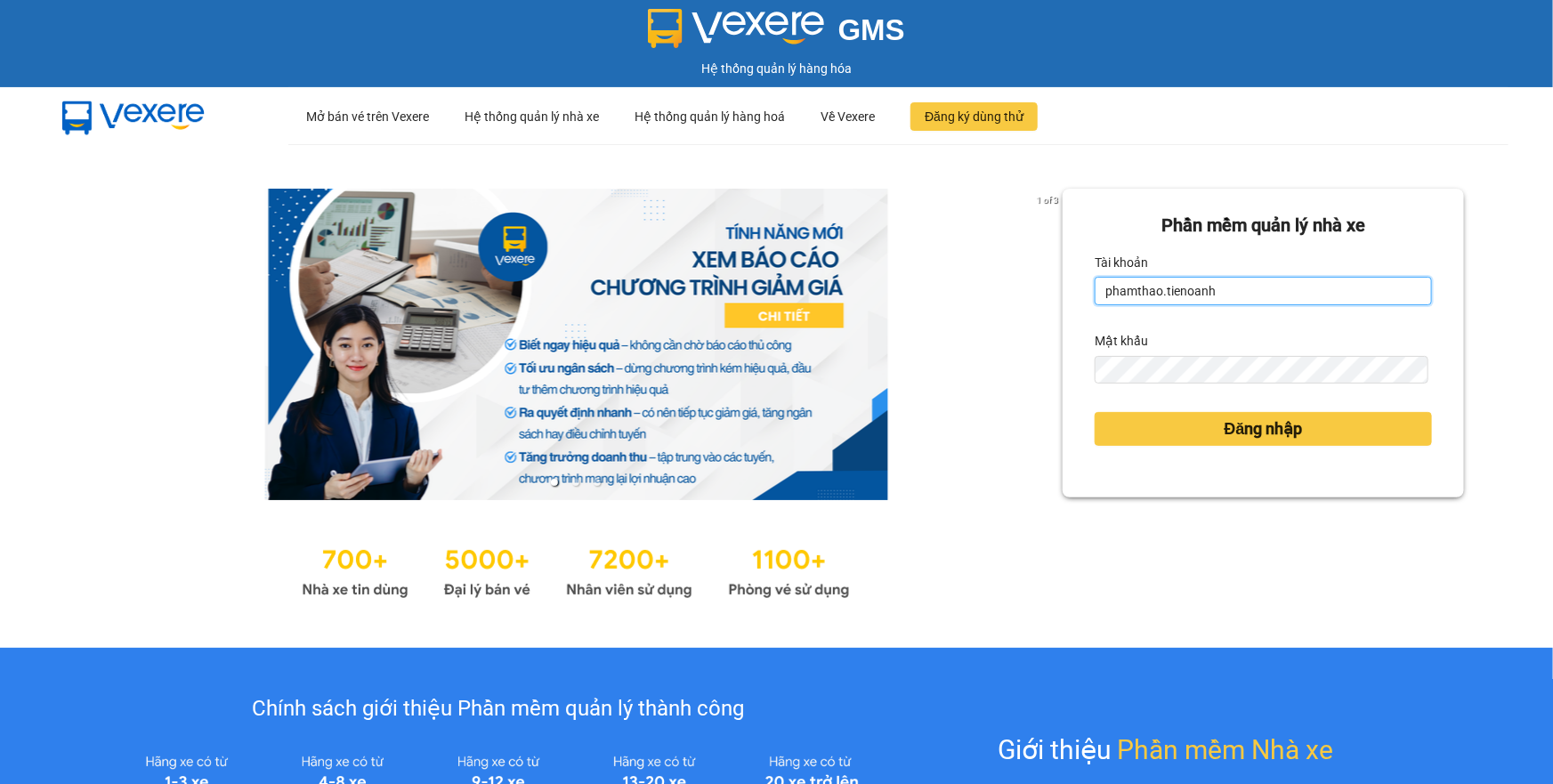
click at [1271, 285] on input "phamthao.tienoanh" at bounding box center [1263, 291] width 338 height 28
type input "thuytien.tienoanh"
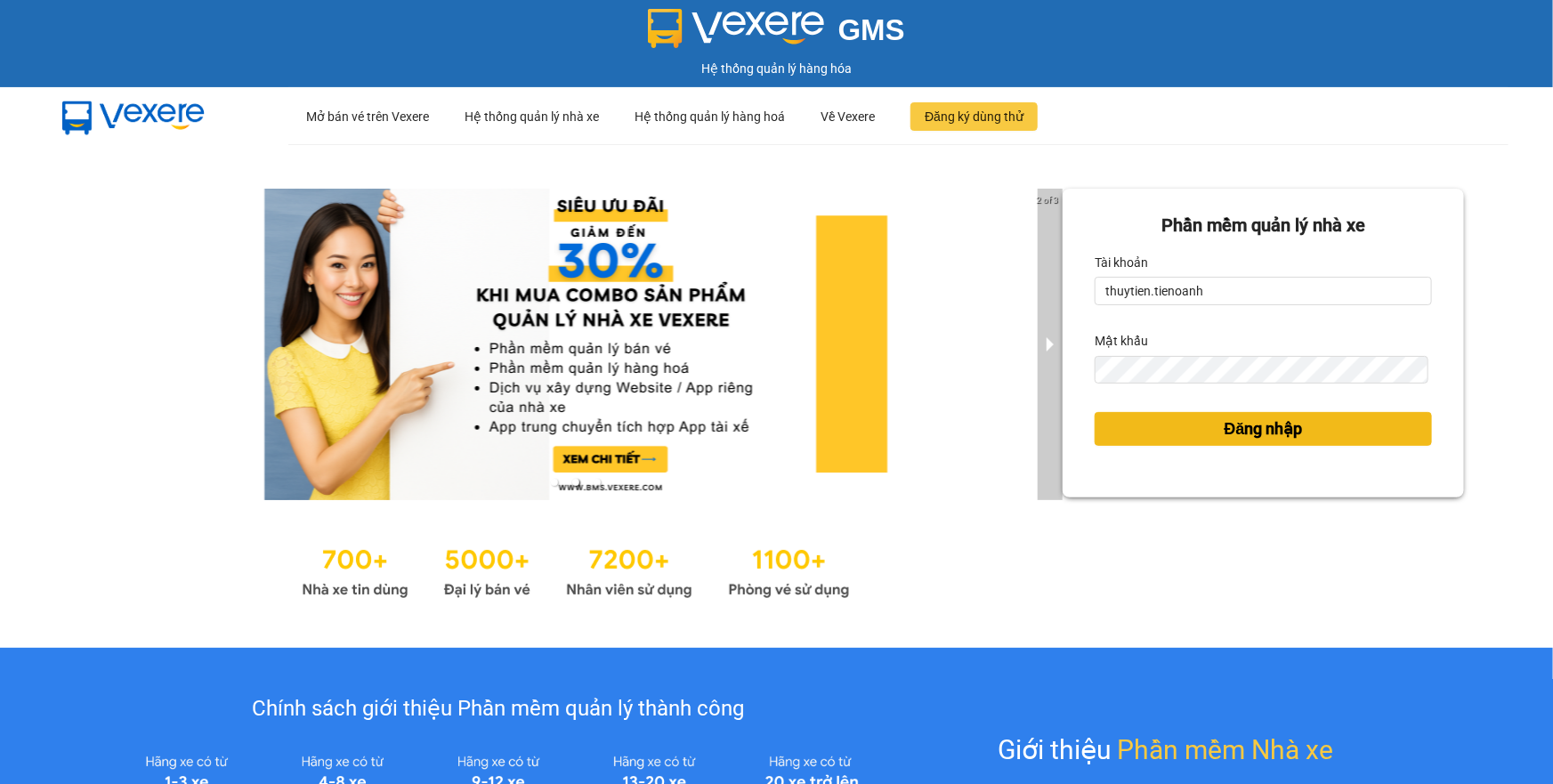
drag, startPoint x: 1325, startPoint y: 429, endPoint x: 1049, endPoint y: 384, distance: 279.6
click at [1321, 429] on button "Đăng nhập" at bounding box center [1263, 429] width 338 height 34
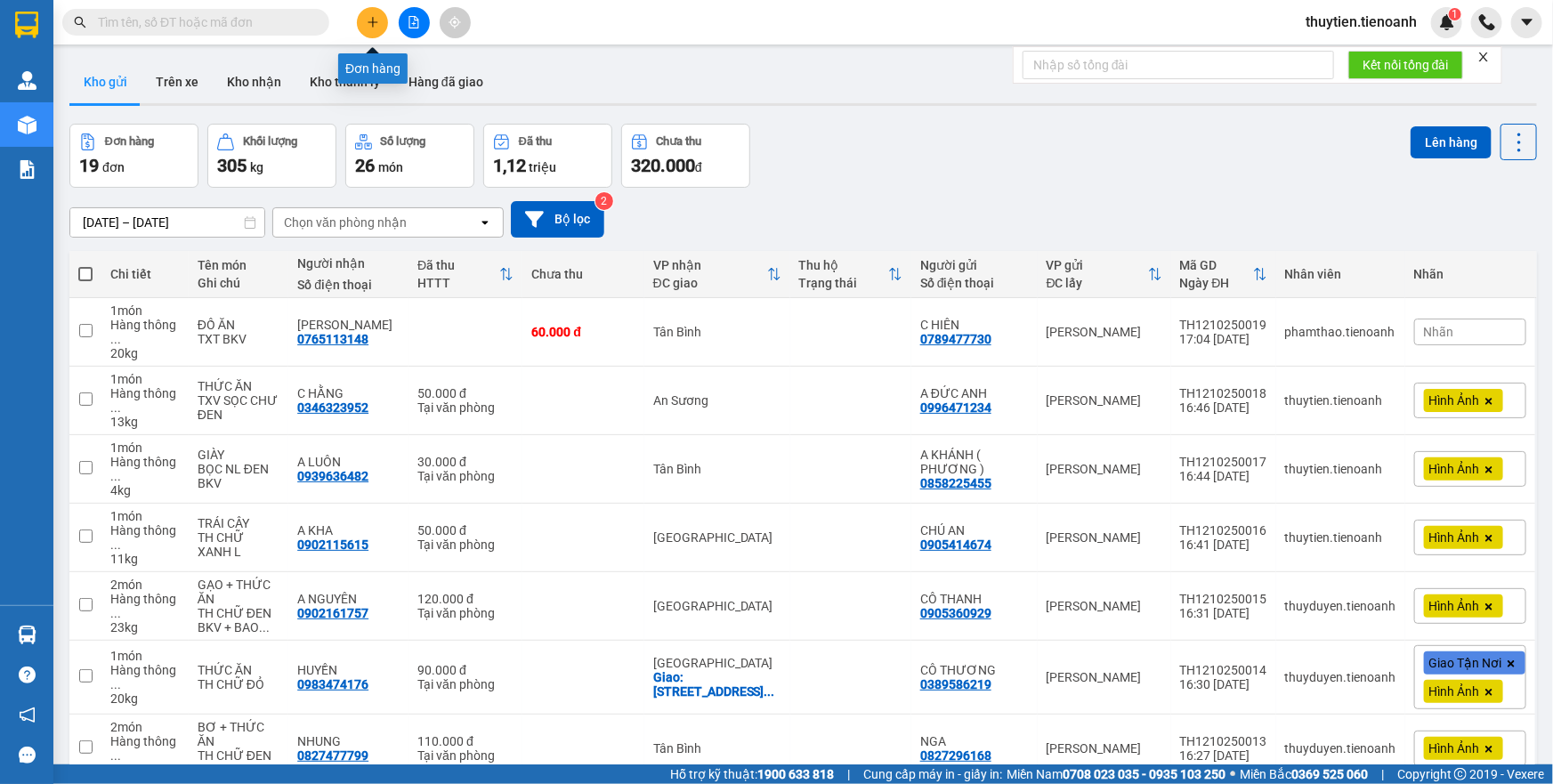
click at [375, 28] on button at bounding box center [372, 23] width 31 height 31
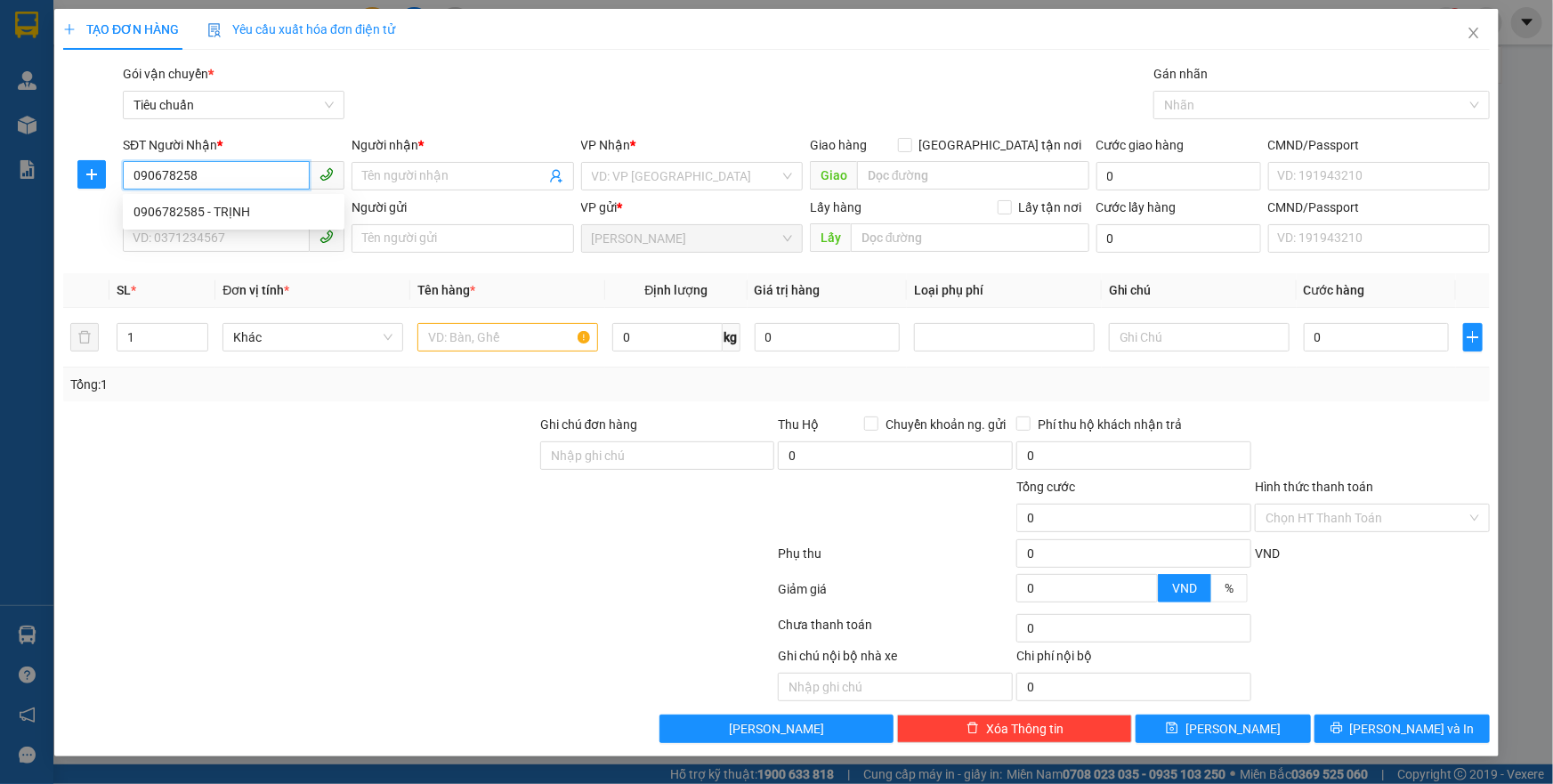
type input "0906782585"
click at [258, 205] on div "0906782585 - TRỊNH" at bounding box center [234, 211] width 201 height 20
type input "TRỊNH"
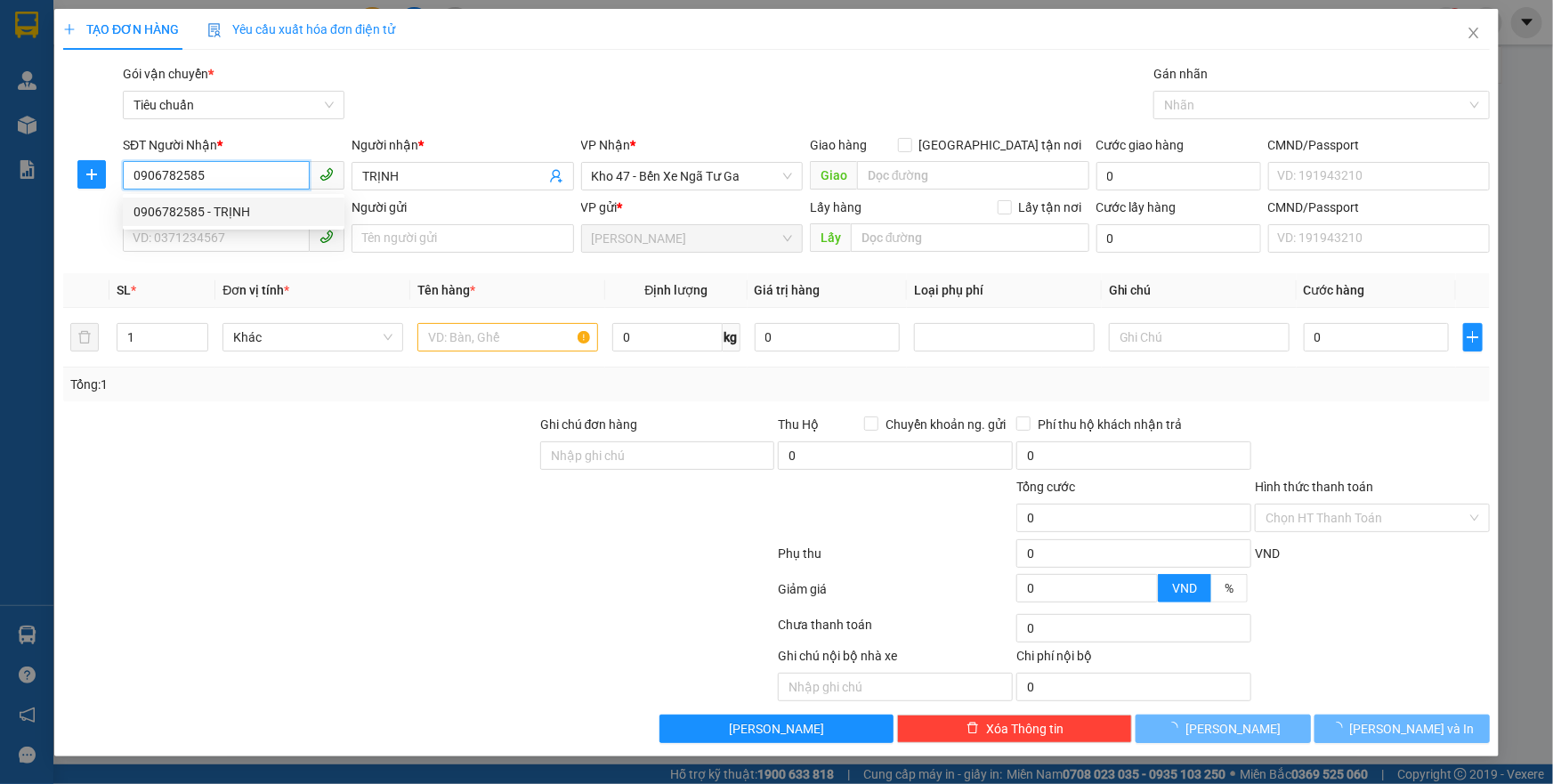
type input "60.000"
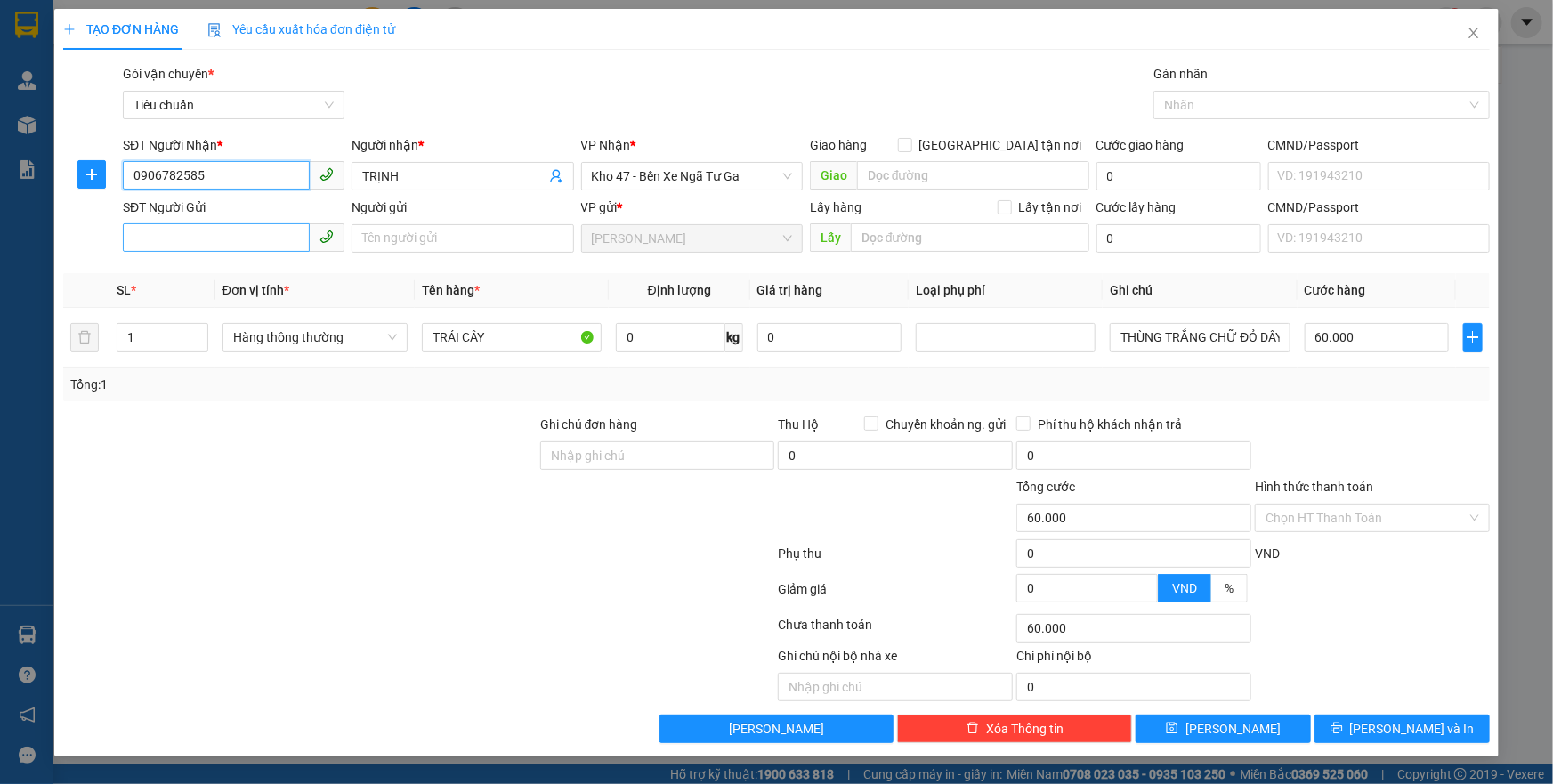
type input "0906782585"
click at [217, 249] on input "SĐT Người Gửi" at bounding box center [216, 237] width 187 height 28
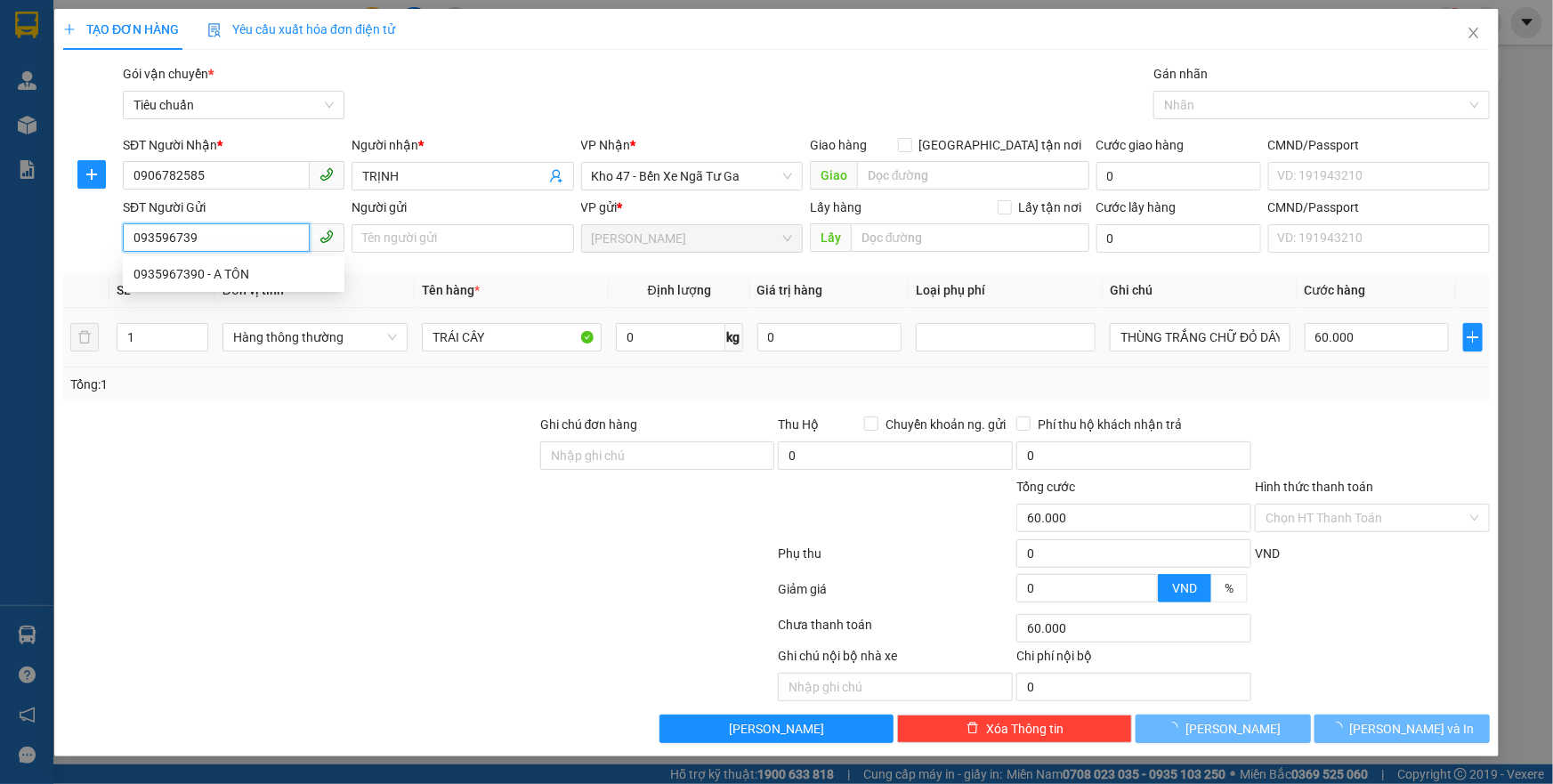
type input "0935967390"
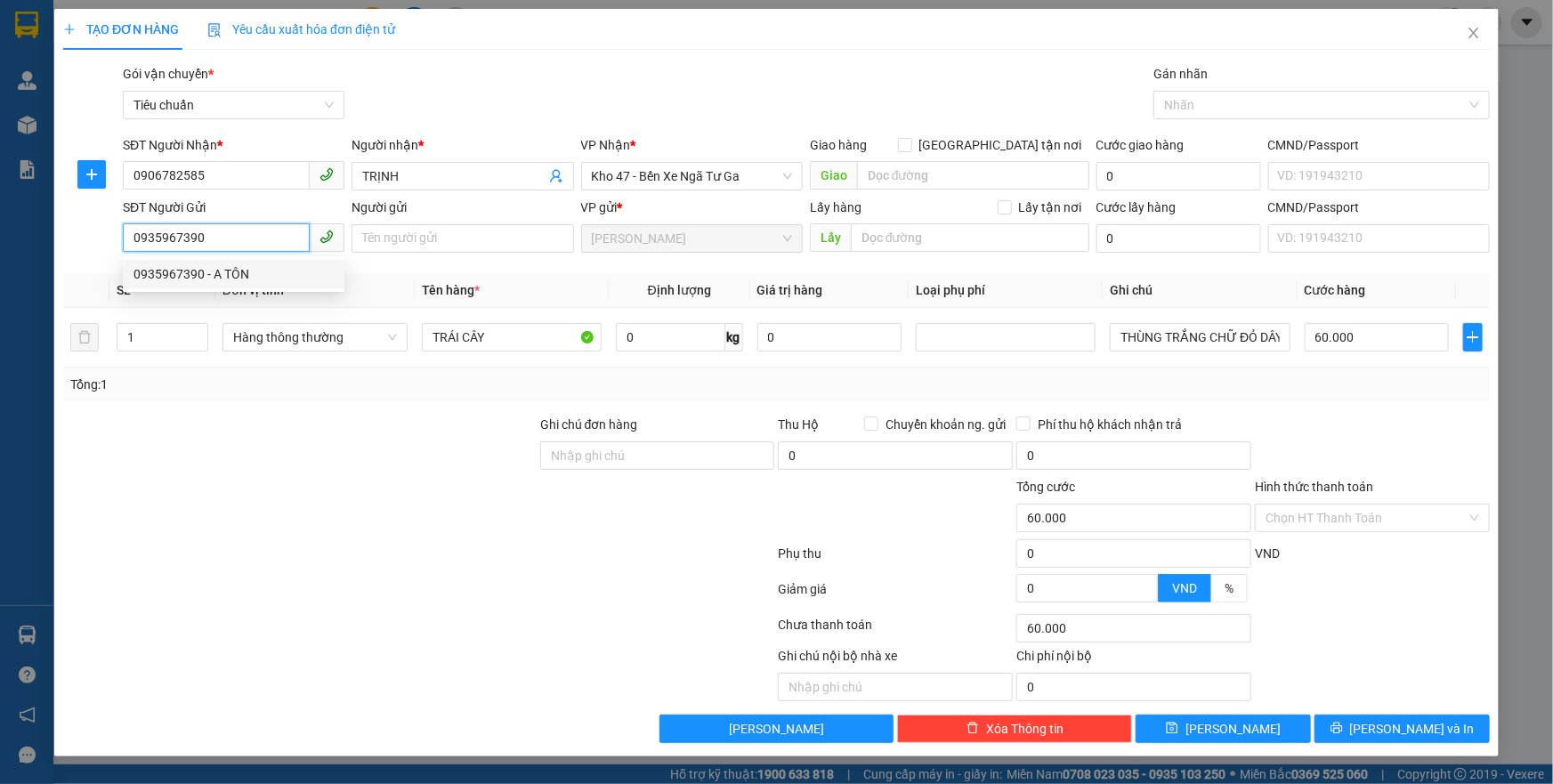
click at [237, 268] on div "0935967390 - A TÔN" at bounding box center [234, 274] width 201 height 20
type input "A TÔN"
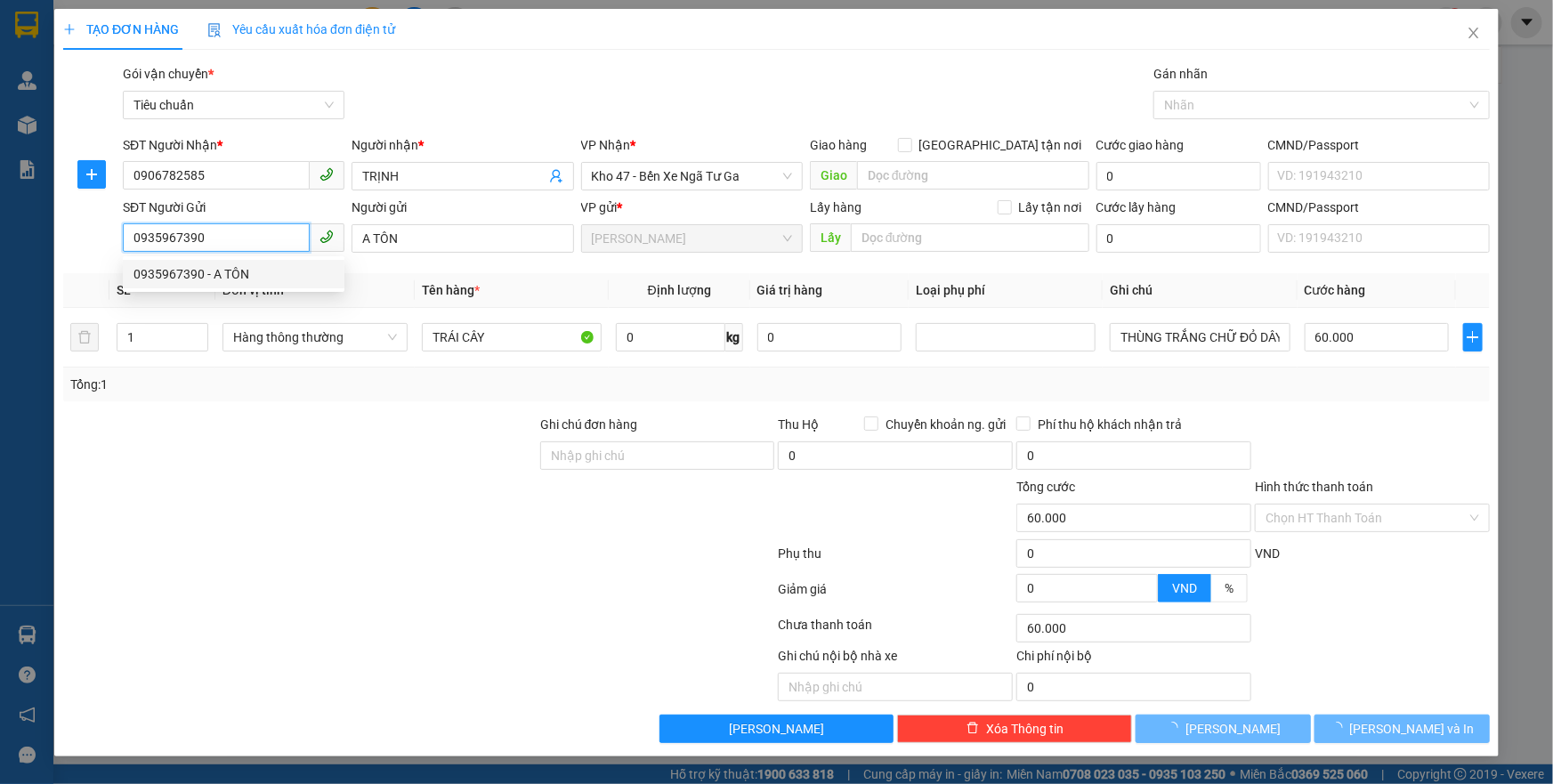
type input "150.000"
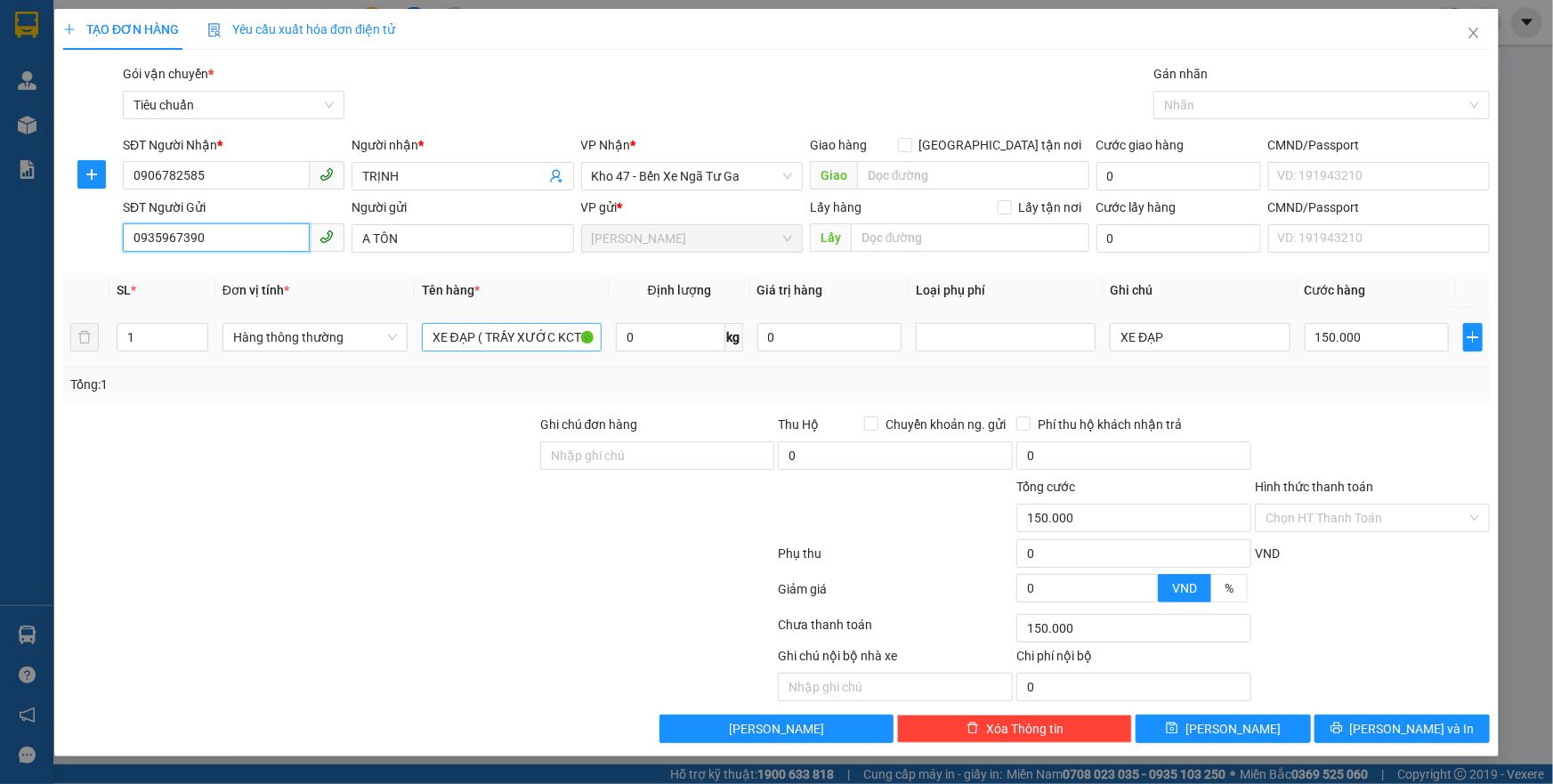
type input "0935967390"
drag, startPoint x: 429, startPoint y: 340, endPoint x: 737, endPoint y: 382, distance: 310.9
click at [737, 382] on div "SL * Đơn vị tính * Tên hàng * Định lượng Giá trị hàng Loại phụ phí Ghi chú Cước…" at bounding box center [776, 337] width 1426 height 128
type input "QUẦN ÁO"
click at [667, 339] on input "0" at bounding box center [671, 338] width 110 height 28
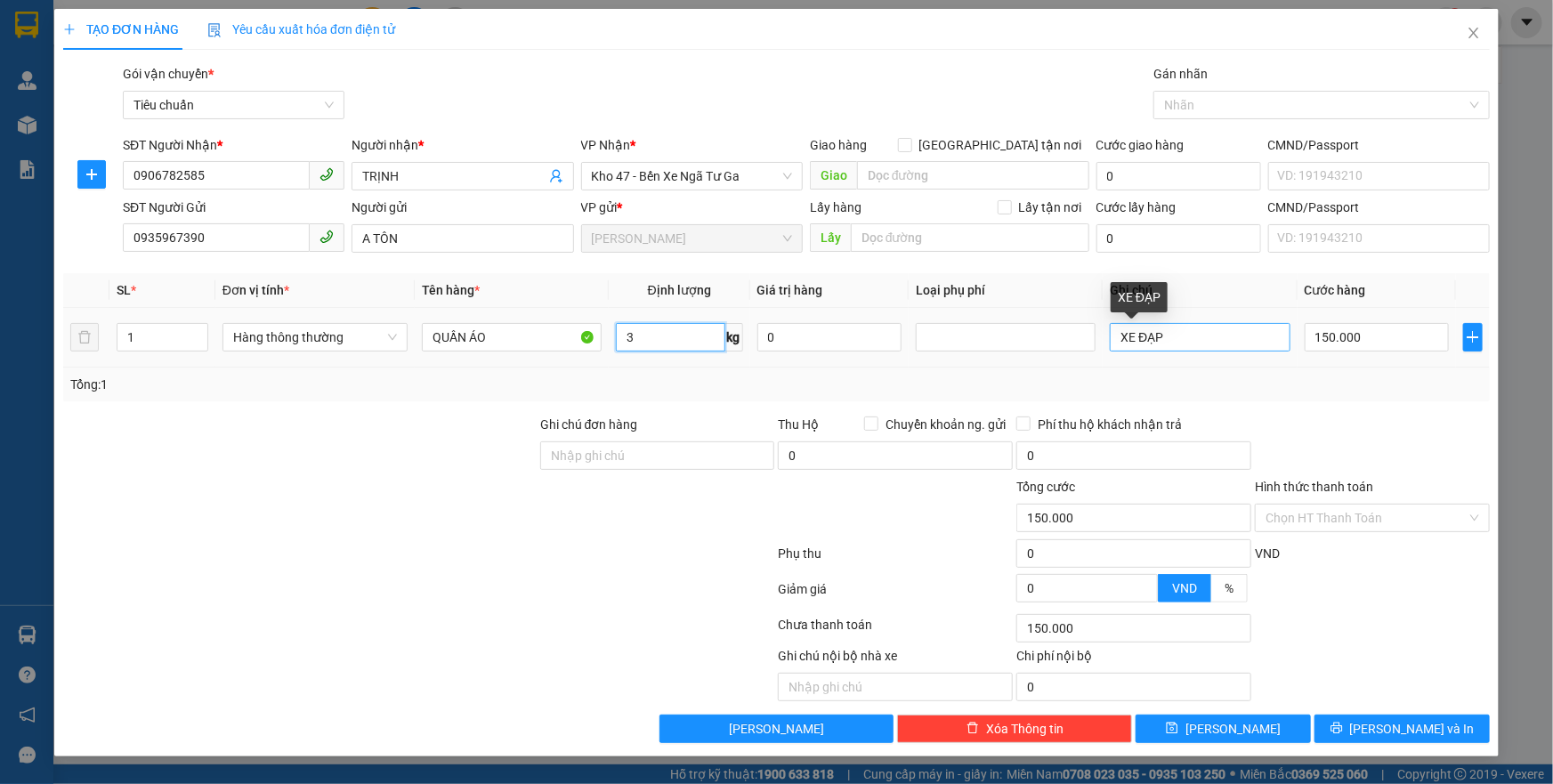
type input "3"
drag, startPoint x: 1211, startPoint y: 324, endPoint x: 1053, endPoint y: 337, distance: 158.5
click at [1053, 337] on tr "1 Hàng thông thường QUẦN ÁO 3 kg 0 XE ĐẠP 150.000" at bounding box center [776, 338] width 1426 height 60
type input "30.000"
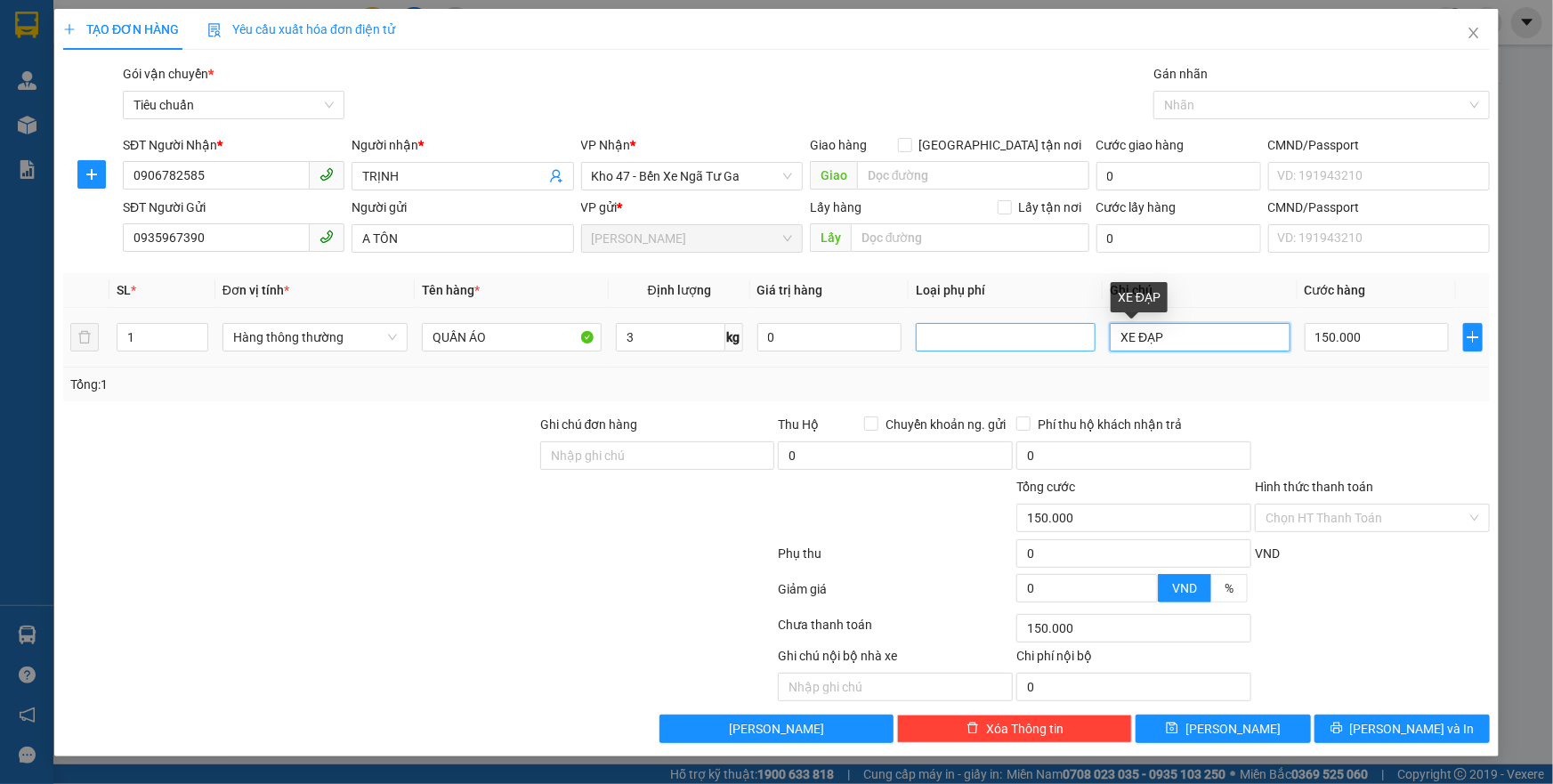
type input "30.000"
type input "TH CÓ HÌNH MÁY XAY SINH TỐ"
click at [1342, 507] on input "Hình thức thanh toán" at bounding box center [1366, 518] width 202 height 26
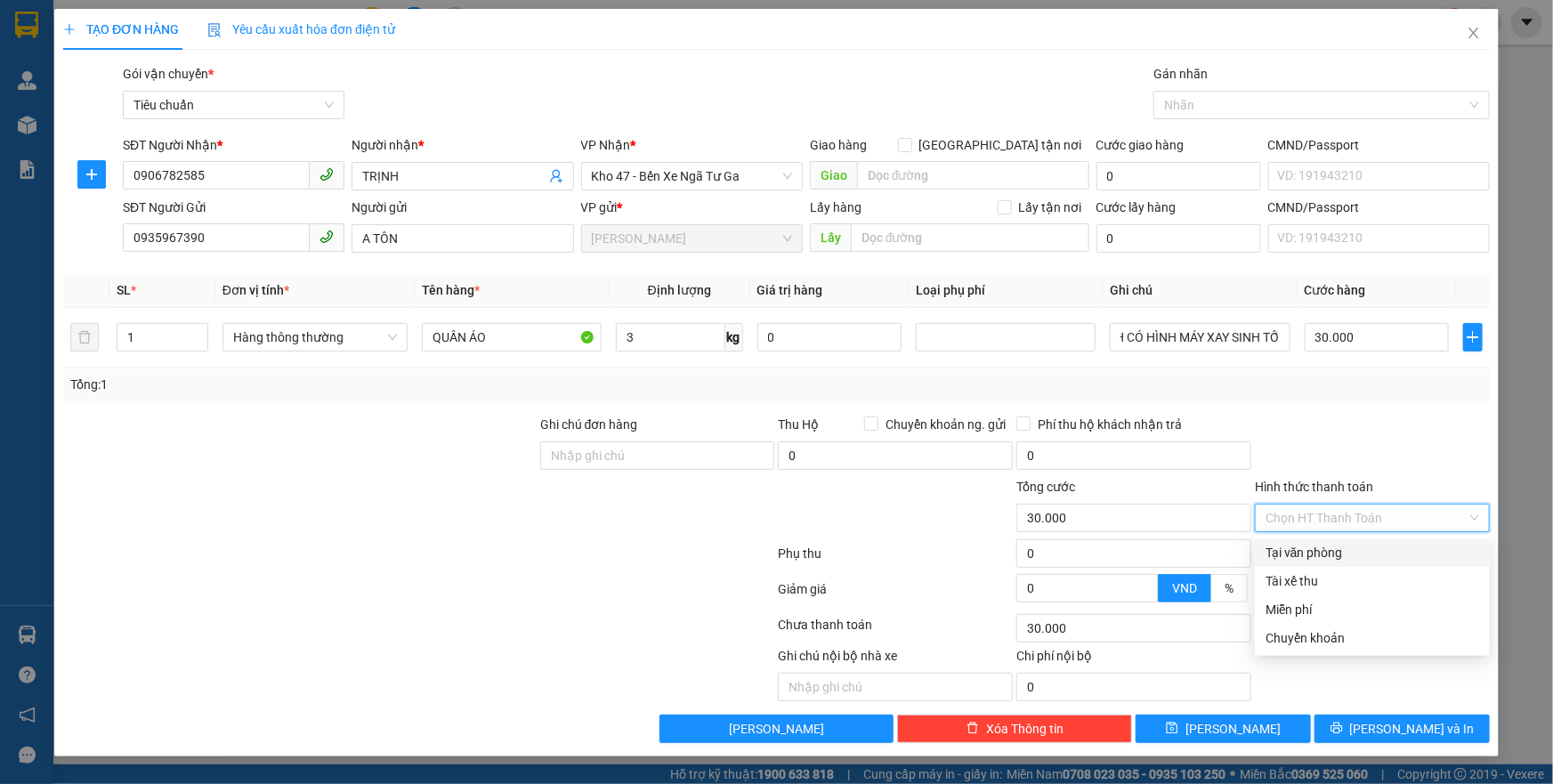
scroll to position [0, 0]
click at [1319, 550] on div "Tại văn phòng" at bounding box center [1373, 552] width 214 height 20
click at [1328, 508] on span "Tại văn phòng" at bounding box center [1373, 518] width 214 height 26
type input "30.000"
click at [1401, 441] on div at bounding box center [1372, 445] width 238 height 62
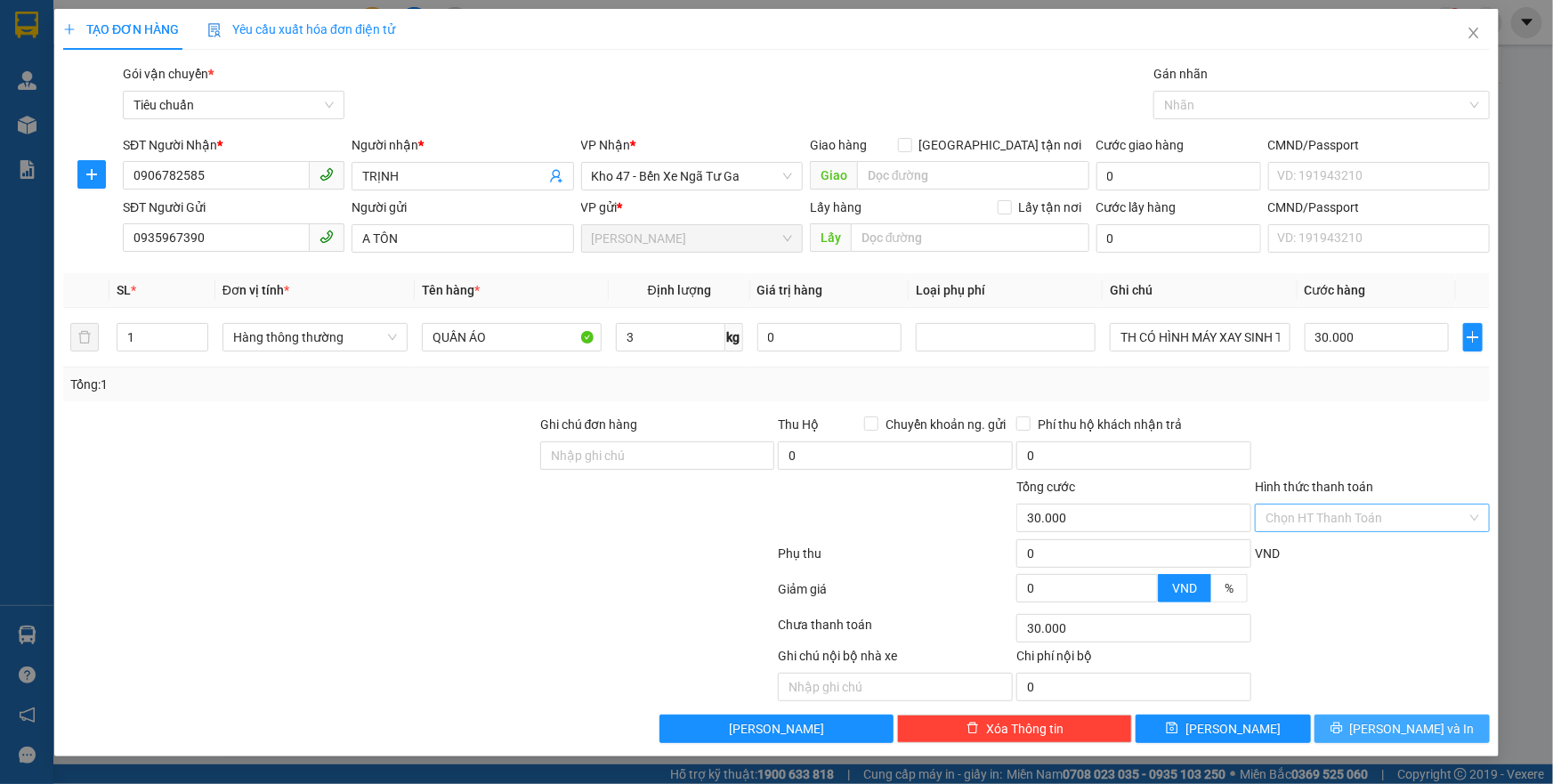
click at [1364, 726] on button "[PERSON_NAME] và In" at bounding box center [1402, 729] width 175 height 28
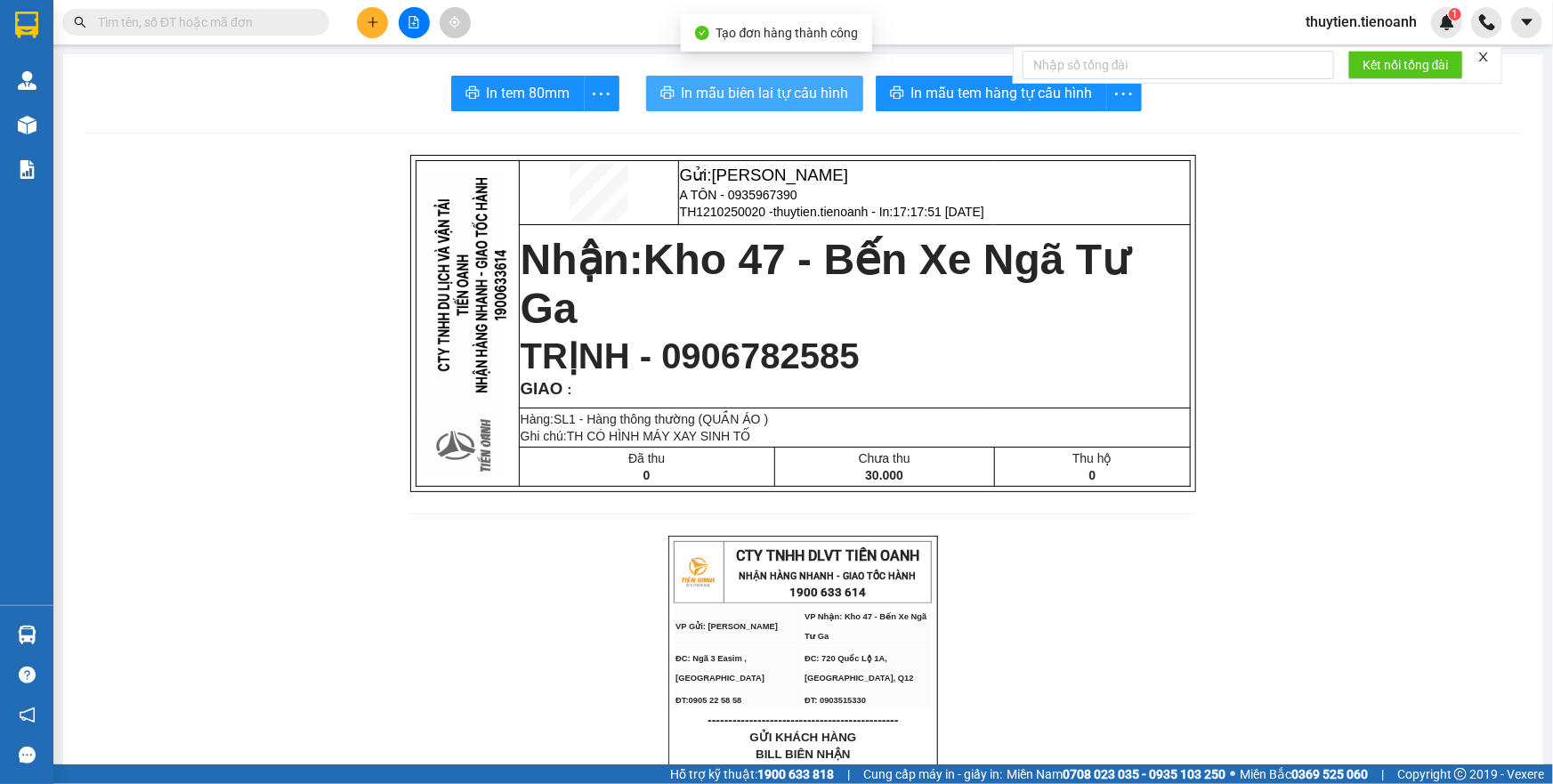
click at [701, 96] on span "In mẫu biên lai tự cấu hình" at bounding box center [765, 93] width 167 height 23
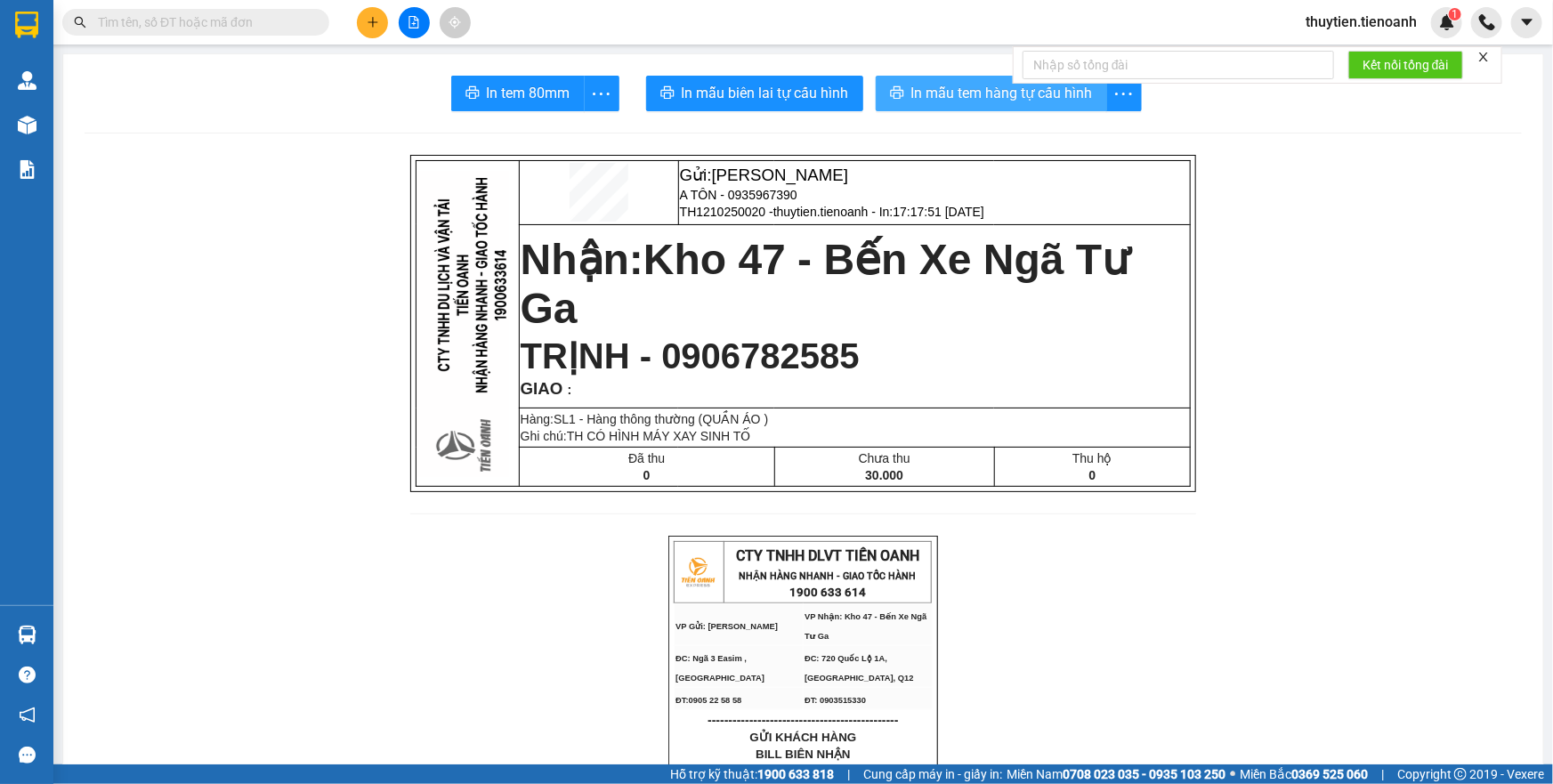
click at [995, 106] on button "In mẫu tem hàng tự cấu hình" at bounding box center [991, 94] width 232 height 36
click at [977, 96] on span "In mẫu tem hàng tự cấu hình" at bounding box center [1003, 93] width 182 height 23
click at [1038, 91] on span "In mẫu tem hàng tự cấu hình" at bounding box center [1003, 93] width 182 height 23
click at [1332, 28] on span "thuytien.tienoanh" at bounding box center [1361, 22] width 140 height 23
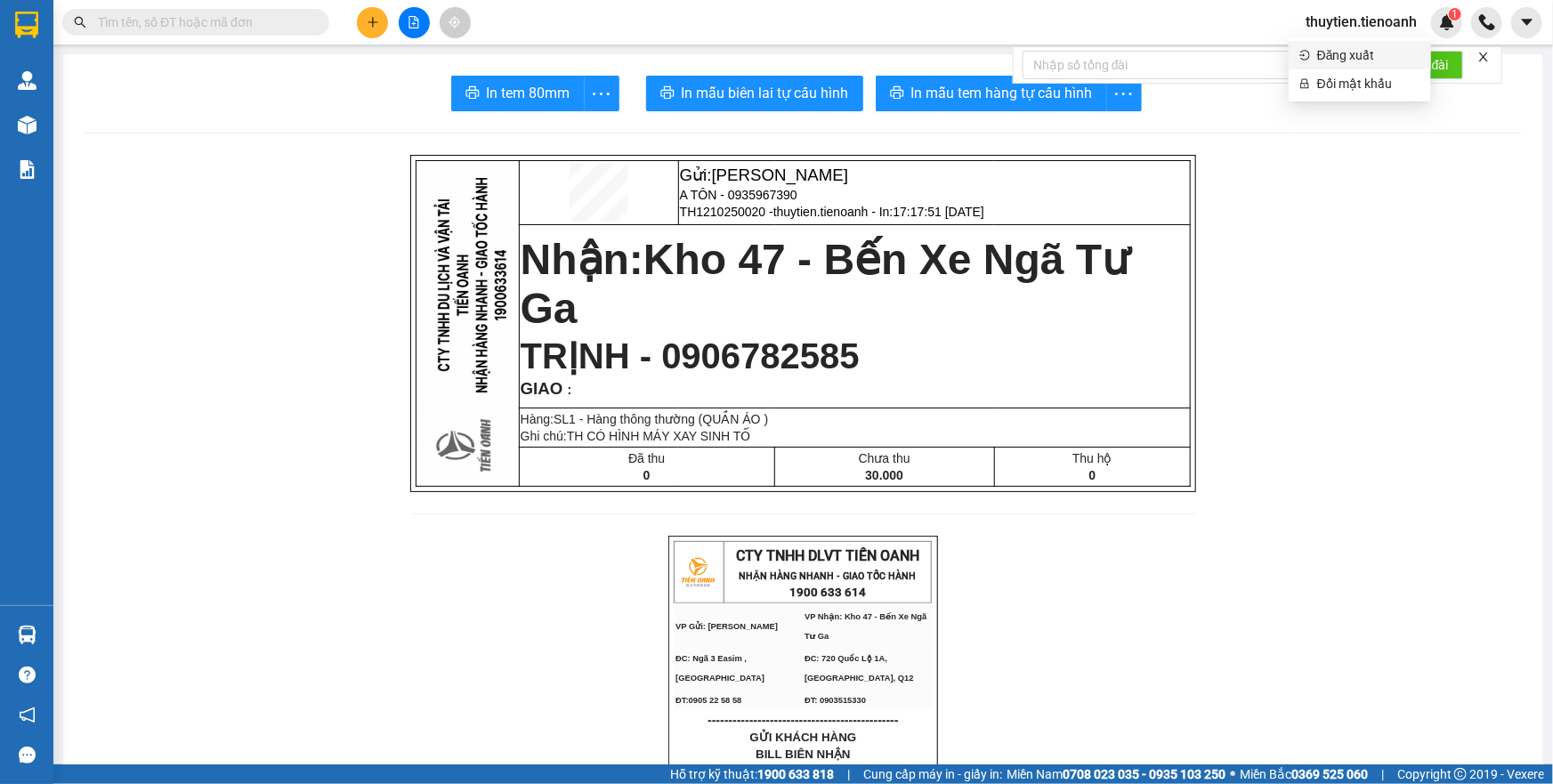
click at [1336, 58] on span "Đăng xuất" at bounding box center [1369, 54] width 103 height 20
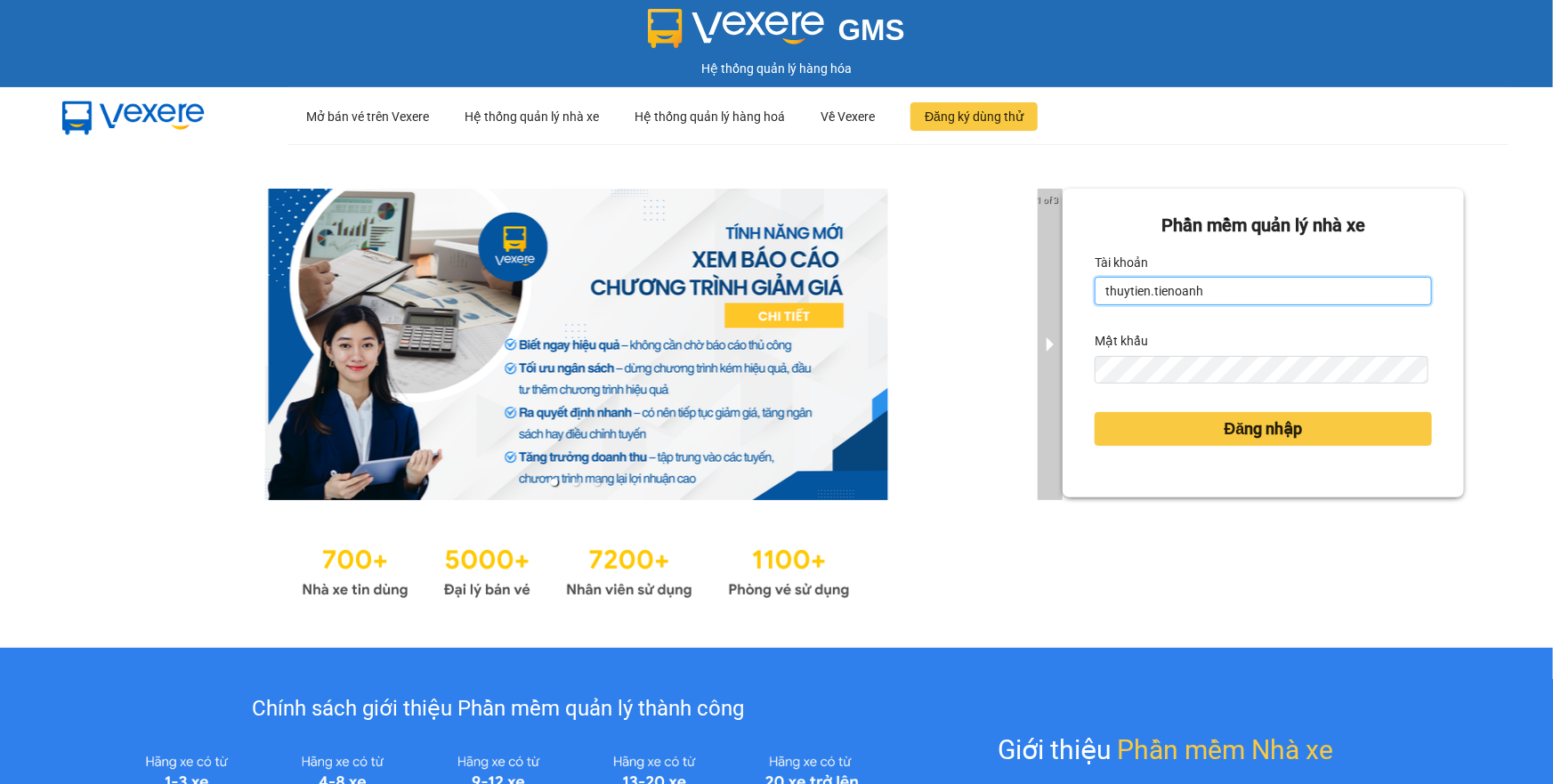
drag, startPoint x: 1235, startPoint y: 300, endPoint x: 1048, endPoint y: 326, distance: 188.8
click at [1048, 326] on div "1 of 3 Phần mềm quản lý nhà xe Tài khoản thuytien.tienoanh Mật khẩu Đăng nhập" at bounding box center [776, 396] width 1553 height 504
drag, startPoint x: 1234, startPoint y: 295, endPoint x: 1097, endPoint y: 303, distance: 137.2
click at [1097, 303] on input "thuytien.tienoanhPH" at bounding box center [1263, 291] width 338 height 28
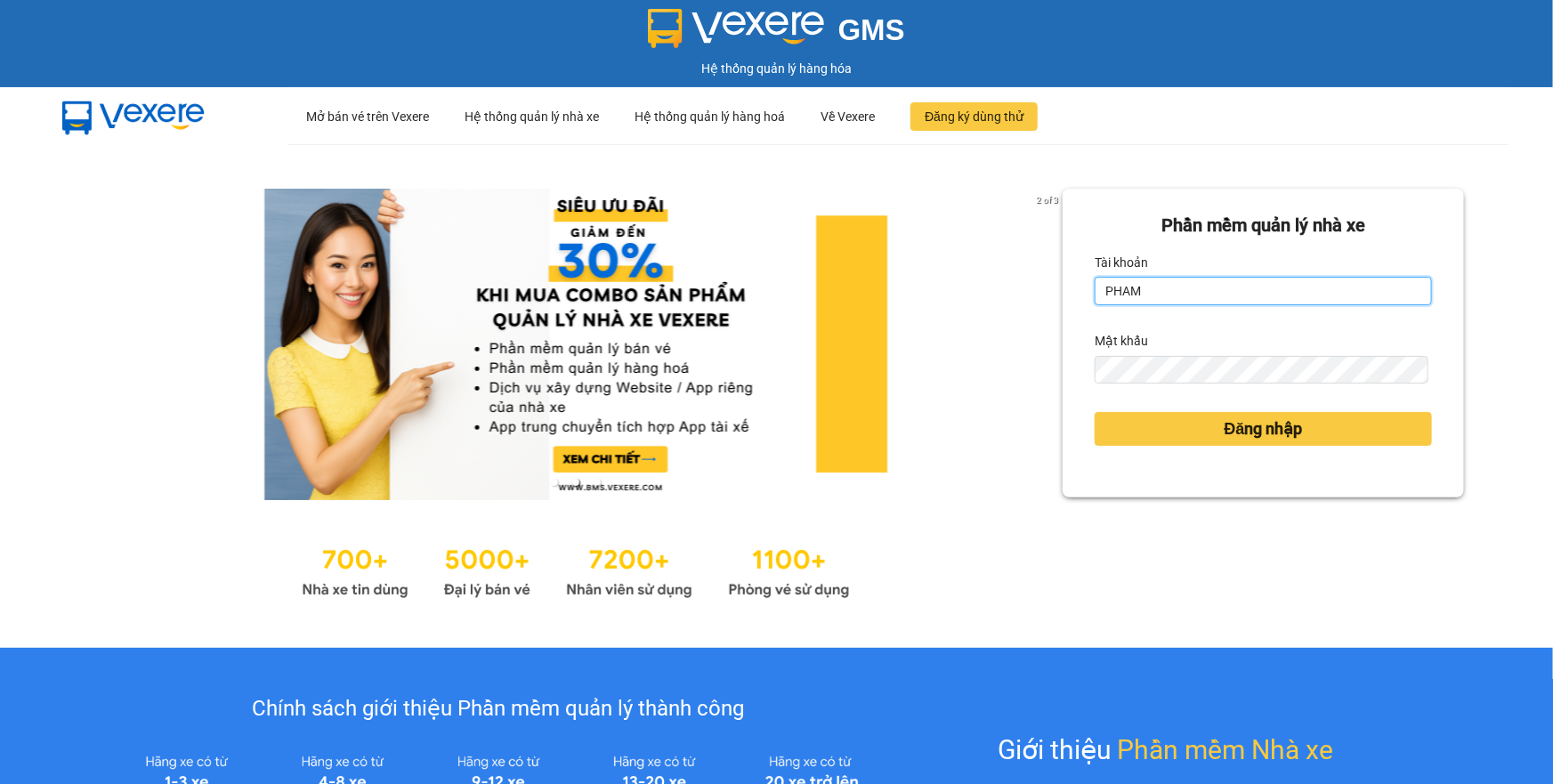
type input "phamthao.tienoanh"
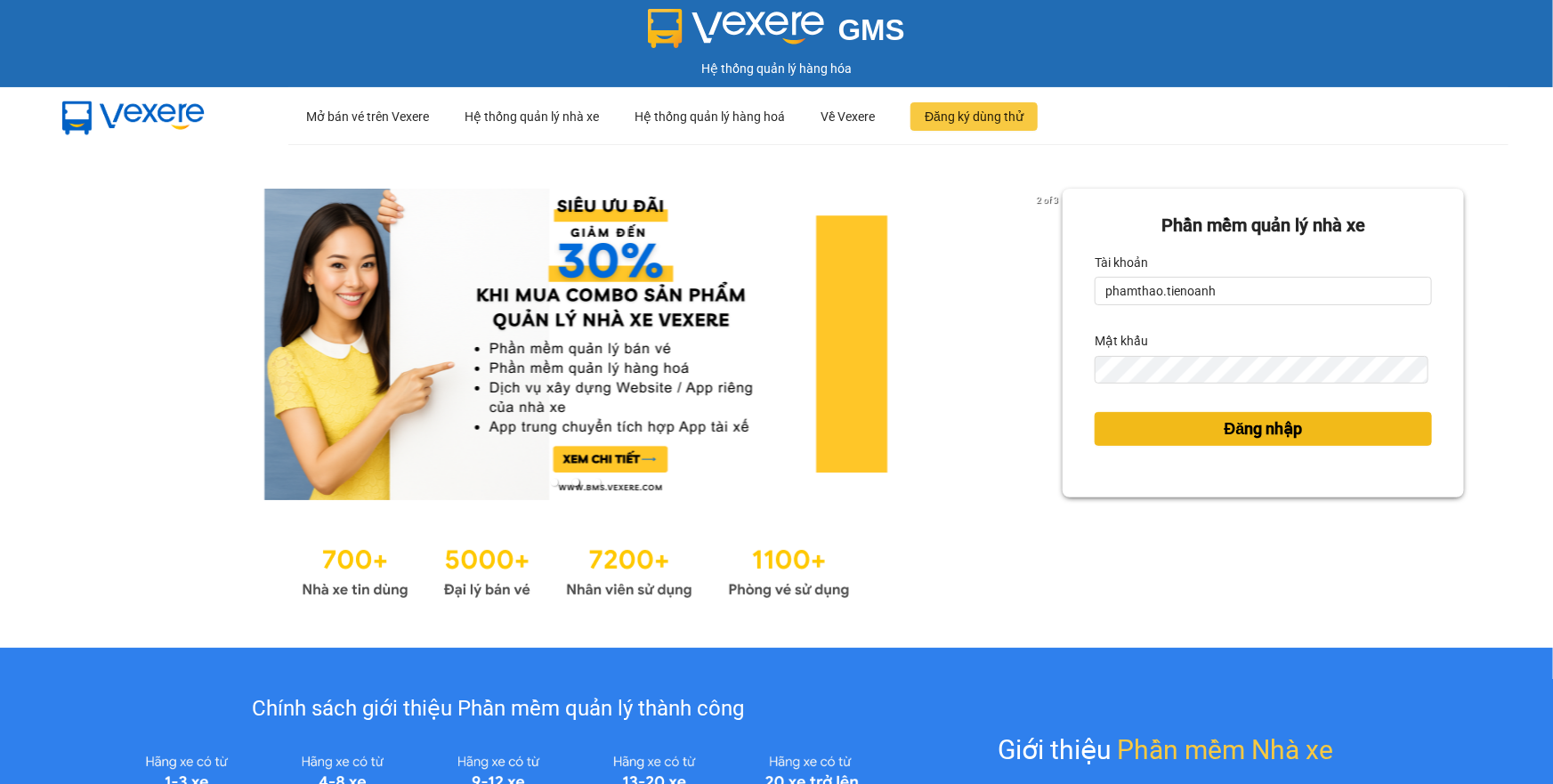
click at [1182, 420] on button "Đăng nhập" at bounding box center [1263, 429] width 338 height 34
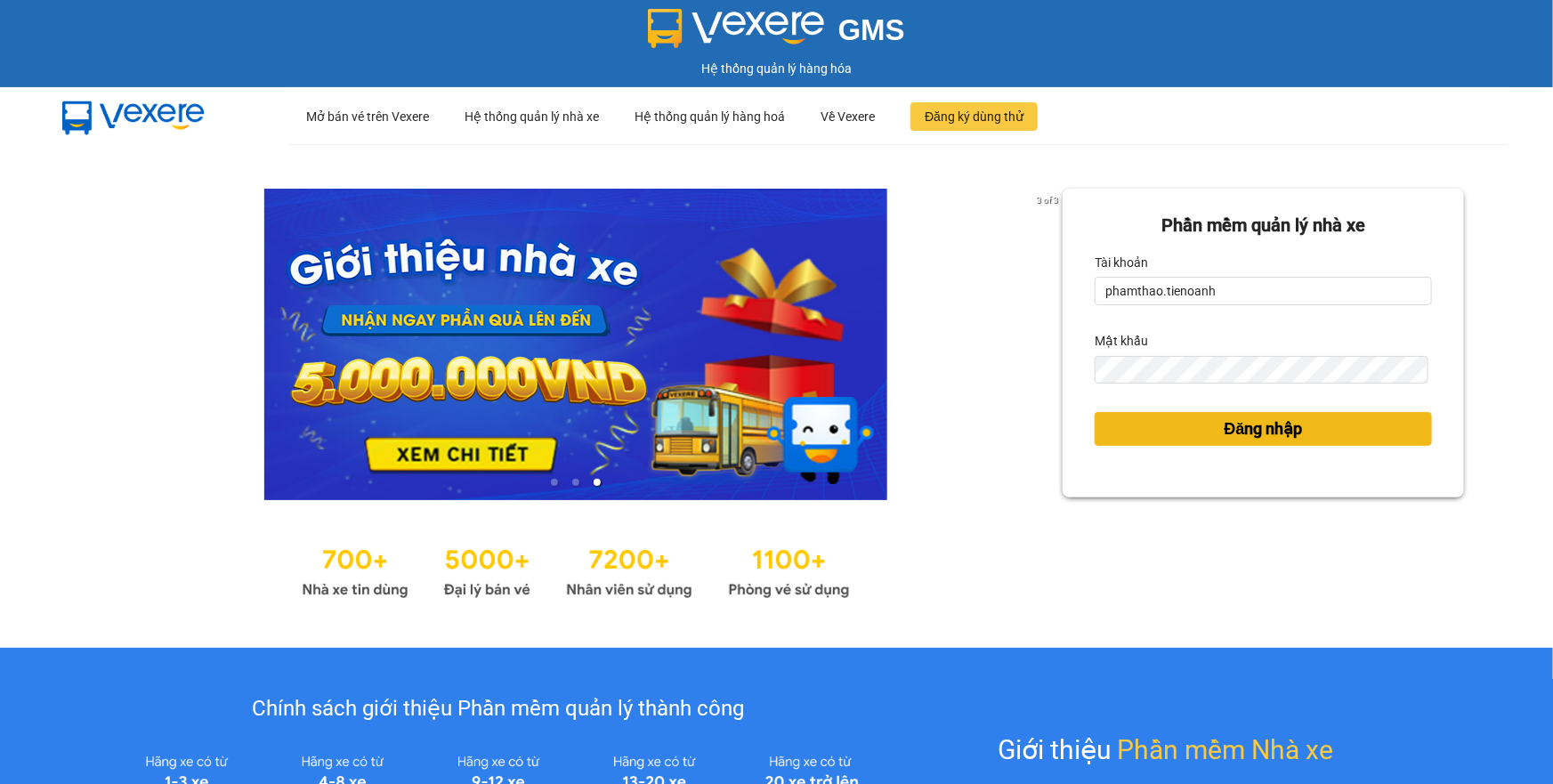
click at [1206, 430] on button "Đăng nhập" at bounding box center [1263, 429] width 338 height 34
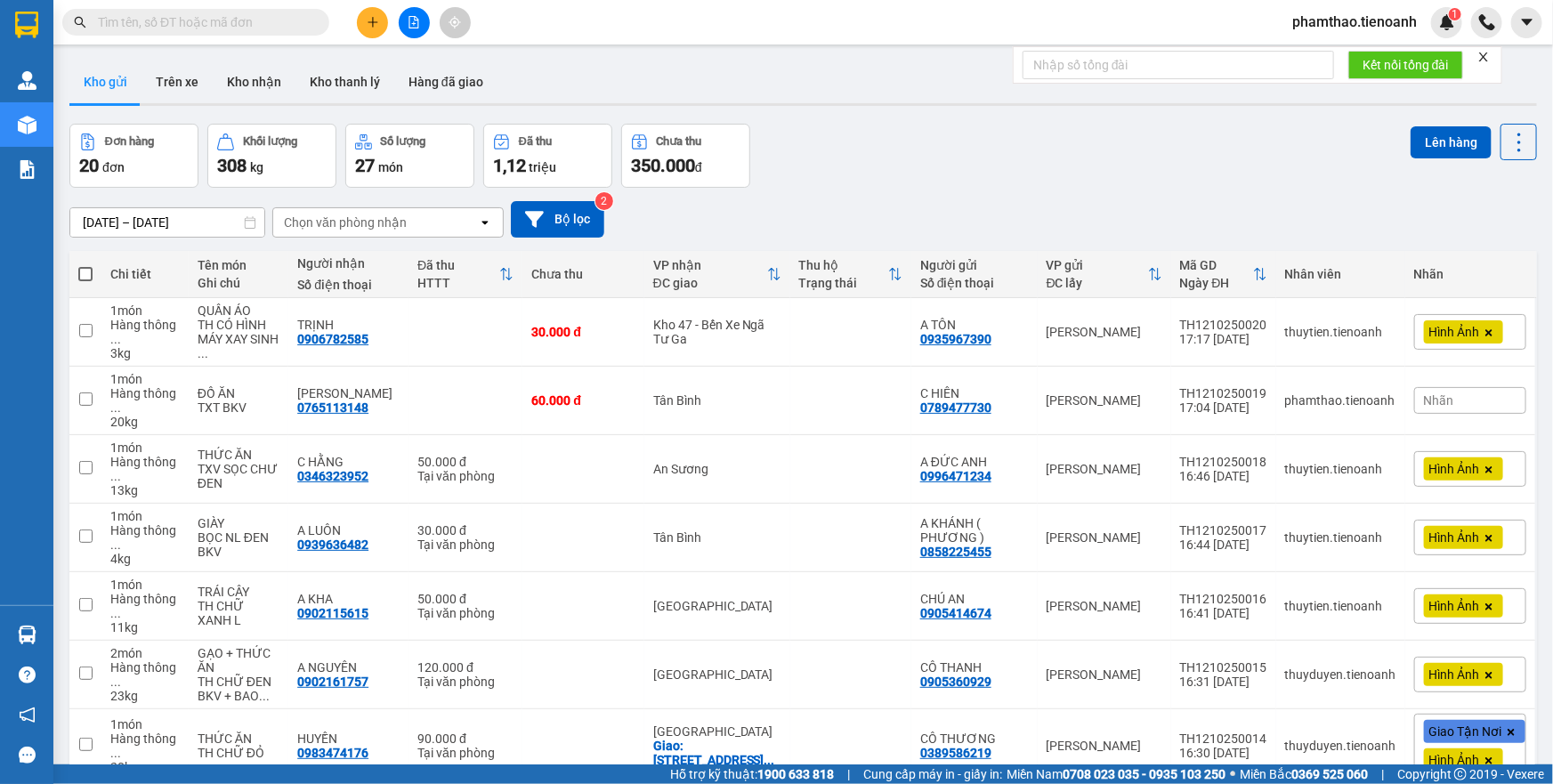
drag, startPoint x: 365, startPoint y: 26, endPoint x: 668, endPoint y: 14, distance: 303.2
click at [373, 27] on icon "plus" at bounding box center [372, 22] width 12 height 12
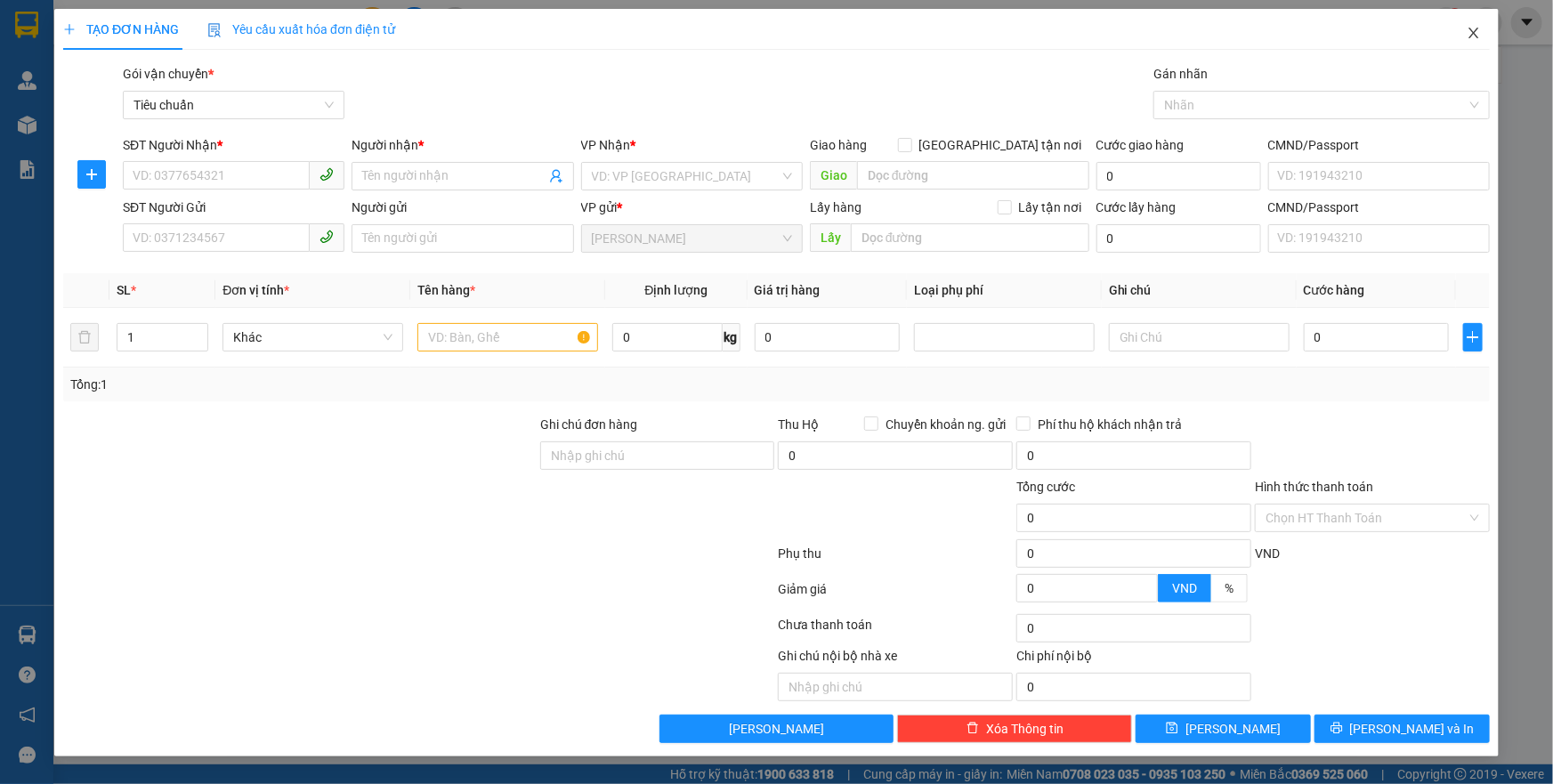
click at [1462, 27] on span "Close" at bounding box center [1473, 33] width 50 height 50
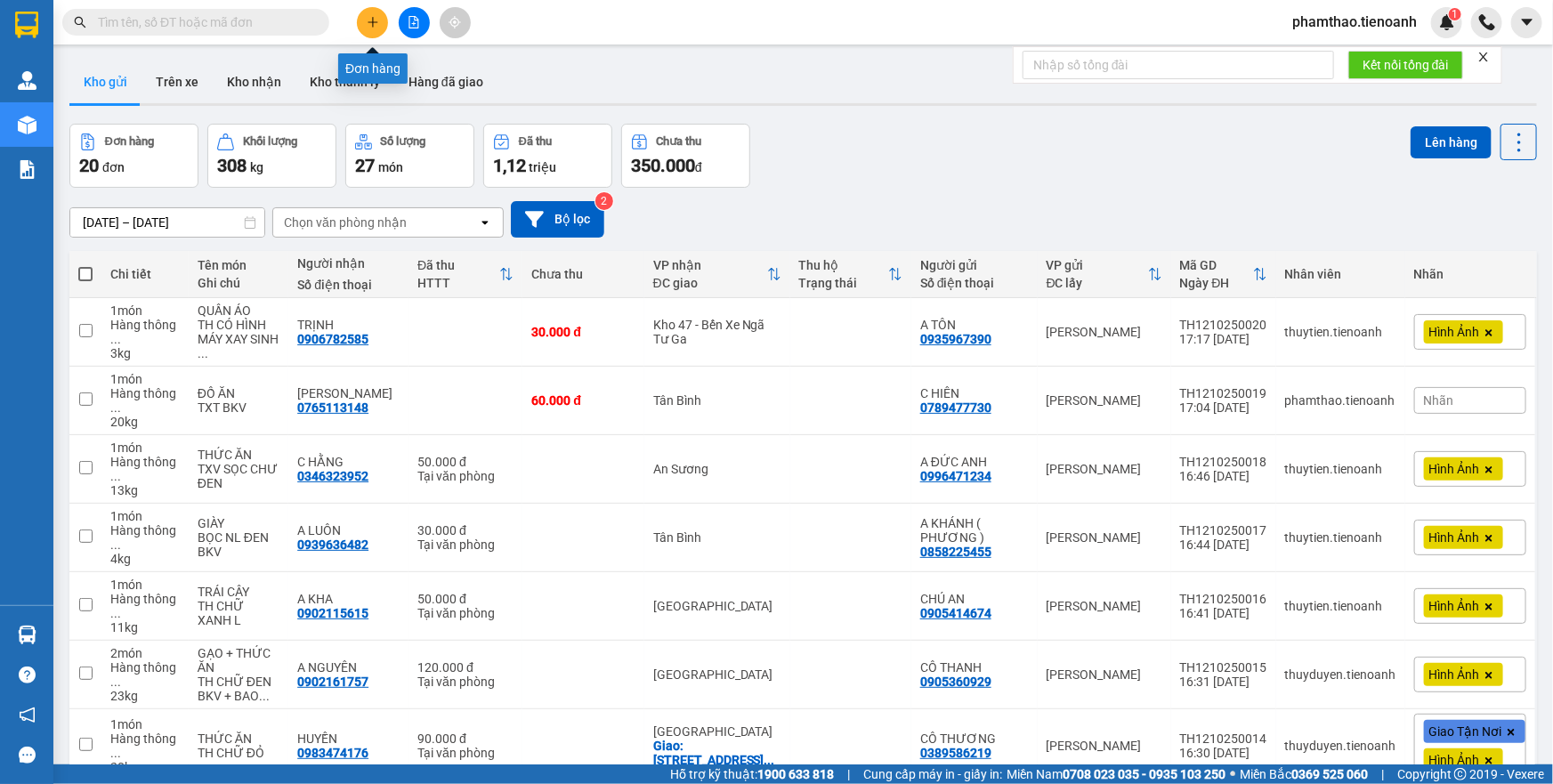
click at [371, 18] on icon "plus" at bounding box center [372, 22] width 12 height 12
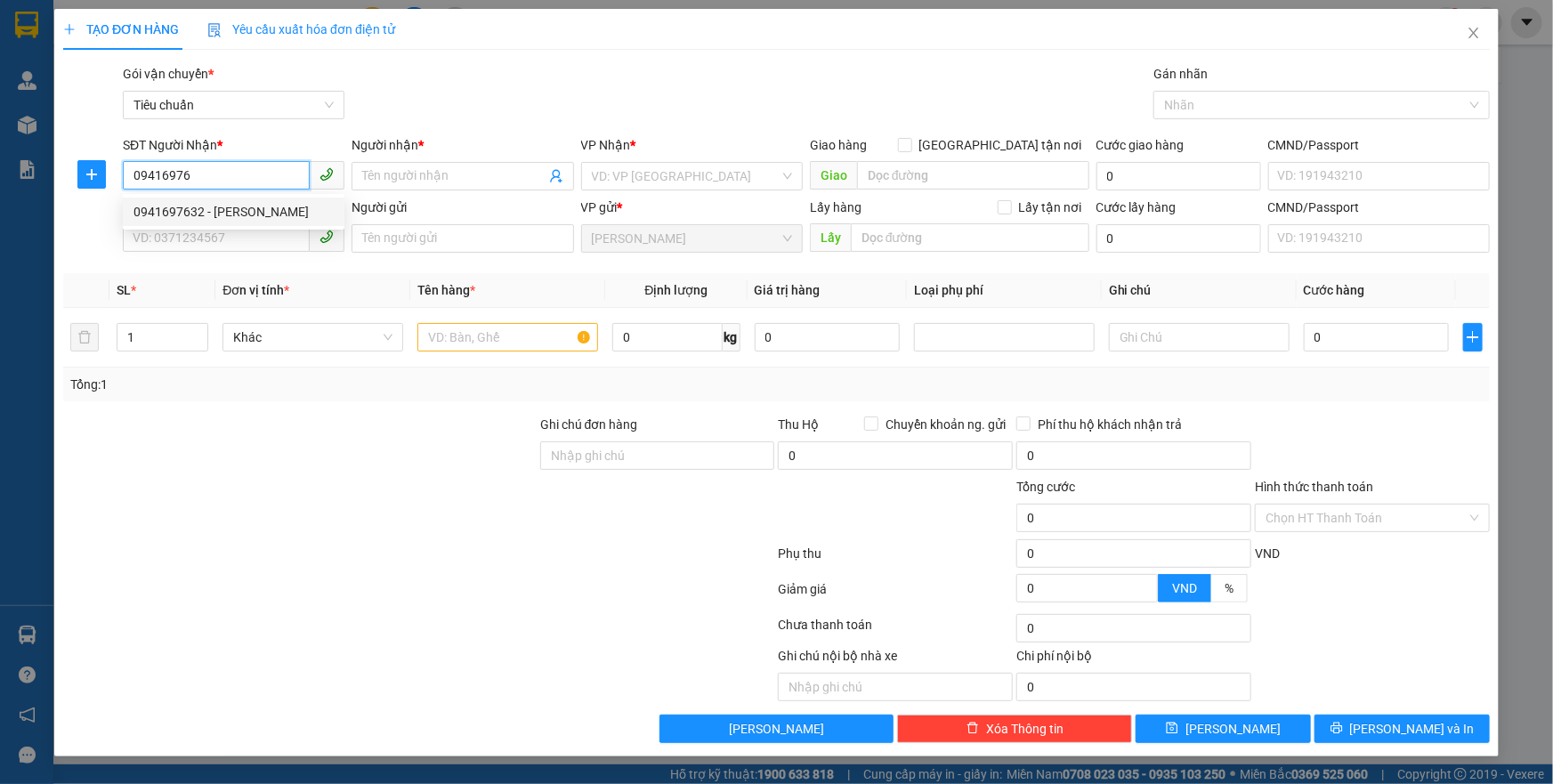
click at [246, 214] on div "0941697632 - [PERSON_NAME]" at bounding box center [234, 211] width 201 height 20
type input "0941697632"
type input "C Phượng"
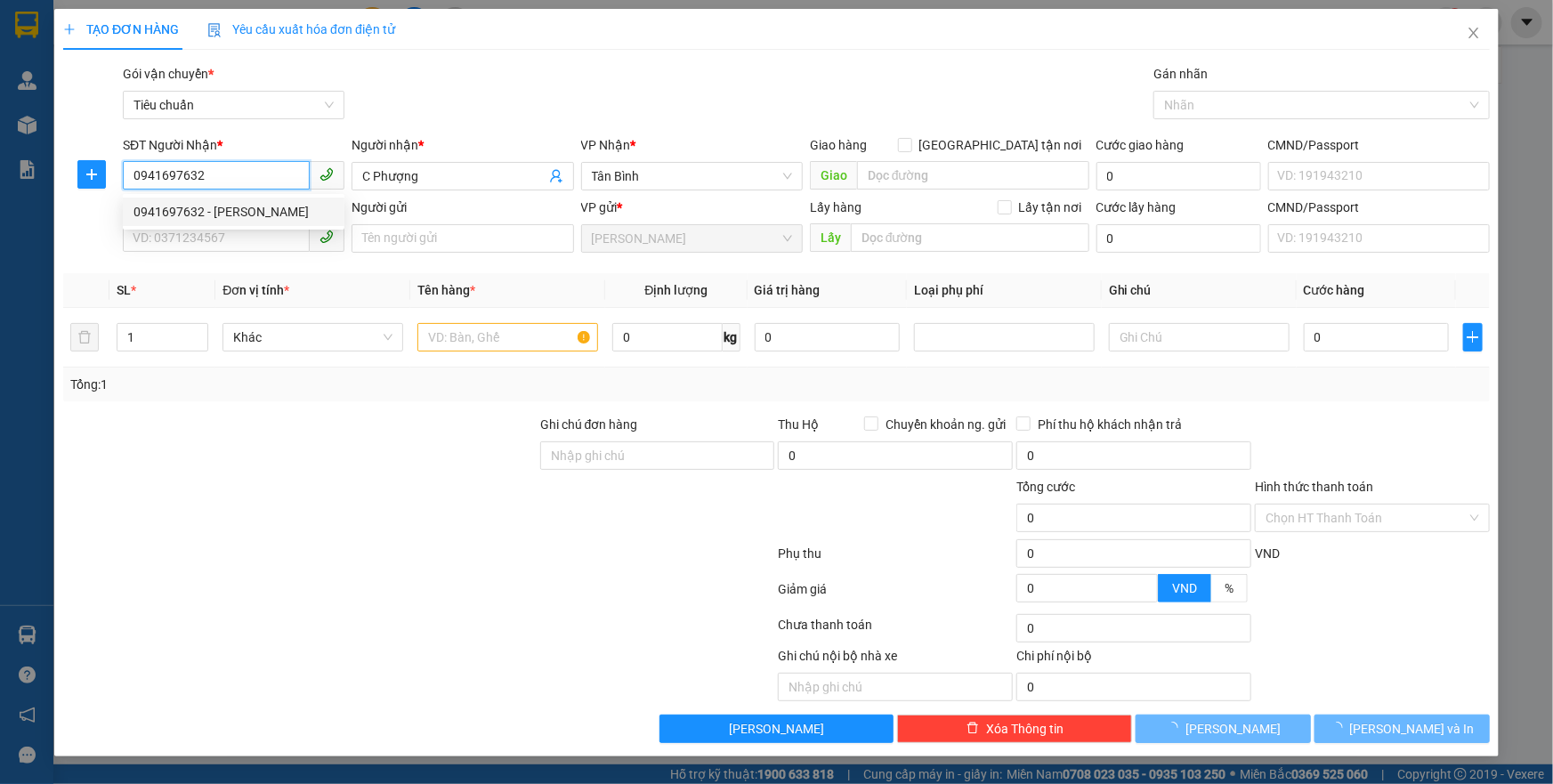
type input "0941697632"
type input "50.000"
click at [233, 221] on div "SĐT Người Gửi" at bounding box center [234, 211] width 221 height 26
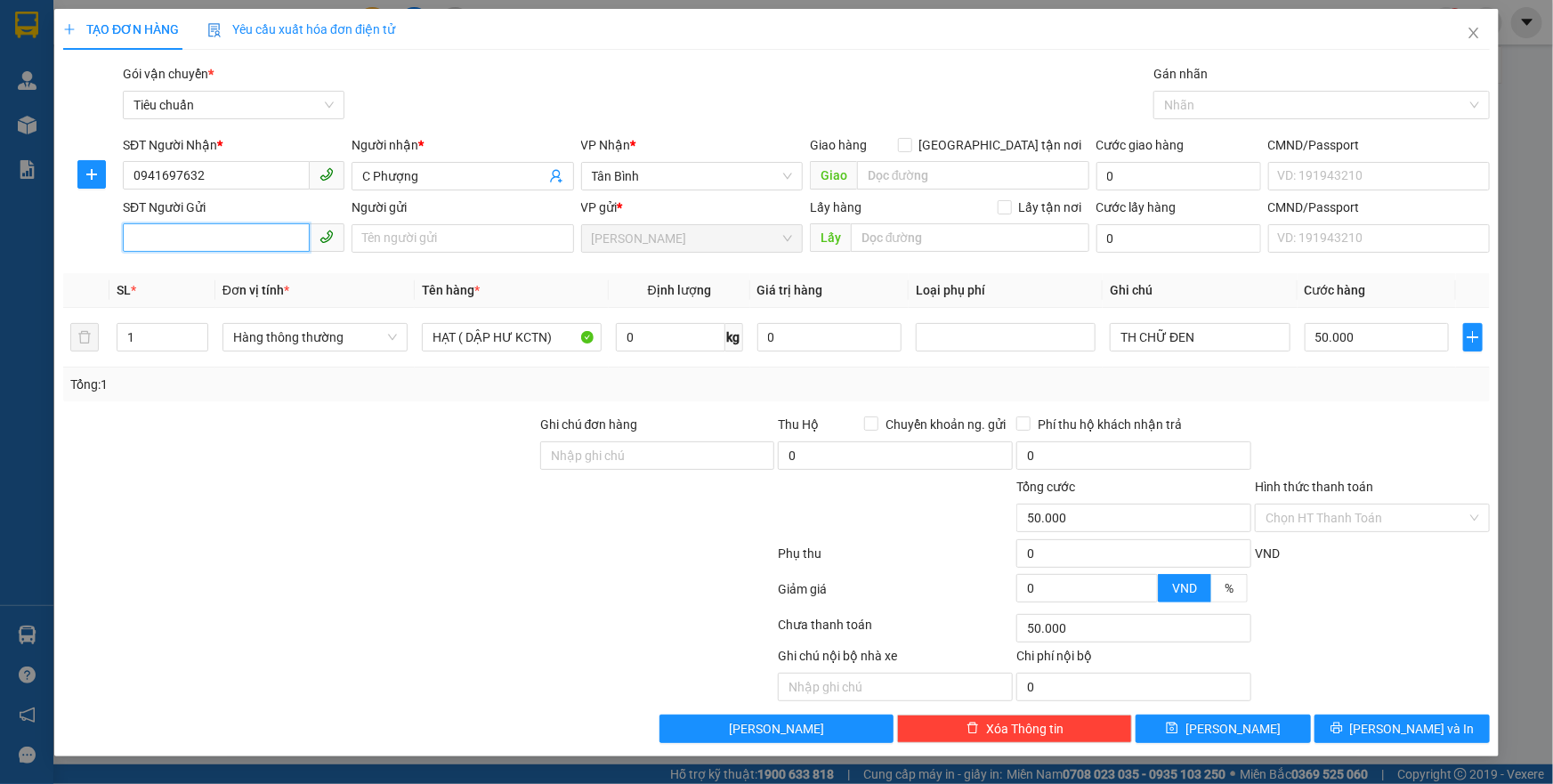
click at [245, 239] on input "SĐT Người Gửi" at bounding box center [216, 237] width 187 height 28
drag, startPoint x: 359, startPoint y: 429, endPoint x: 475, endPoint y: 369, distance: 130.6
click at [376, 420] on div at bounding box center [299, 445] width 477 height 62
drag, startPoint x: 550, startPoint y: 330, endPoint x: 411, endPoint y: 335, distance: 139.1
click at [411, 335] on tr "1 Hàng thông thường HẠT ( DẬP HƯ KCTN) 0 kg 0 TH CHỮ ĐEN 50.000" at bounding box center [776, 338] width 1426 height 60
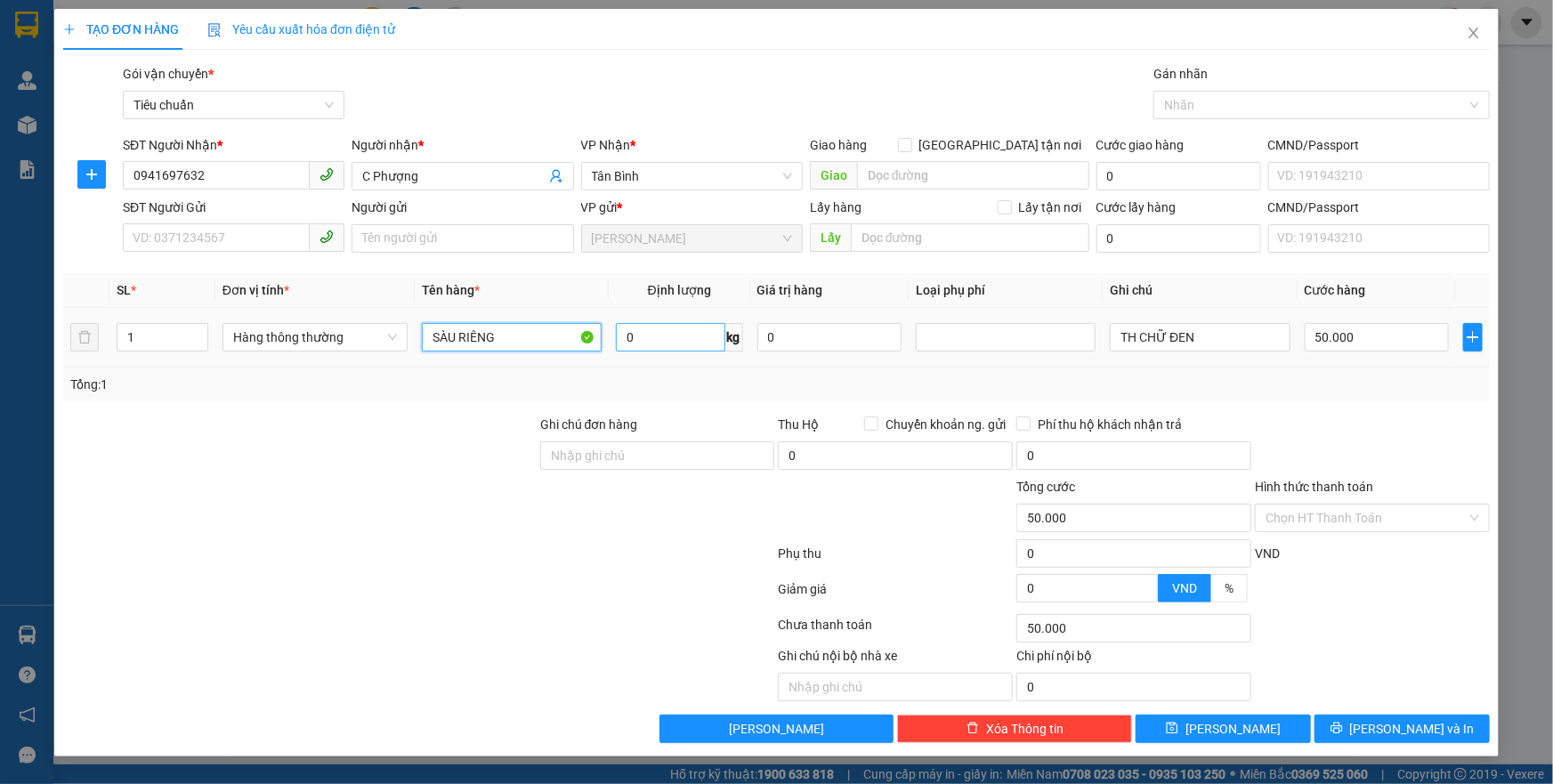
type input "SÀU RIÊNG"
click at [673, 339] on input "0" at bounding box center [671, 338] width 110 height 28
type input "2"
type input "55"
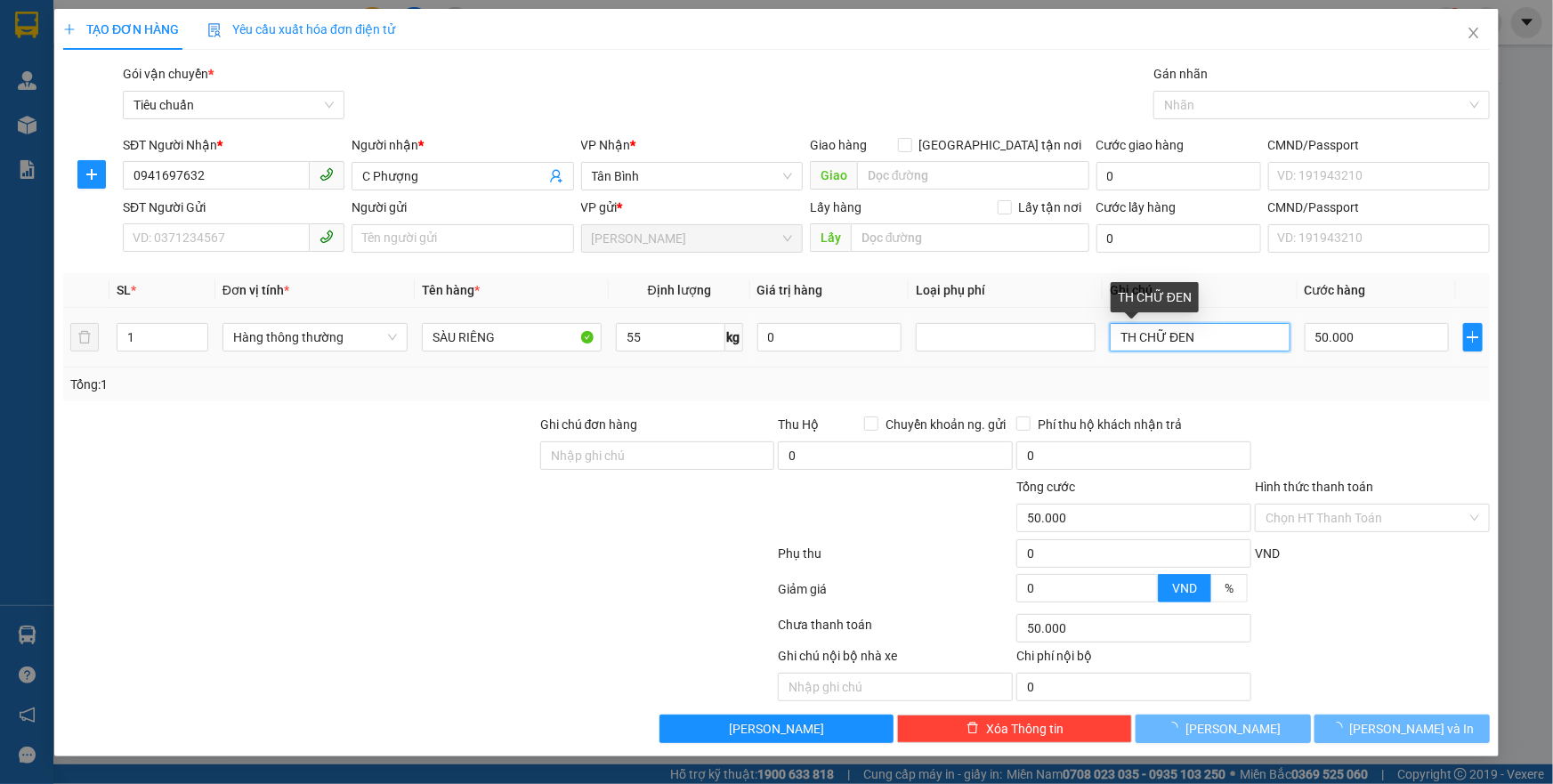
click at [1202, 335] on input "TH CHỮ ĐEN" at bounding box center [1200, 338] width 180 height 28
type input "TH CHỮ"
type input "100.000"
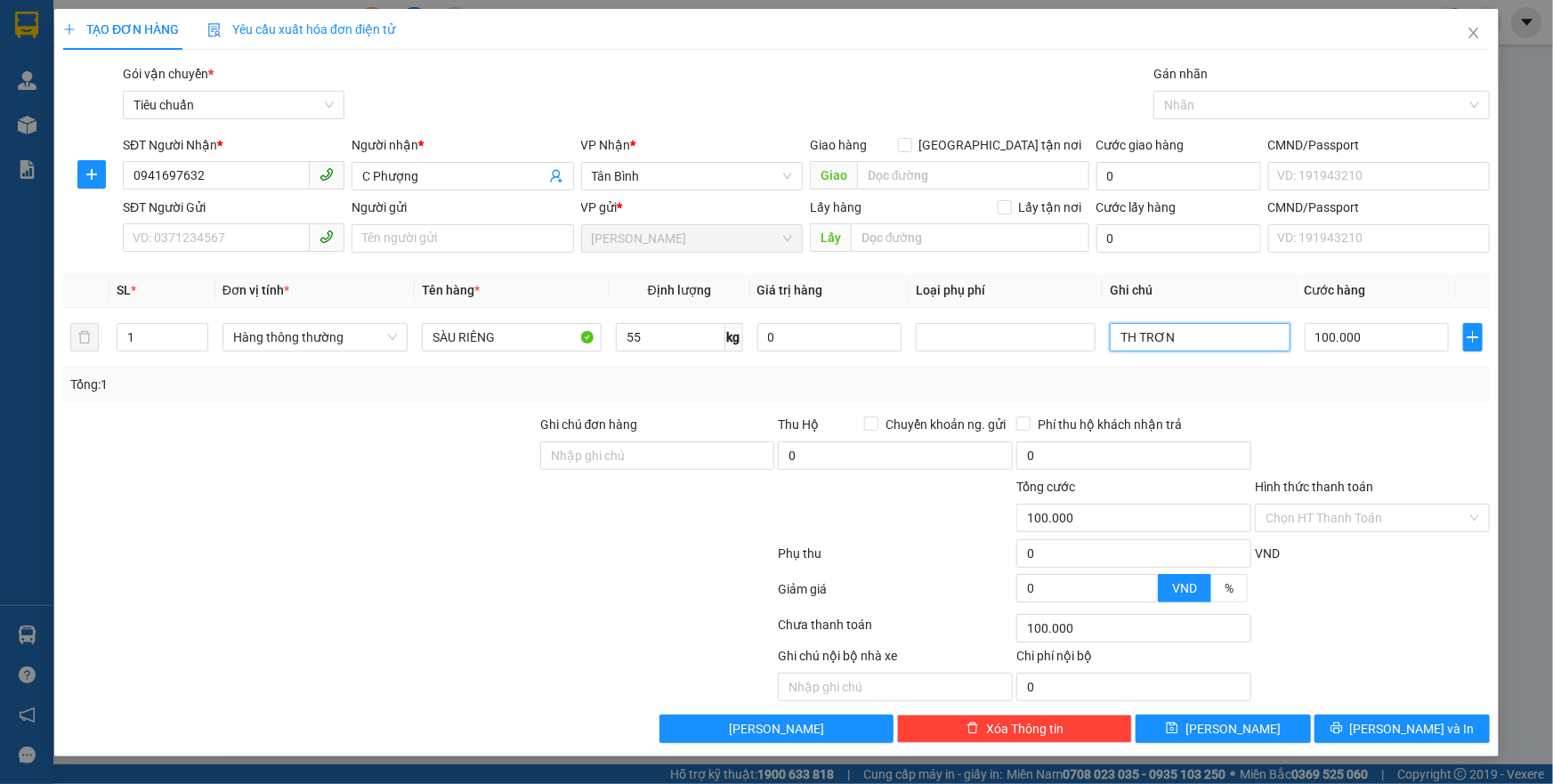
type input "TH TRƠN"
click at [1392, 426] on div at bounding box center [1372, 445] width 238 height 62
click at [1352, 723] on button "[PERSON_NAME] và In" at bounding box center [1402, 729] width 175 height 28
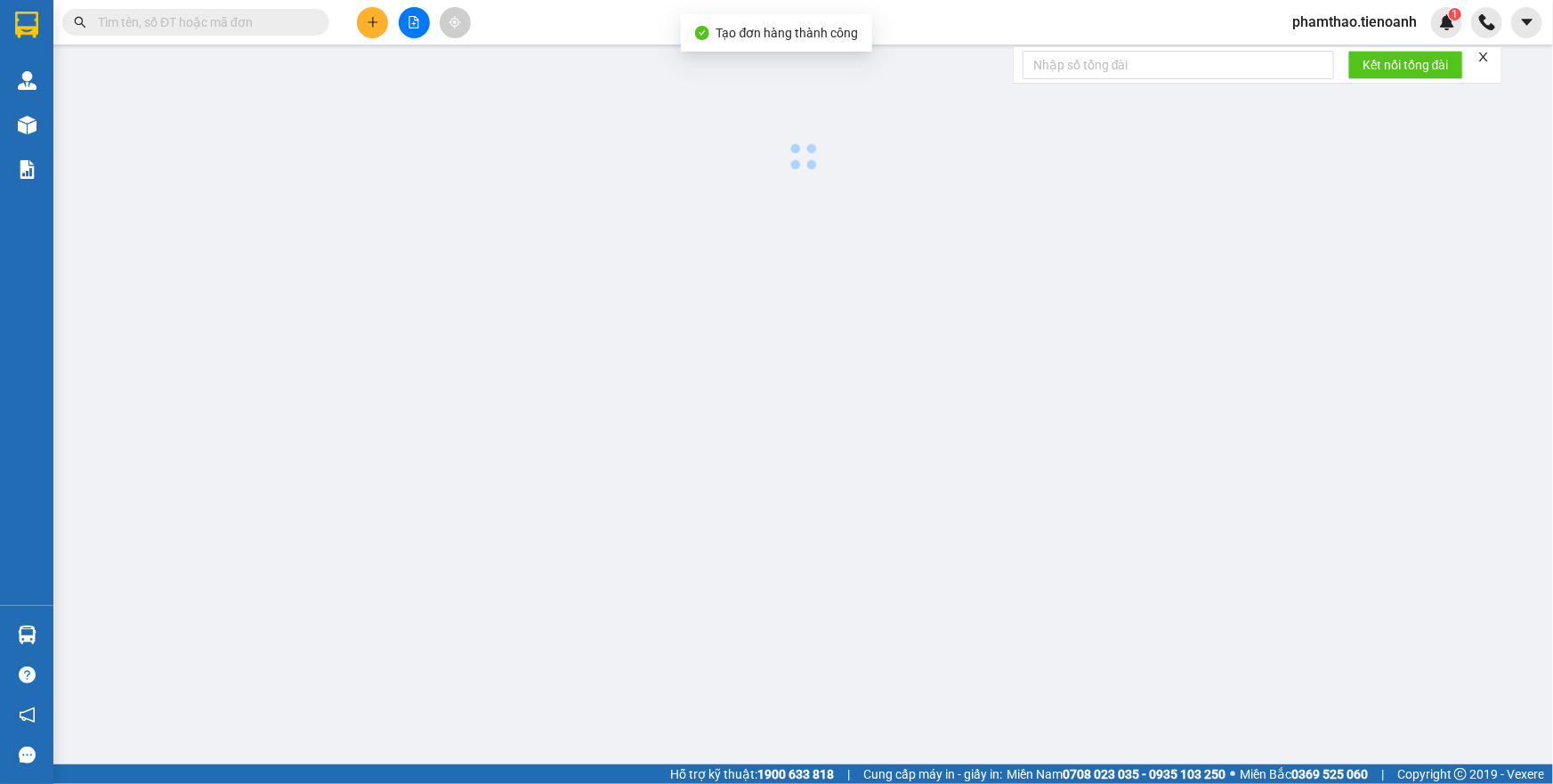
click at [1352, 723] on main at bounding box center [776, 382] width 1553 height 764
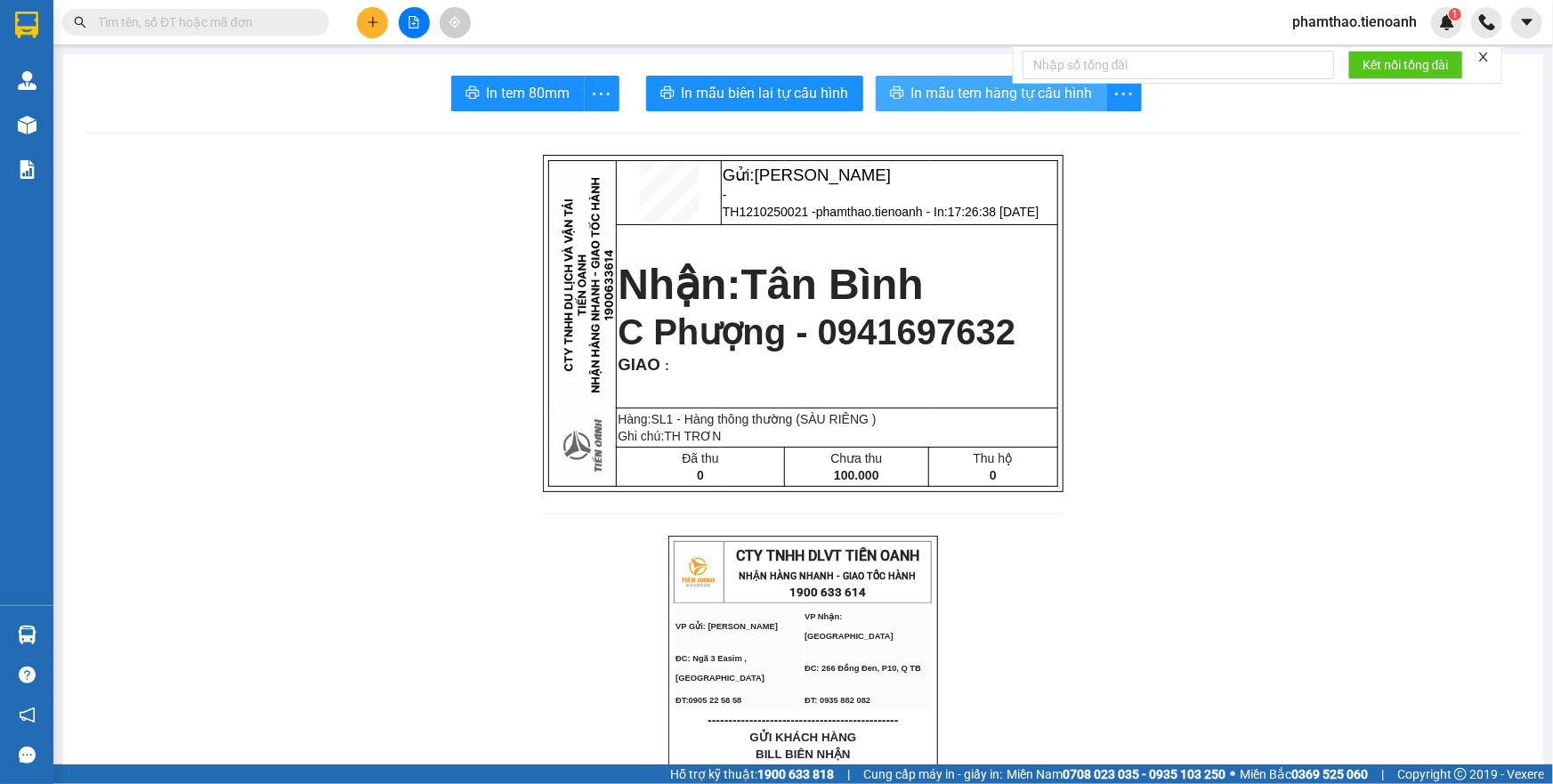
click at [991, 78] on button "In mẫu tem hàng tự cấu hình" at bounding box center [991, 94] width 232 height 36
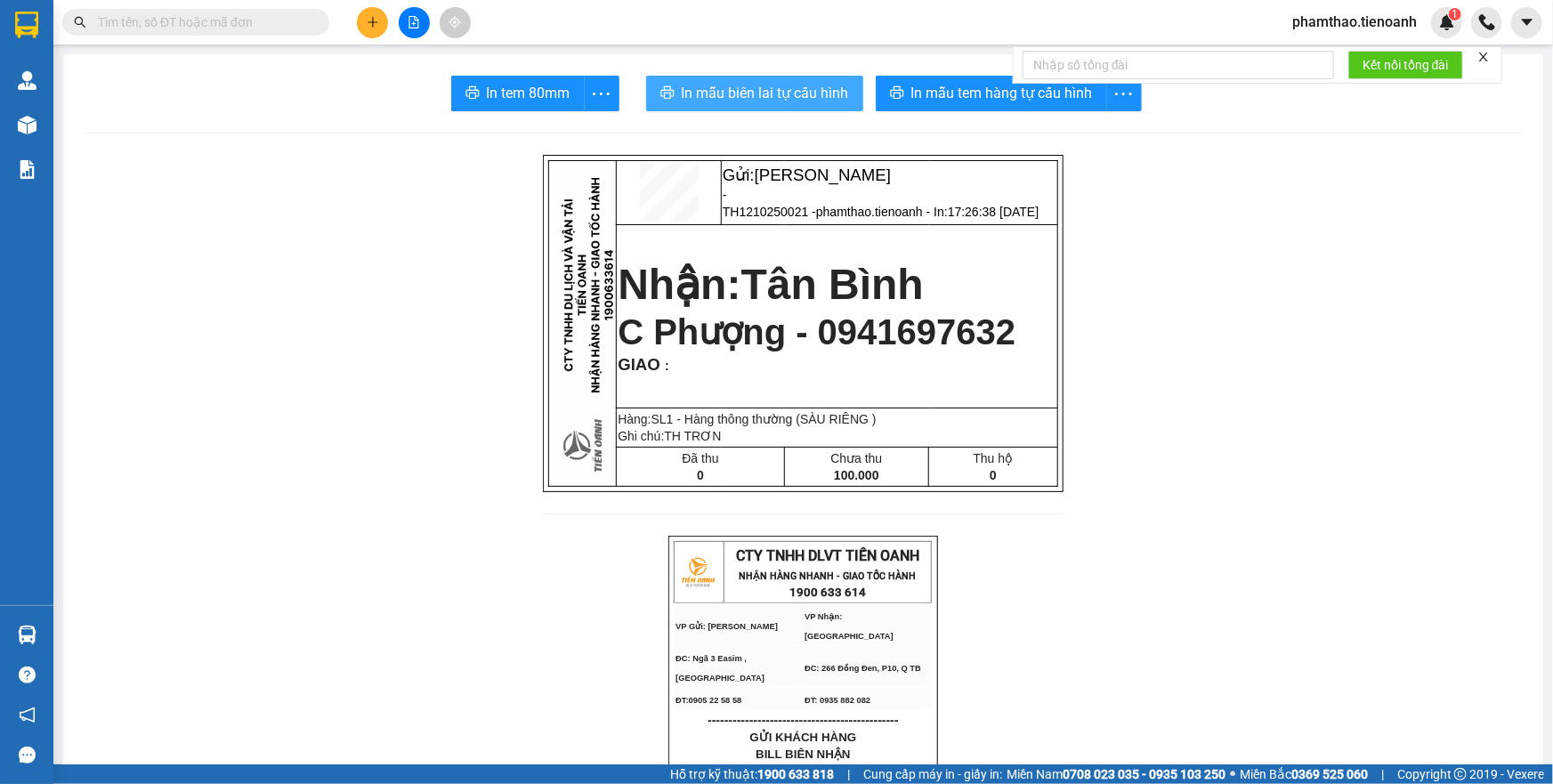
drag, startPoint x: 800, startPoint y: 86, endPoint x: 1199, endPoint y: 84, distance: 399.0
click at [803, 85] on span "In mẫu biên lai tự cấu hình" at bounding box center [765, 93] width 167 height 23
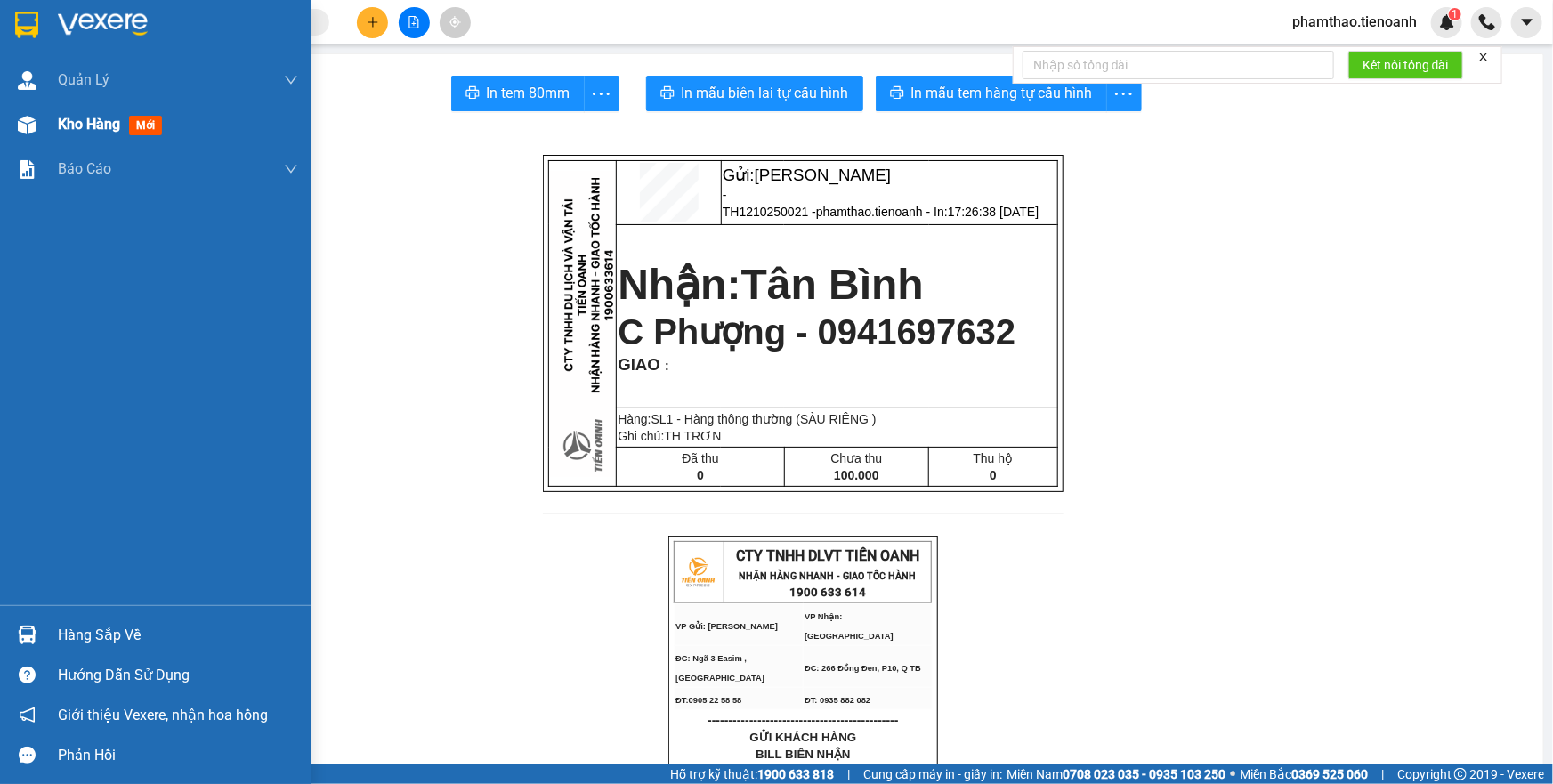
click at [80, 106] on div "Kho hàng mới" at bounding box center [178, 124] width 240 height 44
click at [69, 139] on div "Kho hàng mới" at bounding box center [178, 124] width 240 height 44
click at [91, 125] on span "Kho hàng" at bounding box center [89, 124] width 62 height 17
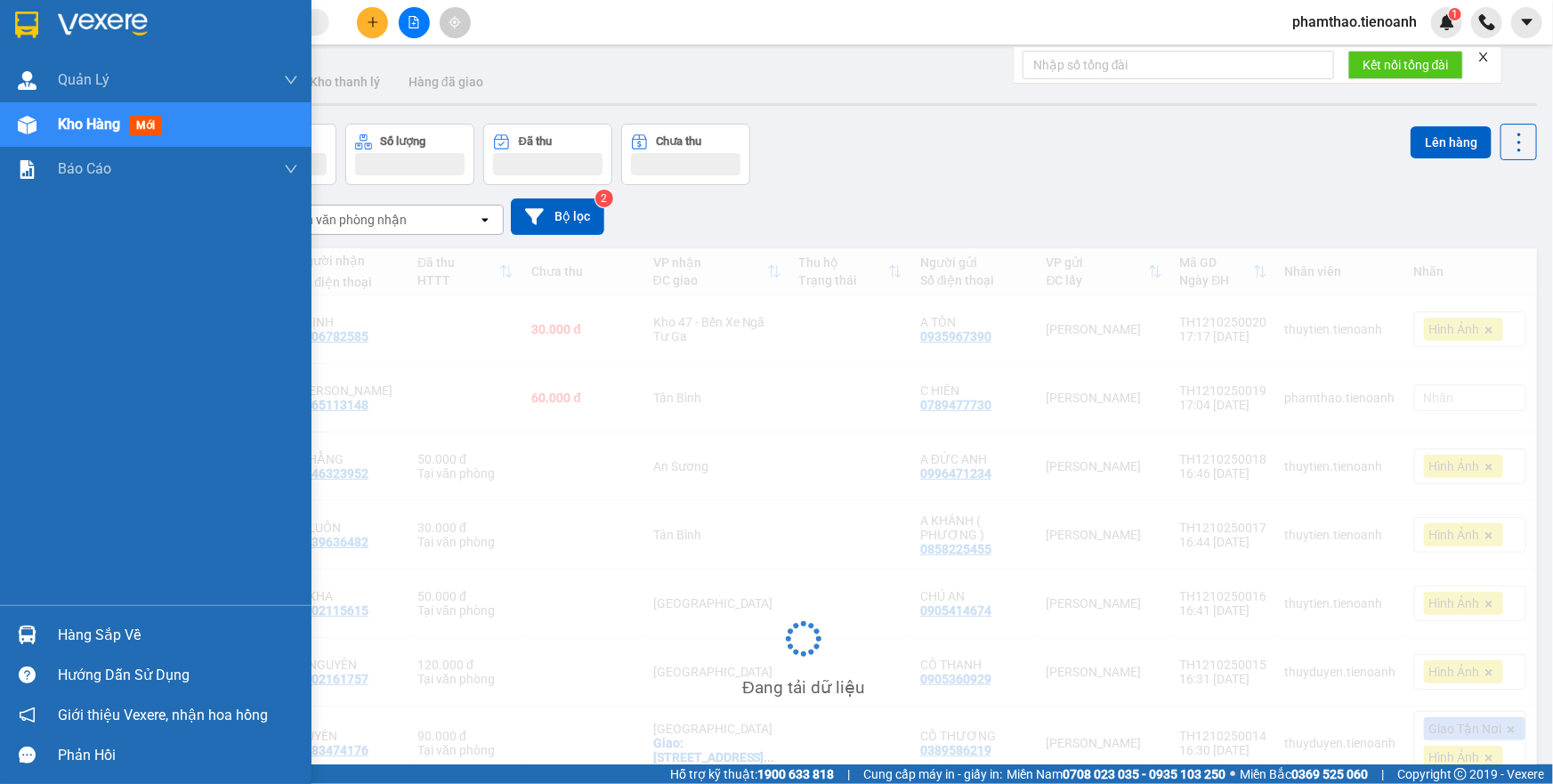
click at [119, 115] on span "Kho hàng" at bounding box center [89, 124] width 62 height 17
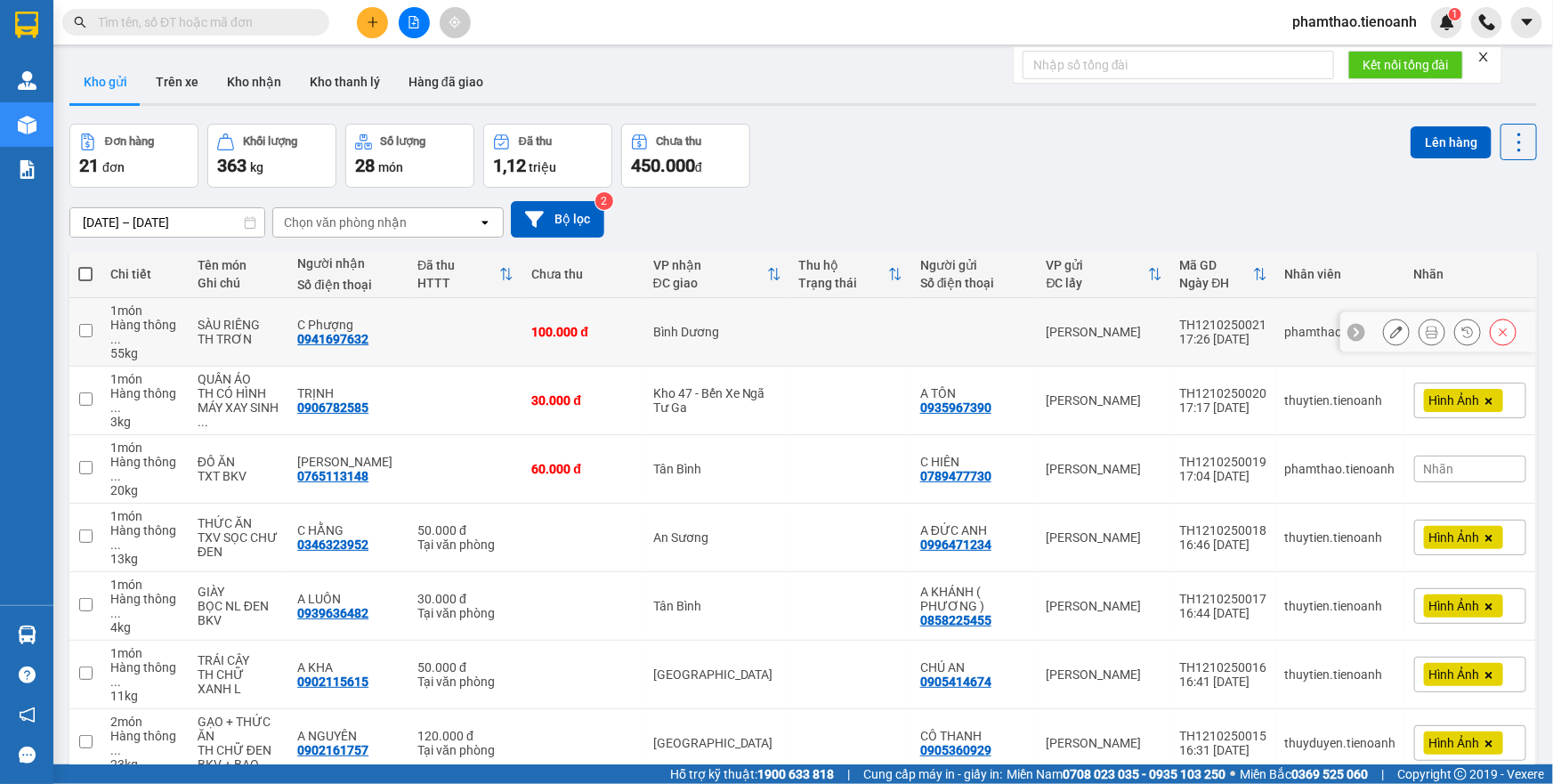
click at [1426, 329] on icon at bounding box center [1432, 331] width 12 height 12
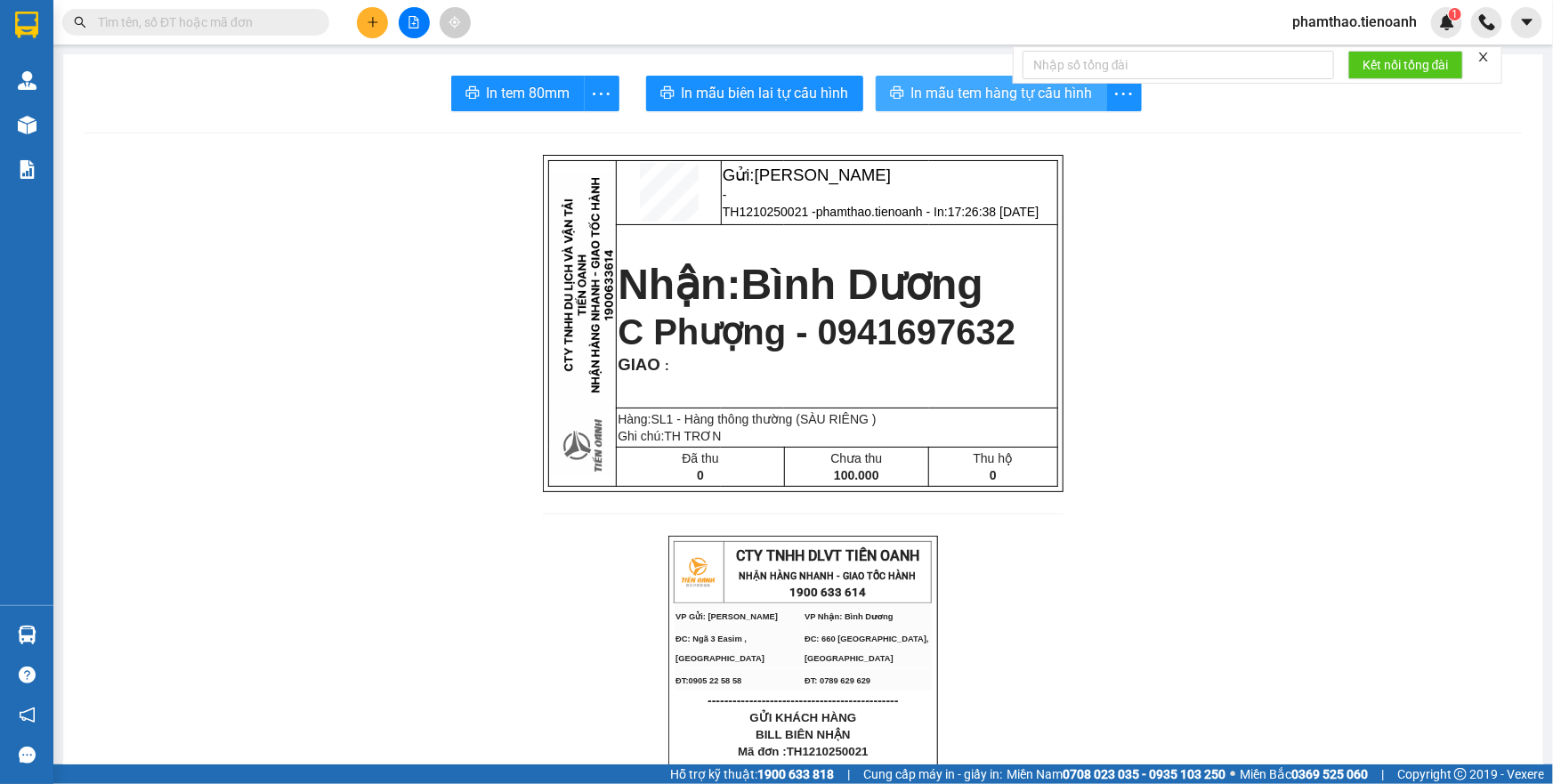
drag, startPoint x: 972, startPoint y: 98, endPoint x: 1092, endPoint y: 218, distance: 169.7
click at [972, 101] on span "In mẫu tem hàng tự cấu hình" at bounding box center [1003, 93] width 182 height 23
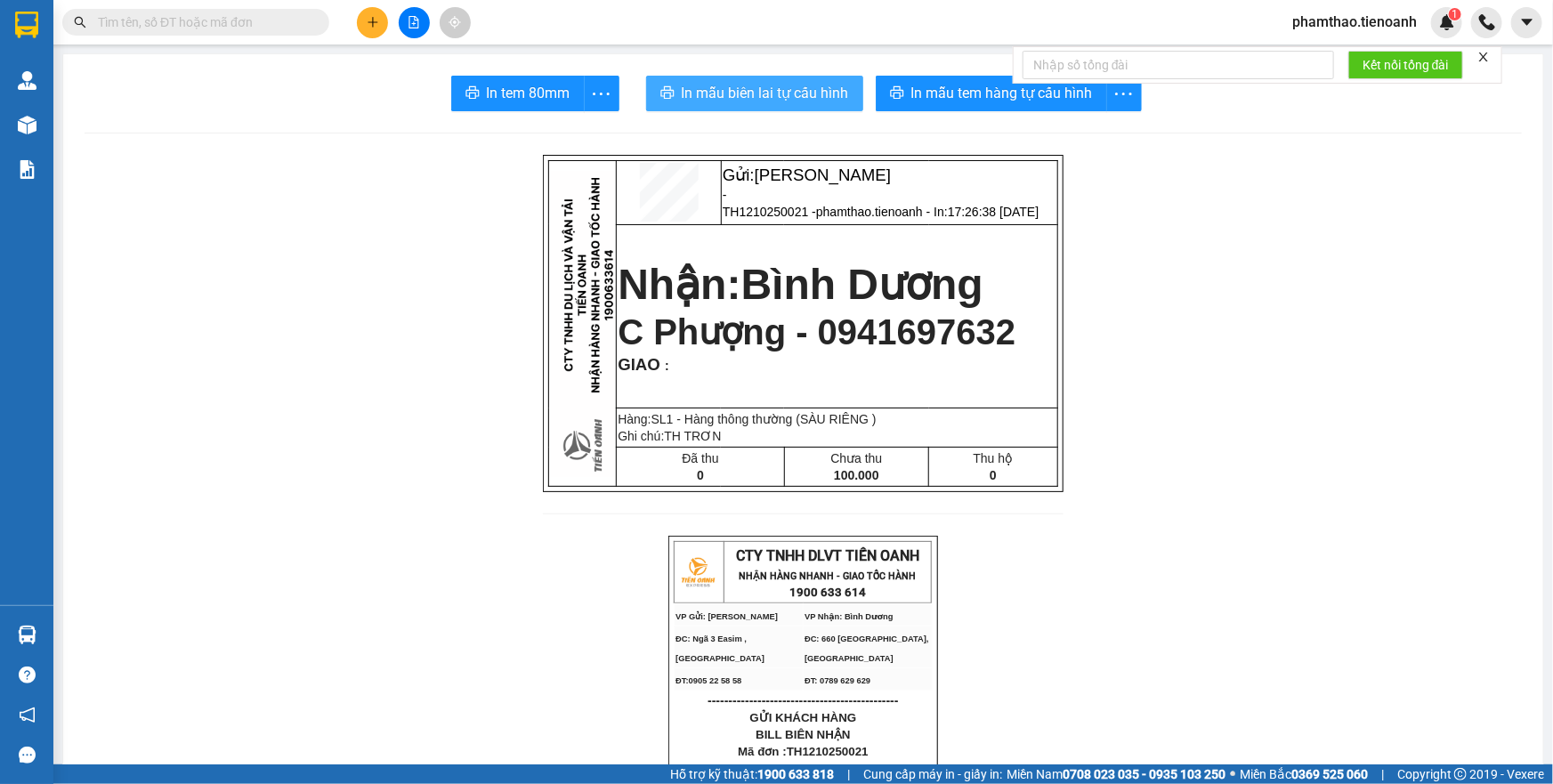
drag, startPoint x: 712, startPoint y: 49, endPoint x: 729, endPoint y: 97, distance: 50.9
click at [713, 60] on main "In tem 80mm In mẫu biên lai tự cấu hình In mẫu tem hàng tự cấu hình Gửi: Cư Kui…" at bounding box center [776, 382] width 1553 height 764
drag, startPoint x: 730, startPoint y: 97, endPoint x: 912, endPoint y: 219, distance: 219.1
click at [737, 100] on span "In mẫu biên lai tự cấu hình" at bounding box center [765, 93] width 167 height 23
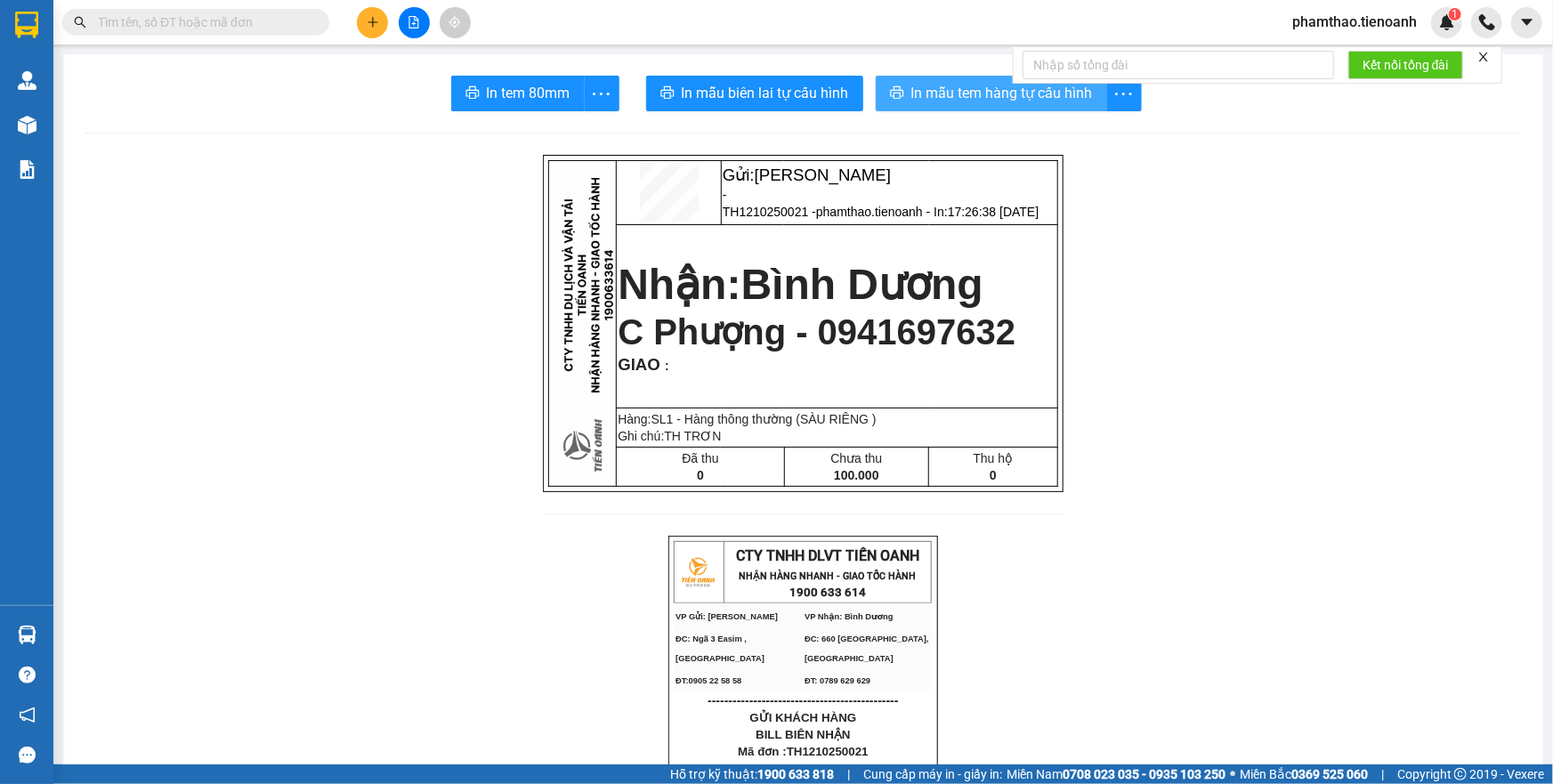
click at [926, 87] on span "In mẫu tem hàng tự cấu hình" at bounding box center [1003, 93] width 182 height 23
click at [374, 16] on icon "plus" at bounding box center [372, 22] width 12 height 12
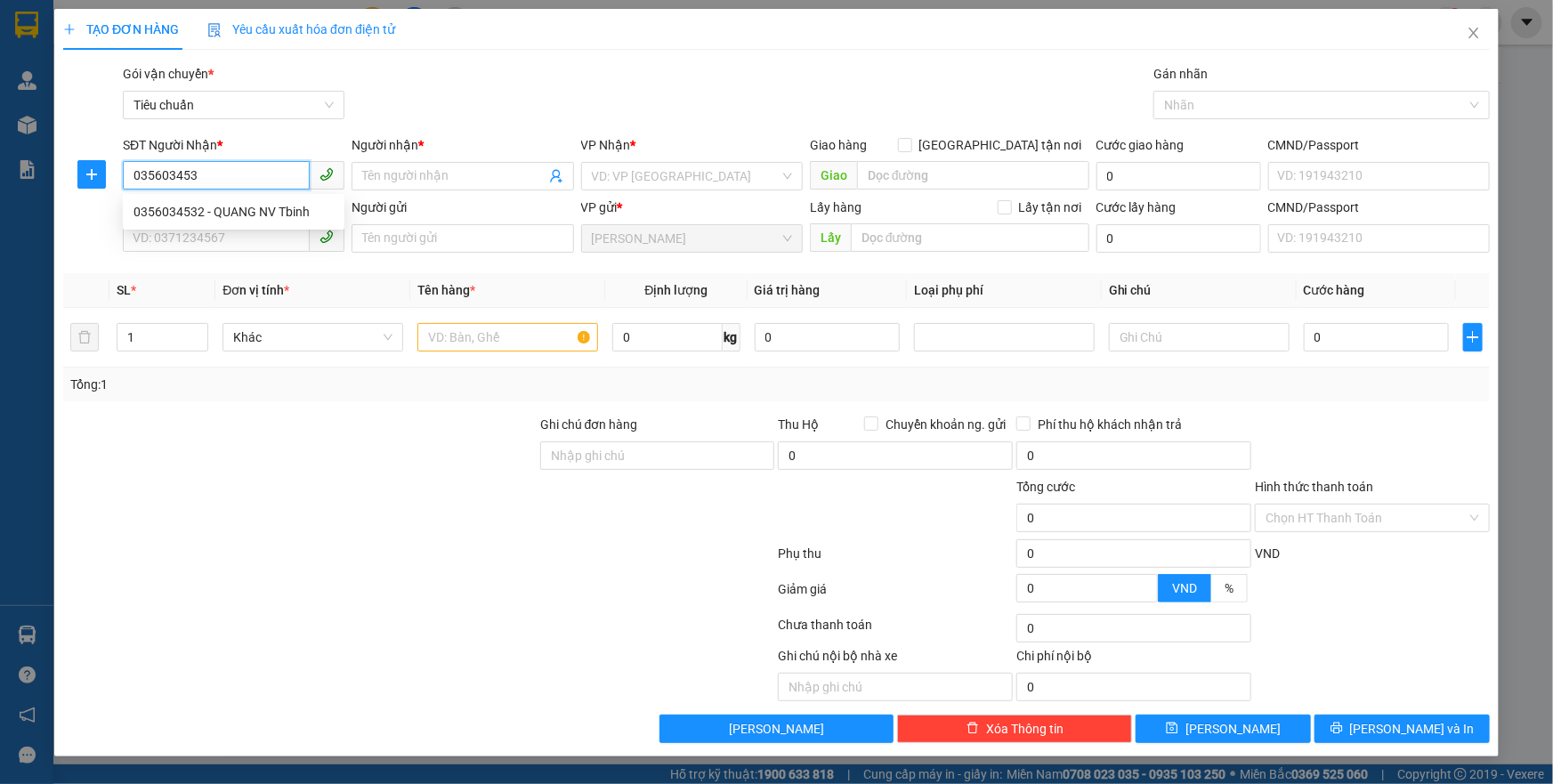
type input "0356034532"
click at [254, 216] on div "0356034532 - QUANG NV Tbinh" at bounding box center [234, 211] width 201 height 20
type input "QUANG NV Tbinh"
type input "Quang nv"
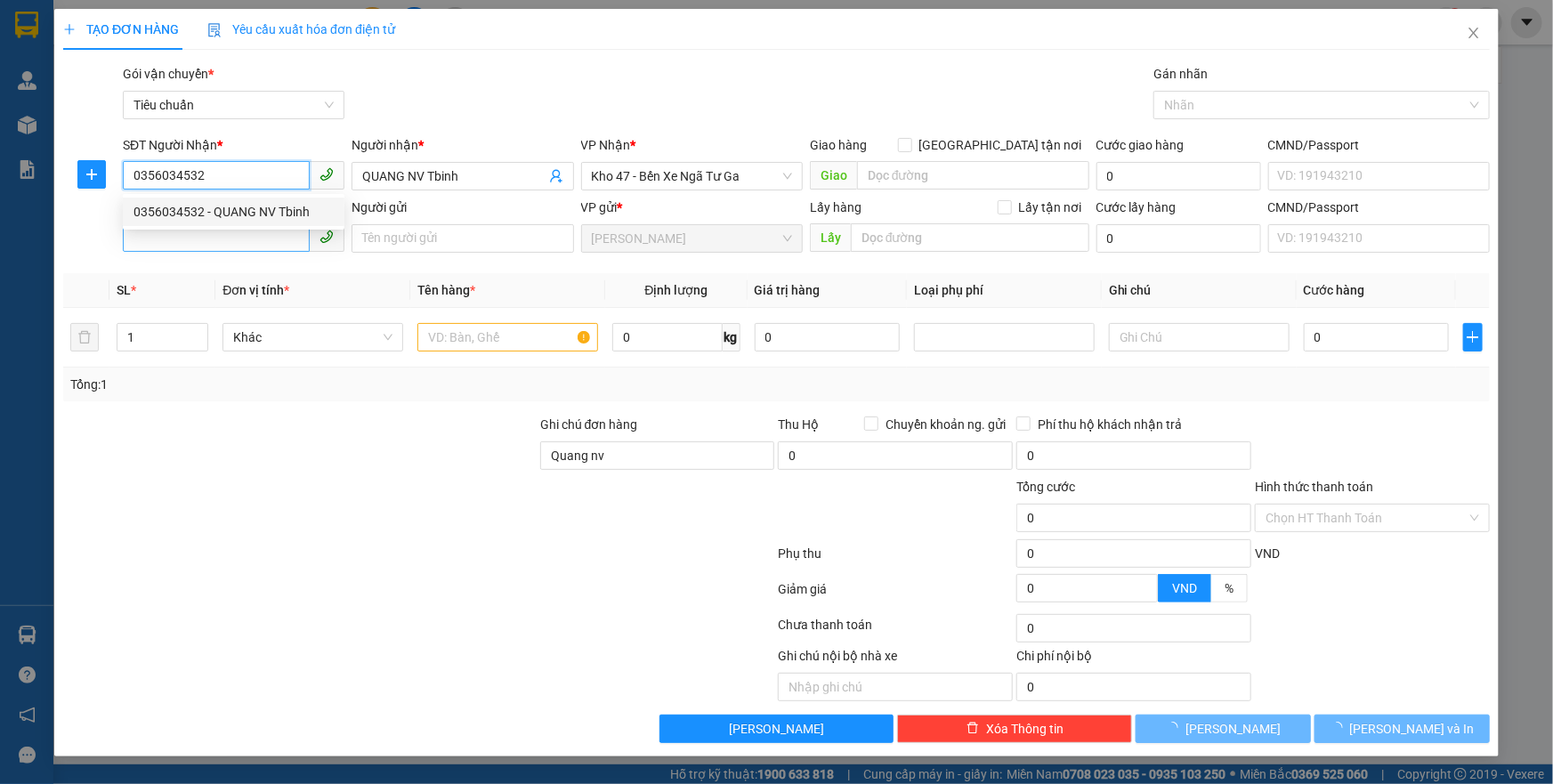
type input "0356034532"
type input "1.000"
click at [218, 239] on input "SĐT Người Gửi" at bounding box center [216, 237] width 187 height 28
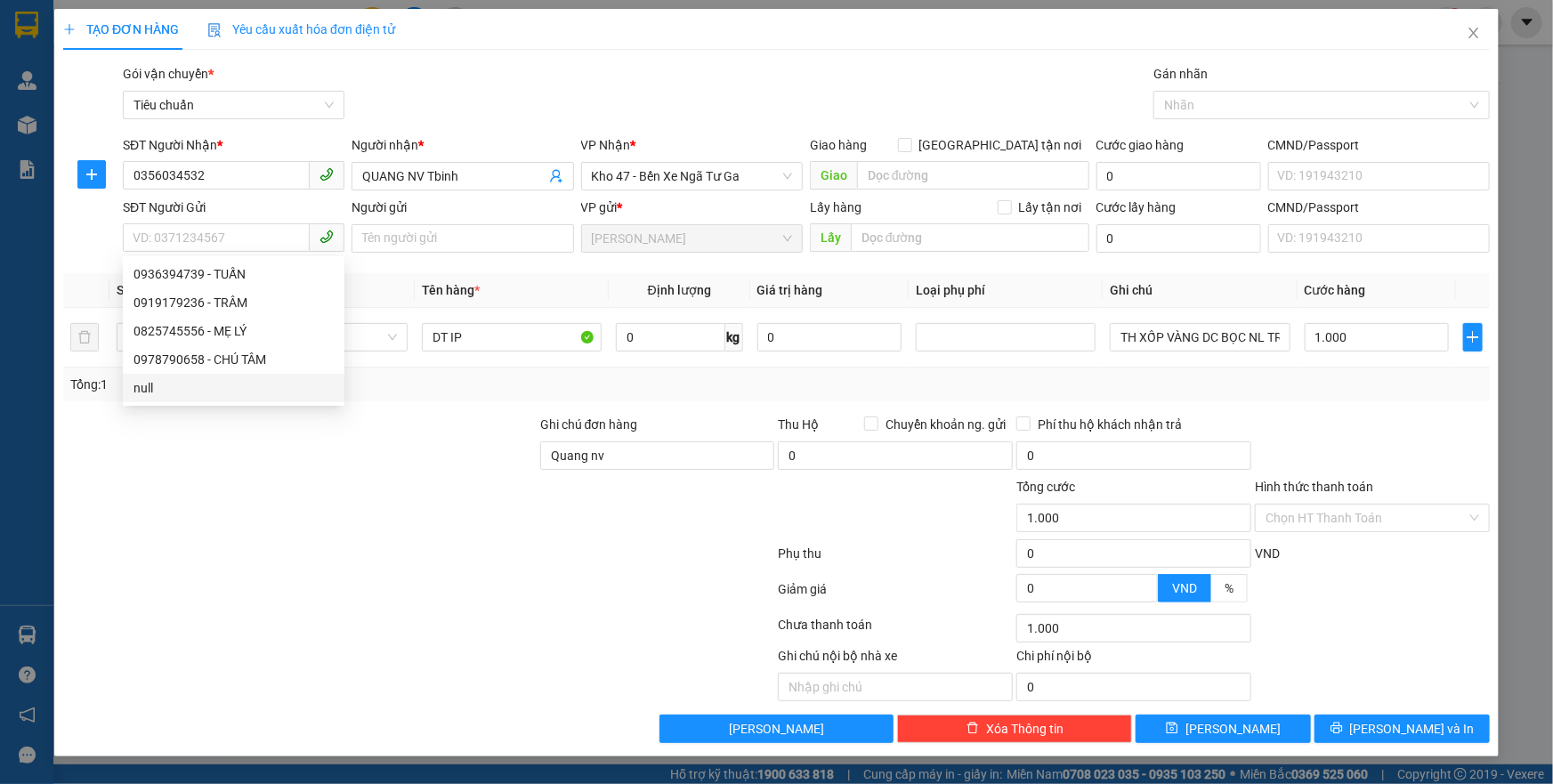
drag, startPoint x: 254, startPoint y: 451, endPoint x: 367, endPoint y: 380, distance: 133.5
click at [260, 441] on div at bounding box center [299, 445] width 477 height 62
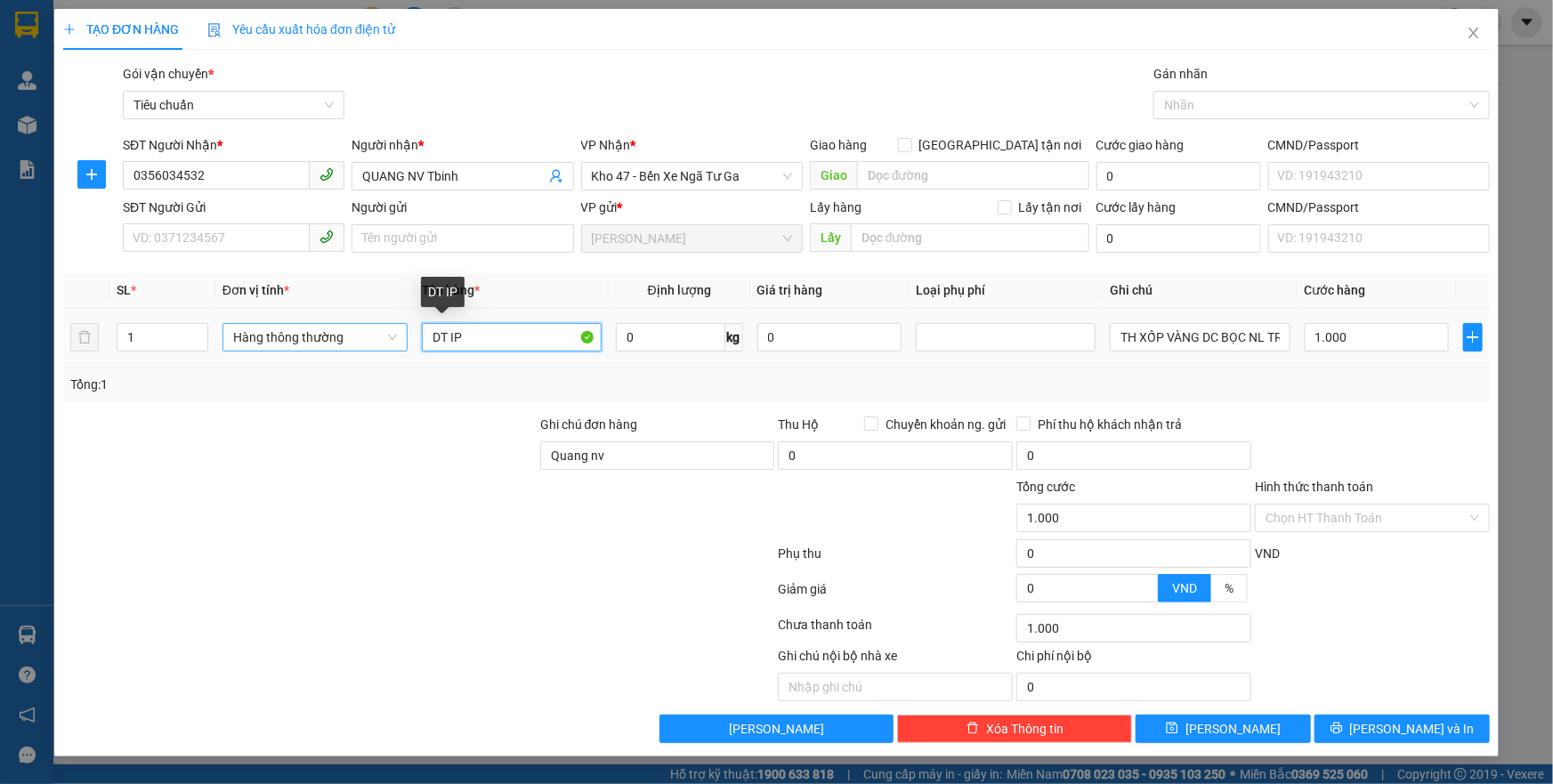
drag, startPoint x: 496, startPoint y: 339, endPoint x: 397, endPoint y: 347, distance: 99.3
click at [397, 347] on tr "1 Hàng thông thường DT IP 0 kg 0 TH XỐP VÀNG DC BỌC NL TRẮNG 1.000" at bounding box center [776, 338] width 1426 height 60
type input "Y"
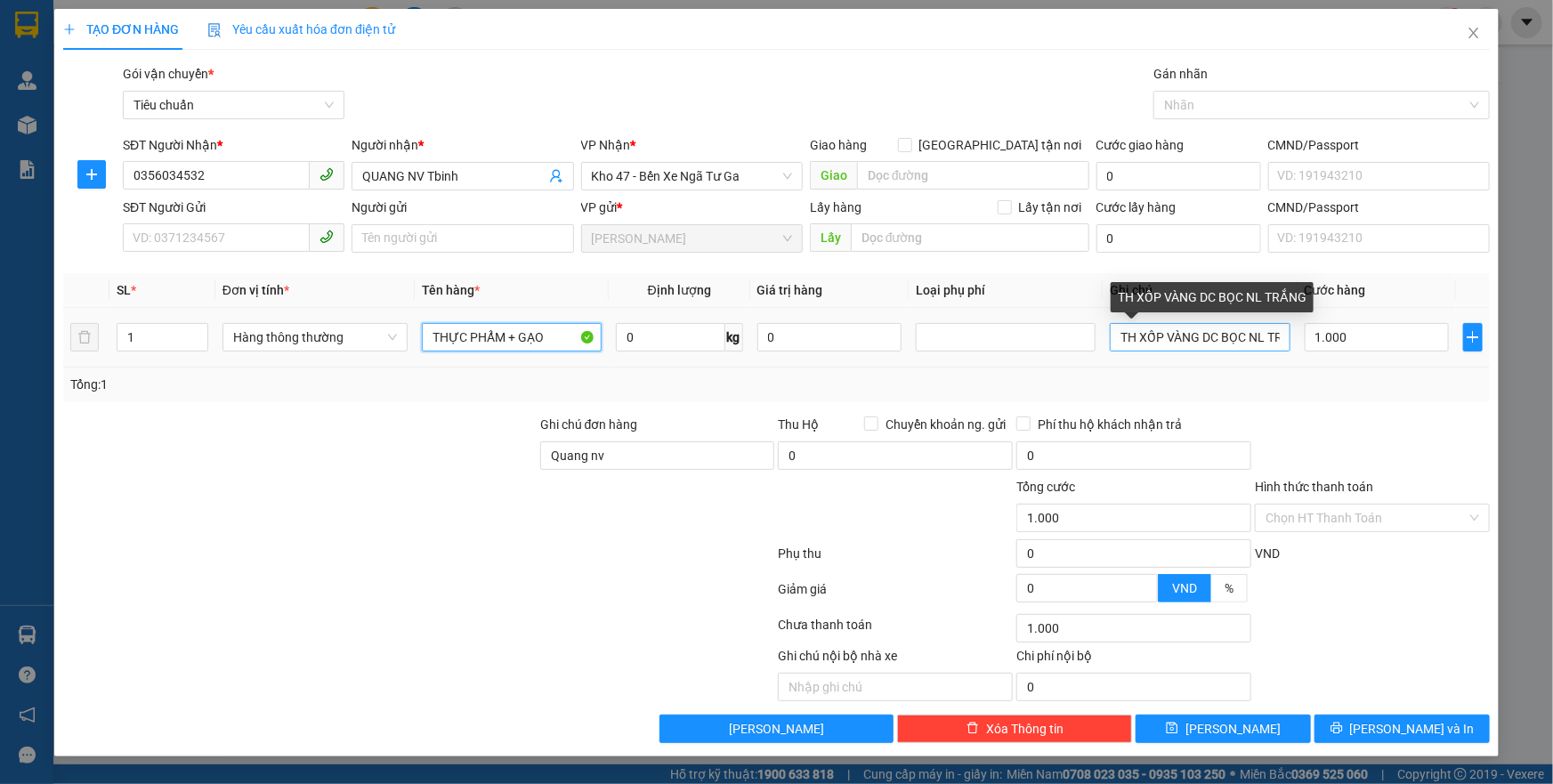
type input "THỰC PHẨM + GẠO"
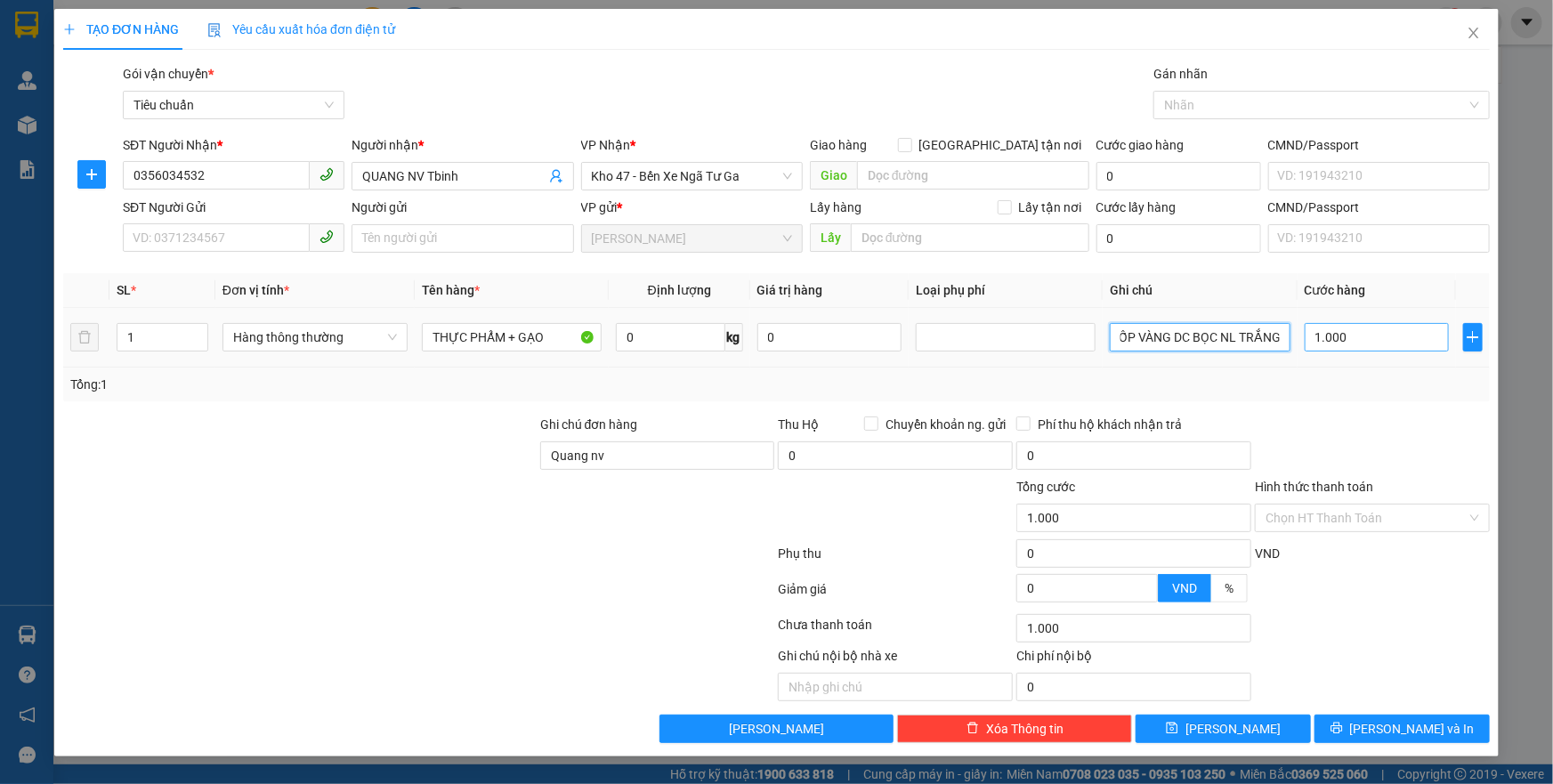
drag, startPoint x: 1121, startPoint y: 339, endPoint x: 1339, endPoint y: 339, distance: 218.0
click at [1339, 339] on tr "1 Hàng thông thường THỰC PHẨM + GẠO 0 kg 0 TH XỐP VÀNG DC BỌC NL TRẮNG 1.000" at bounding box center [776, 338] width 1426 height 60
click at [1153, 342] on input "text" at bounding box center [1200, 338] width 180 height 28
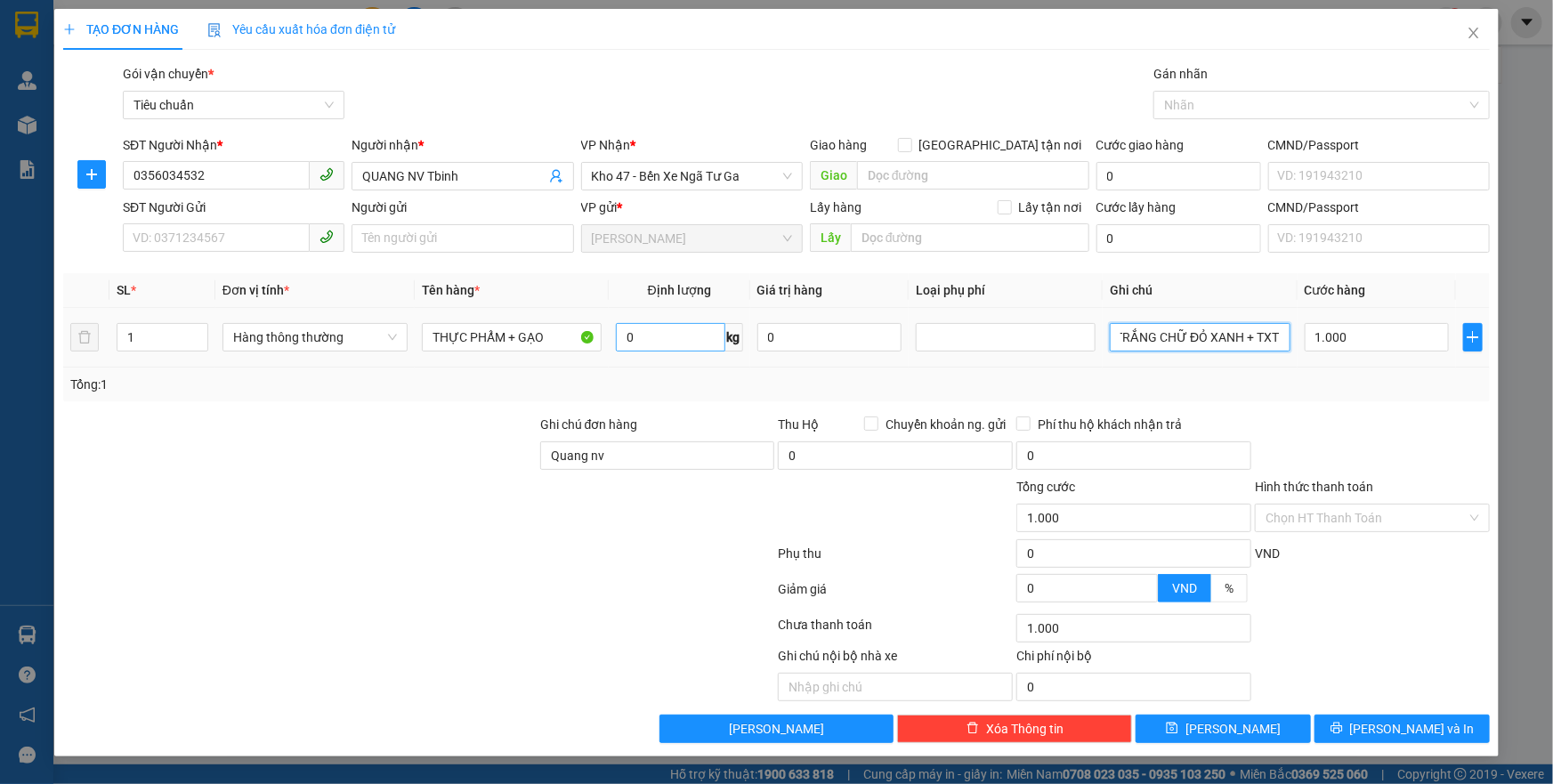
type input "TÚM TRẮNG CHỮ ĐỎ XANH + TXT"
click at [654, 326] on input "0" at bounding box center [671, 338] width 110 height 28
type input "10"
click at [746, 544] on div at bounding box center [418, 557] width 715 height 36
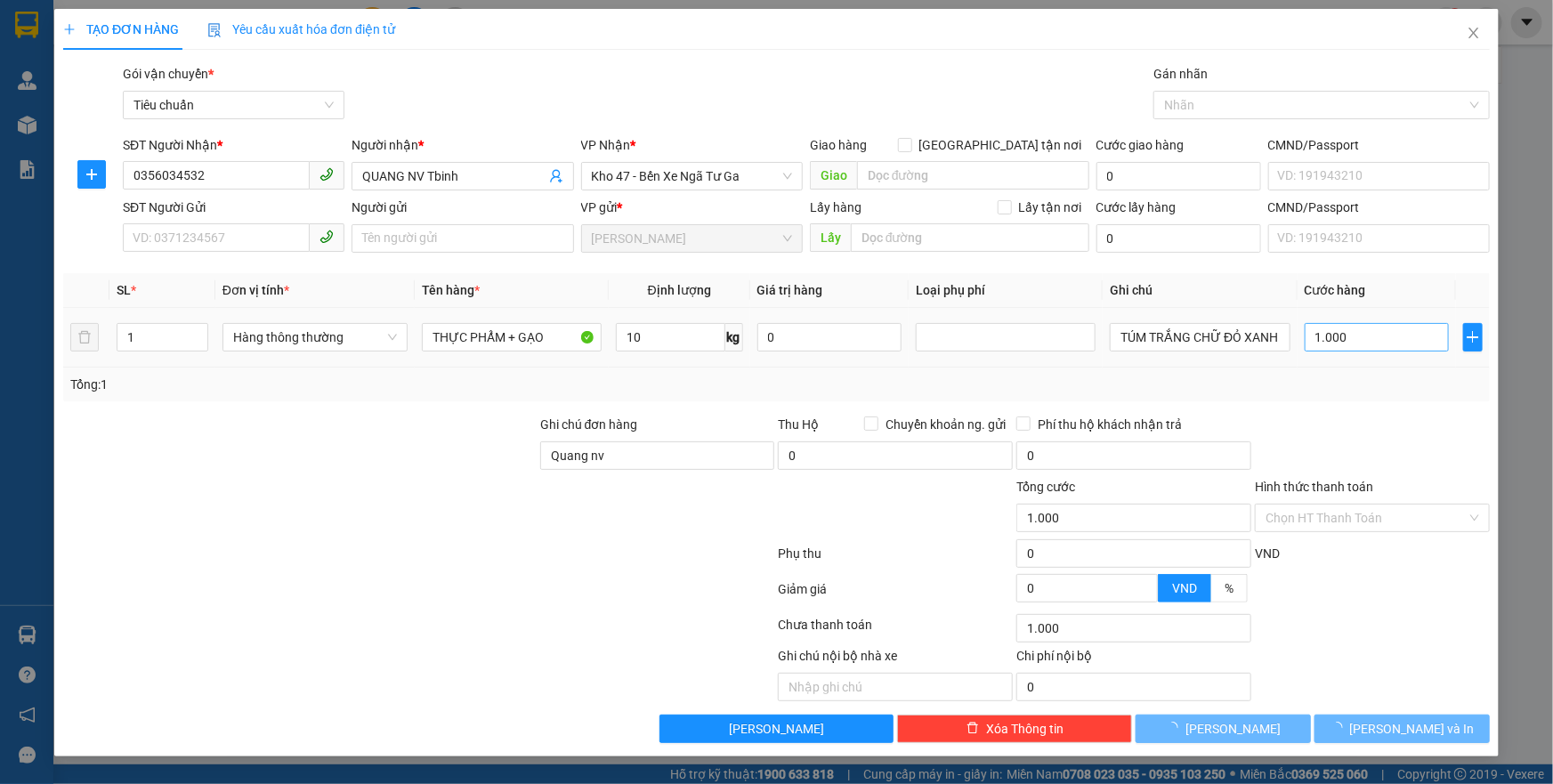
click at [1374, 372] on div "Tổng: 1" at bounding box center [776, 384] width 1426 height 34
type input "40.000"
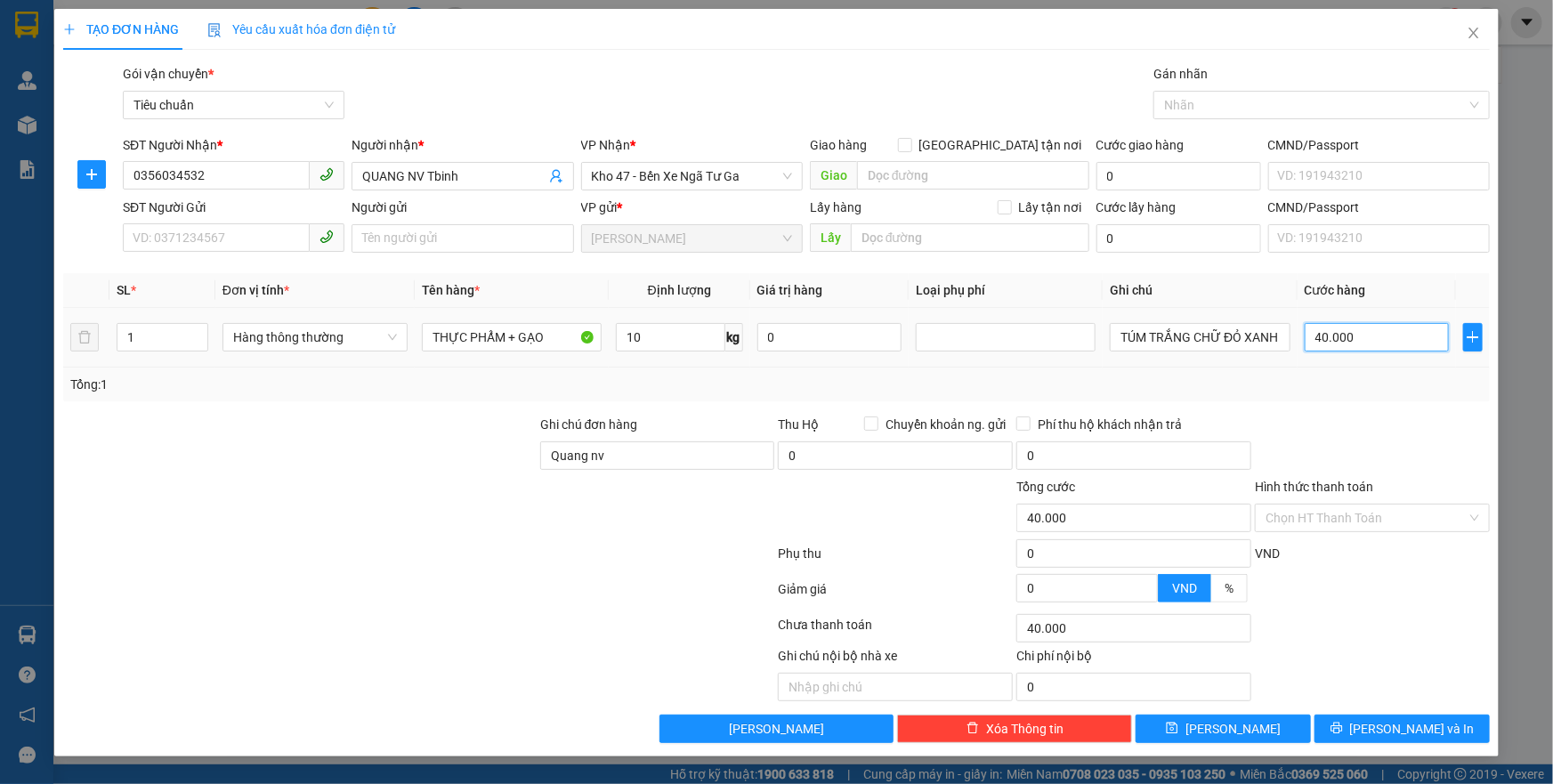
click at [1374, 328] on input "40.000" at bounding box center [1377, 338] width 145 height 28
type input "8"
type input "80"
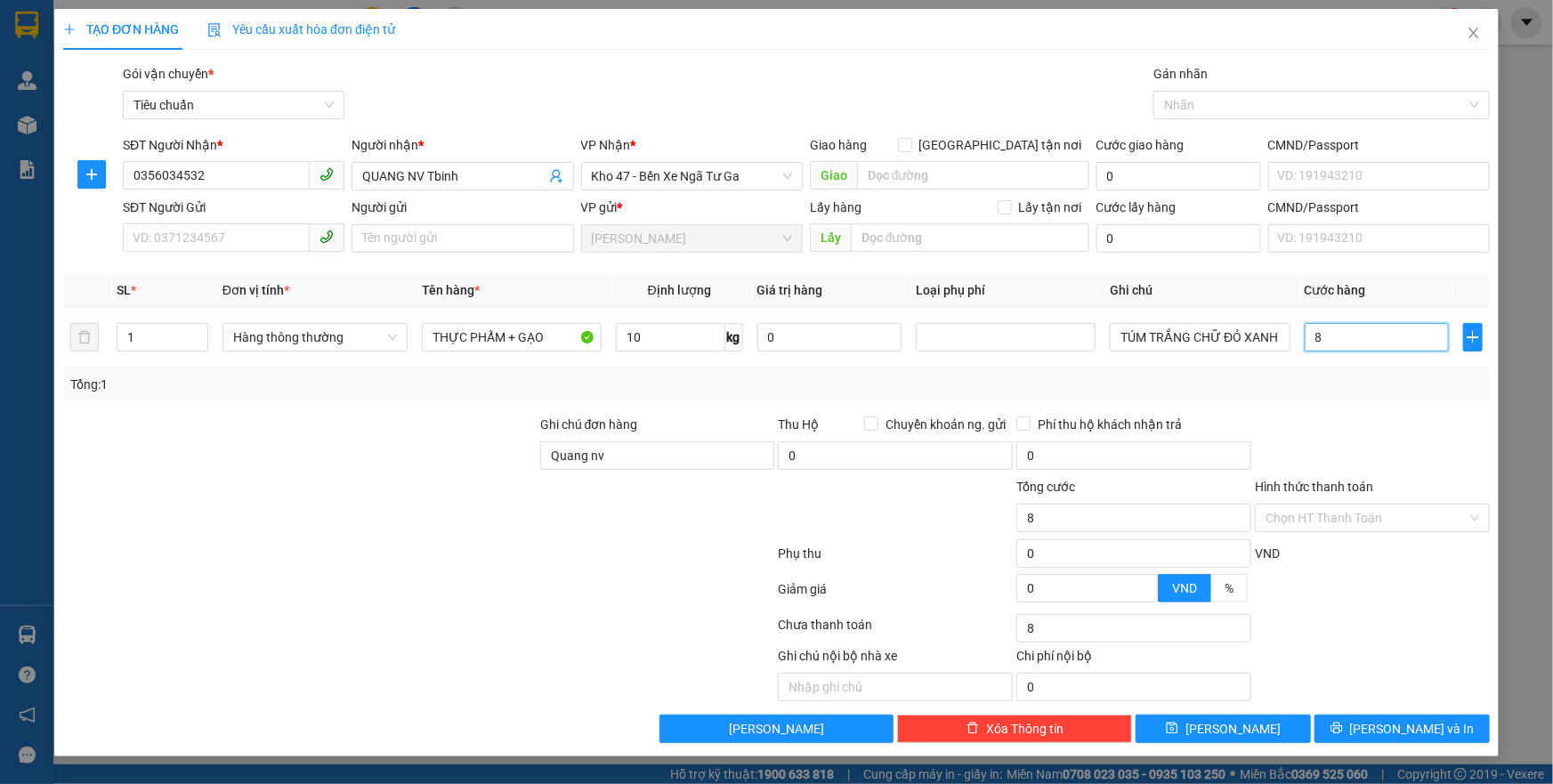
type input "80"
type input "80.000"
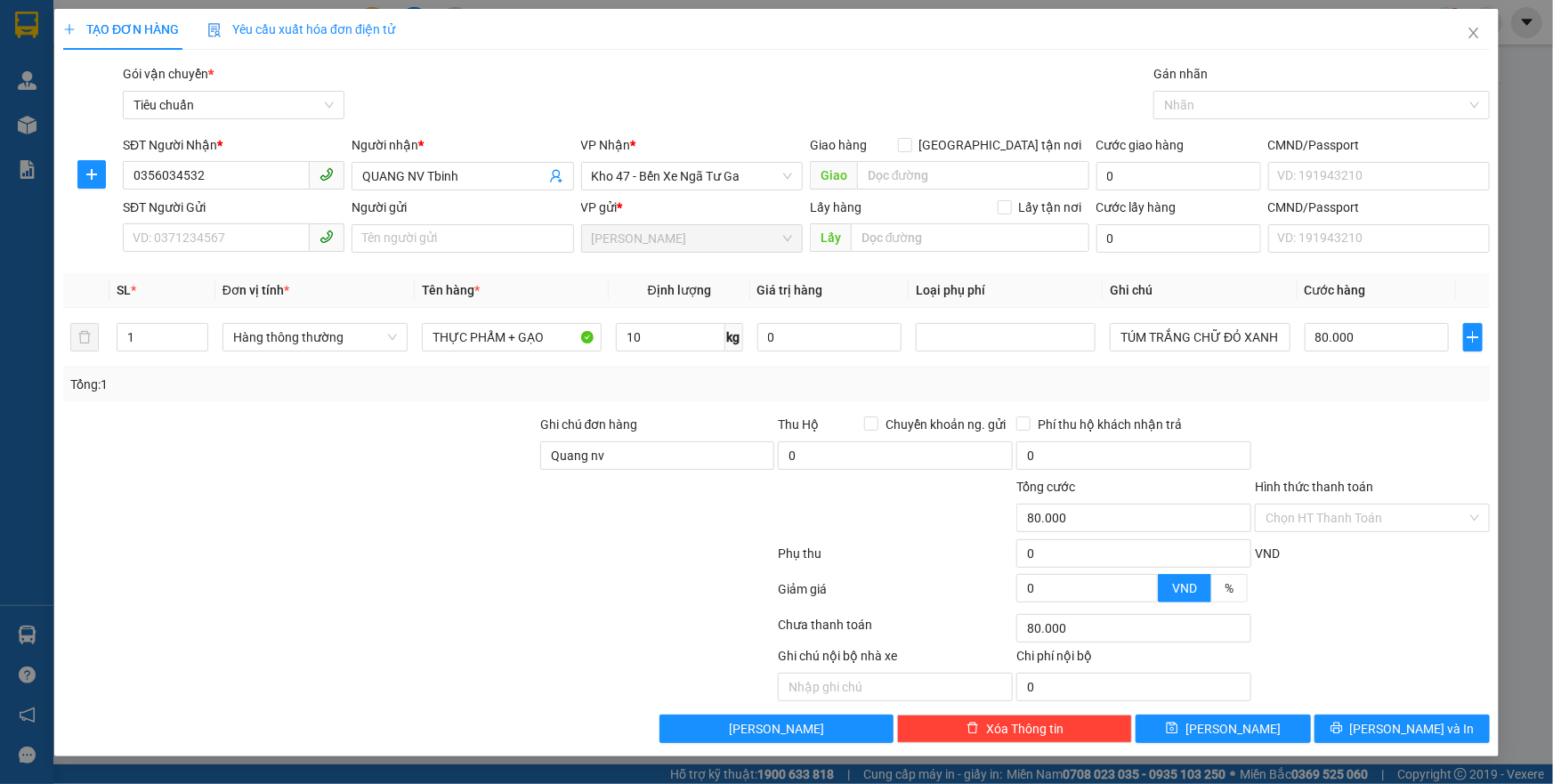
drag, startPoint x: 1357, startPoint y: 395, endPoint x: 1356, endPoint y: 453, distance: 58.0
click at [1357, 404] on div "Transit Pickup Surcharge Ids Transit Deliver Surcharge Ids Transit Deliver Surc…" at bounding box center [776, 403] width 1426 height 679
drag, startPoint x: 1383, startPoint y: 706, endPoint x: 1377, endPoint y: 718, distance: 13.4
click at [1380, 709] on div "Transit Pickup Surcharge Ids Transit Deliver Surcharge Ids Transit Deliver Surc…" at bounding box center [776, 403] width 1426 height 679
click at [1377, 720] on button "[PERSON_NAME] và In" at bounding box center [1402, 729] width 175 height 28
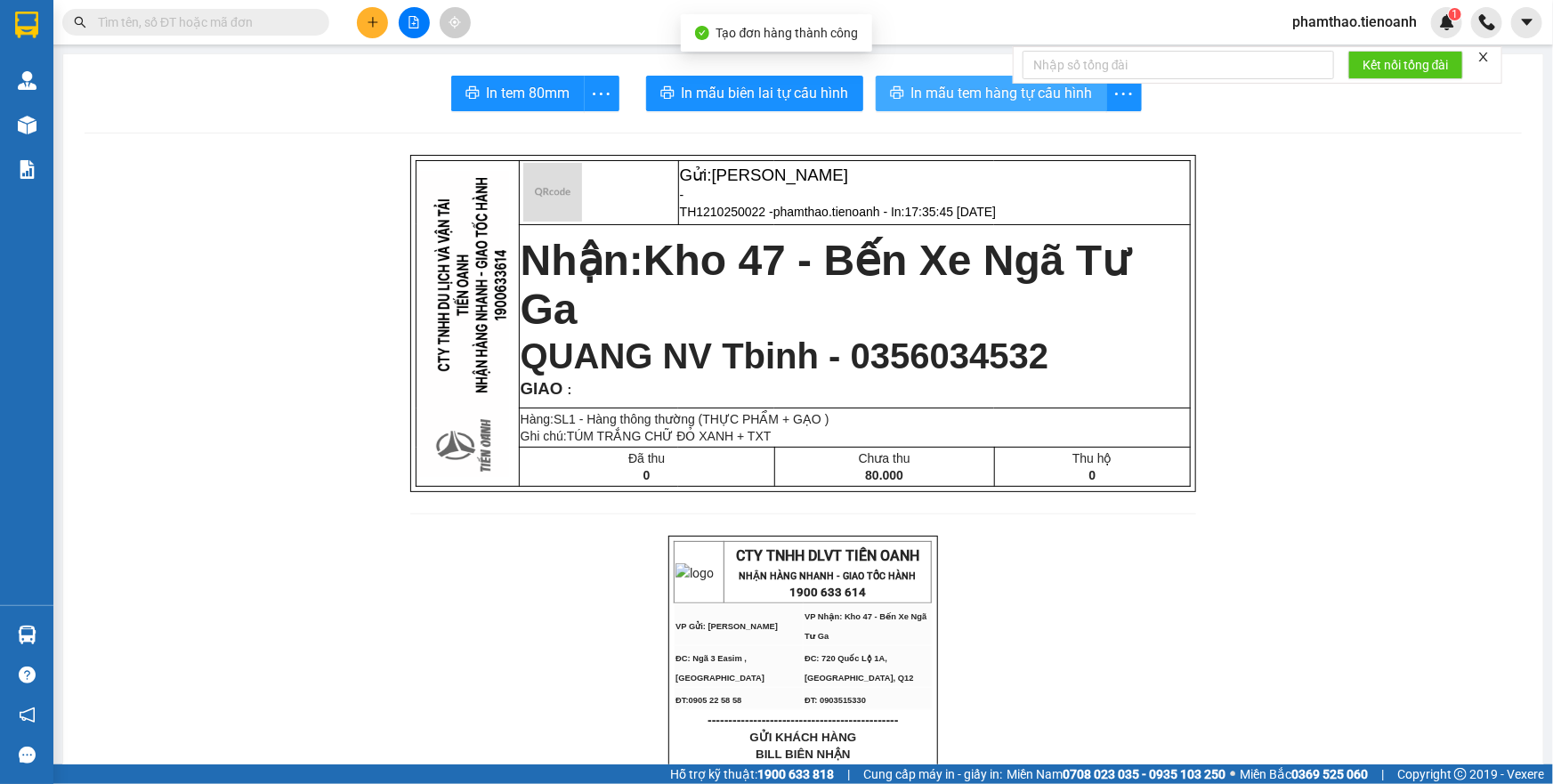
drag, startPoint x: 957, startPoint y: 88, endPoint x: 961, endPoint y: 97, distance: 9.8
click at [957, 88] on span "In mẫu tem hàng tự cấu hình" at bounding box center [1003, 93] width 182 height 23
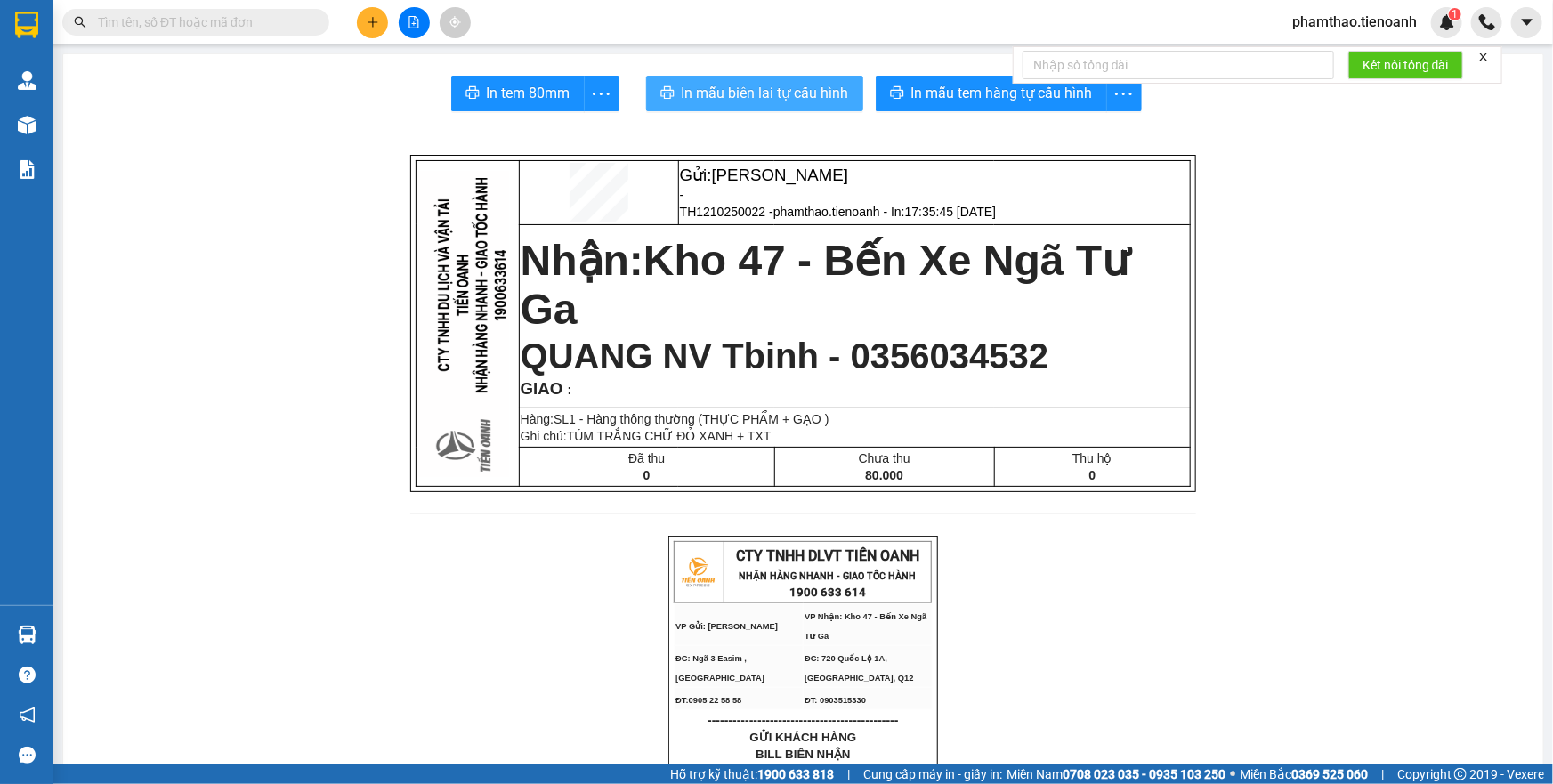
drag, startPoint x: 781, startPoint y: 93, endPoint x: 1159, endPoint y: 53, distance: 380.1
click at [782, 92] on span "In mẫu biên lai tự cấu hình" at bounding box center [765, 93] width 167 height 23
click at [373, 16] on icon "plus" at bounding box center [372, 22] width 12 height 12
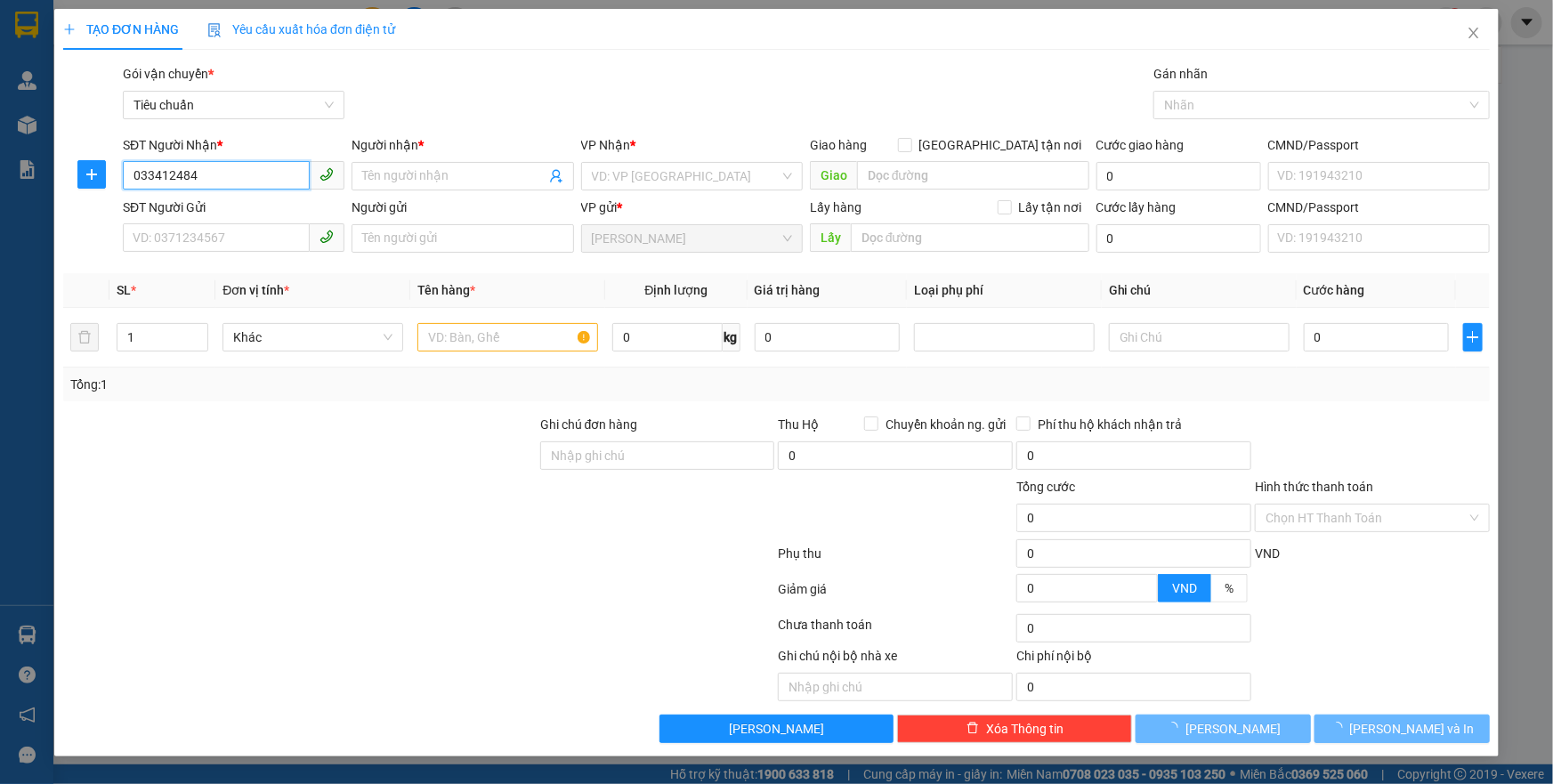
type input "0334124847"
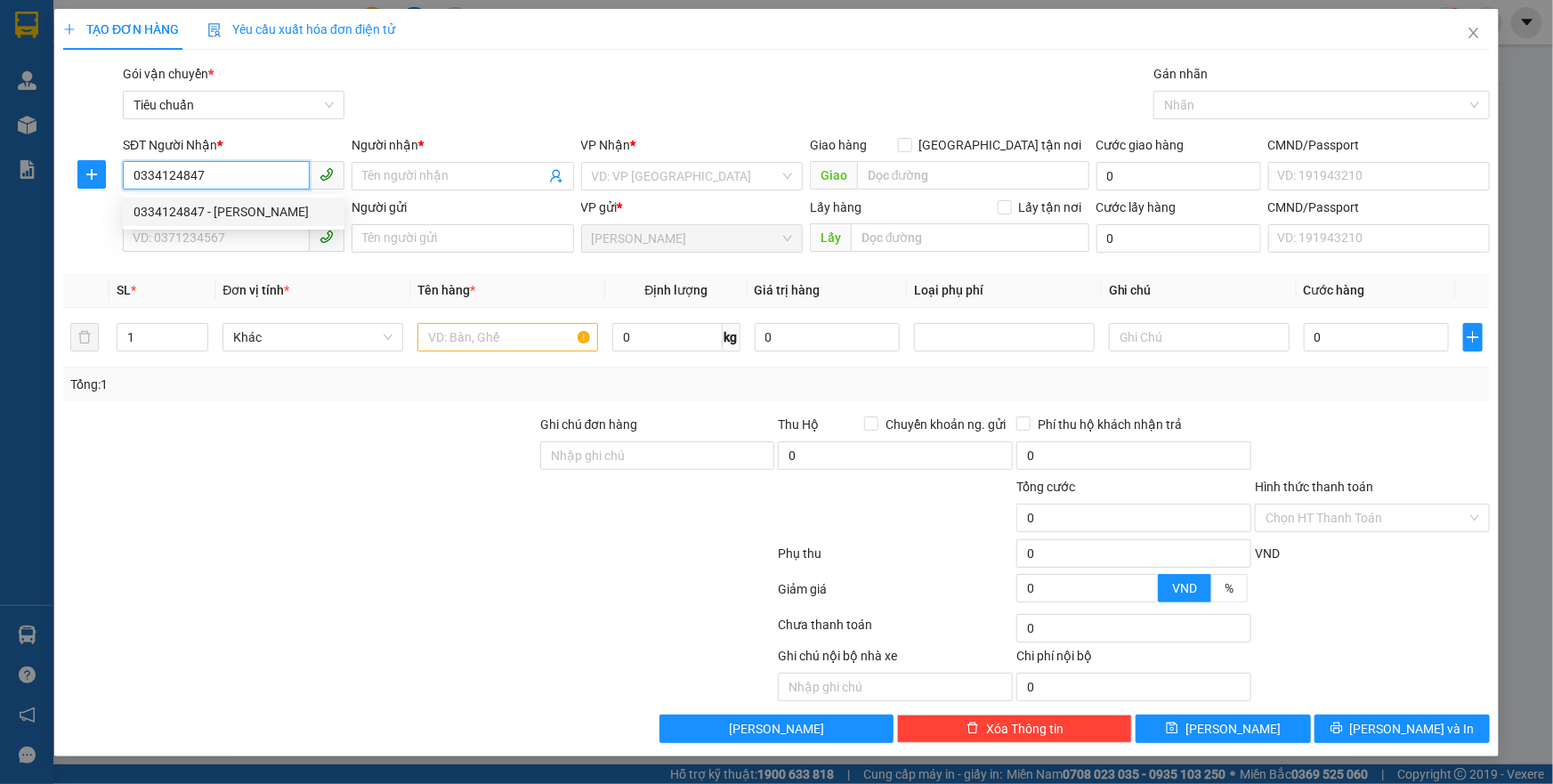
click at [259, 219] on div "0334124847 - [PERSON_NAME]" at bounding box center [234, 211] width 201 height 20
type input "C Doan"
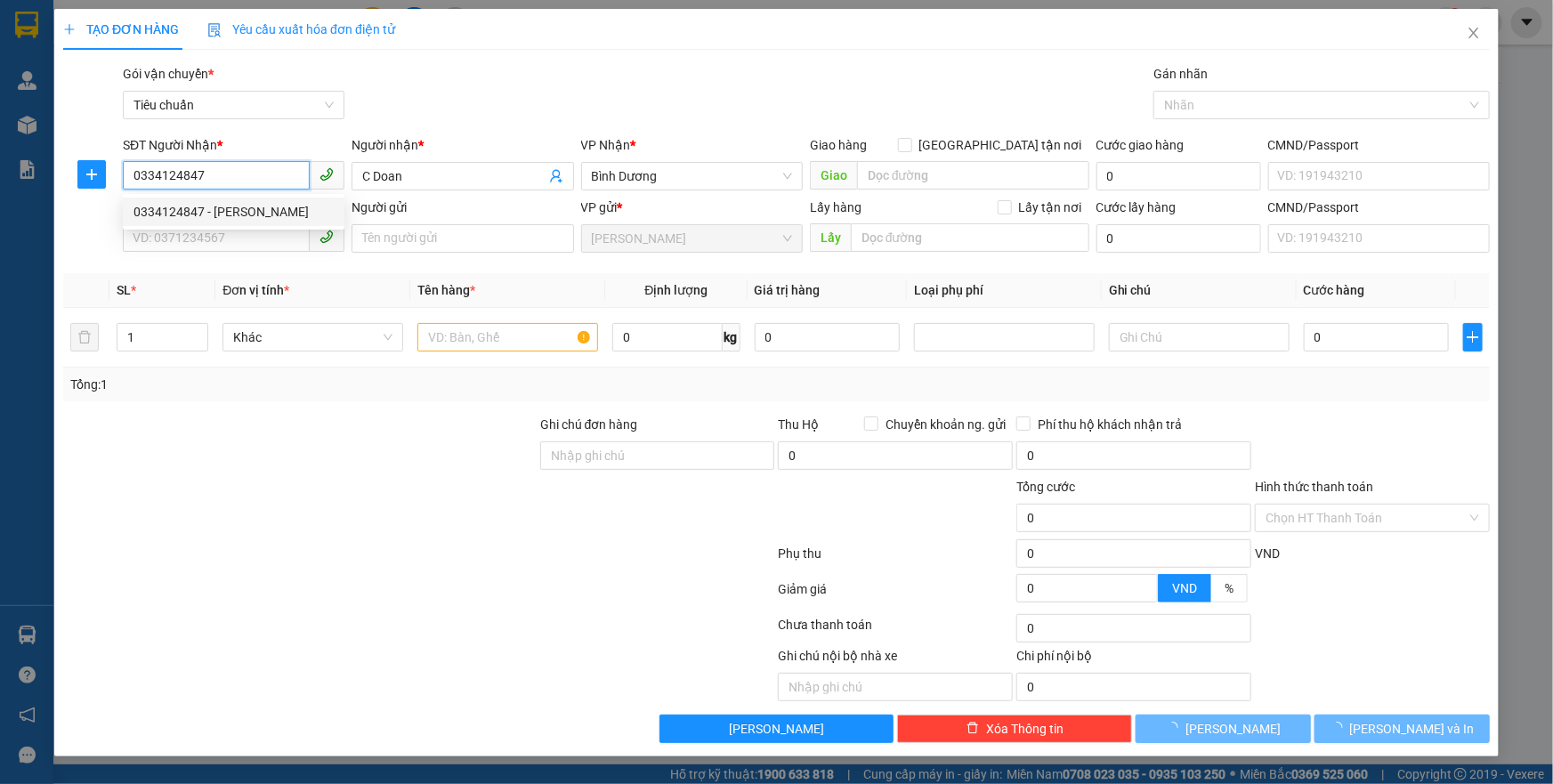
type input "400.000"
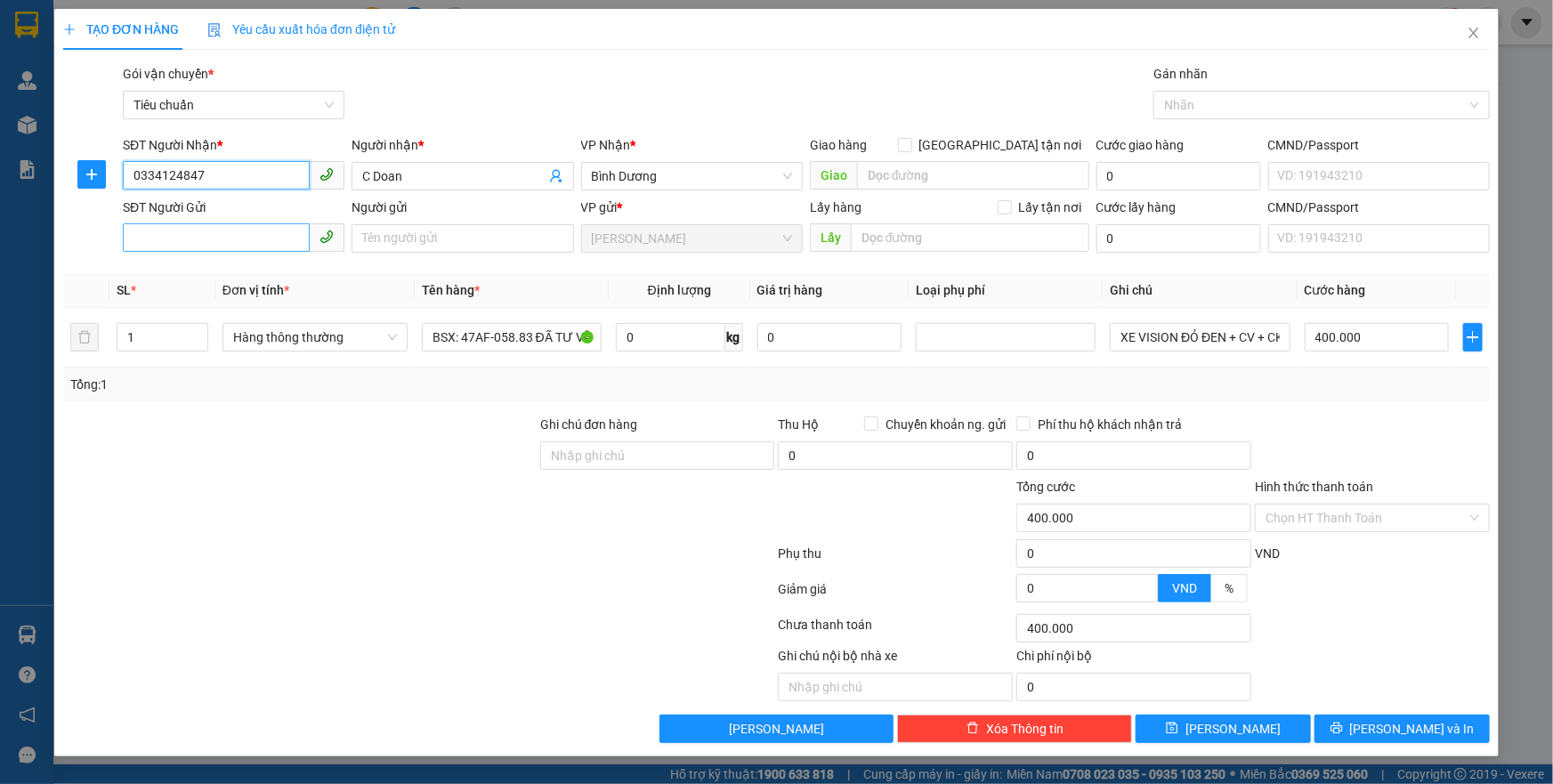
type input "0334124847"
click at [244, 240] on input "SĐT Người Gửi" at bounding box center [216, 237] width 187 height 28
click at [249, 276] on div "0395644196" at bounding box center [234, 274] width 201 height 20
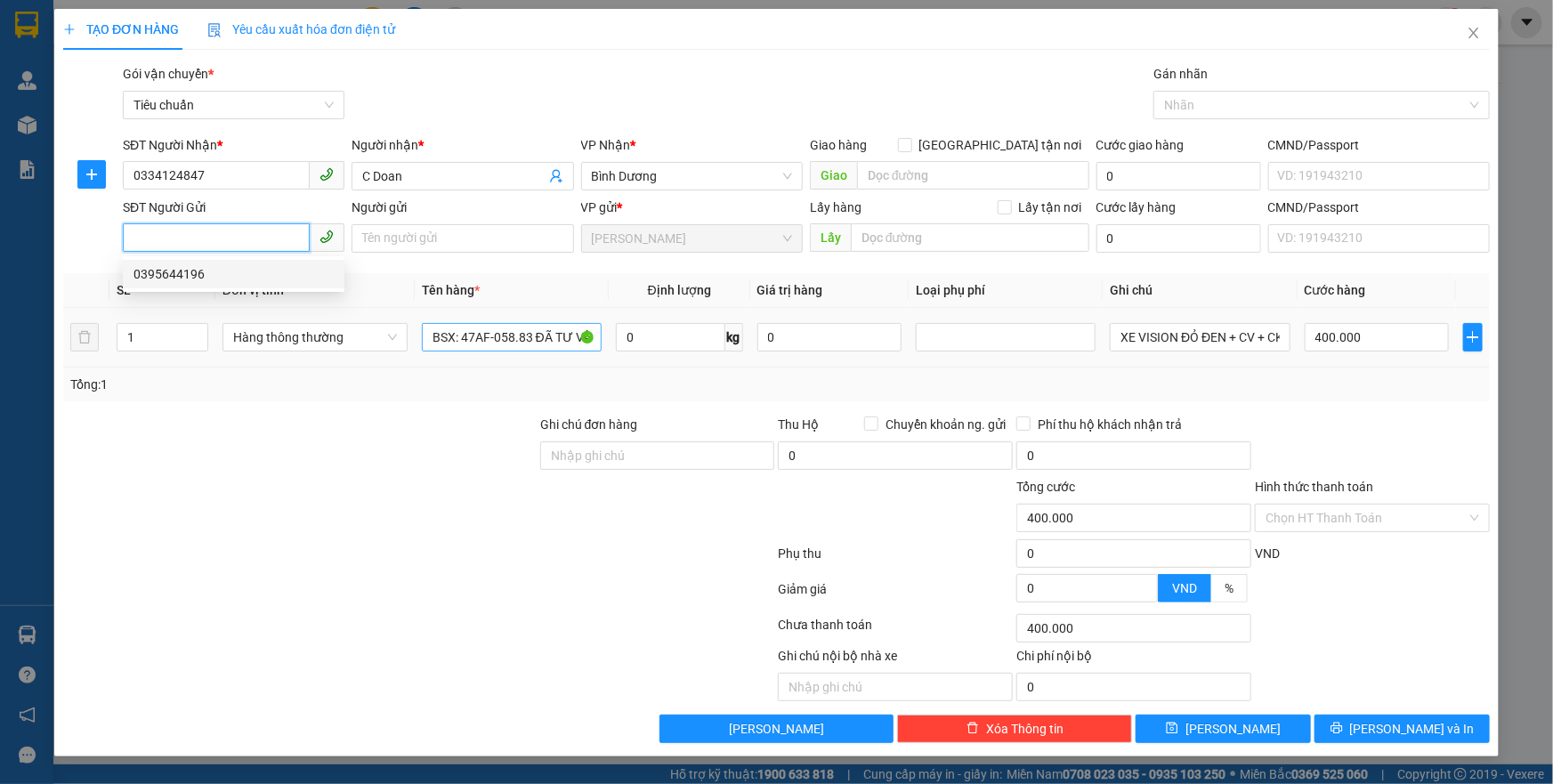
type input "0395644196"
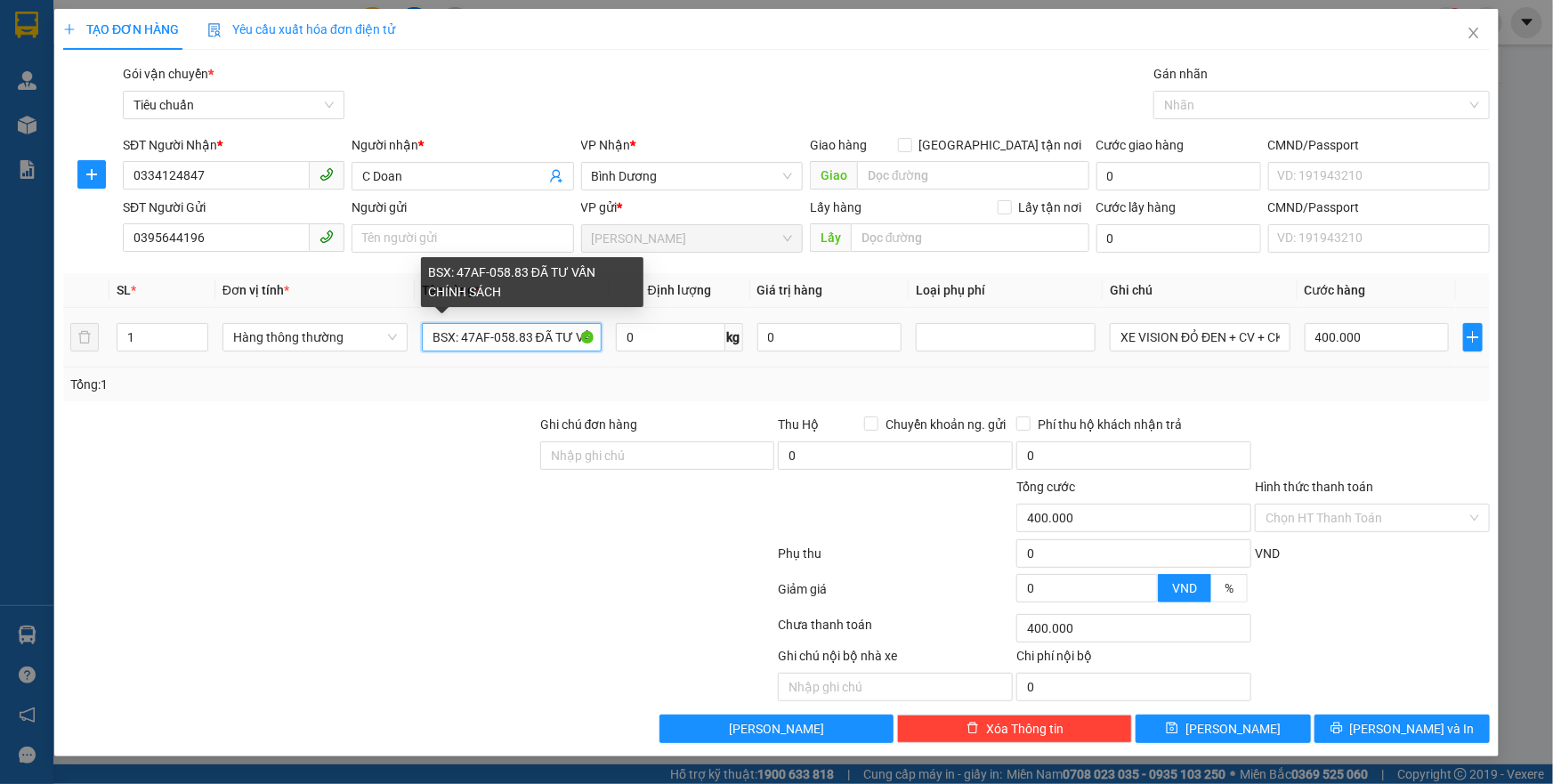
scroll to position [0, 83]
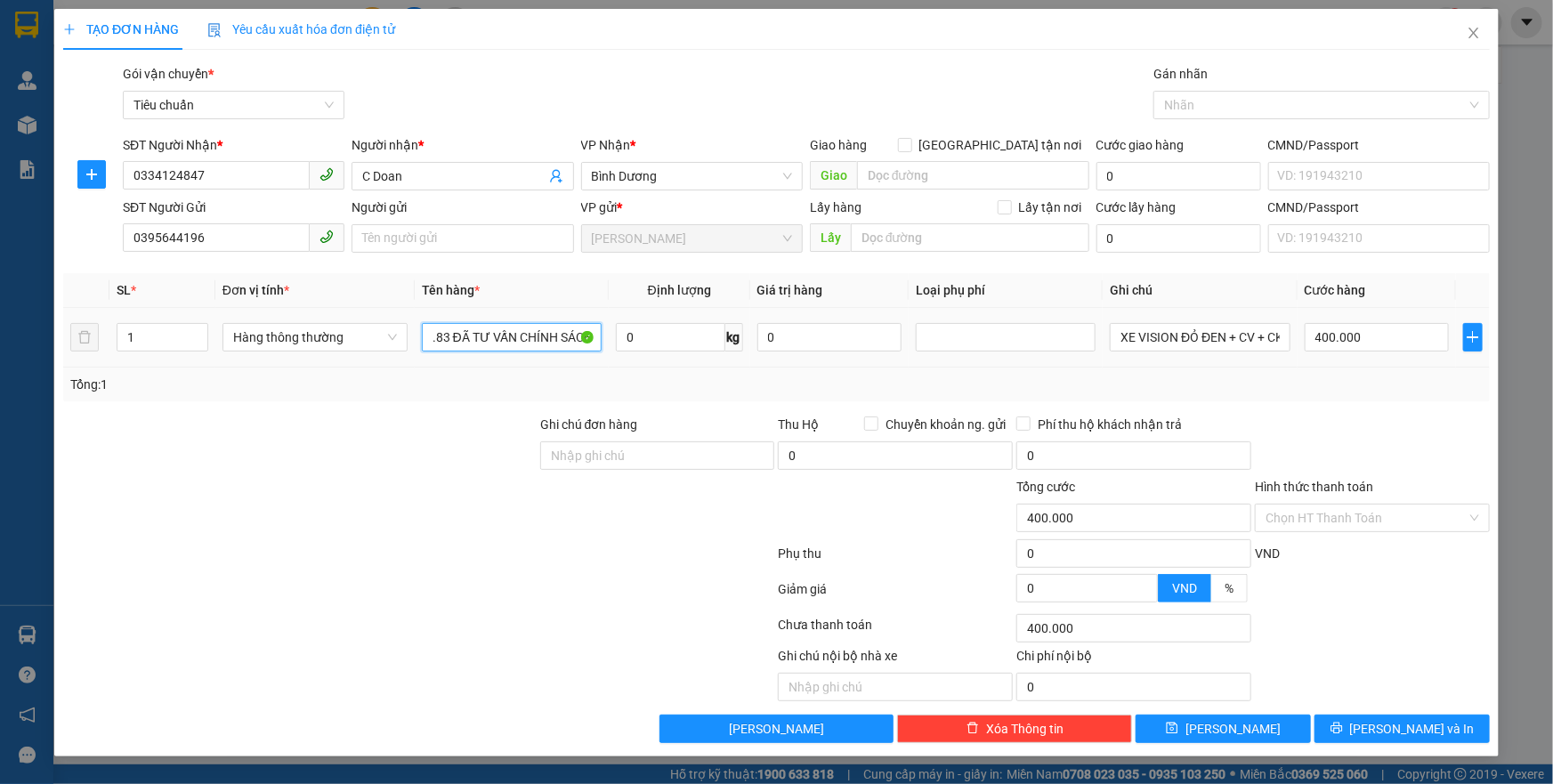
drag, startPoint x: 423, startPoint y: 337, endPoint x: 620, endPoint y: 354, distance: 197.7
click at [621, 355] on tr "1 Hàng thông thường BSX: 47AF-058.83 ĐÃ TƯ VẤN CHÍNH SÁCH 0 kg 0 XE VISION ĐỎ Đ…" at bounding box center [776, 338] width 1426 height 60
type input "GẠO + RAU"
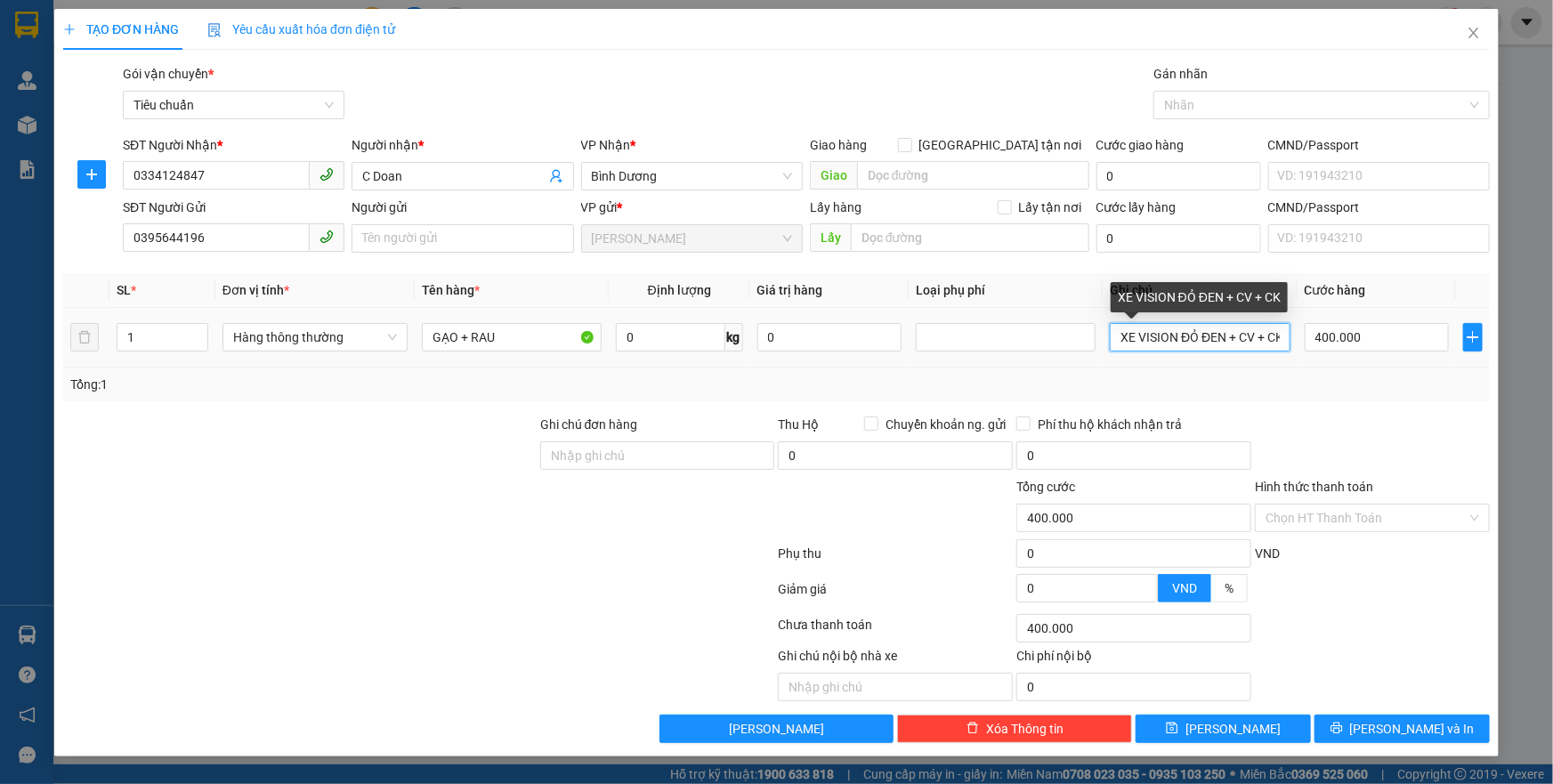
scroll to position [0, 10]
drag, startPoint x: 1123, startPoint y: 338, endPoint x: 1443, endPoint y: 365, distance: 321.1
click at [1443, 365] on tr "1 Hàng thông thường GẠO + RAU 0 kg 0 XE VISION ĐỎ ĐEN + CV + CK 400.000" at bounding box center [776, 338] width 1426 height 60
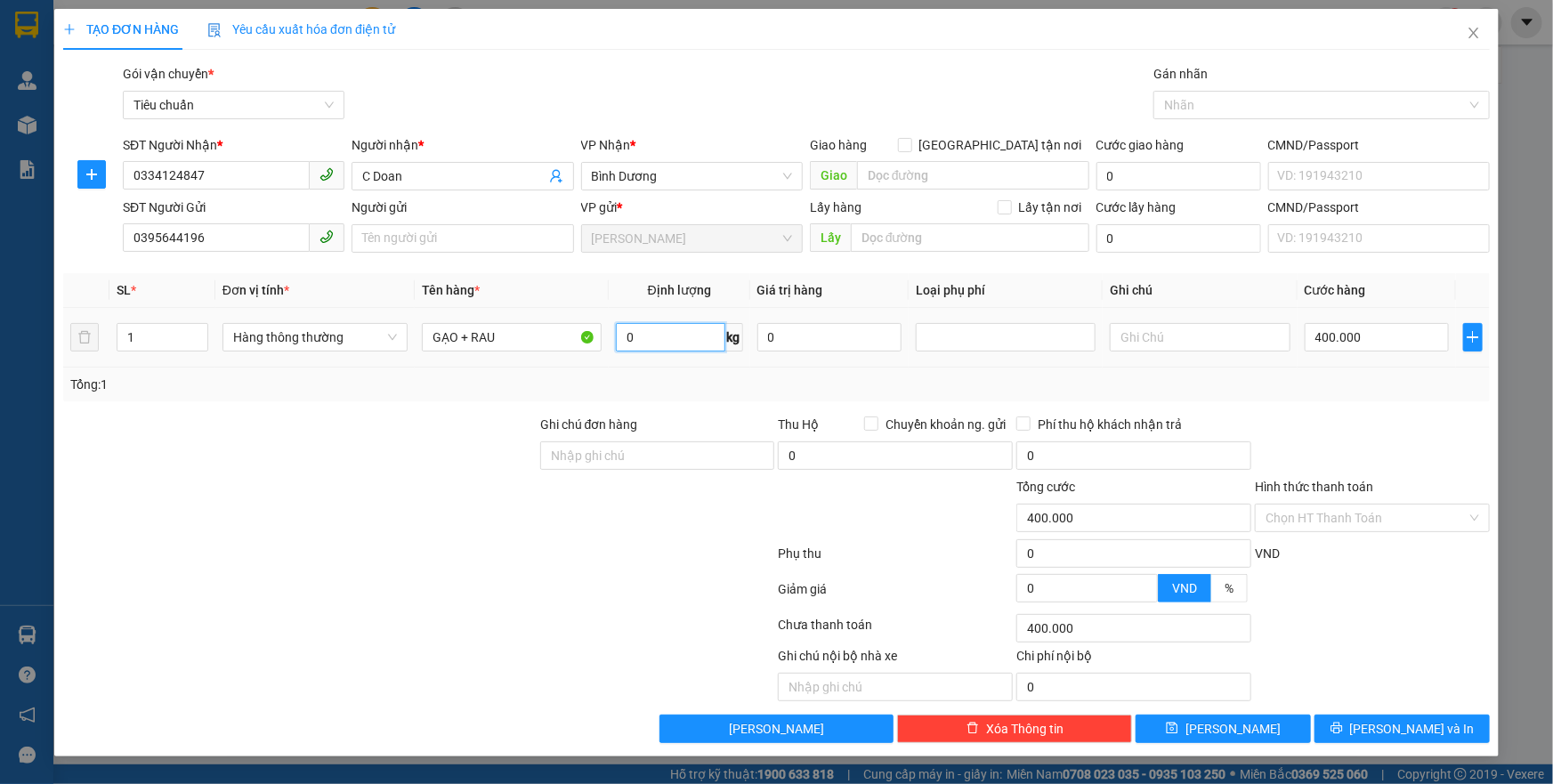
click at [687, 336] on input "0" at bounding box center [671, 338] width 110 height 28
type input "8"
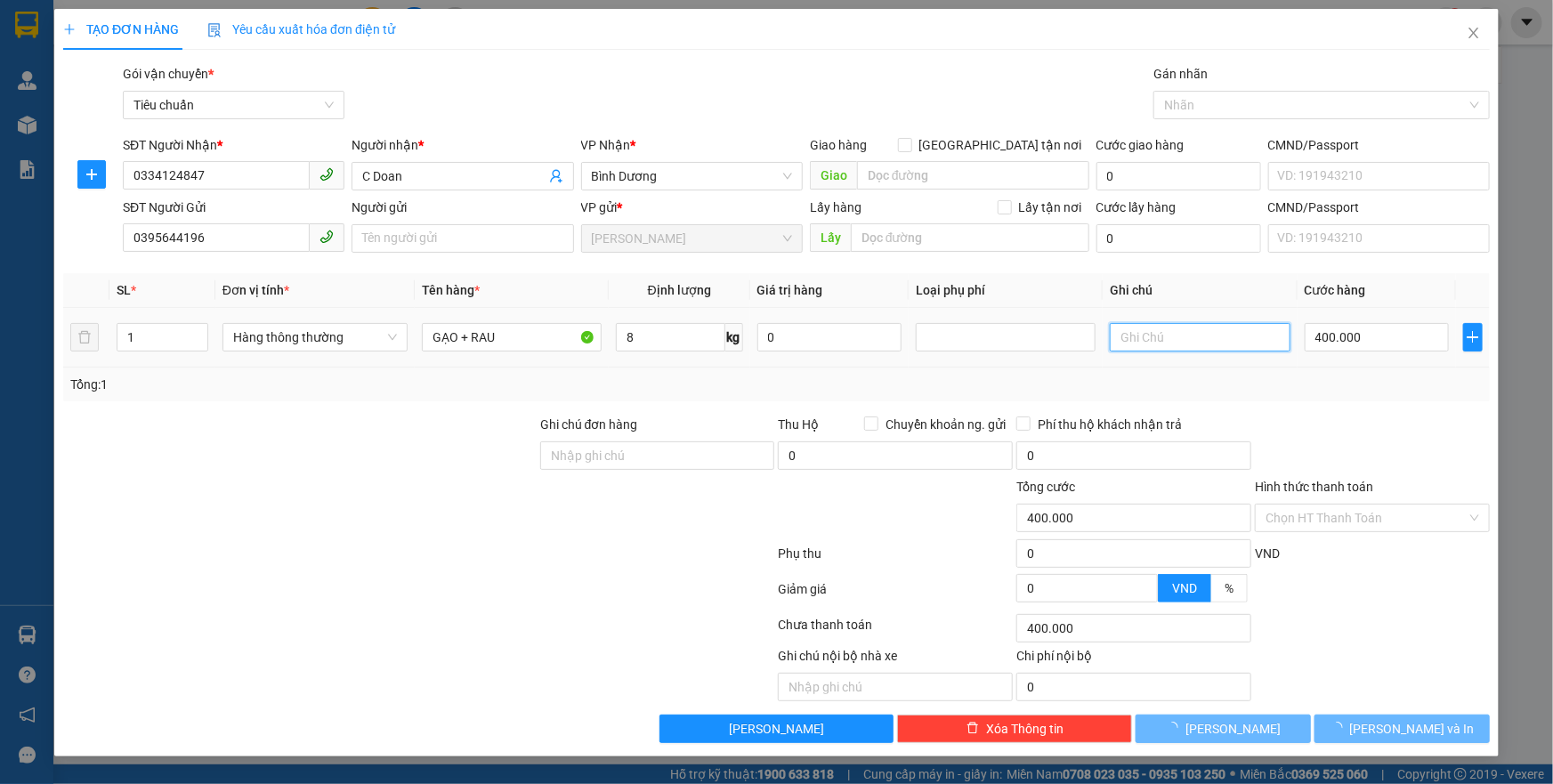
click at [1147, 332] on input "text" at bounding box center [1200, 338] width 180 height 28
type input "TH"
type input "40.000"
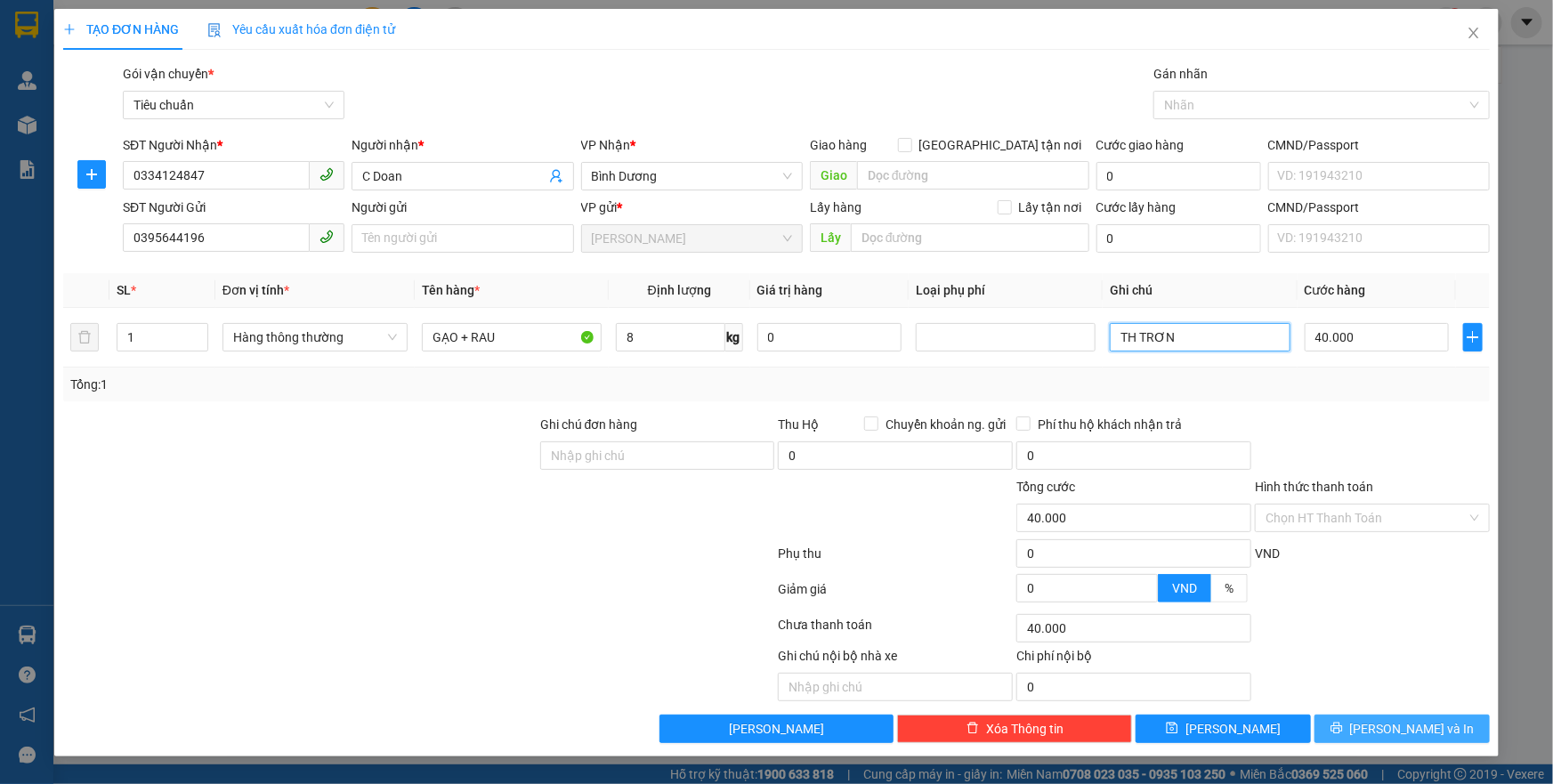
type input "TH TRƠN"
drag, startPoint x: 1380, startPoint y: 737, endPoint x: 1172, endPoint y: 415, distance: 383.3
click at [1380, 732] on button "[PERSON_NAME] và In" at bounding box center [1402, 729] width 175 height 28
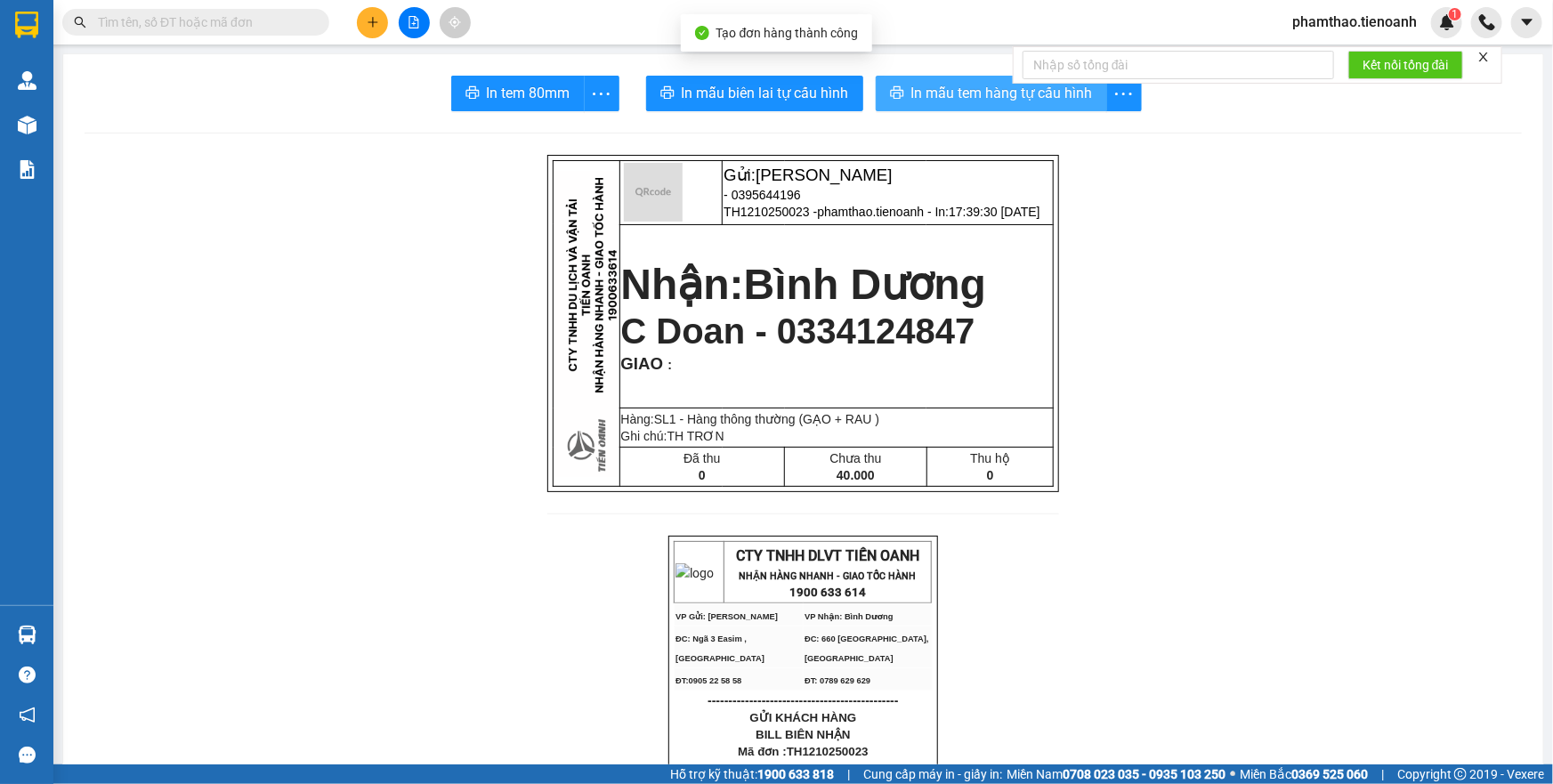
click at [943, 106] on button "In mẫu tem hàng tự cấu hình" at bounding box center [991, 94] width 232 height 36
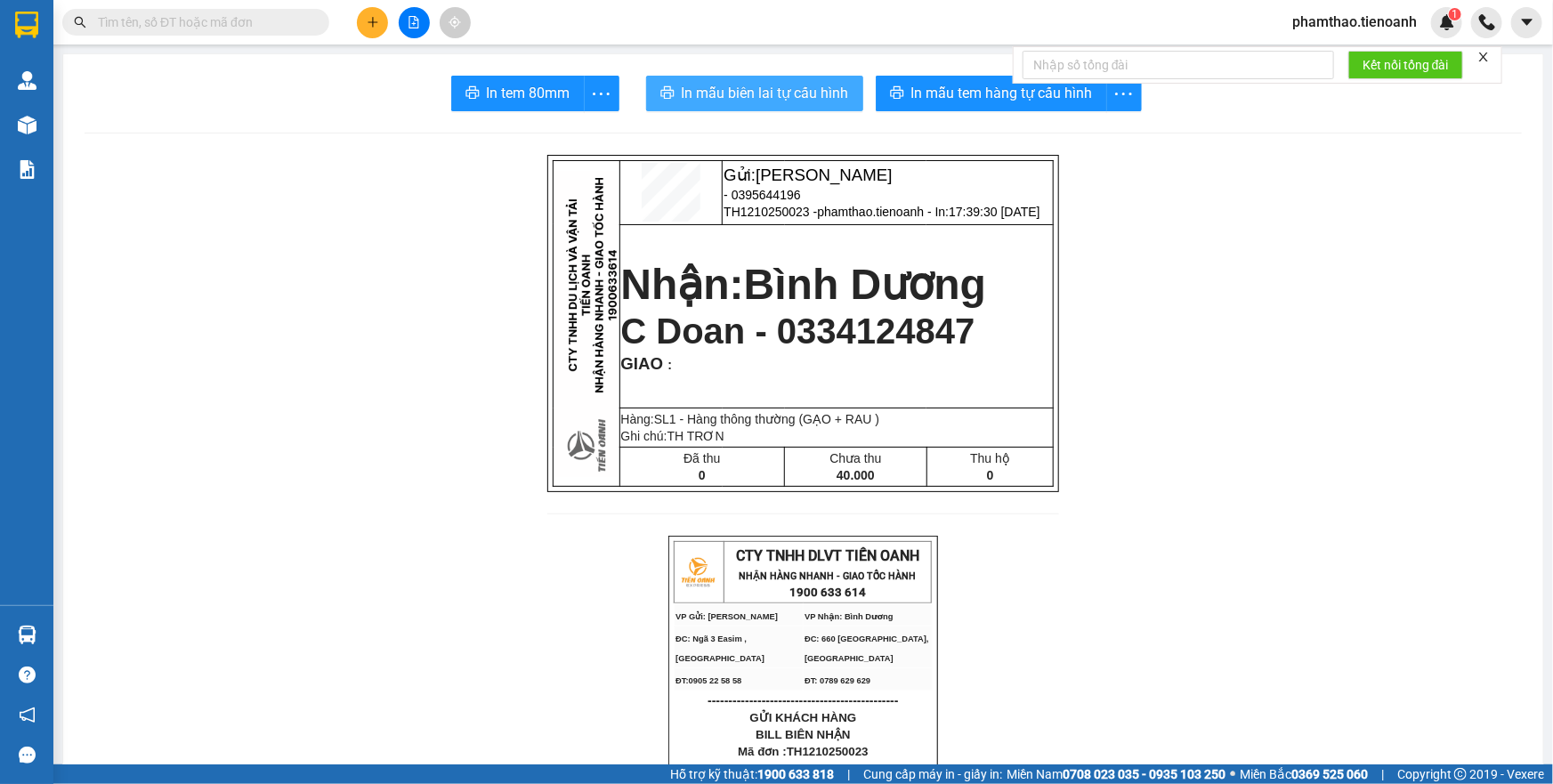
drag, startPoint x: 787, startPoint y: 96, endPoint x: 1130, endPoint y: 571, distance: 585.9
click at [791, 97] on span "In mẫu biên lai tự cấu hình" at bounding box center [765, 93] width 167 height 23
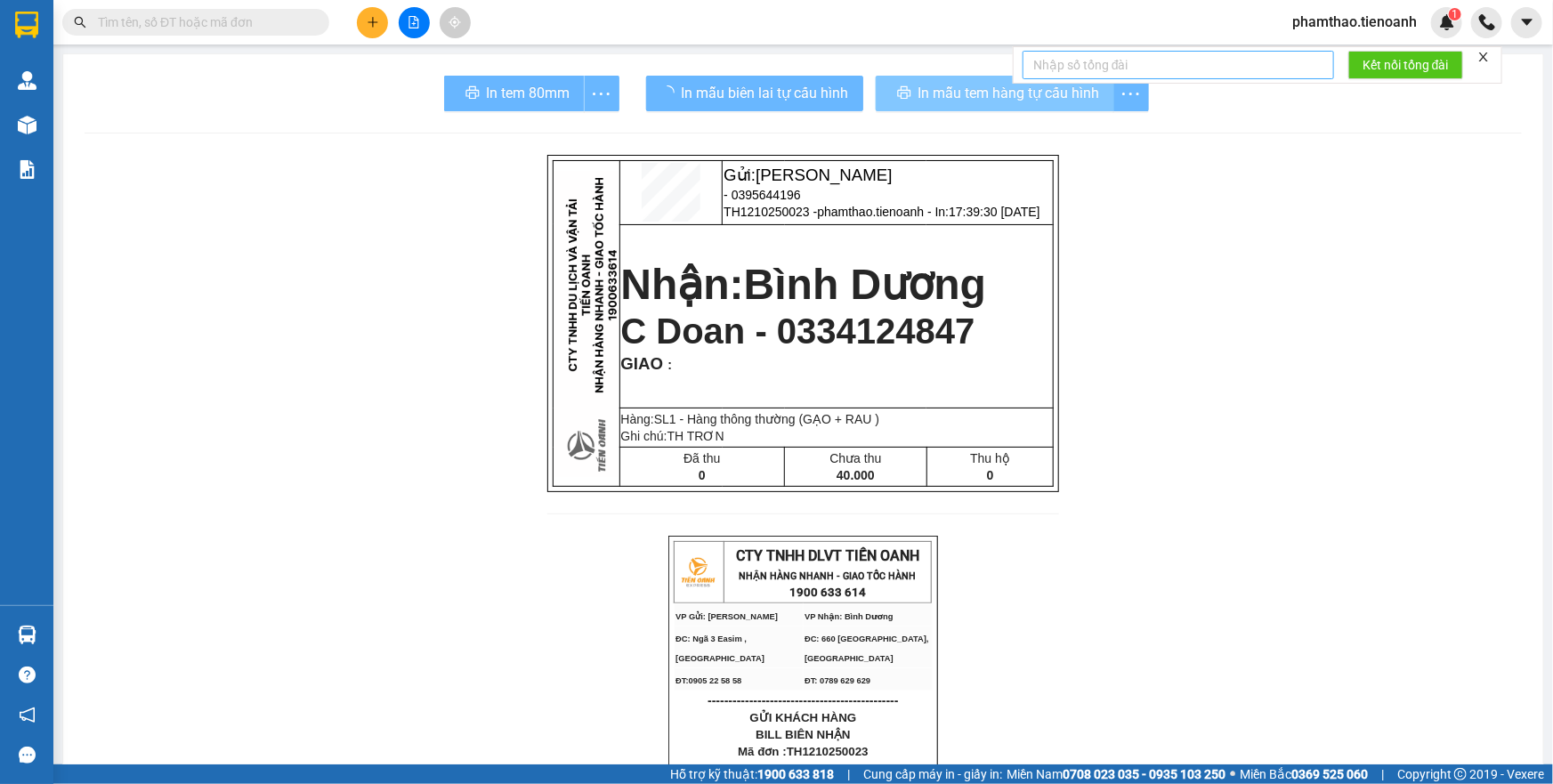
drag, startPoint x: 972, startPoint y: 105, endPoint x: 1112, endPoint y: 76, distance: 143.0
click at [983, 102] on button "In mẫu tem hàng tự cấu hình" at bounding box center [995, 94] width 238 height 36
